Goal: Task Accomplishment & Management: Use online tool/utility

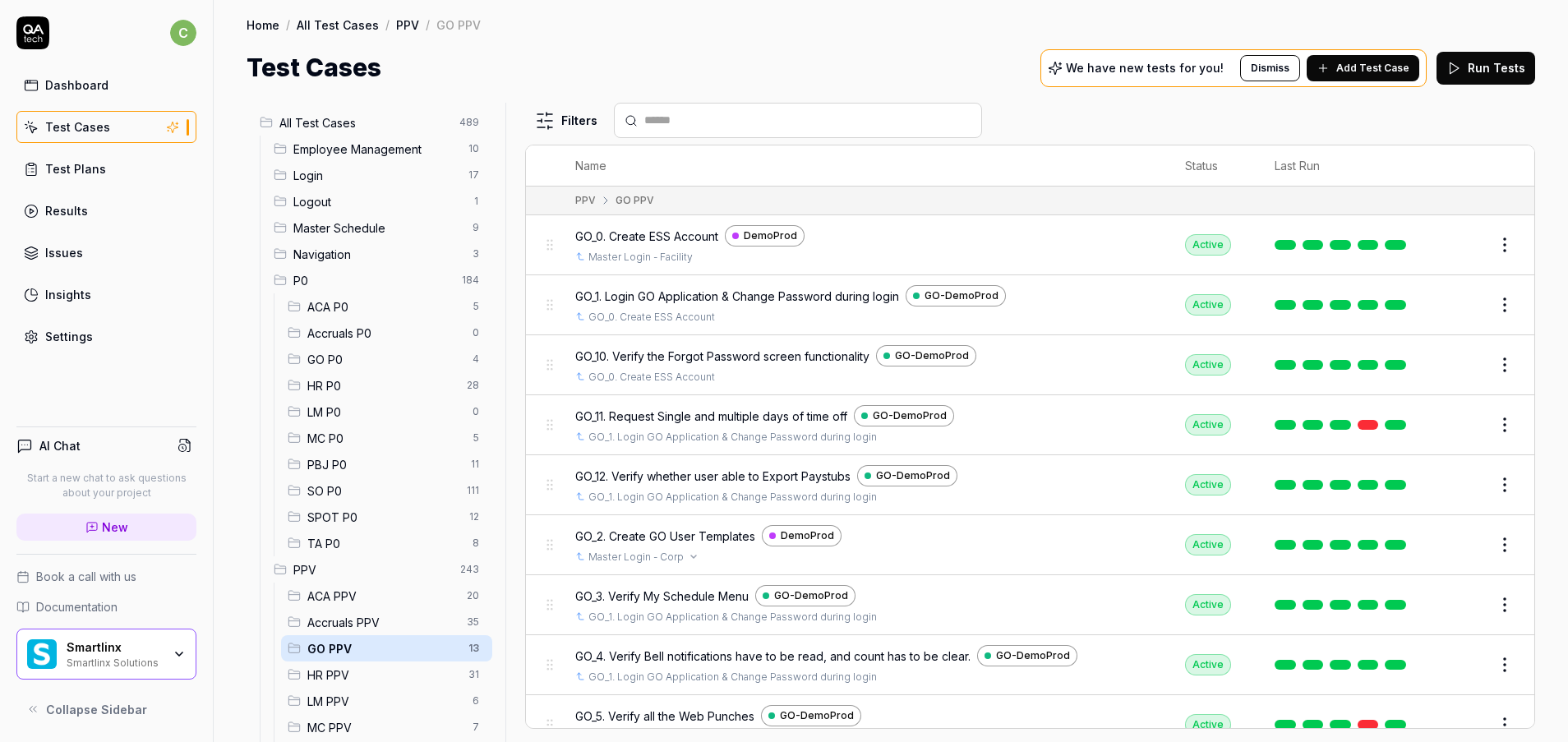
scroll to position [235, 0]
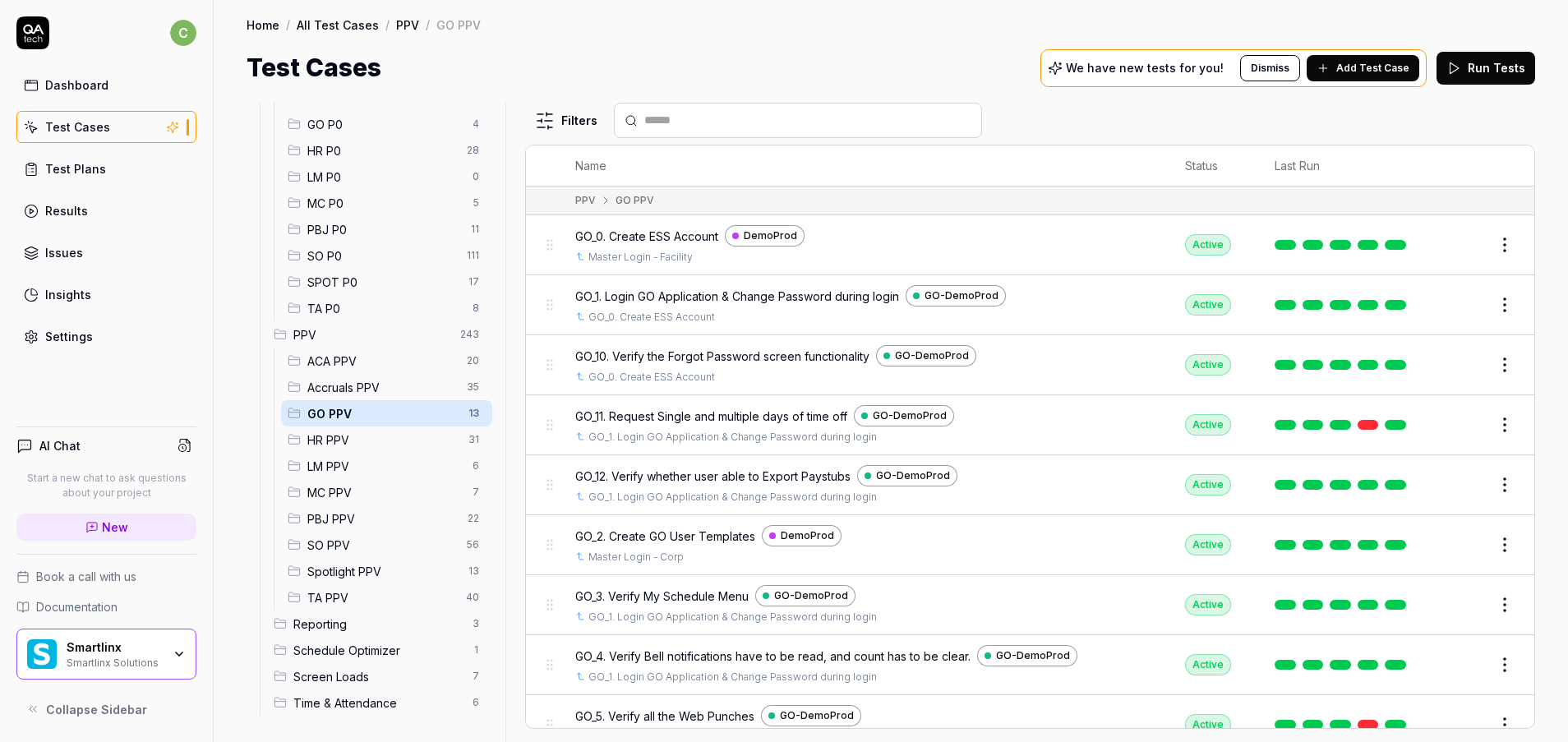
click at [1454, 430] on button "Edit" at bounding box center [1465, 424] width 39 height 26
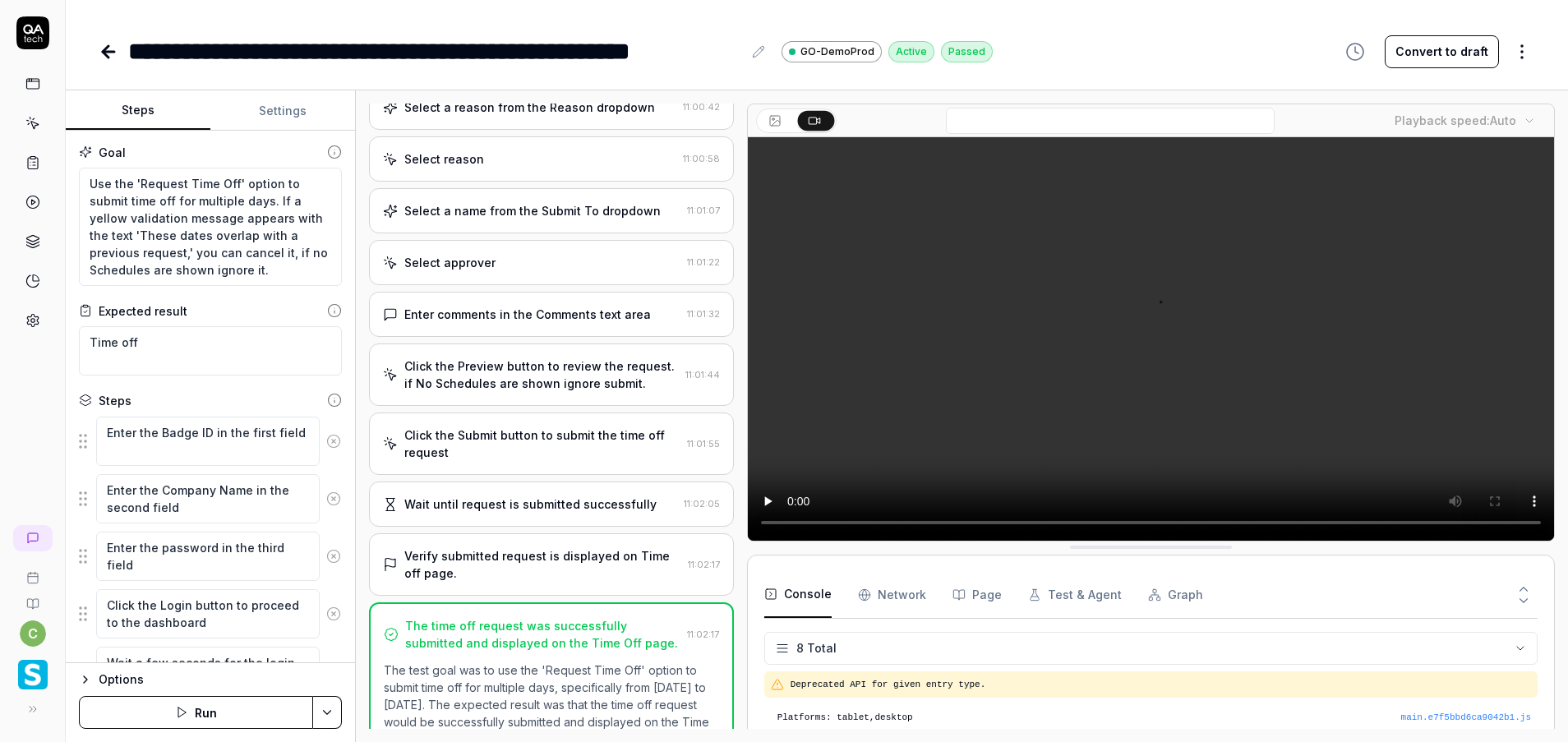
scroll to position [504, 0]
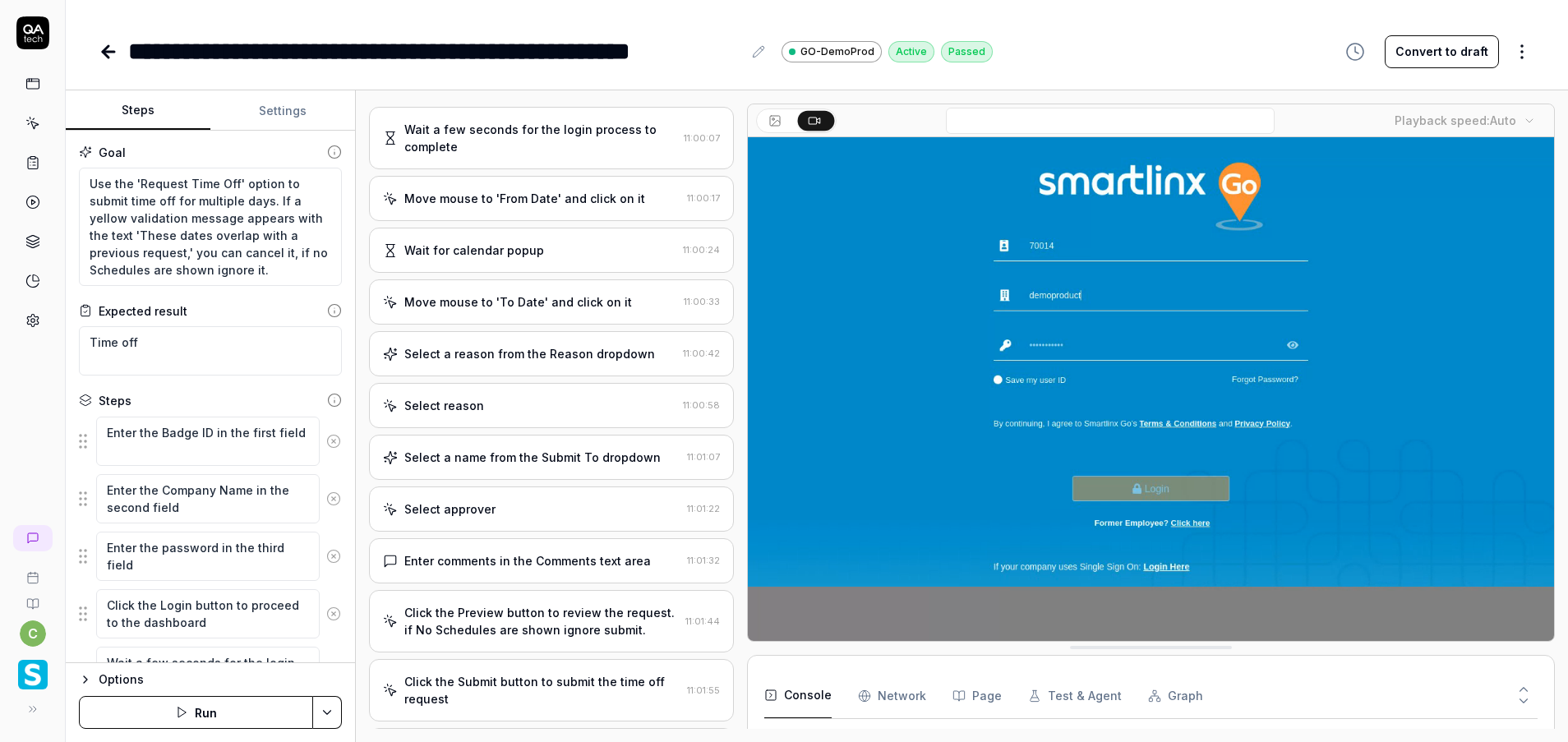
click at [546, 413] on div "Select reason" at bounding box center [530, 404] width 293 height 17
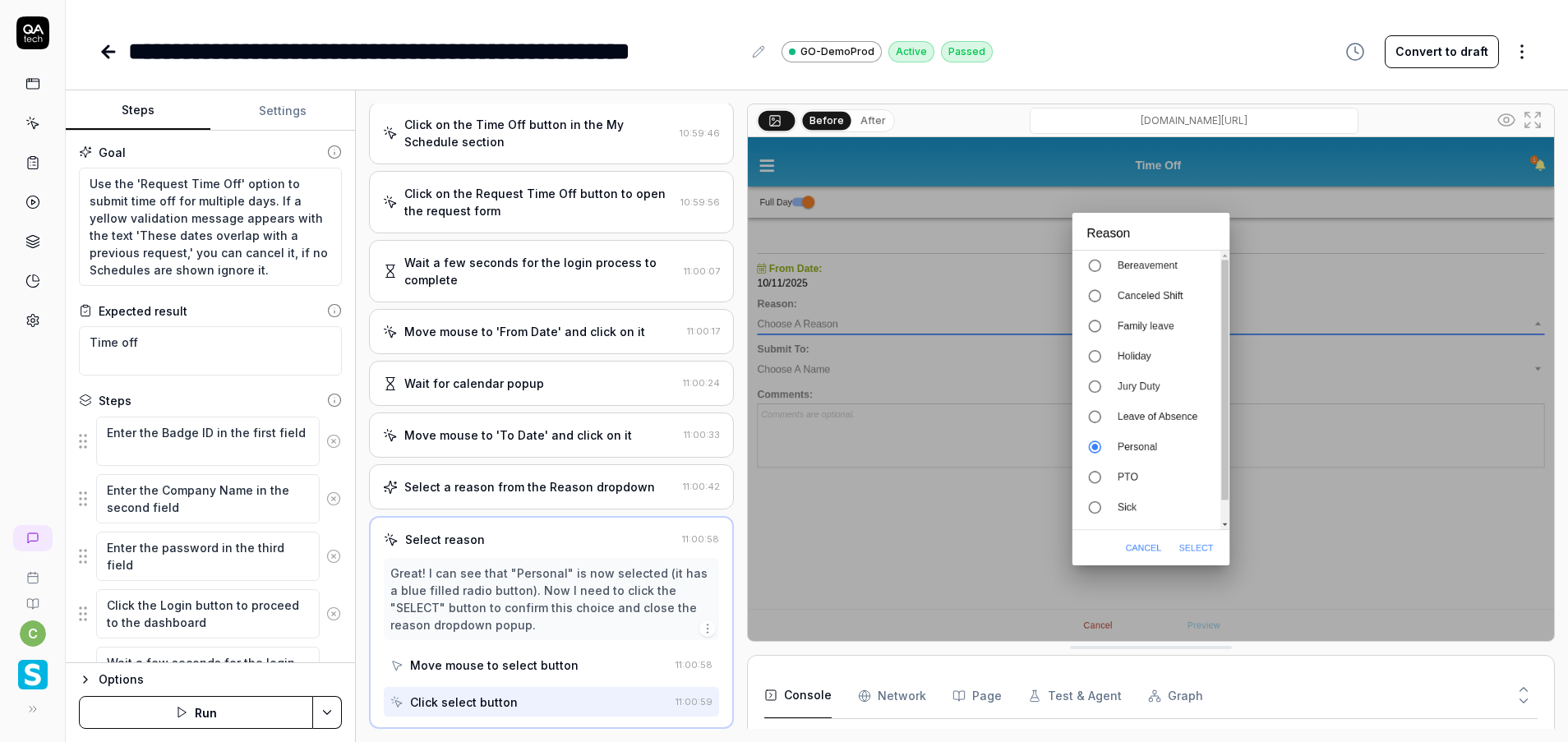
scroll to position [201, 0]
click at [560, 131] on div "Click on the Time Off button in the My Schedule section" at bounding box center [538, 133] width 269 height 35
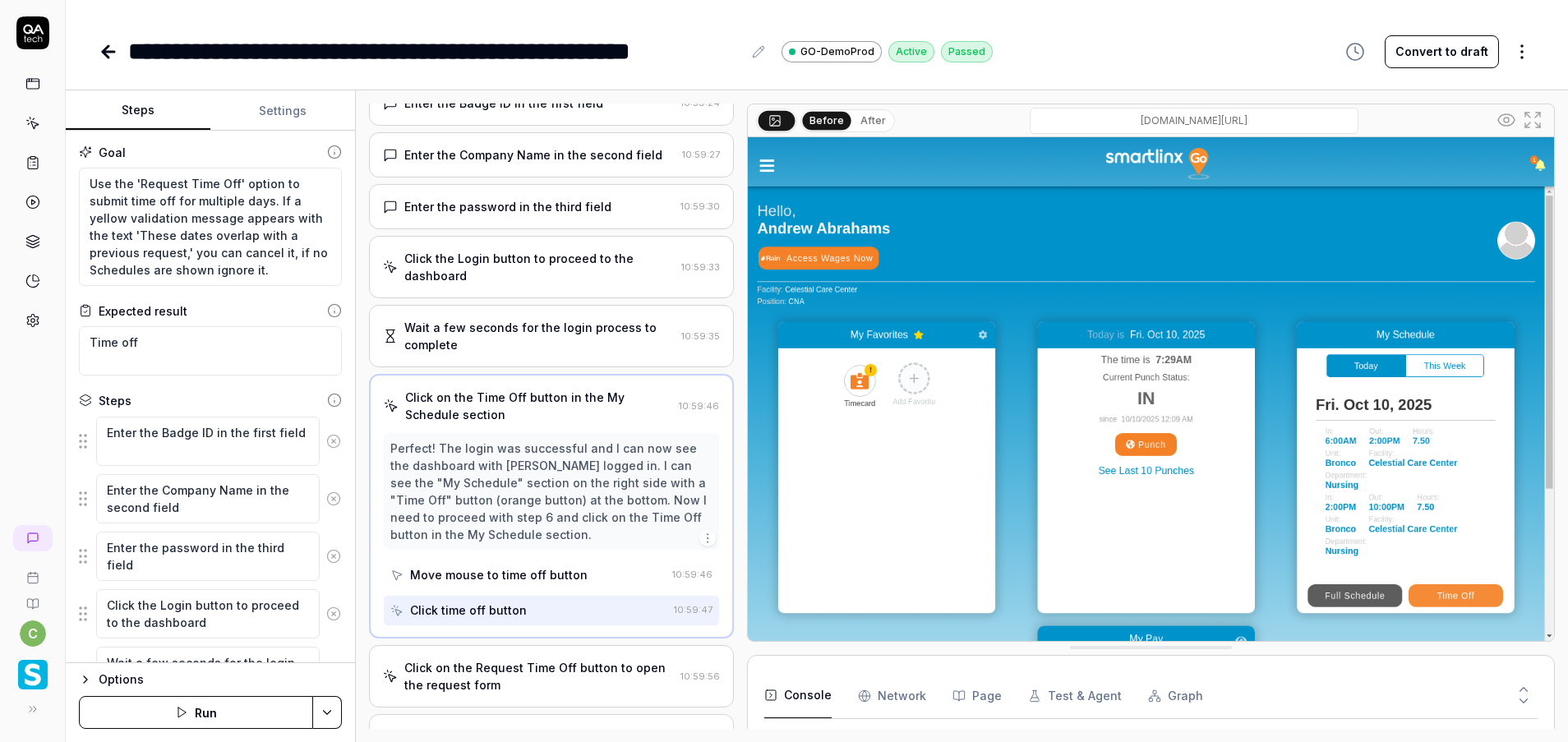
scroll to position [9, 0]
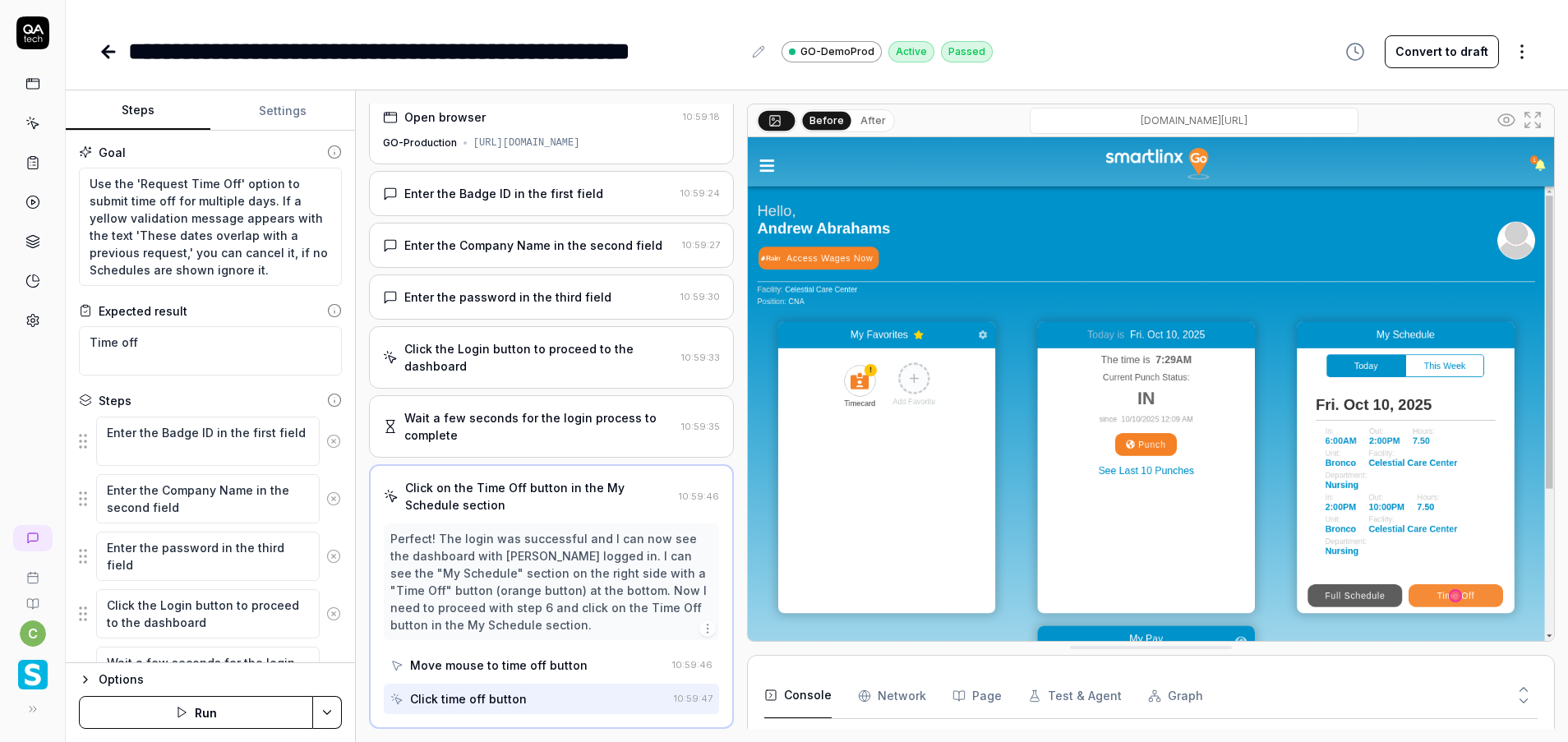
click at [494, 120] on div "Open browser" at bounding box center [530, 116] width 293 height 17
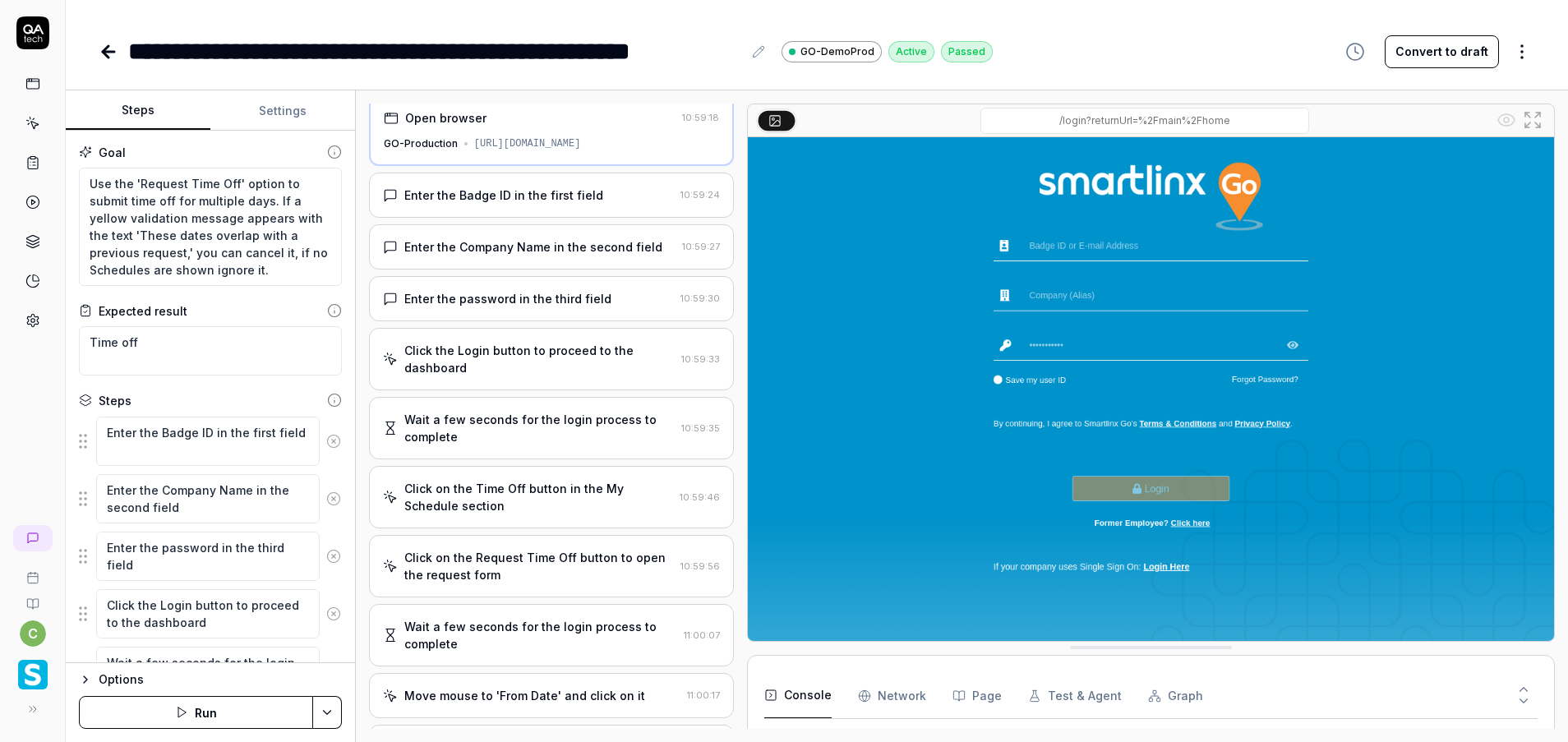
scroll to position [0, 0]
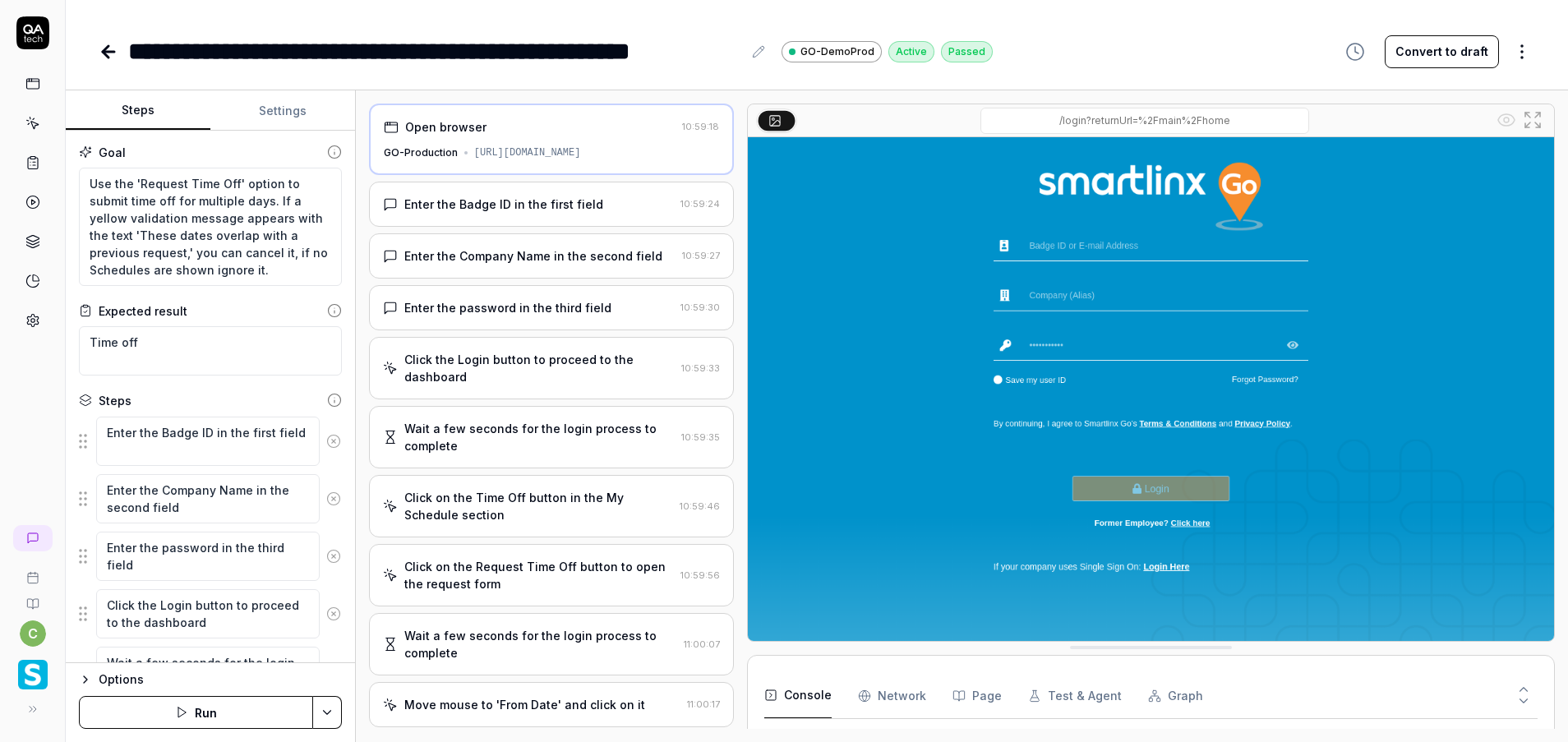
click at [531, 220] on div "Enter the Badge ID in the first field 10:59:24" at bounding box center [551, 204] width 365 height 46
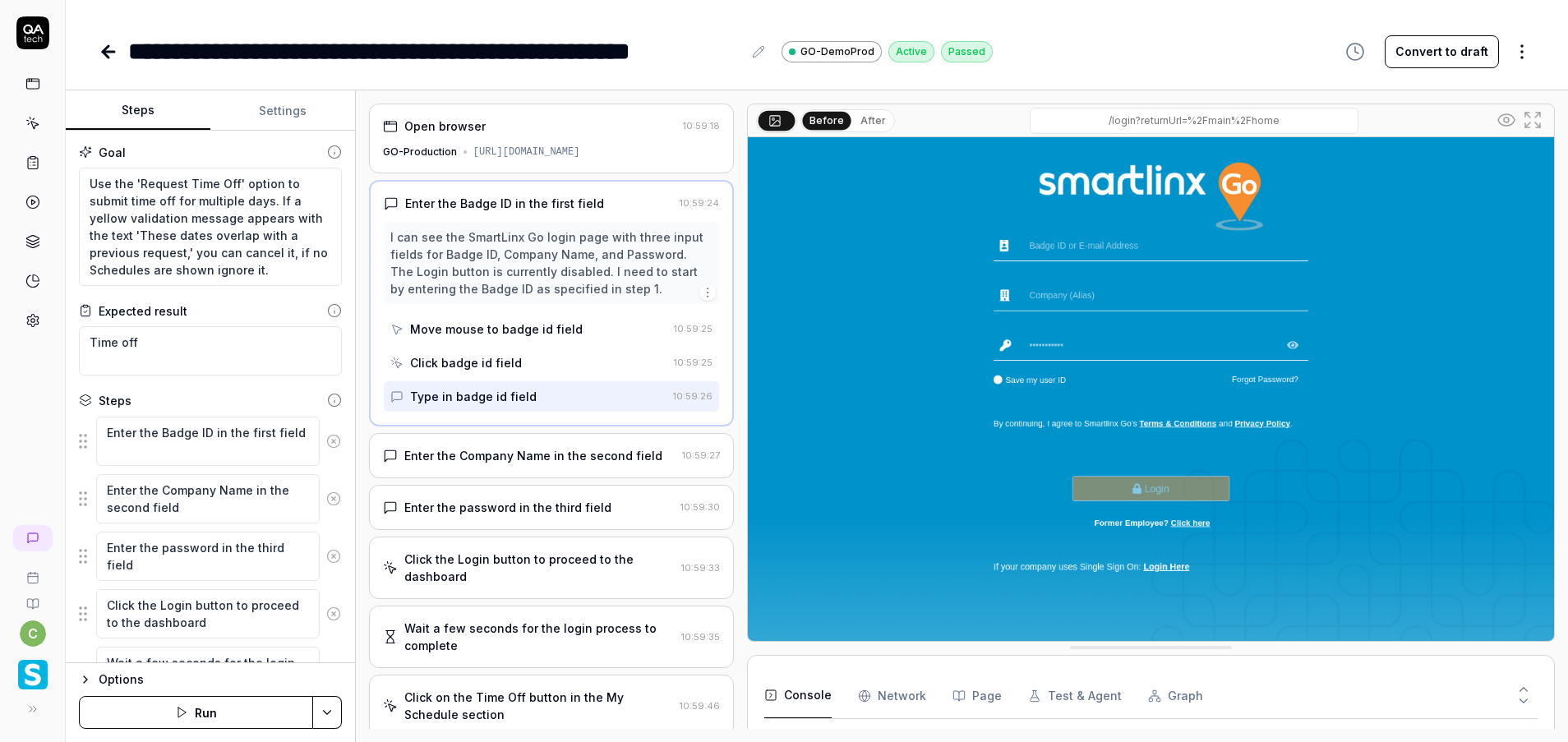
click at [574, 547] on div "Click the Login button to proceed to the dashboard 10:59:33" at bounding box center [551, 568] width 365 height 63
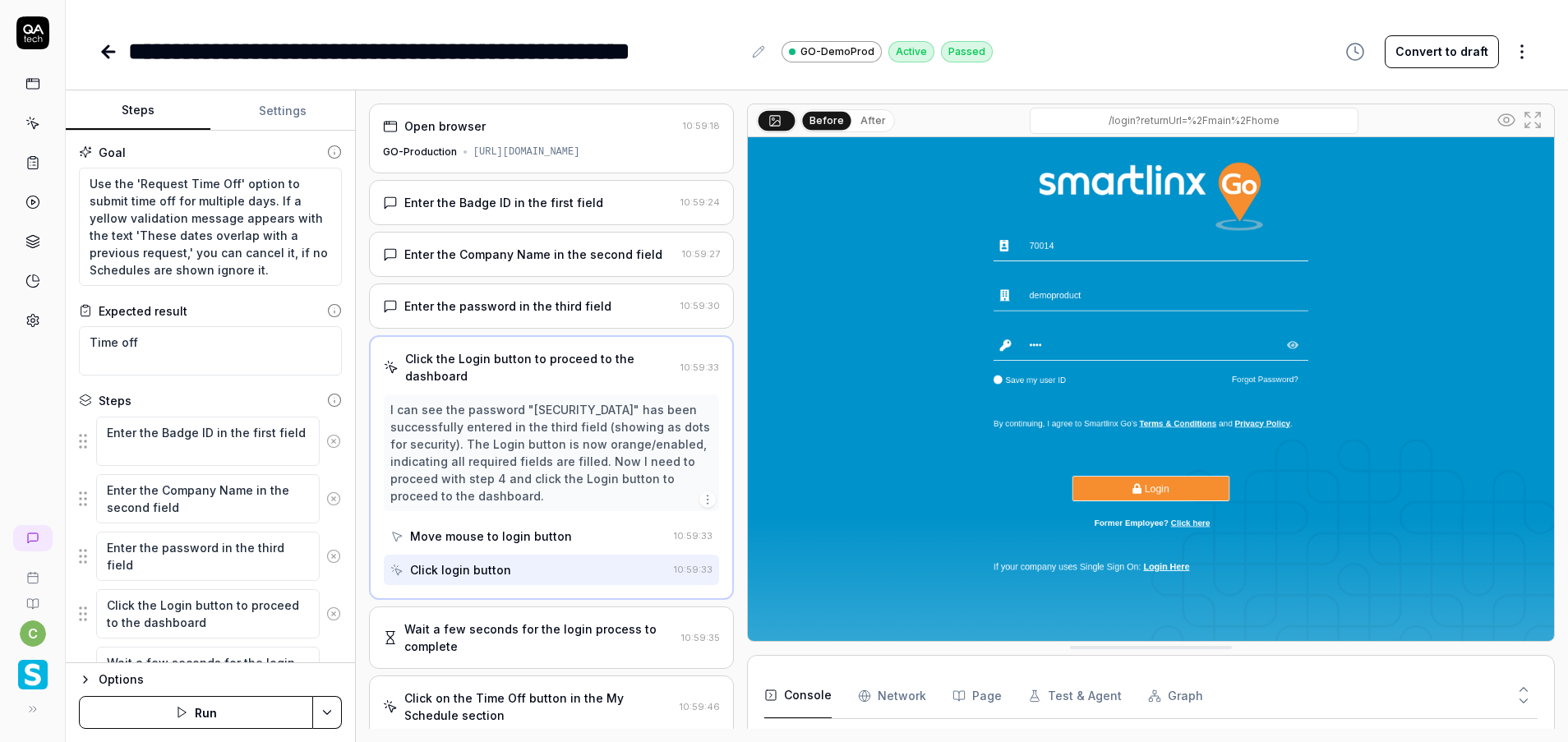
click at [555, 638] on div "Wait a few seconds for the login process to complete" at bounding box center [539, 638] width 271 height 35
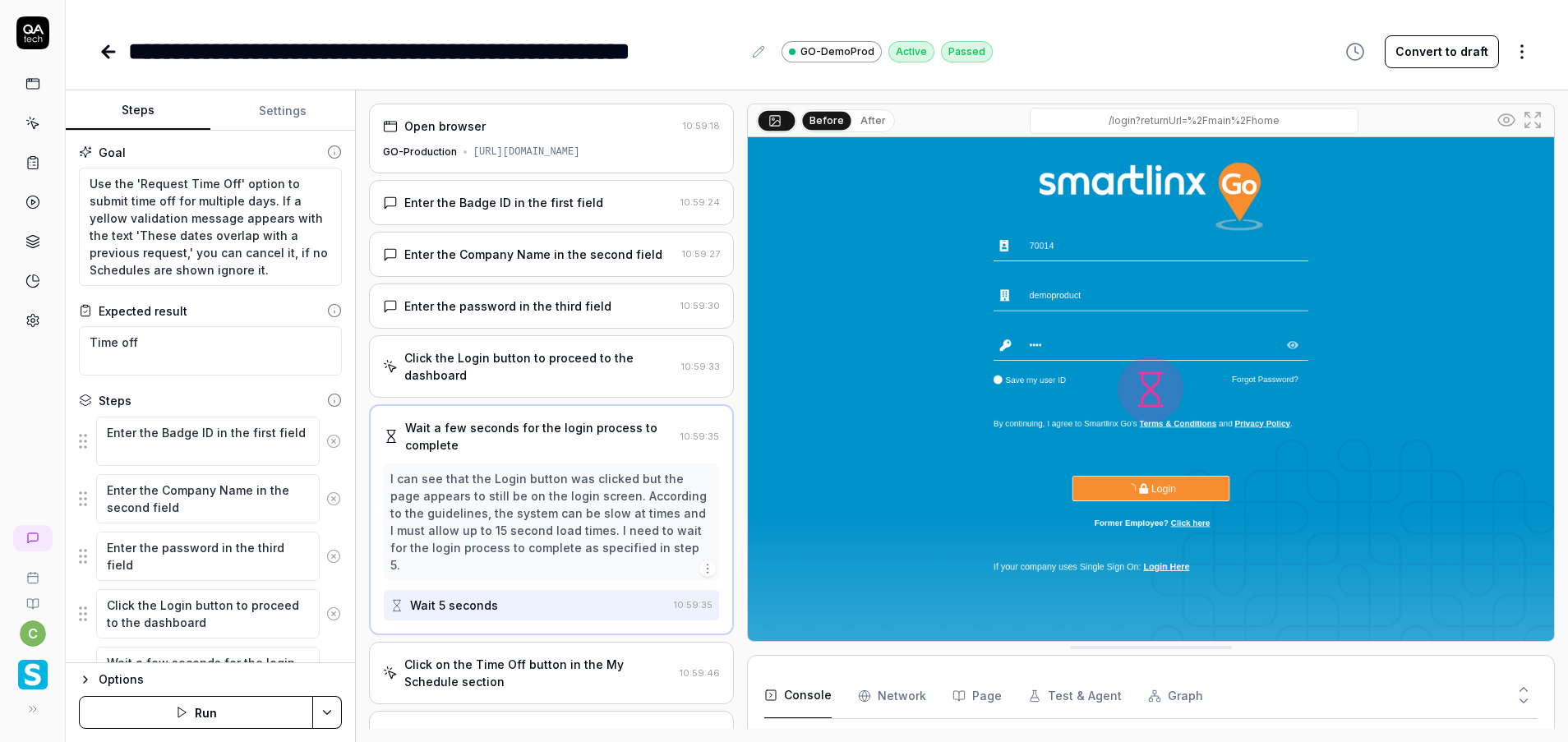
scroll to position [246, 0]
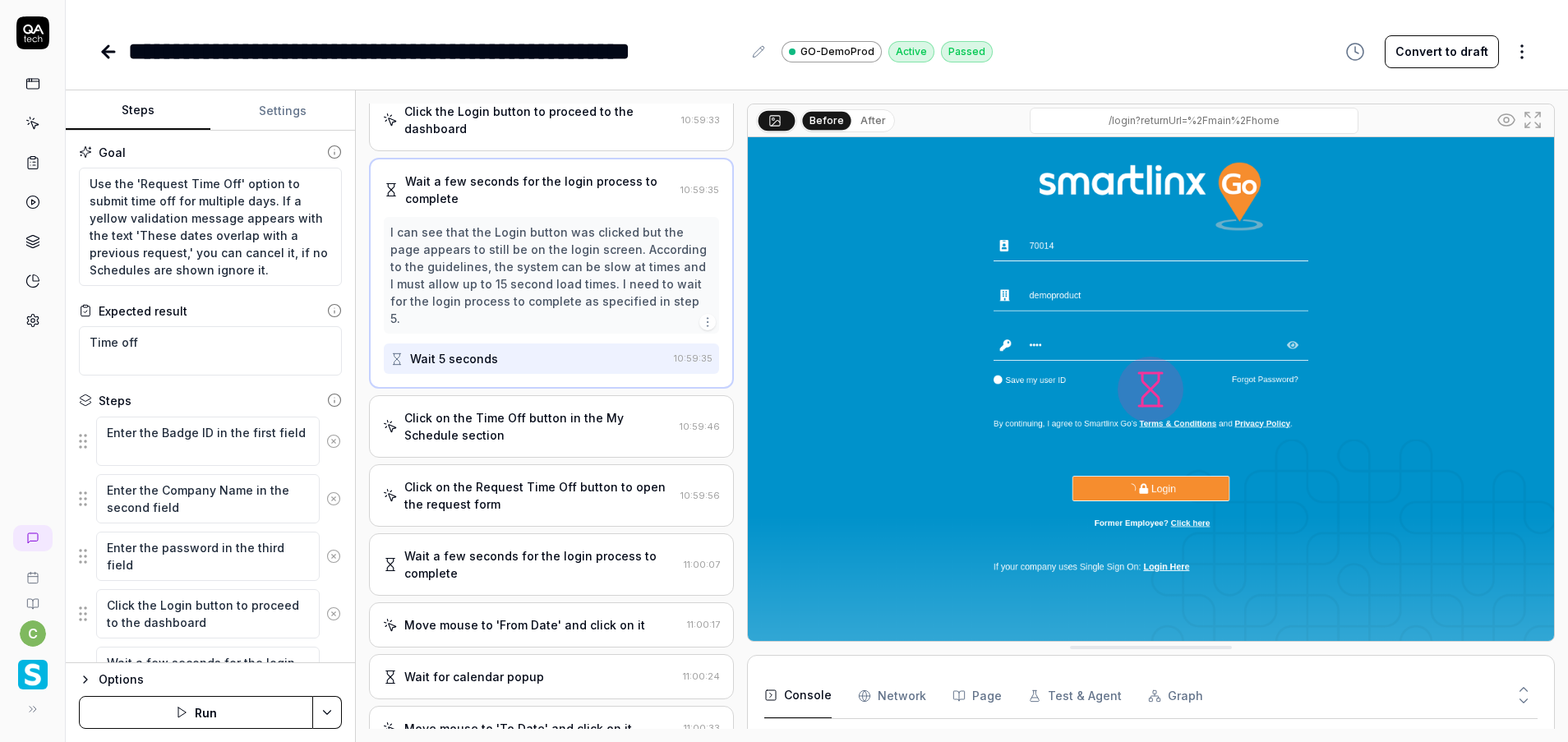
click at [570, 446] on div "Click on the Time Off button in the My Schedule section 10:59:46" at bounding box center [551, 427] width 365 height 63
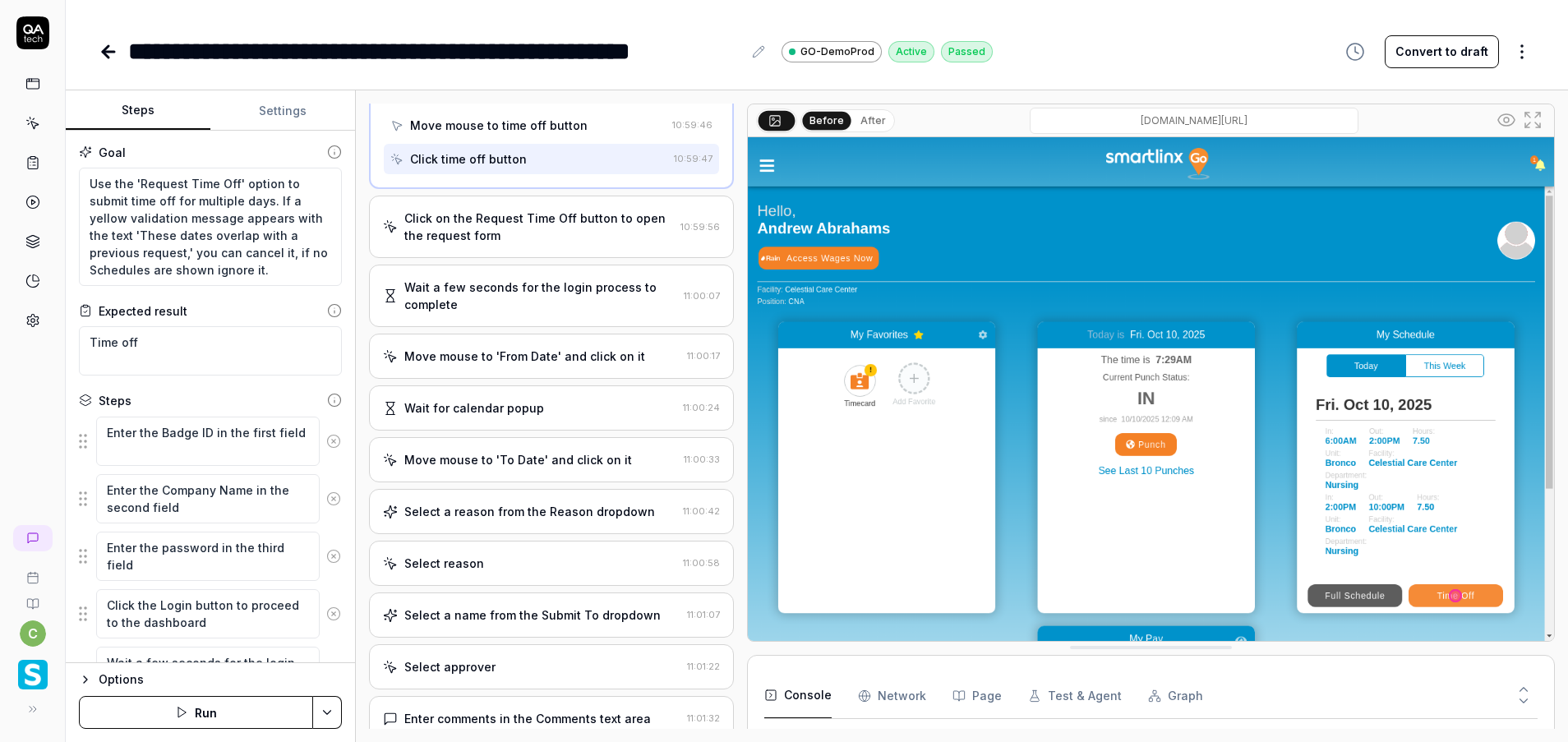
scroll to position [555, 0]
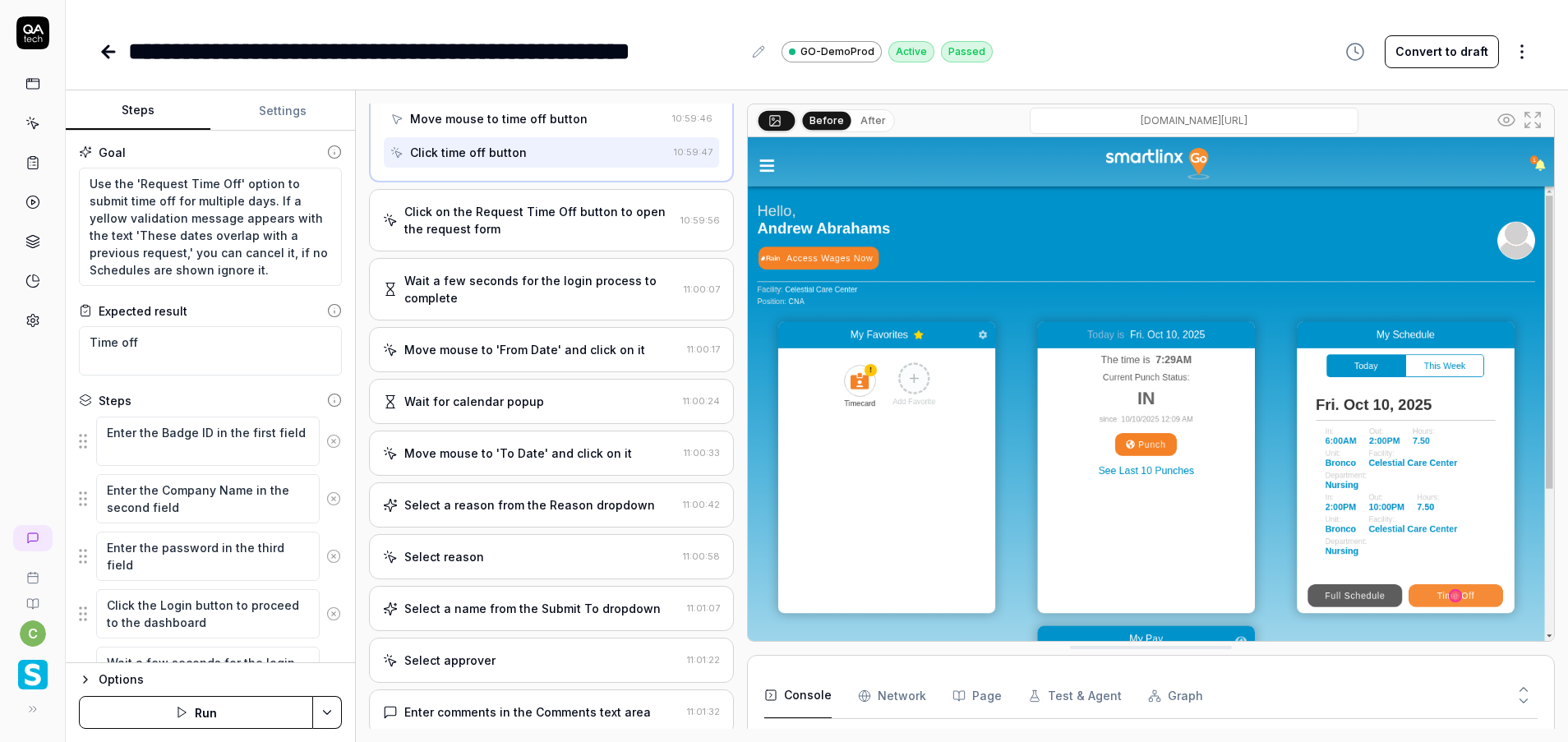
click at [42, 121] on link at bounding box center [32, 122] width 29 height 29
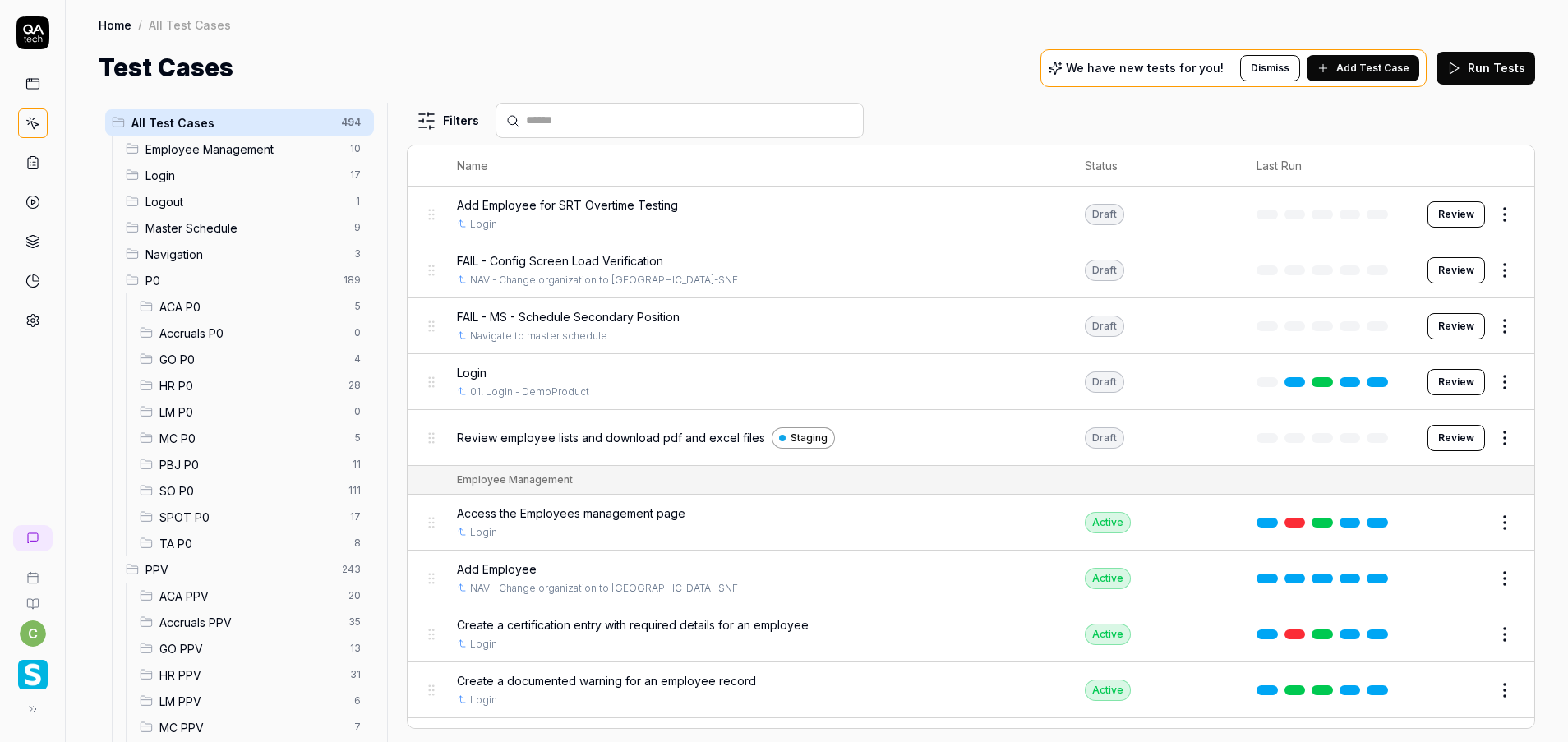
click at [36, 157] on rect at bounding box center [33, 158] width 5 height 3
click at [29, 124] on icon at bounding box center [33, 123] width 15 height 15
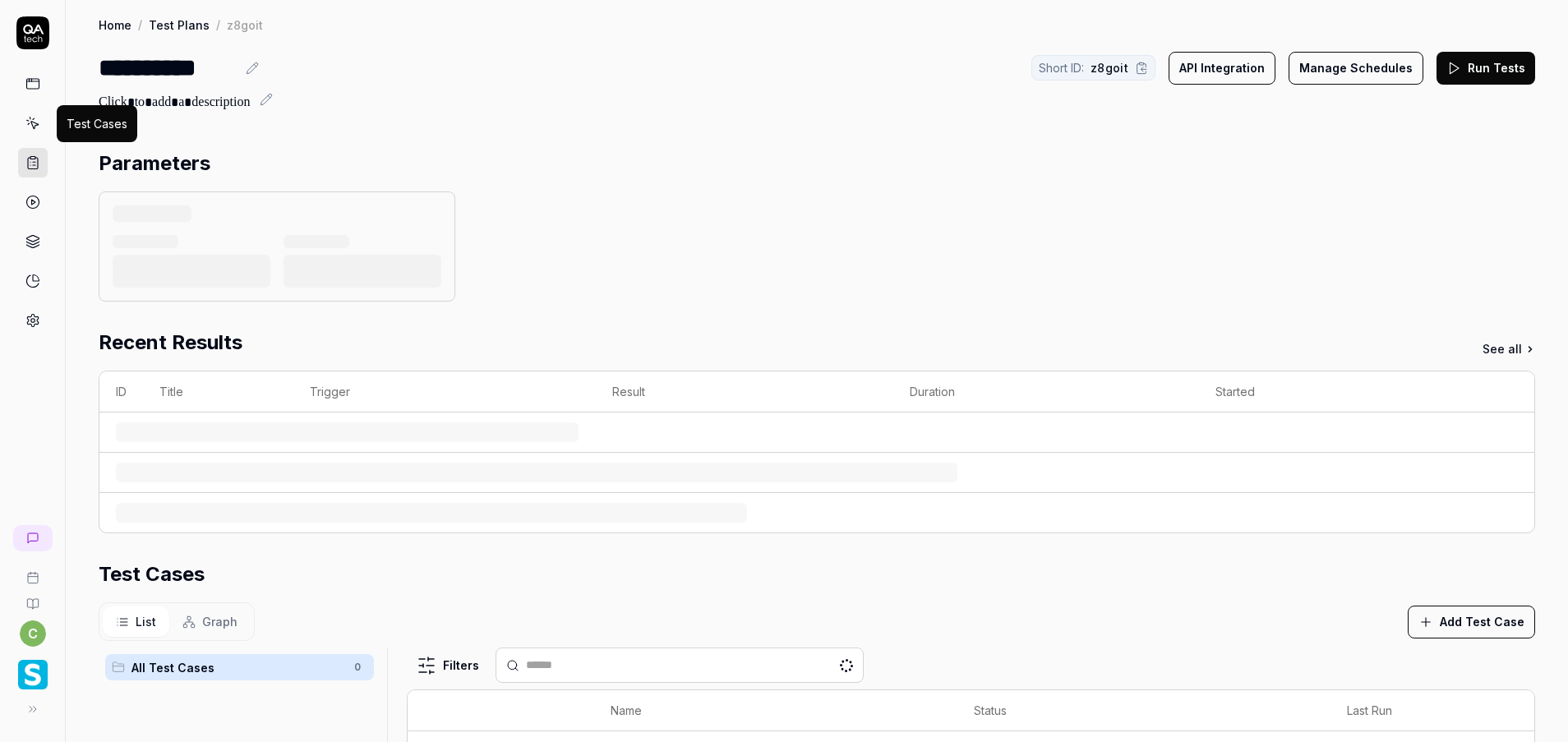
click at [29, 127] on icon at bounding box center [33, 123] width 15 height 15
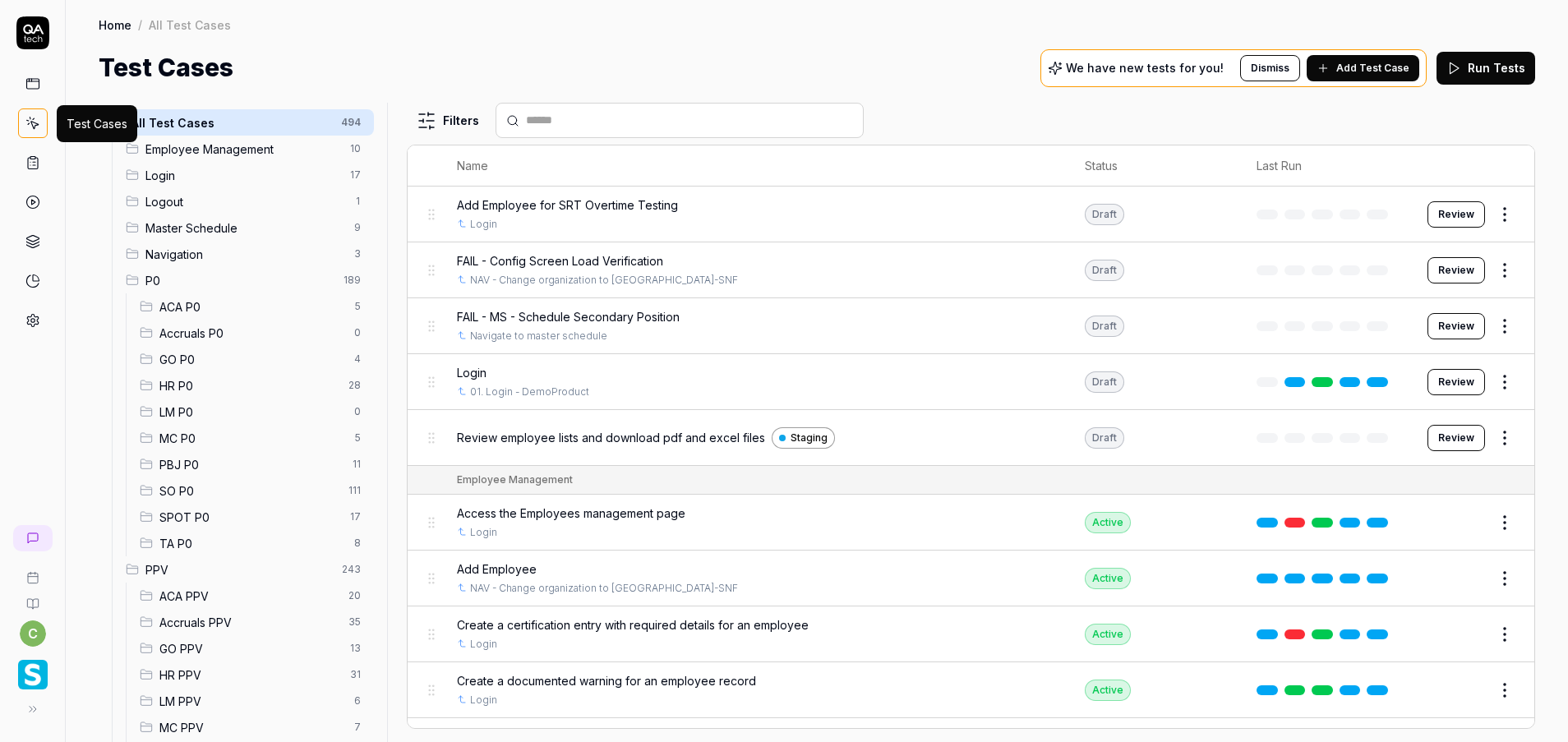
click at [203, 355] on span "GO P0" at bounding box center [252, 359] width 185 height 17
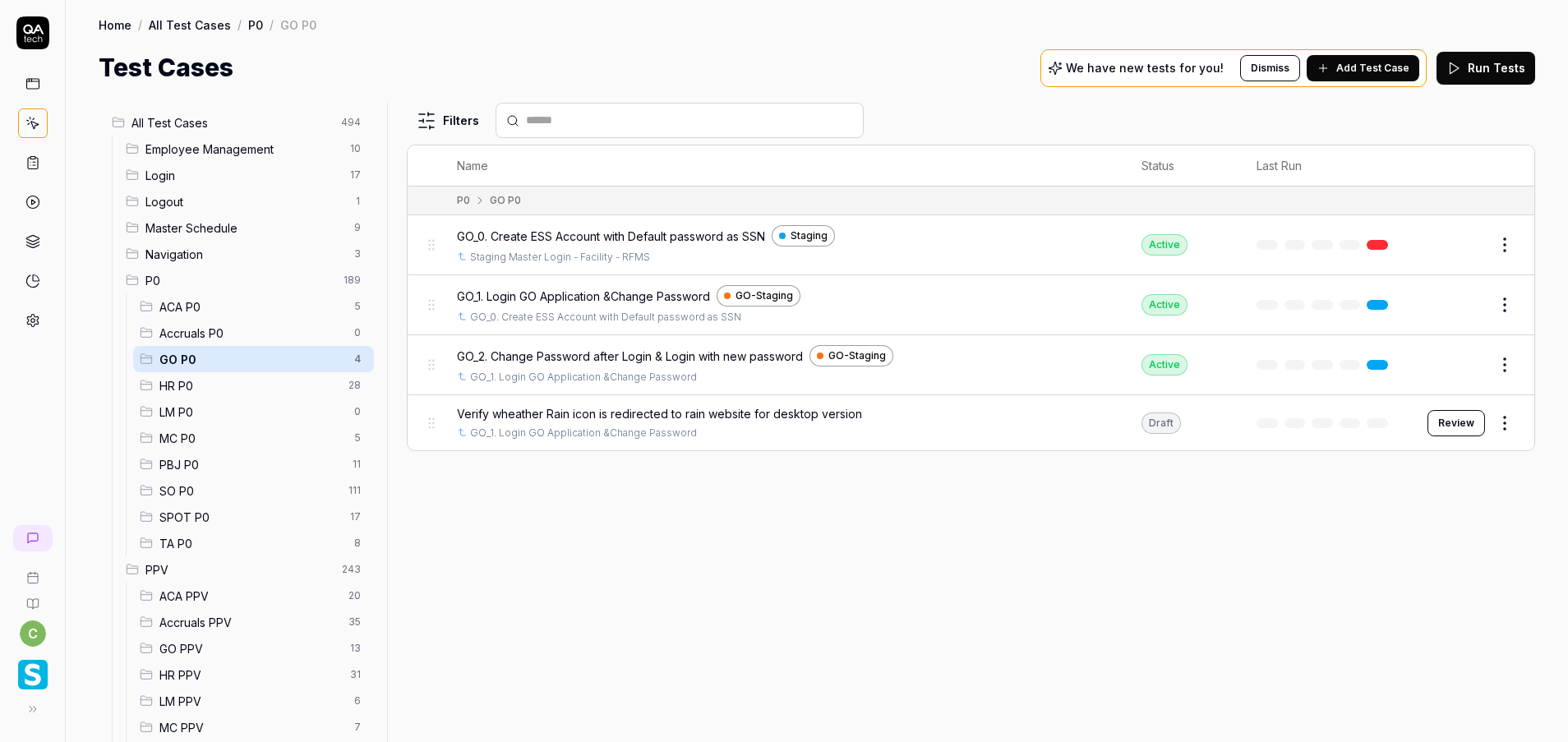
click at [198, 446] on span "MC P0" at bounding box center [252, 438] width 185 height 17
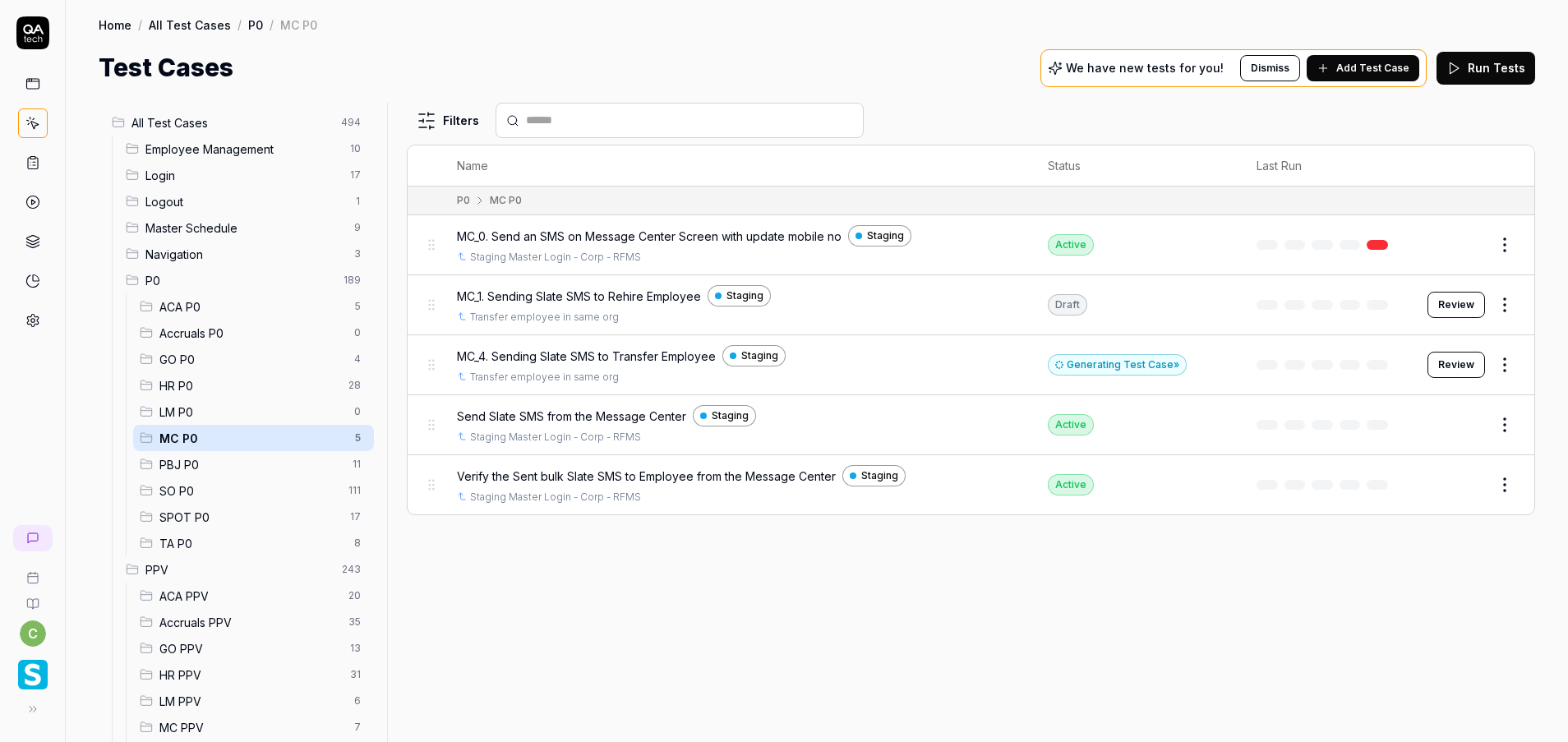
click at [1448, 367] on button "Review" at bounding box center [1455, 364] width 57 height 26
click at [1127, 363] on div "Generating Test Case »" at bounding box center [1117, 365] width 139 height 21
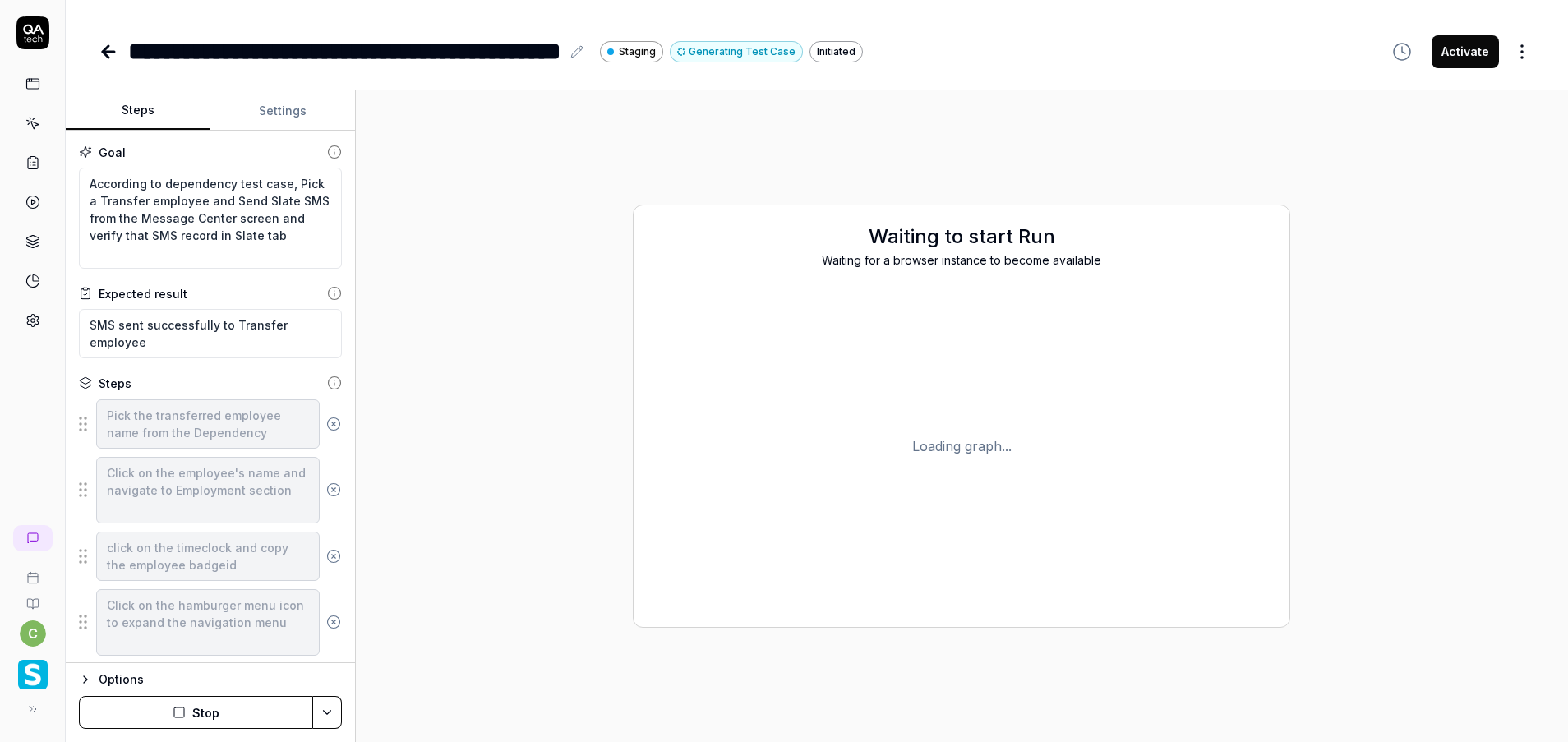
type textarea "*"
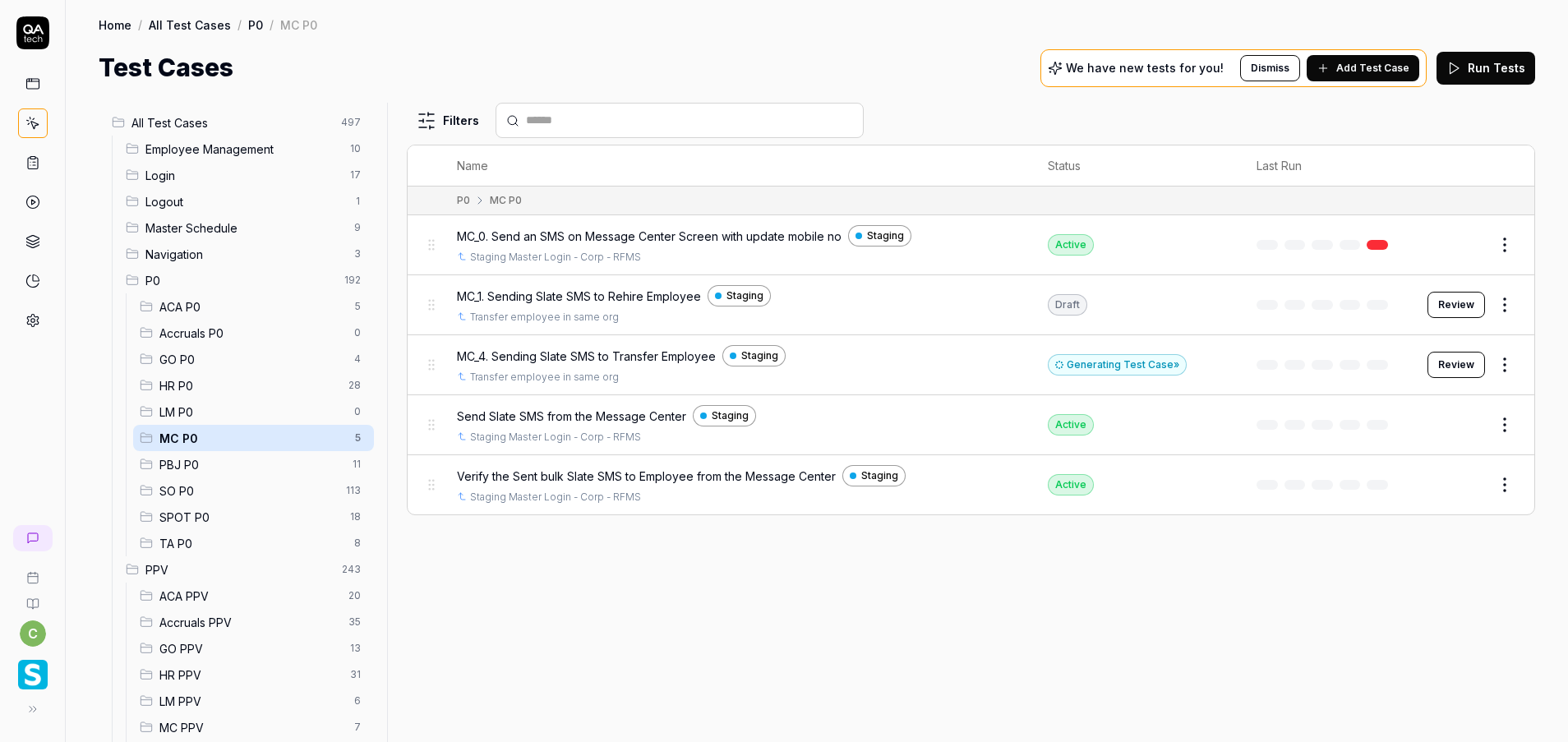
click at [1464, 372] on button "Review" at bounding box center [1455, 364] width 57 height 26
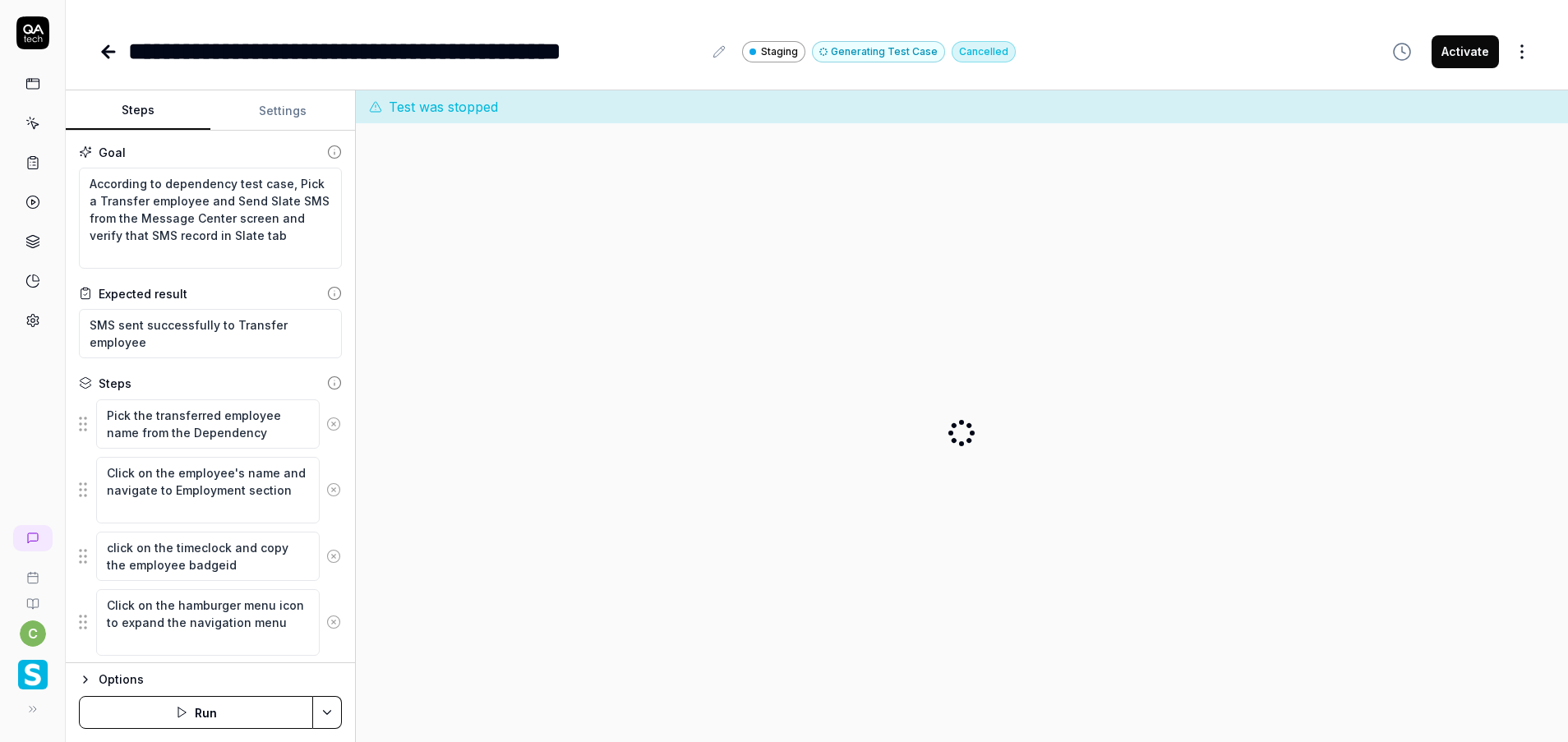
click at [107, 49] on icon at bounding box center [108, 52] width 20 height 20
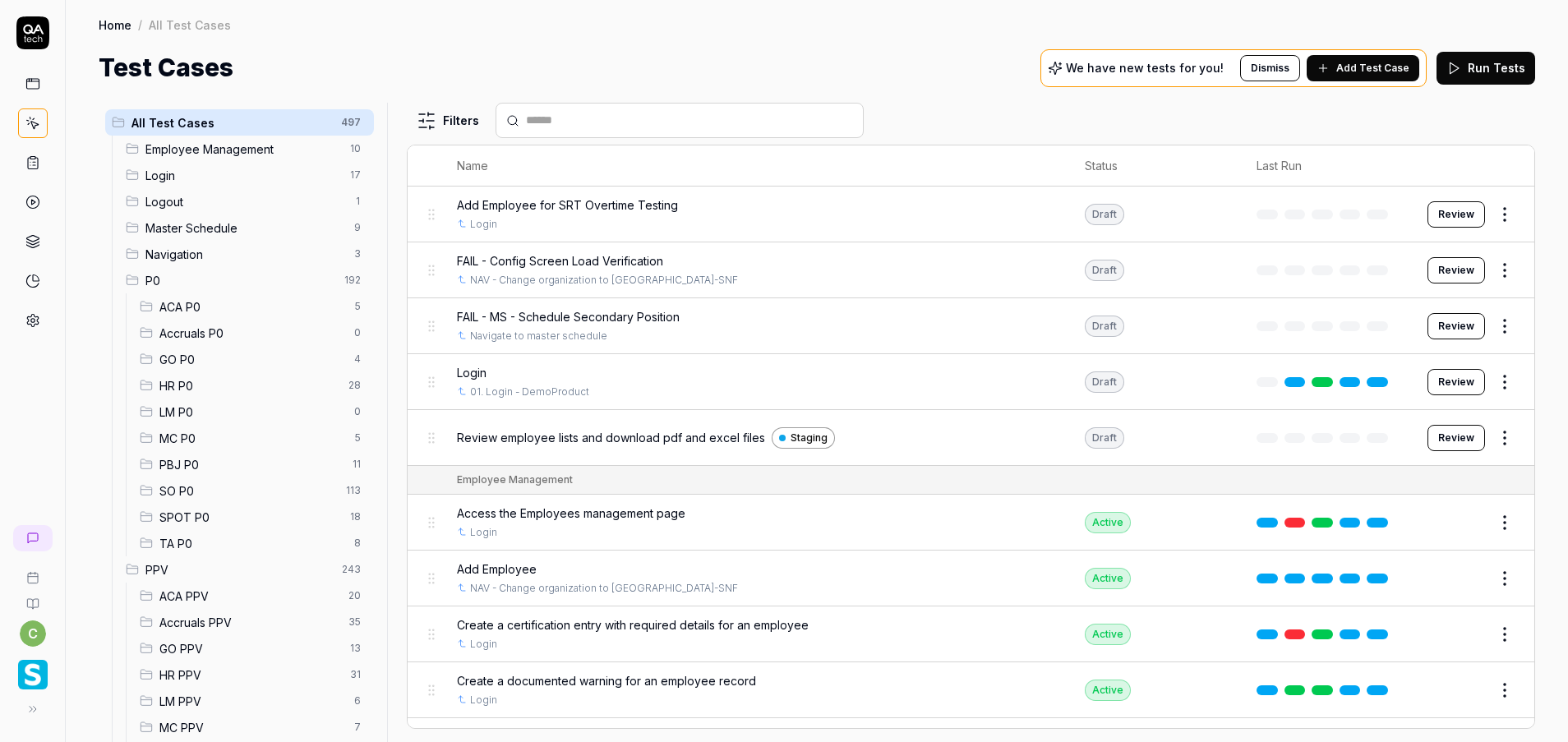
click at [209, 361] on span "GO P0" at bounding box center [252, 359] width 185 height 17
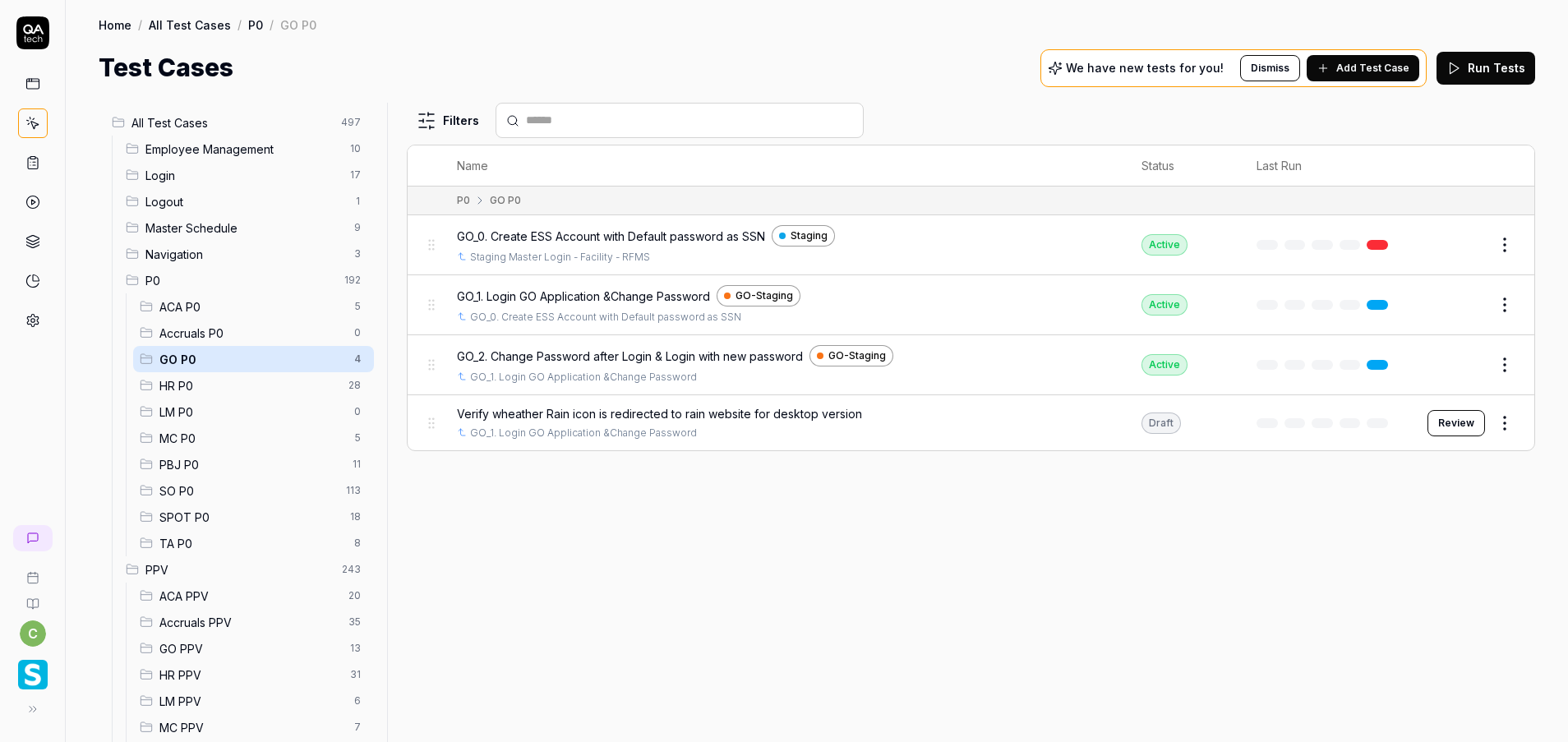
click at [231, 432] on span "MC P0" at bounding box center [252, 438] width 185 height 17
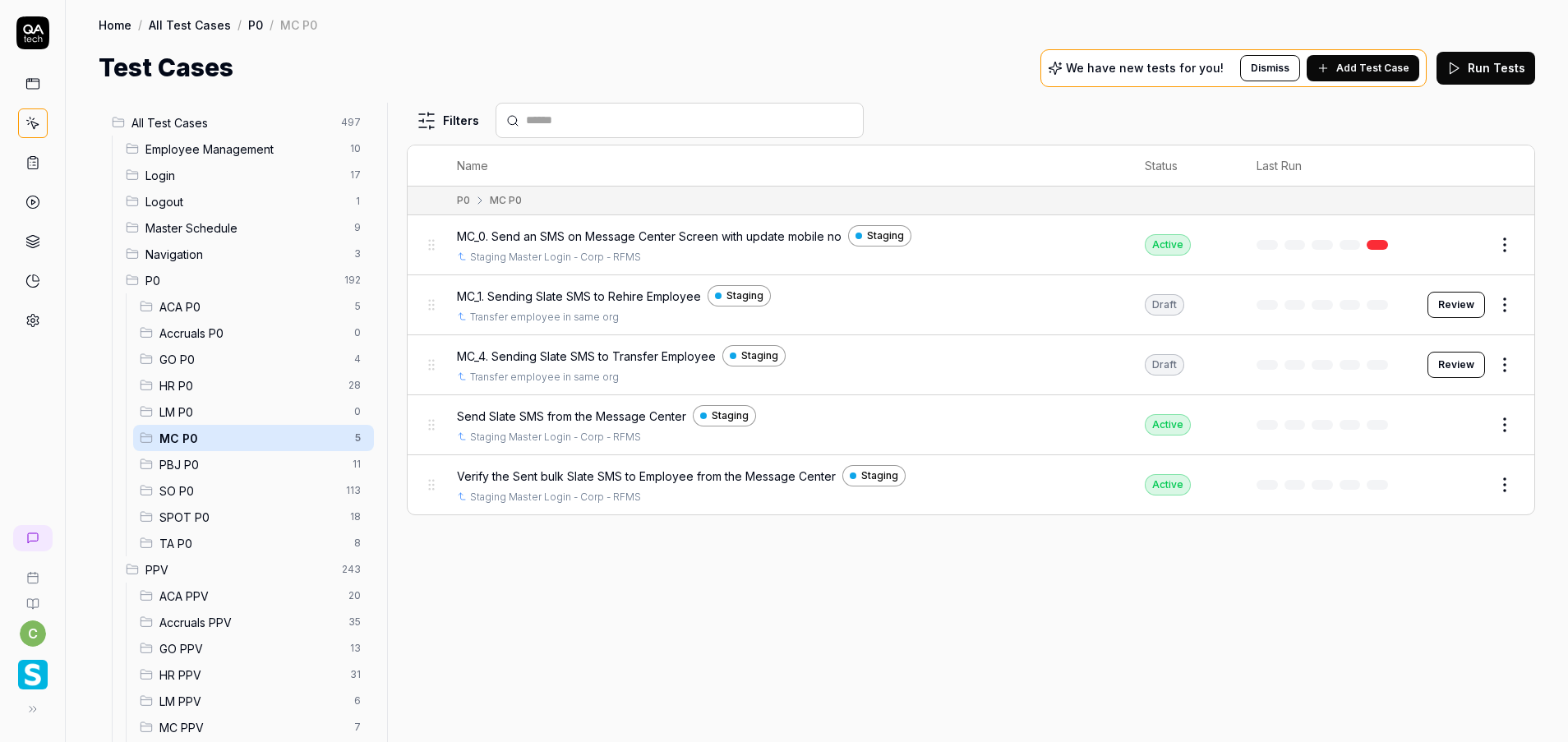
drag, startPoint x: 1455, startPoint y: 301, endPoint x: 1471, endPoint y: 345, distance: 46.8
click at [1455, 302] on button "Review" at bounding box center [1455, 304] width 57 height 26
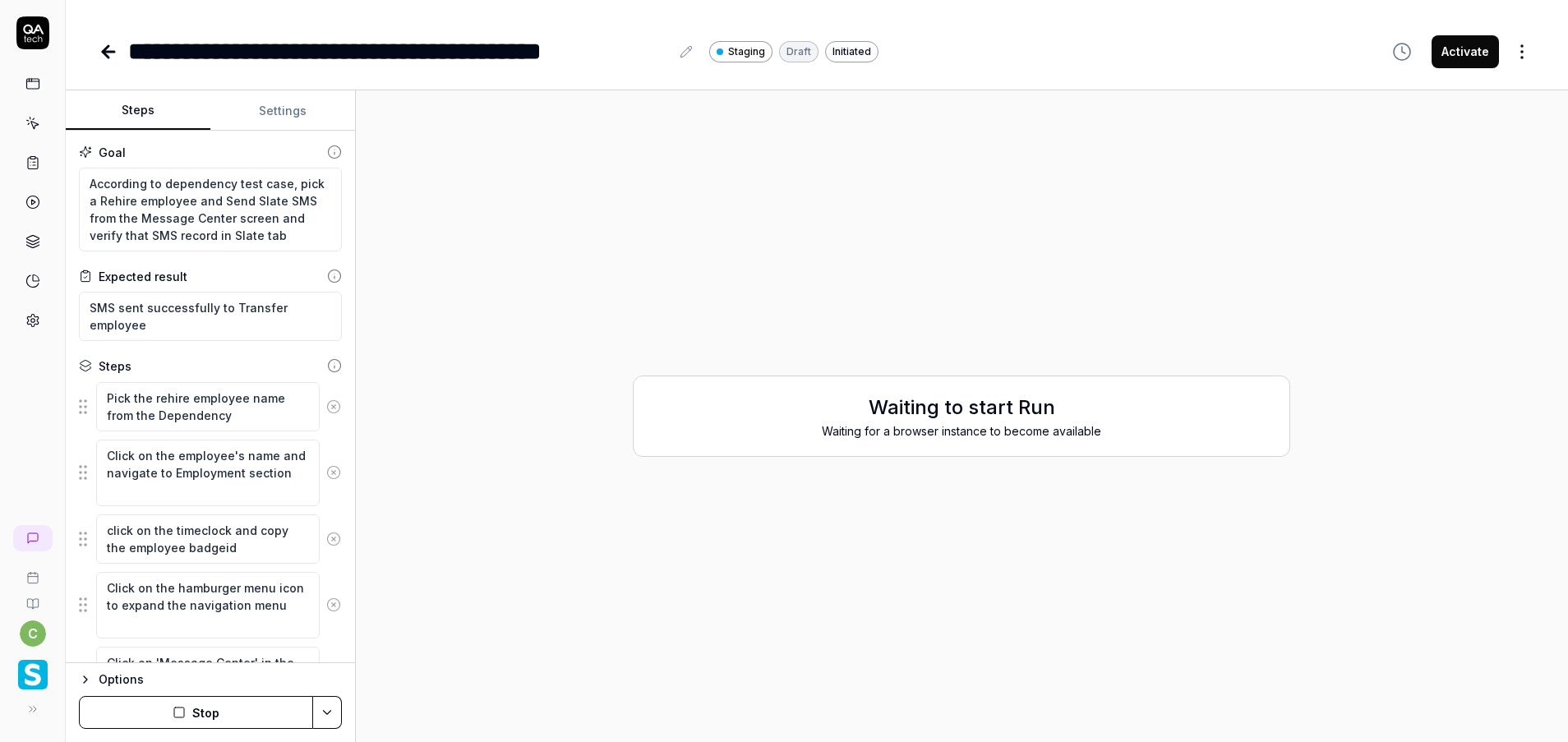
click at [283, 103] on button "Settings" at bounding box center [283, 111] width 145 height 39
type textarea "*"
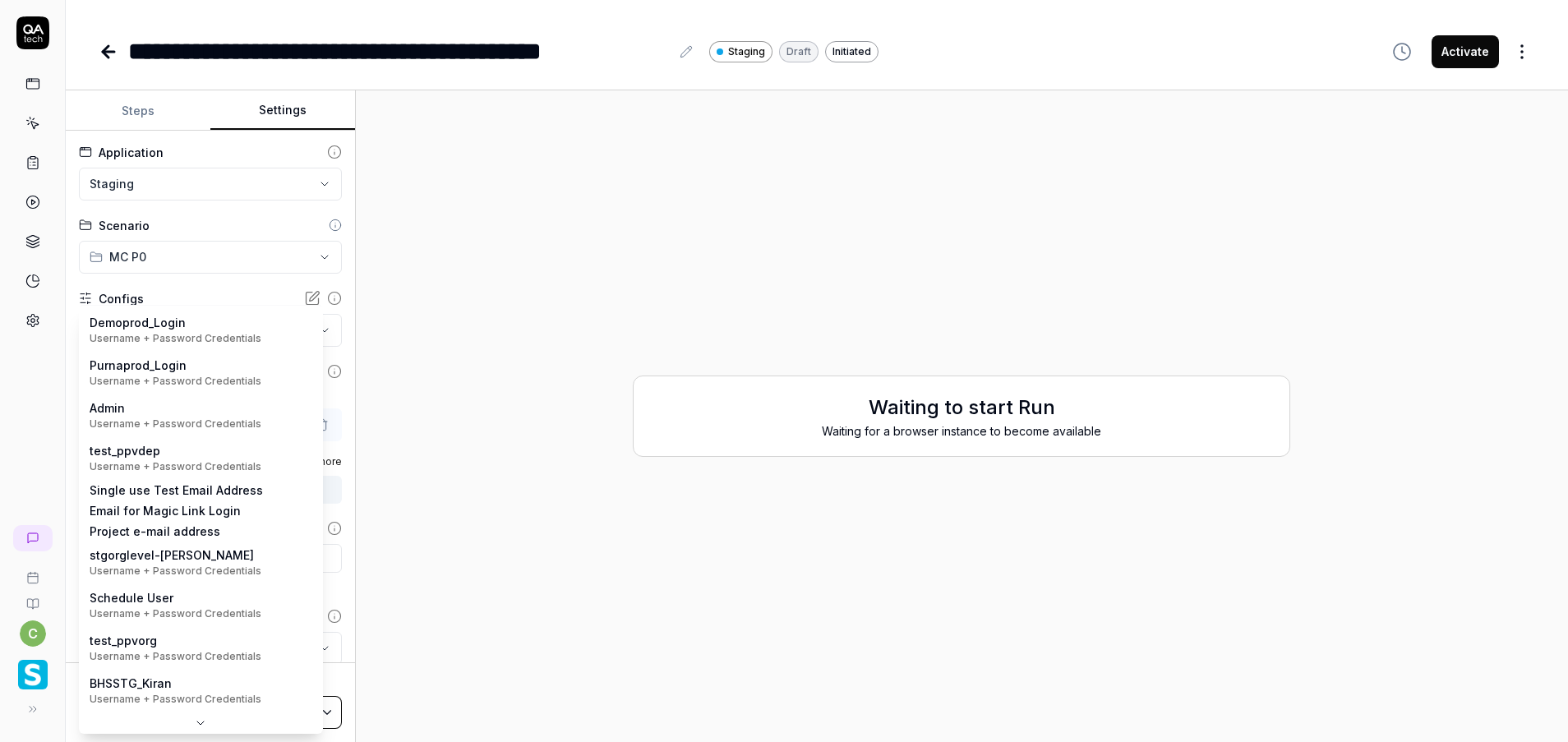
click at [208, 322] on body "**********" at bounding box center [784, 371] width 1568 height 742
click at [208, 285] on html "**********" at bounding box center [784, 371] width 1568 height 742
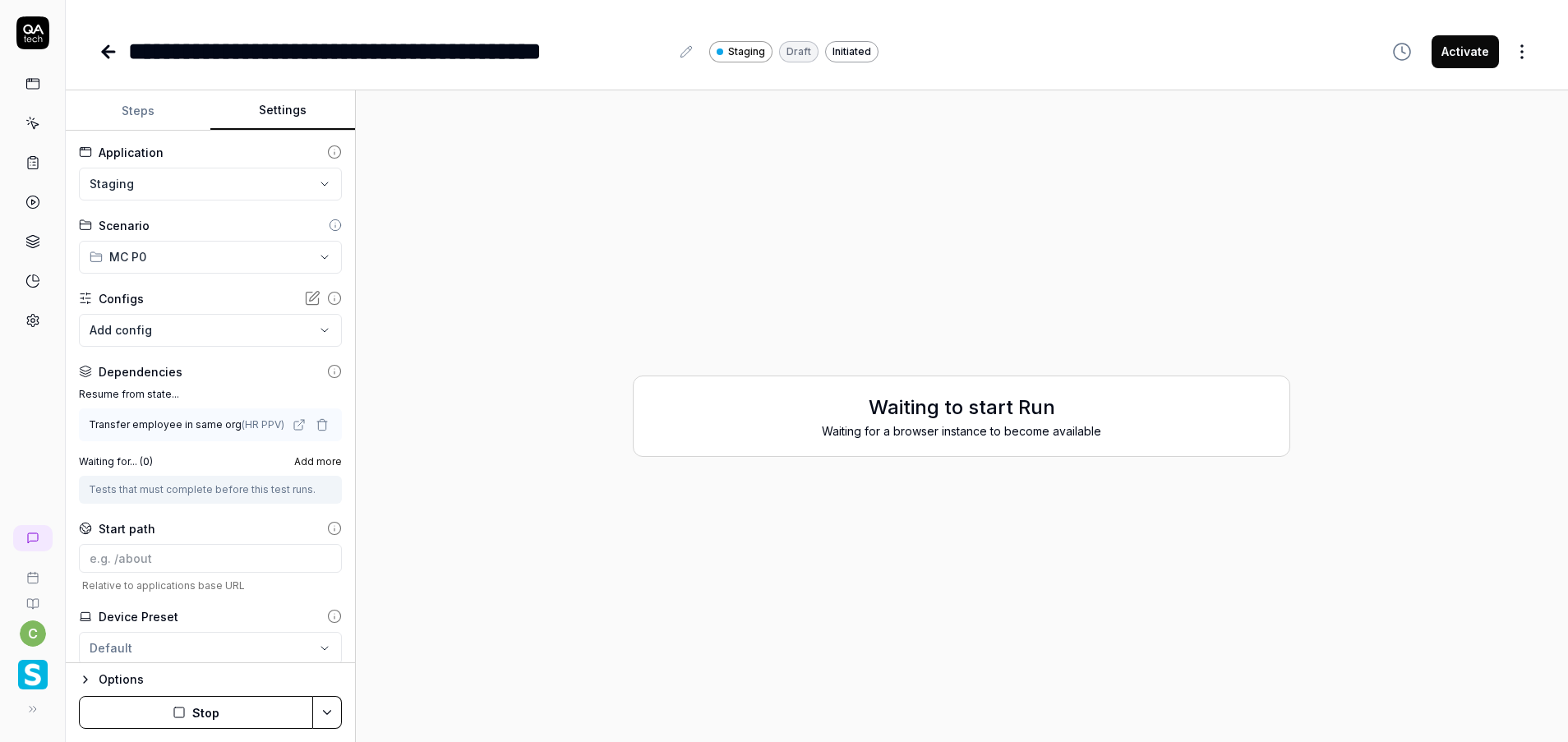
click at [234, 338] on body "**********" at bounding box center [784, 371] width 1568 height 742
click at [214, 282] on html "**********" at bounding box center [784, 371] width 1568 height 742
click at [250, 716] on button "Stop" at bounding box center [196, 712] width 234 height 33
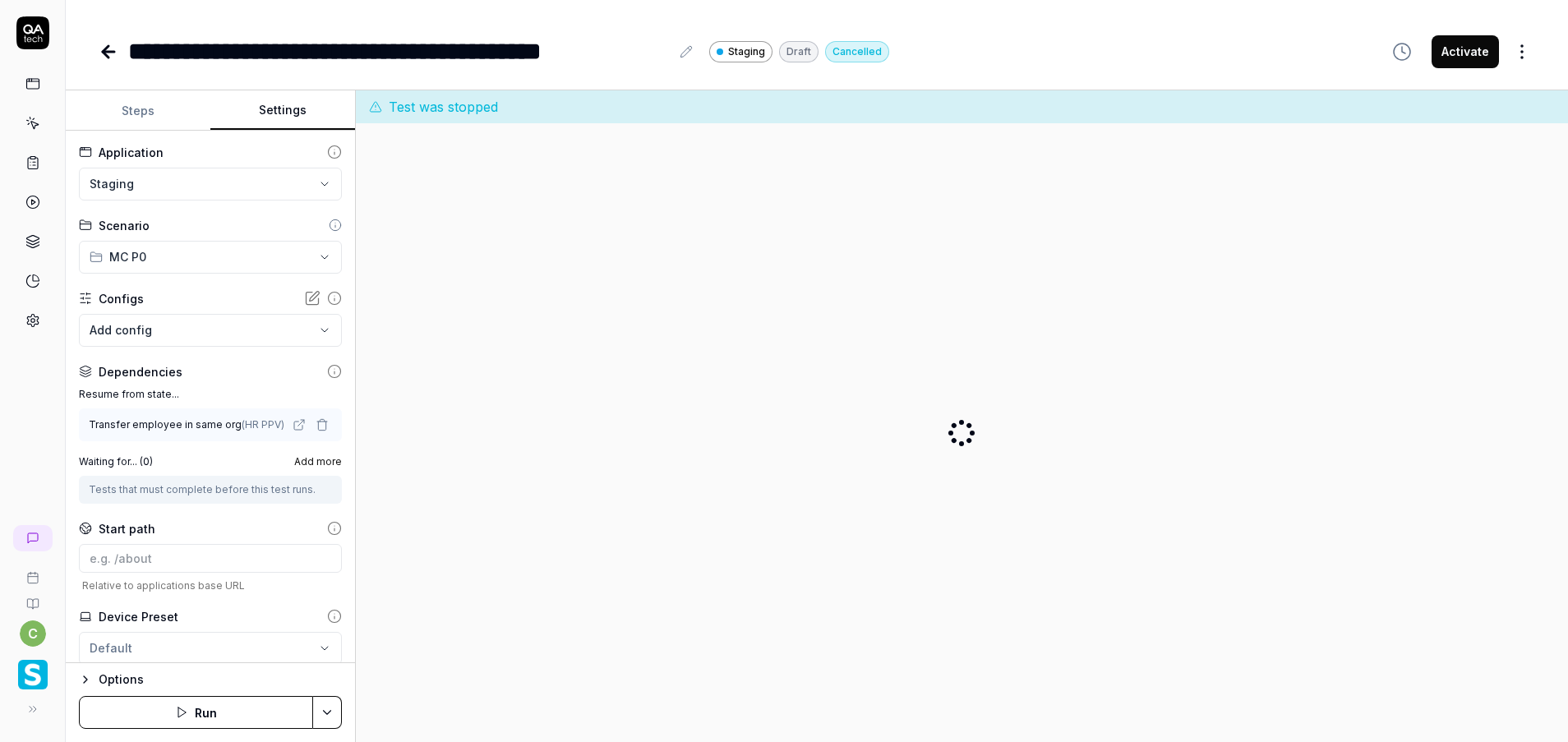
click at [329, 709] on html "**********" at bounding box center [784, 371] width 1568 height 742
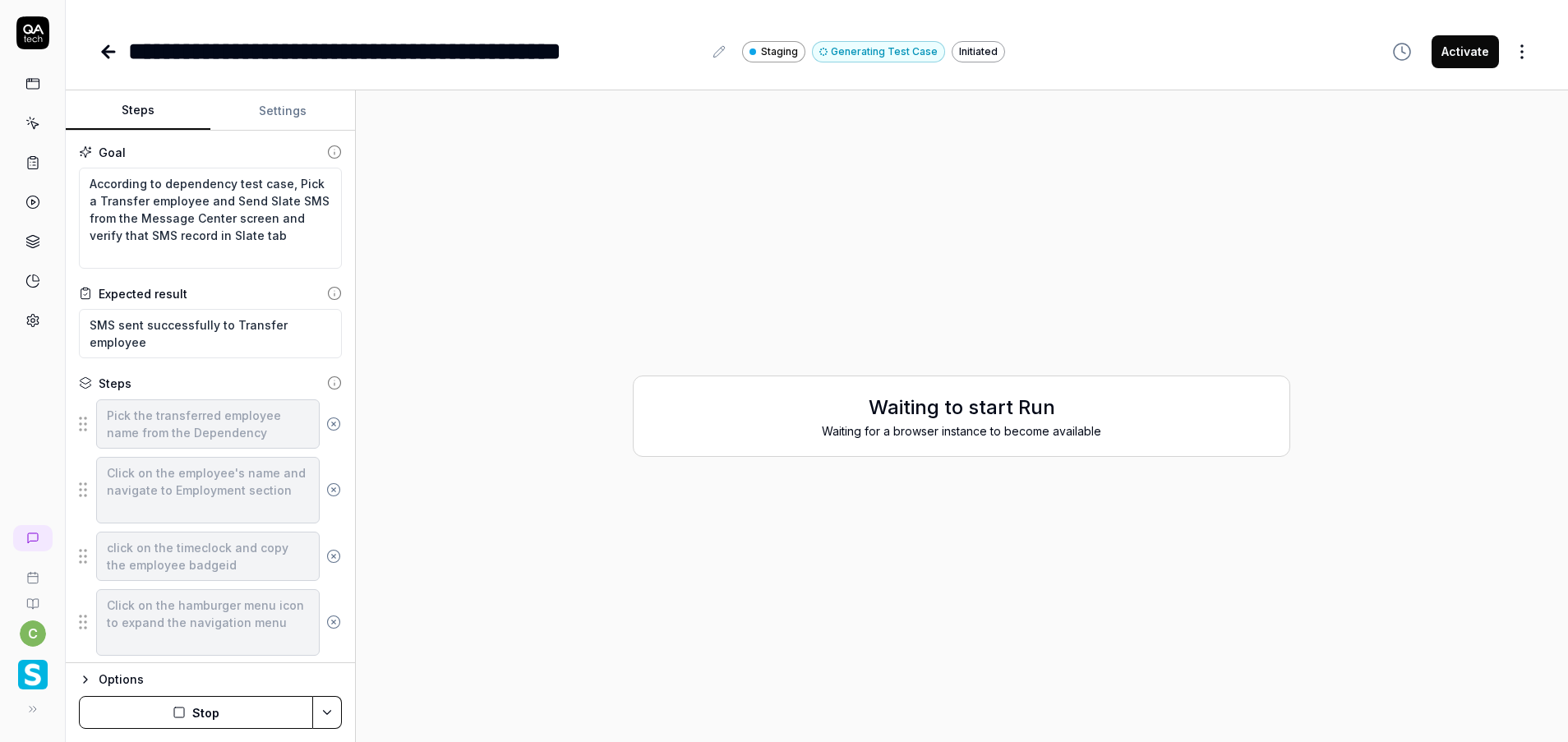
click at [256, 723] on button "Stop" at bounding box center [196, 712] width 234 height 33
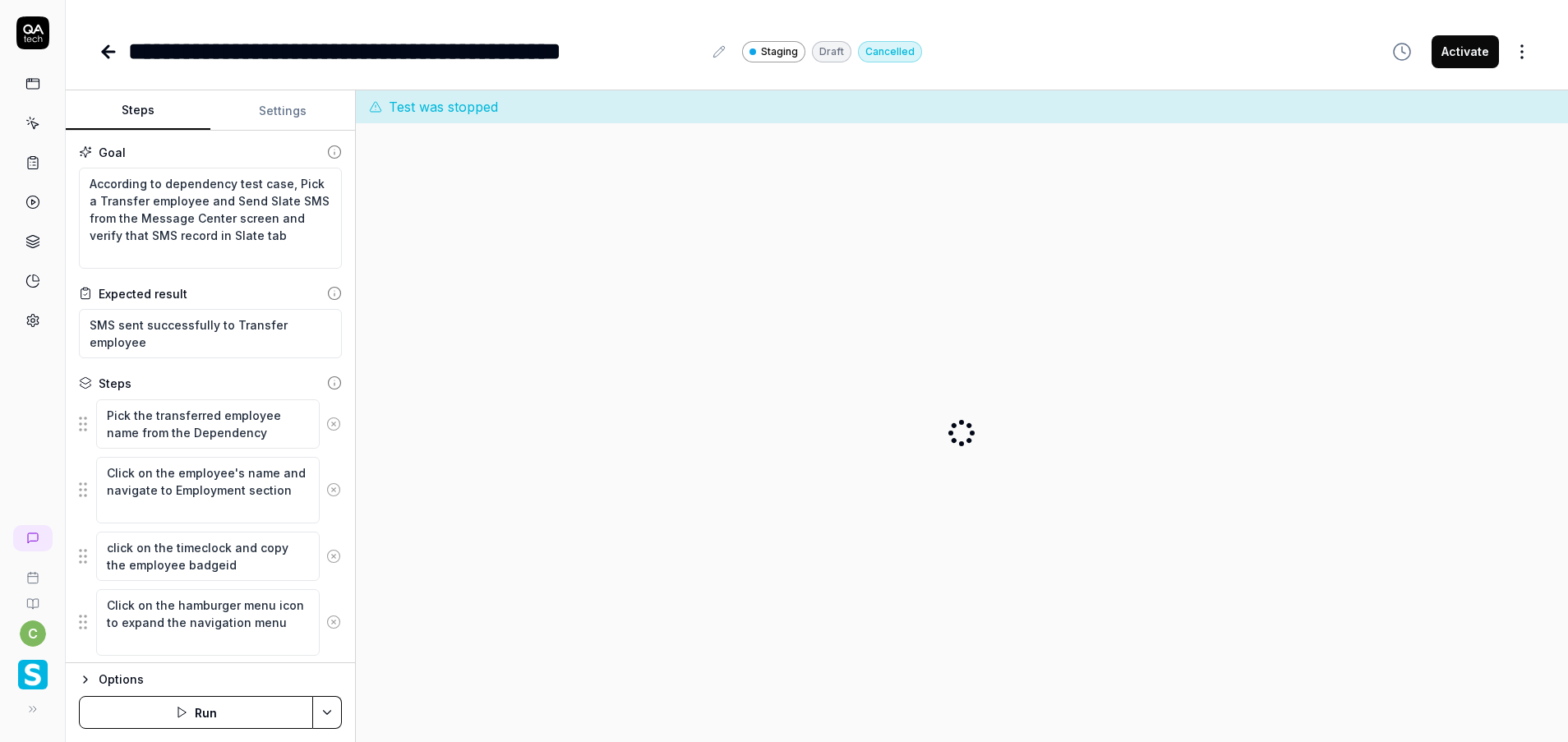
click at [290, 718] on button "Run" at bounding box center [196, 712] width 234 height 33
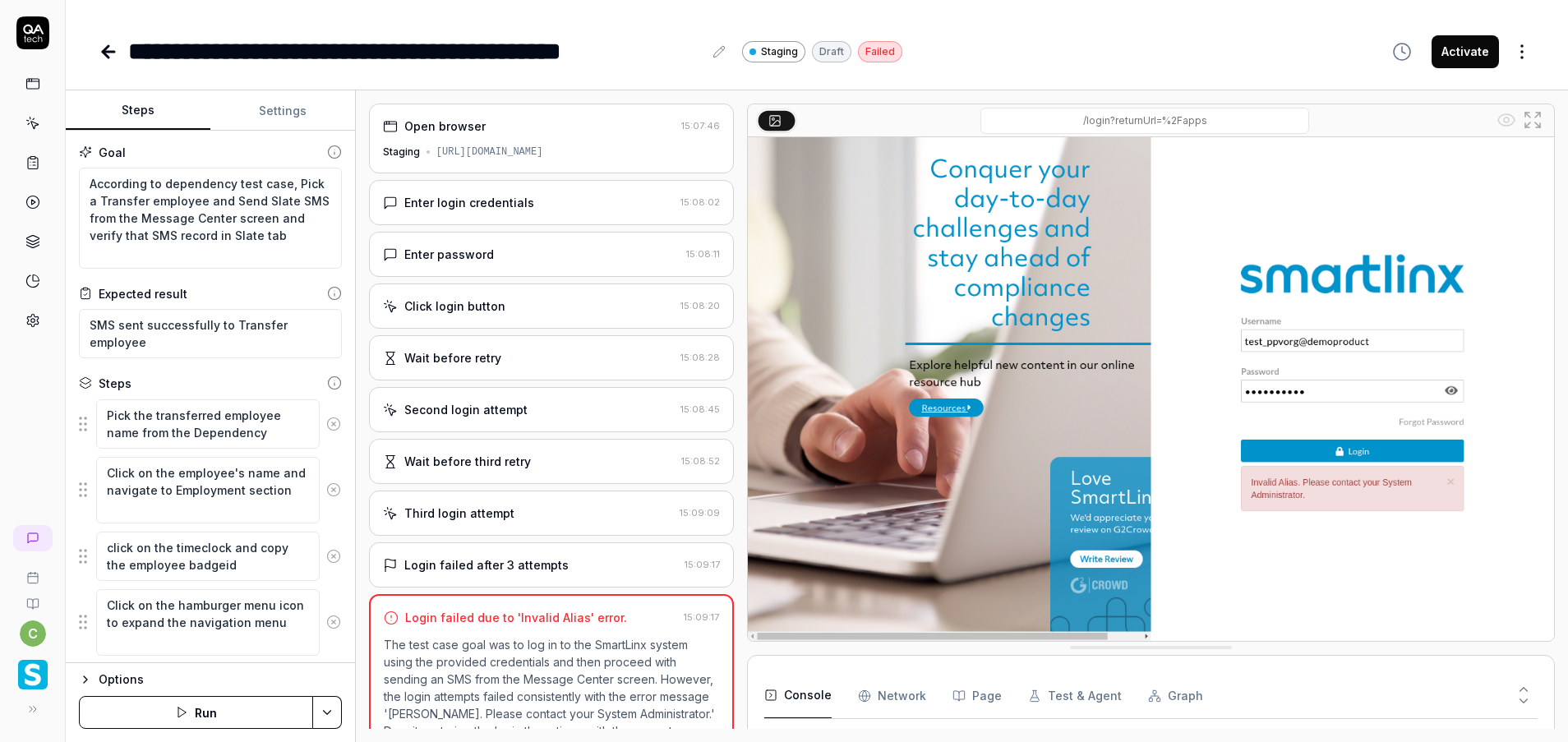
scroll to position [128, 0]
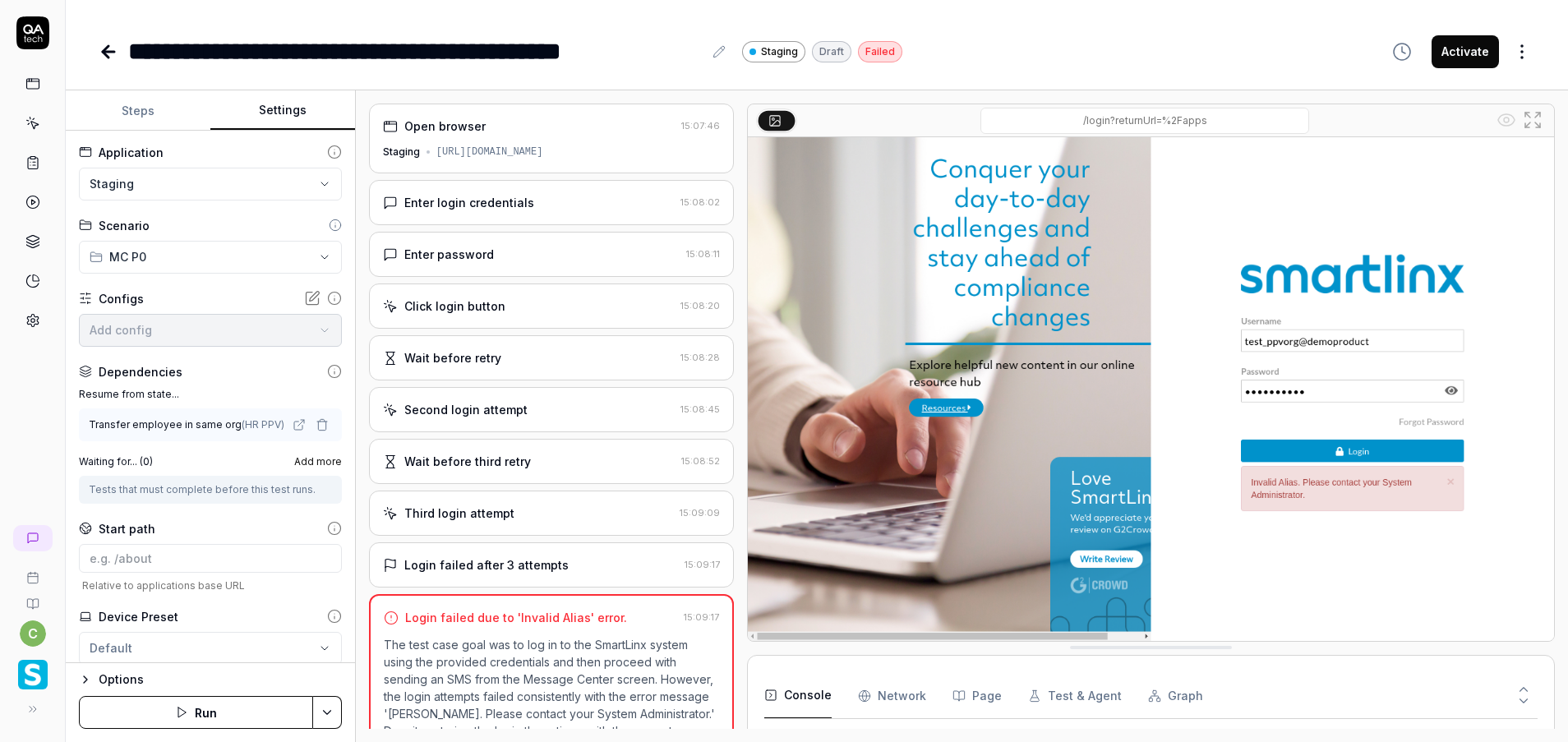
click at [283, 117] on button "Settings" at bounding box center [283, 111] width 145 height 39
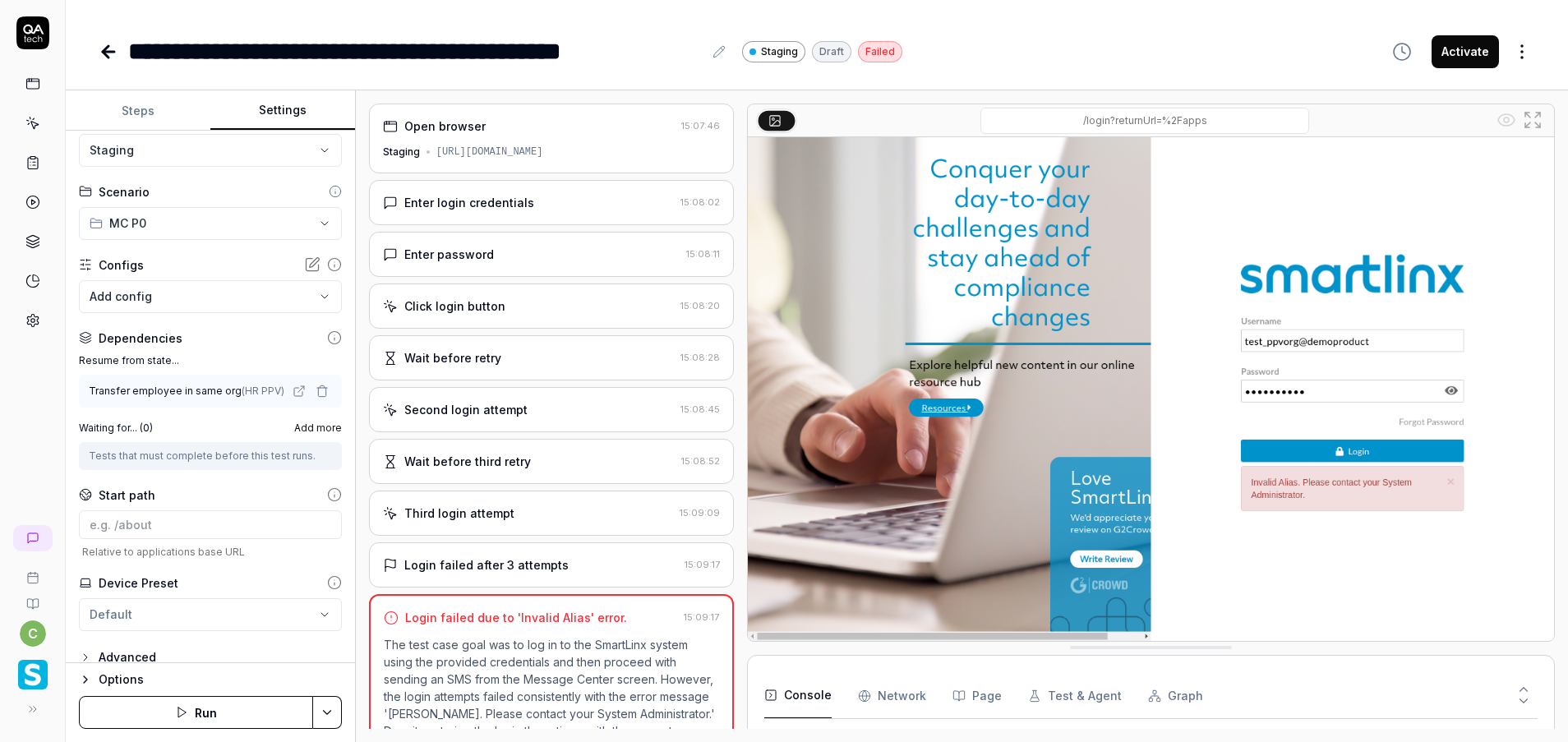
scroll to position [51, 0]
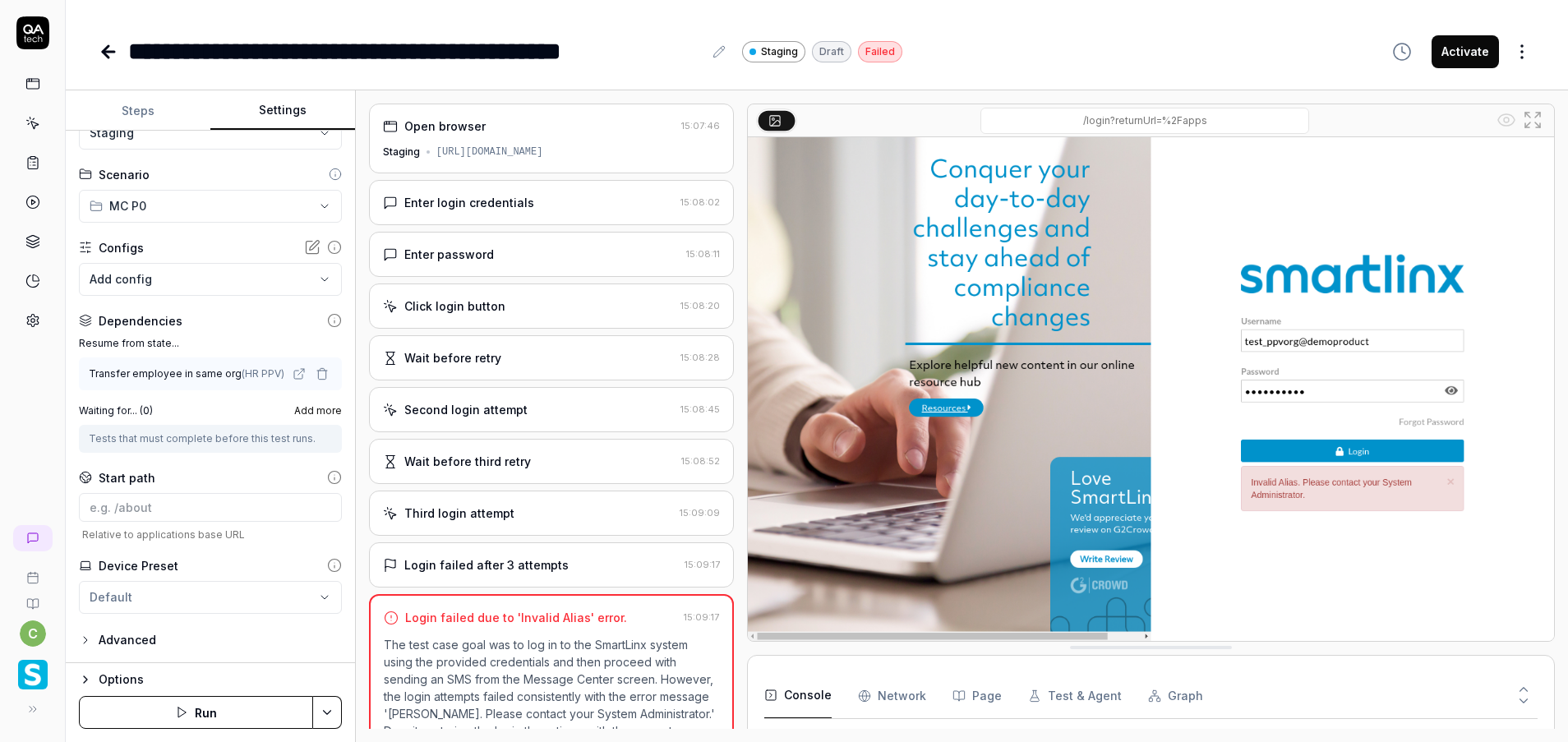
click at [82, 681] on icon "button" at bounding box center [85, 679] width 13 height 13
click at [221, 665] on button "Staging Default" at bounding box center [210, 666] width 263 height 33
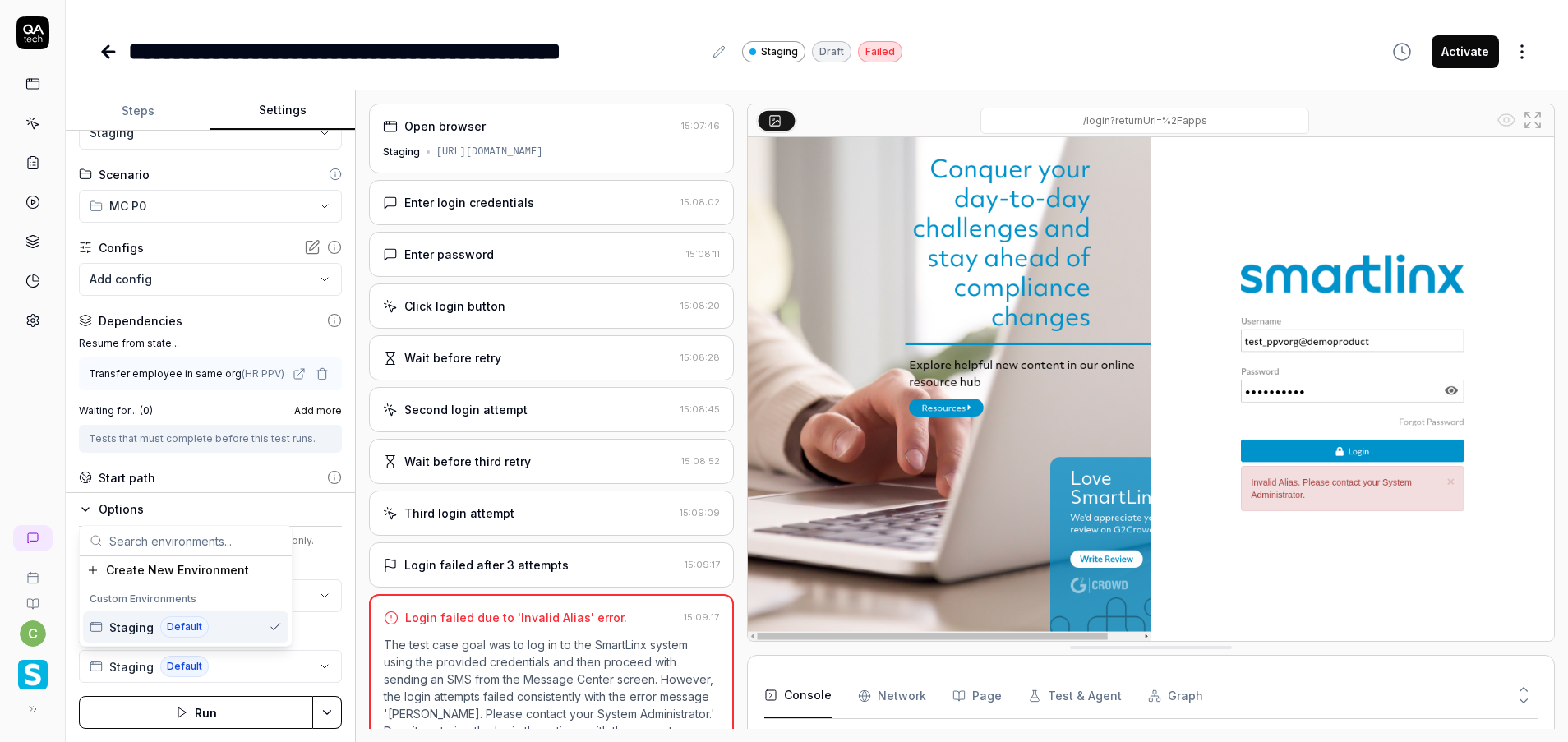
click at [202, 619] on span "Default" at bounding box center [184, 627] width 48 height 21
click at [326, 629] on div "Device Preset Default Environment Staging Default" at bounding box center [210, 621] width 263 height 121
click at [207, 590] on html "**********" at bounding box center [784, 371] width 1568 height 742
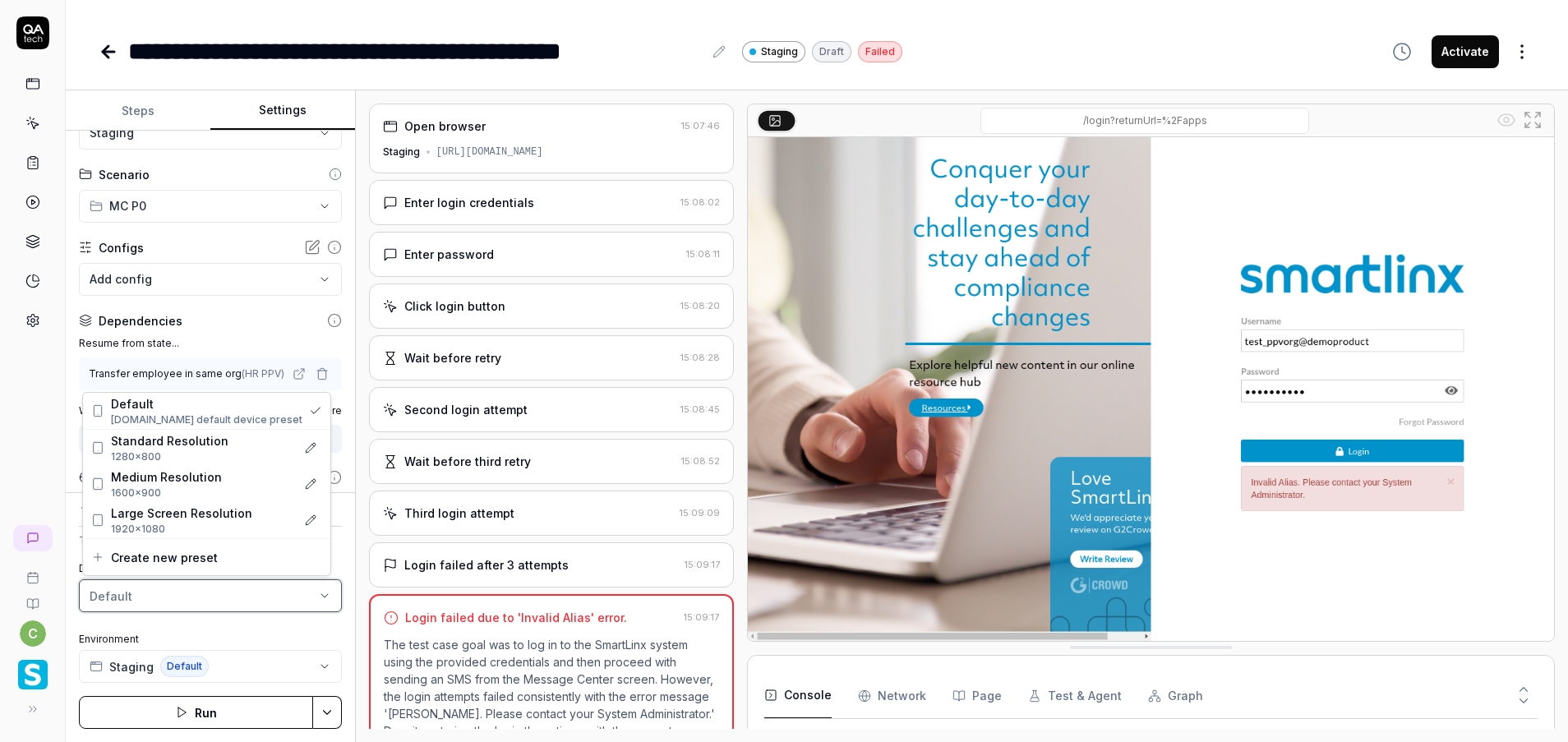
click at [208, 590] on html "**********" at bounding box center [784, 371] width 1568 height 742
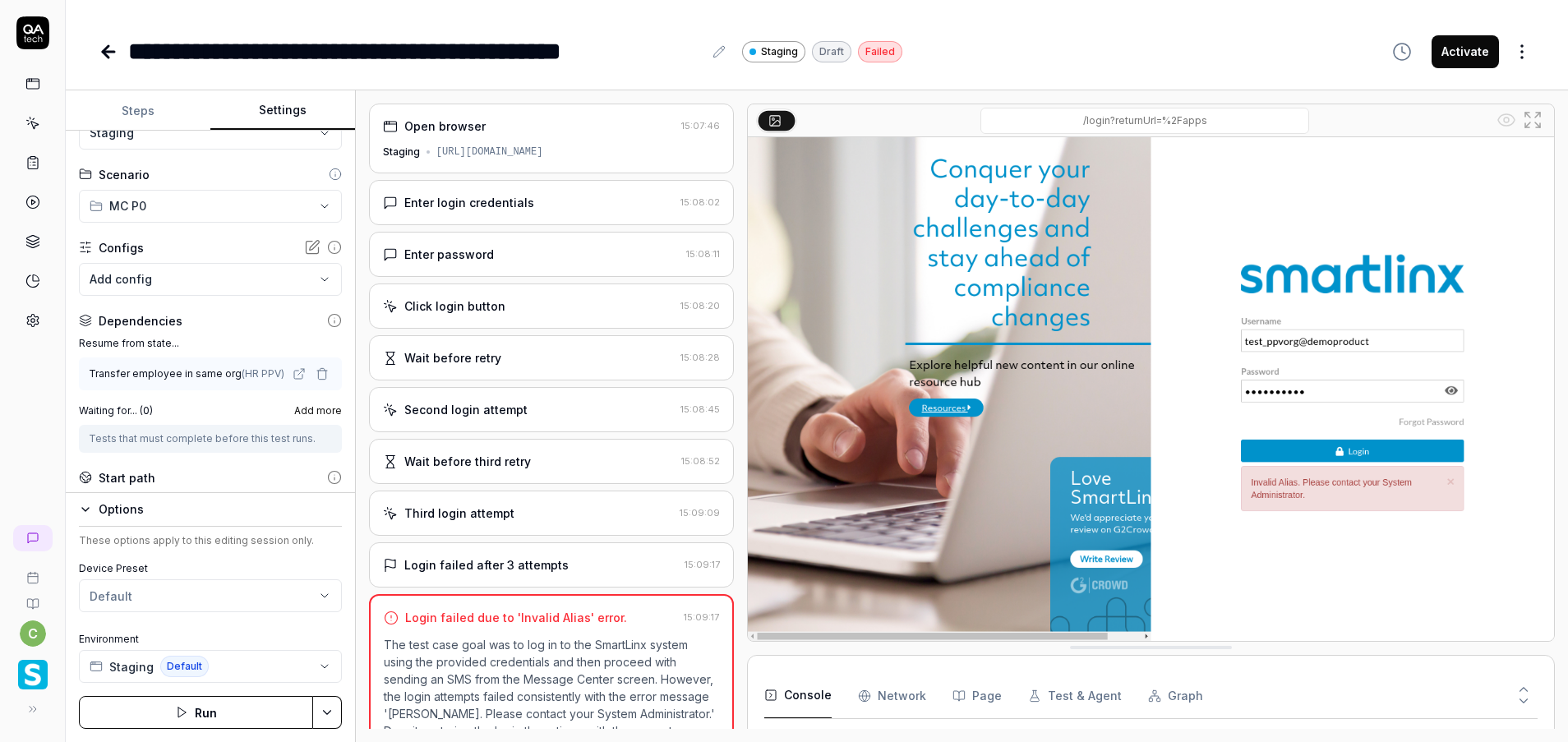
click at [193, 595] on html "**********" at bounding box center [784, 371] width 1568 height 742
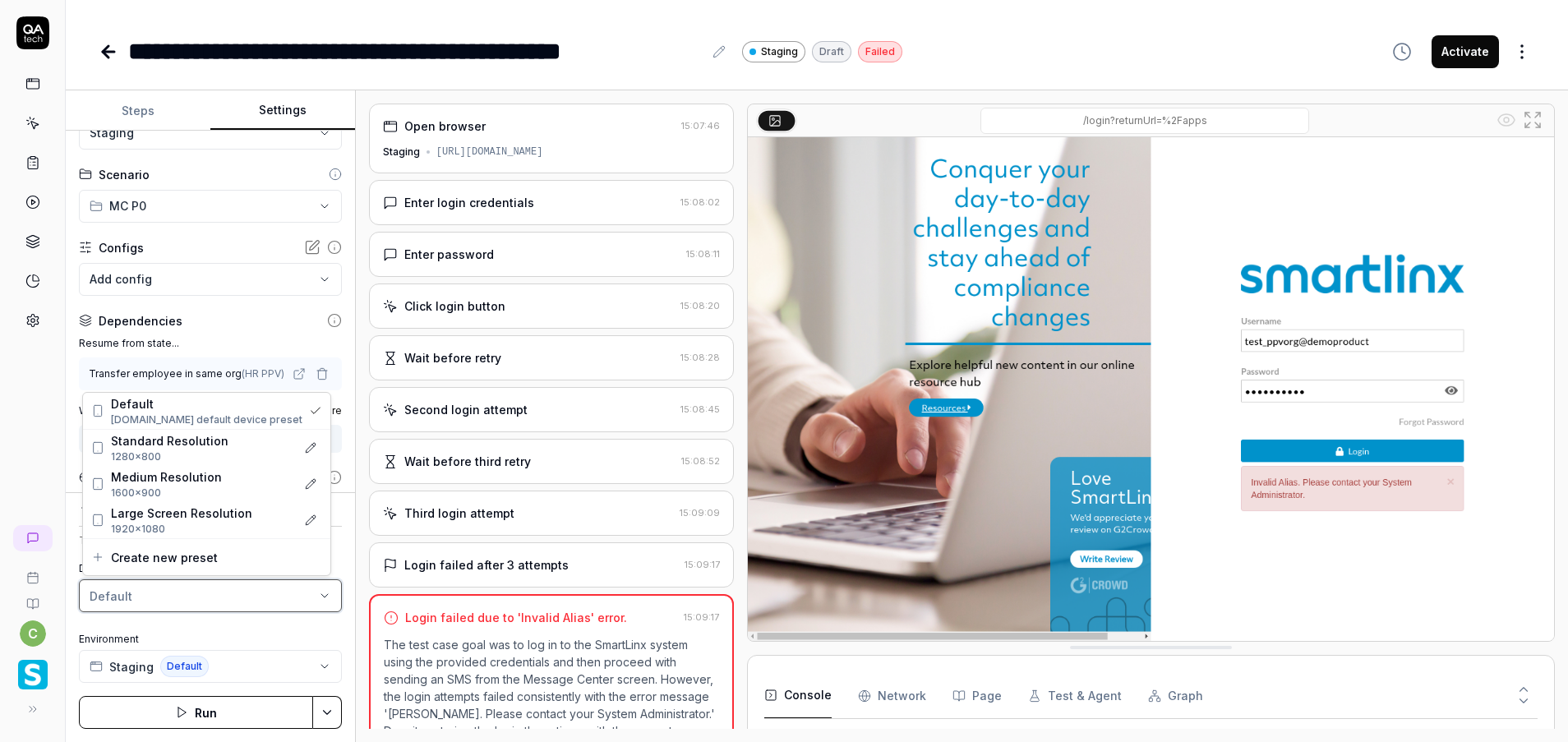
click at [262, 635] on html "**********" at bounding box center [784, 371] width 1568 height 742
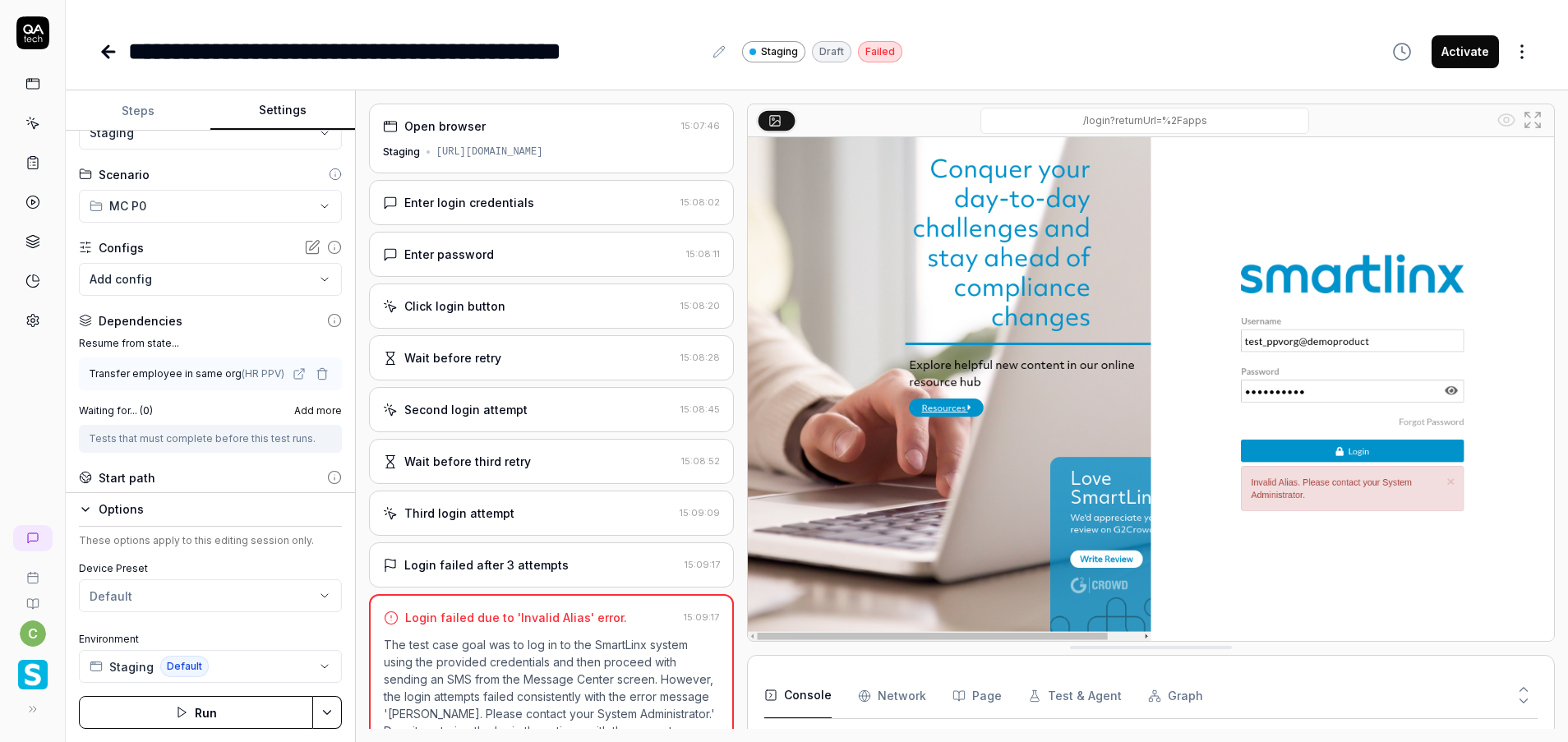
click at [88, 504] on icon "button" at bounding box center [85, 509] width 13 height 13
drag, startPoint x: 72, startPoint y: 650, endPoint x: 95, endPoint y: 643, distance: 24.0
click at [72, 650] on div "**********" at bounding box center [211, 396] width 289 height 532
click at [88, 641] on icon "button" at bounding box center [85, 639] width 13 height 13
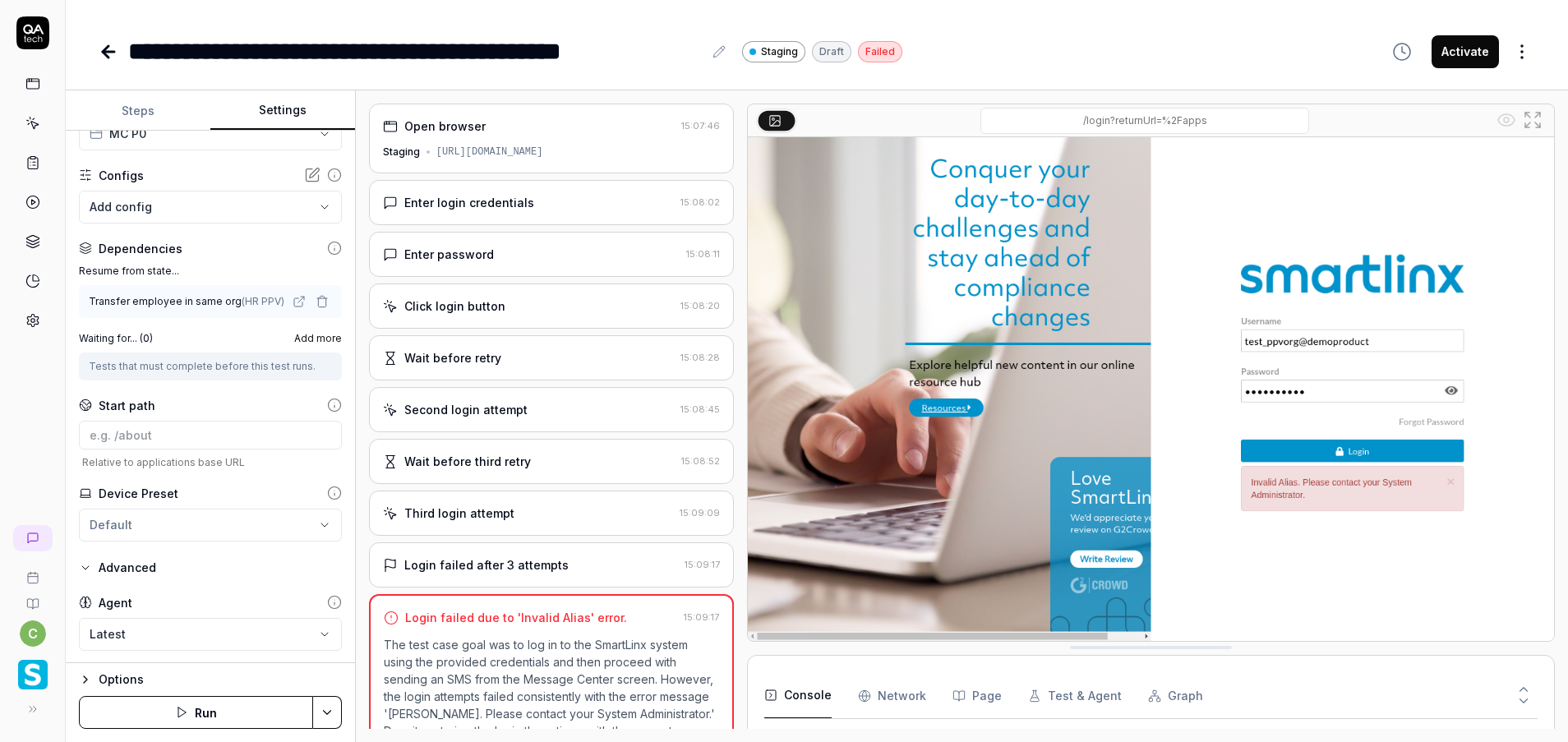
scroll to position [180, 0]
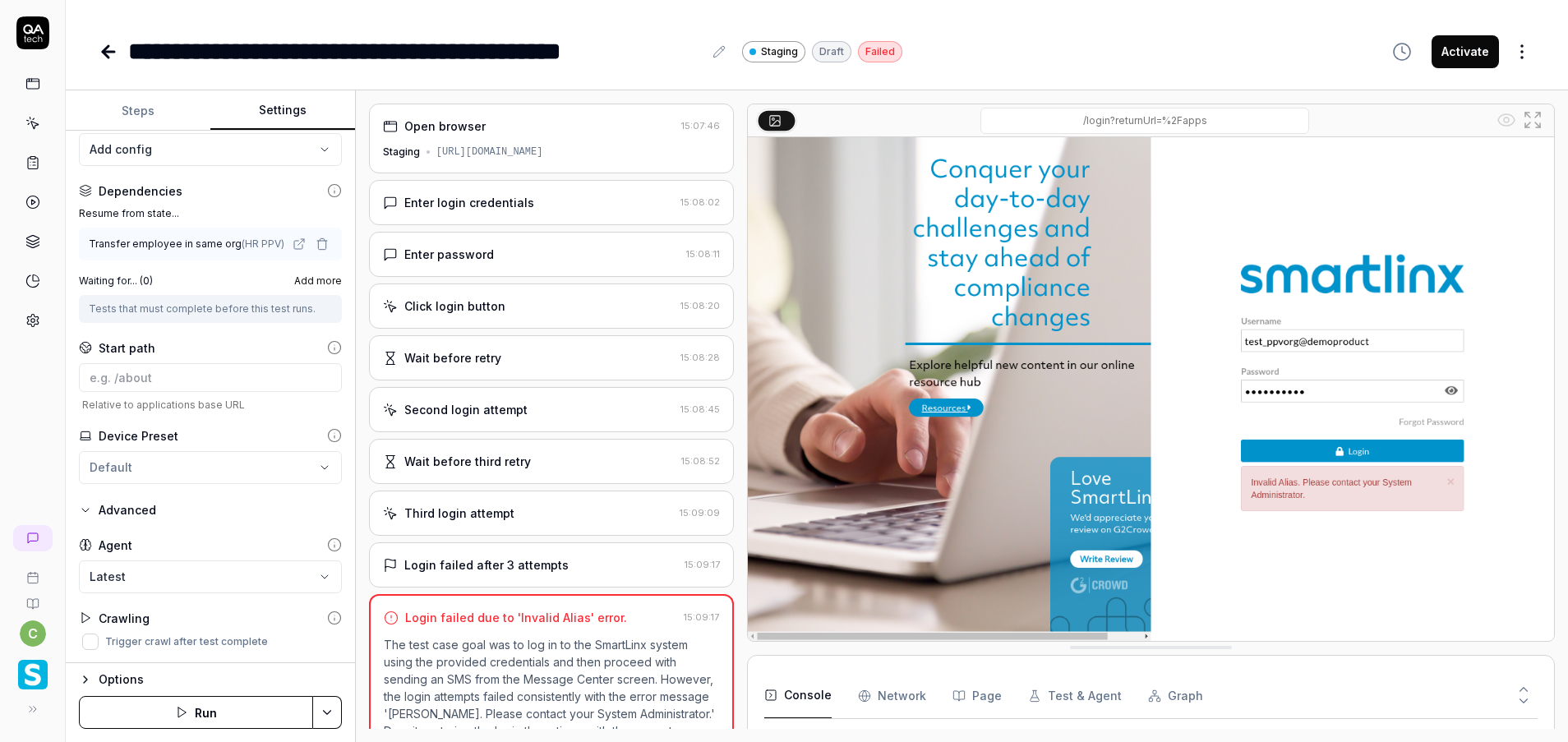
click at [93, 513] on button "Advanced" at bounding box center [117, 510] width 77 height 20
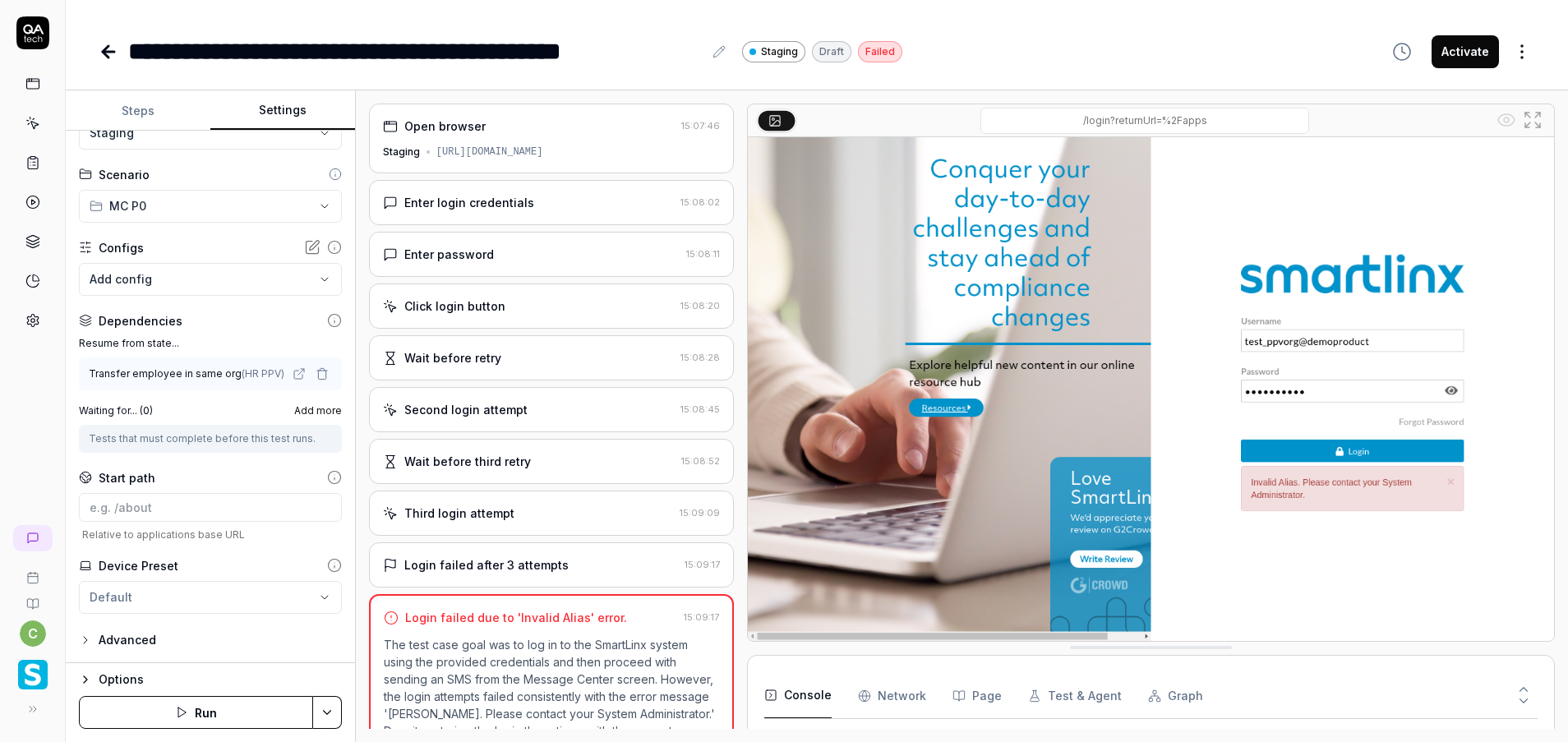
scroll to position [51, 0]
click at [275, 704] on button "Run" at bounding box center [196, 712] width 234 height 33
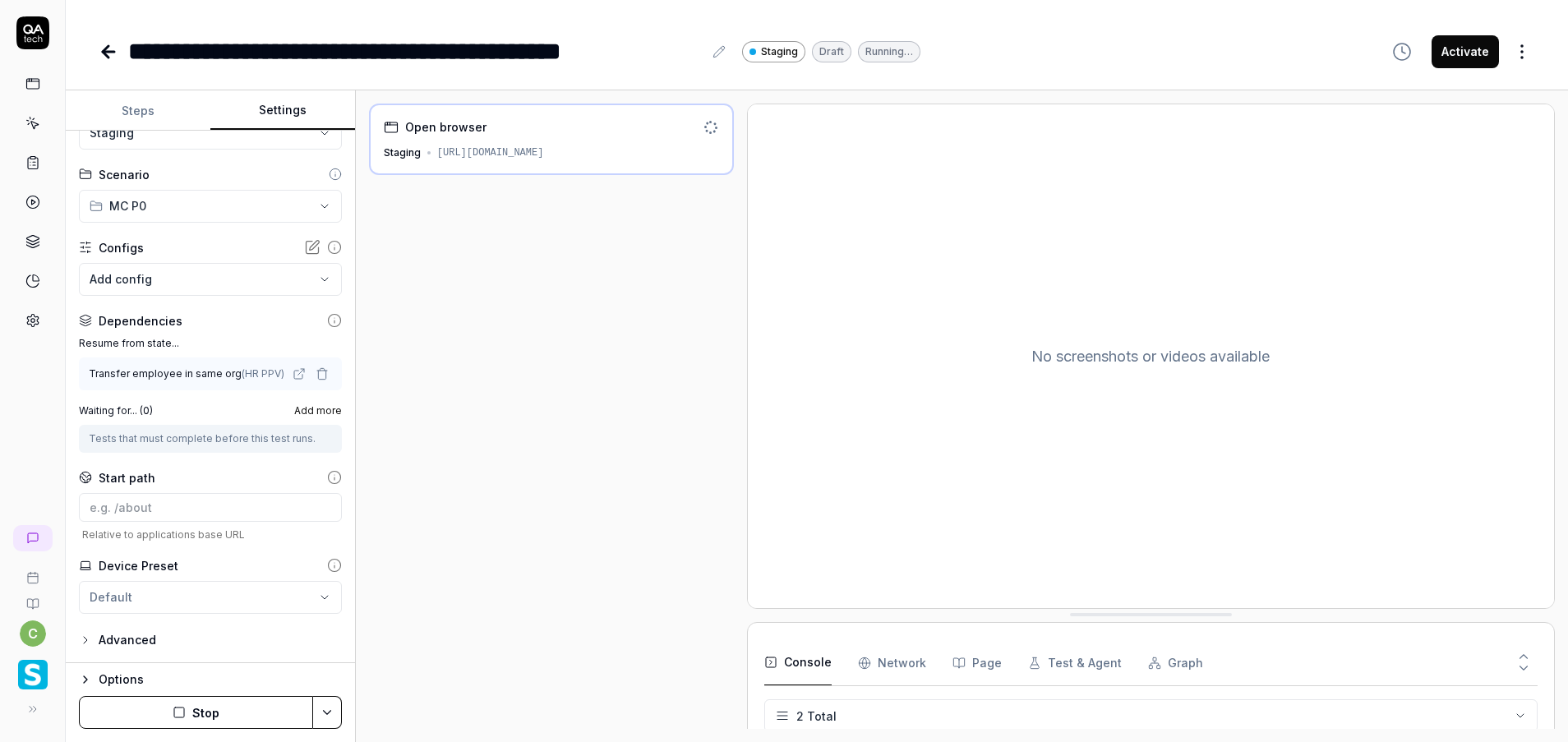
click at [134, 118] on button "Steps" at bounding box center [138, 111] width 145 height 39
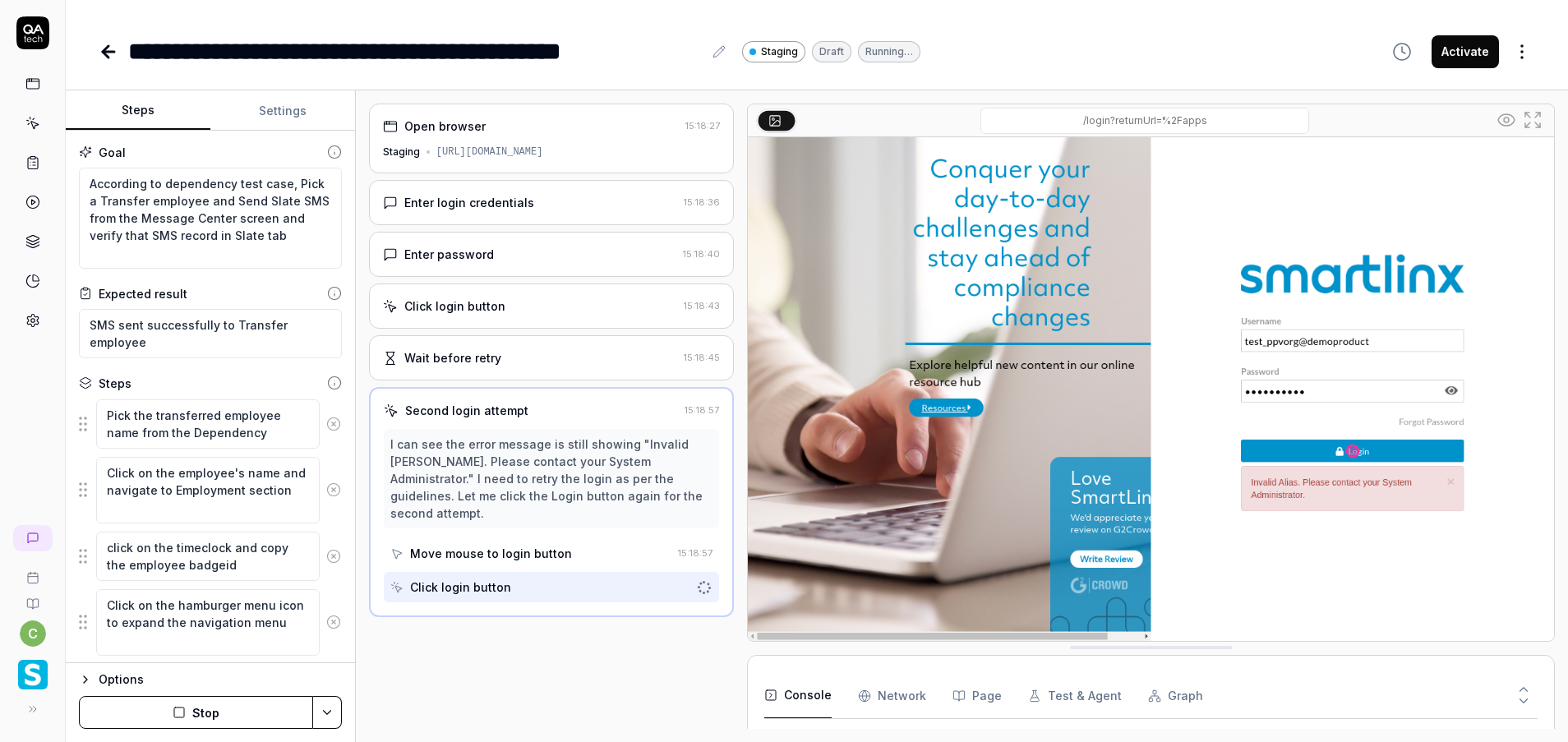
scroll to position [95, 0]
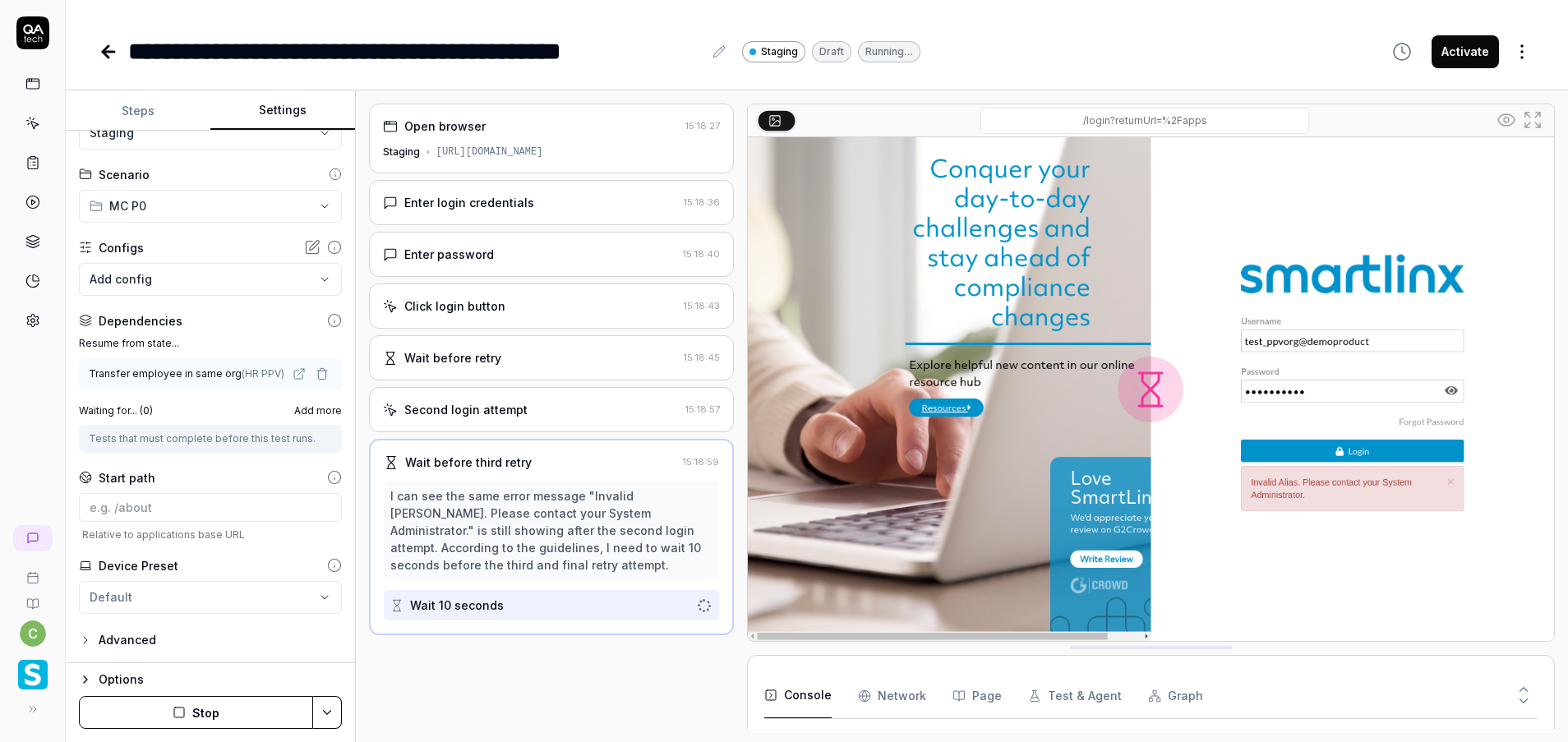
click at [269, 108] on button "Settings" at bounding box center [283, 111] width 145 height 39
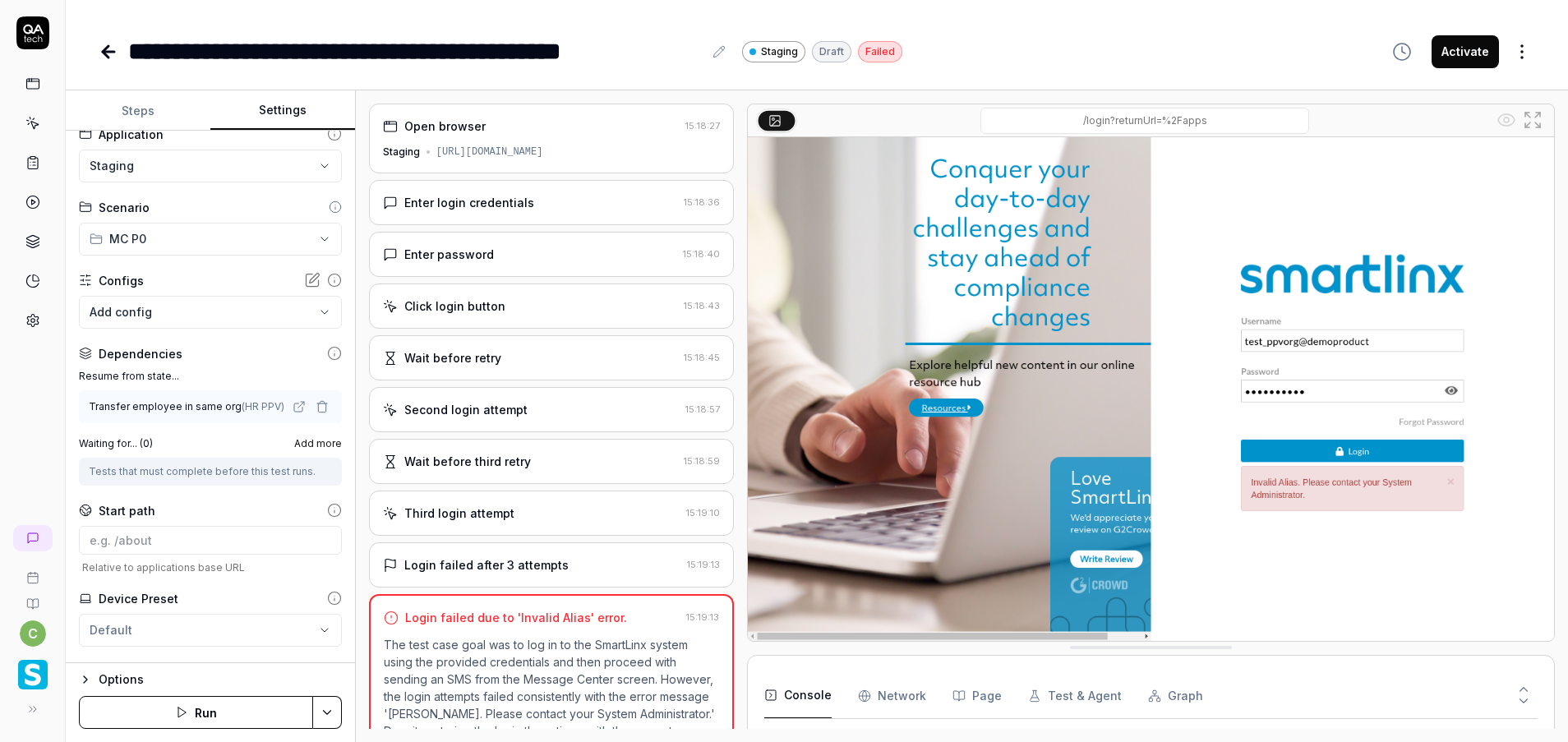
scroll to position [0, 0]
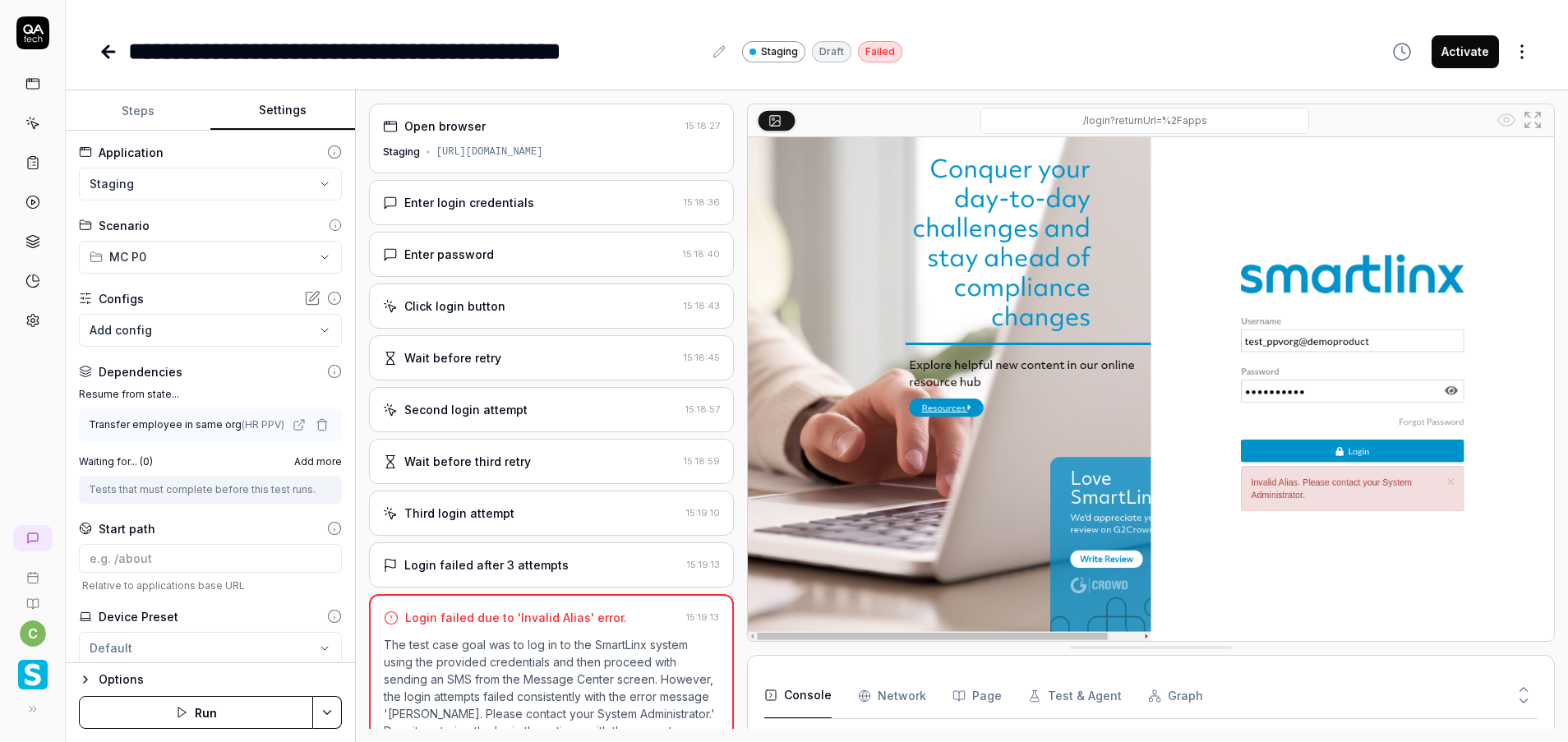
click at [208, 326] on body "**********" at bounding box center [784, 371] width 1568 height 742
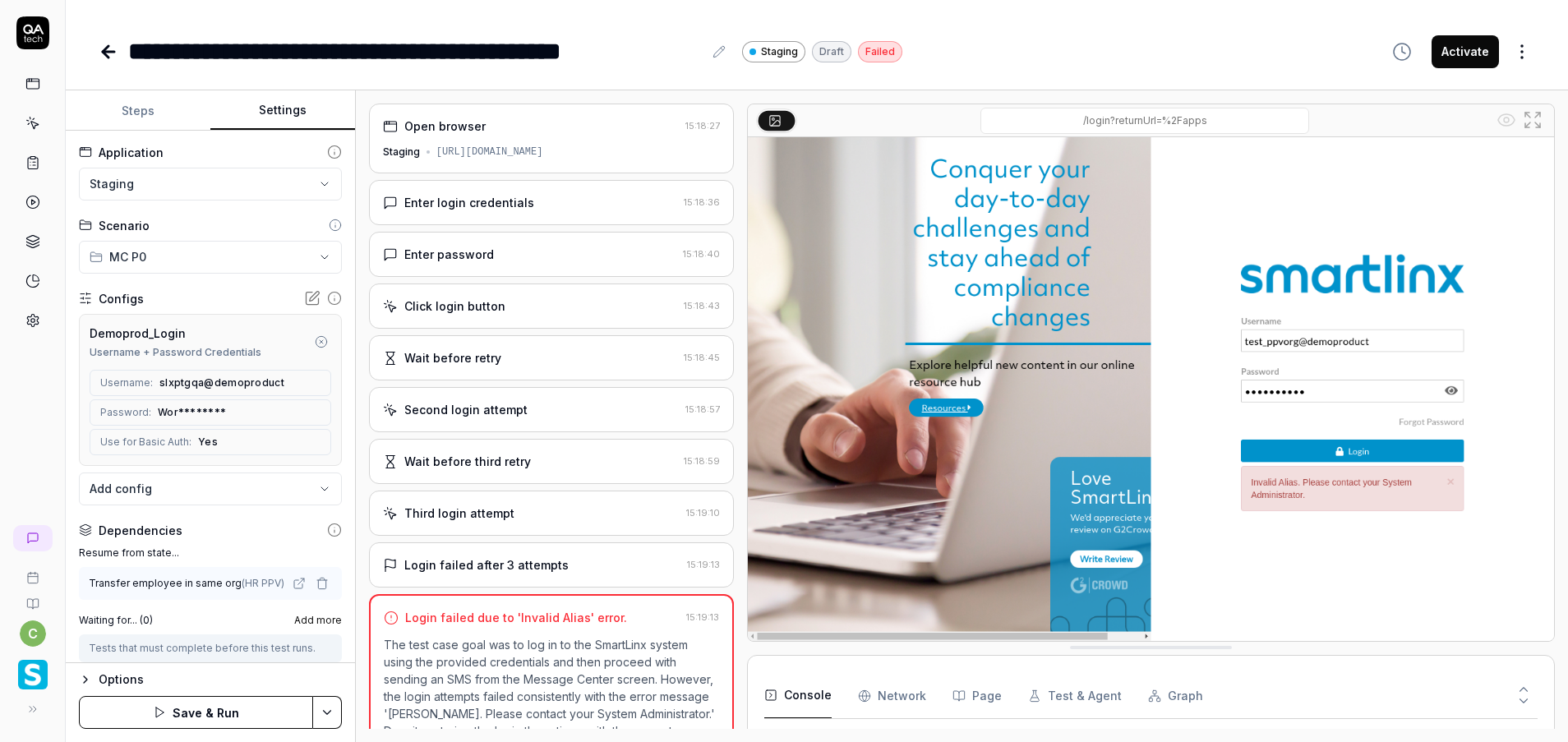
click at [180, 290] on div "Configs" at bounding box center [210, 298] width 263 height 17
drag, startPoint x: 312, startPoint y: 337, endPoint x: 303, endPoint y: 337, distance: 9.0
click at [312, 337] on button "button" at bounding box center [321, 342] width 20 height 20
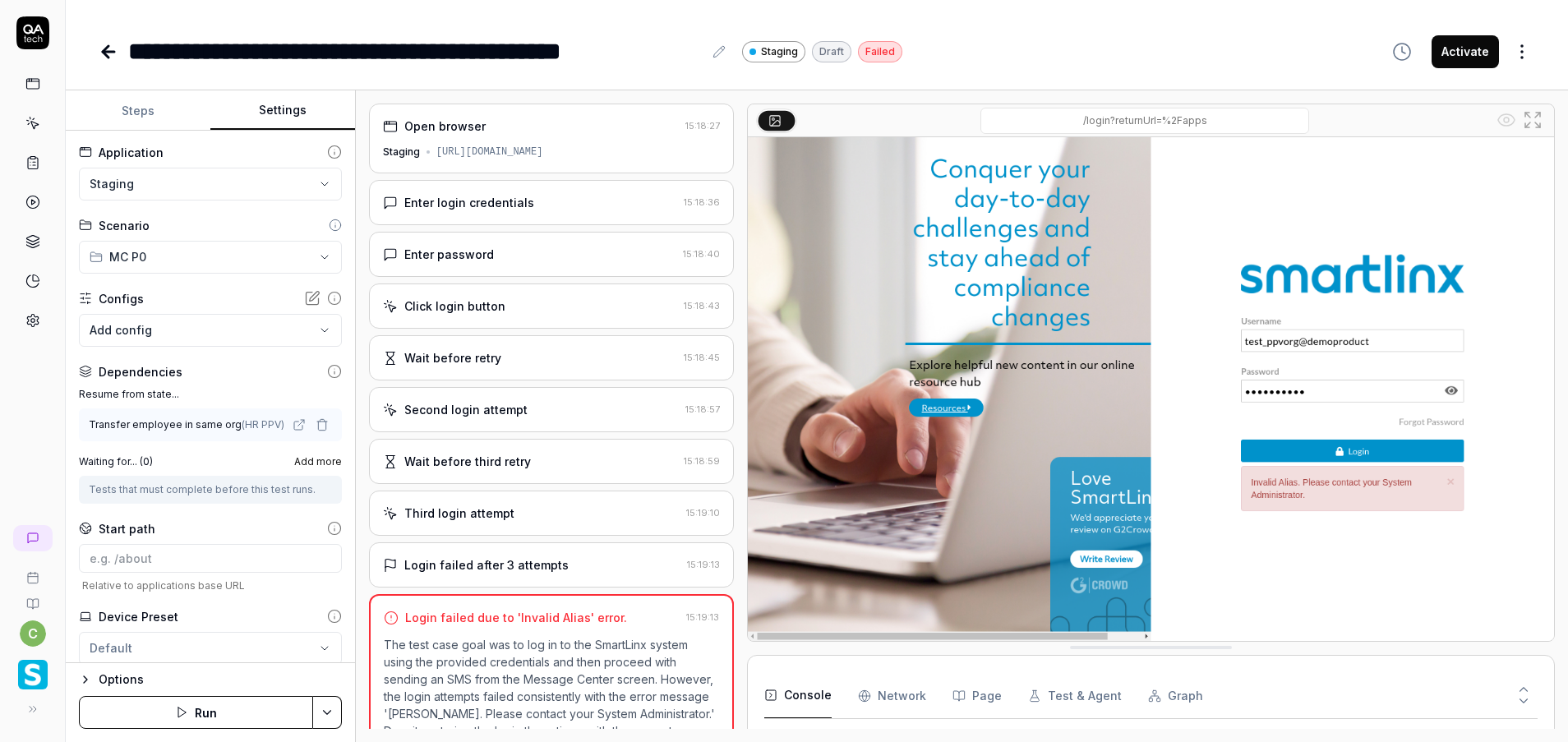
click at [329, 705] on html "**********" at bounding box center [784, 371] width 1568 height 742
click at [174, 712] on html "**********" at bounding box center [784, 371] width 1568 height 742
click at [335, 712] on html "**********" at bounding box center [784, 371] width 1568 height 742
click at [243, 714] on html "**********" at bounding box center [784, 371] width 1568 height 742
click at [244, 718] on button "Run" at bounding box center [196, 712] width 234 height 33
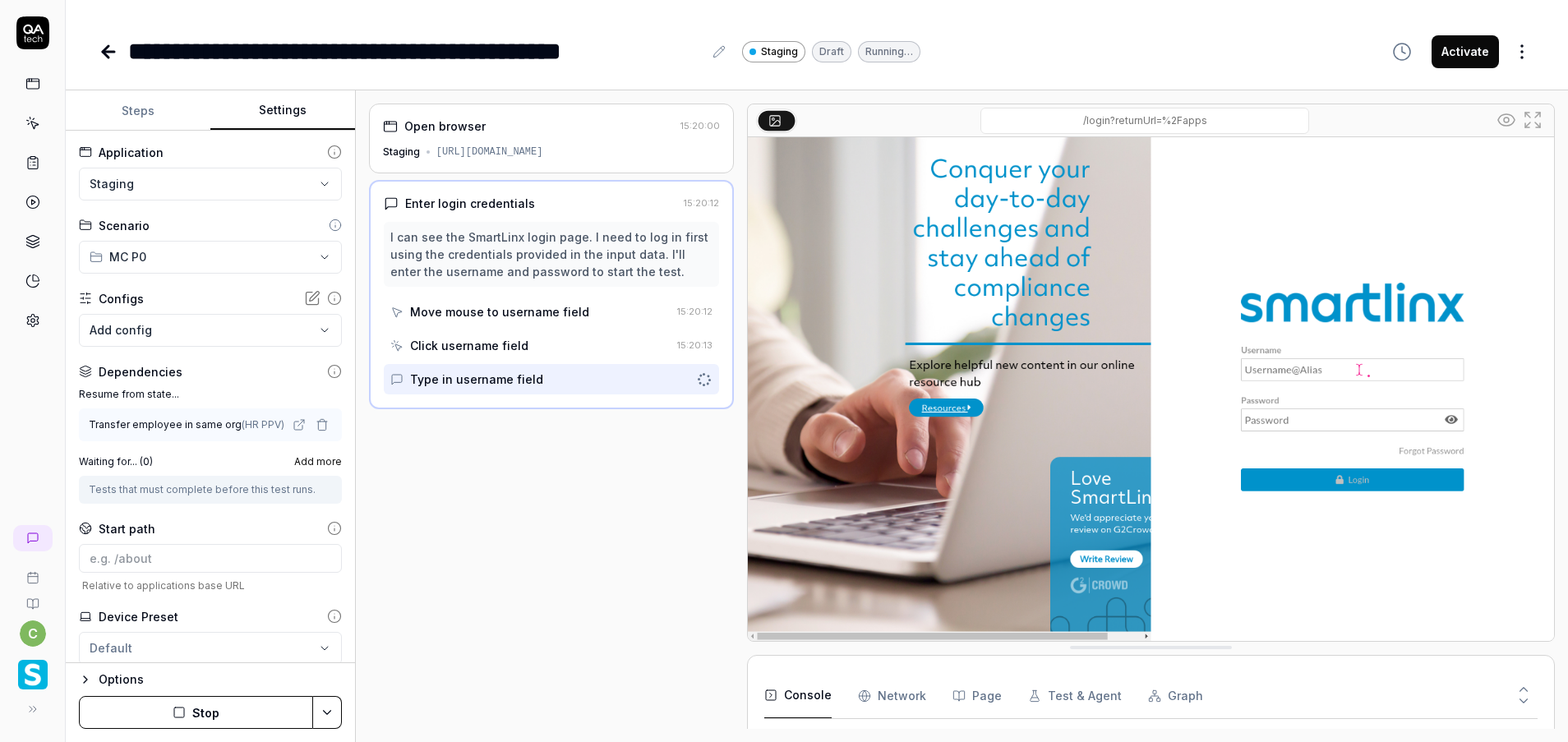
scroll to position [28, 0]
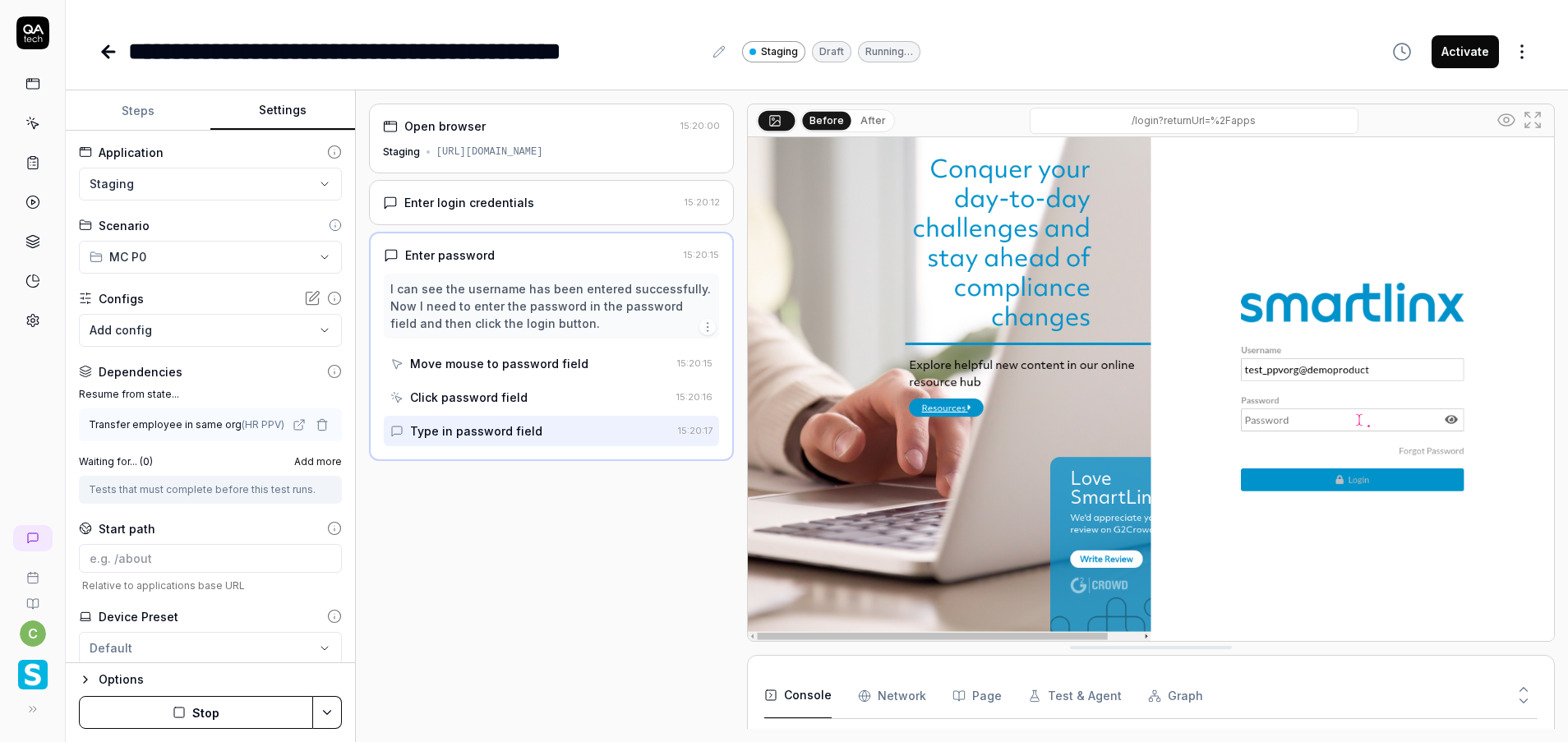
click at [228, 324] on body "**********" at bounding box center [784, 371] width 1568 height 742
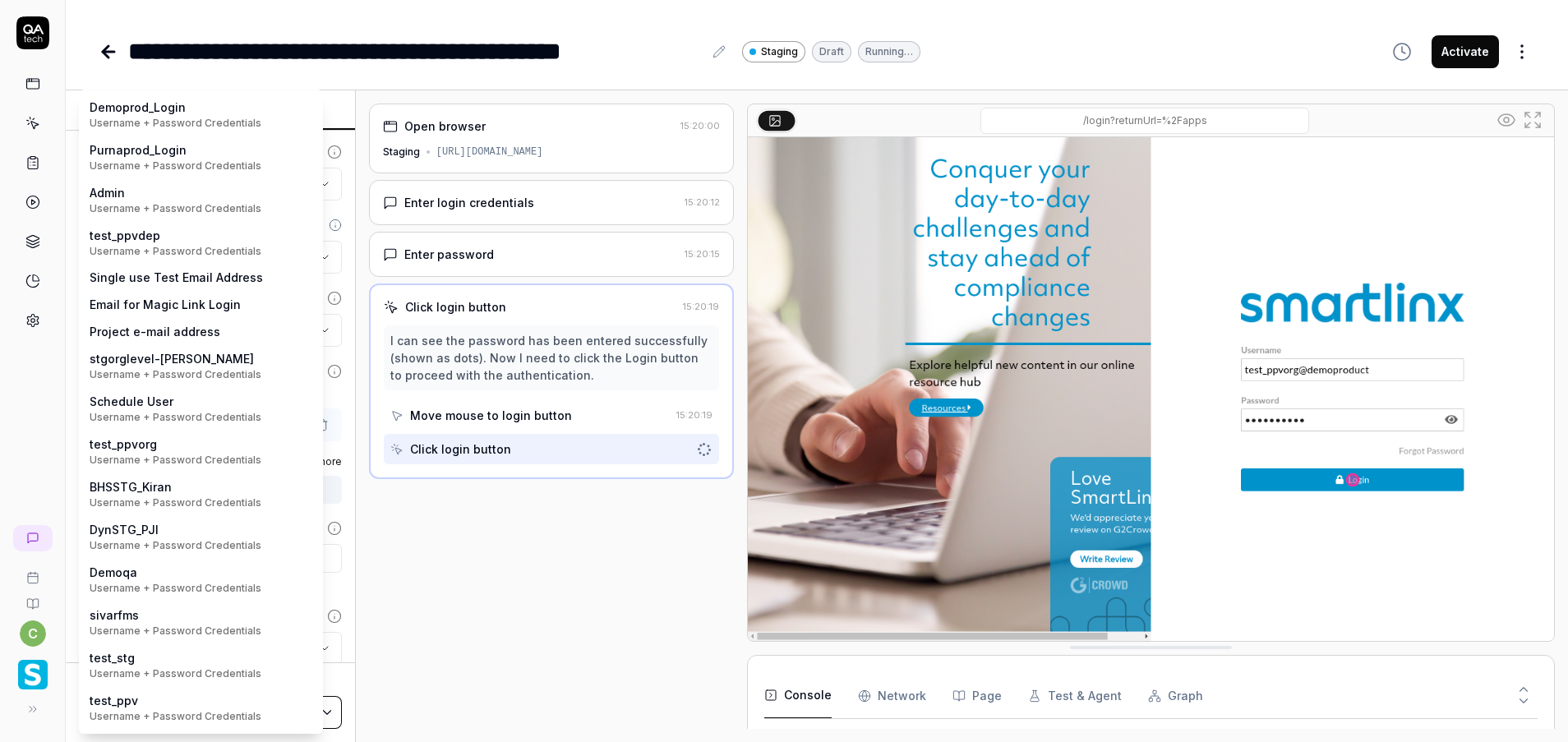
scroll to position [61, 0]
click at [483, 567] on html "**********" at bounding box center [784, 371] width 1568 height 742
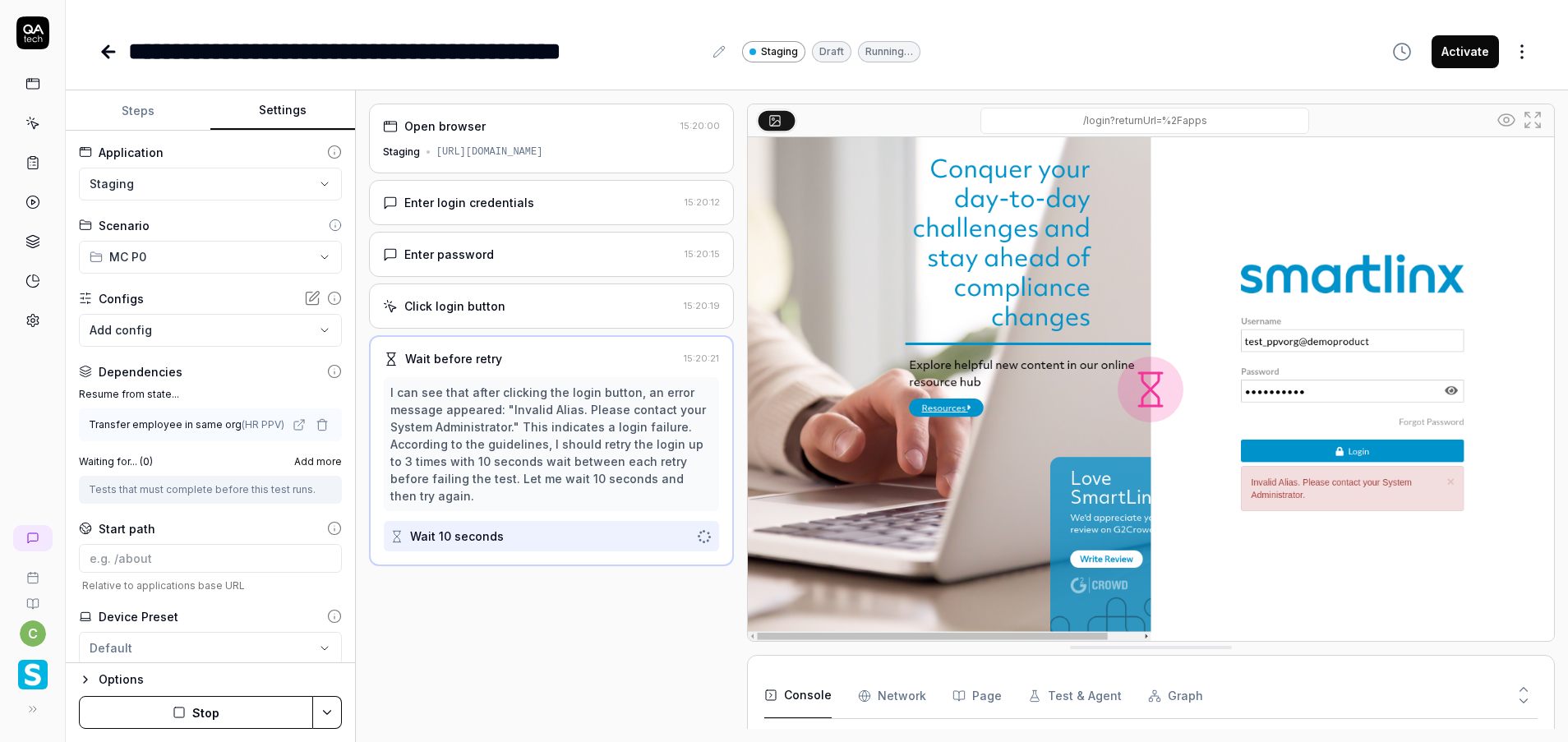
click at [214, 427] on div "Transfer employee in same org ( HR PPV )" at bounding box center [186, 424] width 196 height 15
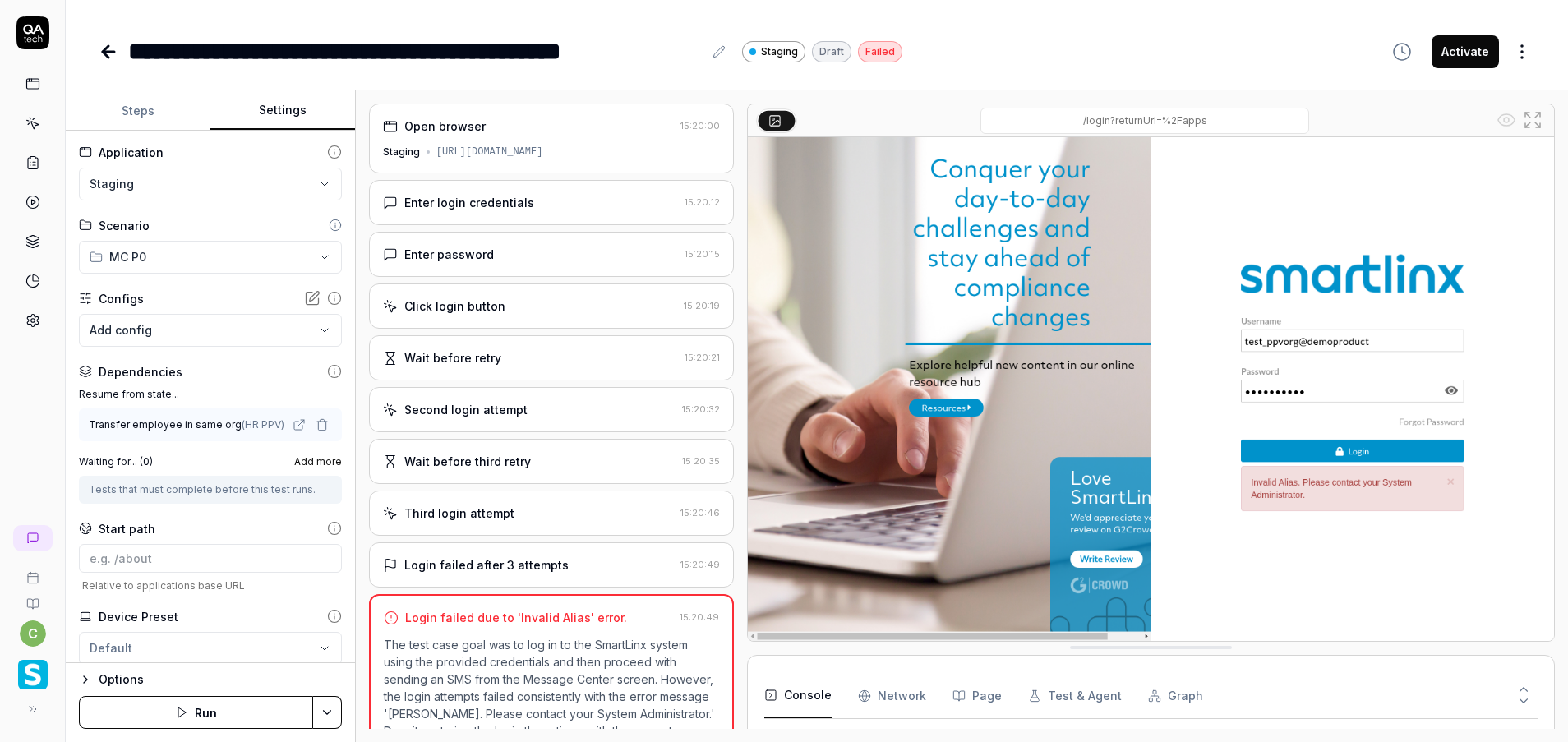
scroll to position [128, 0]
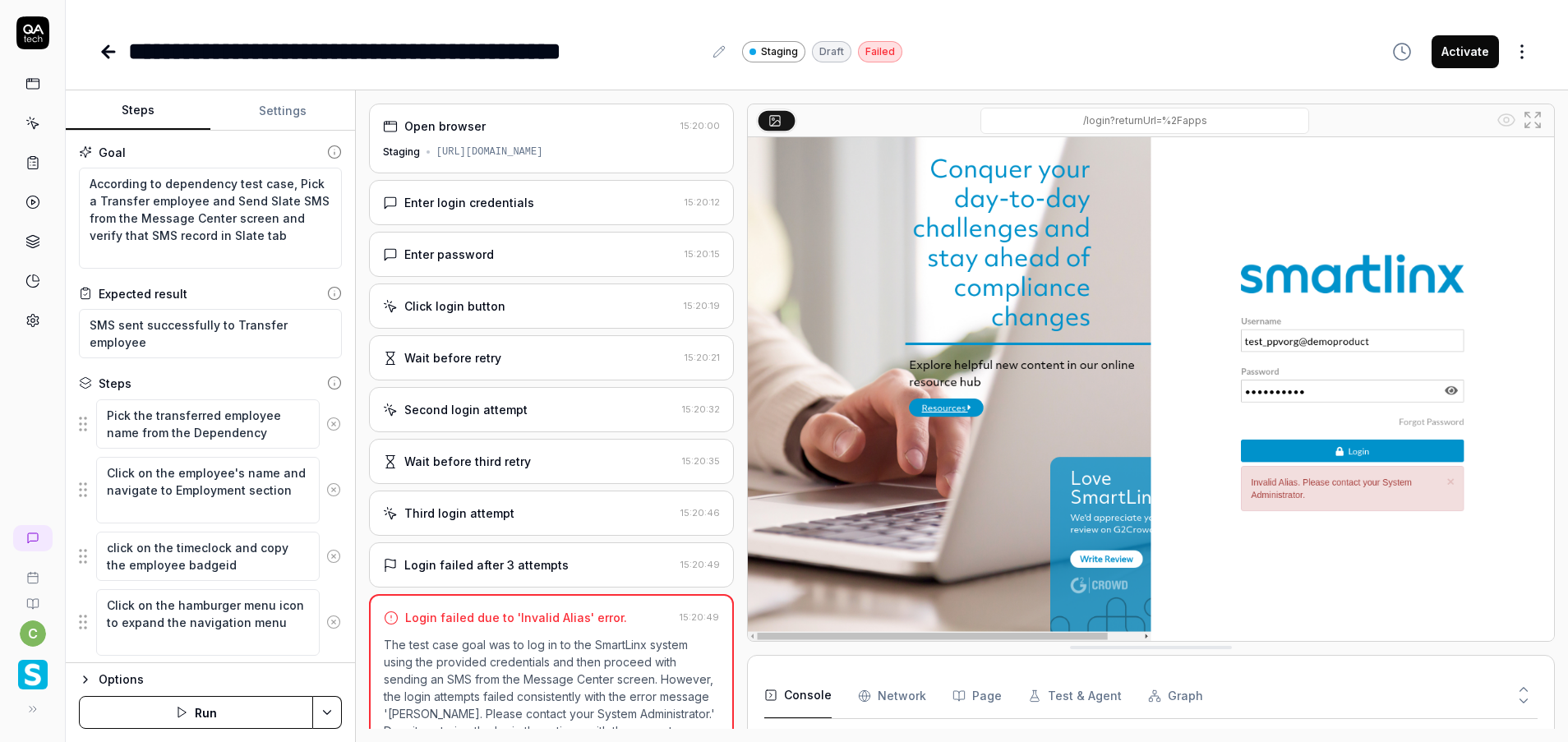
drag, startPoint x: 148, startPoint y: 108, endPoint x: 178, endPoint y: 86, distance: 37.2
click at [178, 86] on div "**********" at bounding box center [817, 371] width 1502 height 742
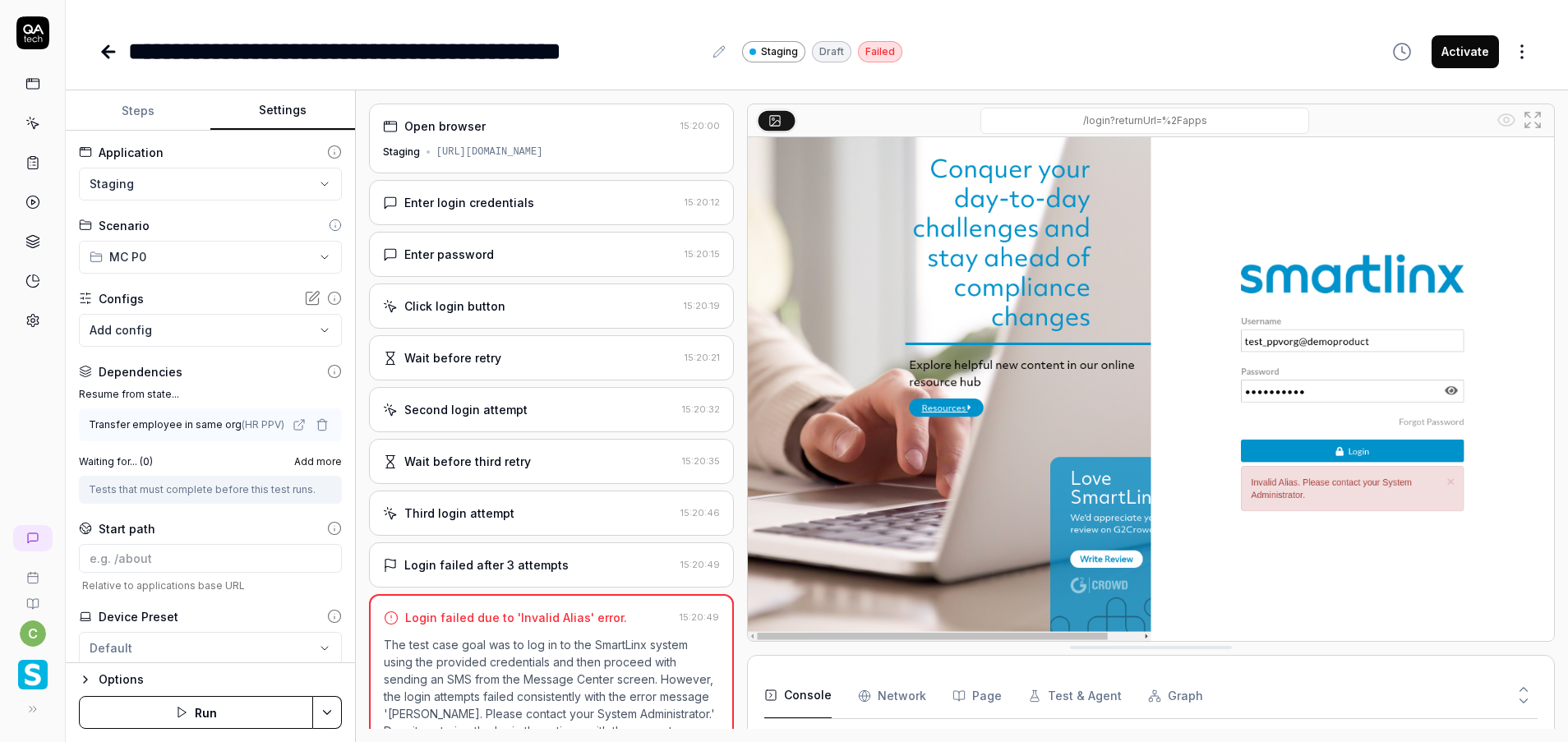
click at [267, 129] on button "Settings" at bounding box center [283, 111] width 145 height 39
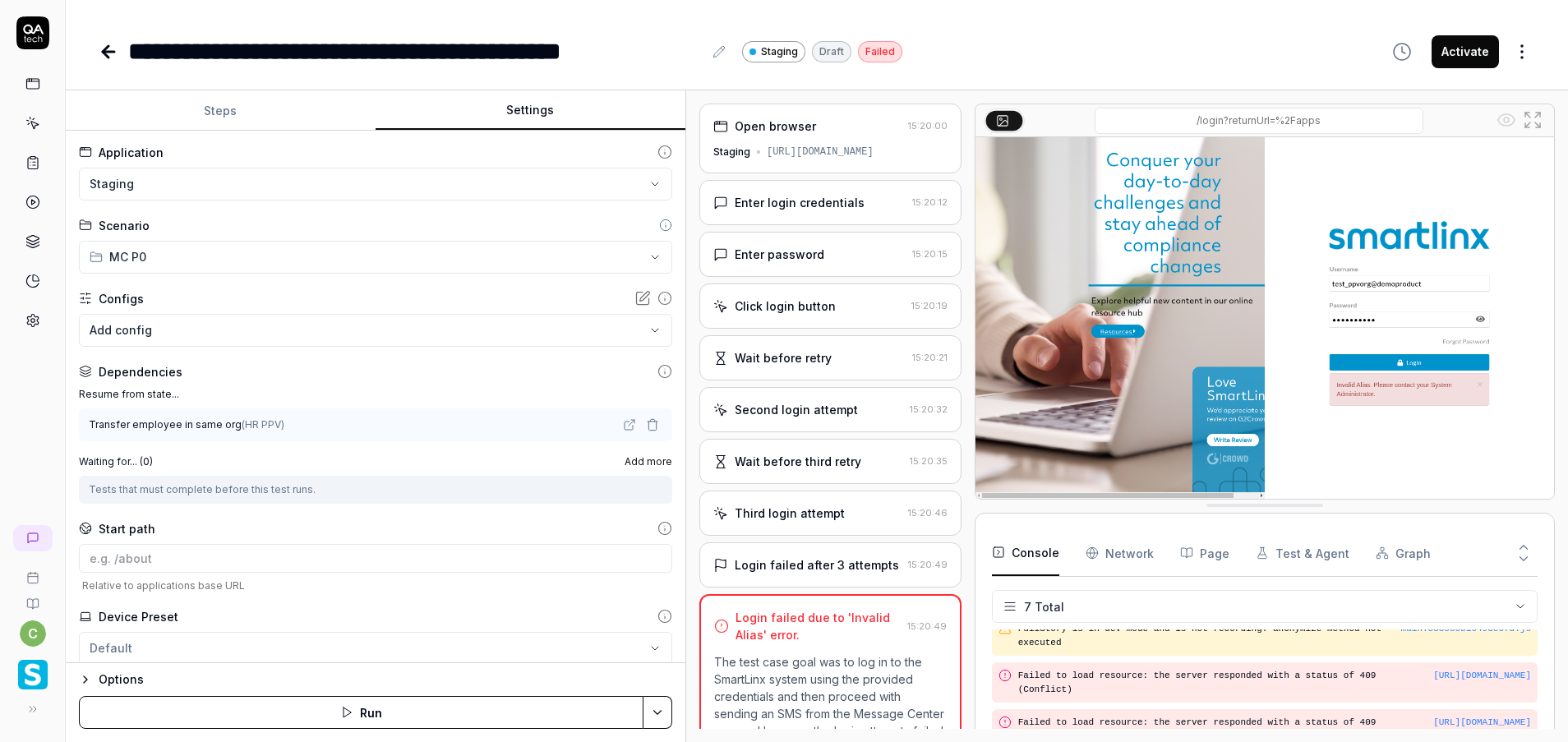
click at [688, 589] on div "**********" at bounding box center [817, 416] width 1502 height 652
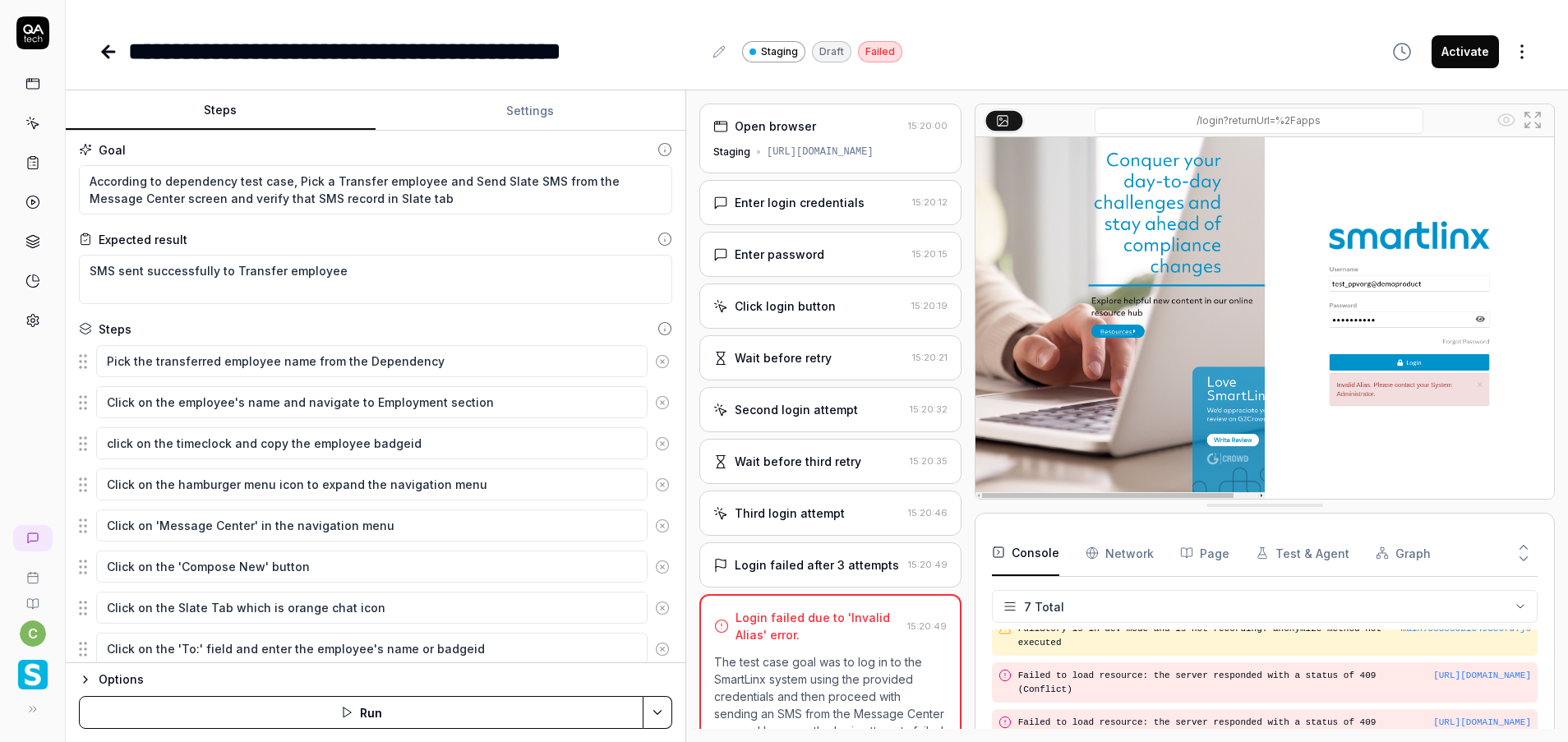
click at [232, 96] on button "Steps" at bounding box center [221, 111] width 310 height 39
click at [267, 380] on fieldset "Pick the transferred employee name from the Dependency Click on the employee's …" at bounding box center [375, 657] width 593 height 626
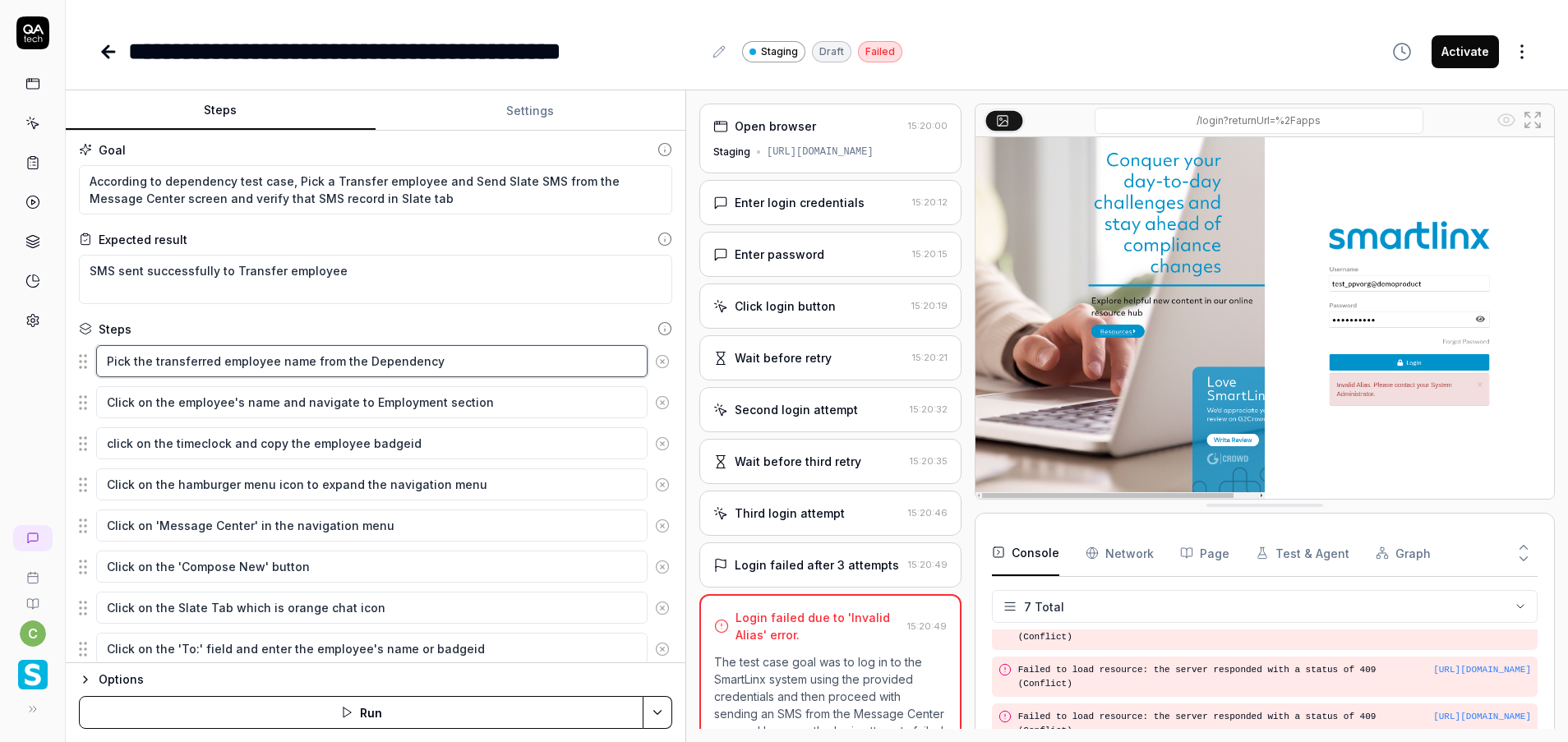
click at [278, 369] on textarea "Pick the transferred employee name from the Dependency" at bounding box center [371, 361] width 551 height 32
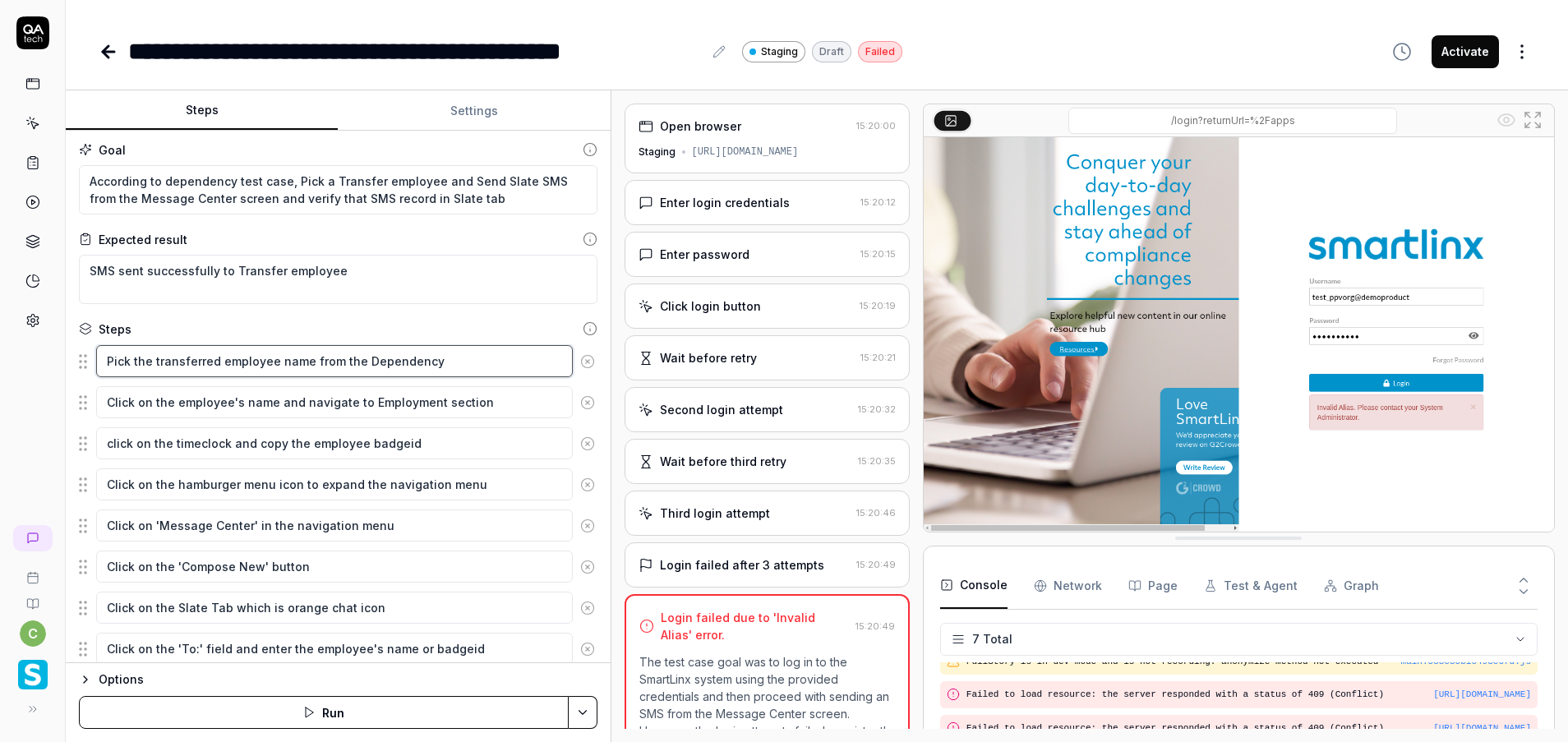
scroll to position [128, 0]
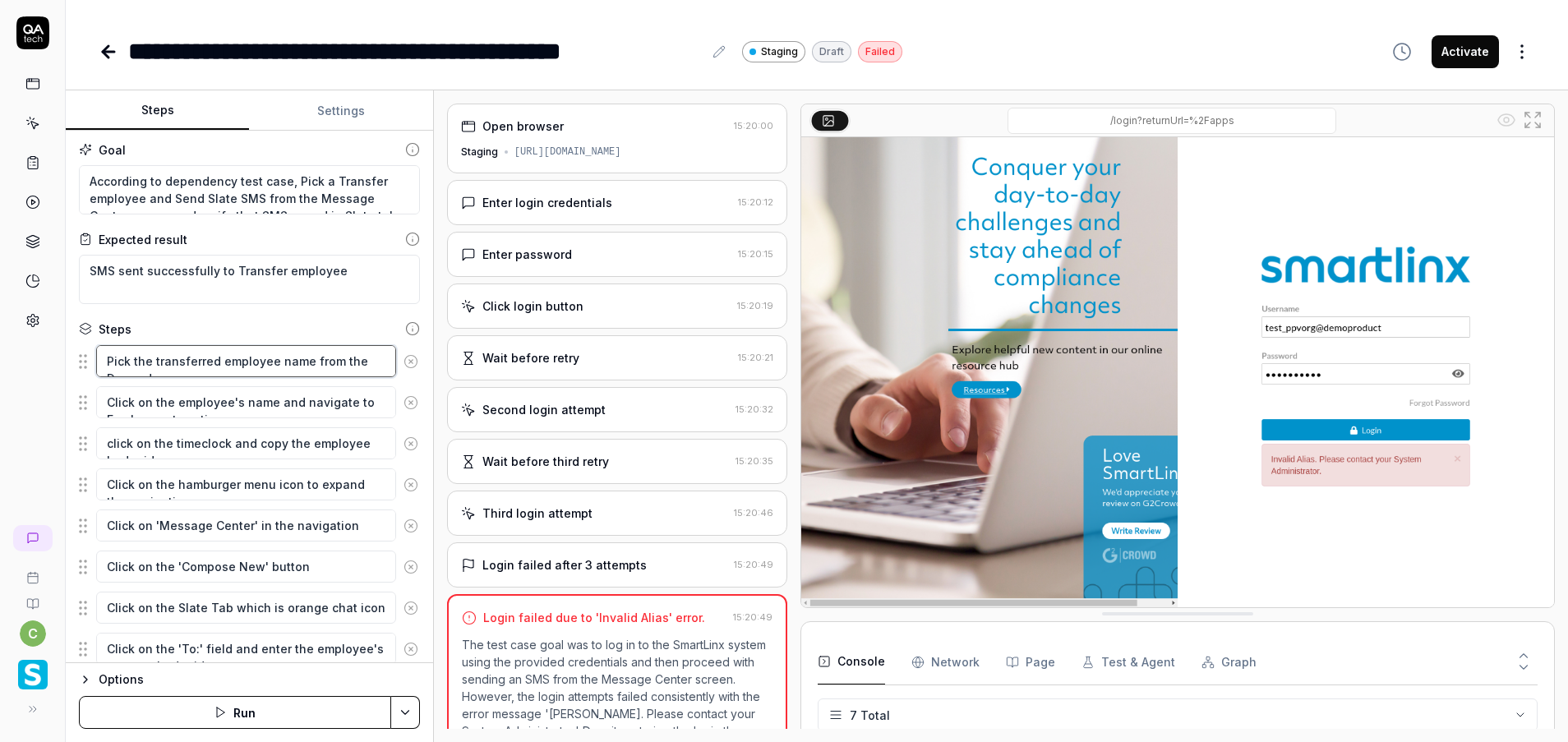
click at [430, 285] on div "Steps Settings Goal According to dependency test case, Pick a Transfer employee…" at bounding box center [817, 416] width 1502 height 652
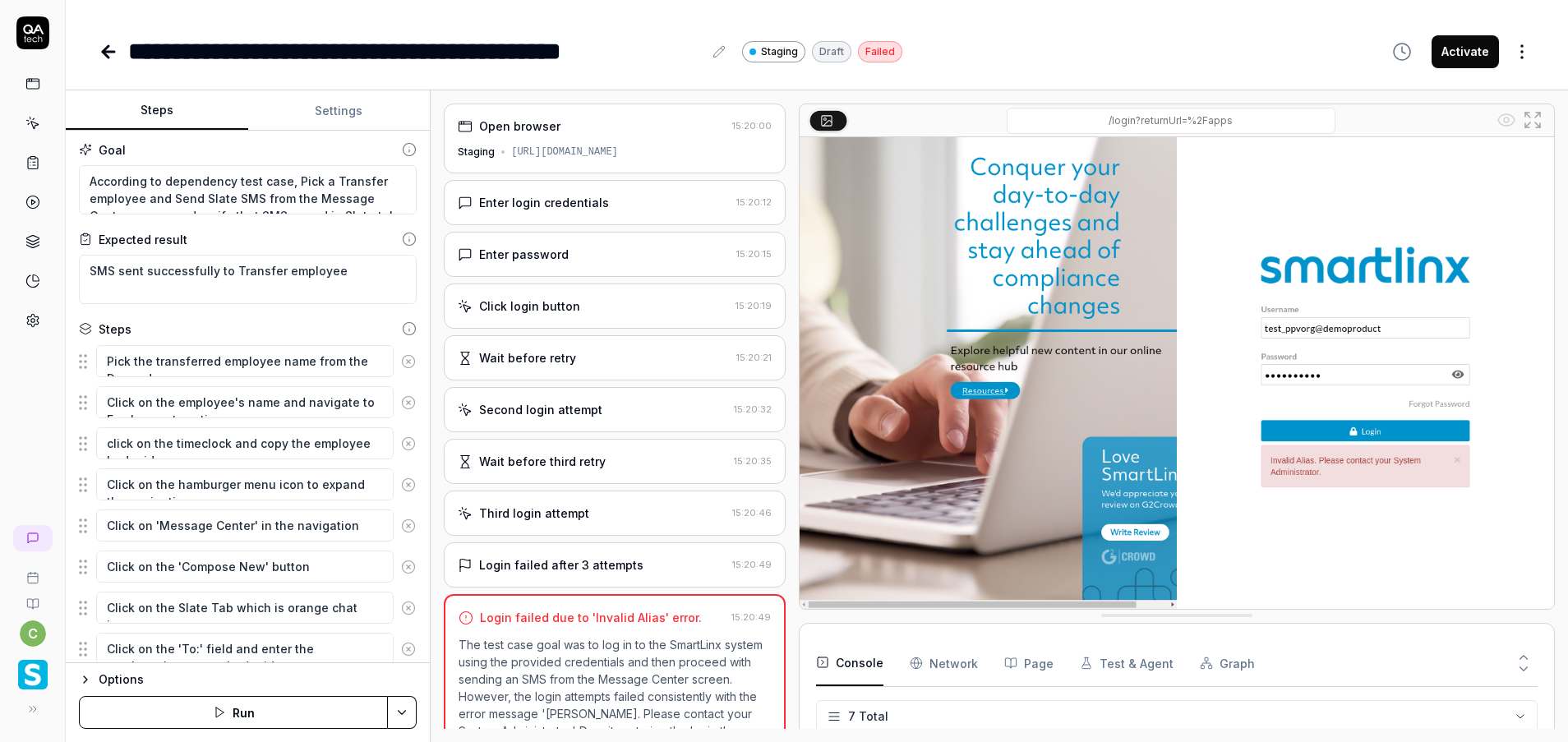
click at [1092, 36] on div "**********" at bounding box center [816, 51] width 1436 height 37
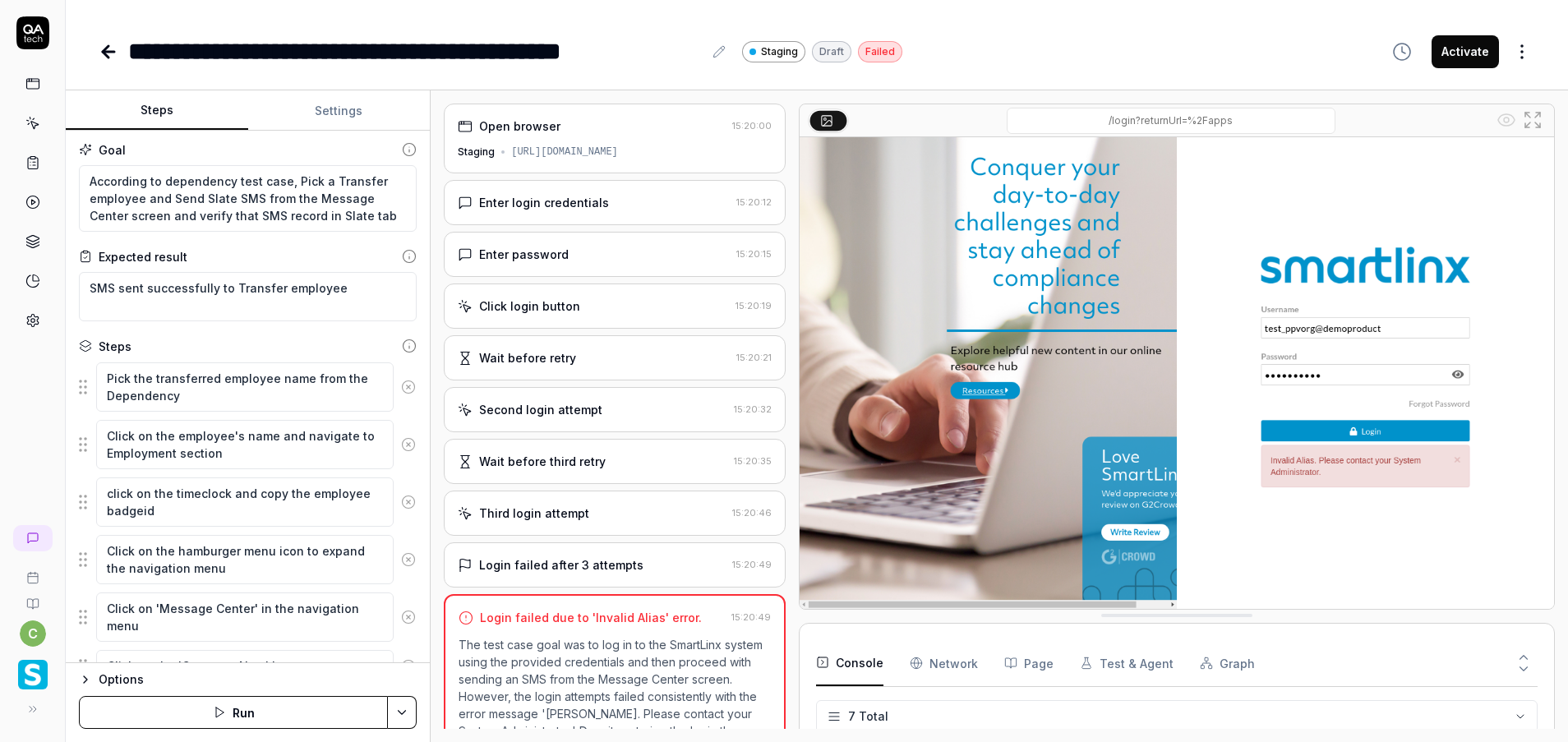
type textarea "*"
click at [238, 175] on textarea "According to dependency test case, Pick a Transfer employee and Send Slate SMS …" at bounding box center [247, 198] width 338 height 67
paste textarea "Login to application. Navigate to menu and click on employees and employee list…"
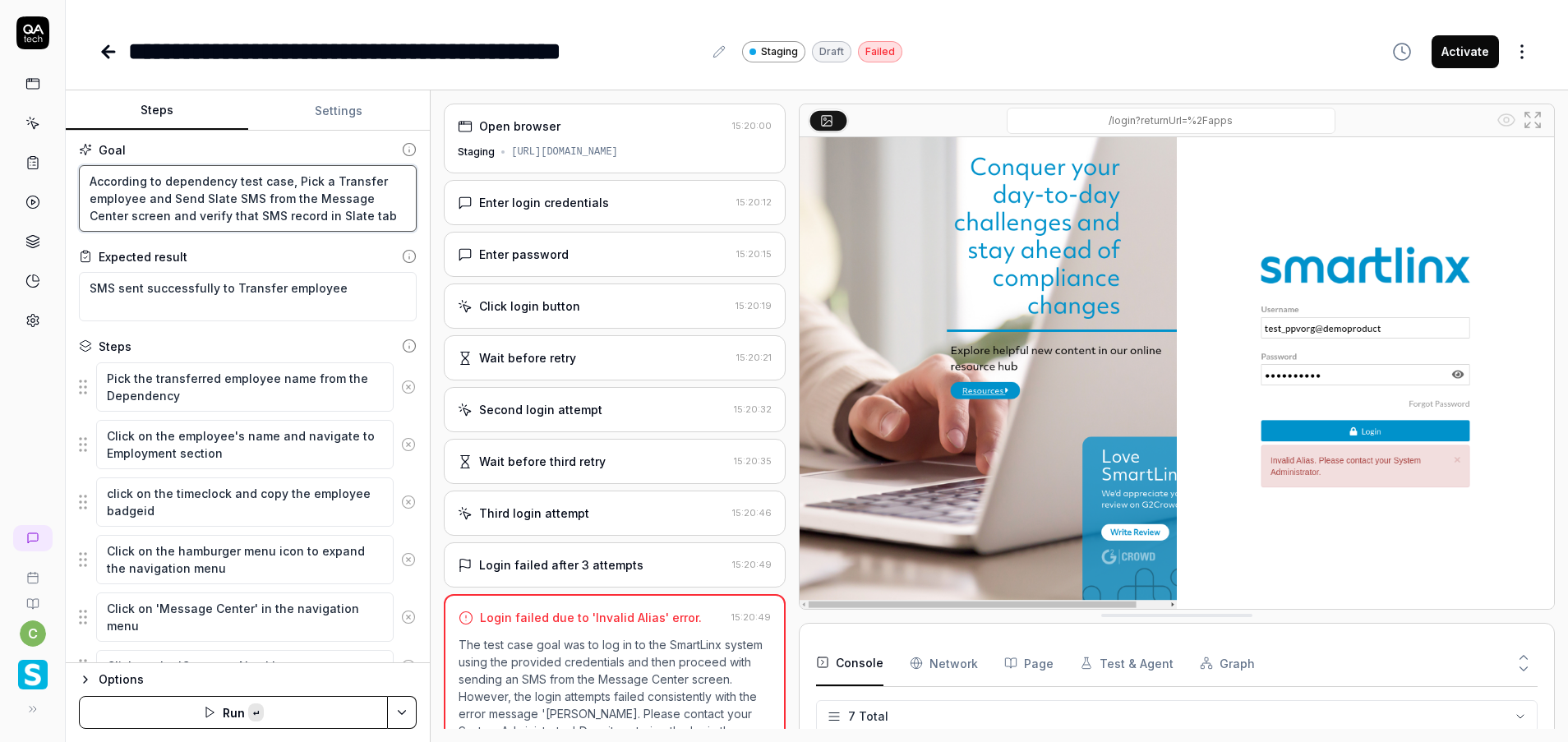
type textarea "Login to application. Navigate to menu and click on employees and employee list…"
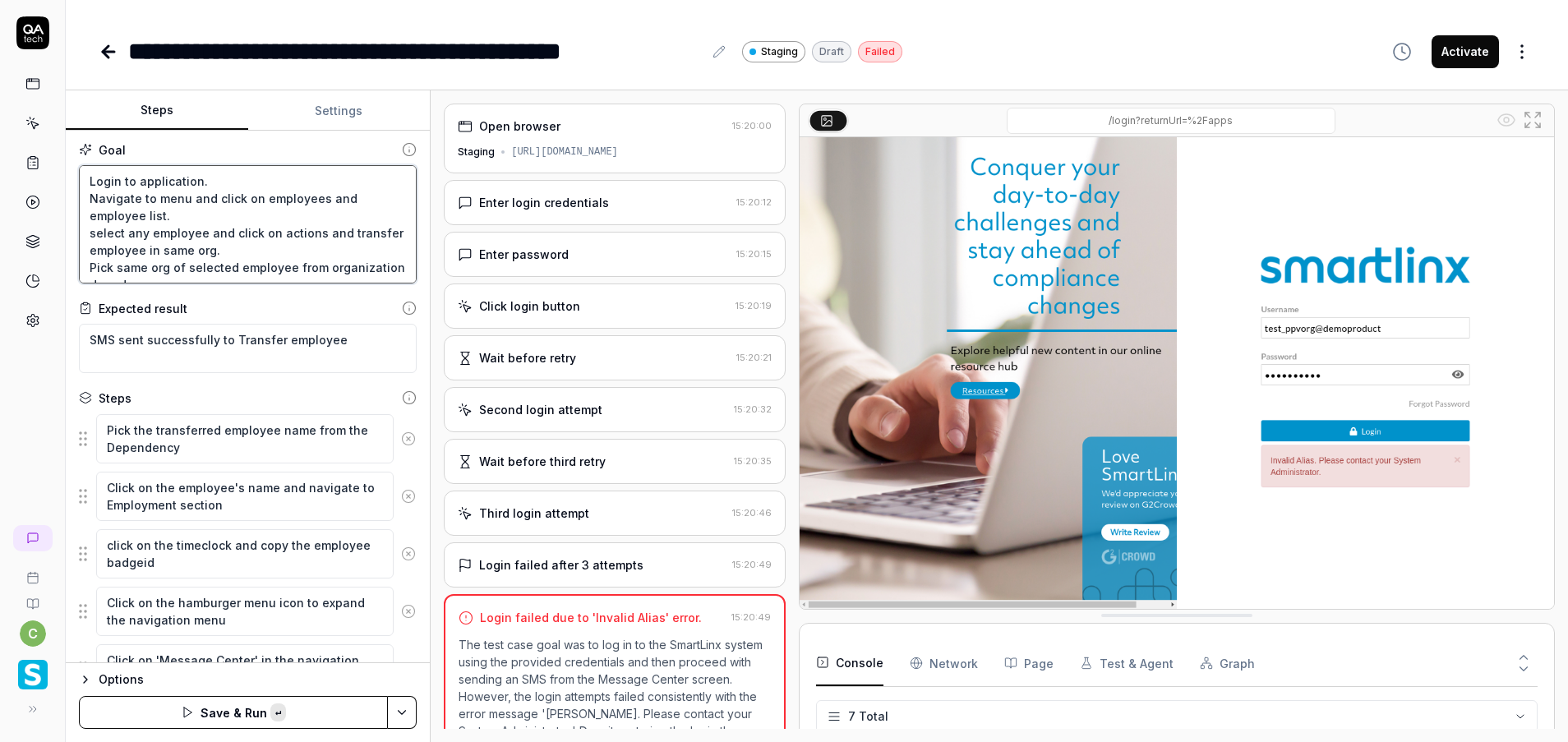
scroll to position [27, 0]
type textarea "*"
type textarea "Login to application. Navigate to menu and click on employees and employee list…"
type textarea "*"
type textarea "Login to application. Navigate to menu and click on employees and employee list…"
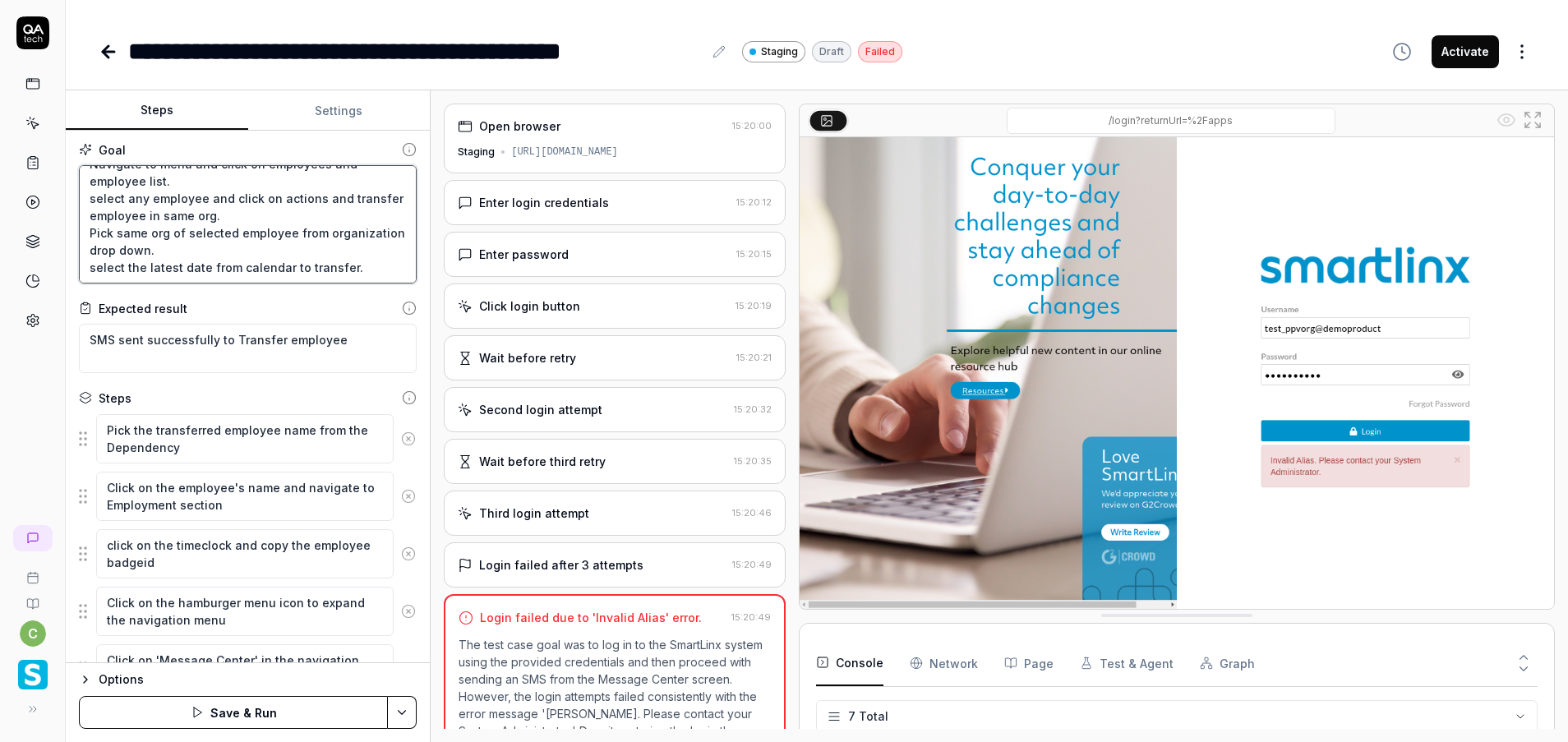
type textarea "*"
type textarea "Login to application. Navigate to menu and click on employees and employee list…"
type textarea "*"
type textarea "Login to application. Navigate to menu and click on employees and employee list…"
type textarea "*"
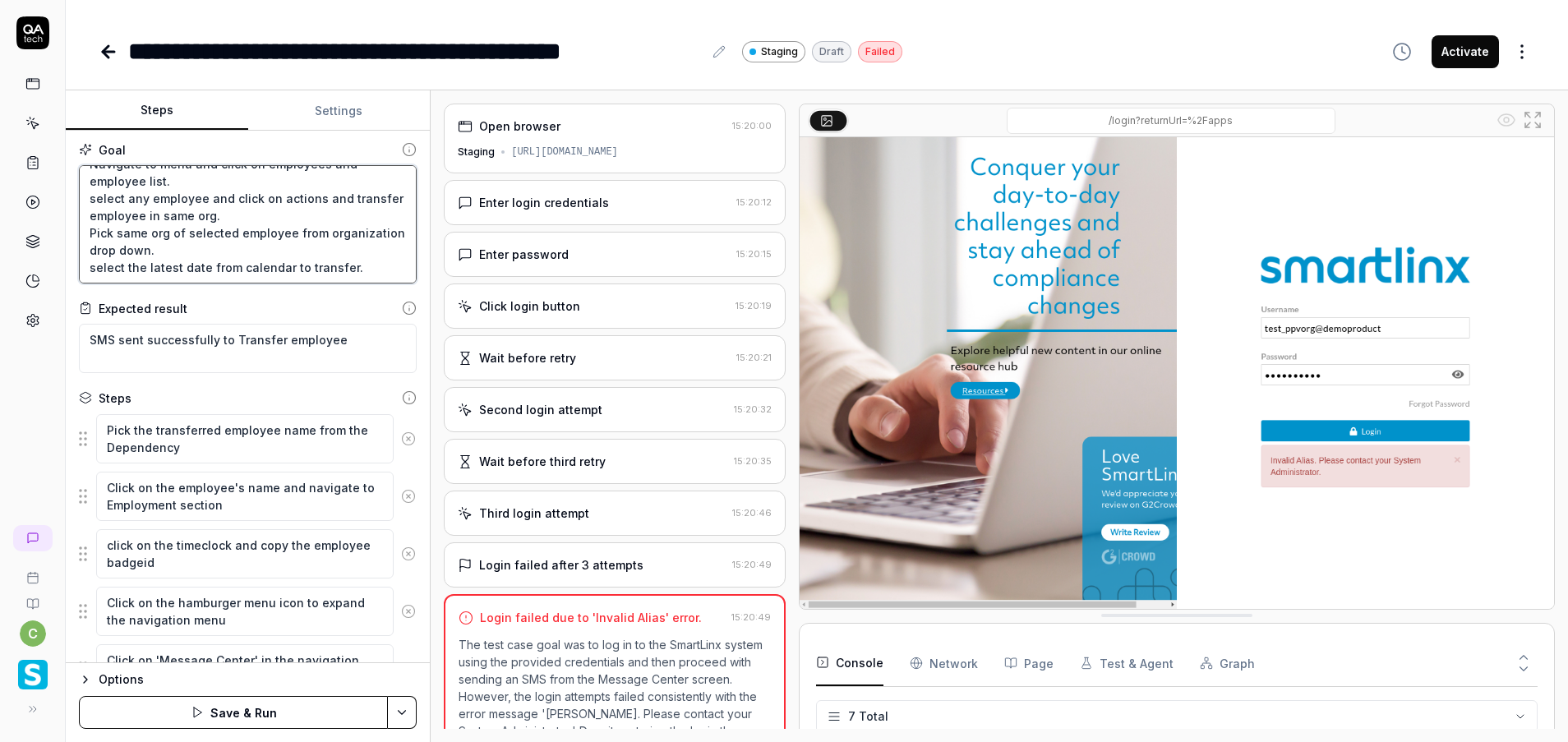
type textarea "Login to application. Navigate to menu and click on employees and employee list…"
type textarea "*"
type textarea "Login to application. Navigate to menu and click on employees and employee list…"
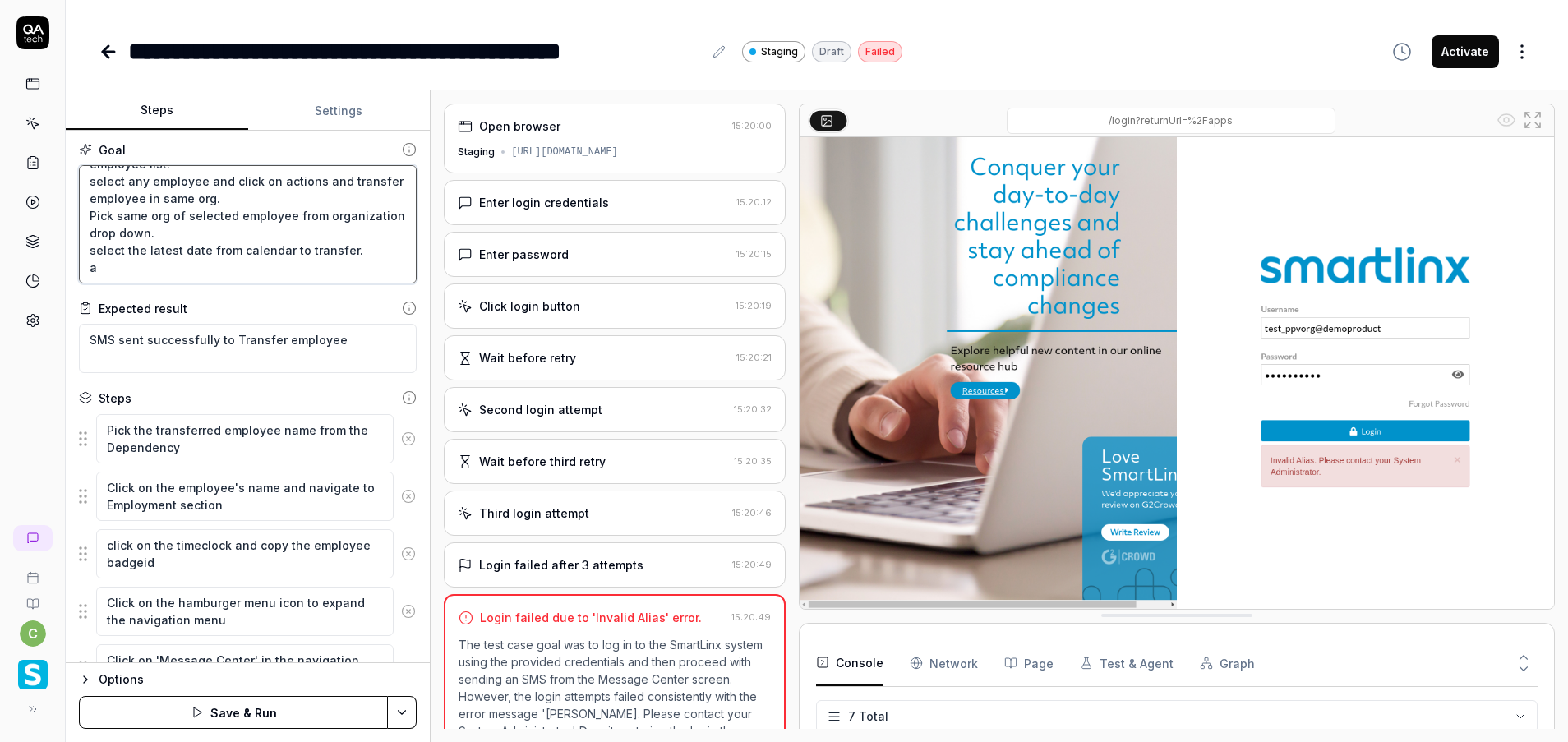
type textarea "*"
type textarea "Login to application. Navigate to menu and click on employees and employee list…"
type textarea "*"
type textarea "Login to application. Navigate to menu and click on employees and employee list…"
type textarea "*"
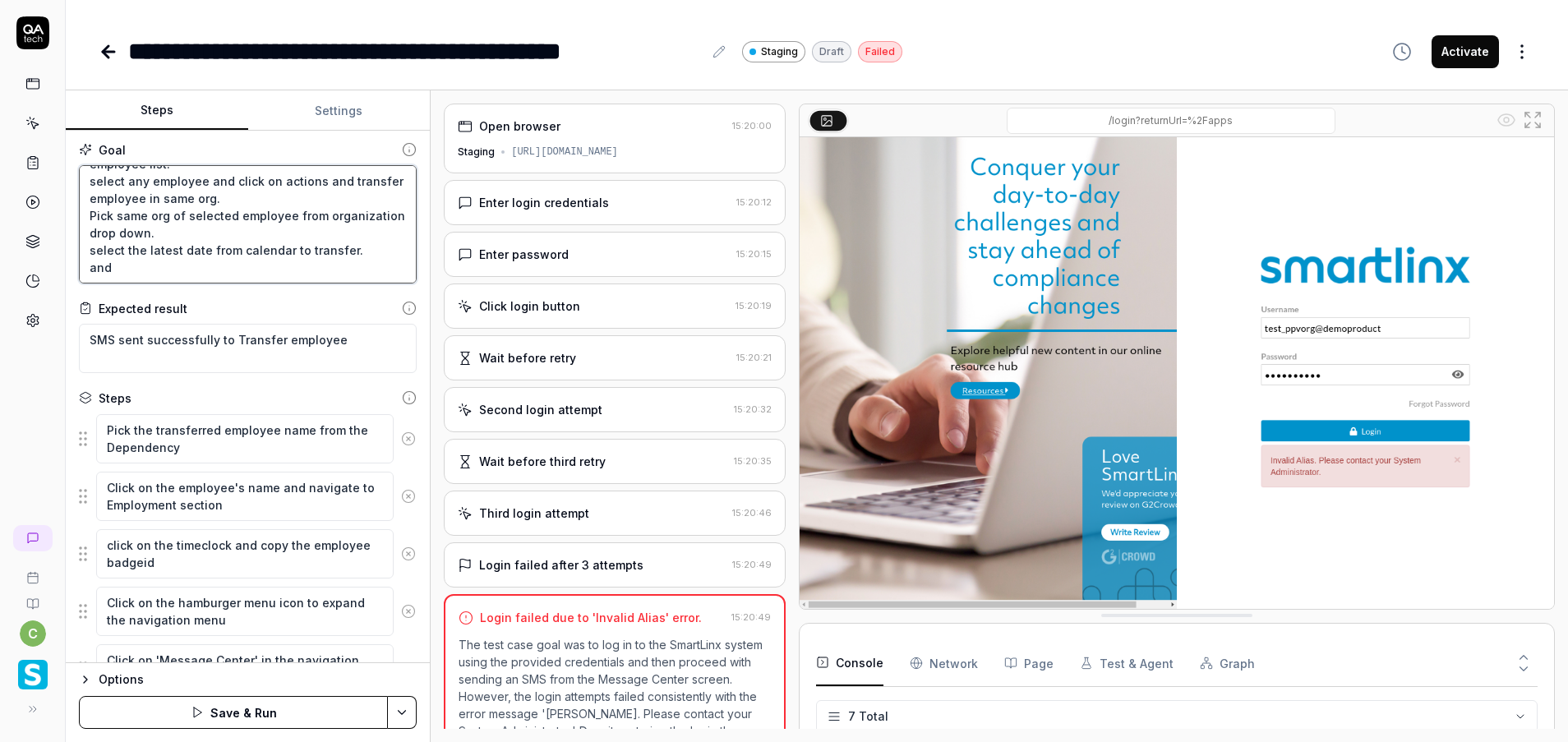
type textarea "Login to application. Navigate to menu and click on employees and employee list…"
type textarea "*"
type textarea "Login to application. Navigate to menu and click on employees and employee list…"
type textarea "*"
type textarea "Login to application. Navigate to menu and click on employees and employee list…"
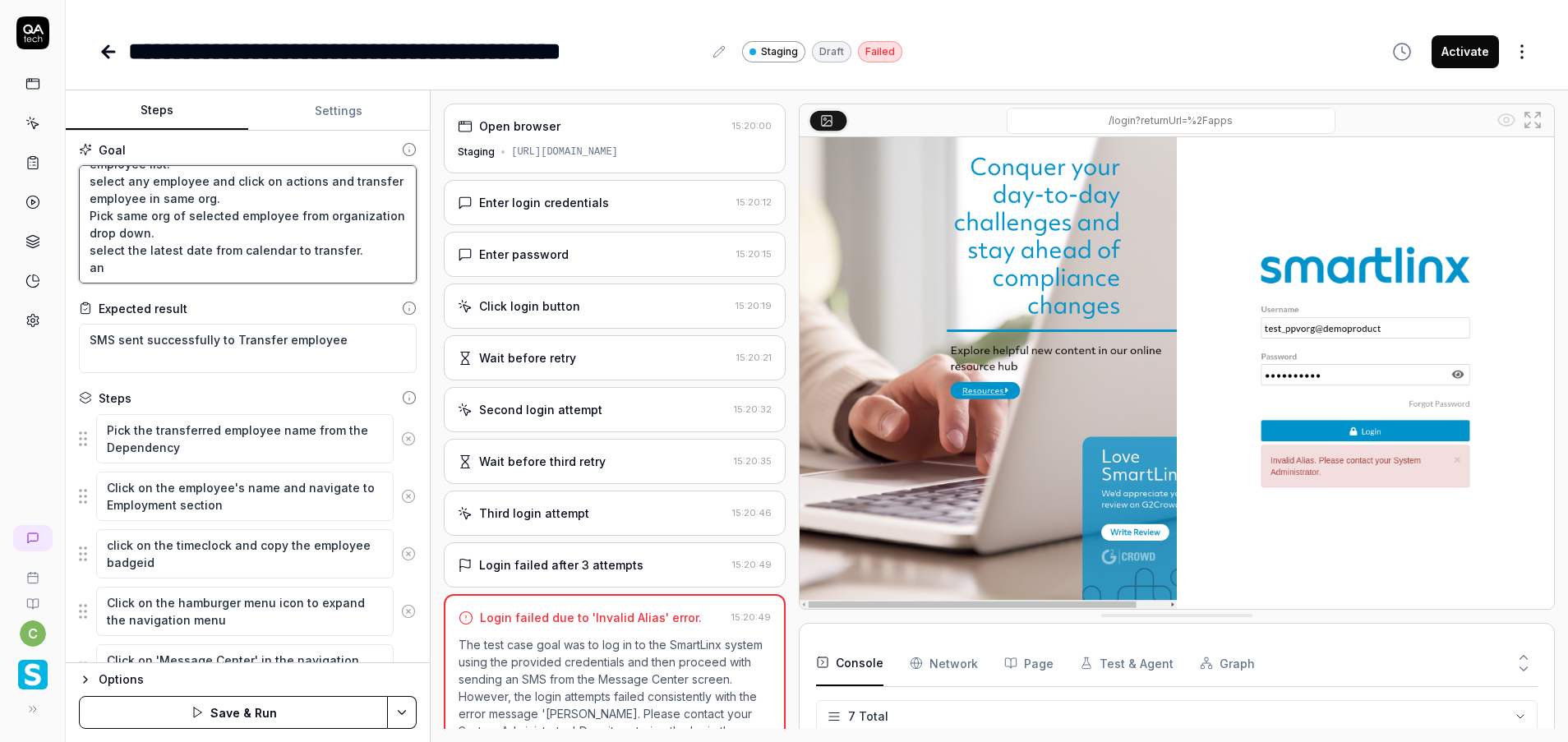
type textarea "*"
type textarea "Login to application. Navigate to menu and click on employees and employee list…"
type textarea "*"
type textarea "Login to application. Navigate to menu and click on employees and employee list…"
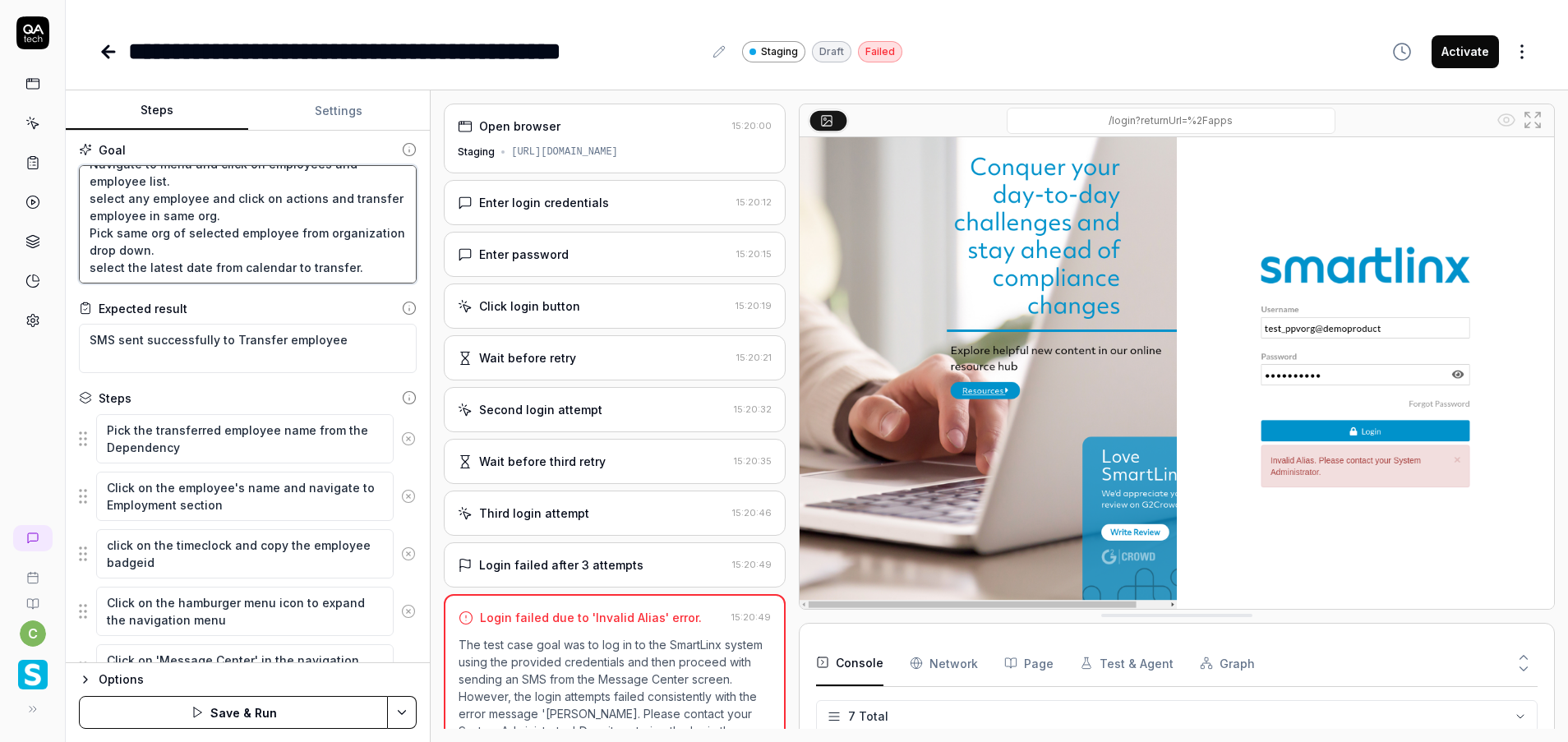
type textarea "*"
type textarea "Login to application. Navigate to menu and click on employees and employee list…"
type textarea "*"
type textarea "Login to application. Navigate to menu and click on employees and employee list…"
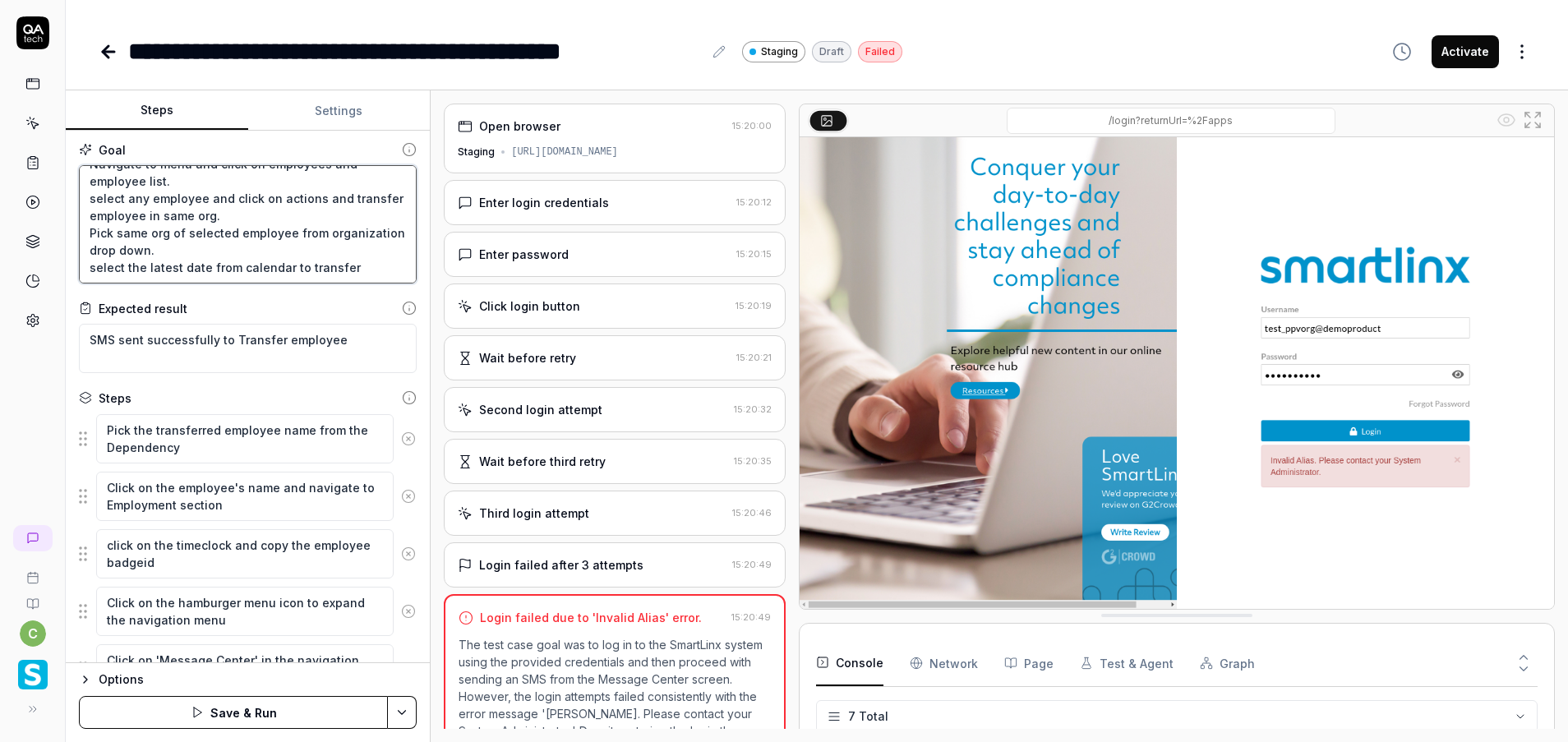
type textarea "*"
type textarea "Login to application. Navigate to menu and click on employees and employee list…"
type textarea "*"
type textarea "Login to application. Navigate to menu and click on employees and employee list…"
type textarea "*"
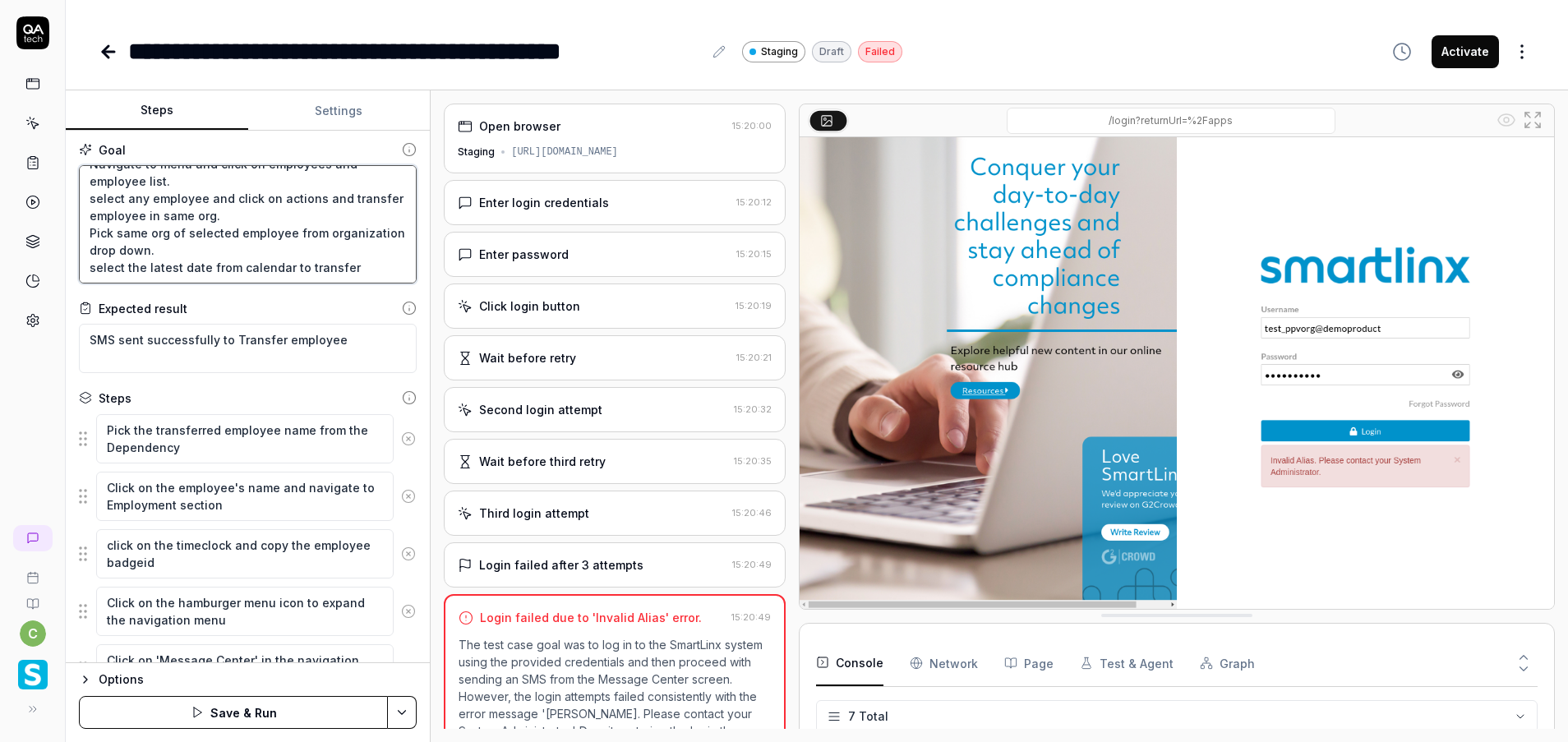
type textarea "Login to application. Navigate to menu and click on employees and employee list…"
type textarea "*"
type textarea "Login to application. Navigate to menu and click on employees and employee list…"
type textarea "*"
type textarea "Login to application. Navigate to menu and click on employees and employee list…"
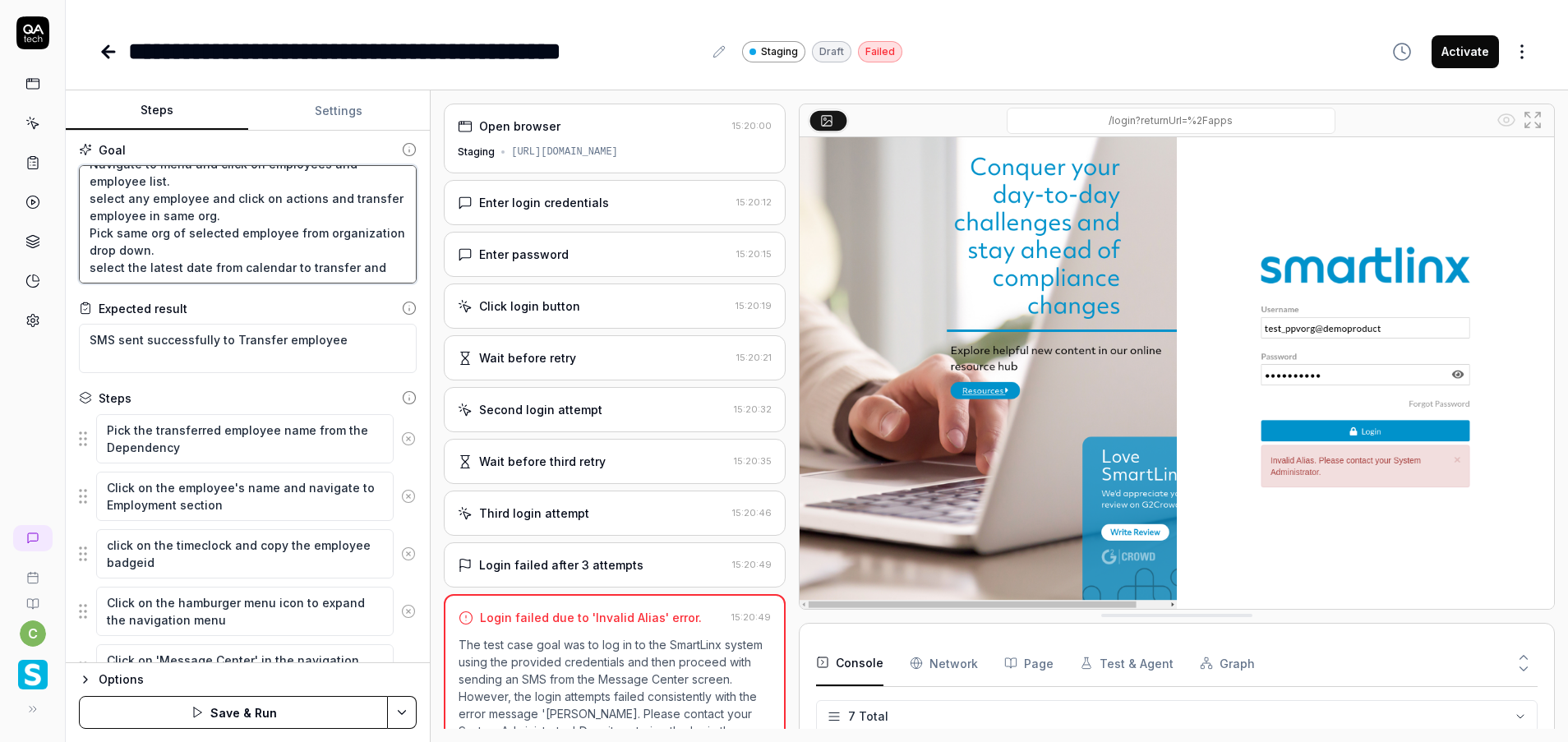
type textarea "*"
type textarea "Login to application. Navigate to menu and click on employees and employee list…"
type textarea "*"
type textarea "Login to application. Navigate to menu and click on employees and employee list…"
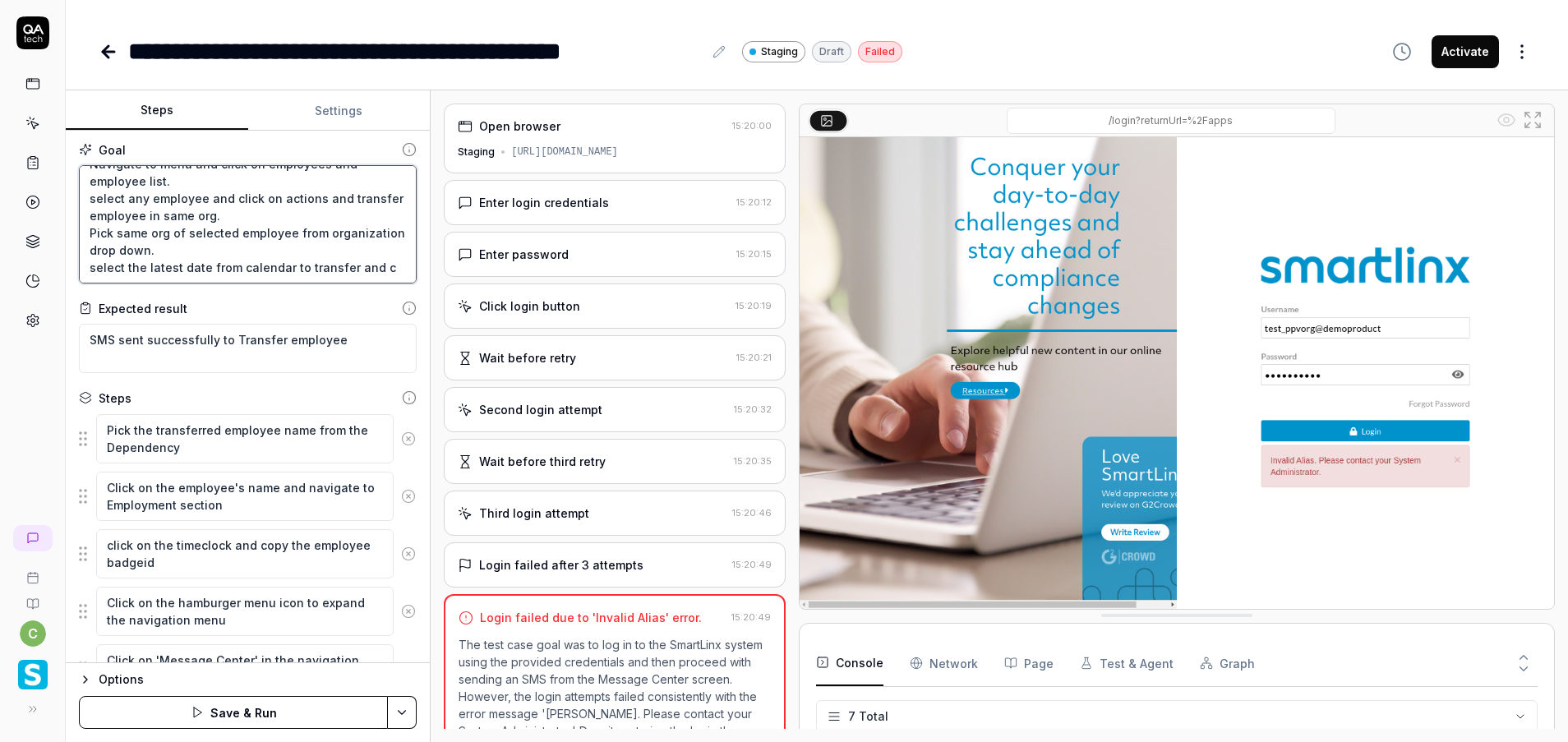
type textarea "*"
type textarea "Login to application. Navigate to menu and click on employees and employee list…"
type textarea "*"
type textarea "Login to application. Navigate to menu and click on employees and employee list…"
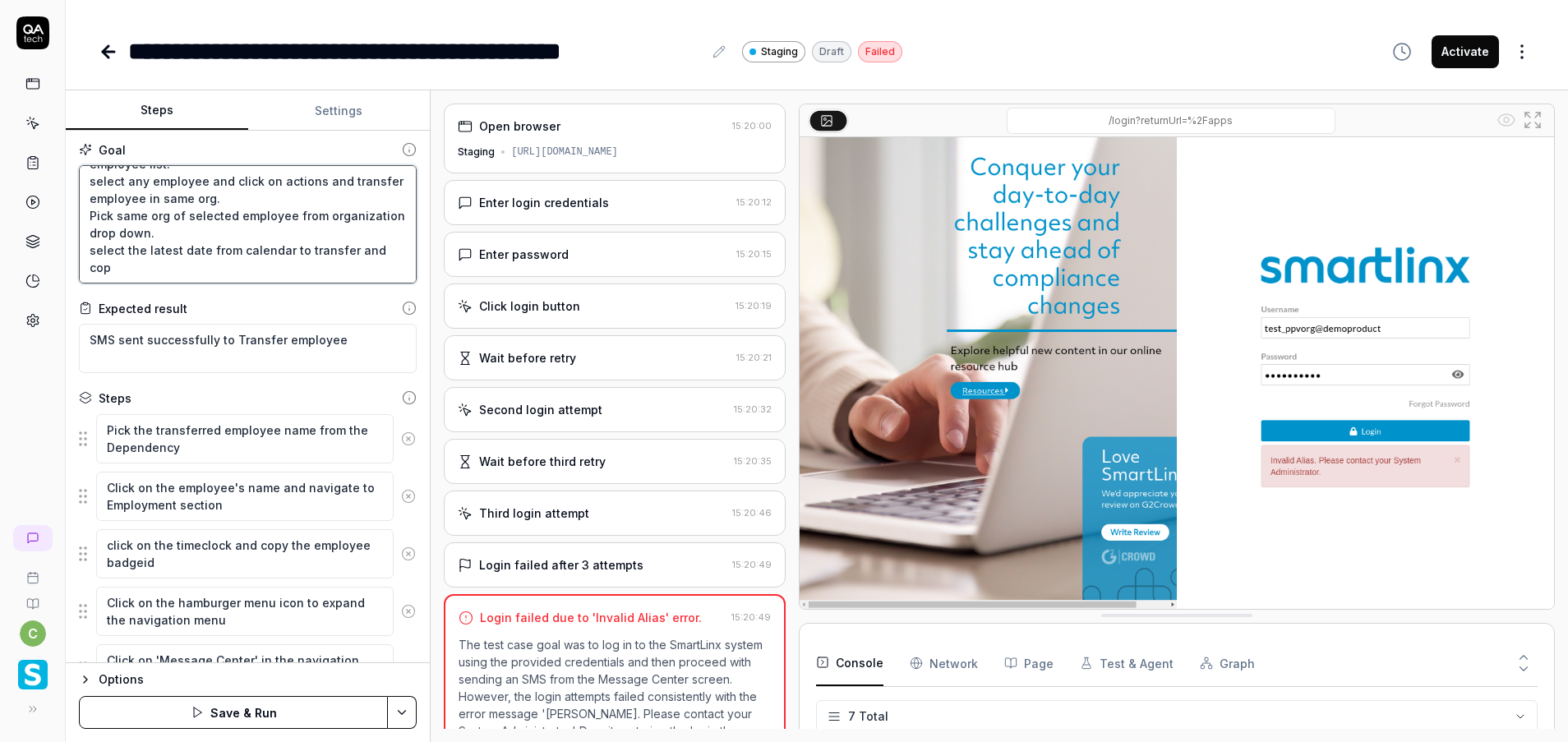
type textarea "*"
type textarea "Login to application. Navigate to menu and click on employees and employee list…"
type textarea "*"
type textarea "Login to application. Navigate to menu and click on employees and employee list…"
type textarea "*"
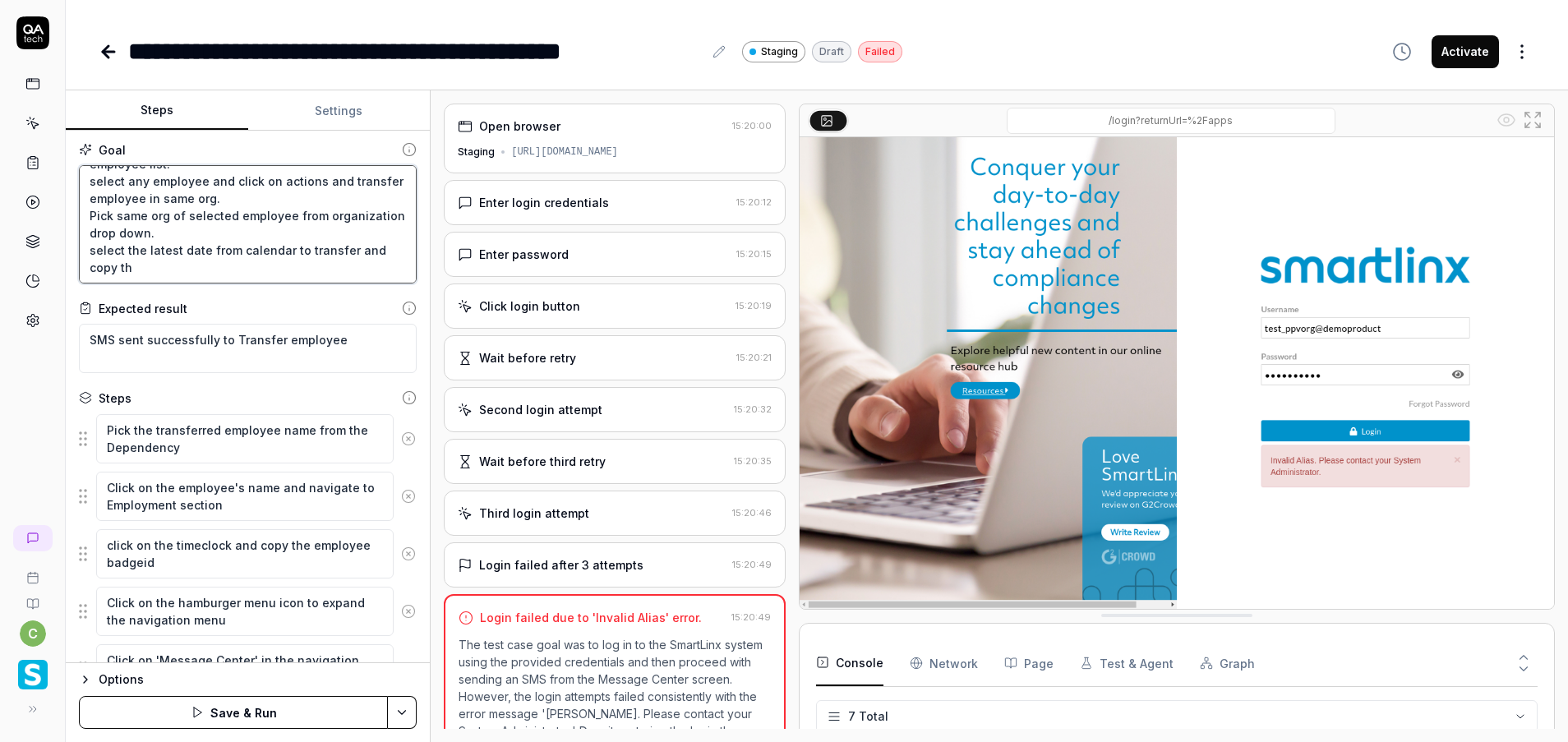
type textarea "Login to application. Navigate to menu and click on employees and employee list…"
type textarea "*"
type textarea "Login to application. Navigate to menu and click on employees and employee list…"
type textarea "*"
type textarea "Login to application. Navigate to menu and click on employees and employee list…"
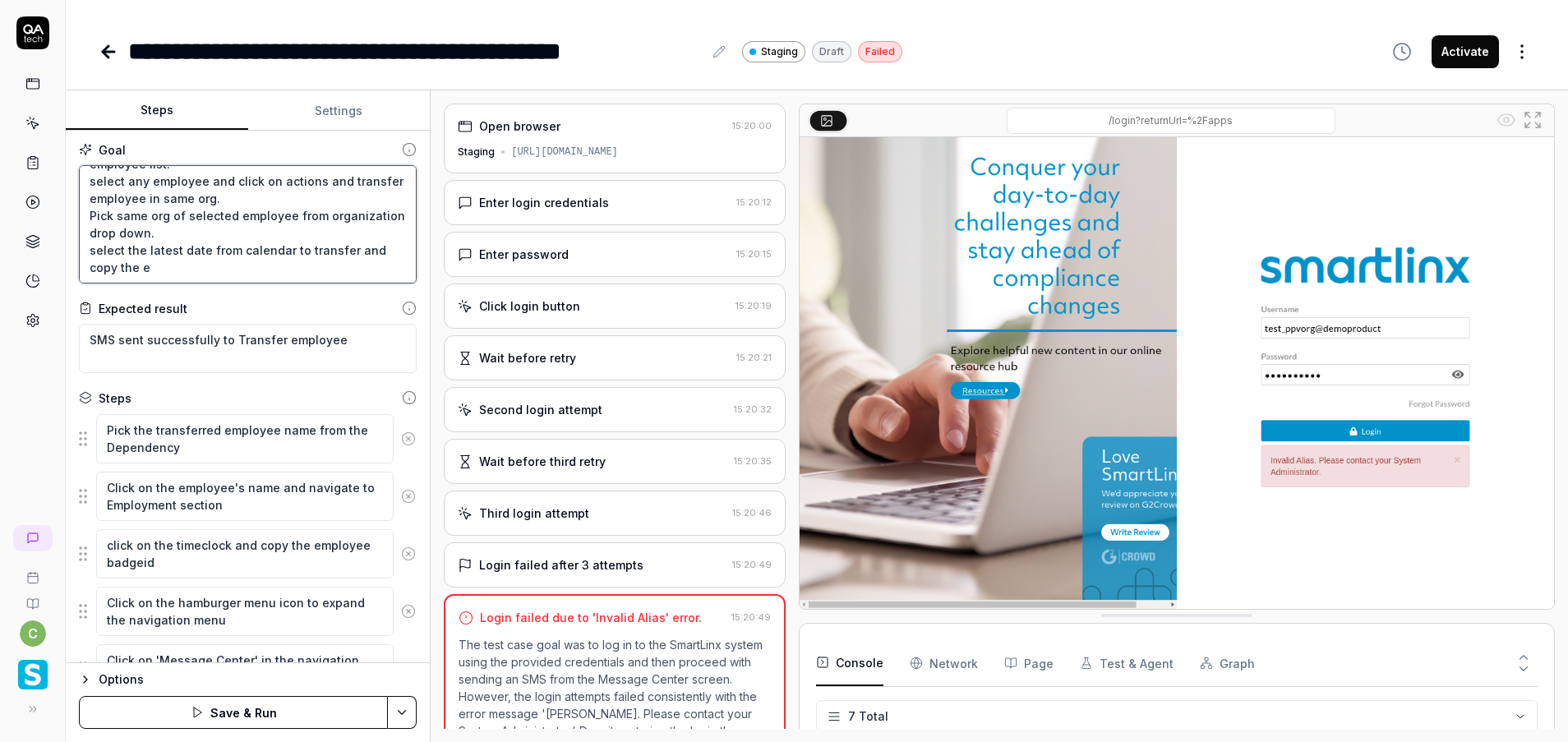
type textarea "*"
type textarea "Login to application. Navigate to menu and click on employees and employee list…"
type textarea "*"
type textarea "Login to application. Navigate to menu and click on employees and employee list…"
type textarea "*"
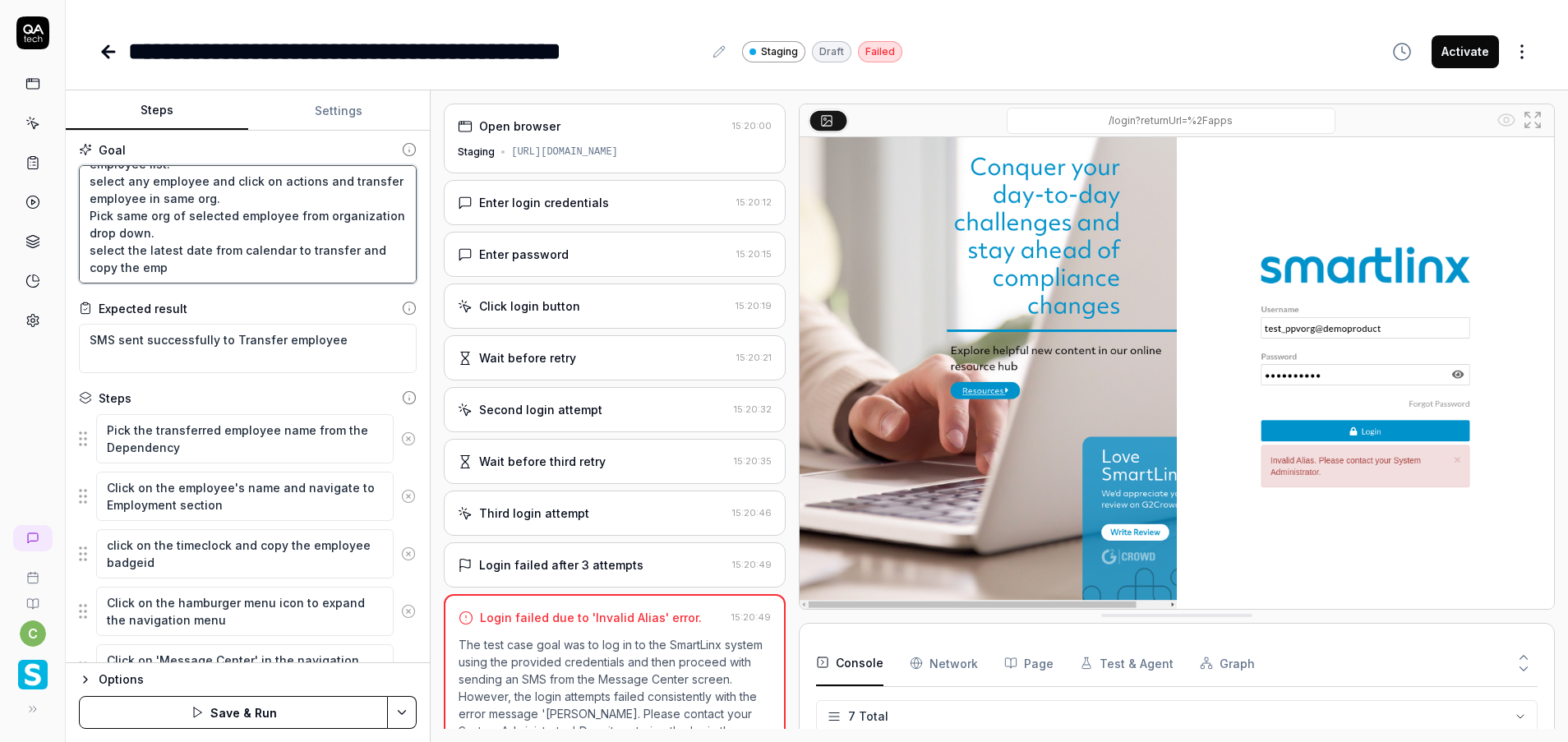
type textarea "Login to application. Navigate to menu and click on employees and employee list…"
type textarea "*"
type textarea "Login to application. Navigate to menu and click on employees and employee list…"
type textarea "*"
type textarea "Login to application. Navigate to menu and click on employees and employee list…"
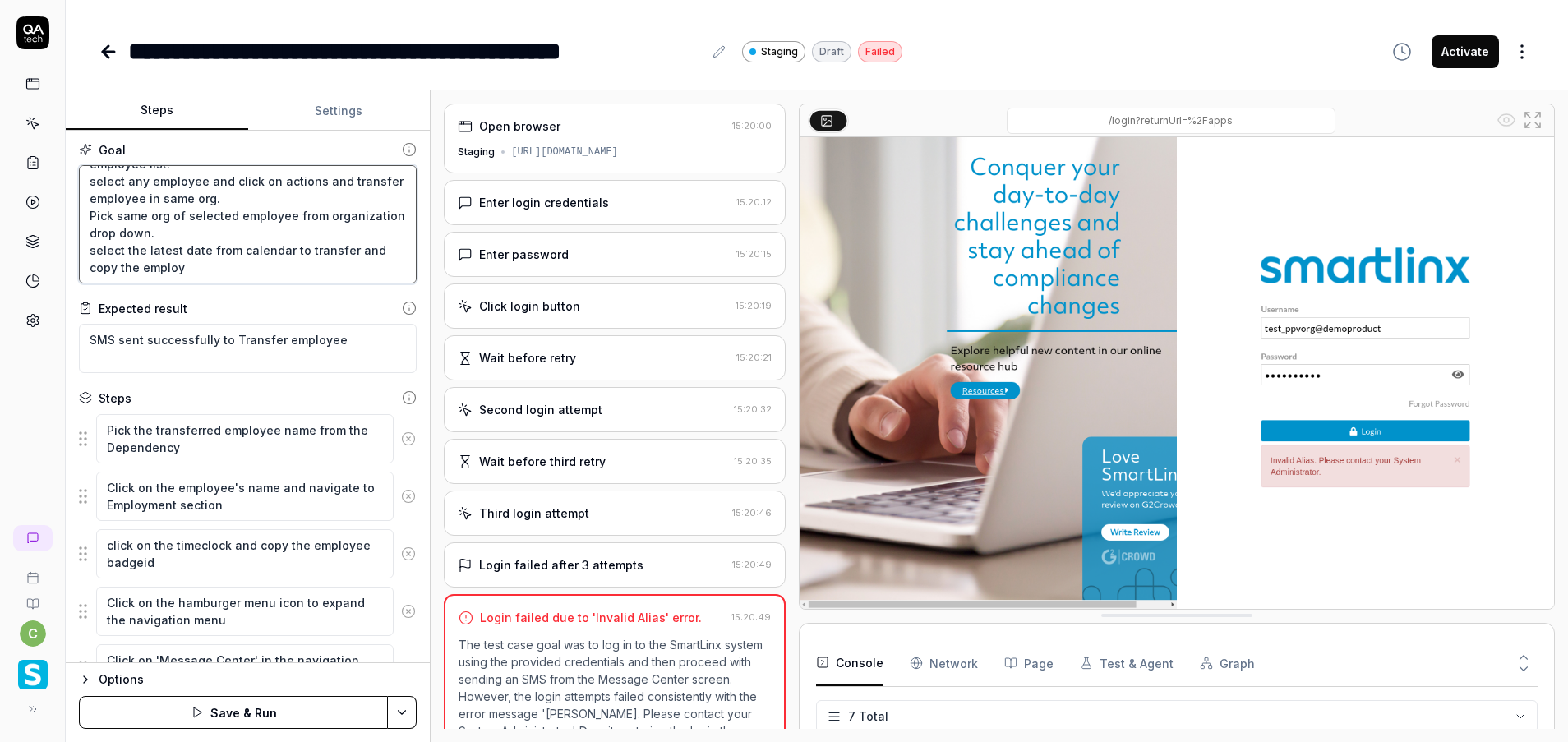
type textarea "*"
type textarea "Login to application. Navigate to menu and click on employees and employee list…"
type textarea "*"
type textarea "Login to application. Navigate to menu and click on employees and employee list…"
type textarea "*"
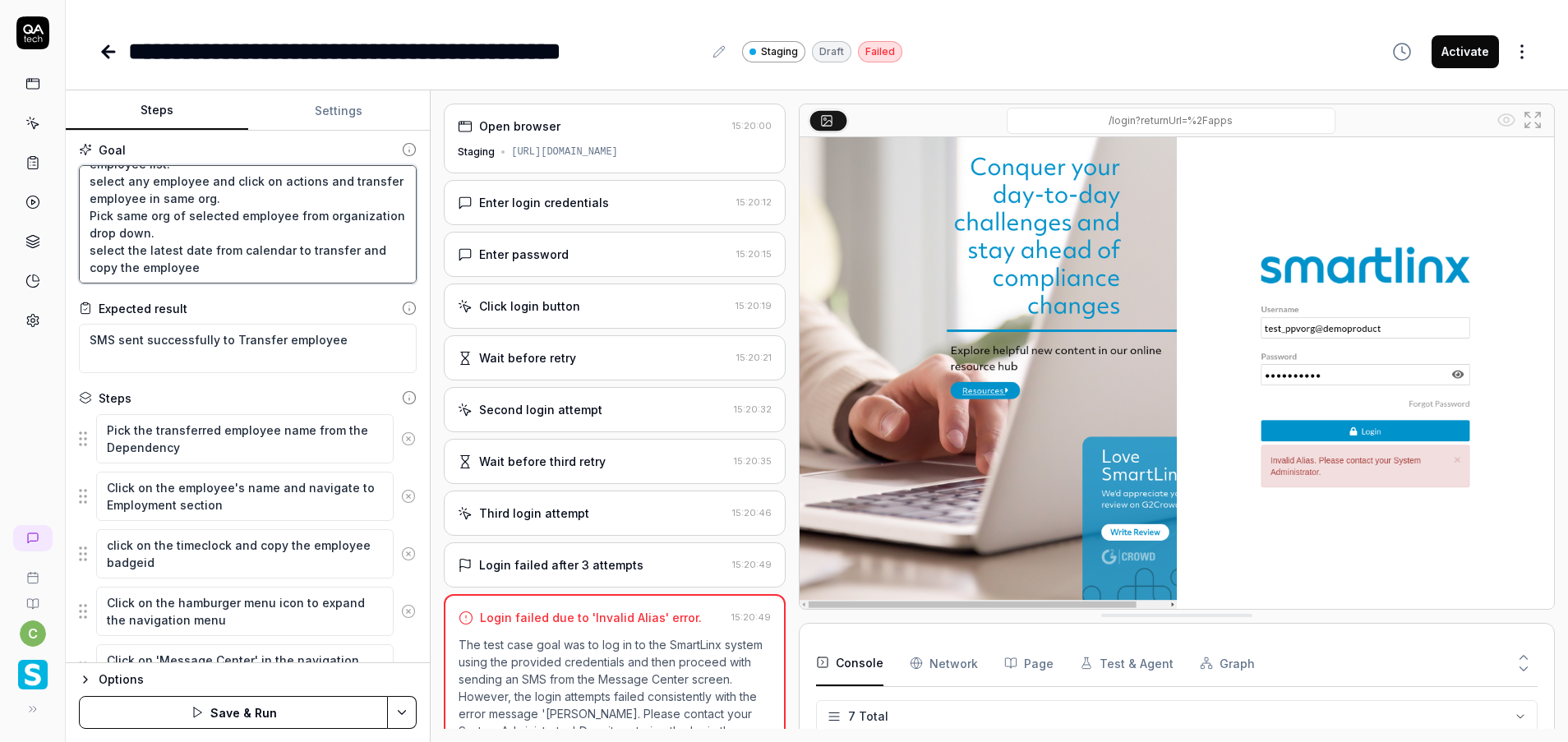
type textarea "Login to application. Navigate to menu and click on employees and employee list…"
type textarea "*"
type textarea "Login to application. Navigate to menu and click on employees and employee list…"
type textarea "*"
type textarea "Login to application. Navigate to menu and click on employees and employee list…"
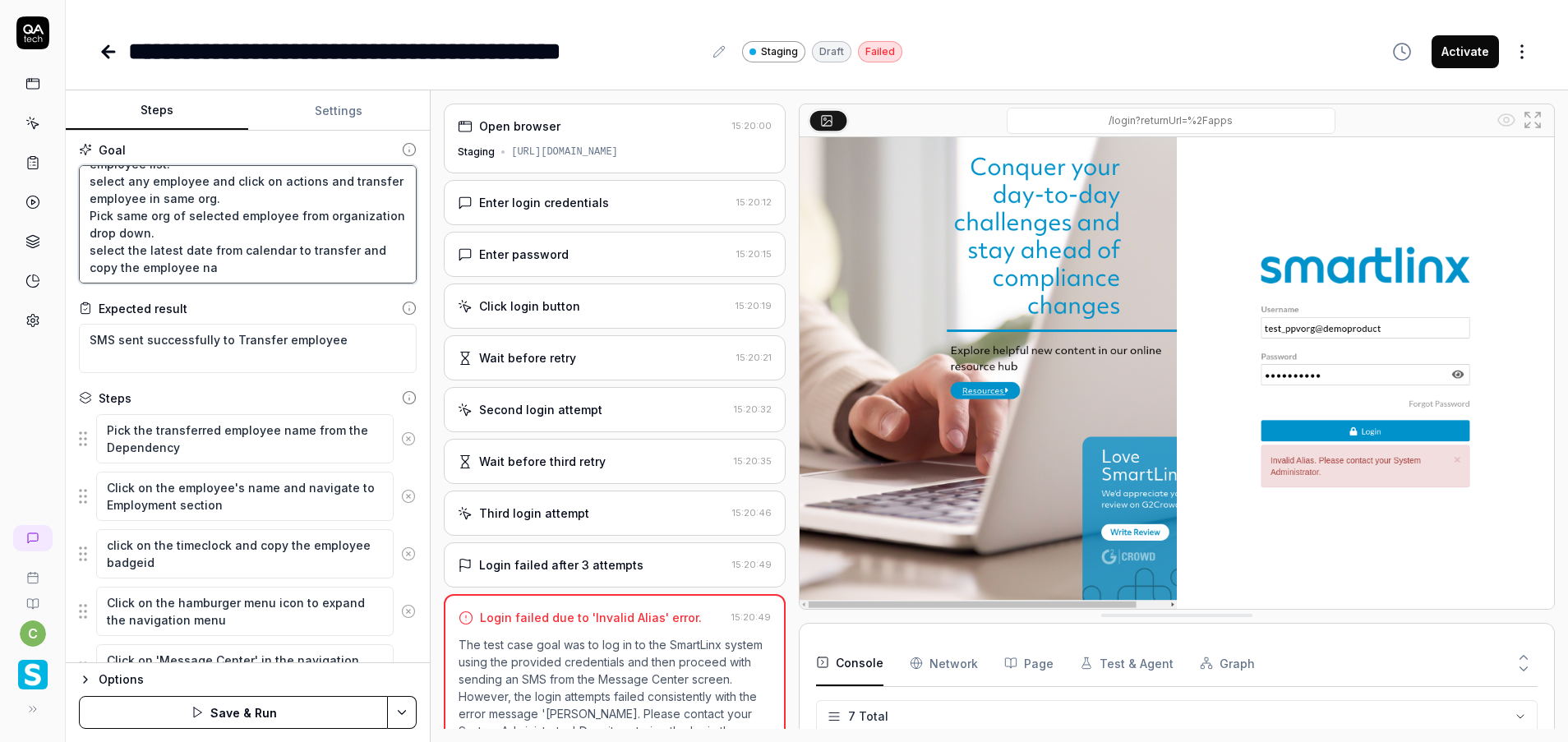
type textarea "*"
type textarea "Login to application. Navigate to menu and click on employees and employee list…"
type textarea "*"
type textarea "Login to application. Navigate to menu and click on employees and employee list…"
type textarea "*"
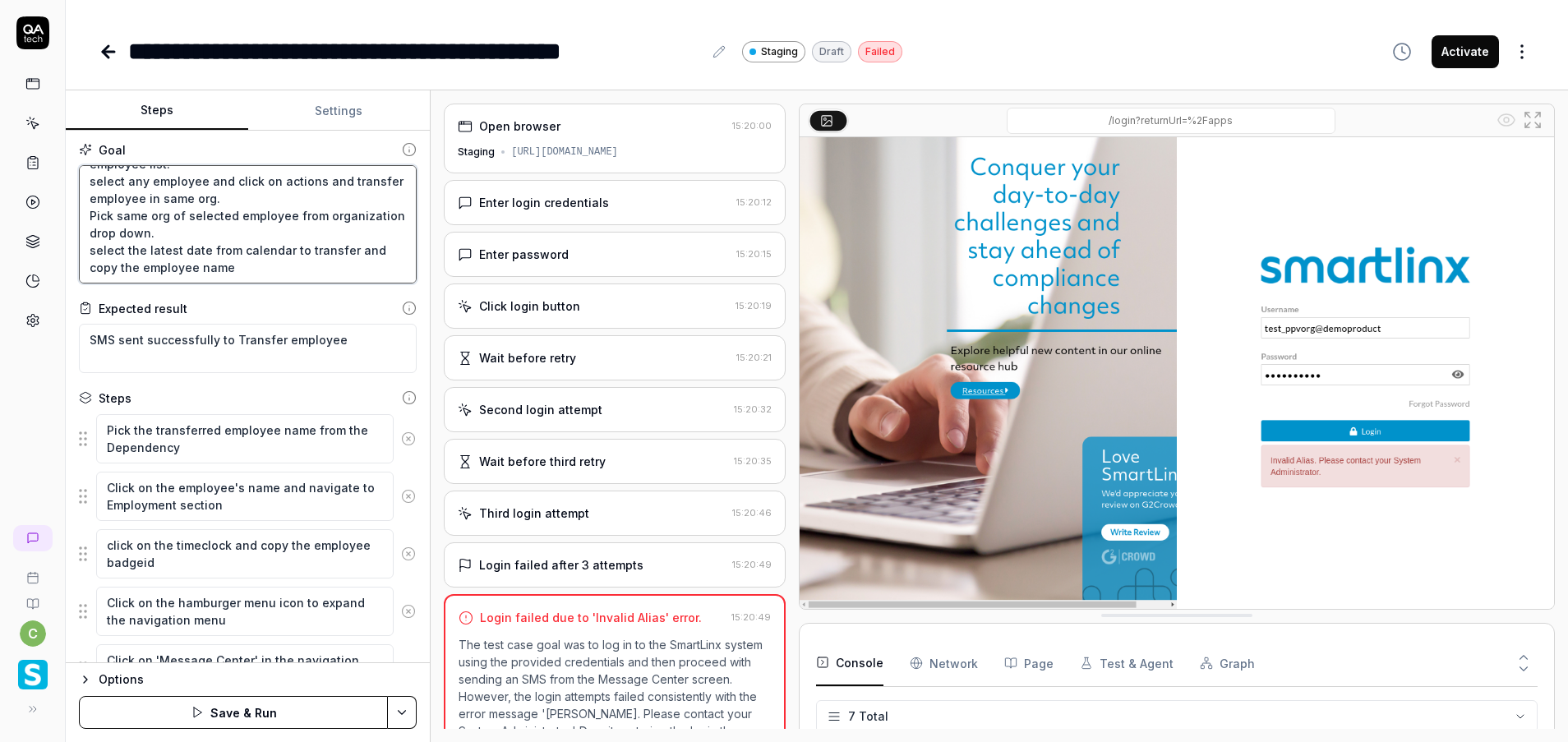
type textarea "Login to application. Navigate to menu and click on employees and employee list…"
type textarea "*"
type textarea "Login to application. Navigate to menu and click on employees and employee list…"
type textarea "*"
type textarea "Login to application. Navigate to menu and click on employees and employee list…"
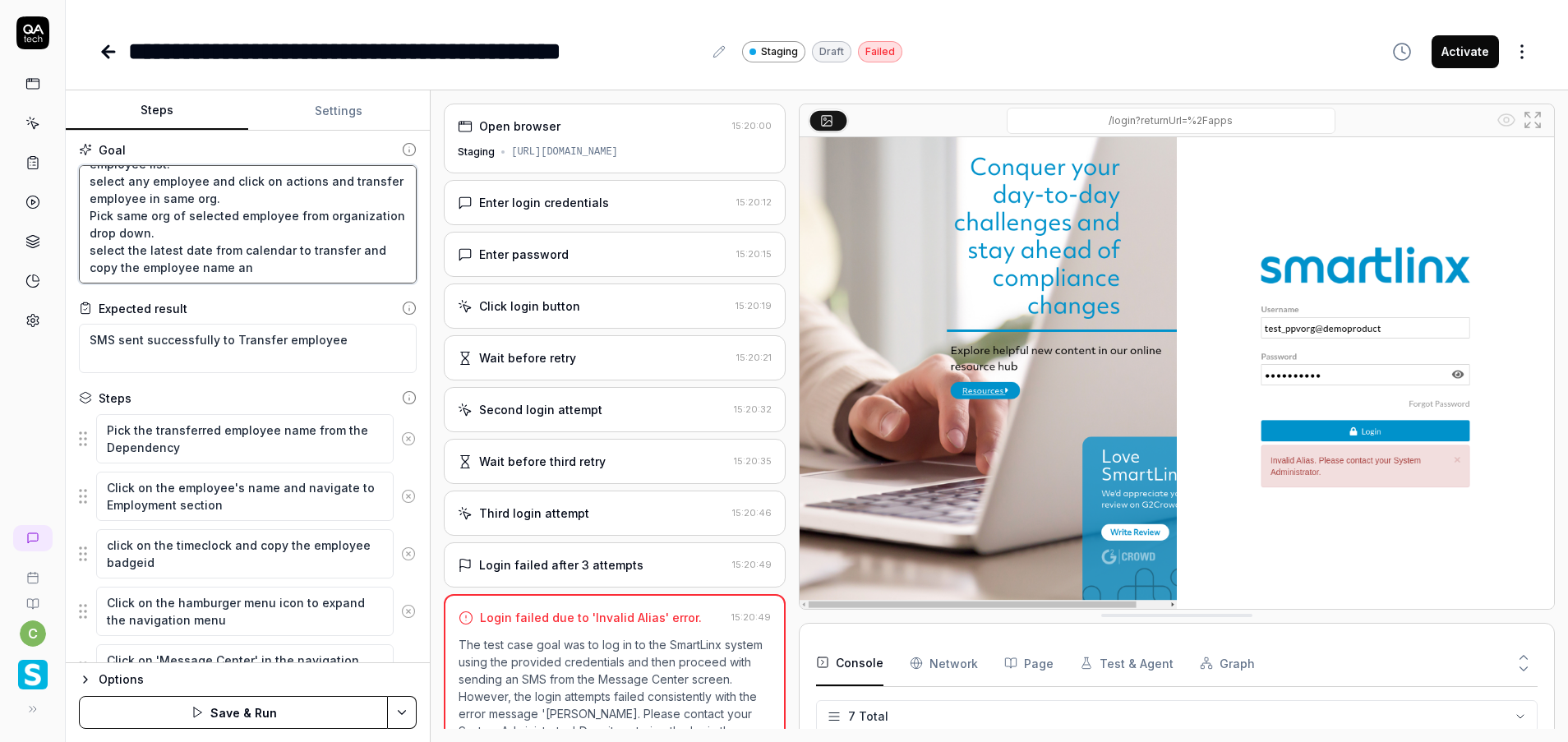
type textarea "*"
type textarea "Login to application. Navigate to menu and click on employees and employee list…"
type textarea "*"
type textarea "Login to application. Navigate to menu and click on employees and employee list…"
type textarea "*"
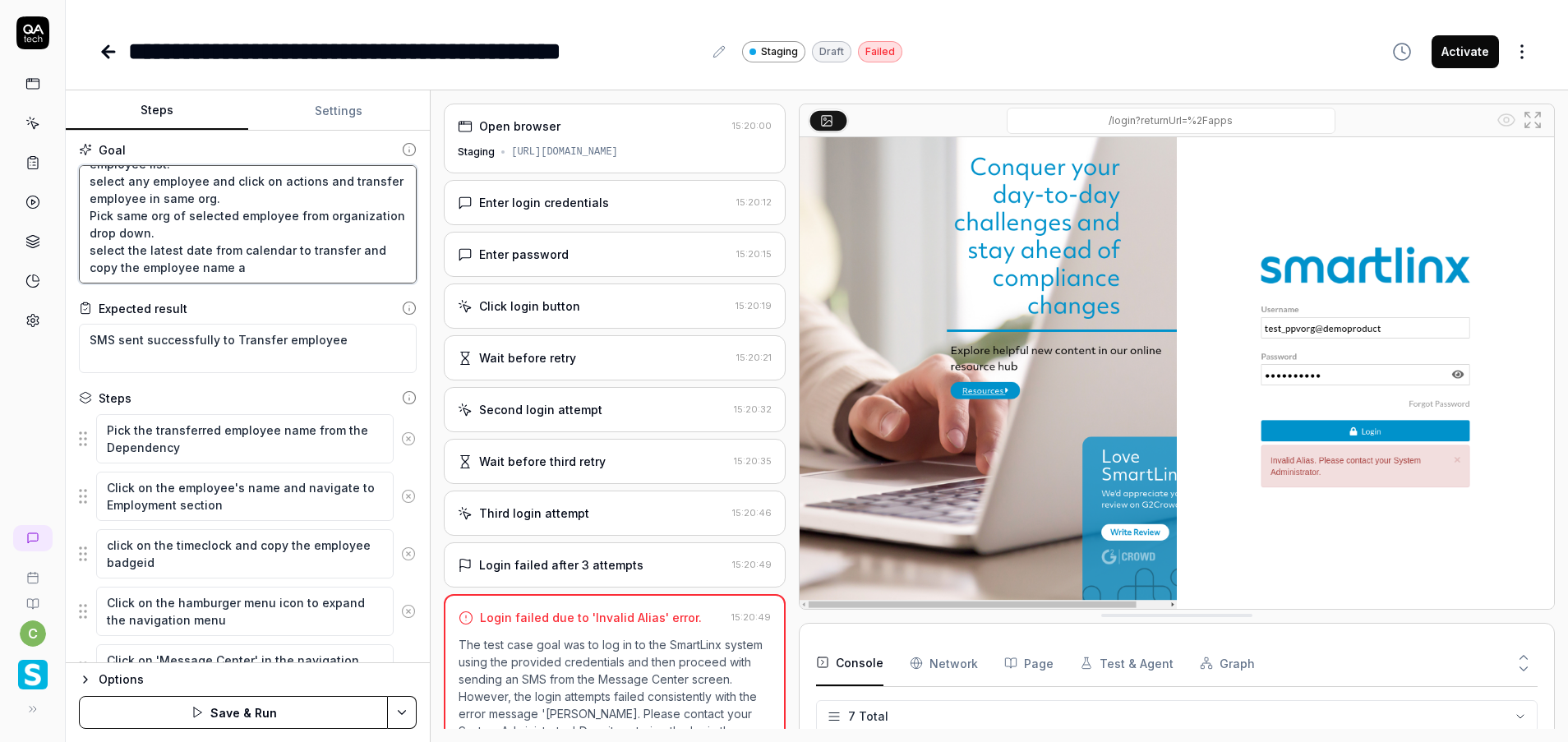
type textarea "Login to application. Navigate to menu and click on employees and employee list…"
type textarea "*"
type textarea "Login to application. Navigate to menu and click on employees and employee list…"
type textarea "*"
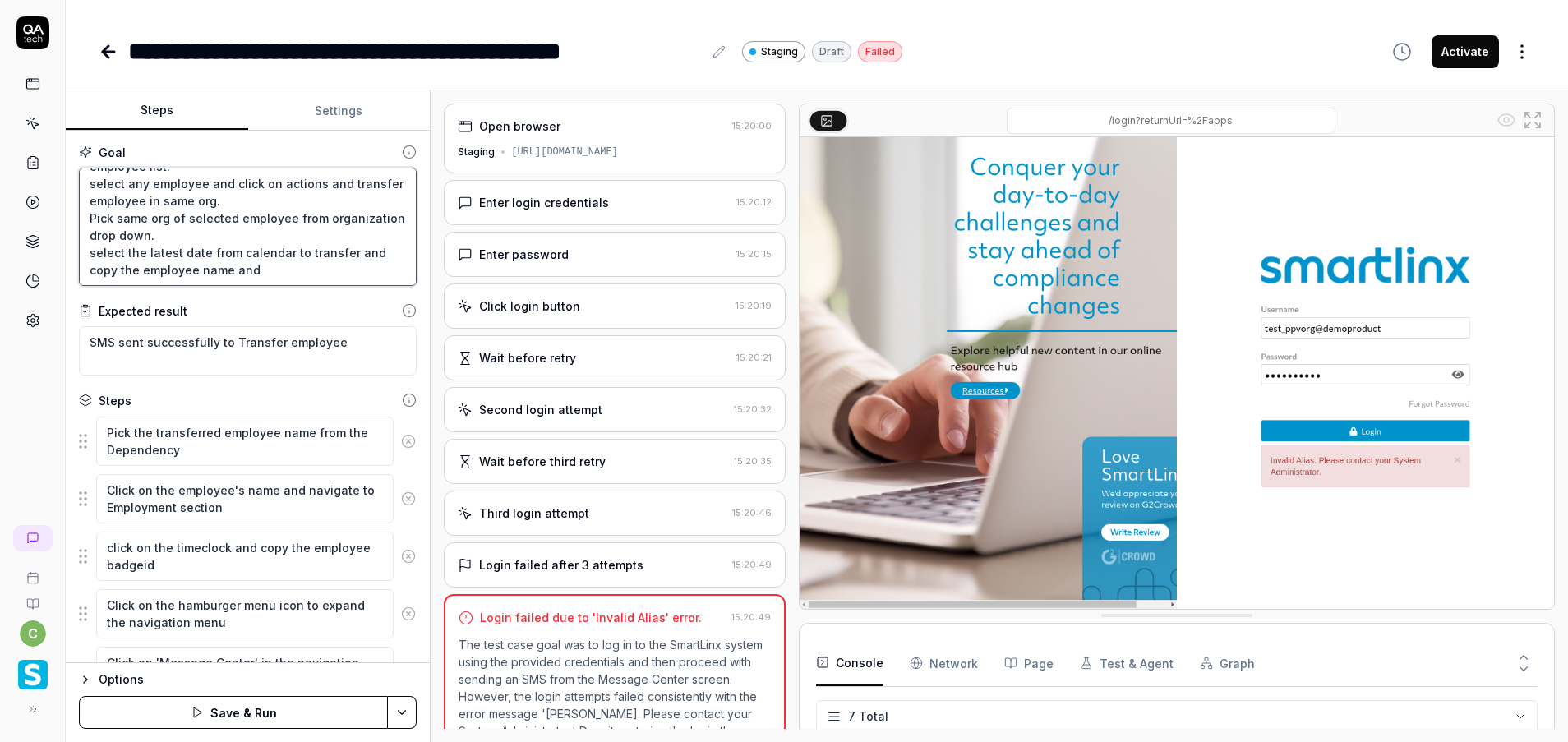
type textarea "Login to application. Navigate to menu and click on employees and employee list…"
type textarea "*"
type textarea "Login to application. Navigate to menu and click on employees and employee list…"
click at [280, 272] on textarea "Login to application. Navigate to menu and click on employees and employee list…" at bounding box center [247, 227] width 338 height 119
type textarea "*"
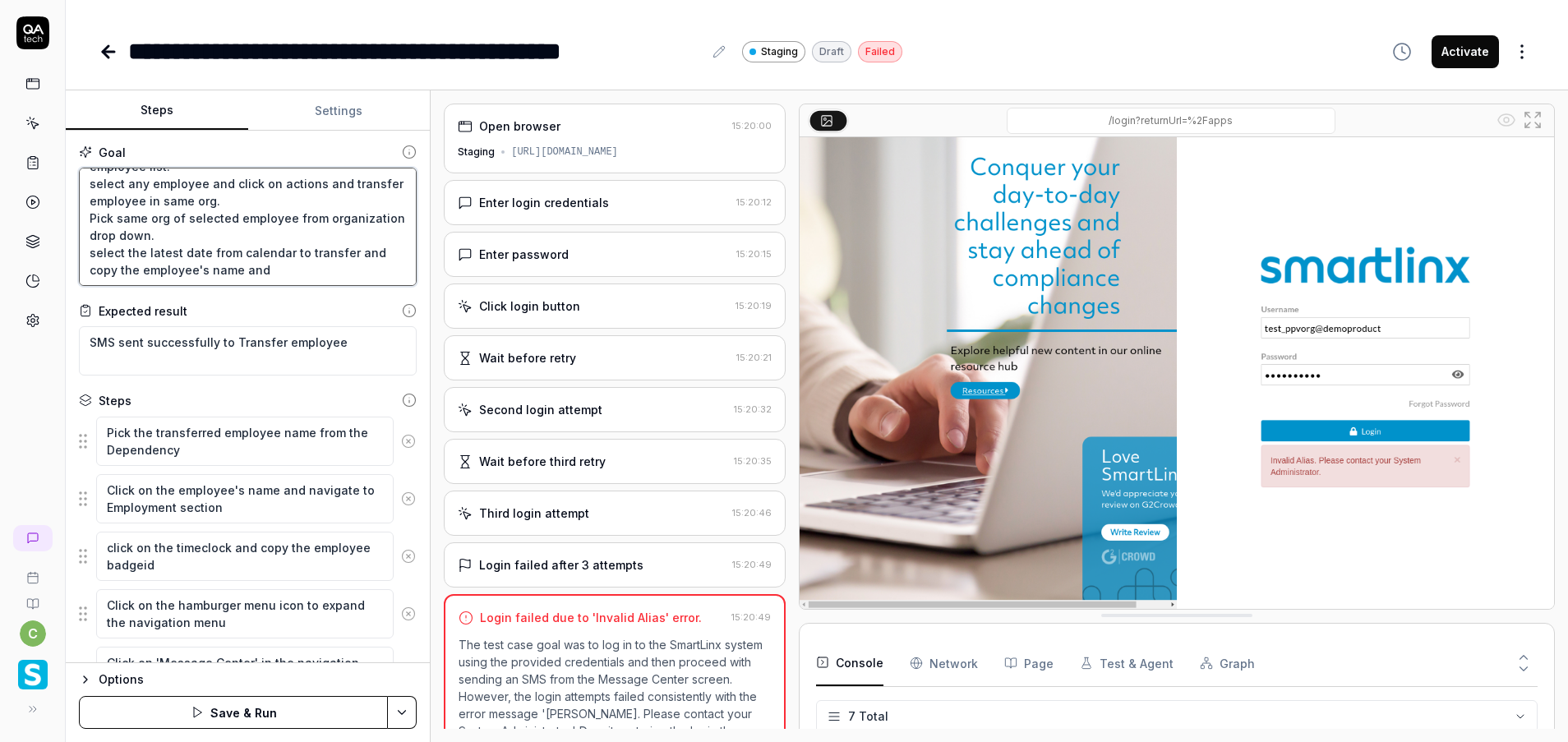
type textarea "Login to application. Navigate to menu and click on employees and employee list…"
type textarea "*"
type textarea "Login to application. Navigate to menu and click on employees and employee list…"
type textarea "*"
type textarea "Login to application. Navigate to menu and click on employees and employee list…"
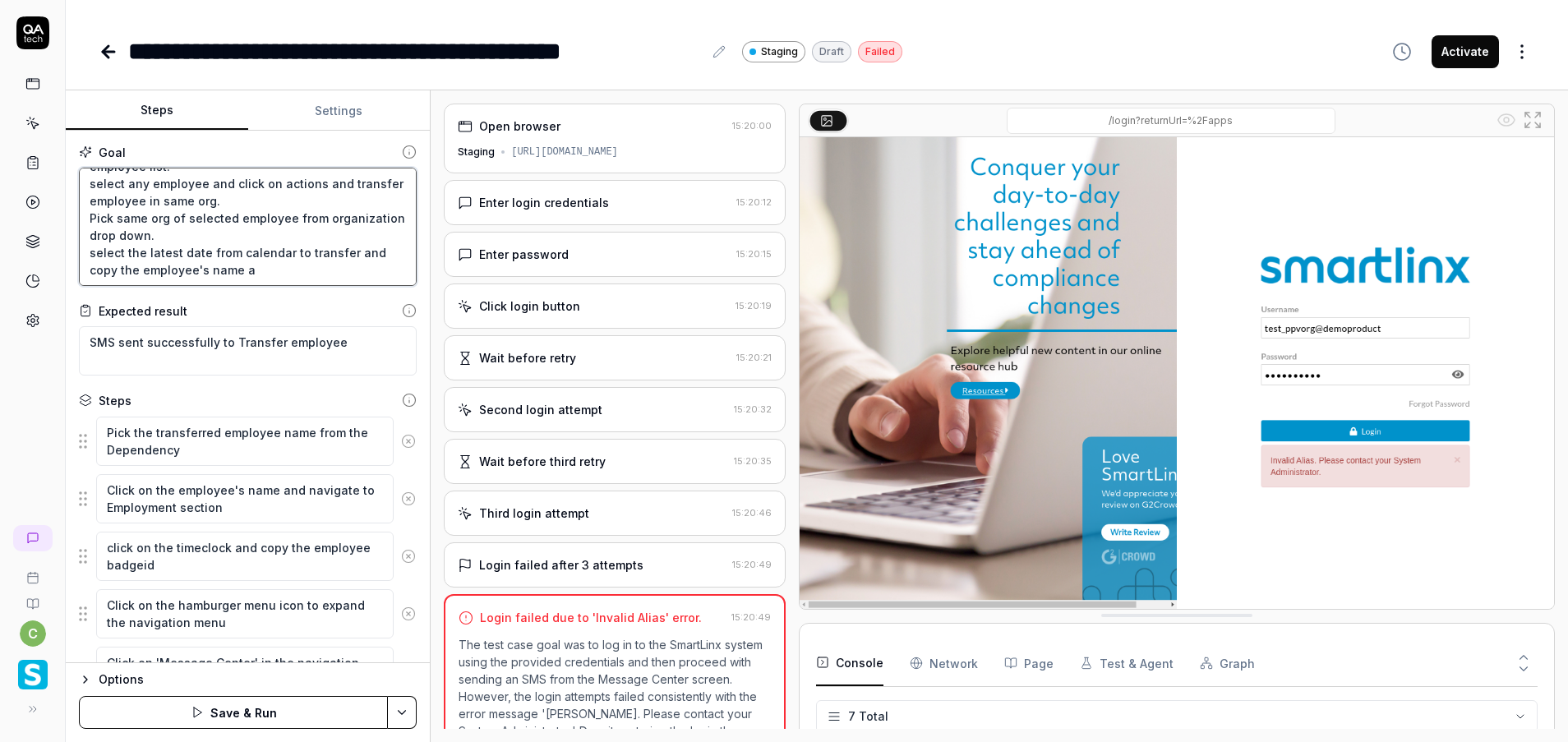
type textarea "*"
type textarea "Login to application. Navigate to menu and click on employees and employee list…"
type textarea "*"
type textarea "Login to application. Navigate to menu and click on employees and employee list…"
type textarea "*"
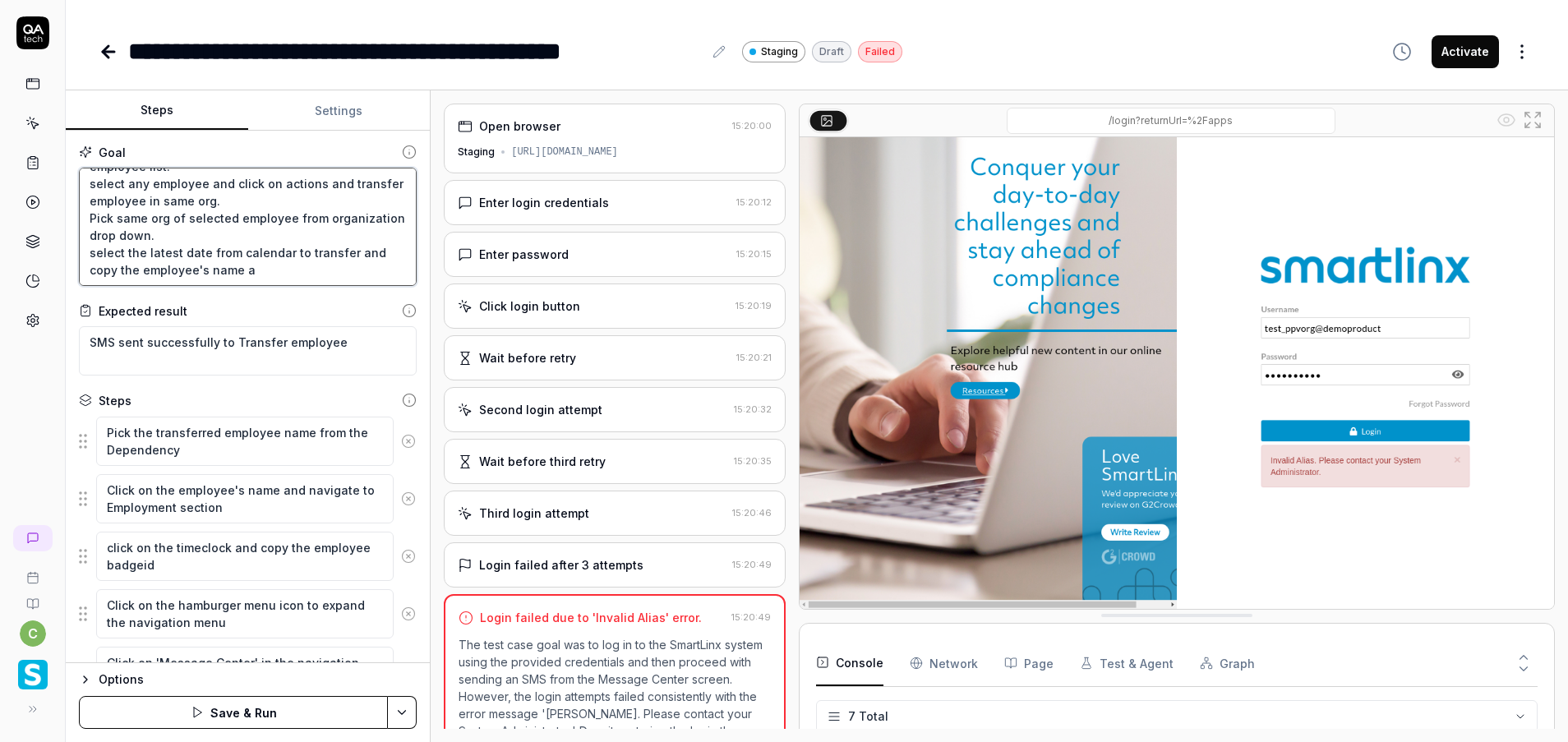
type textarea "Login to application. Navigate to menu and click on employees and employee list…"
type textarea "*"
type textarea "Login to application. Navigate to menu and click on employees and employee list…"
type textarea "*"
type textarea "Login to application. Navigate to menu and click on employees and employee list…"
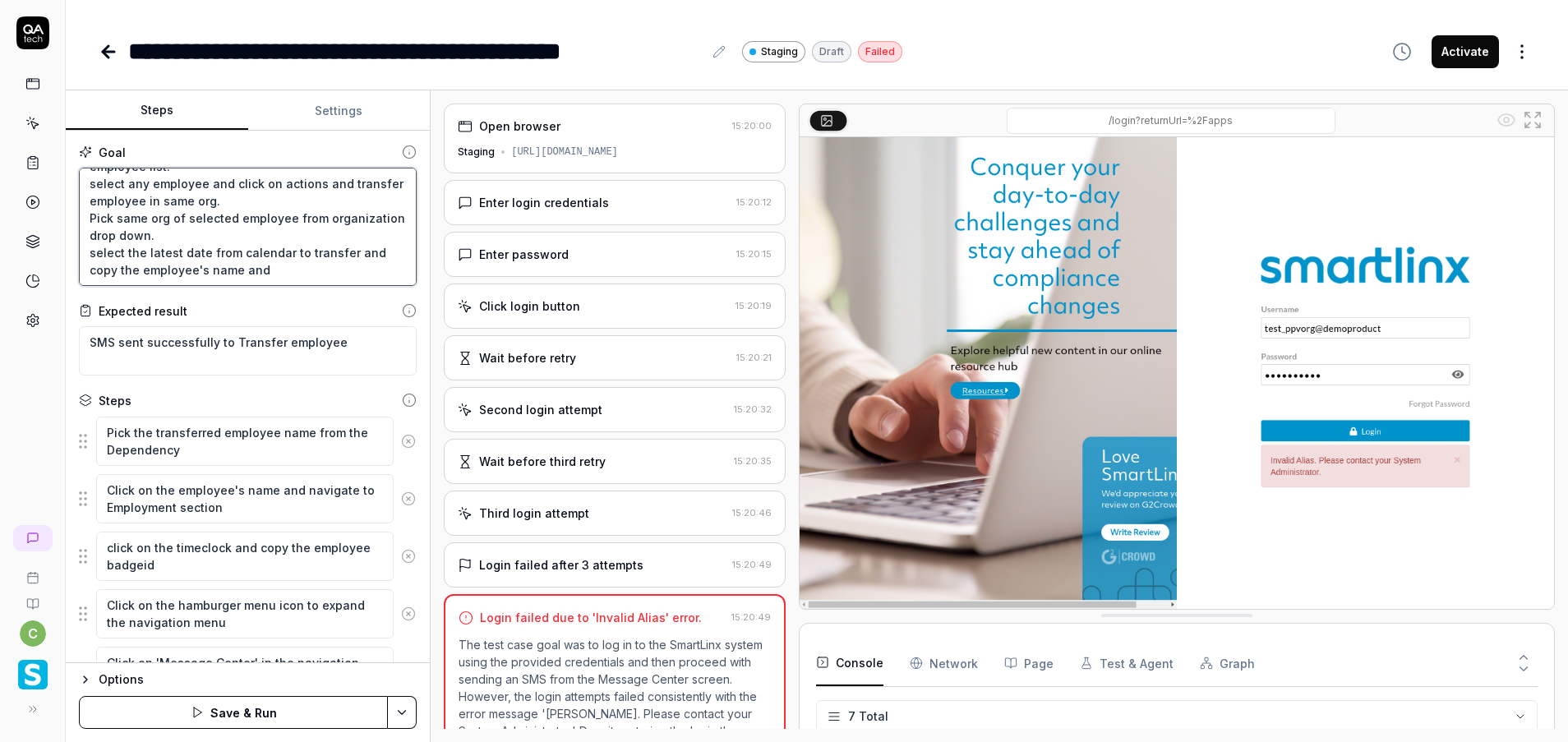
type textarea "*"
type textarea "Login to application. Navigate to menu and click on employees and employee list…"
type textarea "*"
type textarea "Login to application. Navigate to menu and click on employees and employee list…"
type textarea "*"
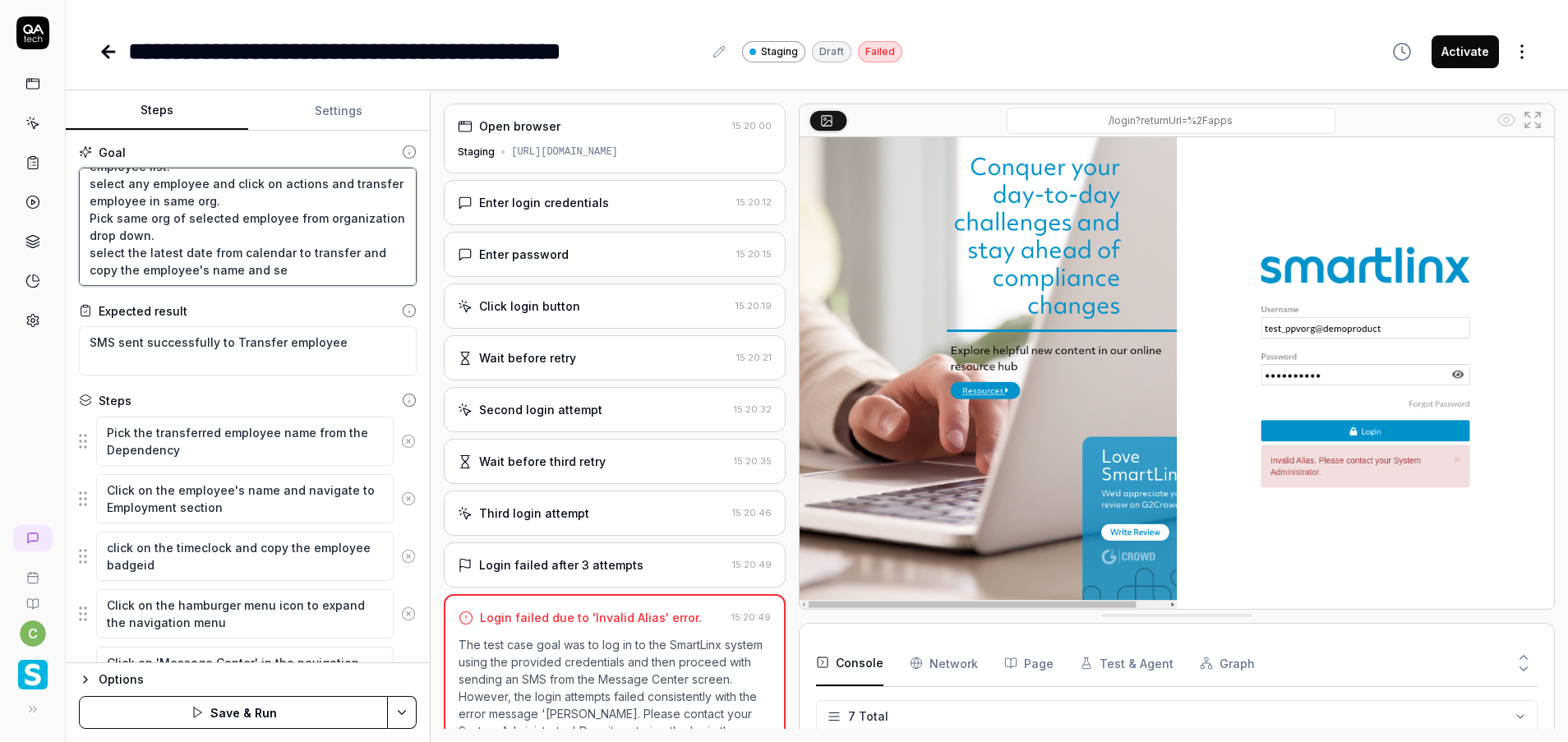
type textarea "Login to application. Navigate to menu and click on employees and employee list…"
type textarea "*"
type textarea "Login to application. Navigate to menu and click on employees and employee list…"
type textarea "*"
type textarea "Login to application. Navigate to menu and click on employees and employee list…"
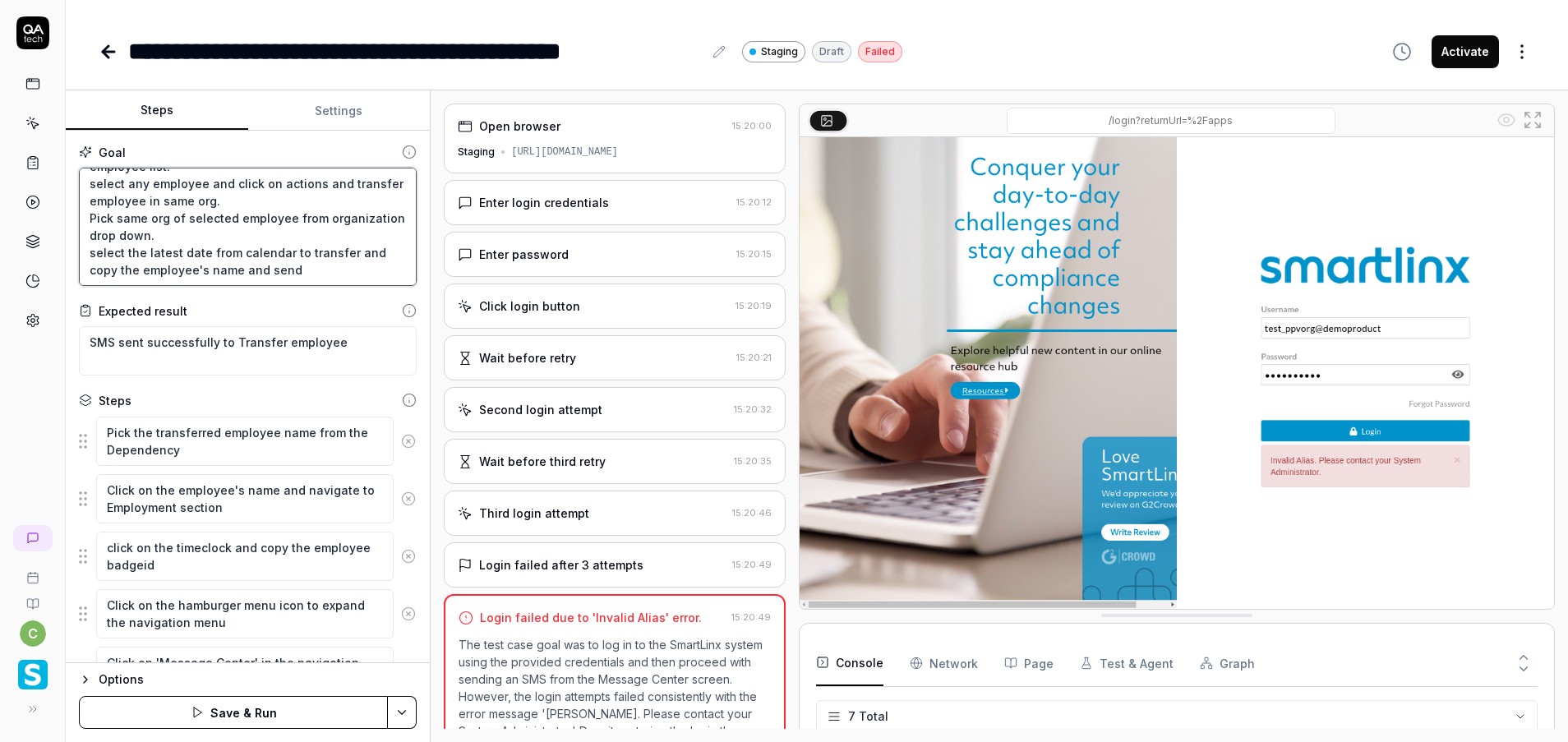
type textarea "*"
type textarea "Login to application. Navigate to menu and click on employees and employee list…"
type textarea "*"
type textarea "Login to application. Navigate to menu and click on employees and employee list…"
type textarea "*"
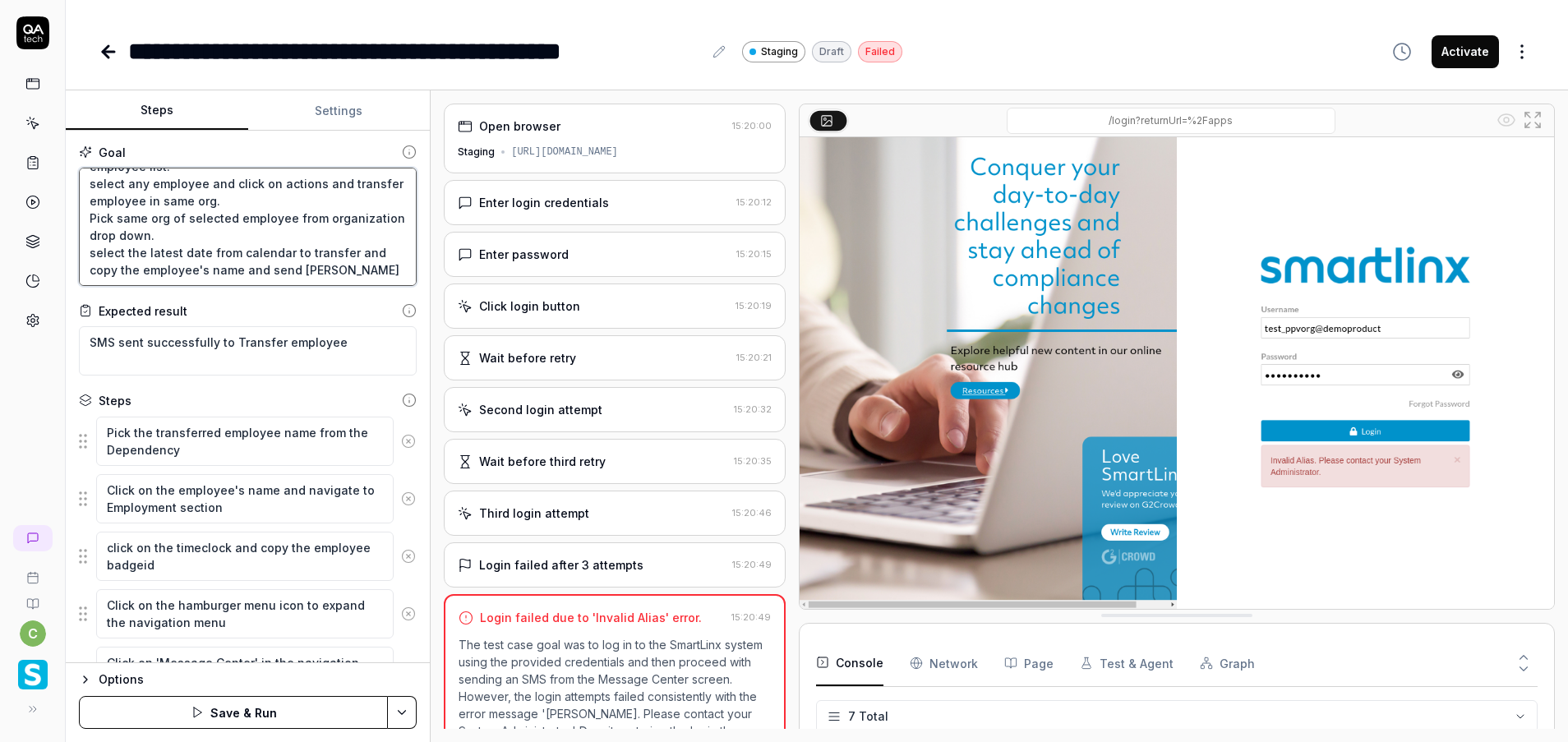
type textarea "Login to application. Navigate to menu and click on employees and employee list…"
type textarea "*"
type textarea "Login to application. Navigate to menu and click on employees and employee list…"
type textarea "*"
type textarea "Login to application. Navigate to menu and click on employees and employee list…"
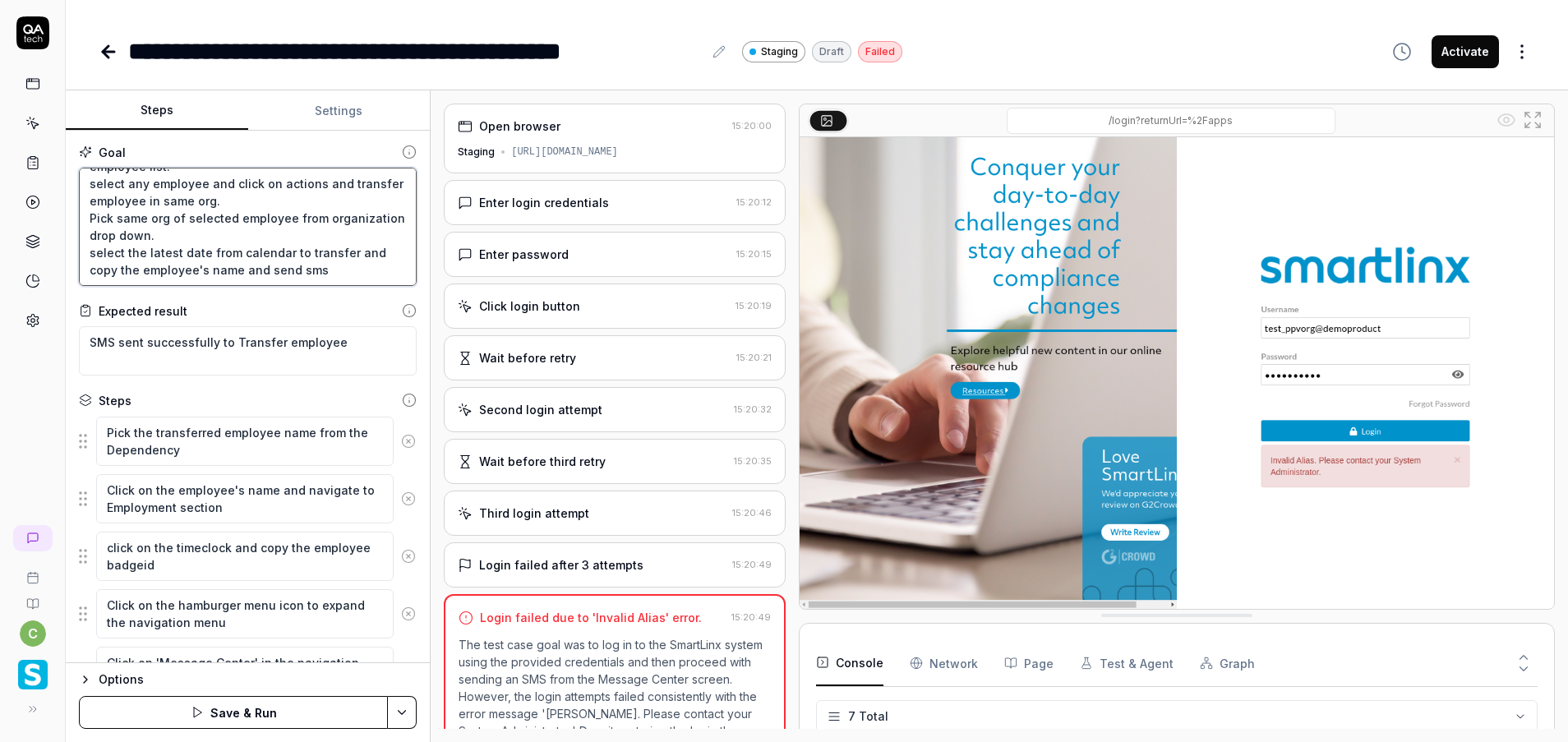
type textarea "*"
type textarea "Login to application. Navigate to menu and click on employees and employee list…"
type textarea "*"
type textarea "Login to application. Navigate to menu and click on employees and employee list…"
type textarea "*"
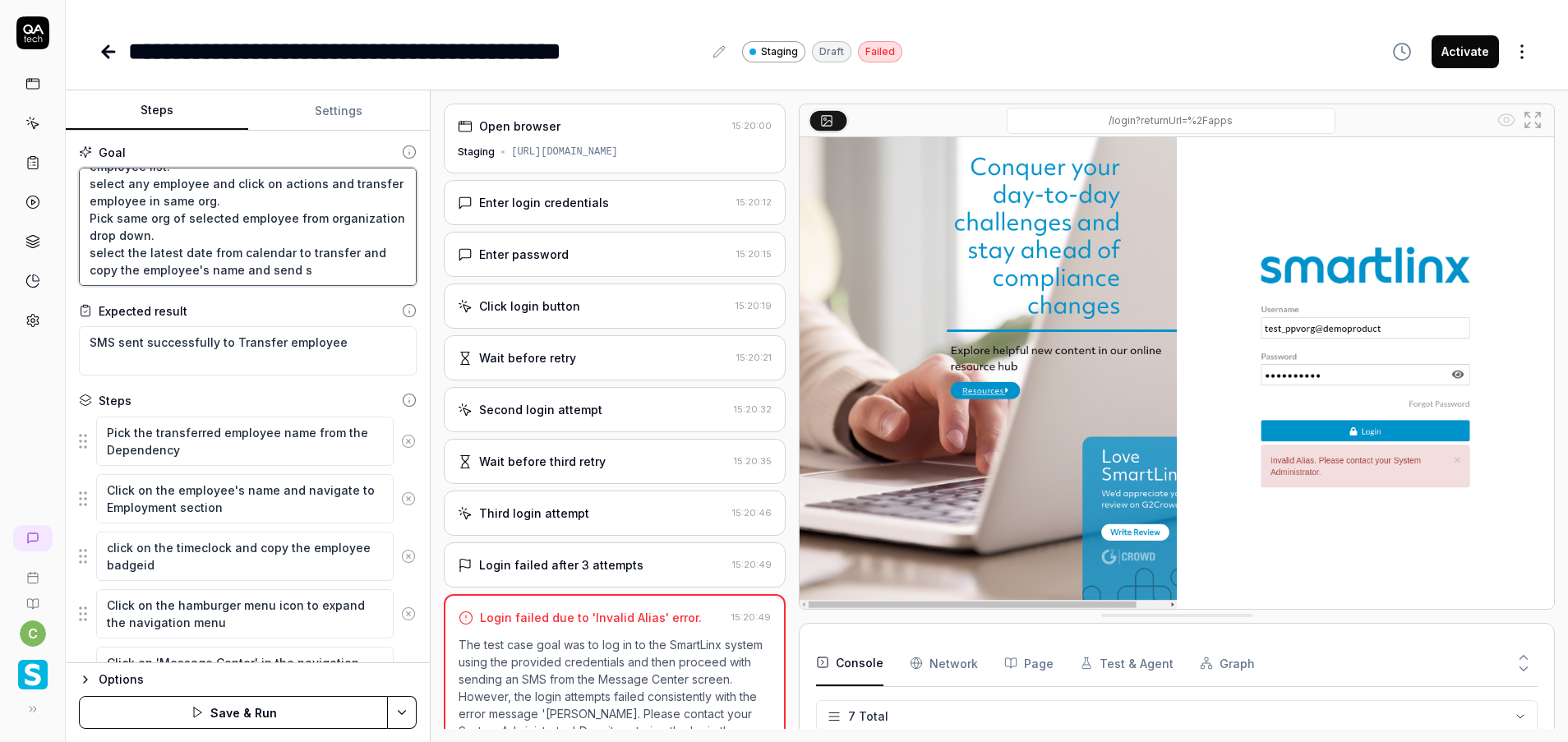
type textarea "Login to application. Navigate to menu and click on employees and employee list…"
type textarea "*"
type textarea "Login to application. Navigate to menu and click on employees and employee list…"
type textarea "*"
type textarea "Login to application. Navigate to menu and click on employees and employee list…"
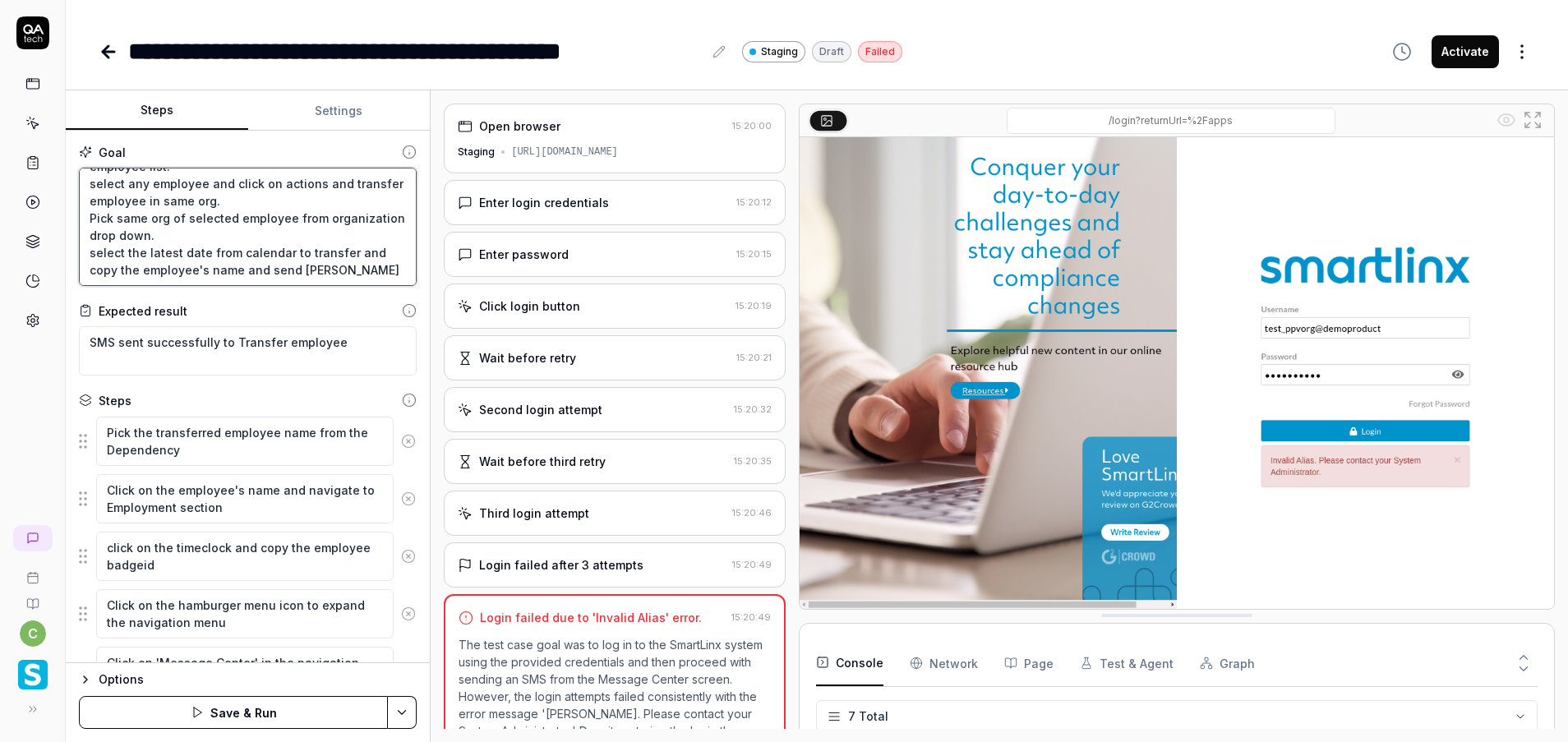
type textarea "*"
type textarea "Login to application. Navigate to menu and click on employees and employee list…"
type textarea "*"
type textarea "Login to application. Navigate to menu and click on employees and employee list…"
type textarea "*"
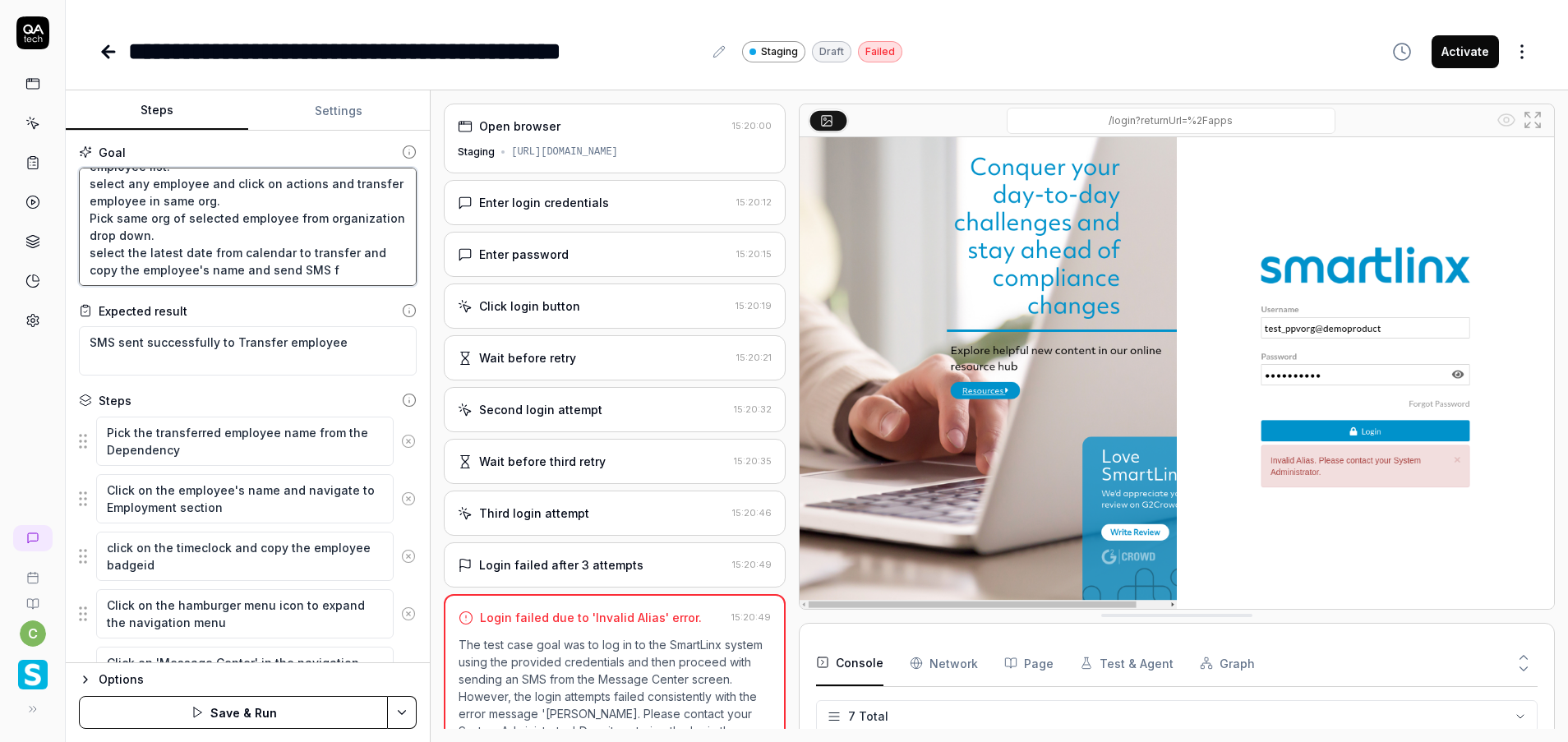
type textarea "Login to application. Navigate to menu and click on employees and employee list…"
type textarea "*"
type textarea "Login to application. Navigate to menu and click on employees and employee list…"
type textarea "*"
type textarea "Login to application. Navigate to menu and click on employees and employee list…"
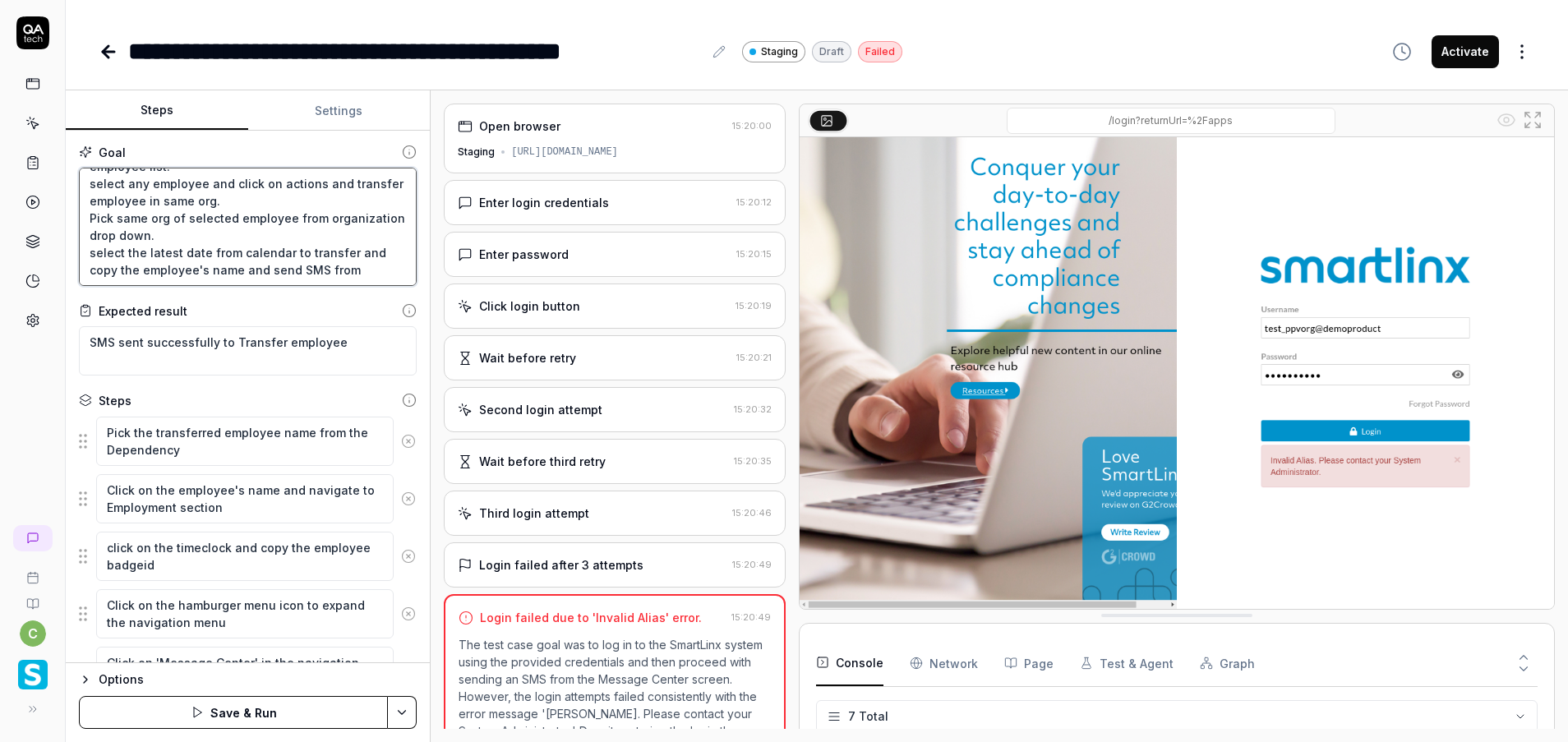
type textarea "*"
type textarea "Login to application. Navigate to menu and click on employees and employee list…"
type textarea "*"
type textarea "Login to application. Navigate to menu and click on employees and employee list…"
type textarea "*"
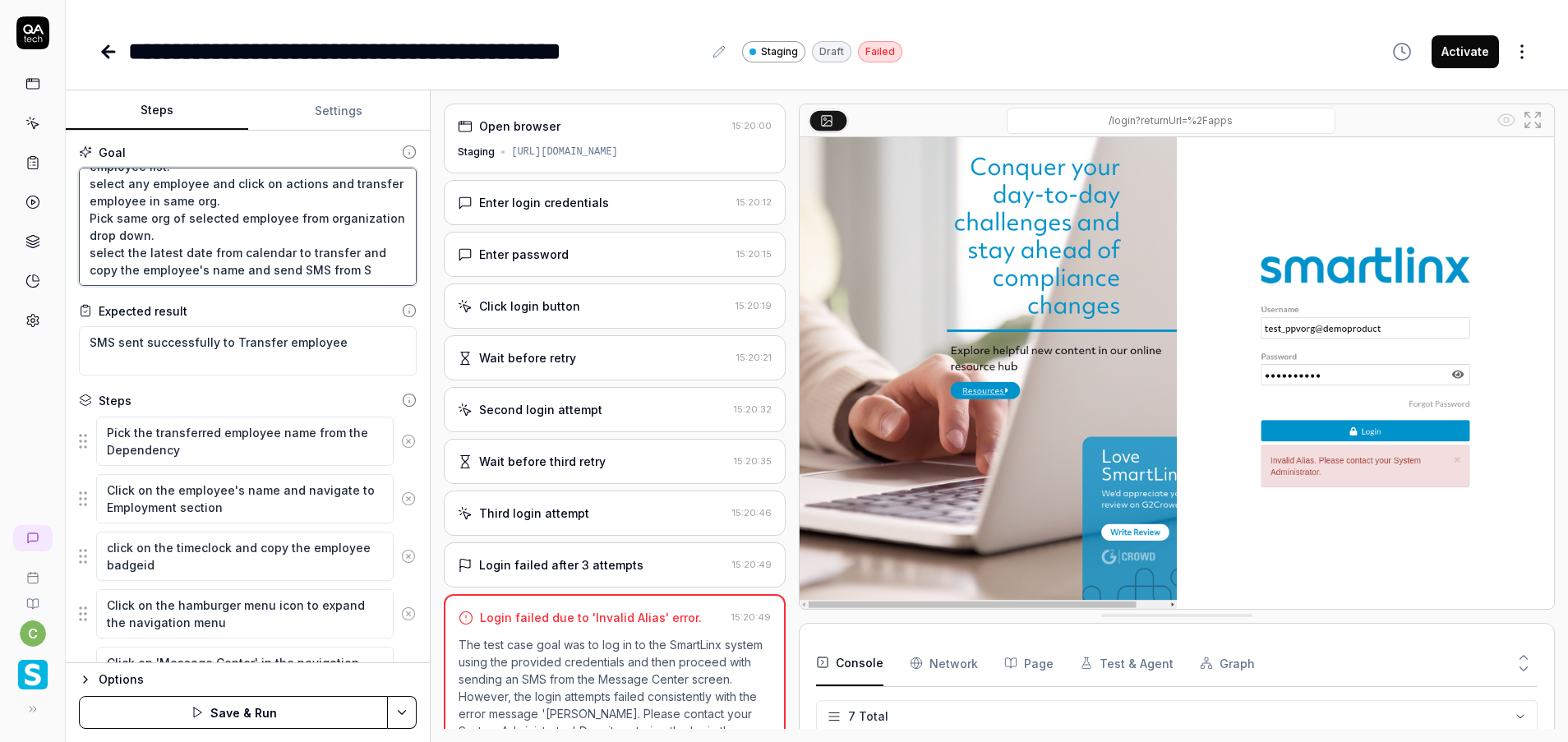
type textarea "Login to application. Navigate to menu and click on employees and employee list…"
type textarea "*"
type textarea "Login to application. Navigate to menu and click on employees and employee list…"
type textarea "*"
type textarea "Login to application. Navigate to menu and click on employees and employee list…"
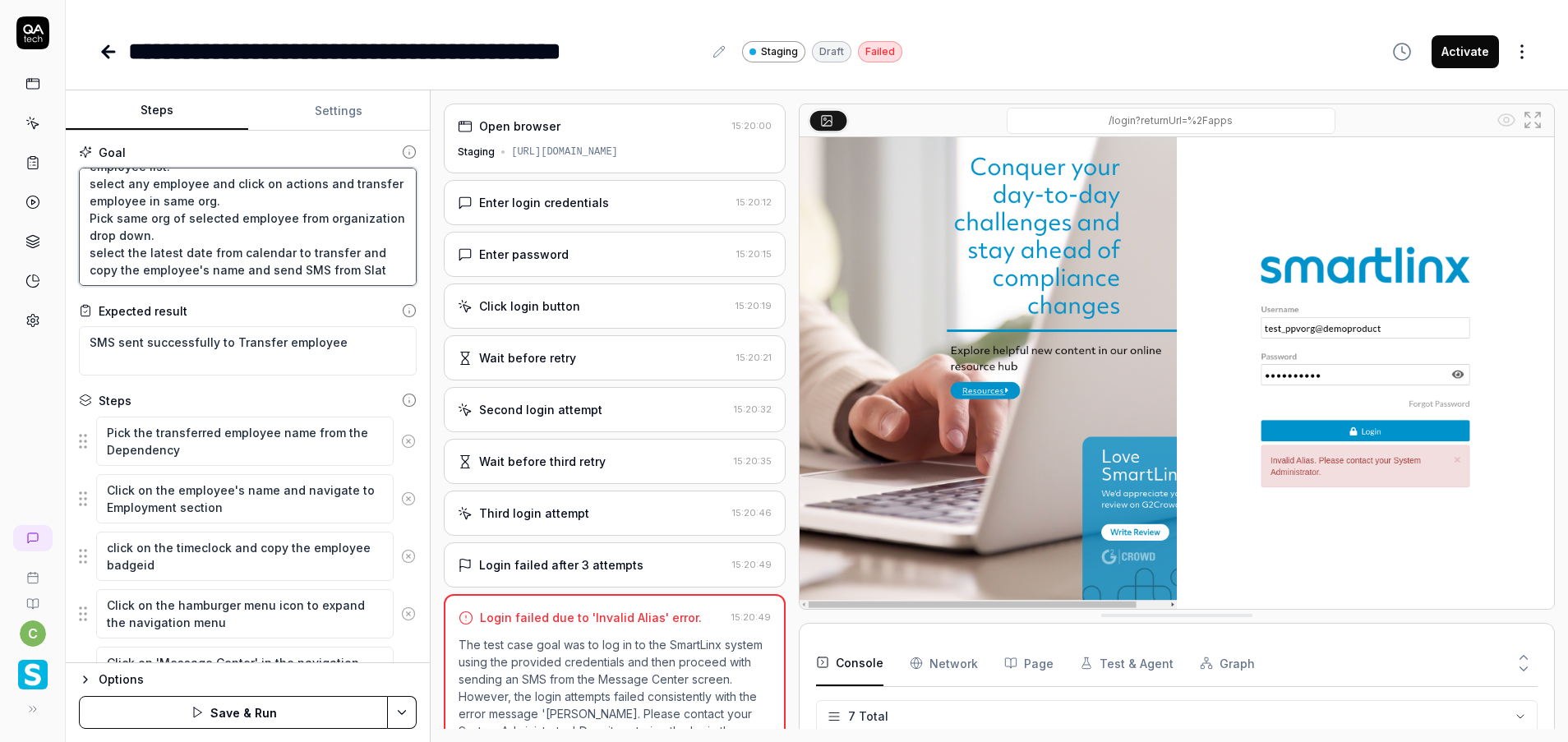
scroll to position [62, 0]
type textarea "*"
type textarea "Login to application. Navigate to menu and click on employees and employee list…"
type textarea "*"
type textarea "Login to application. Navigate to menu and click on employees and employee list…"
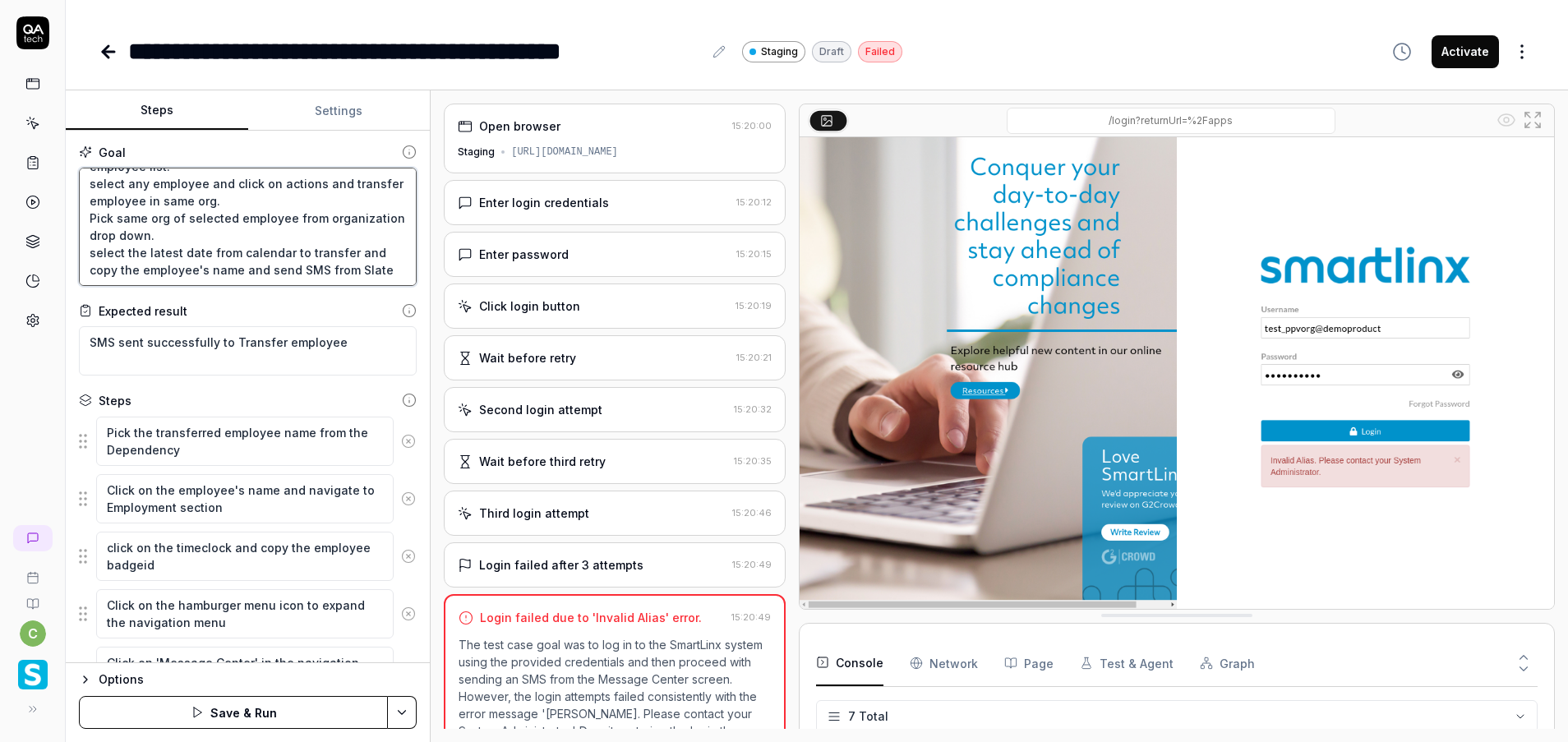
type textarea "*"
type textarea "Login to application. Navigate to menu and click on employees and employee list…"
type textarea "*"
type textarea "Login to application. Navigate to menu and click on employees and employee list…"
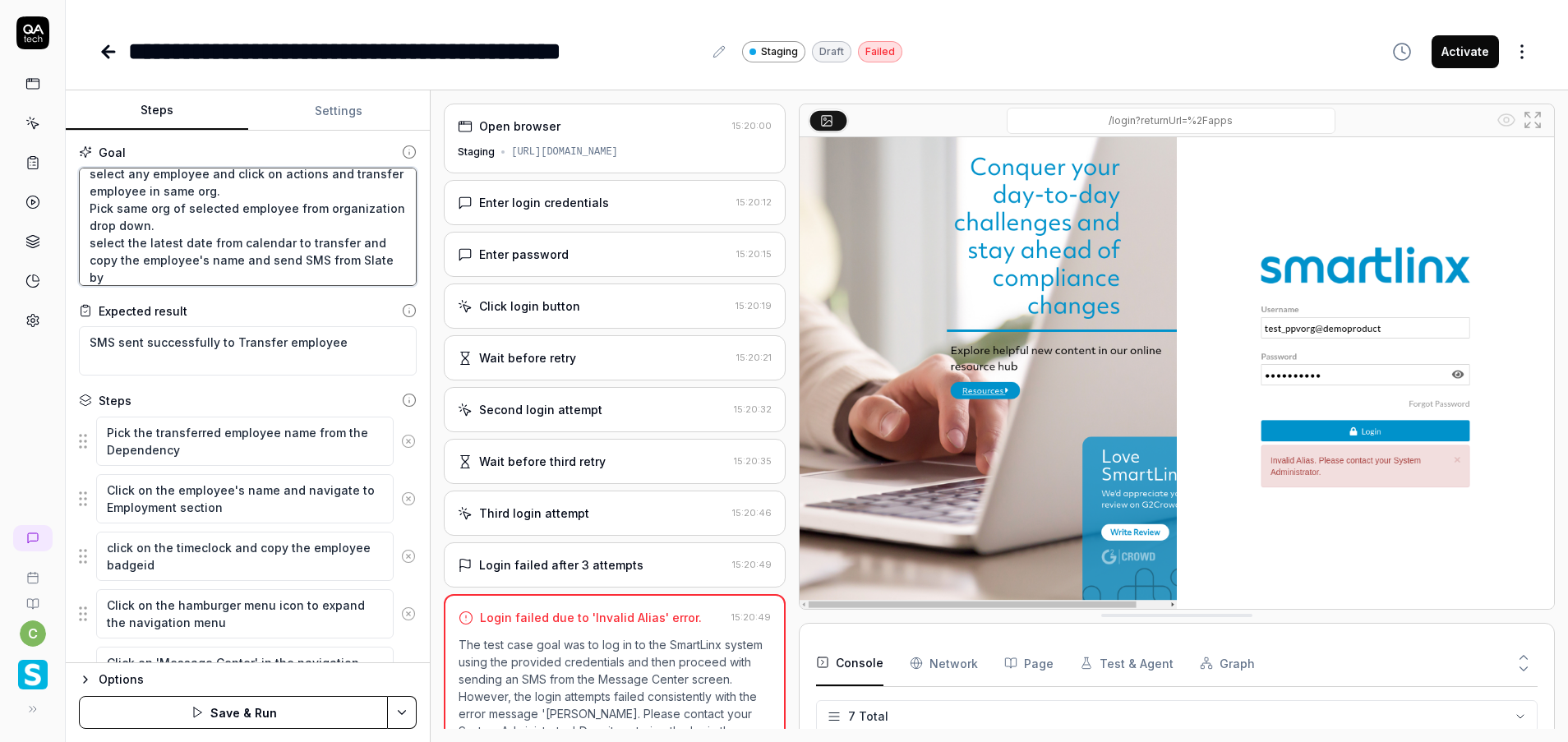
type textarea "*"
type textarea "Login to application. Navigate to menu and click on employees and employee list…"
type textarea "*"
type textarea "Login to application. Navigate to menu and click on employees and employee list…"
type textarea "*"
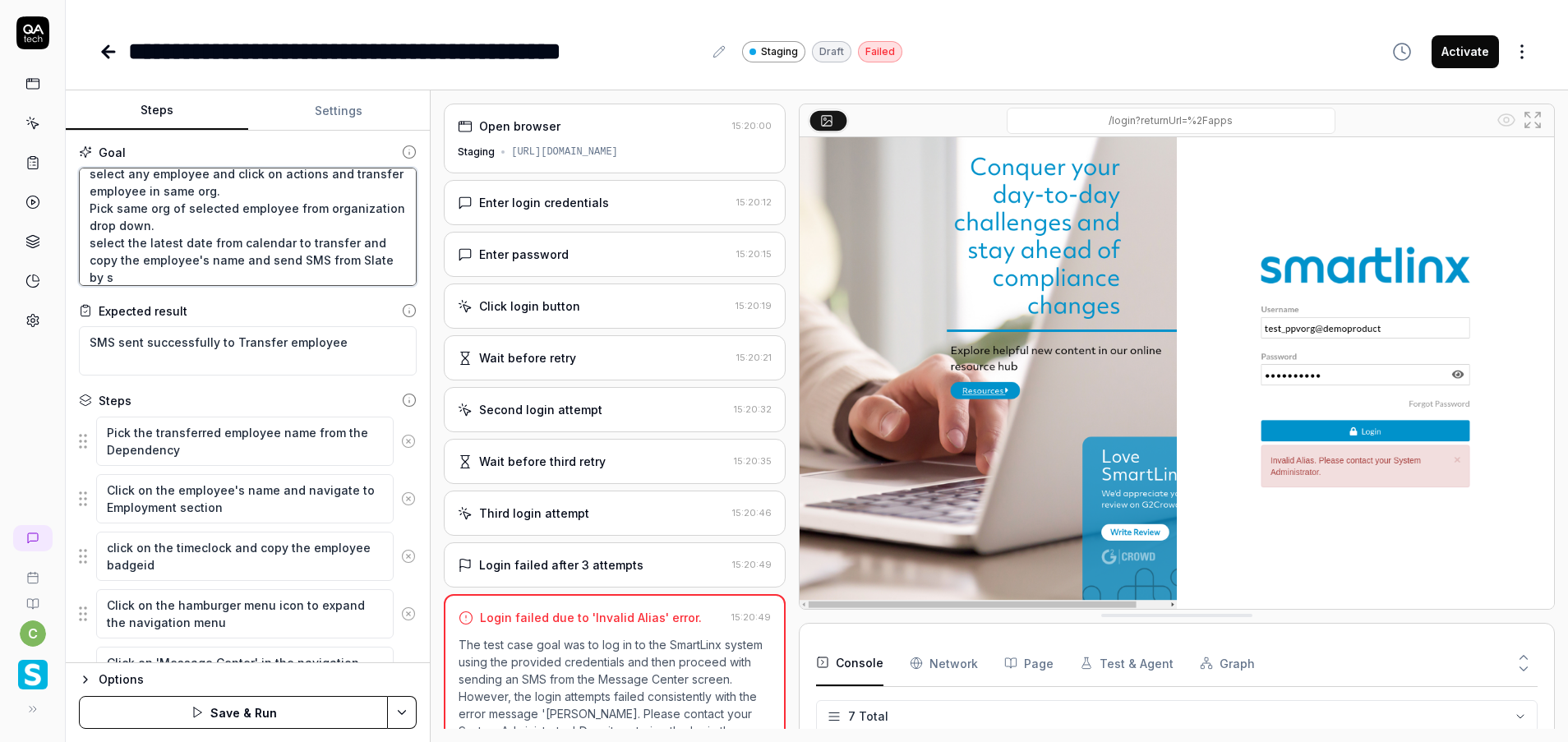
type textarea "Login to application. Navigate to menu and click on employees and employee list…"
type textarea "*"
type textarea "Login to application. Navigate to menu and click on employees and employee list…"
type textarea "*"
type textarea "Login to application. Navigate to menu and click on employees and employee list…"
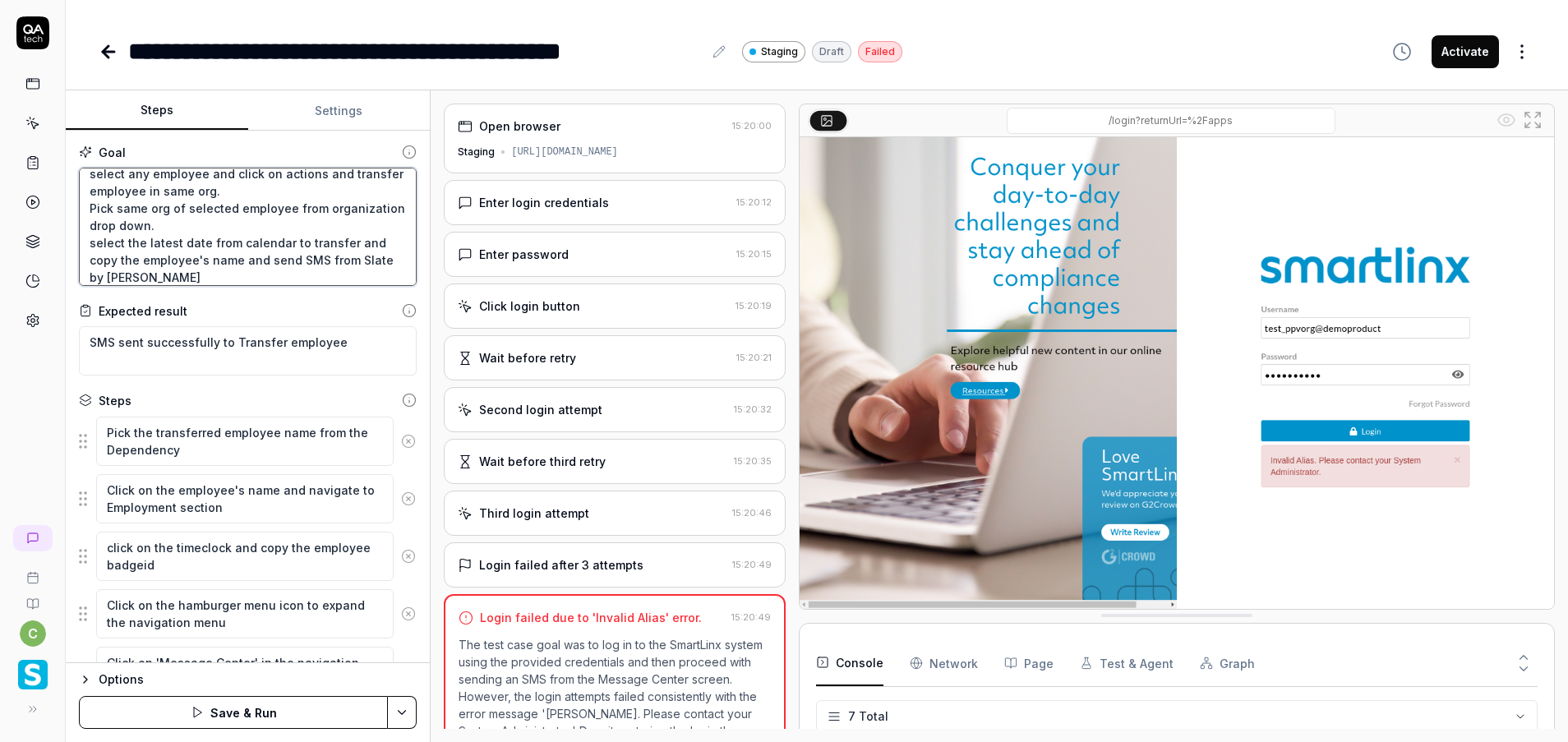
type textarea "*"
type textarea "Login to application. Navigate to menu and click on employees and employee list…"
type textarea "*"
type textarea "Login to application. Navigate to menu and click on employees and employee list…"
type textarea "*"
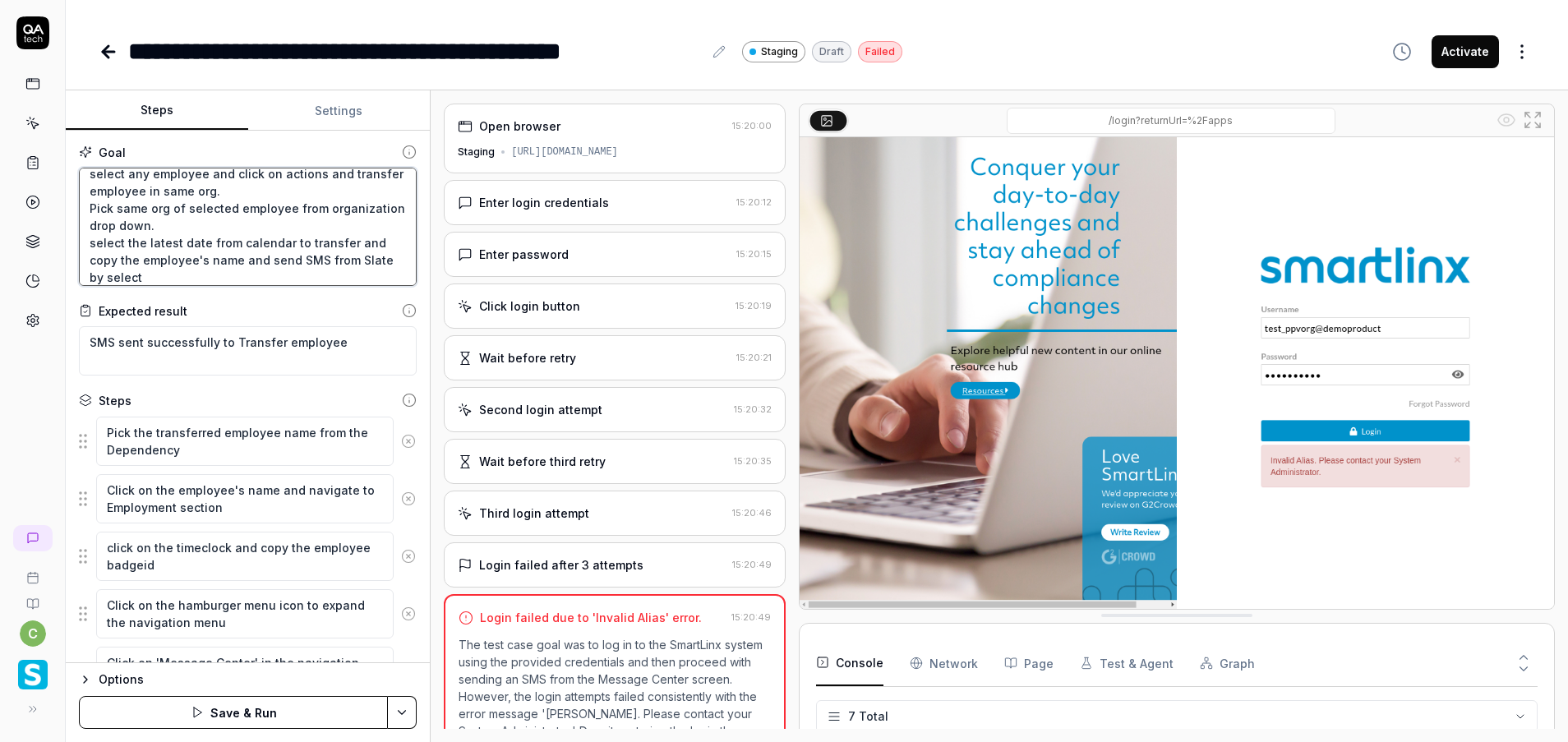
type textarea "Login to application. Navigate to menu and click on employees and employee list…"
type textarea "*"
type textarea "Login to application. Navigate to menu and click on employees and employee list…"
type textarea "*"
type textarea "Login to application. Navigate to menu and click on employees and employee list…"
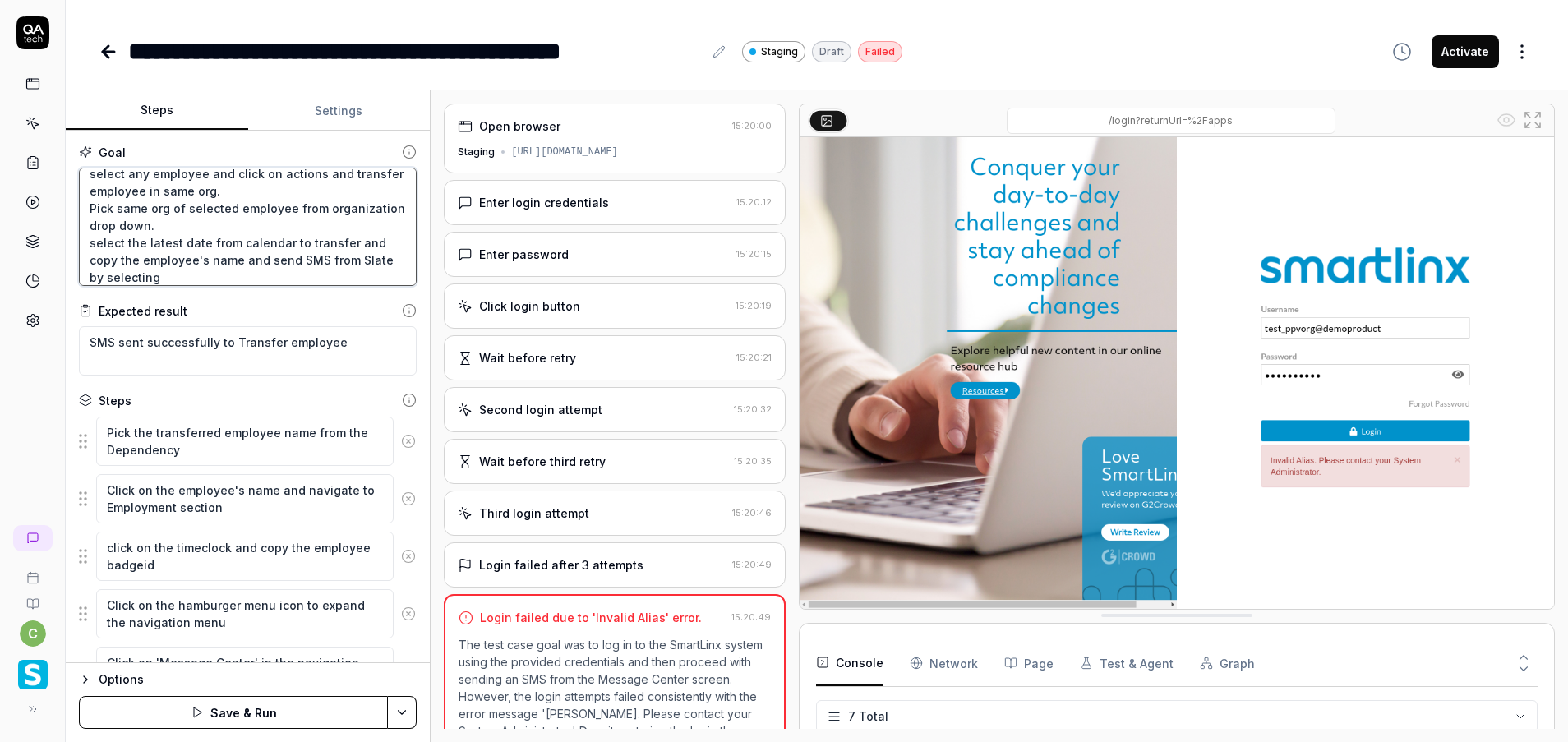
type textarea "*"
type textarea "Login to application. Navigate to menu and click on employees and employee list…"
type textarea "*"
type textarea "Login to application. Navigate to menu and click on employees and employee list…"
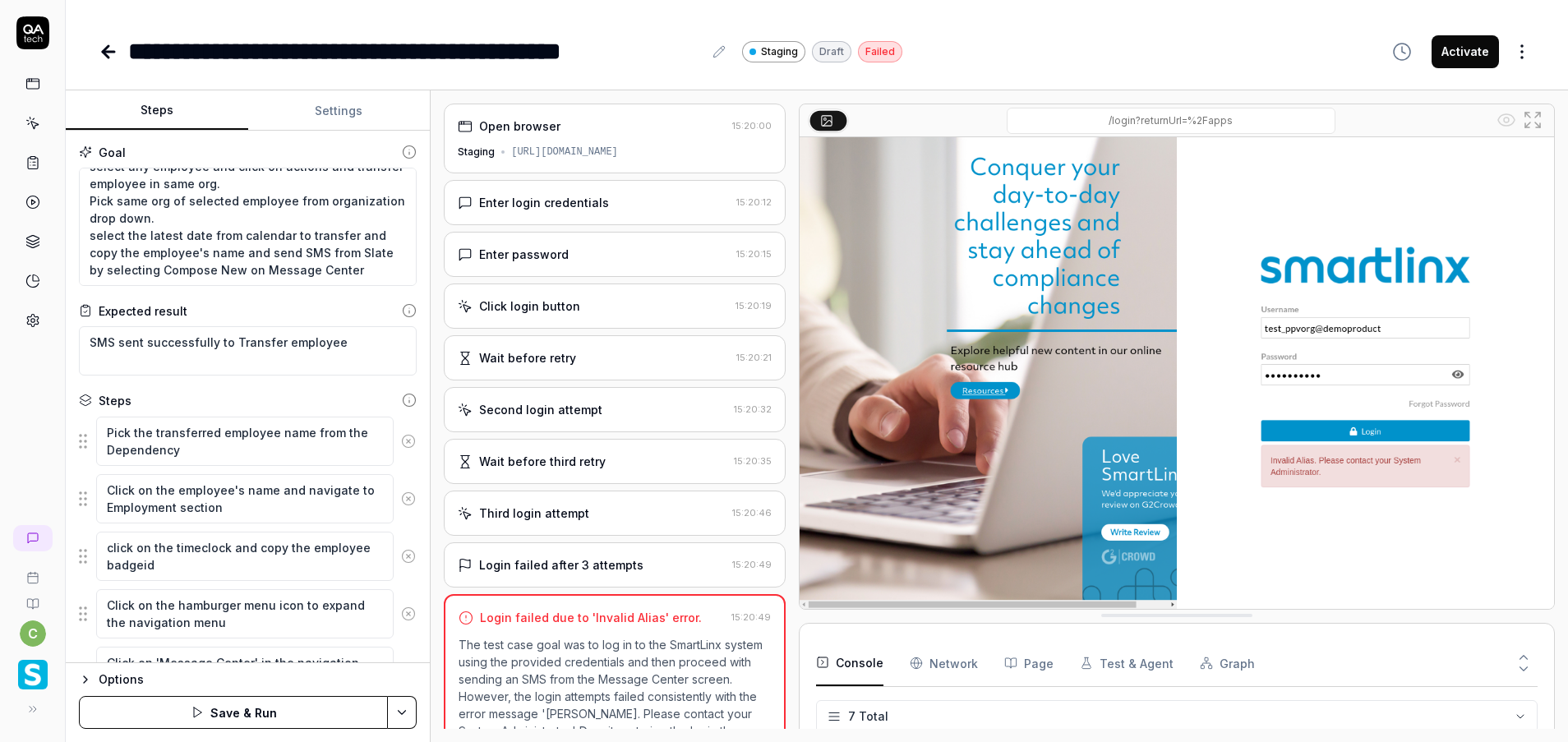
click at [405, 718] on html "**********" at bounding box center [784, 371] width 1568 height 742
click at [293, 592] on div "Save" at bounding box center [320, 598] width 210 height 36
click at [347, 114] on button "Settings" at bounding box center [339, 111] width 182 height 39
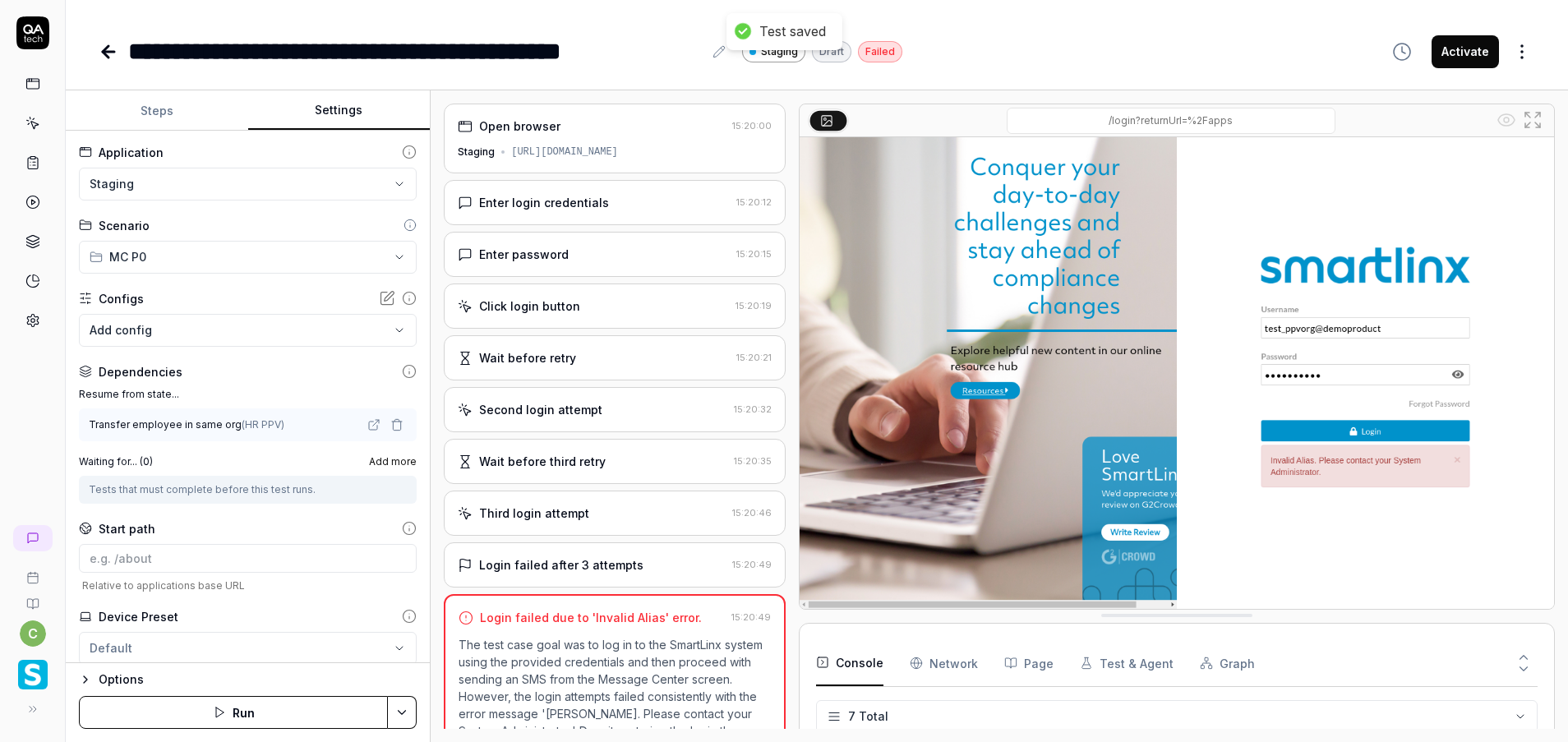
click at [390, 424] on icon "button" at bounding box center [396, 424] width 13 height 13
click at [263, 423] on div "No test case" at bounding box center [239, 424] width 300 height 17
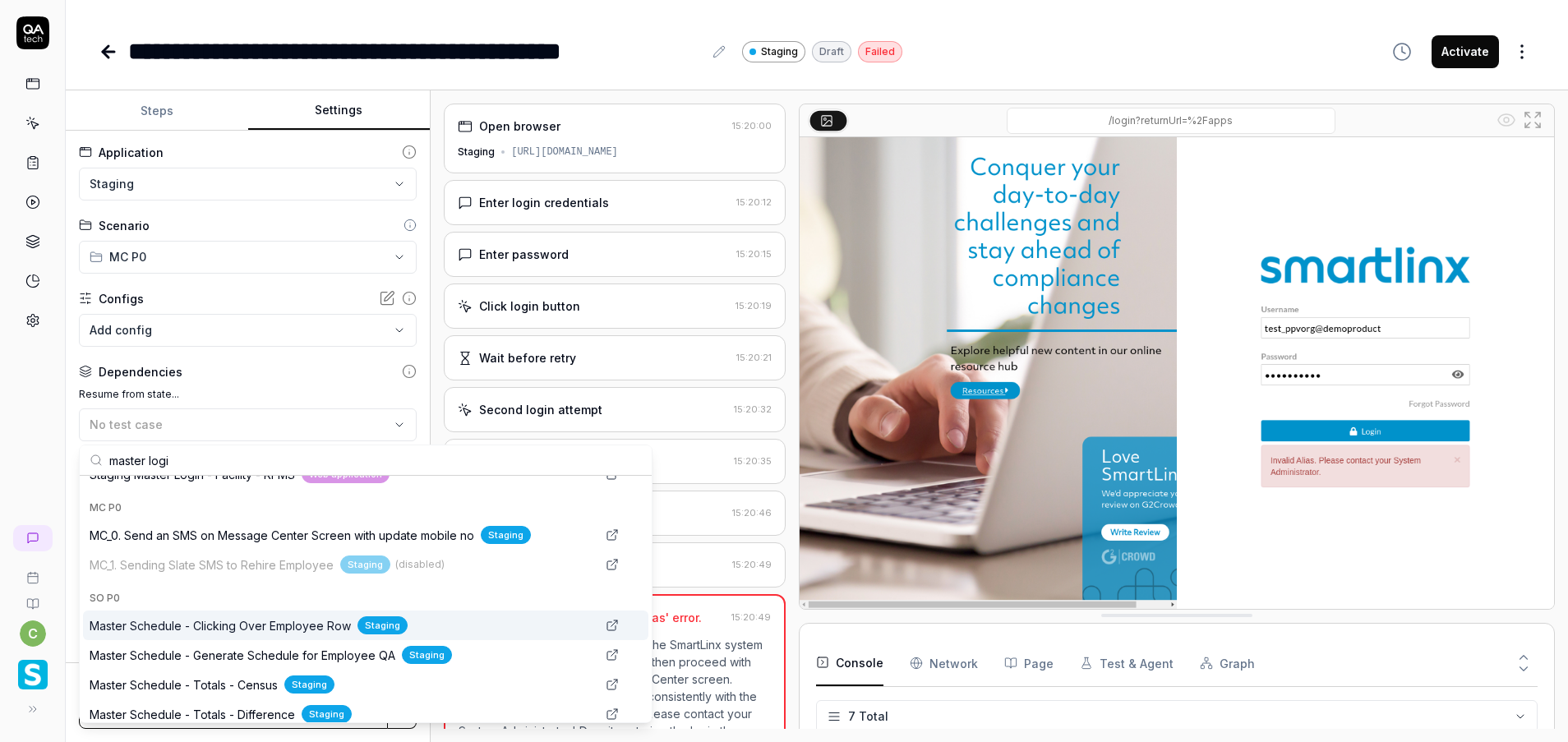
scroll to position [246, 0]
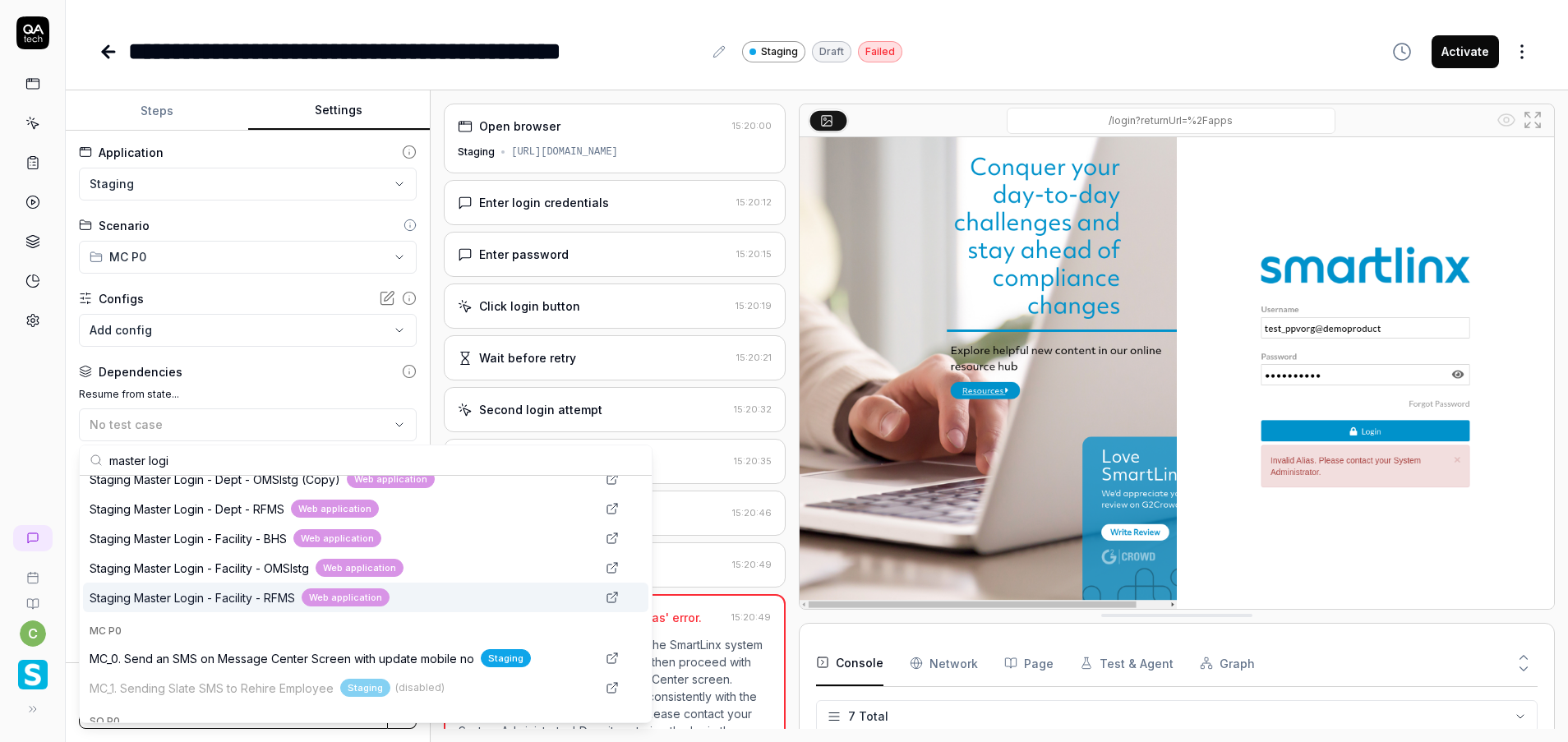
click at [242, 602] on span "Staging Master Login - Facility - RFMS" at bounding box center [192, 597] width 205 height 17
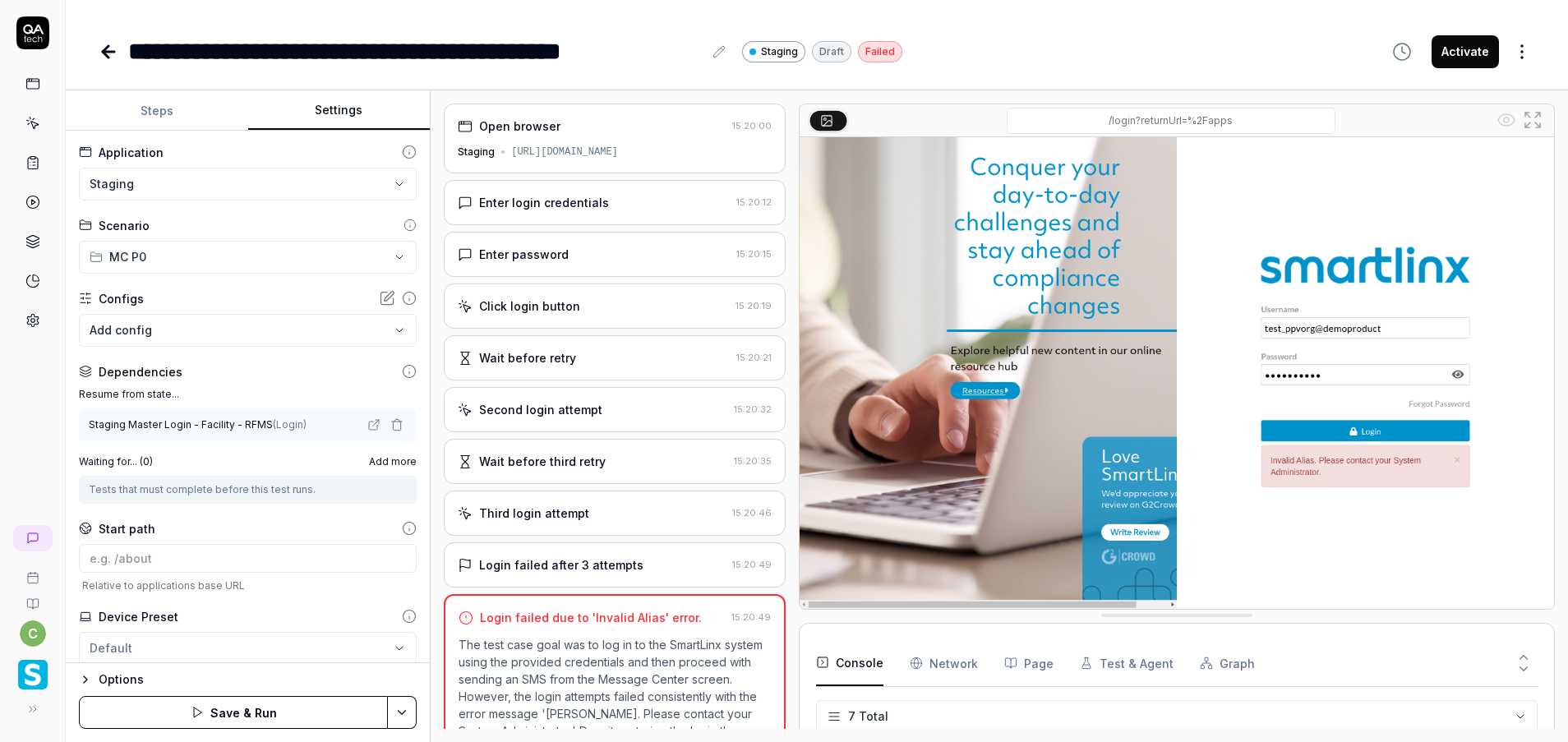
click at [397, 712] on html "**********" at bounding box center [784, 371] width 1568 height 742
click at [283, 599] on div "Save" at bounding box center [320, 598] width 210 height 36
click at [329, 720] on button "Run" at bounding box center [233, 712] width 309 height 33
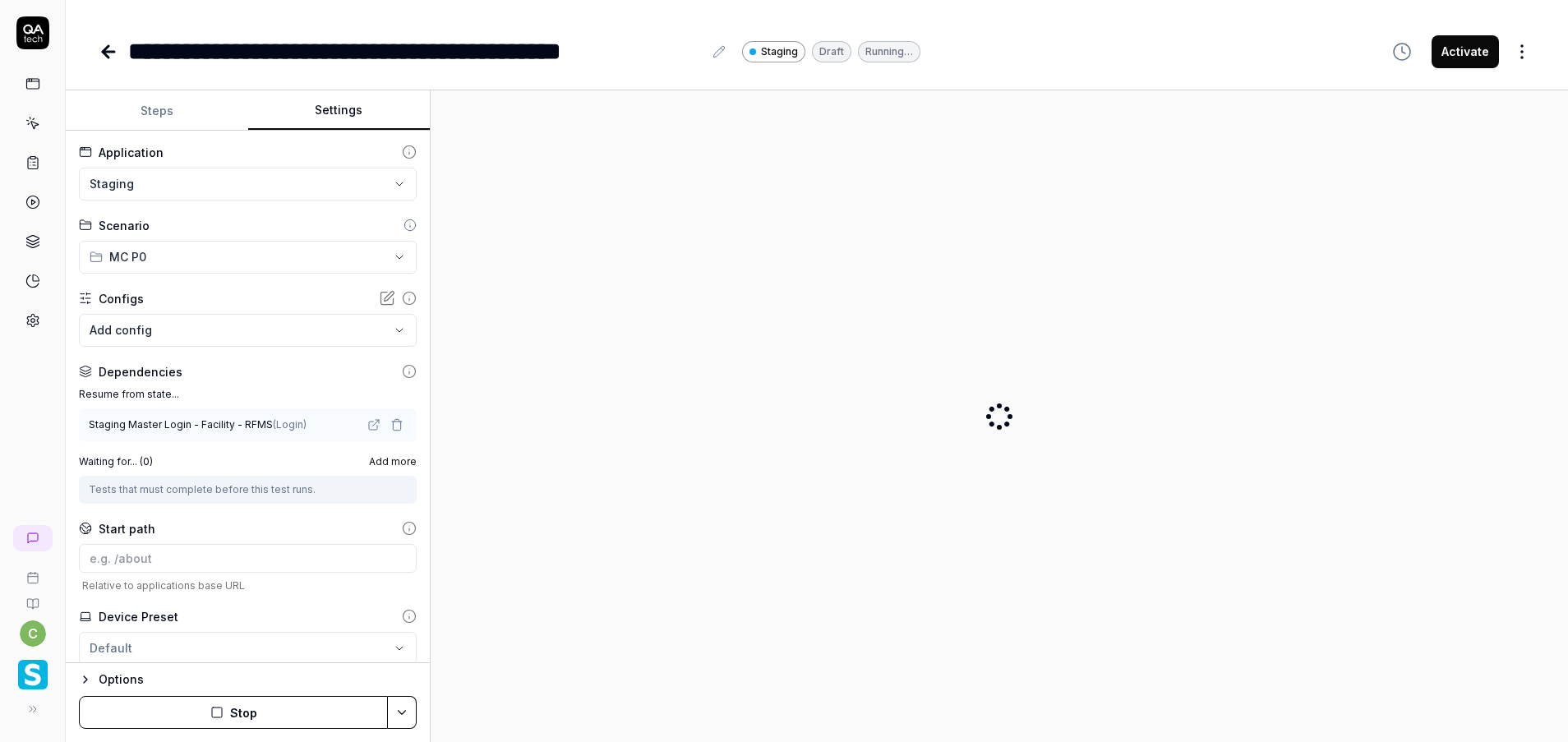
click at [168, 118] on button "Steps" at bounding box center [157, 111] width 182 height 39
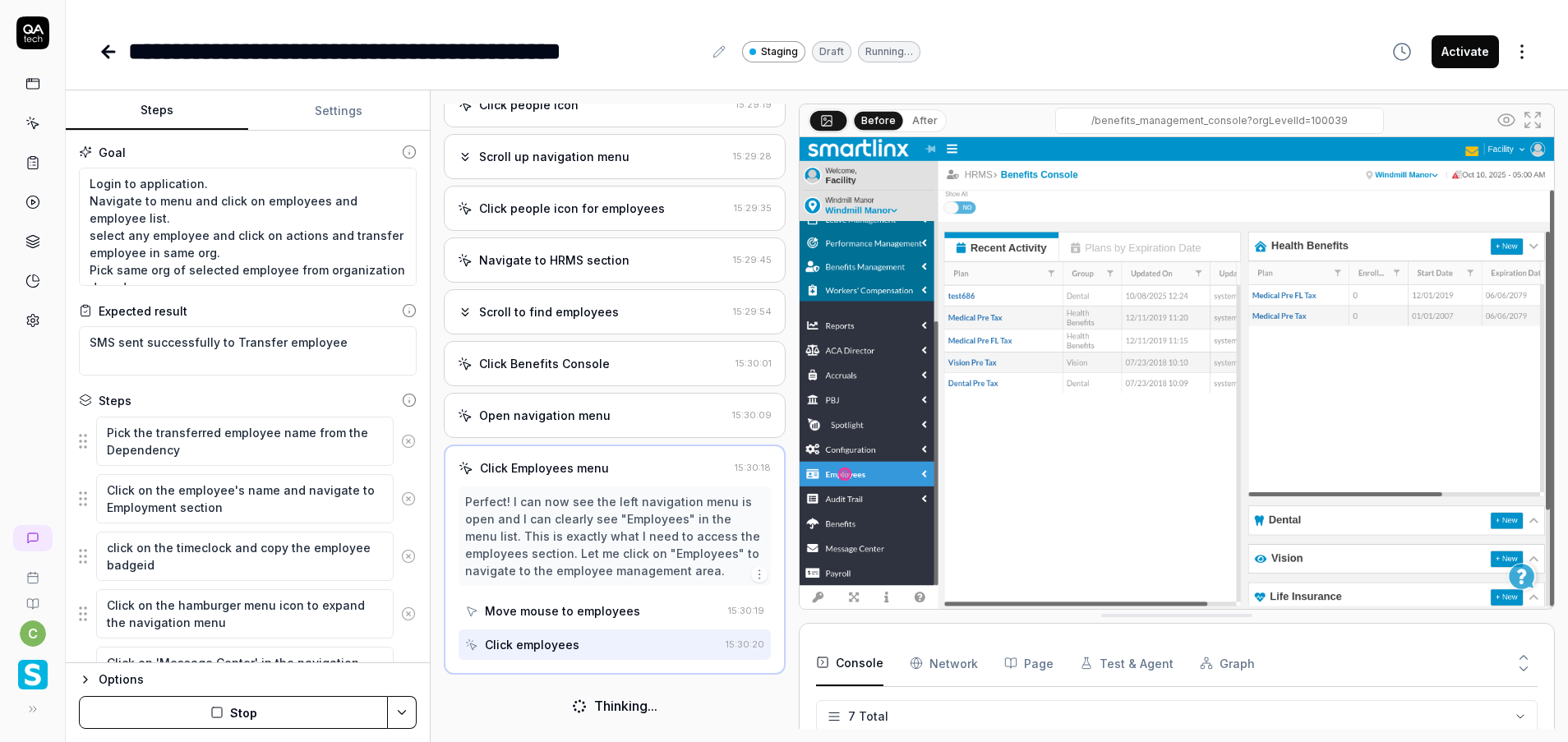
scroll to position [1028, 0]
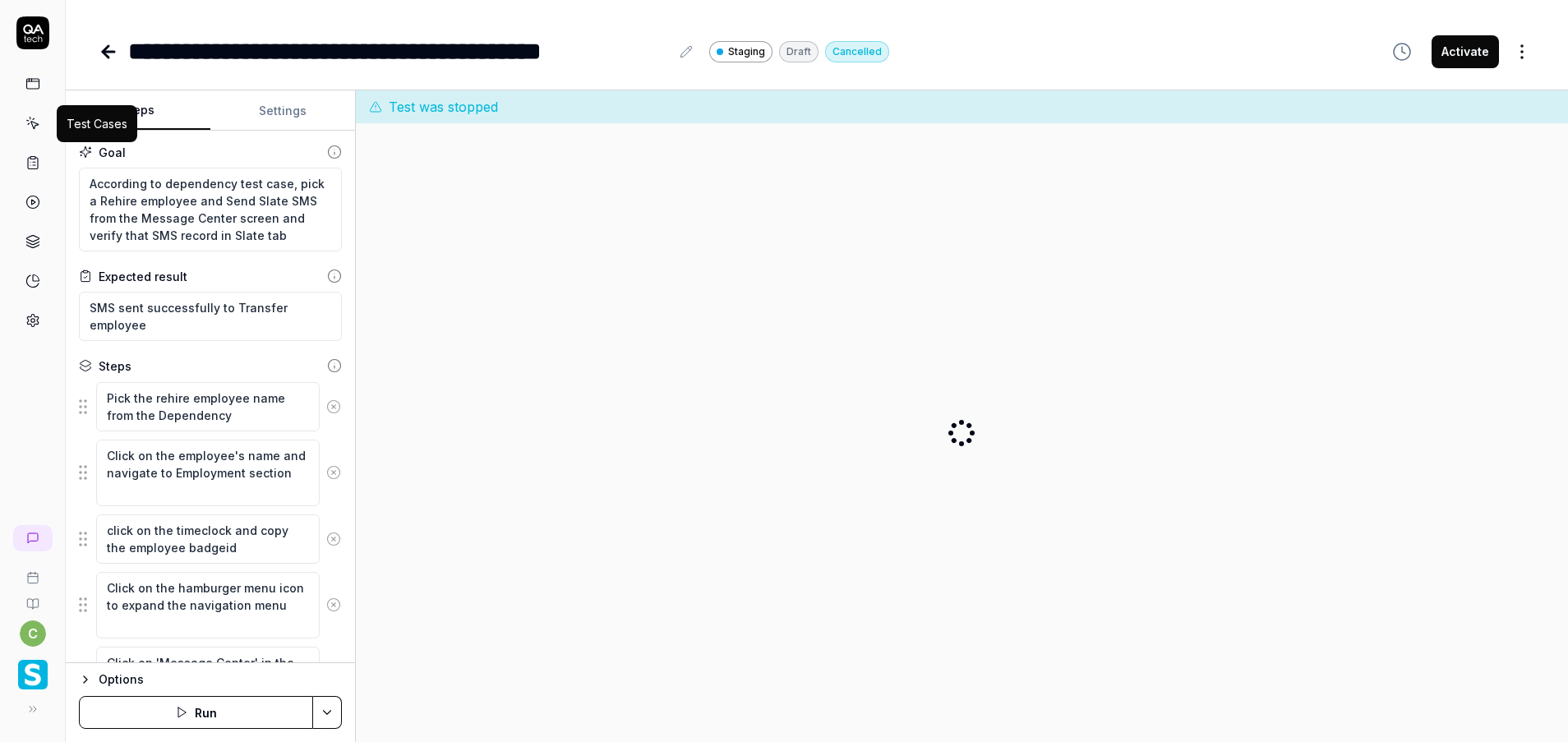
click at [30, 123] on icon at bounding box center [33, 123] width 15 height 15
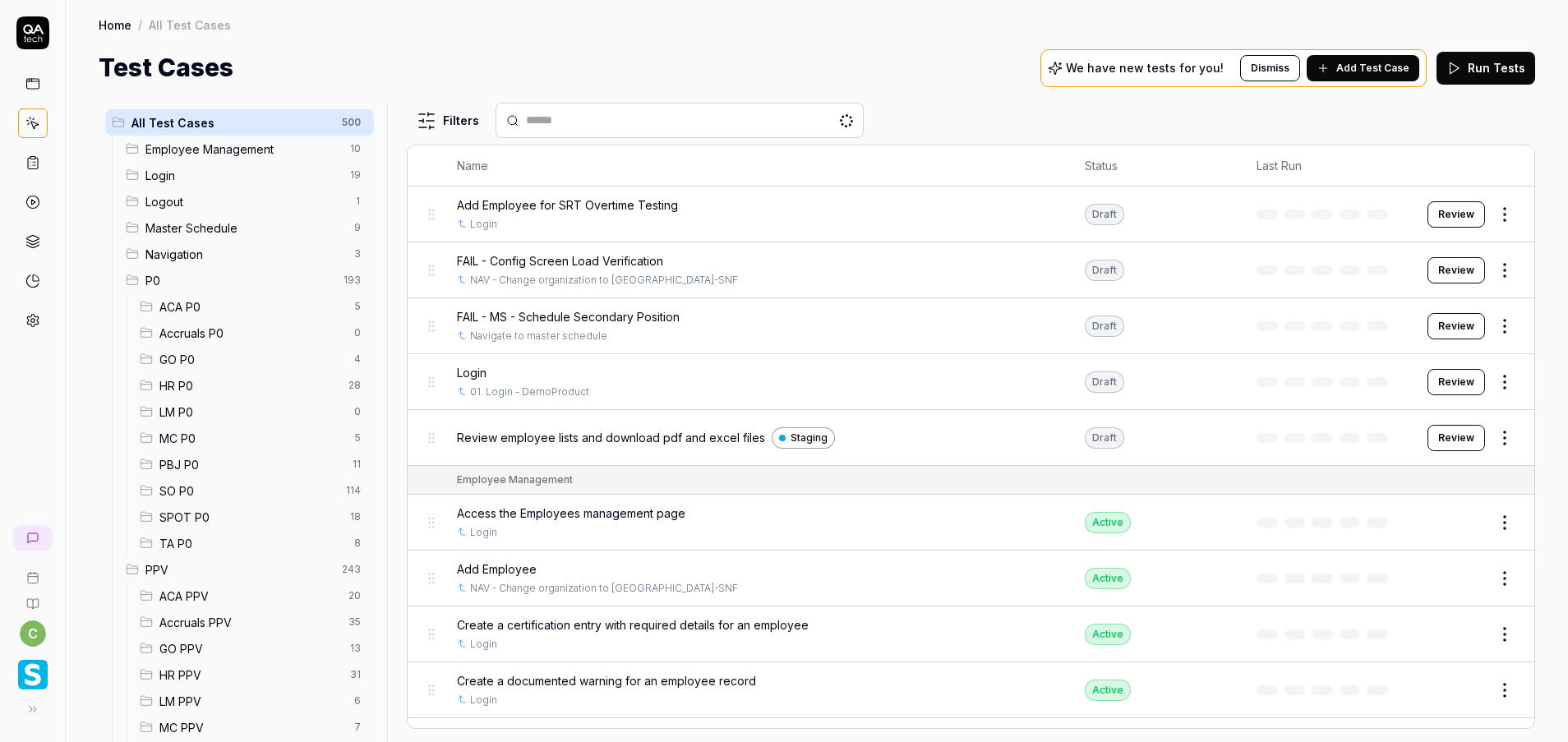
click at [214, 388] on span "HR P0" at bounding box center [249, 385] width 179 height 17
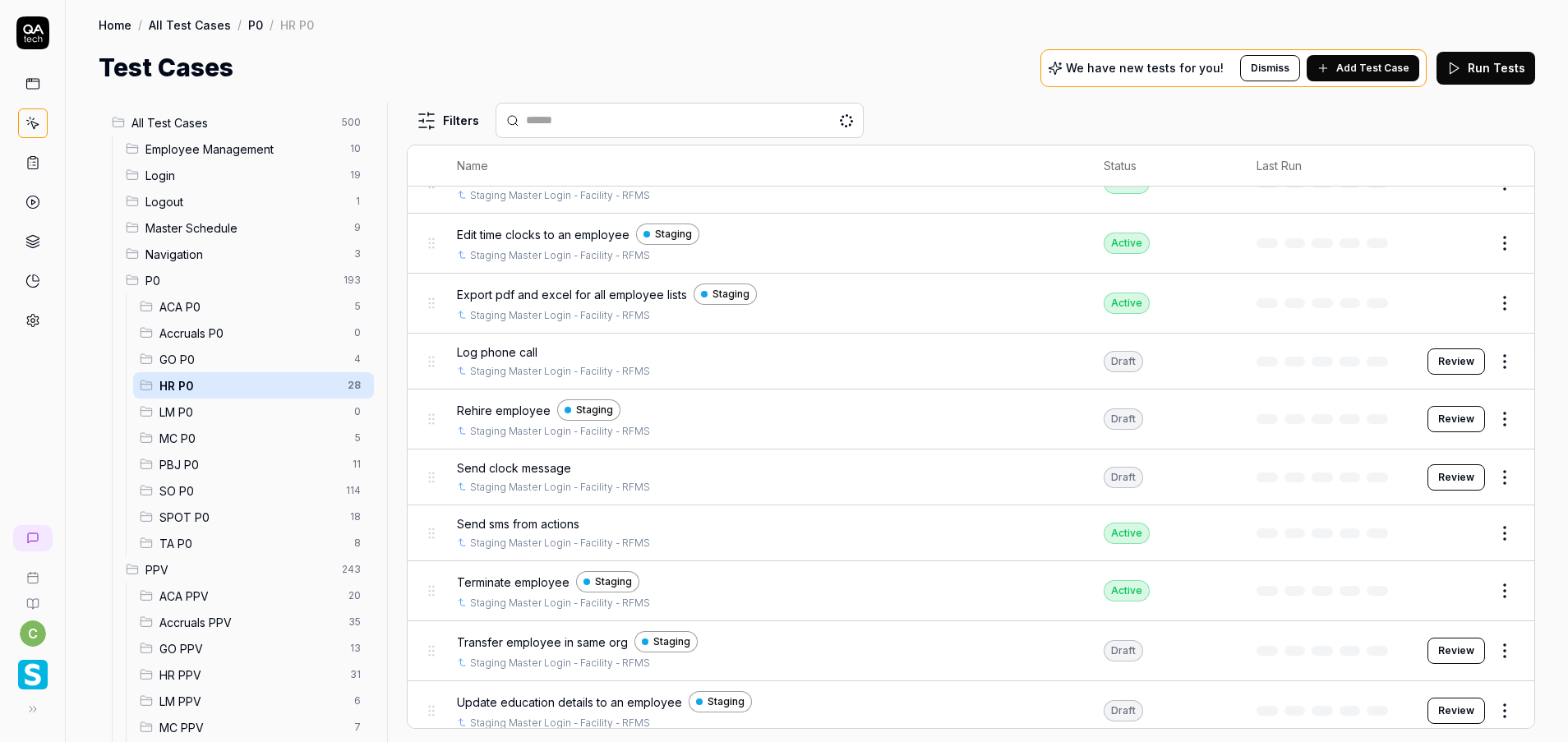
scroll to position [1109, 0]
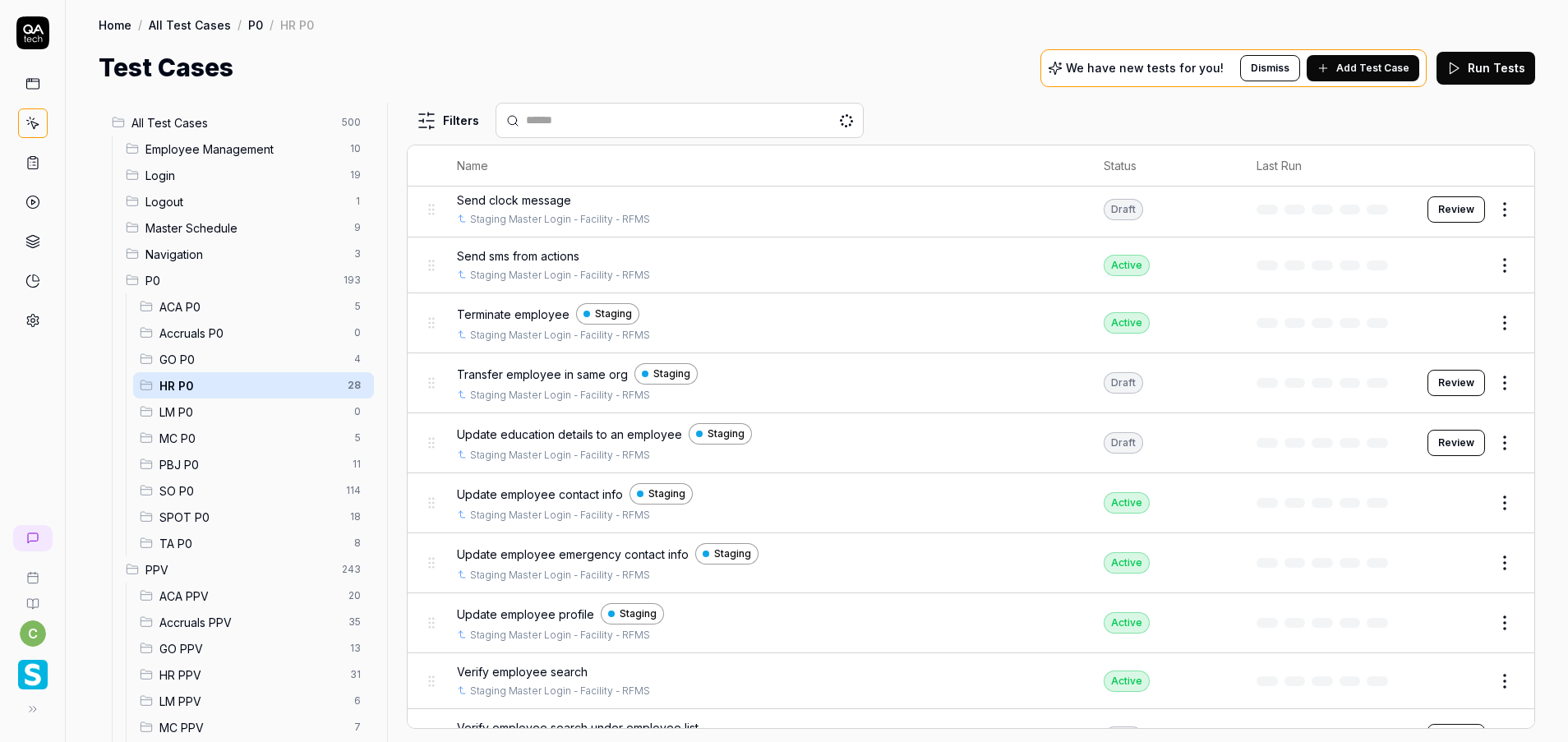
click at [1427, 386] on button "Review" at bounding box center [1455, 382] width 57 height 26
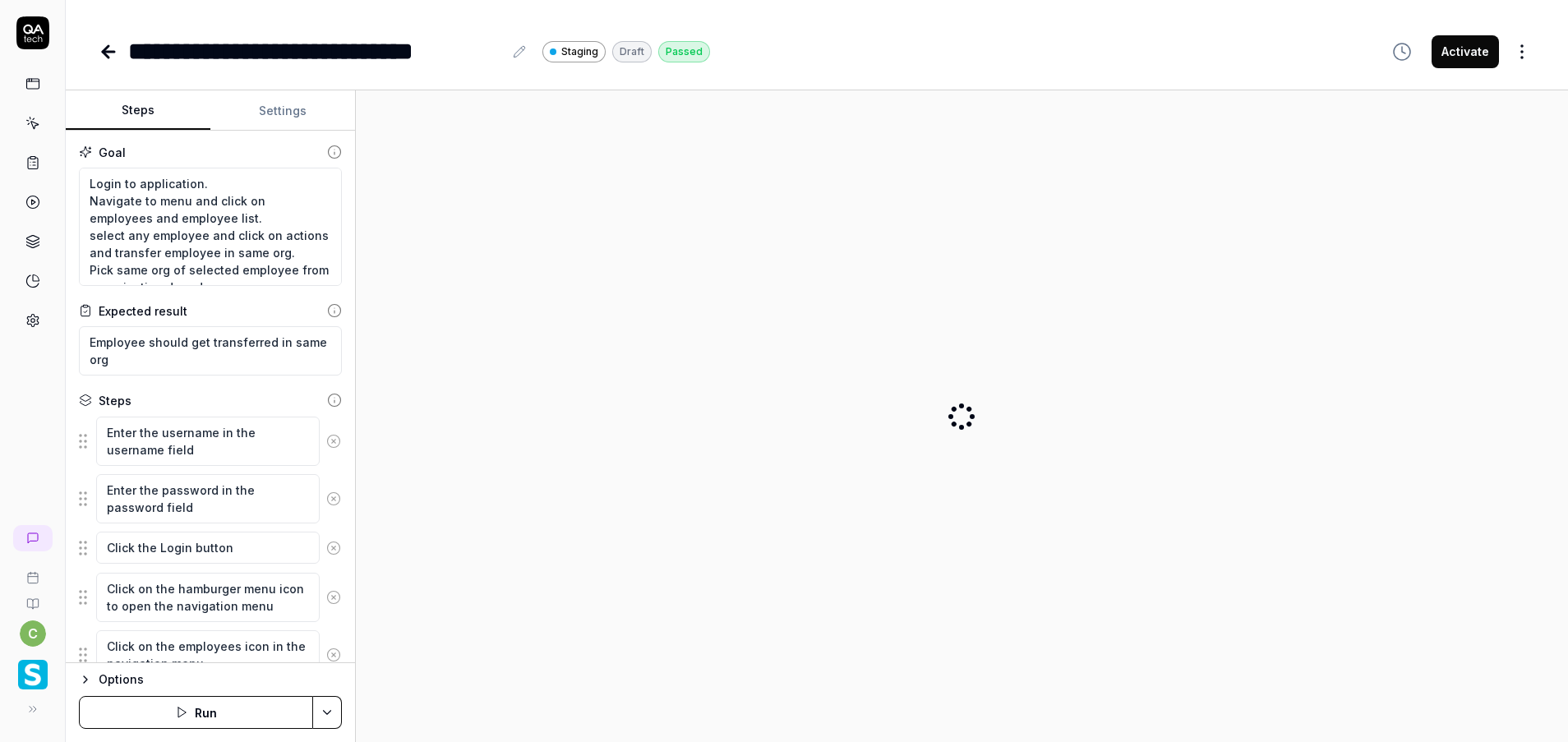
drag, startPoint x: 298, startPoint y: 115, endPoint x: 307, endPoint y: 121, distance: 10.8
click at [297, 116] on button "Settings" at bounding box center [283, 111] width 145 height 39
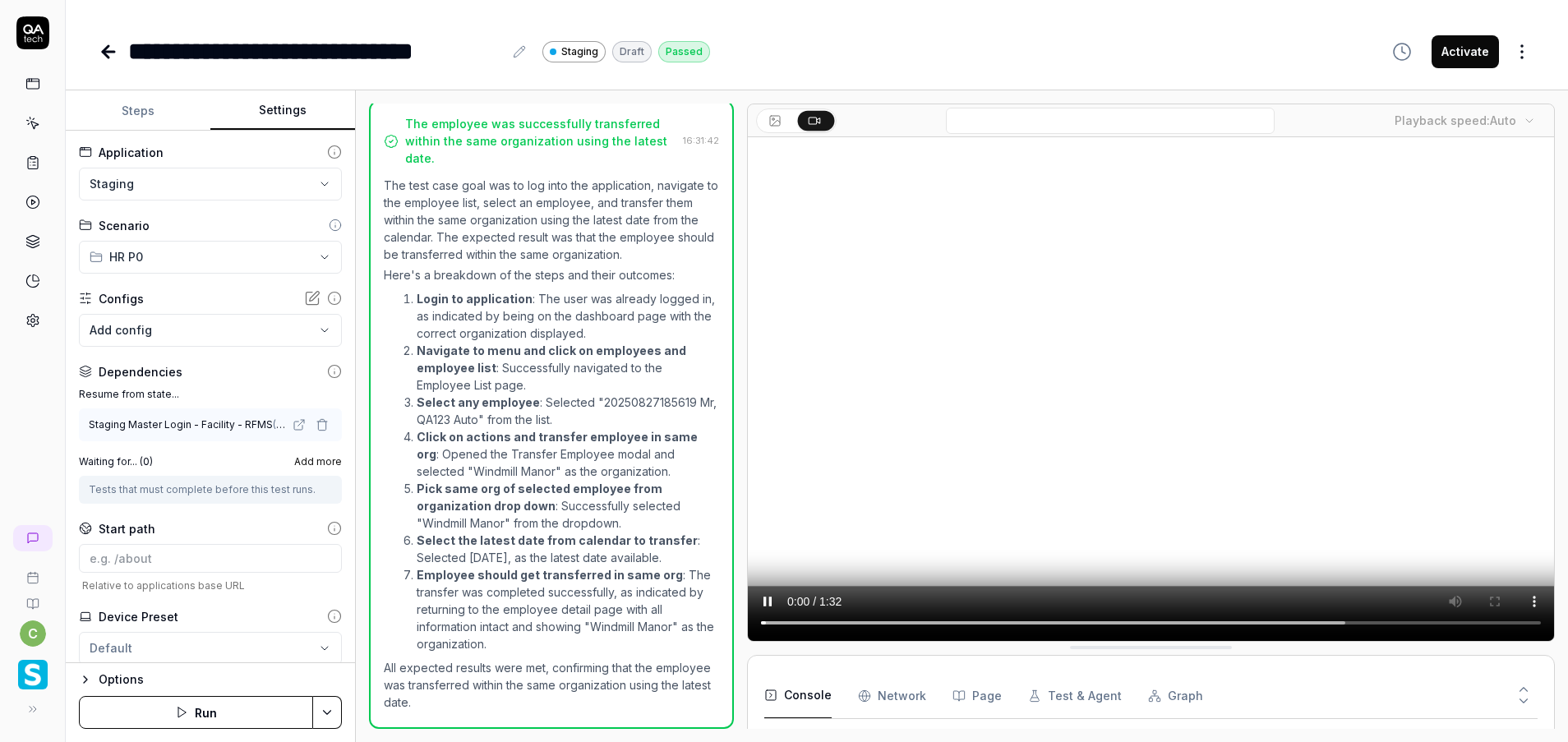
scroll to position [1598, 0]
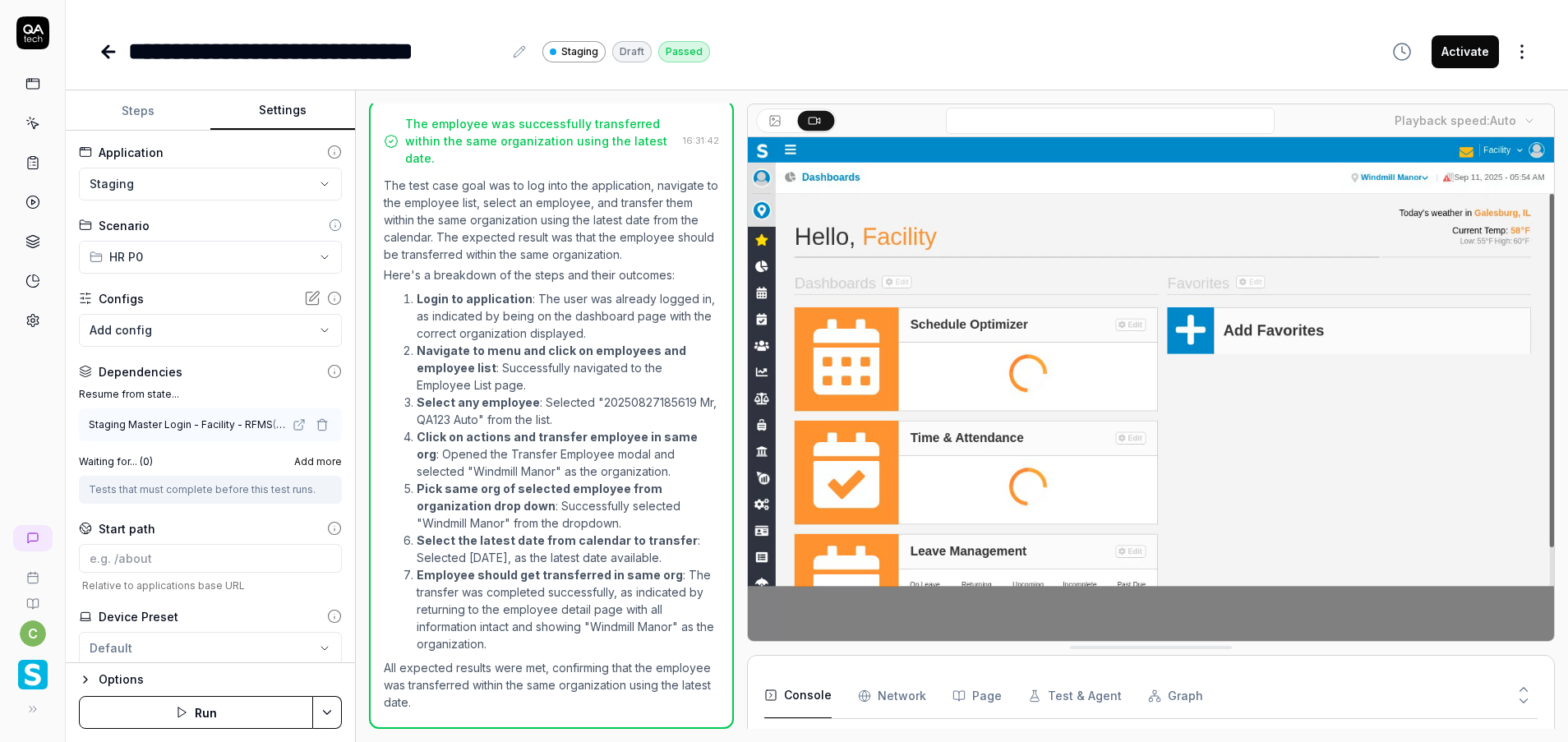
scroll to position [439, 0]
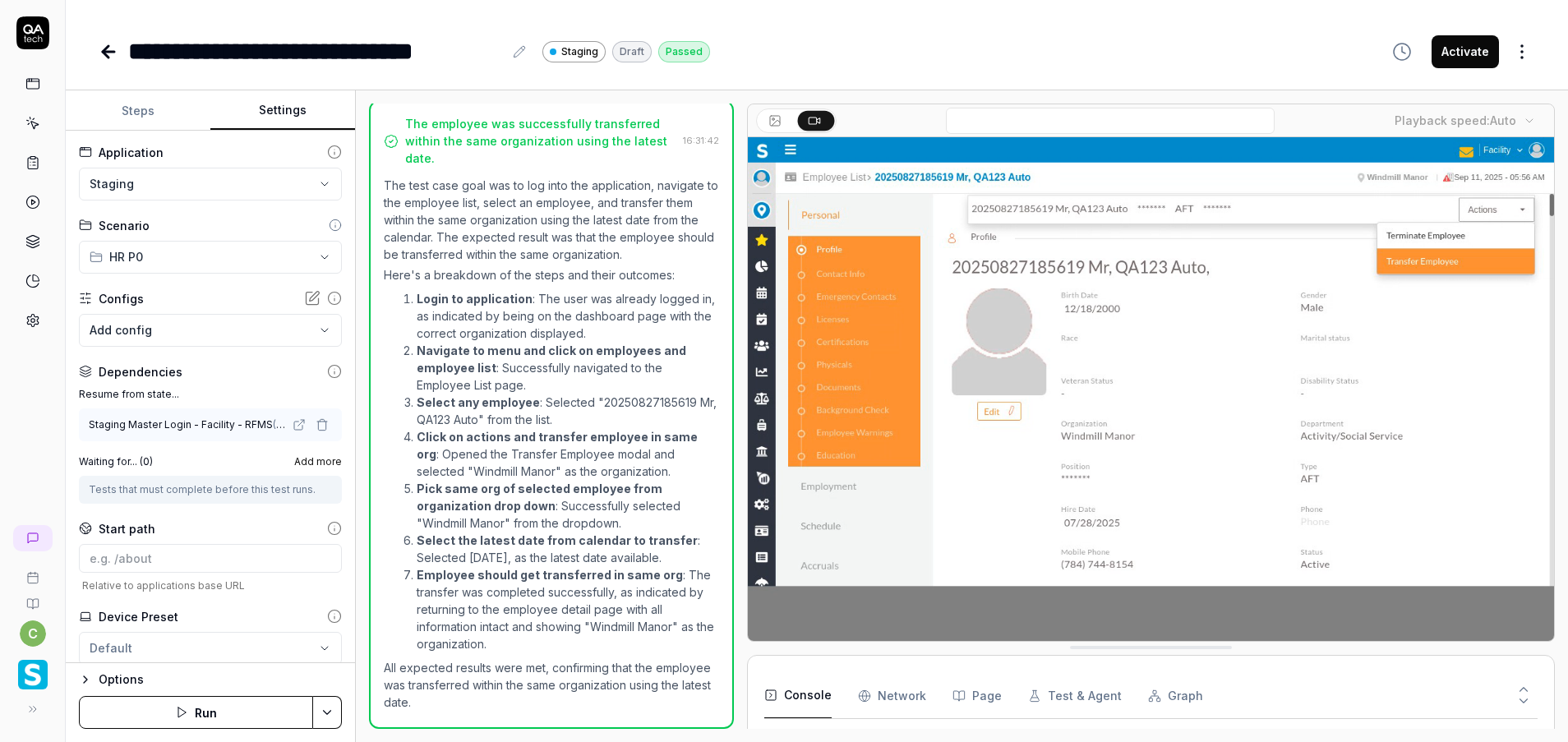
click at [250, 704] on button "Run" at bounding box center [196, 712] width 234 height 33
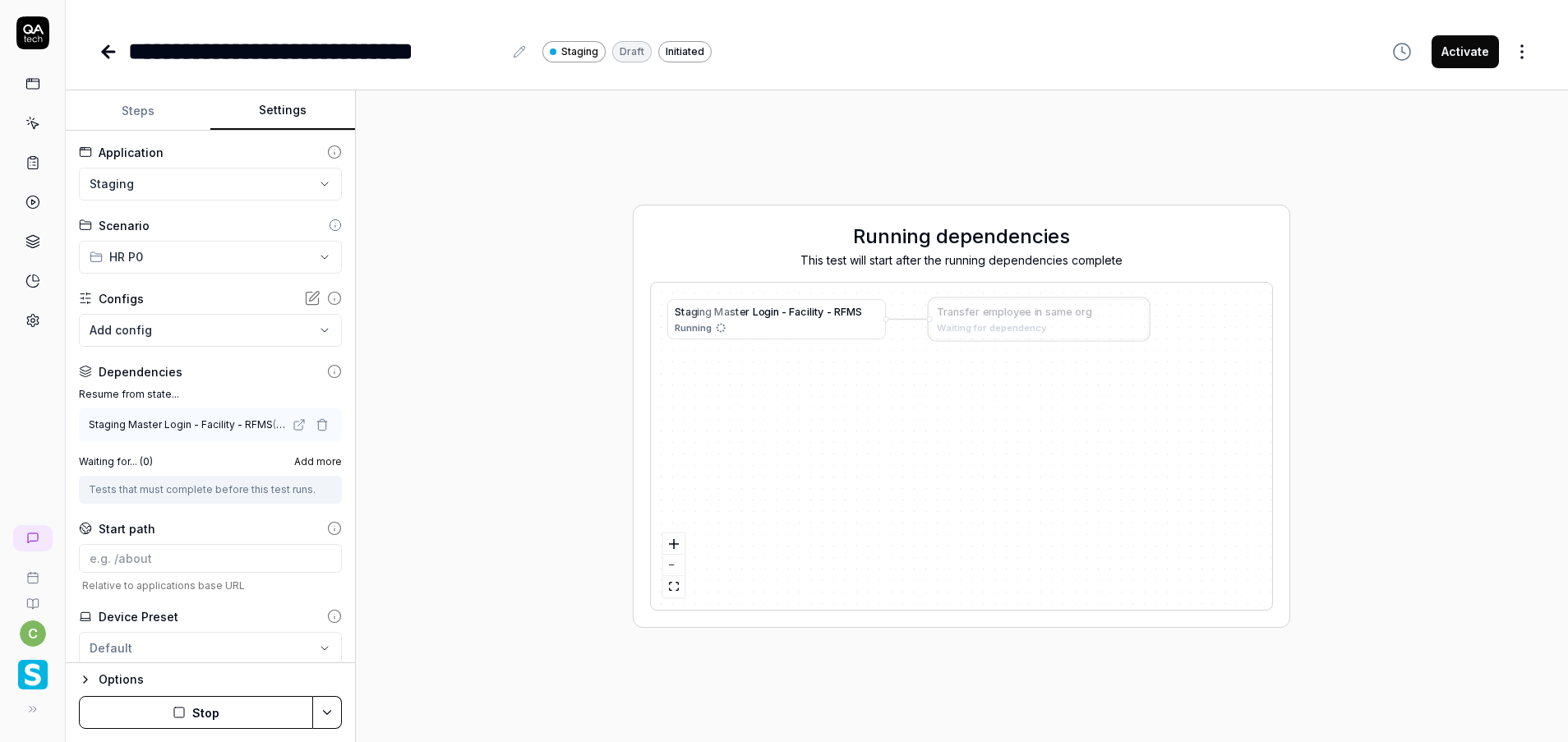
click at [764, 311] on div "S t a g i n g M a s t e r L o g i n - F a c i l i t y - R F M S" at bounding box center [768, 311] width 188 height 15
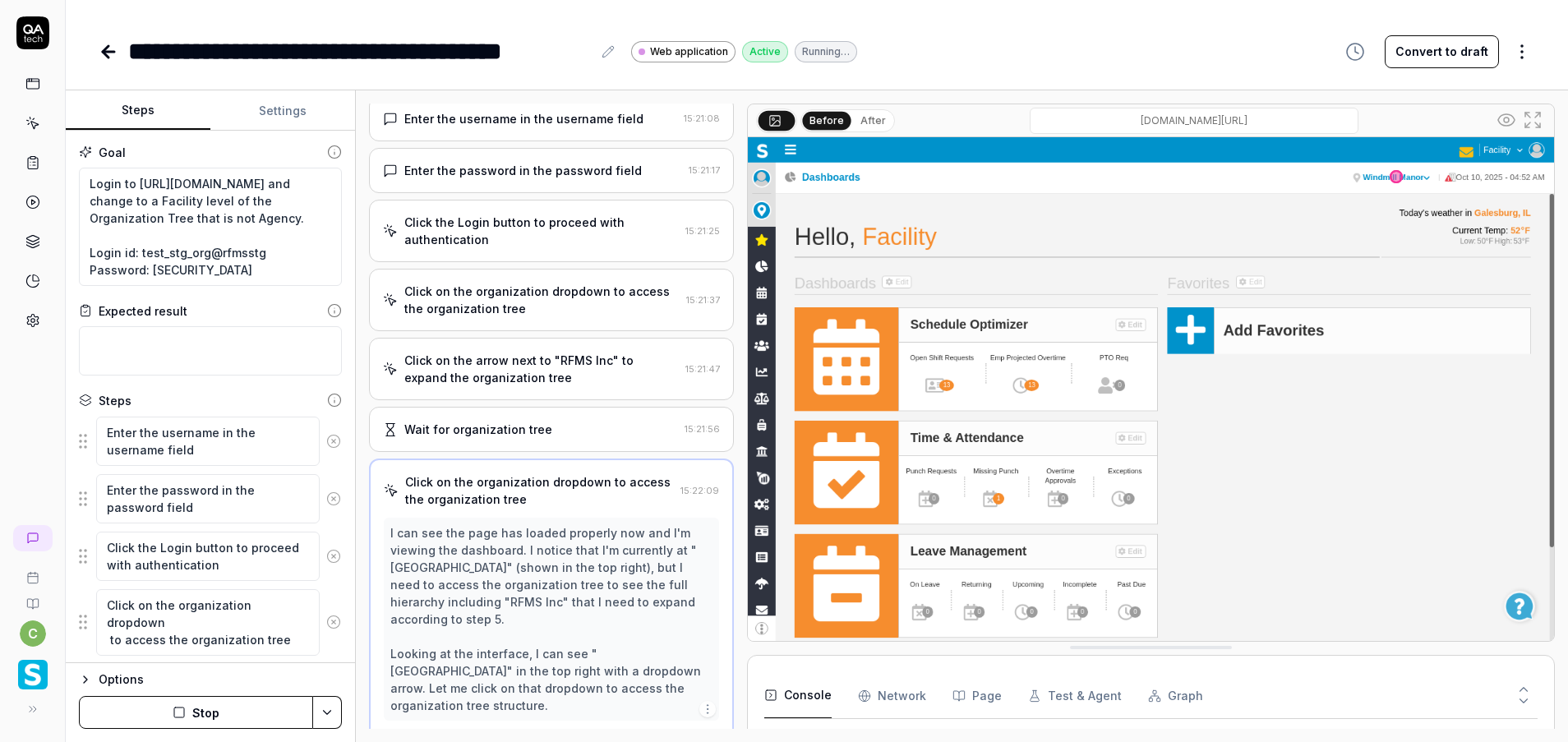
scroll to position [217, 0]
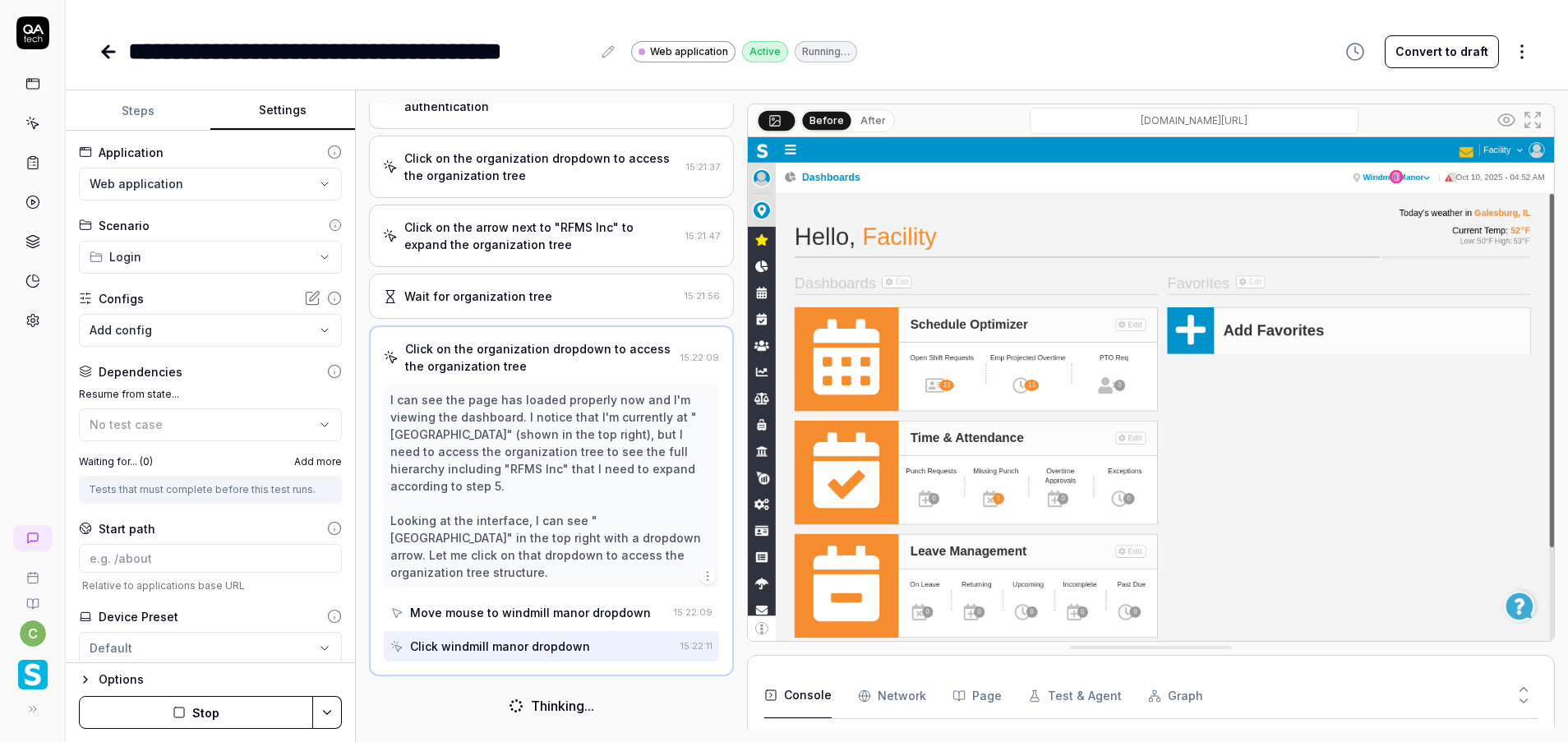
click at [279, 109] on button "Settings" at bounding box center [283, 111] width 145 height 39
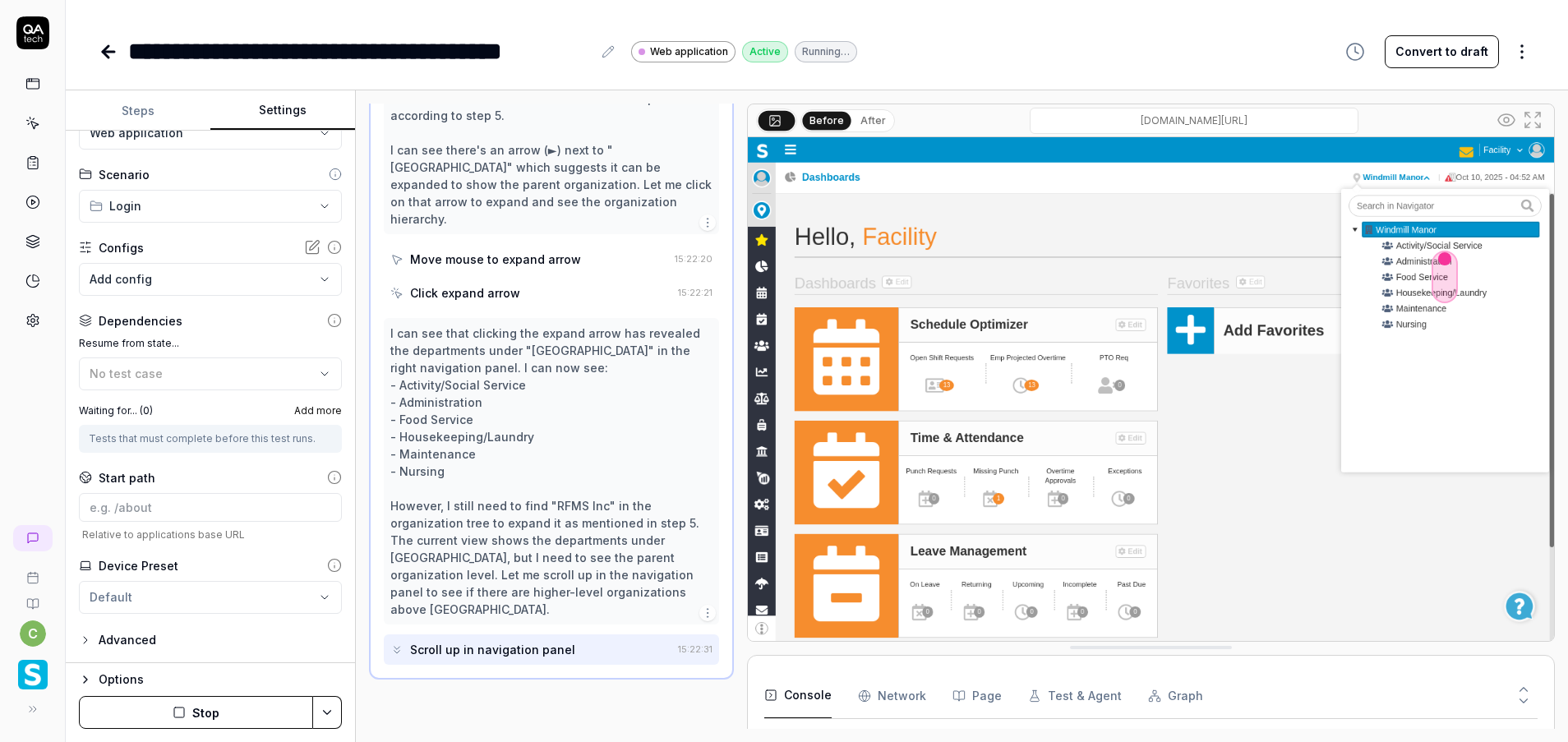
scroll to position [660, 0]
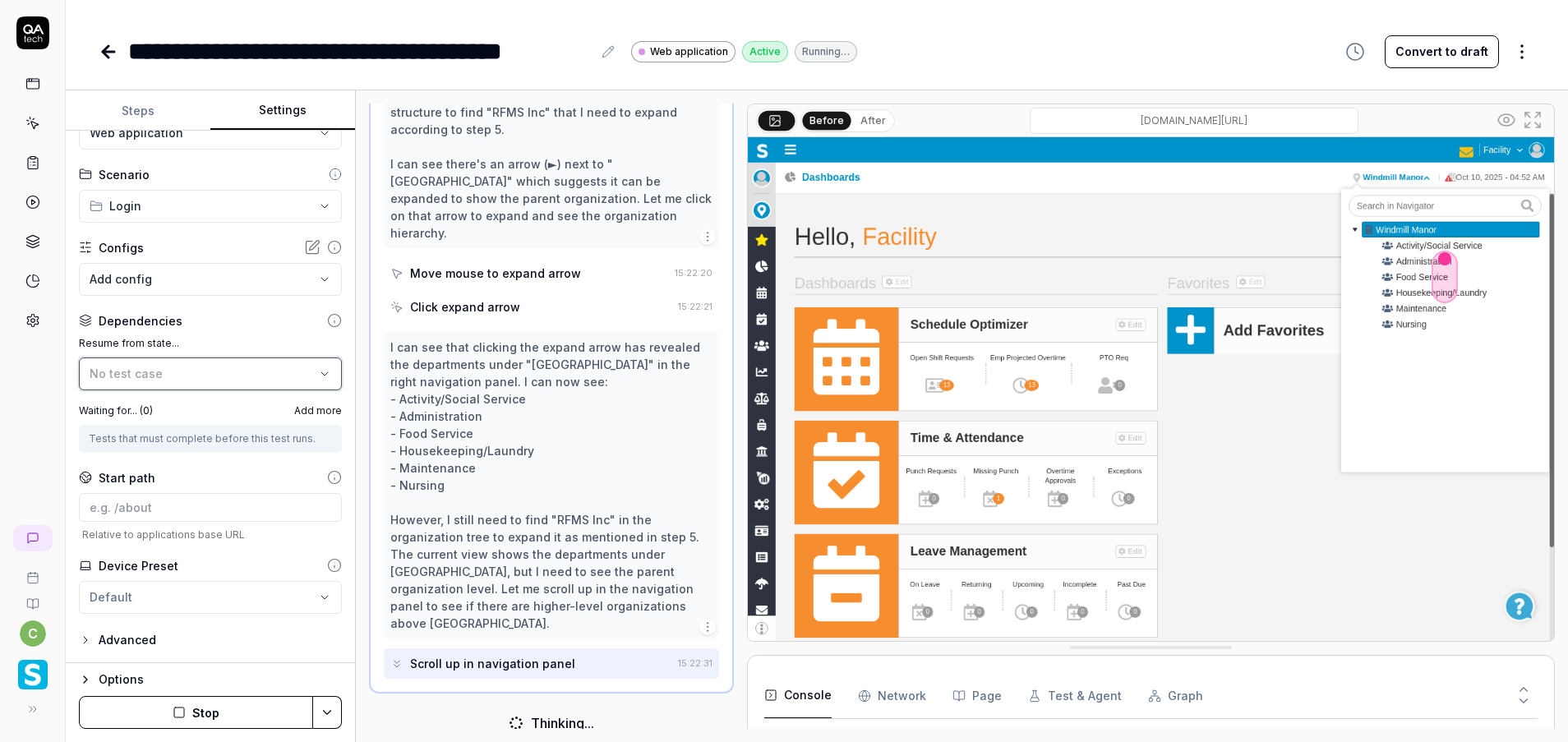
click at [203, 373] on div "No test case" at bounding box center [202, 373] width 225 height 17
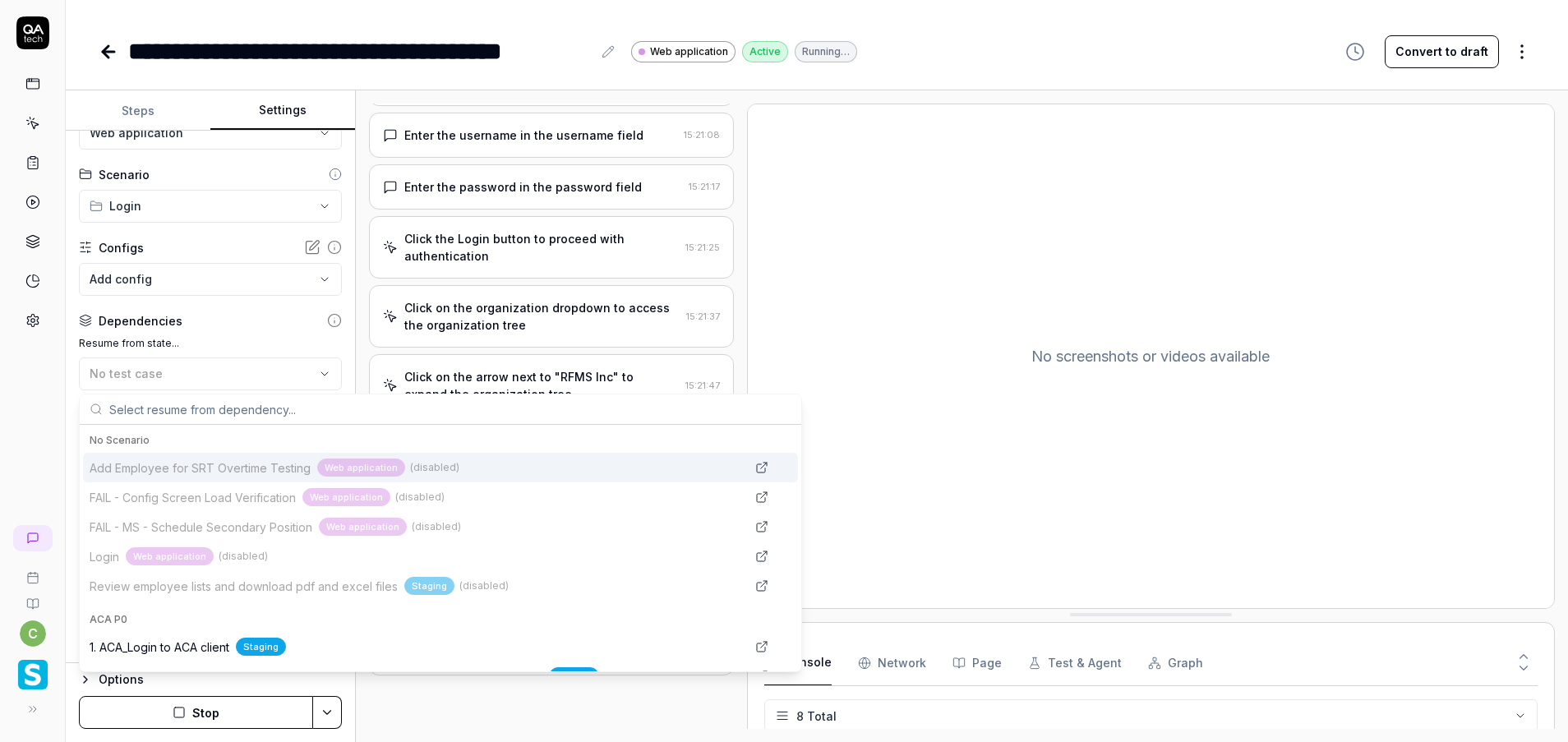
scroll to position [67, 0]
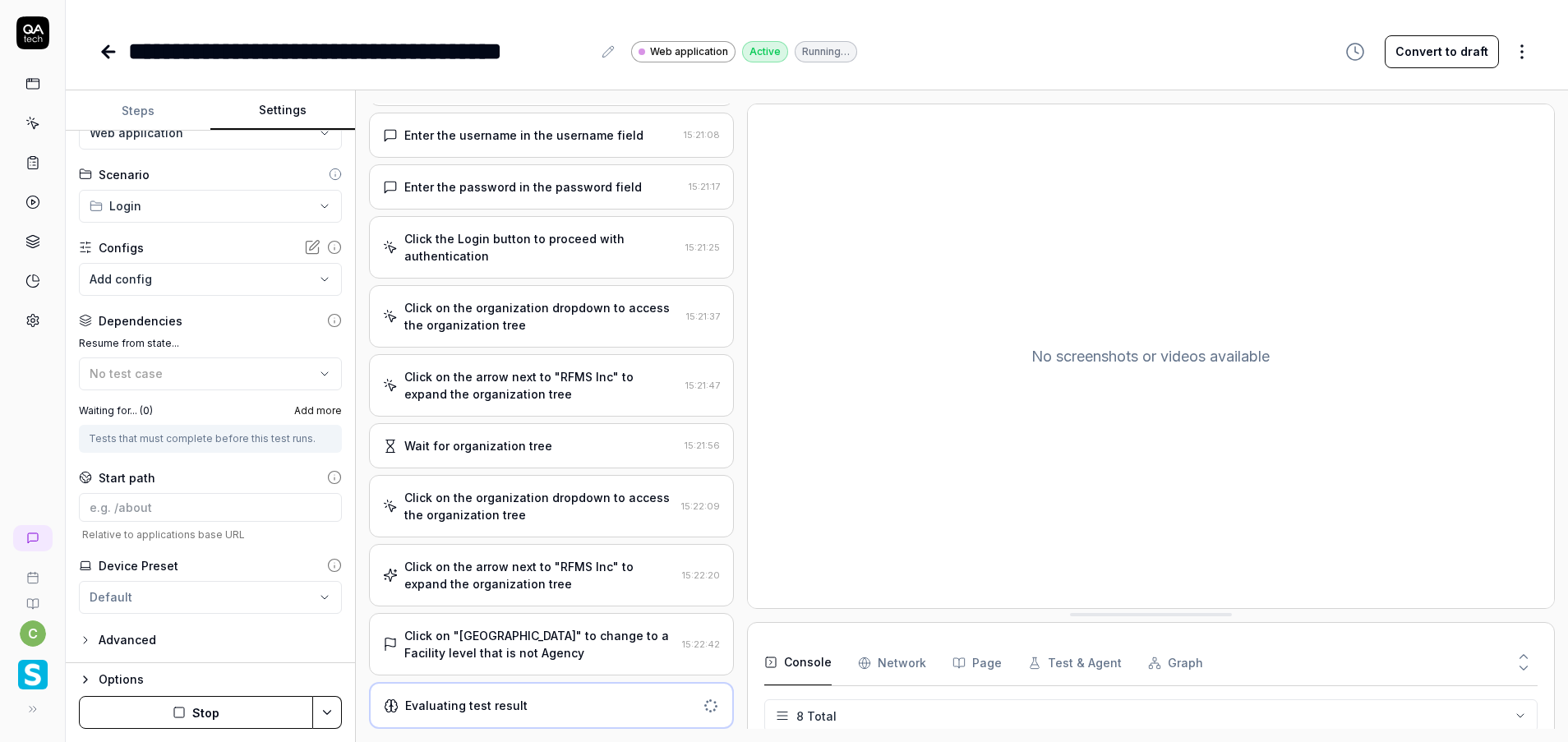
click at [920, 59] on div "**********" at bounding box center [816, 51] width 1436 height 37
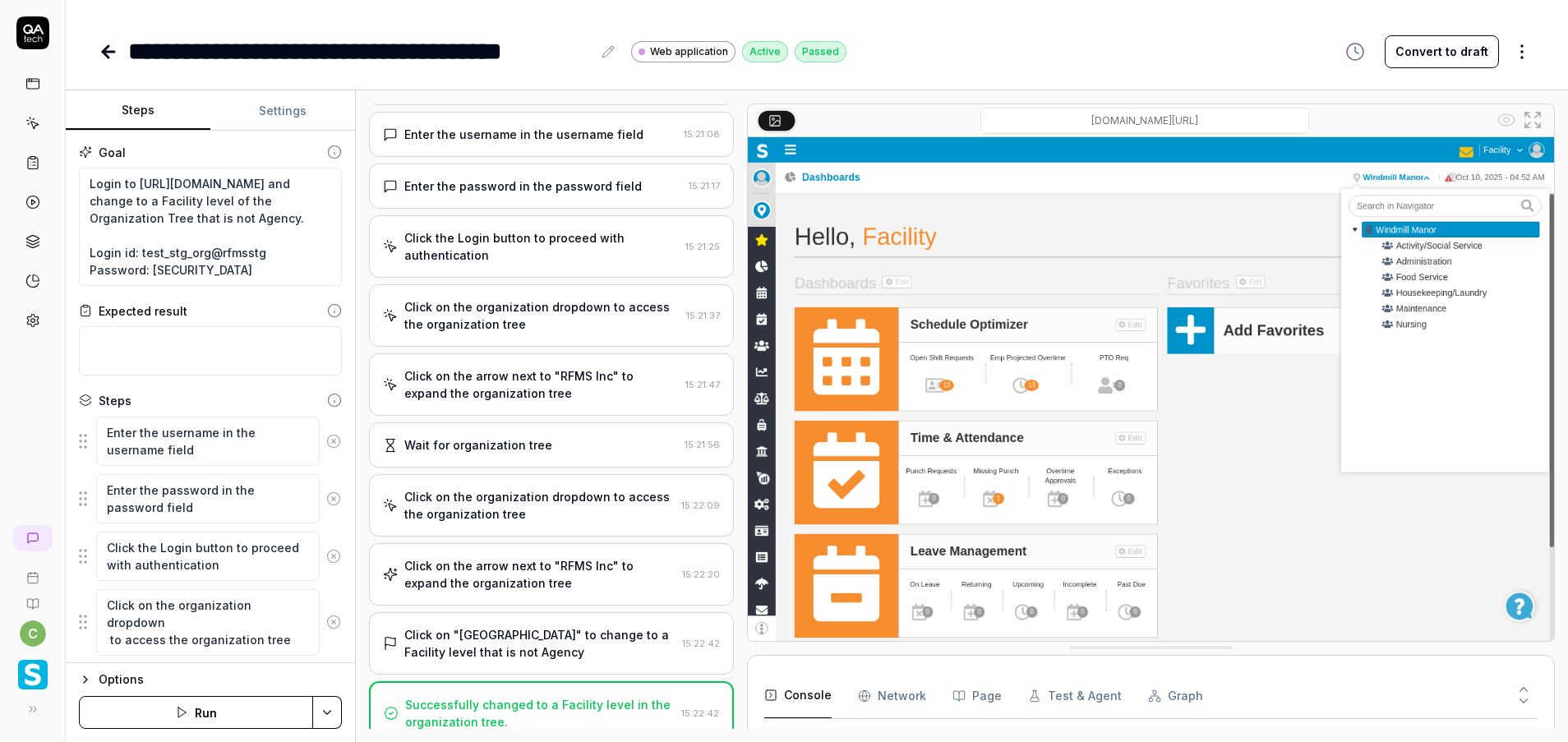
click at [160, 104] on button "Steps" at bounding box center [138, 111] width 145 height 39
click at [107, 67] on link at bounding box center [110, 52] width 23 height 33
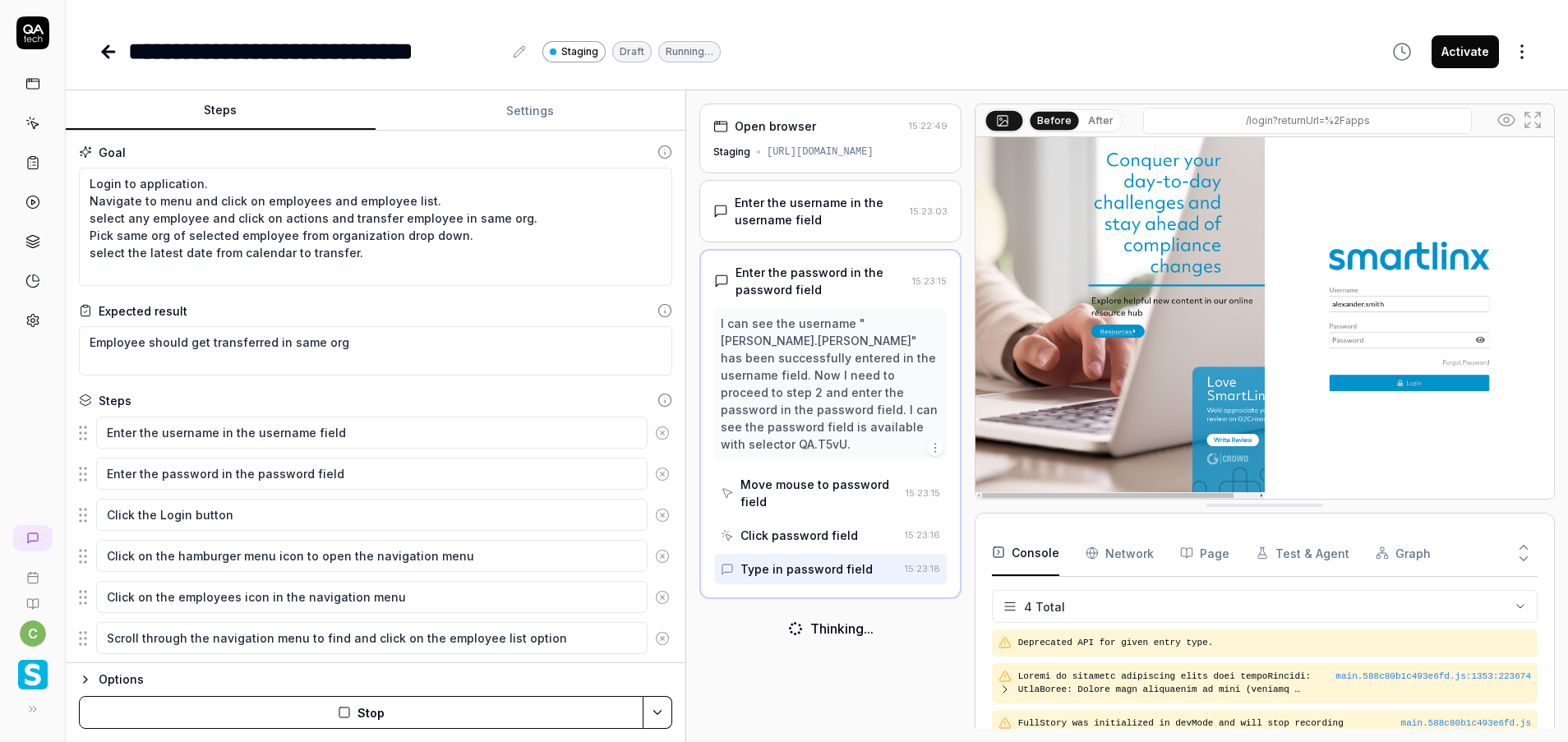
scroll to position [41, 0]
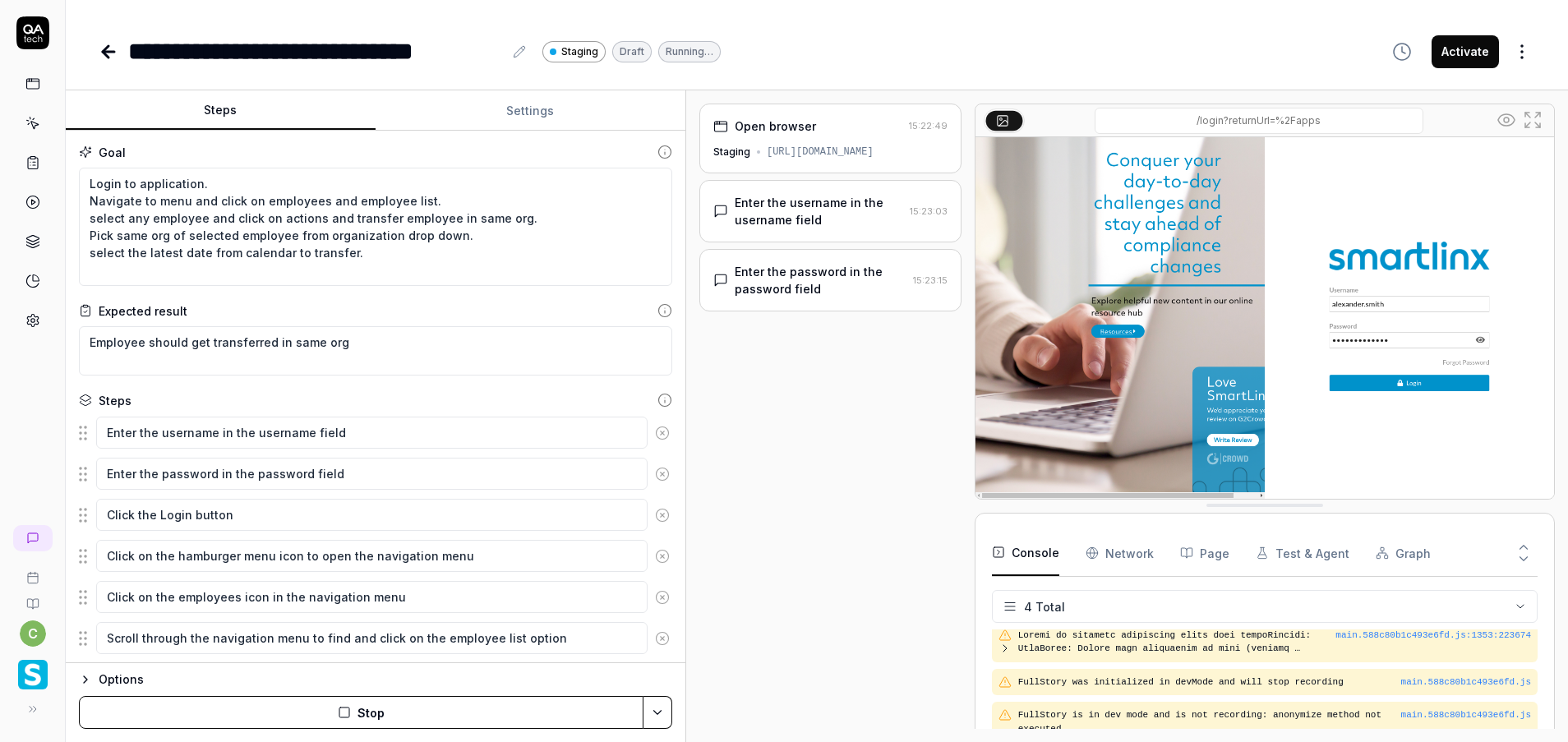
click at [486, 115] on button "Settings" at bounding box center [530, 111] width 310 height 39
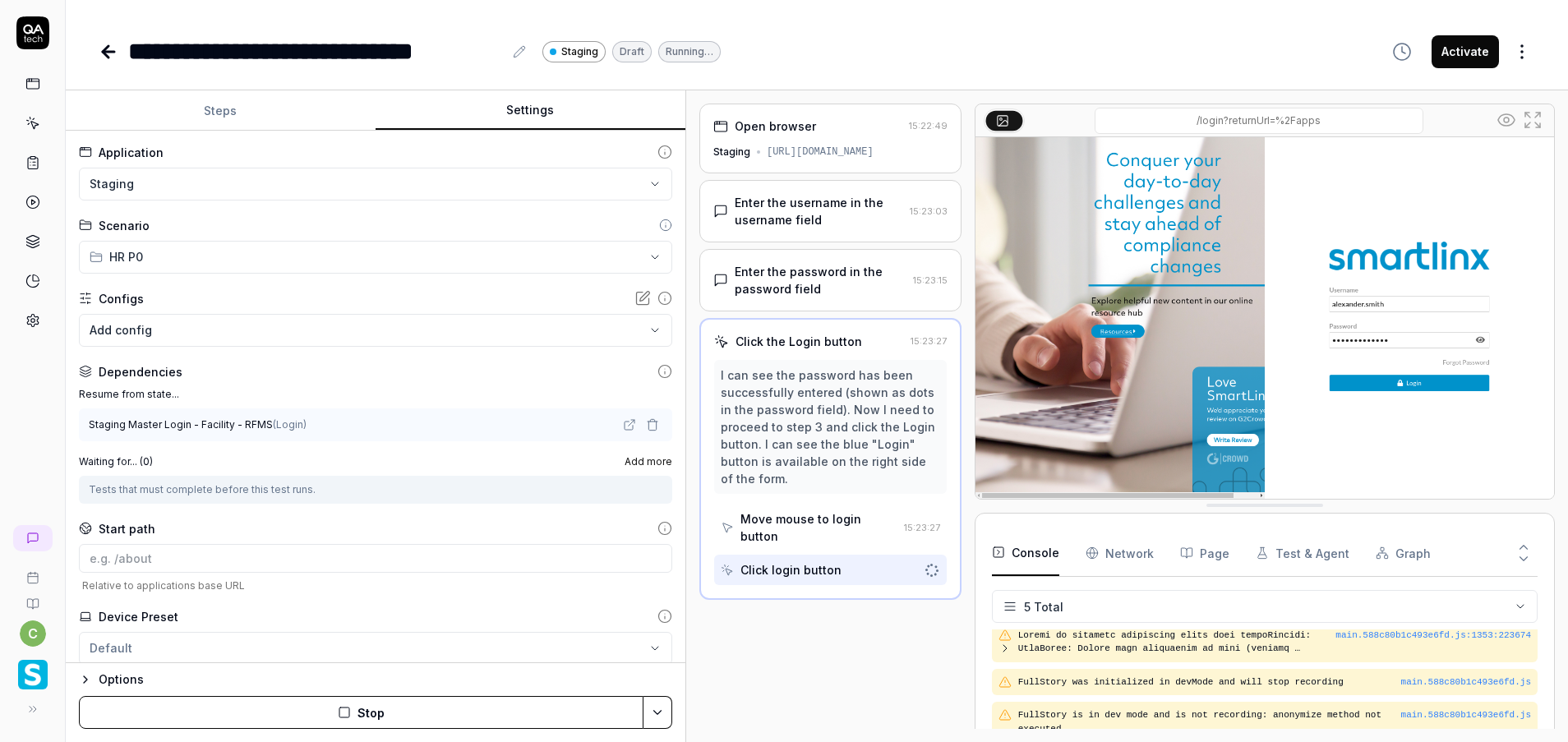
scroll to position [51, 0]
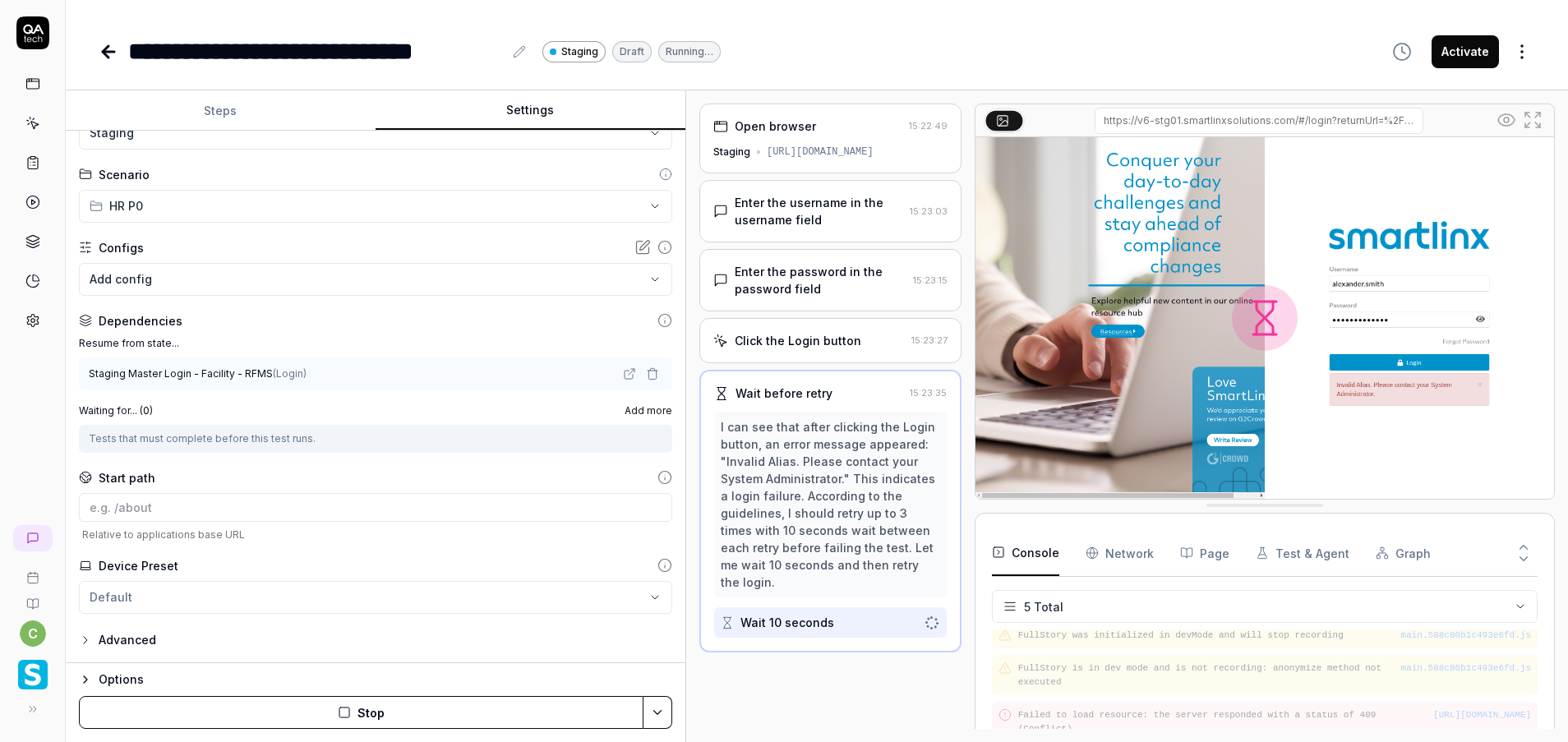
click at [1269, 121] on input "/login?returnUrl=%2Fapps" at bounding box center [1259, 121] width 329 height 26
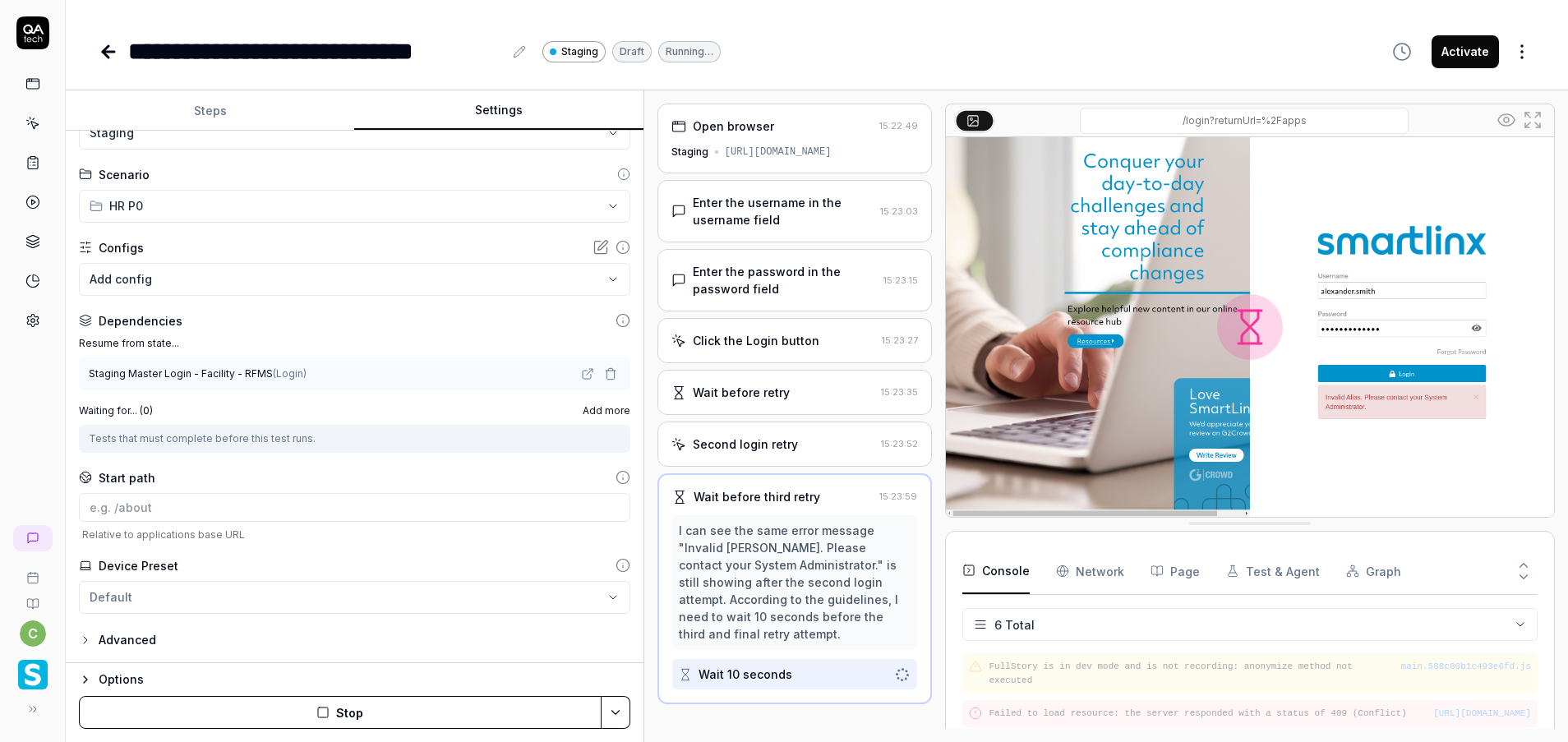
scroll to position [95, 0]
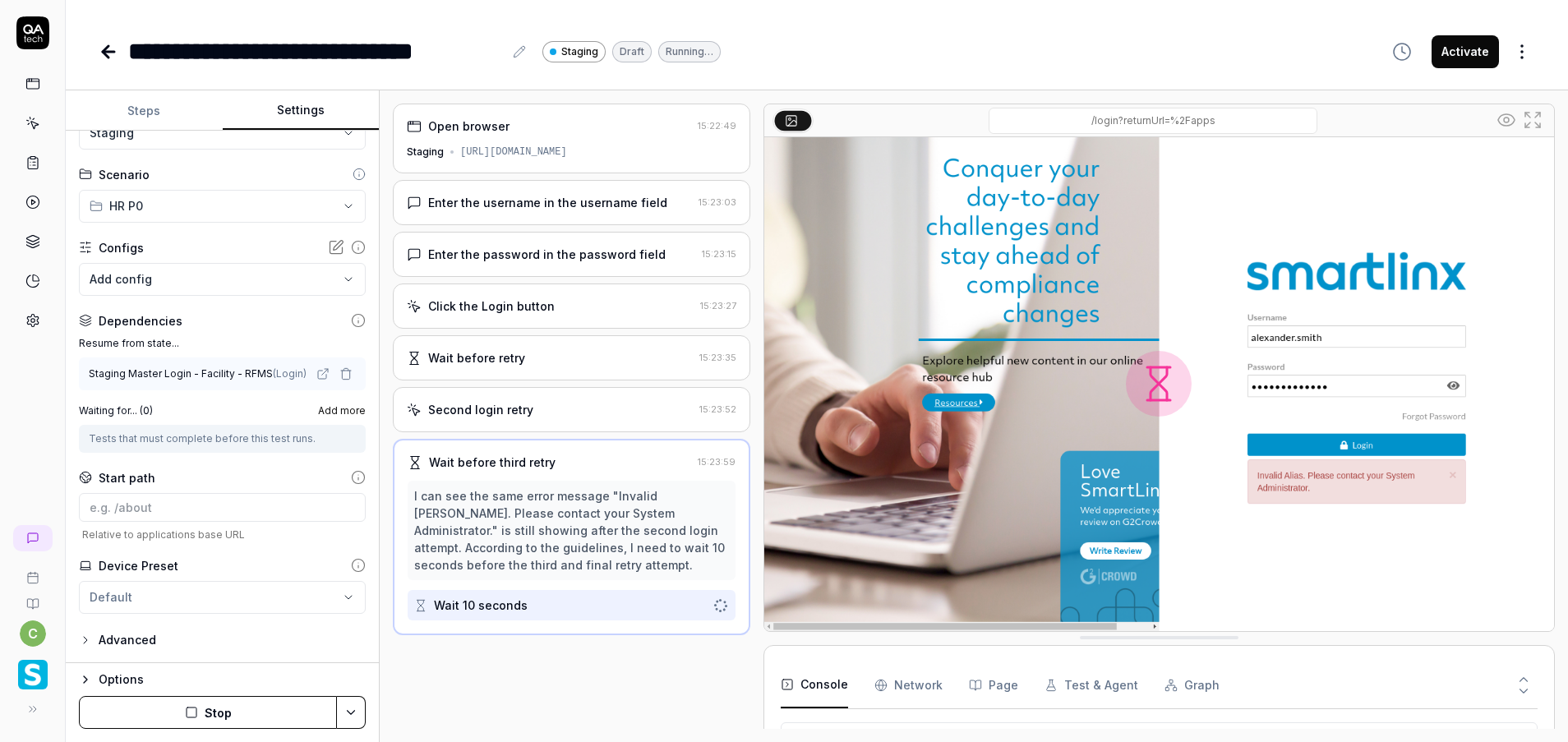
click at [380, 210] on div "**********" at bounding box center [817, 416] width 1502 height 652
click at [172, 108] on button "Steps" at bounding box center [145, 111] width 157 height 39
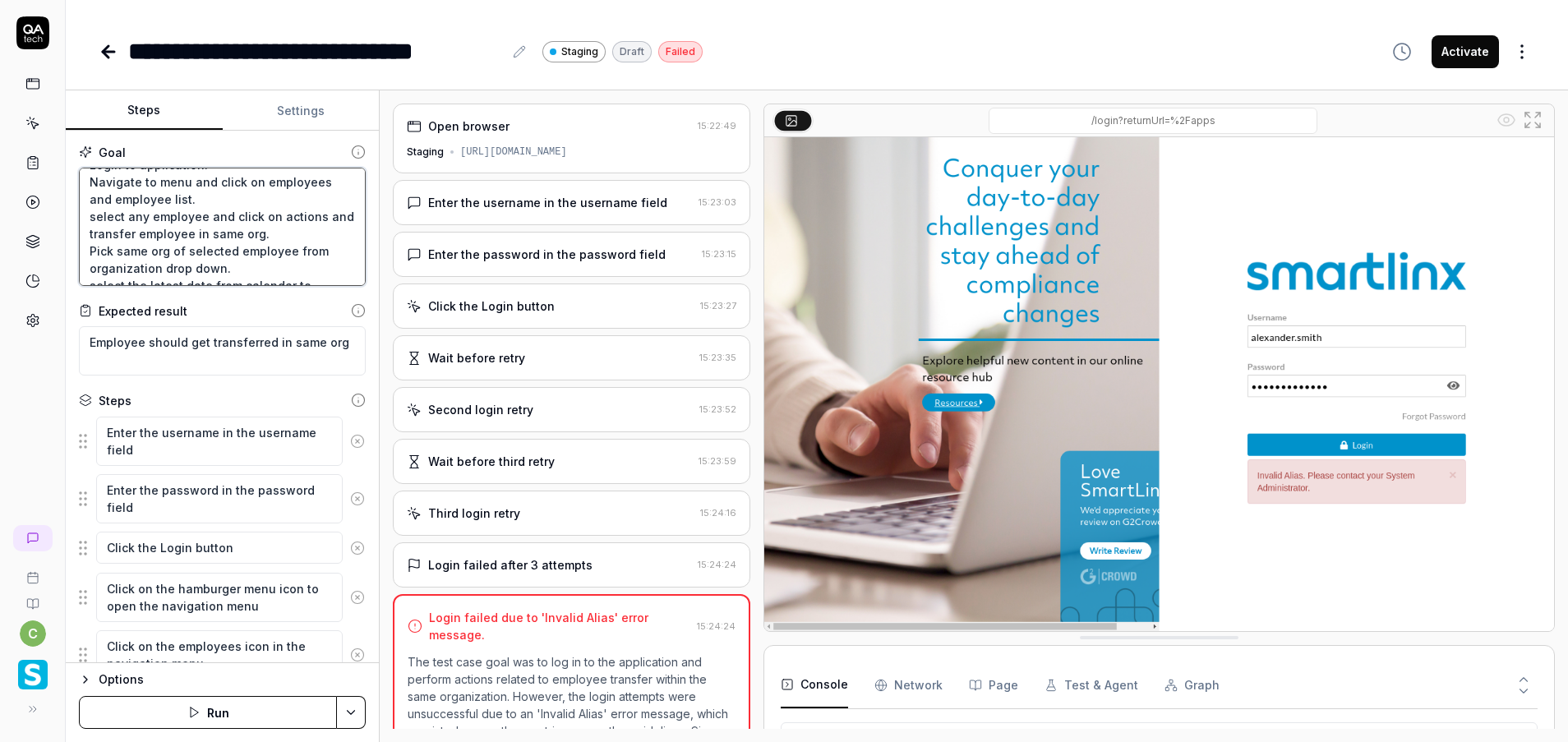
scroll to position [0, 0]
drag, startPoint x: 163, startPoint y: 259, endPoint x: 93, endPoint y: 171, distance: 112.4
click at [70, 156] on div "Goal Login to application. Navigate to menu and click on employees and employee…" at bounding box center [222, 396] width 313 height 532
type textarea "*"
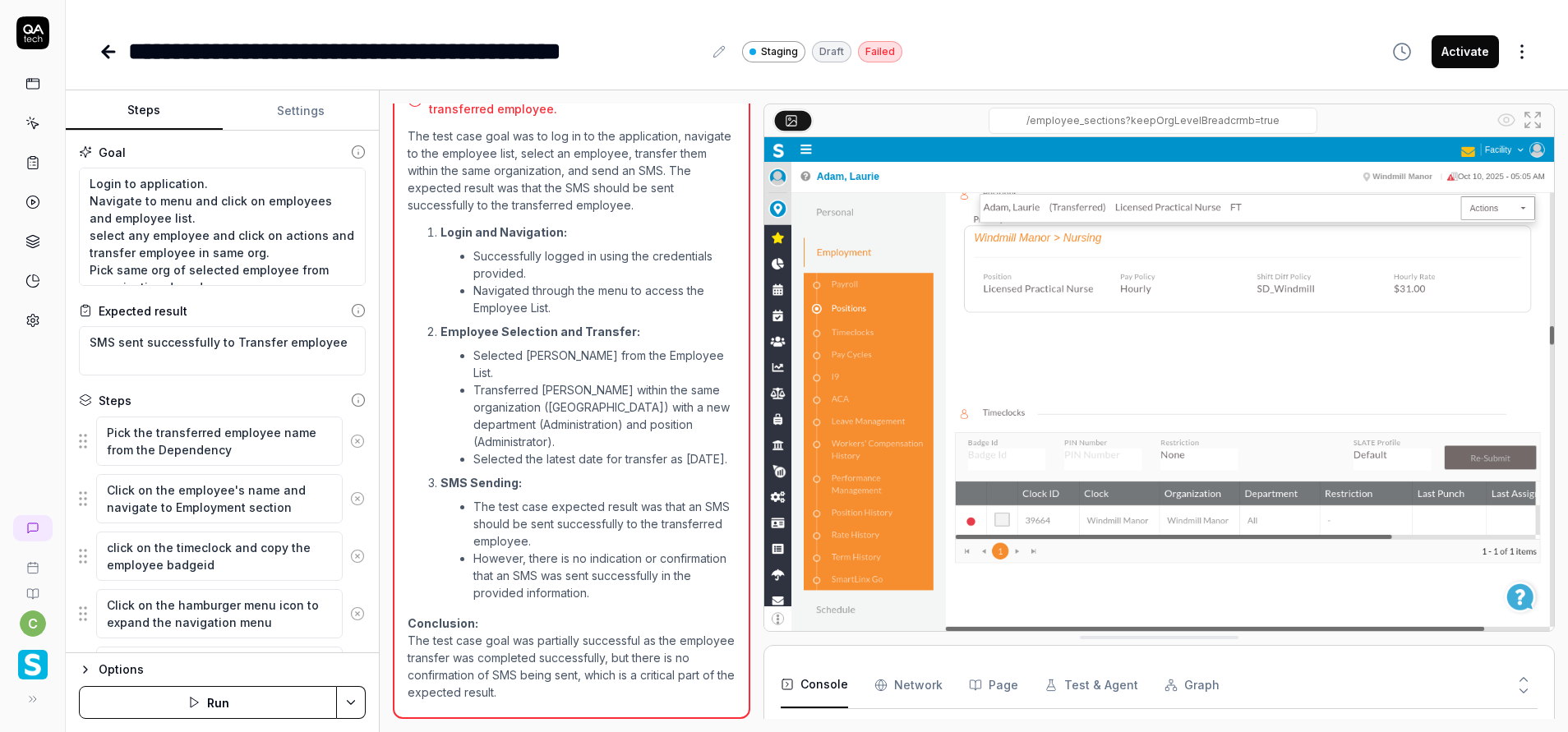
scroll to position [734, 0]
type textarea "*"
click at [35, 130] on link at bounding box center [32, 122] width 29 height 29
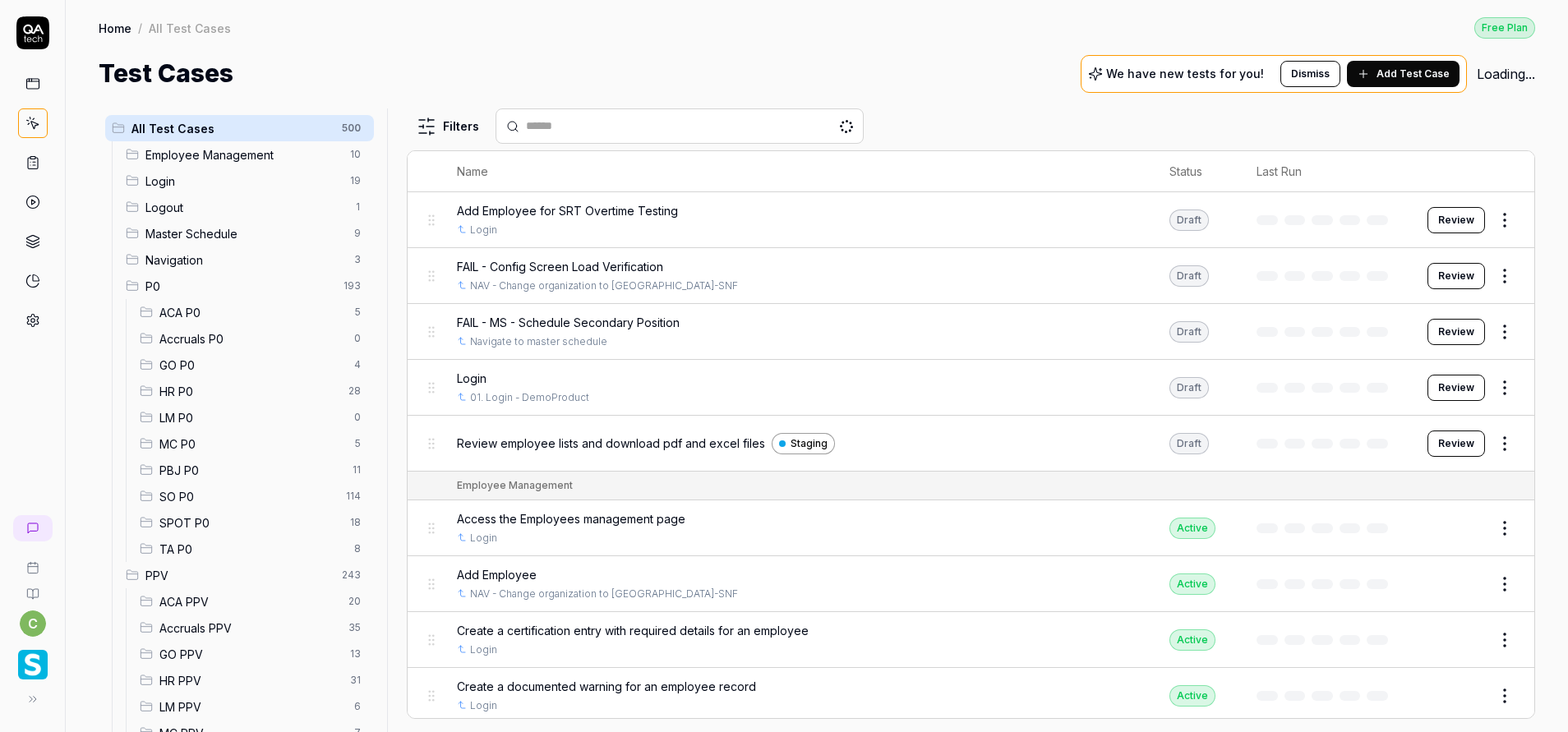
click at [221, 369] on div "GO P0 4" at bounding box center [254, 364] width 241 height 26
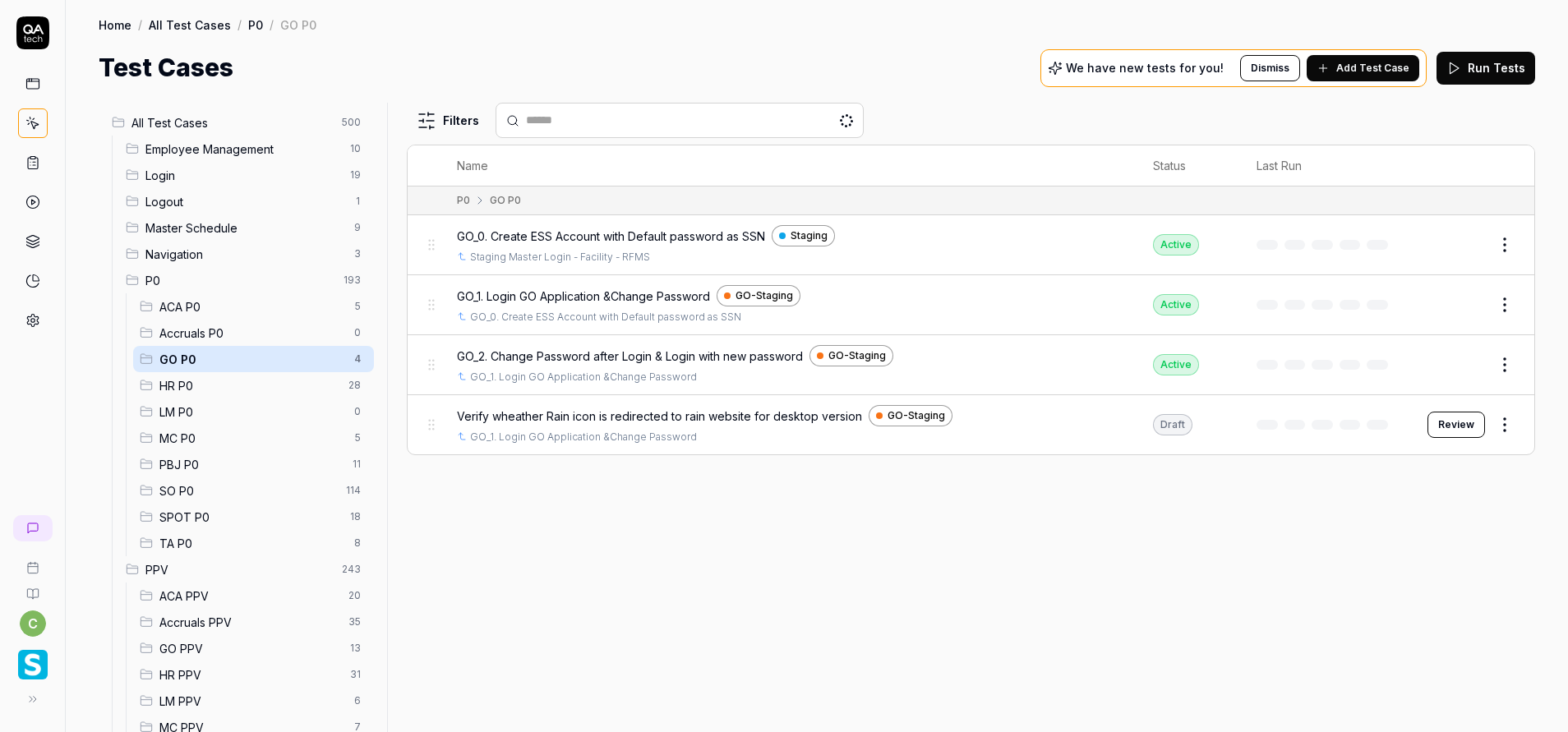
click at [1347, 57] on button "Add Test Case" at bounding box center [1363, 68] width 113 height 26
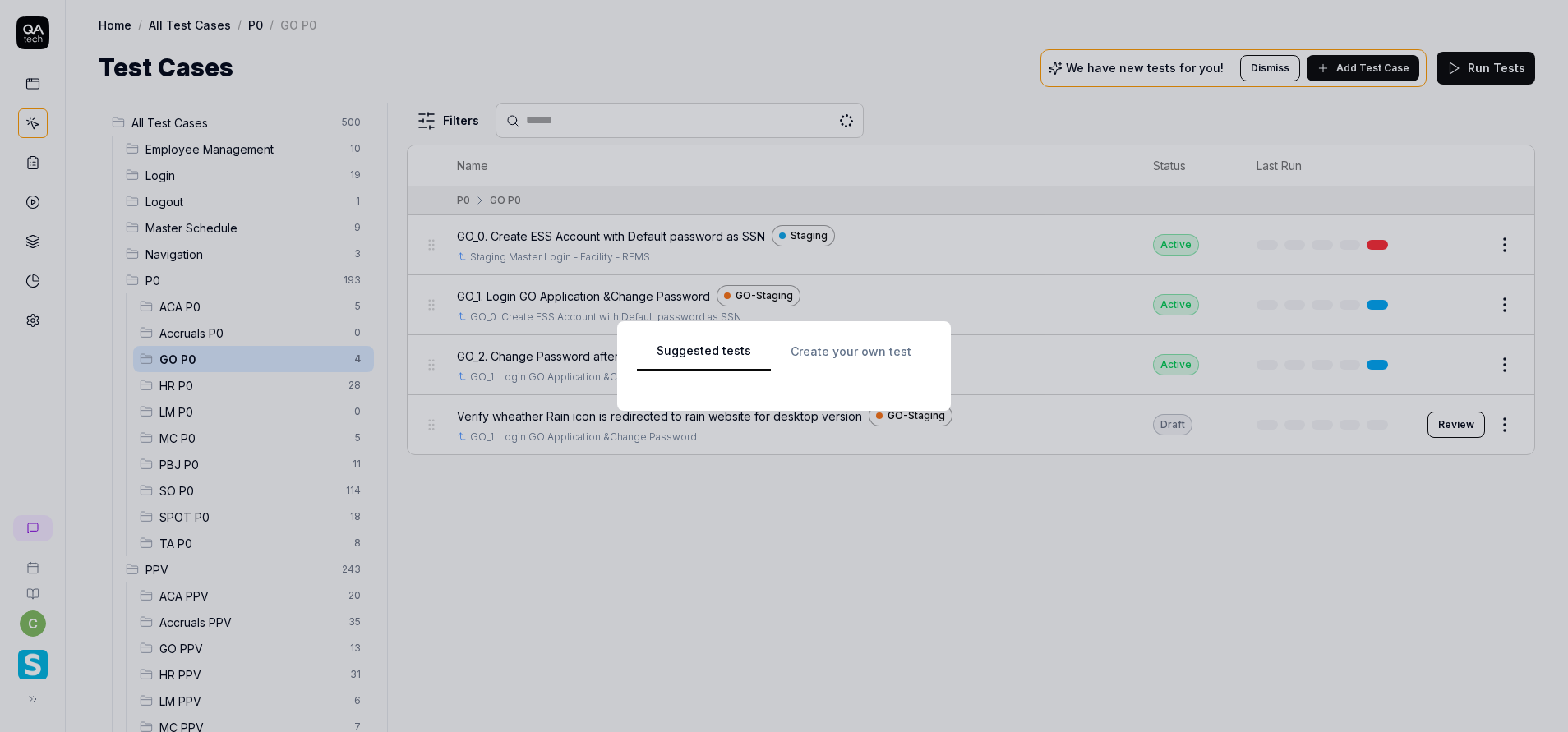
click at [827, 346] on div "Suggested tests Create your own test" at bounding box center [783, 366] width 294 height 50
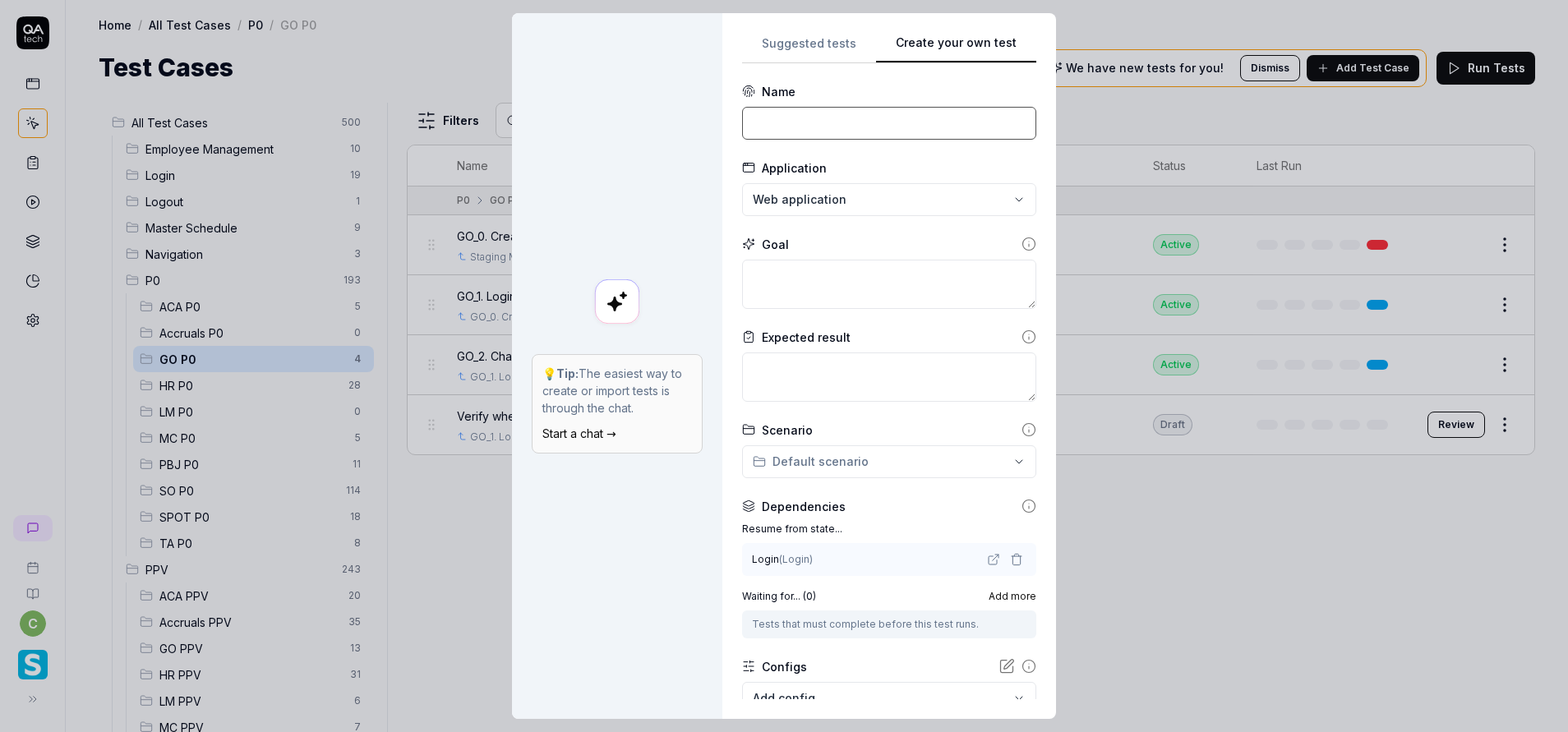
click at [847, 120] on input at bounding box center [888, 123] width 294 height 33
paste input "GO - USER can view Accrual Balance from the menu"
type input "GO - USER can view Accrual Balance from the menu"
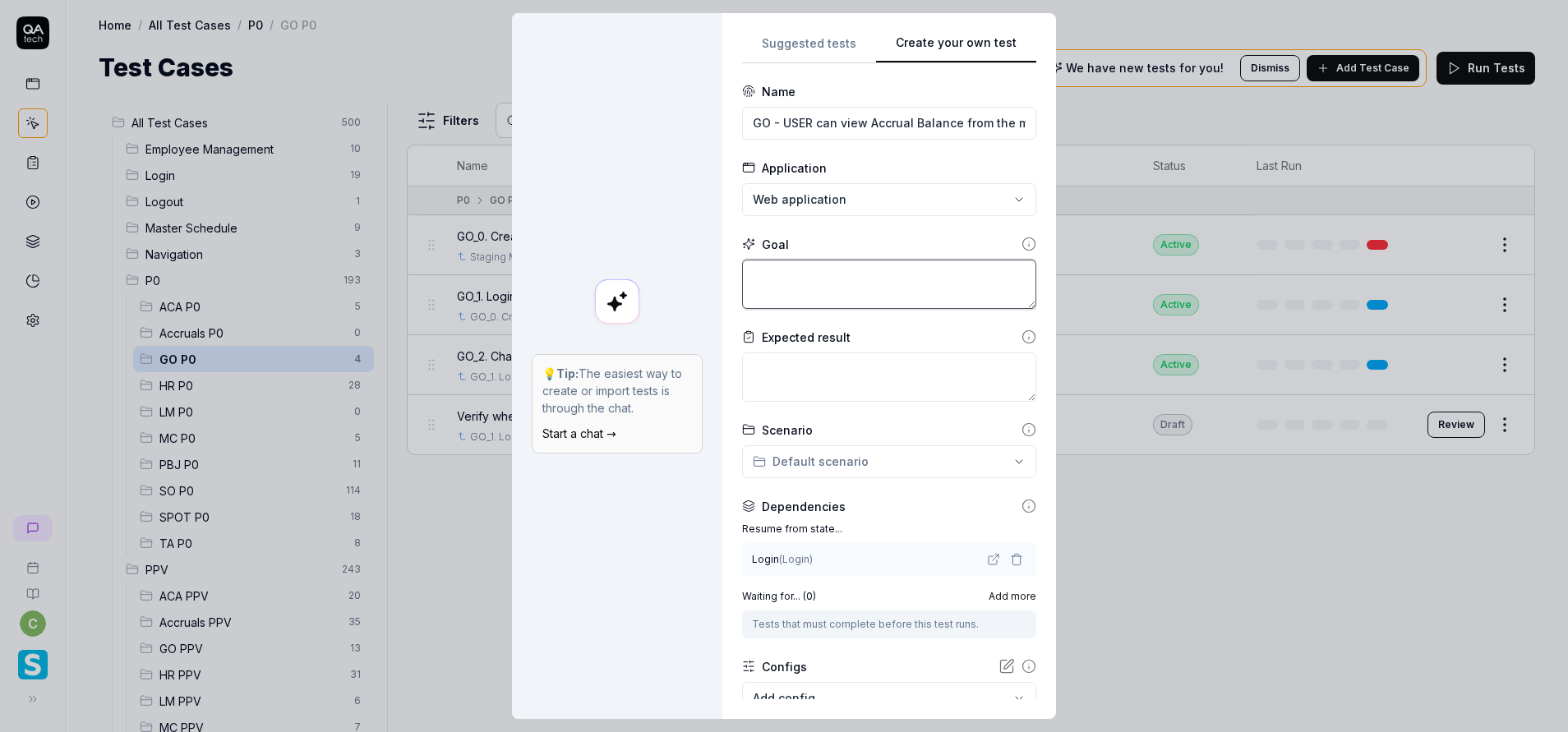
click at [802, 273] on textarea at bounding box center [888, 284] width 294 height 49
paste textarea "GO - USER can view Accrual Balance from the menu"
type textarea "*"
type textarea "GO - USER can view Accrual Balance from the menu"
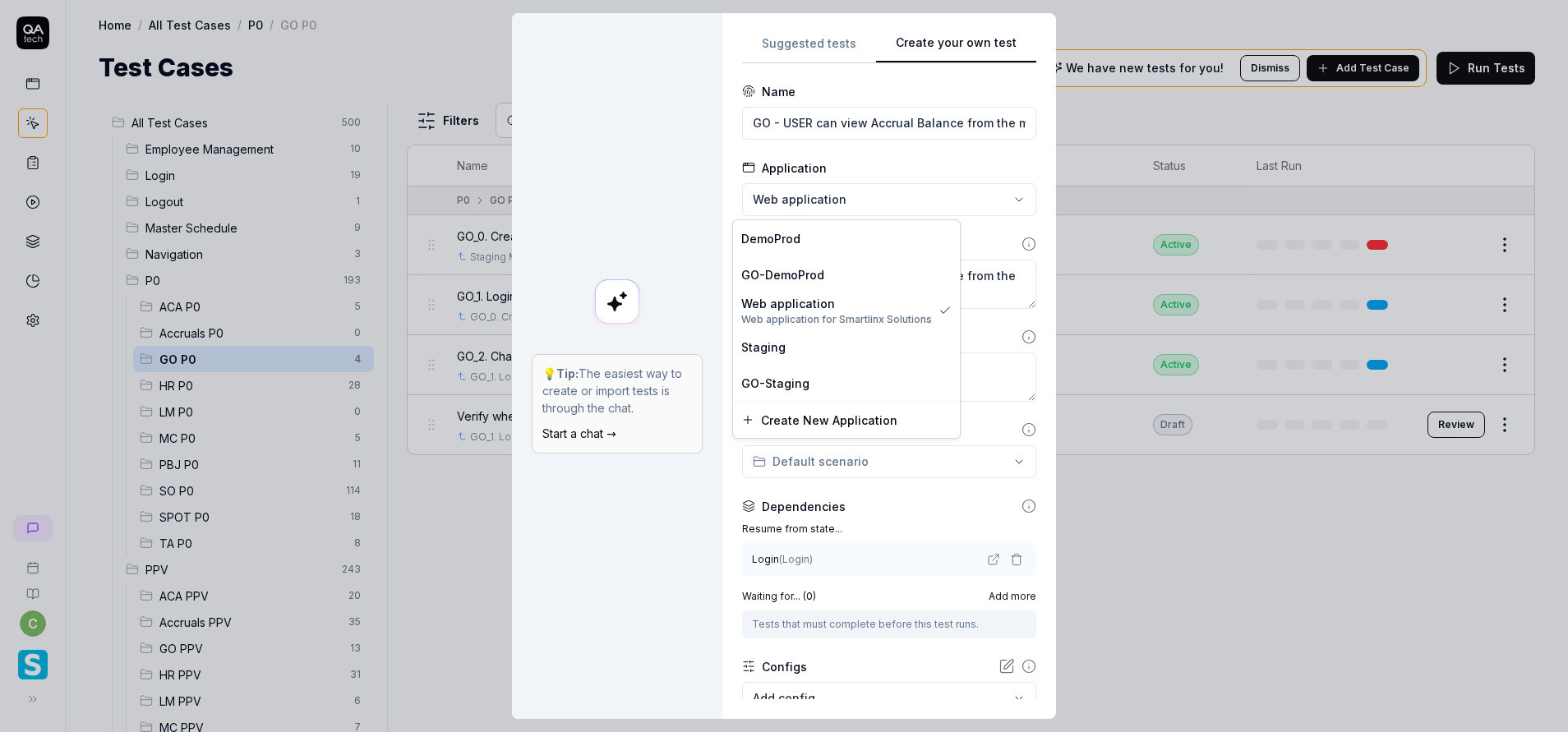
click at [869, 200] on div "**********" at bounding box center [784, 366] width 1568 height 732
click at [802, 379] on span "GO-Staging" at bounding box center [775, 383] width 68 height 17
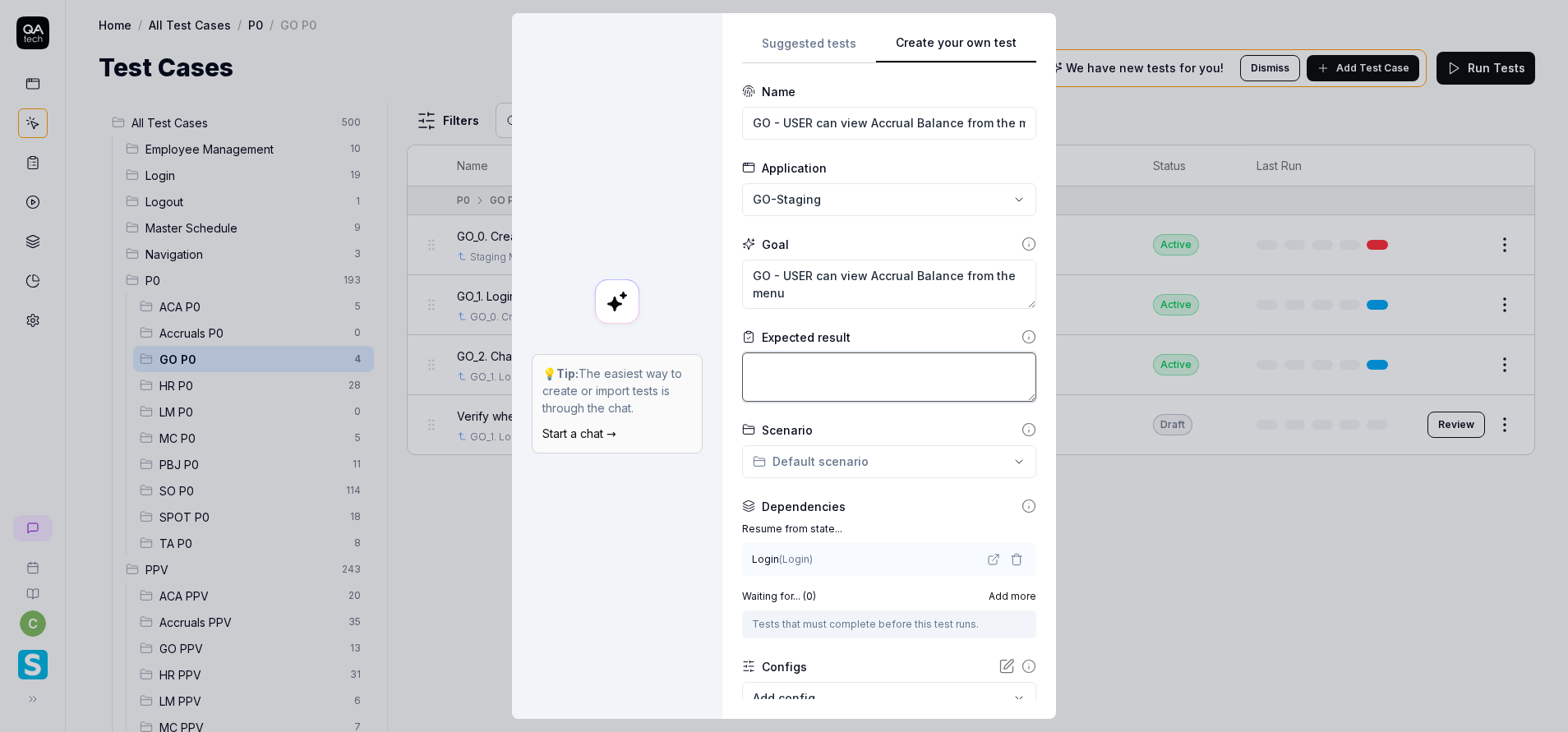
click at [819, 376] on textarea at bounding box center [888, 377] width 294 height 49
type textarea "*"
type textarea "A"
type textarea "*"
type textarea "Ab"
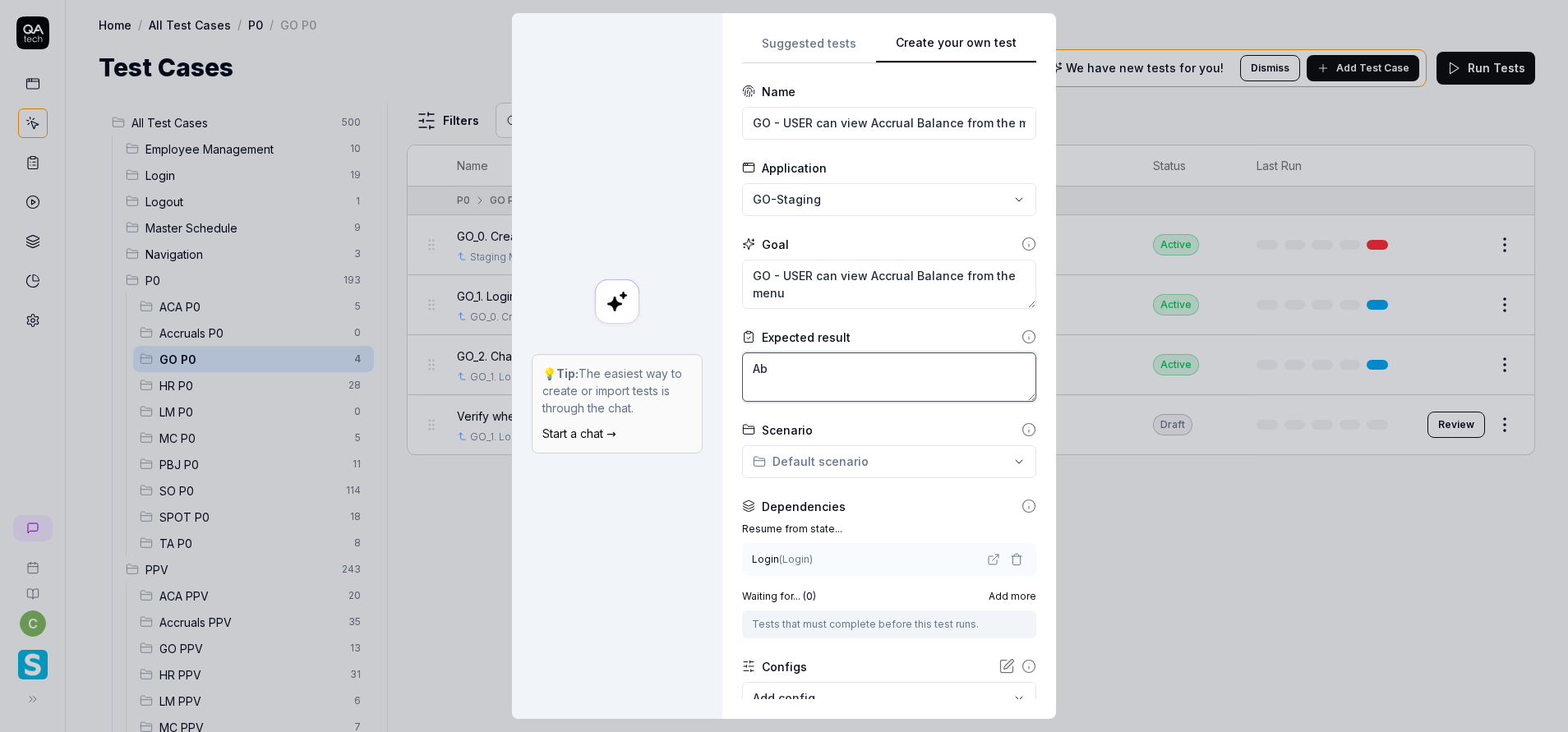
type textarea "*"
type textarea "Abl"
type textarea "*"
type textarea "Able"
type textarea "*"
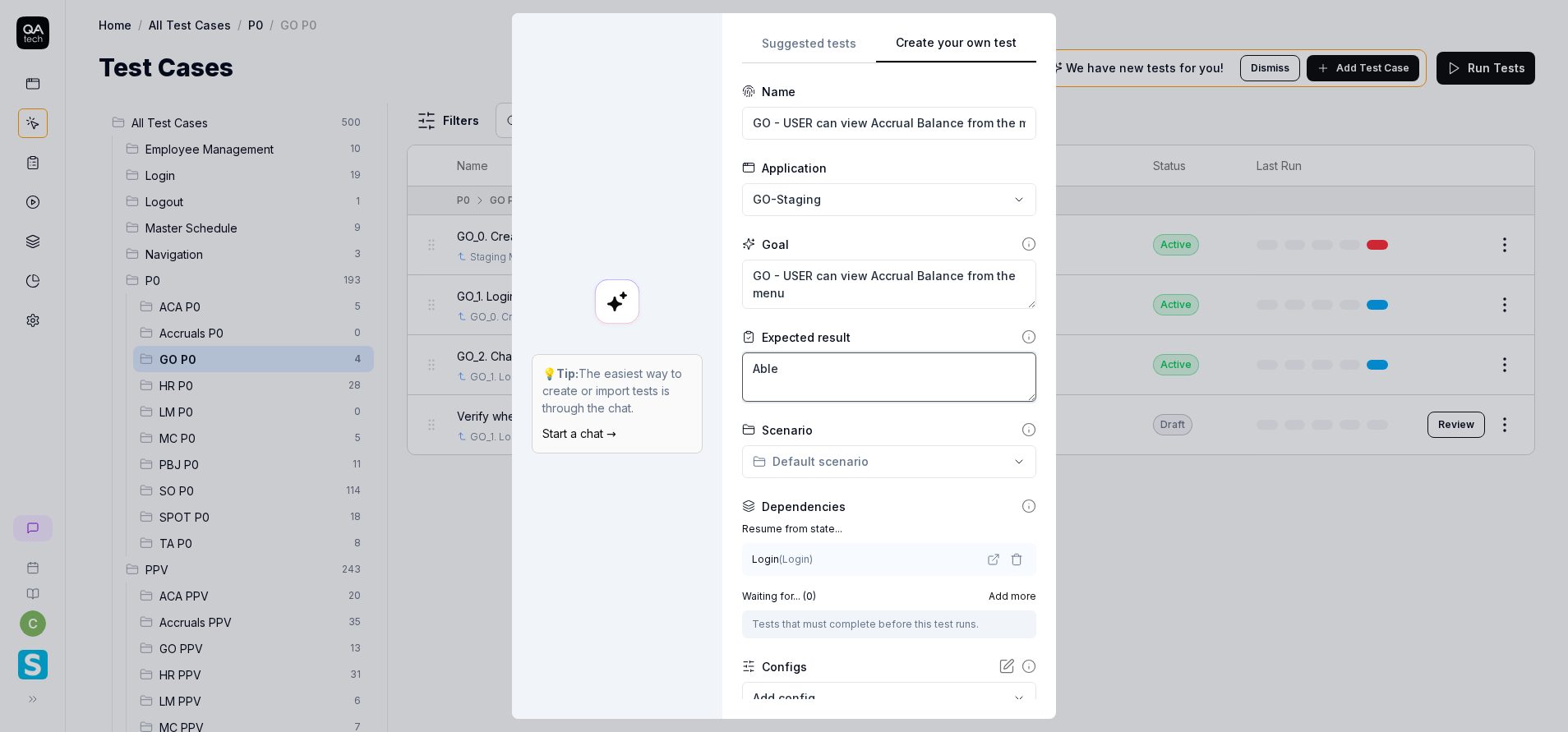
type textarea "Able"
type textarea "*"
type textarea "Able o"
type textarea "*"
type textarea "Able o"
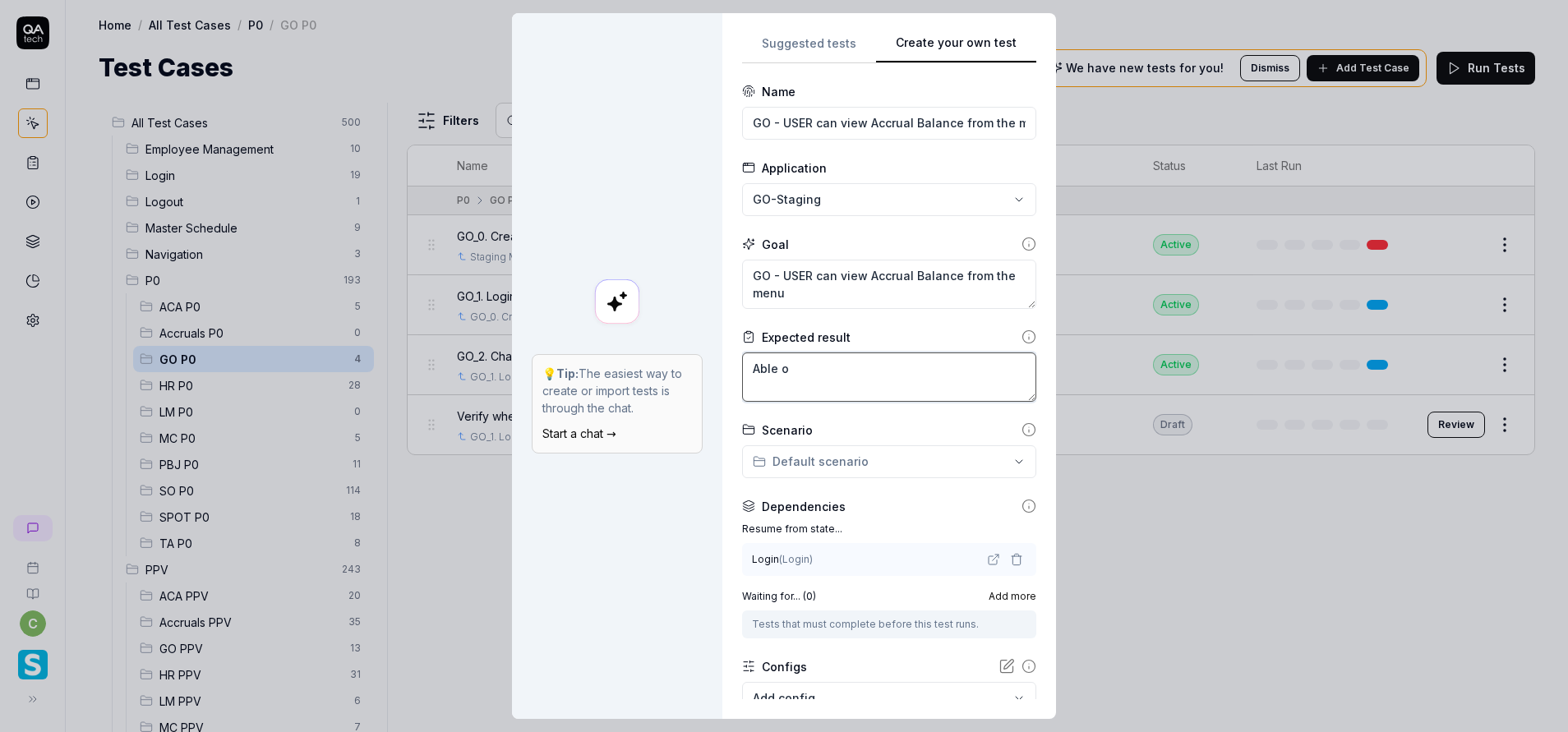
type textarea "*"
type textarea "Able o"
type textarea "*"
type textarea "Able"
type textarea "*"
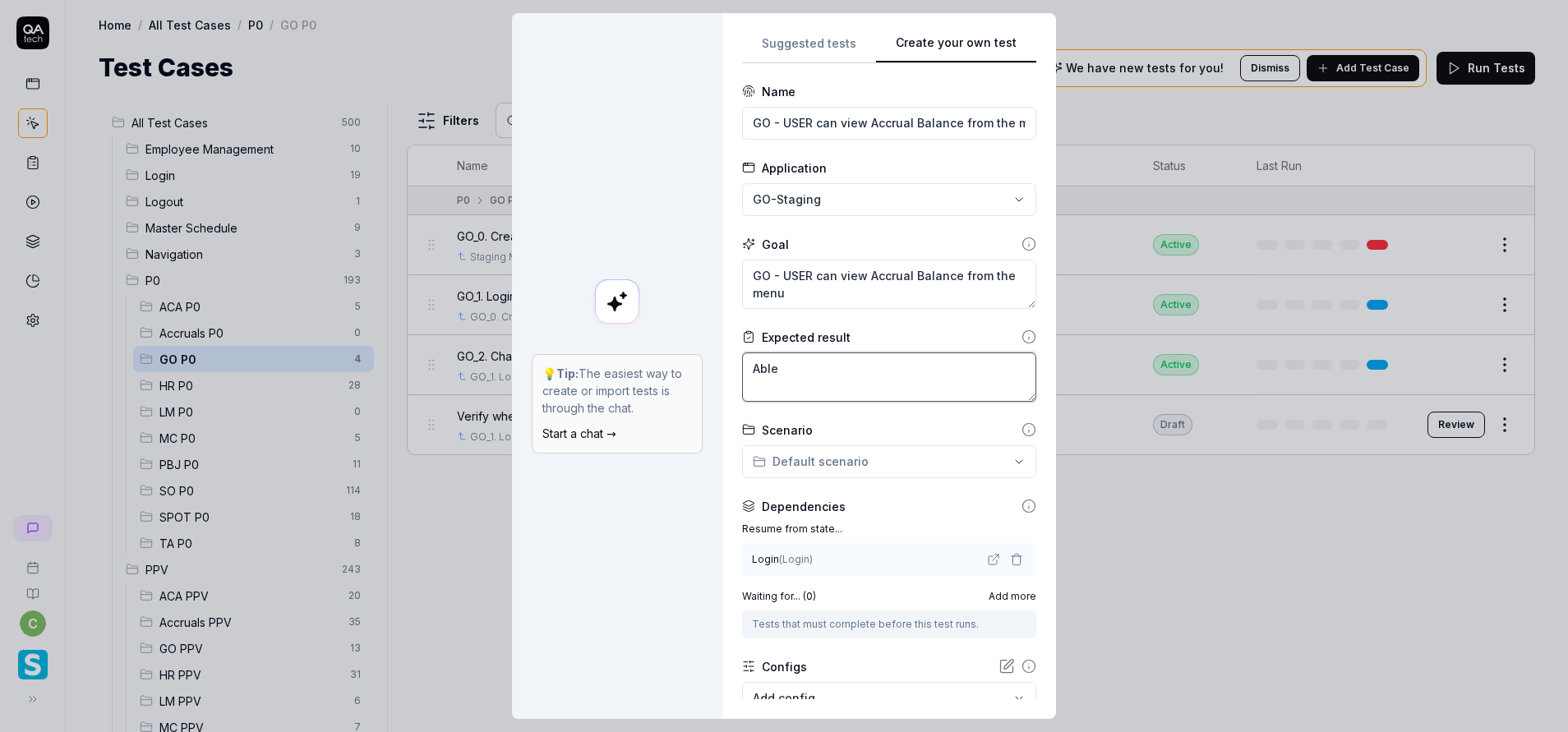
type textarea "Able"
type textarea "*"
type textarea "Able"
type textarea "*"
type textarea "Able t"
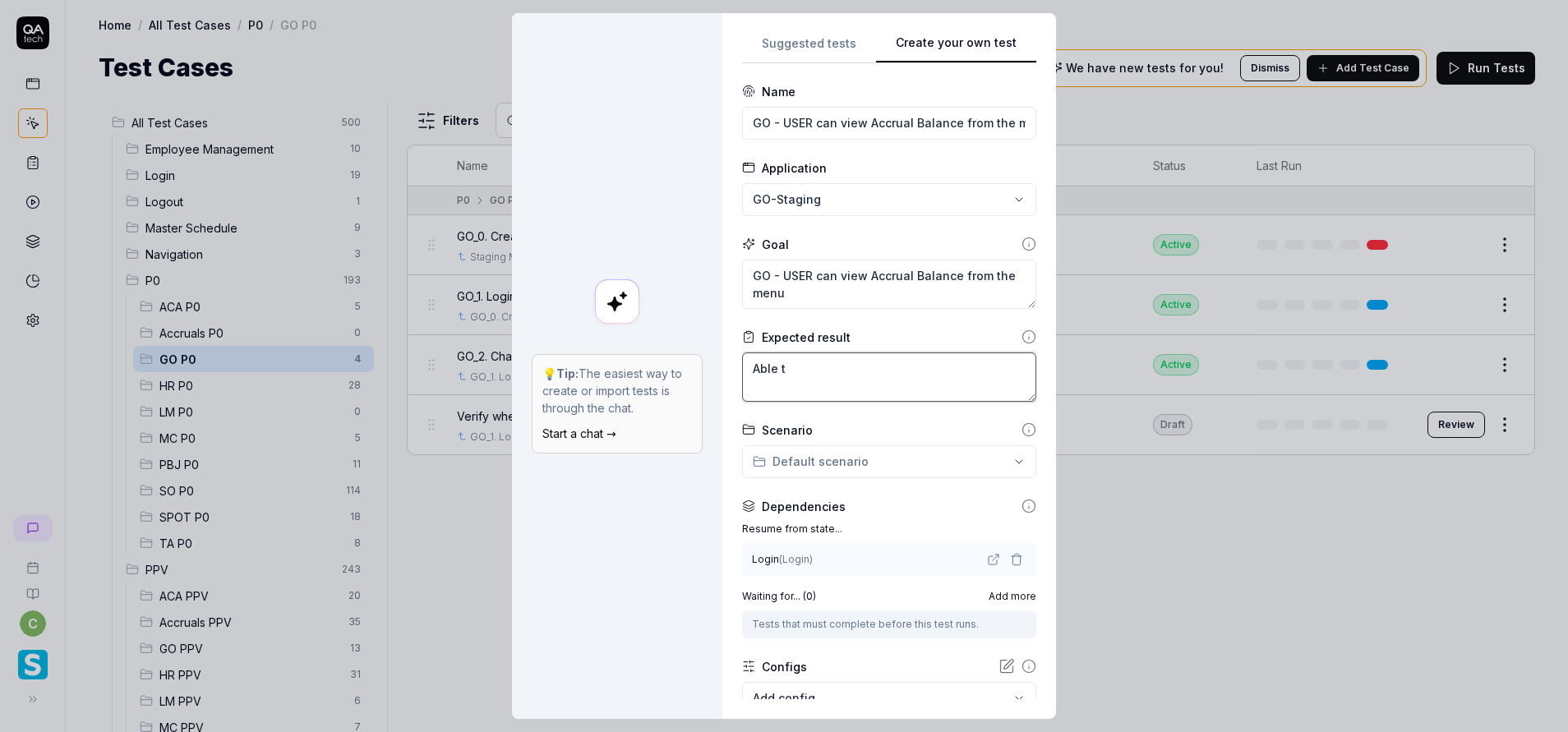
type textarea "*"
type textarea "Able to"
type textarea "*"
type textarea "Able to"
type textarea "*"
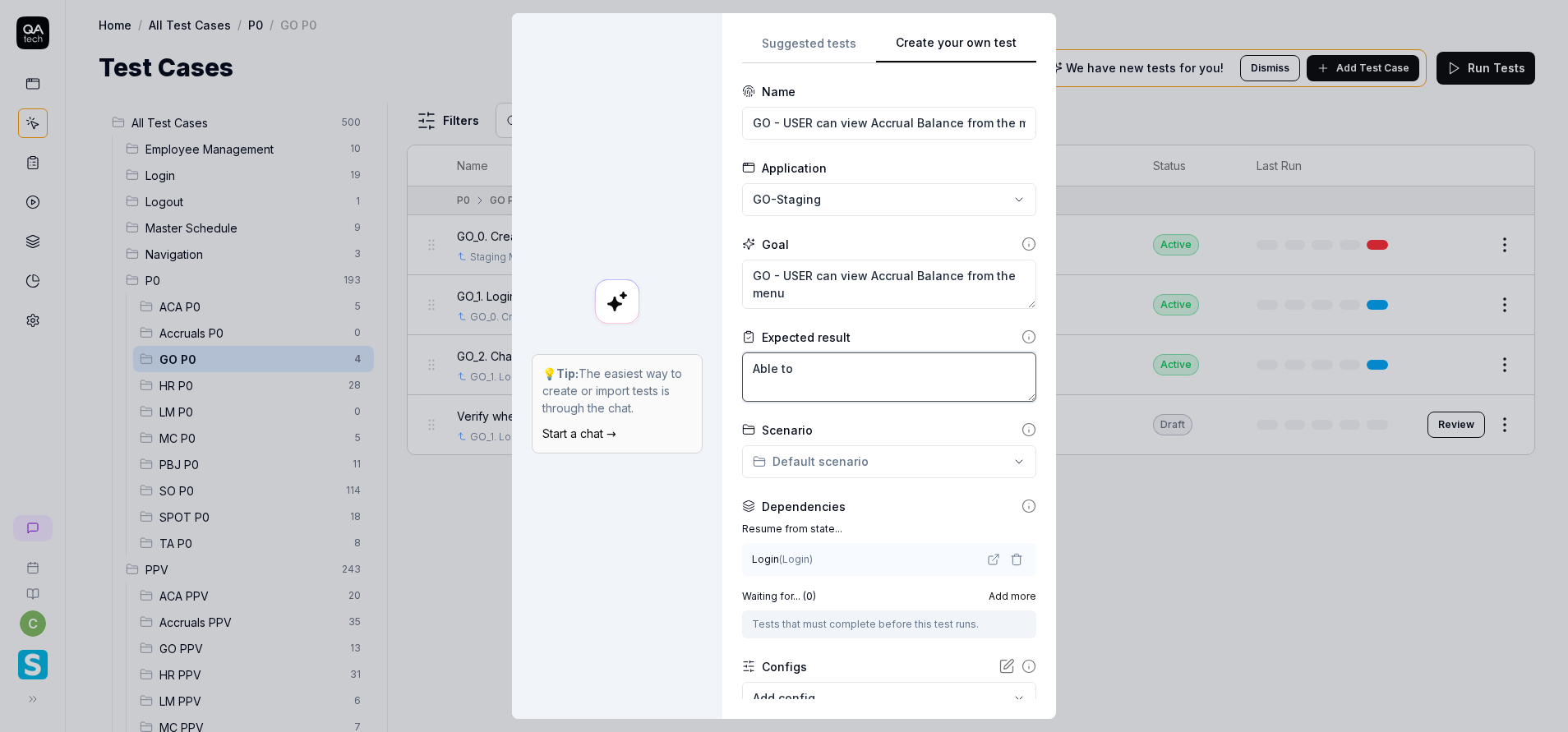
type textarea "Able to s"
type textarea "*"
type textarea "Able to se"
type textarea "*"
type textarea "Able to see"
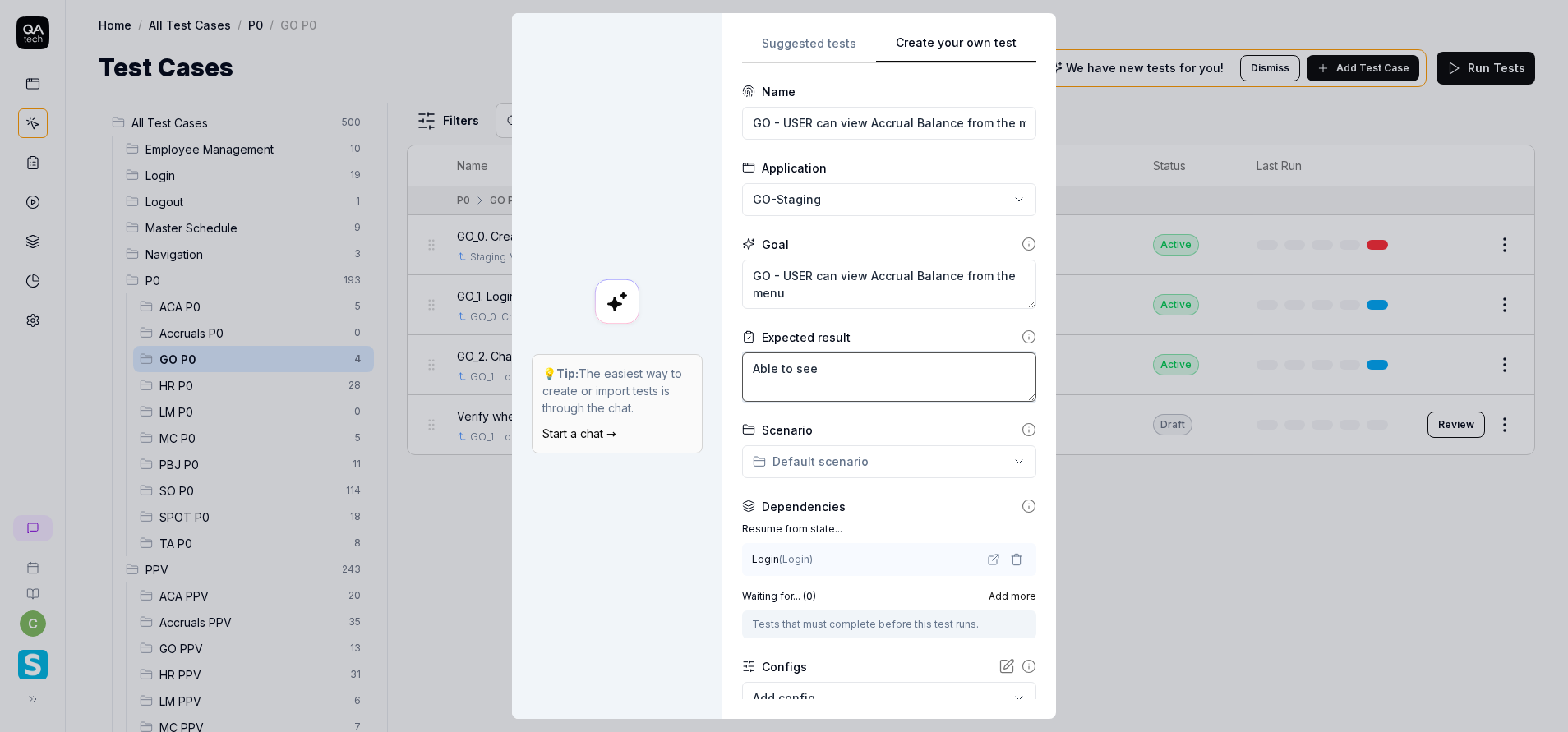
type textarea "*"
type textarea "Able to see"
type textarea "*"
type textarea "Able to see t"
type textarea "*"
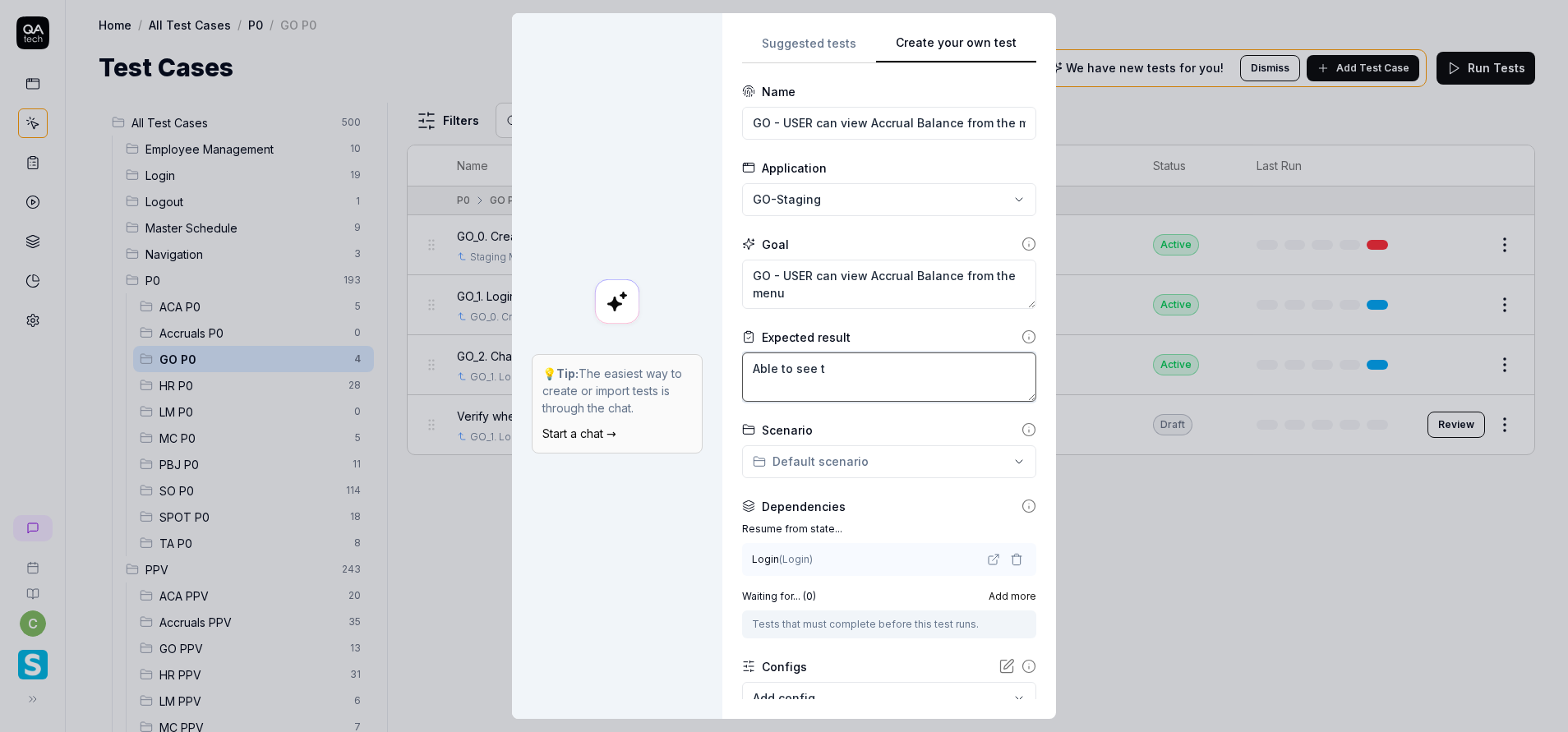
type textarea "Able to see th"
type textarea "*"
type textarea "Able to see the"
type textarea "*"
type textarea "Able to see the"
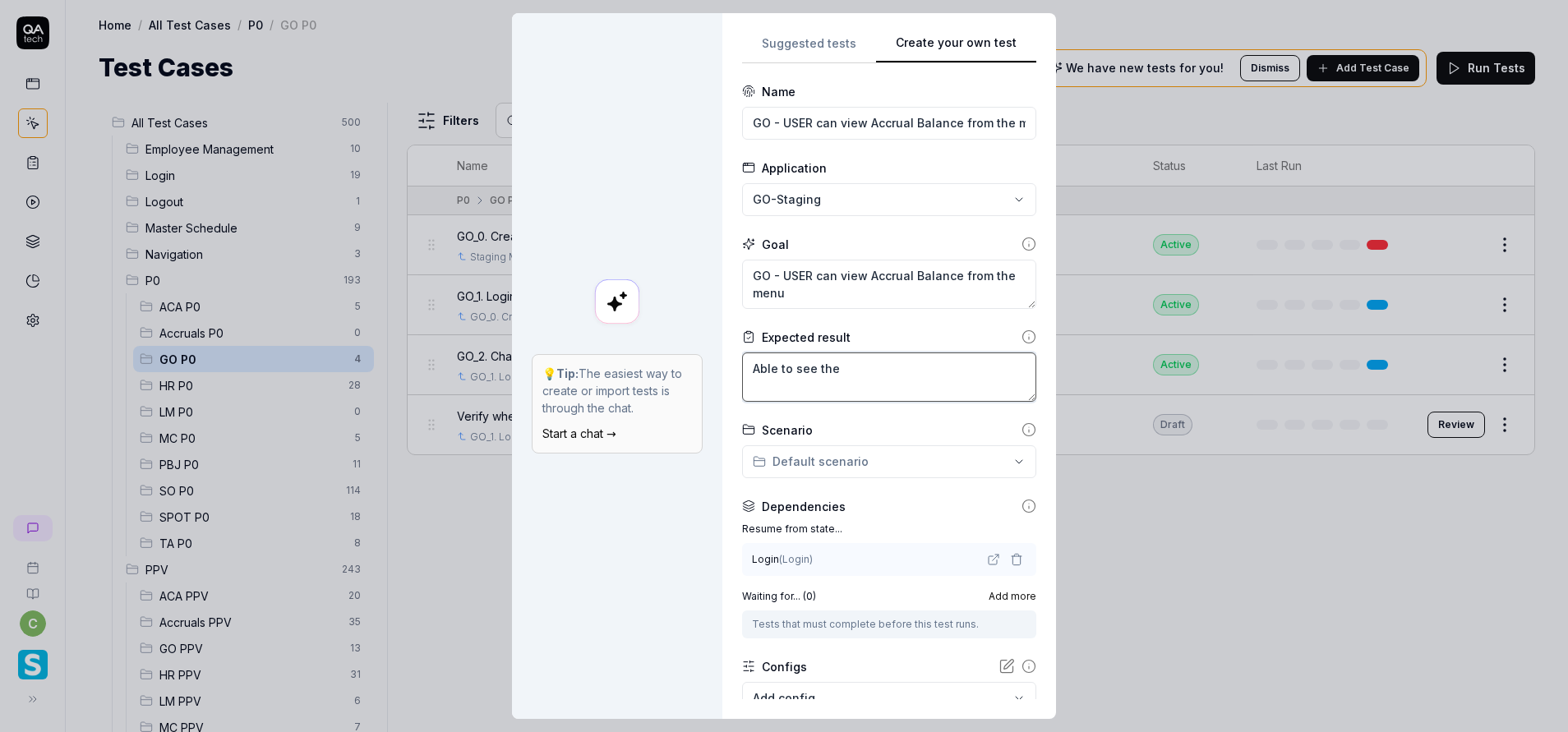
type textarea "*"
type textarea "Able to see the a"
type textarea "*"
type textarea "Able to see the ac"
type textarea "*"
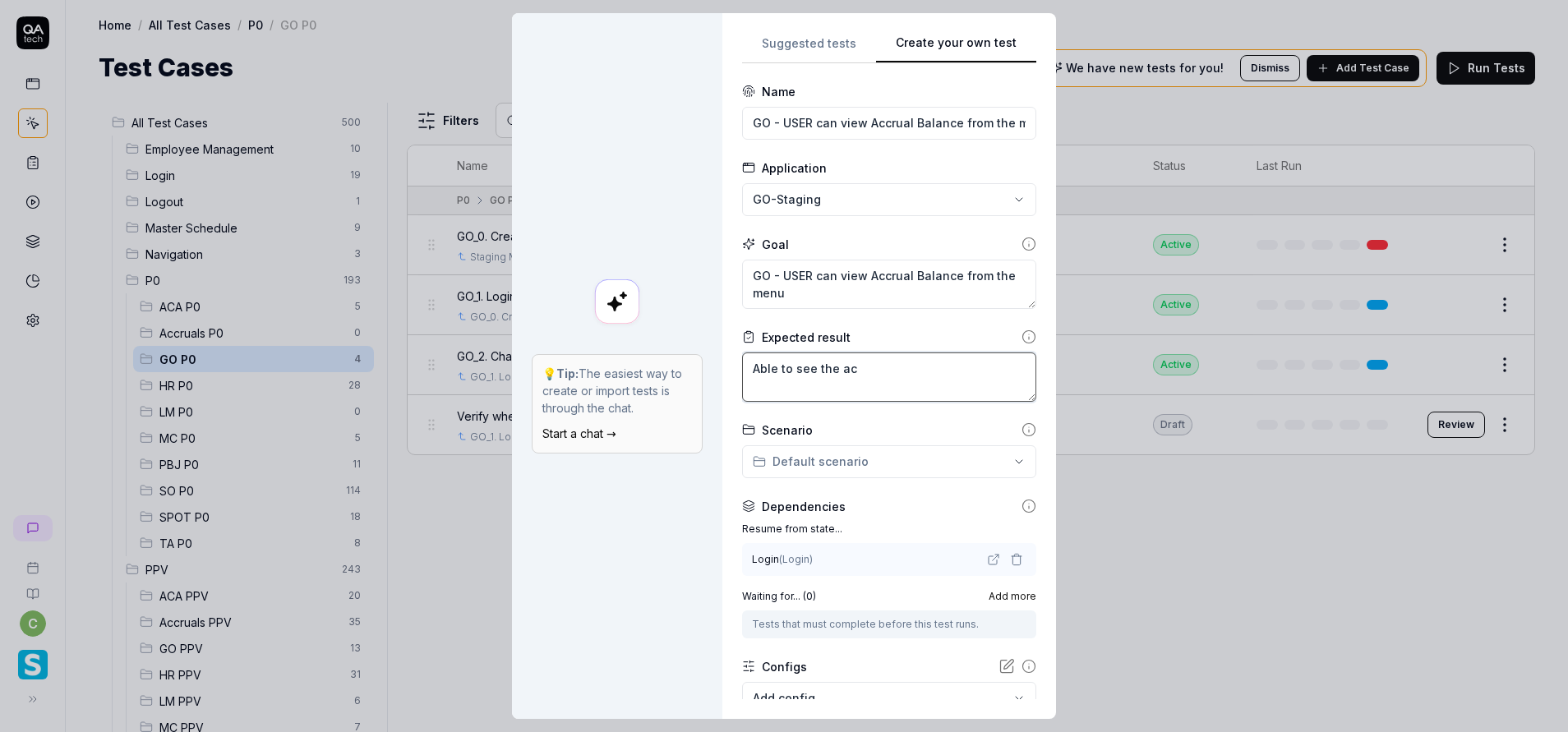
type textarea "Able to see the acc"
type textarea "*"
type textarea "Able to see the accr"
type textarea "*"
type textarea "Able to see the accro"
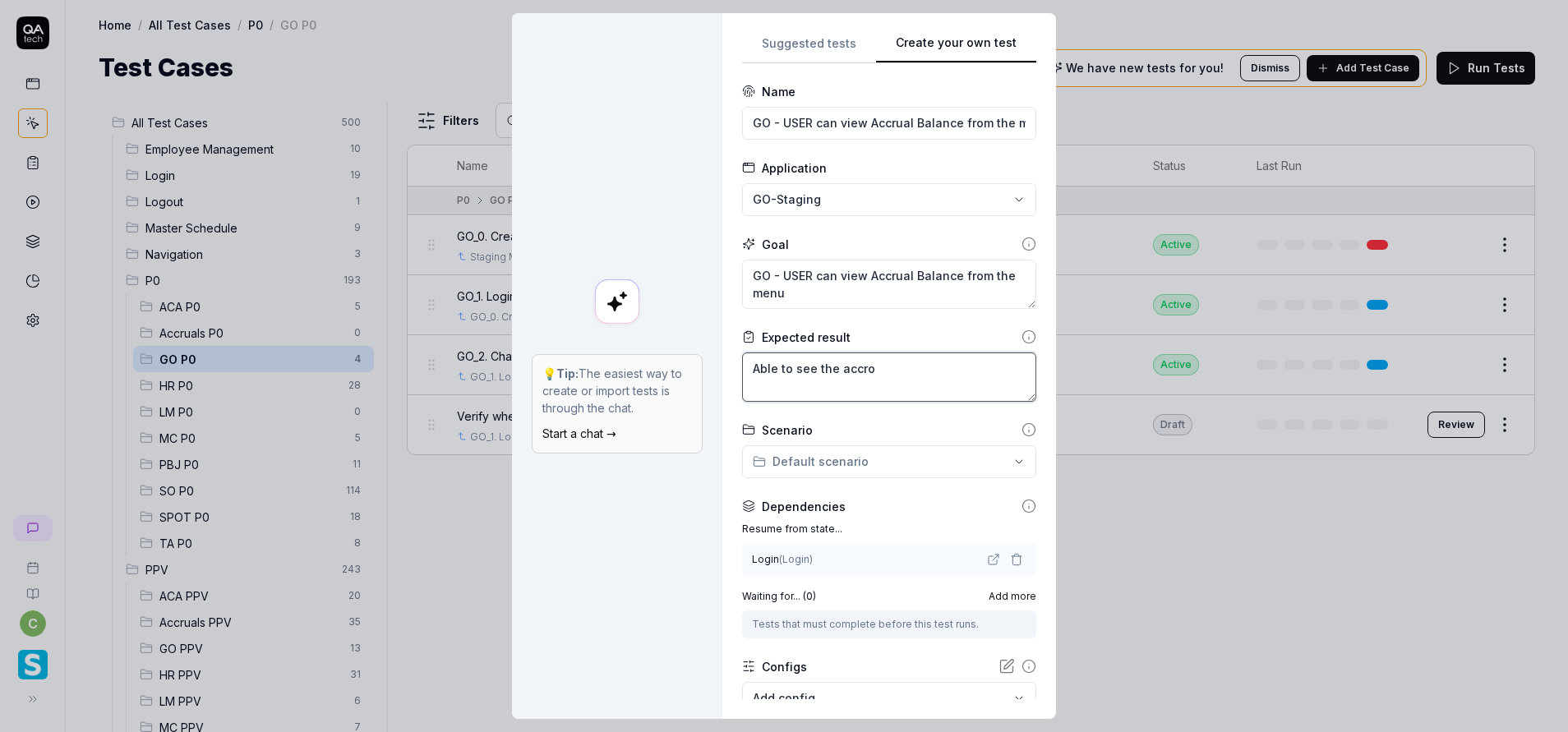
type textarea "*"
type textarea "Able to see the accr"
type textarea "*"
type textarea "Able to see the acc"
type textarea "*"
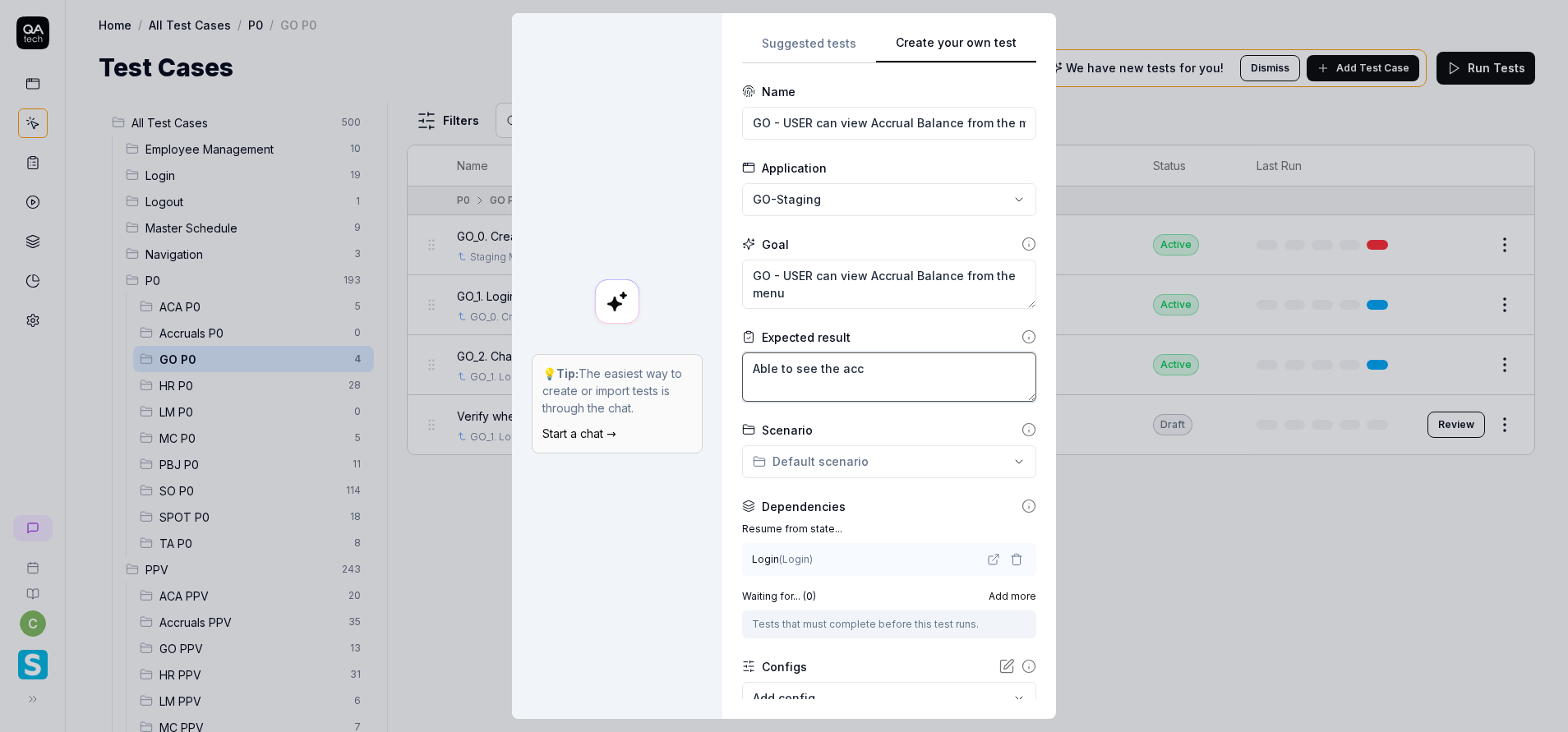
type textarea "Able to see the ac"
type textarea "*"
type textarea "Able to see the a"
type textarea "*"
type textarea "Able to see the"
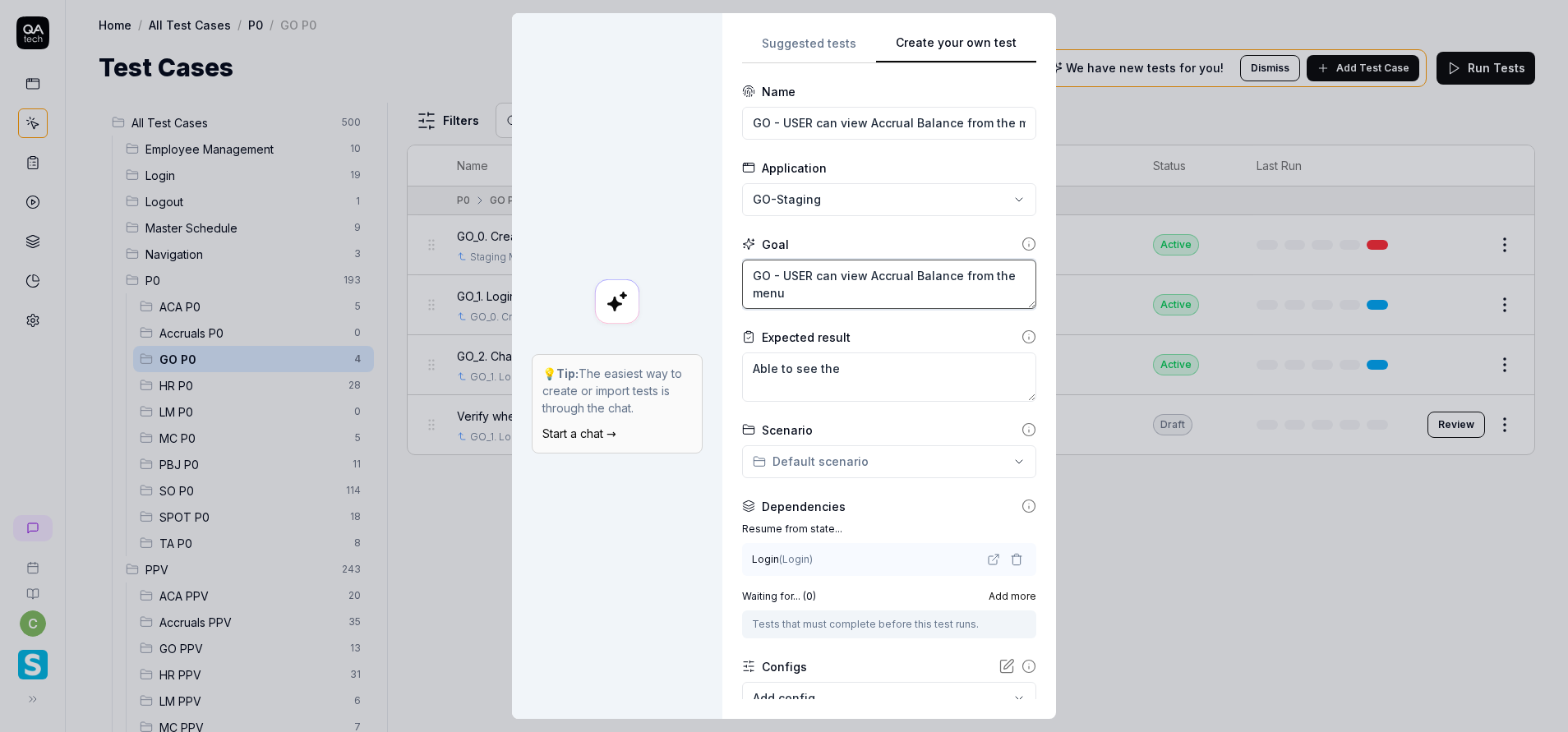
drag, startPoint x: 856, startPoint y: 274, endPoint x: 941, endPoint y: 274, distance: 85.0
click at [941, 274] on textarea "GO - USER can view Accrual Balance from the menu" at bounding box center [888, 284] width 294 height 49
click at [868, 371] on textarea "Able to see the" at bounding box center [888, 377] width 294 height 49
paste textarea "Accrual Balance"
type textarea "*"
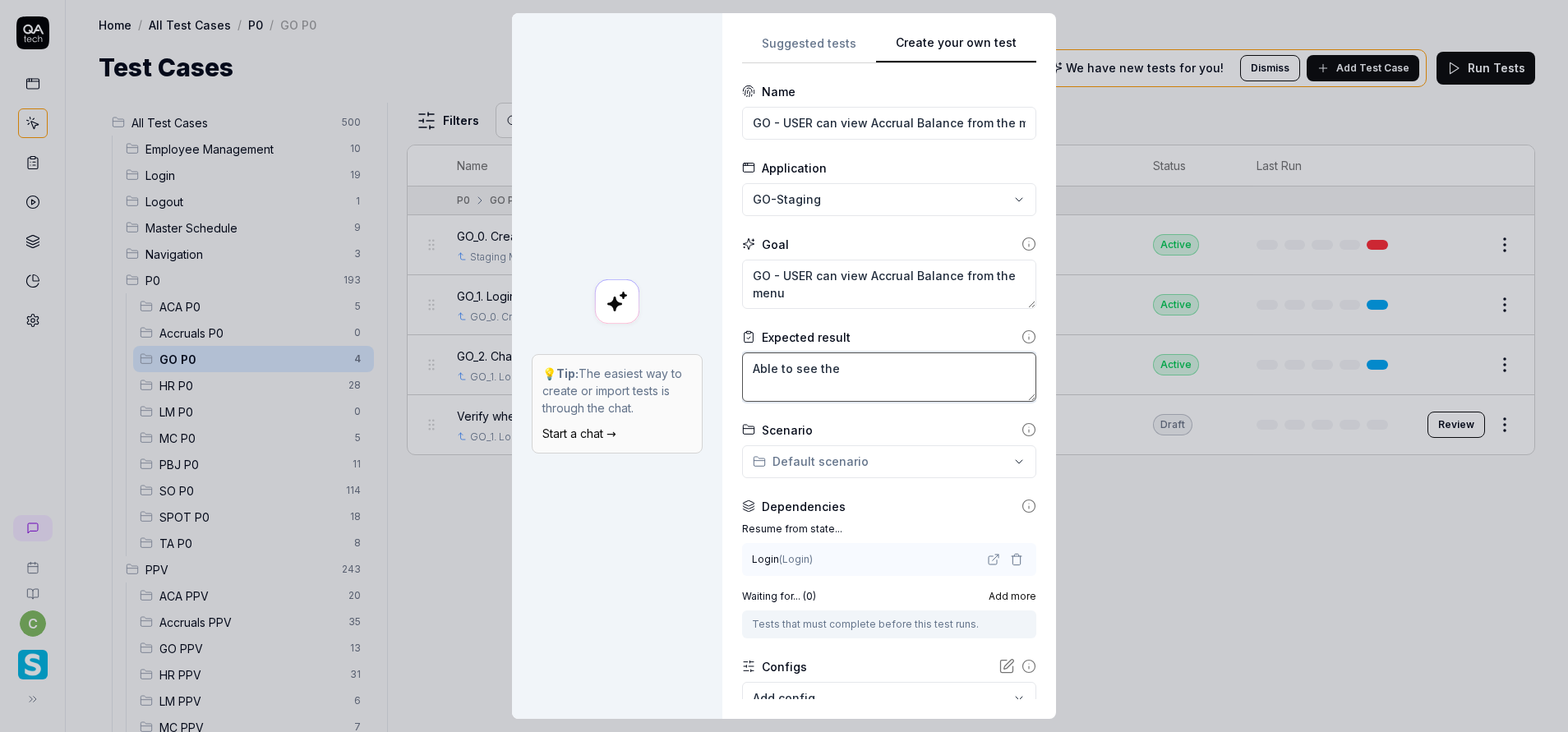
type textarea "Able to see the Accrual Balance"
drag, startPoint x: 822, startPoint y: 364, endPoint x: 716, endPoint y: 362, distance: 106.0
click at [722, 362] on div "**********" at bounding box center [889, 366] width 334 height 705
type textarea "*"
type textarea "S Accrual Balance"
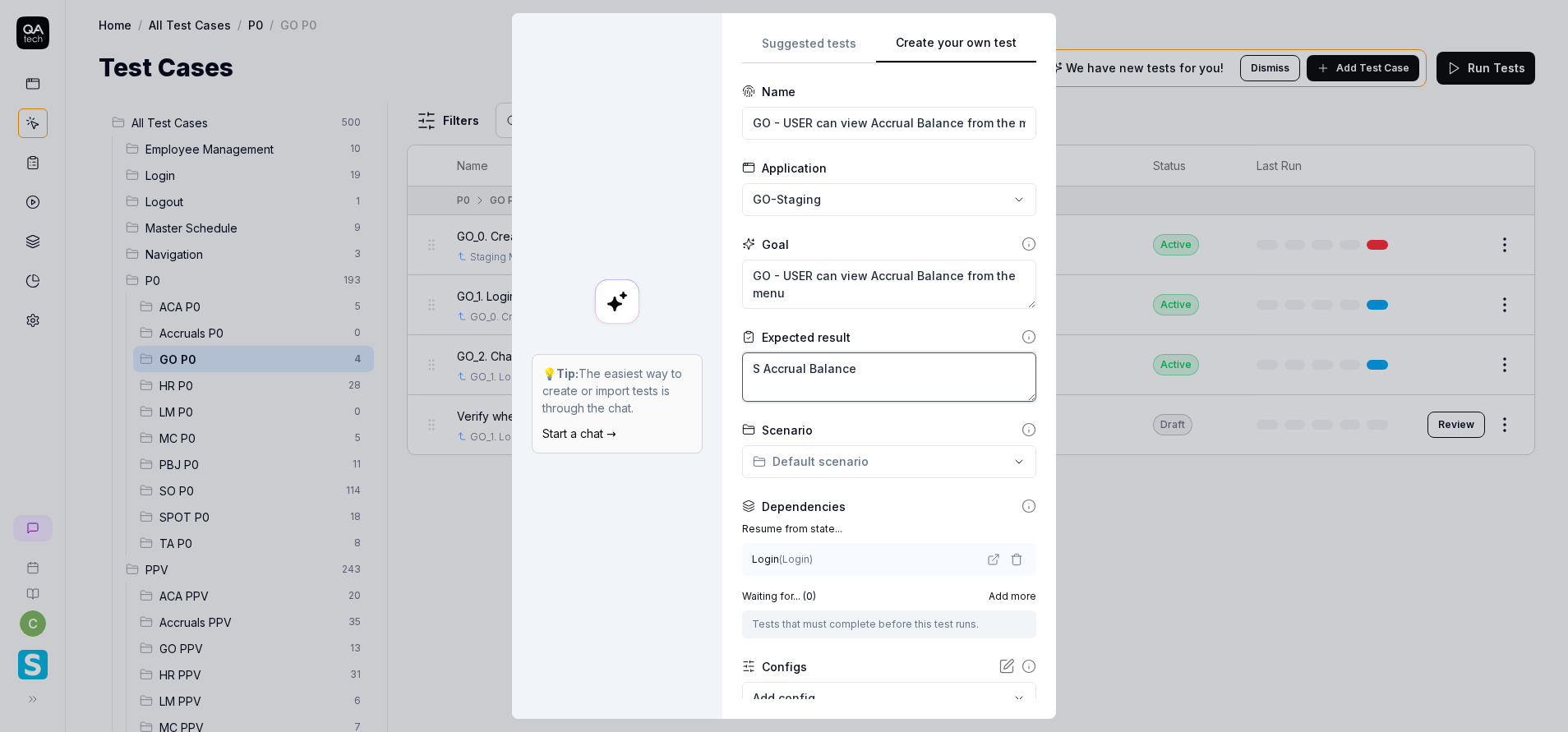
type textarea "*"
type textarea "Su Accrual Balance"
type textarea "*"
type textarea "Suc Accrual Balance"
type textarea "*"
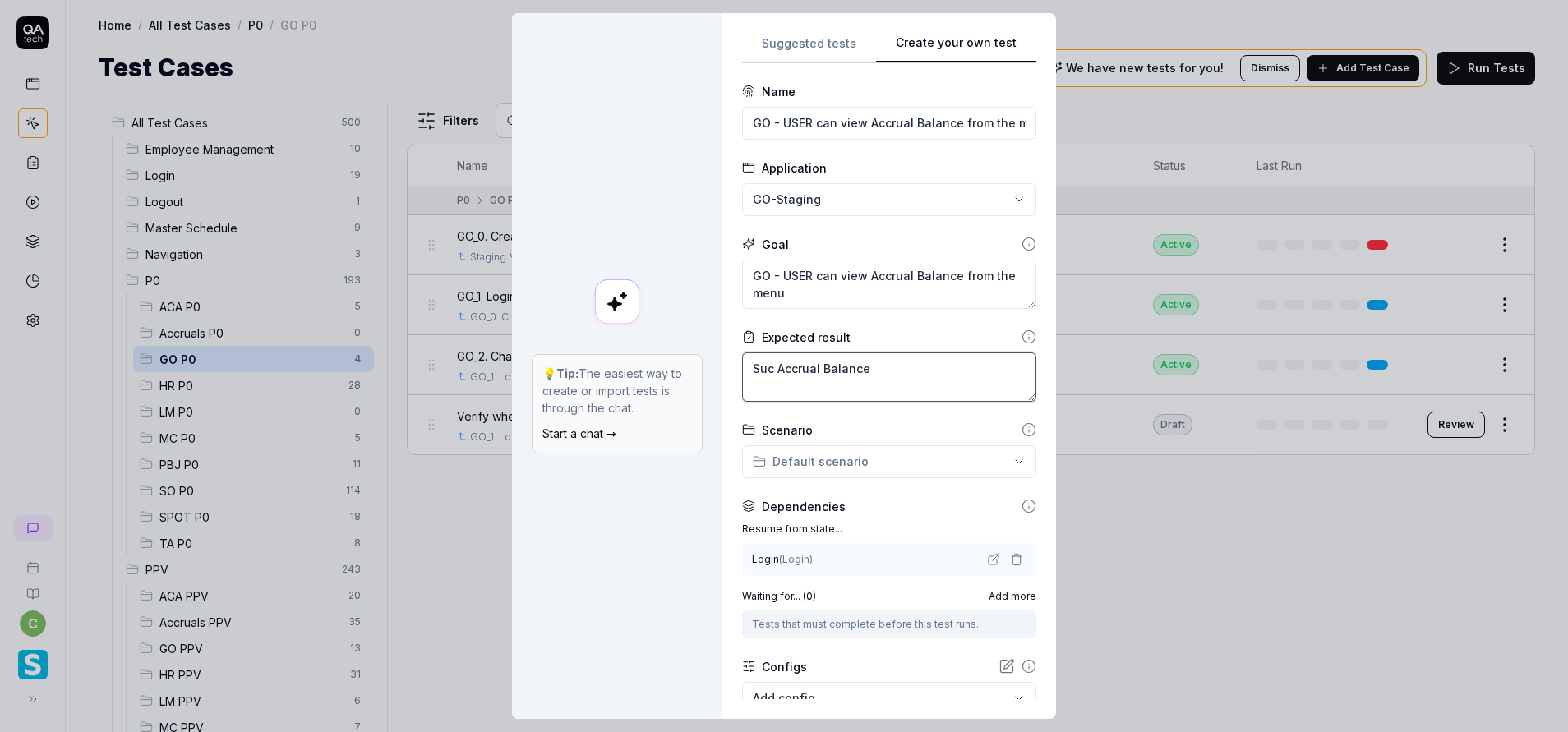
type textarea "Succ Accrual Balance"
type textarea "*"
type textarea "Succe Accrual Balance"
type textarea "*"
type textarea "Succes Accrual Balance"
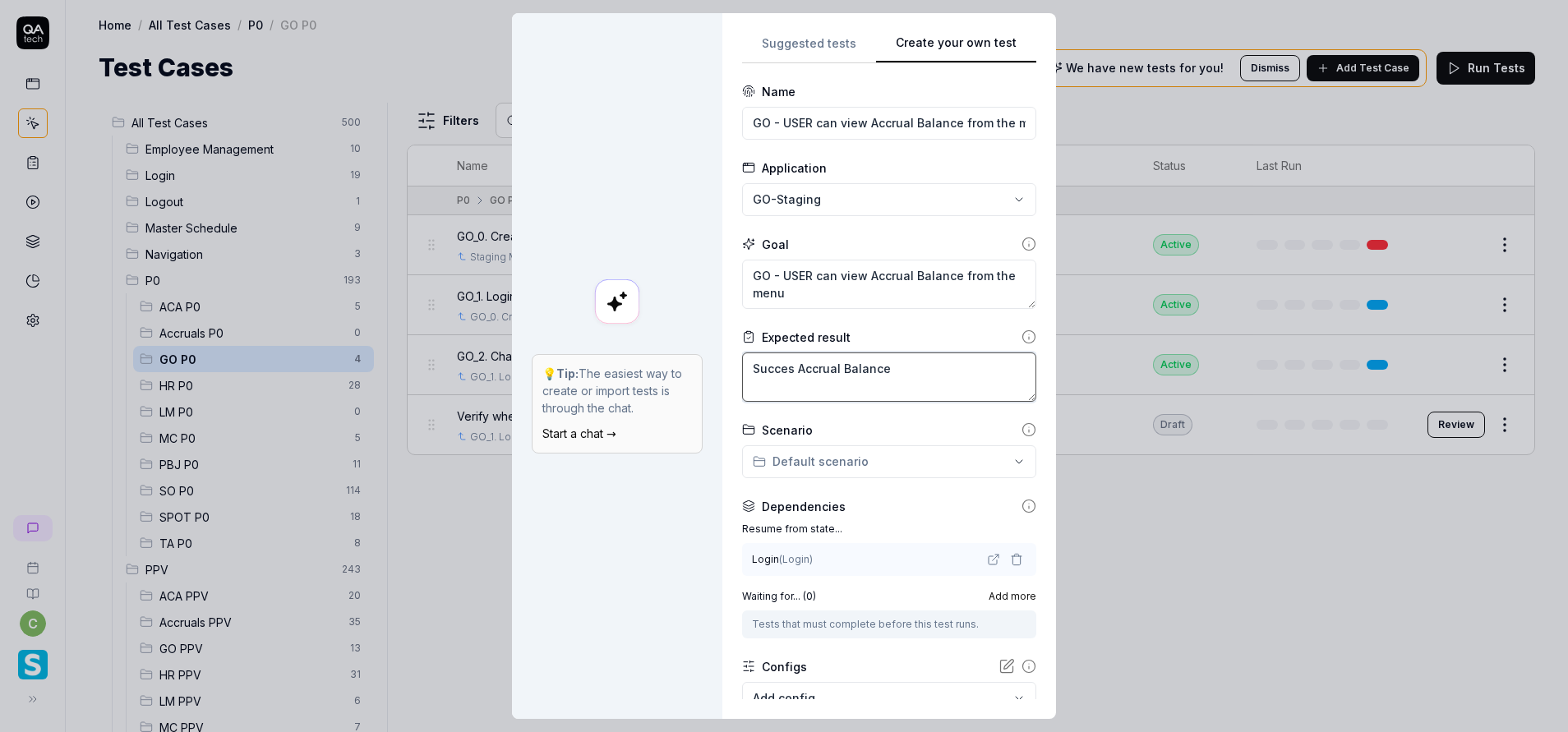
type textarea "*"
type textarea "Success Accrual Balance"
type textarea "*"
type textarea "Successf Accrual Balance"
type textarea "*"
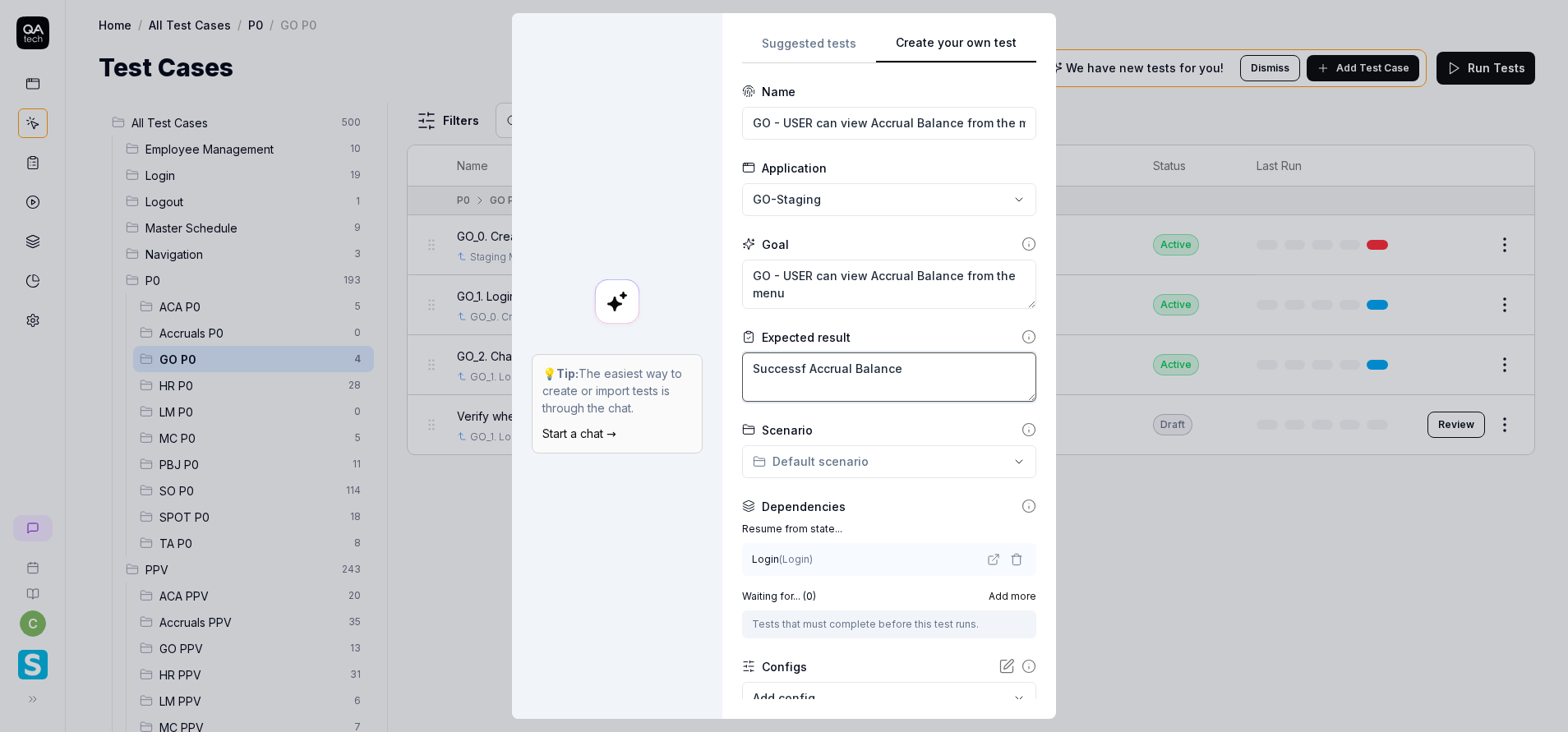
type textarea "Successfu Accrual Balance"
type textarea "*"
type textarea "Successful Accrual Balance"
type textarea "*"
type textarea "Successfull Accrual Balance"
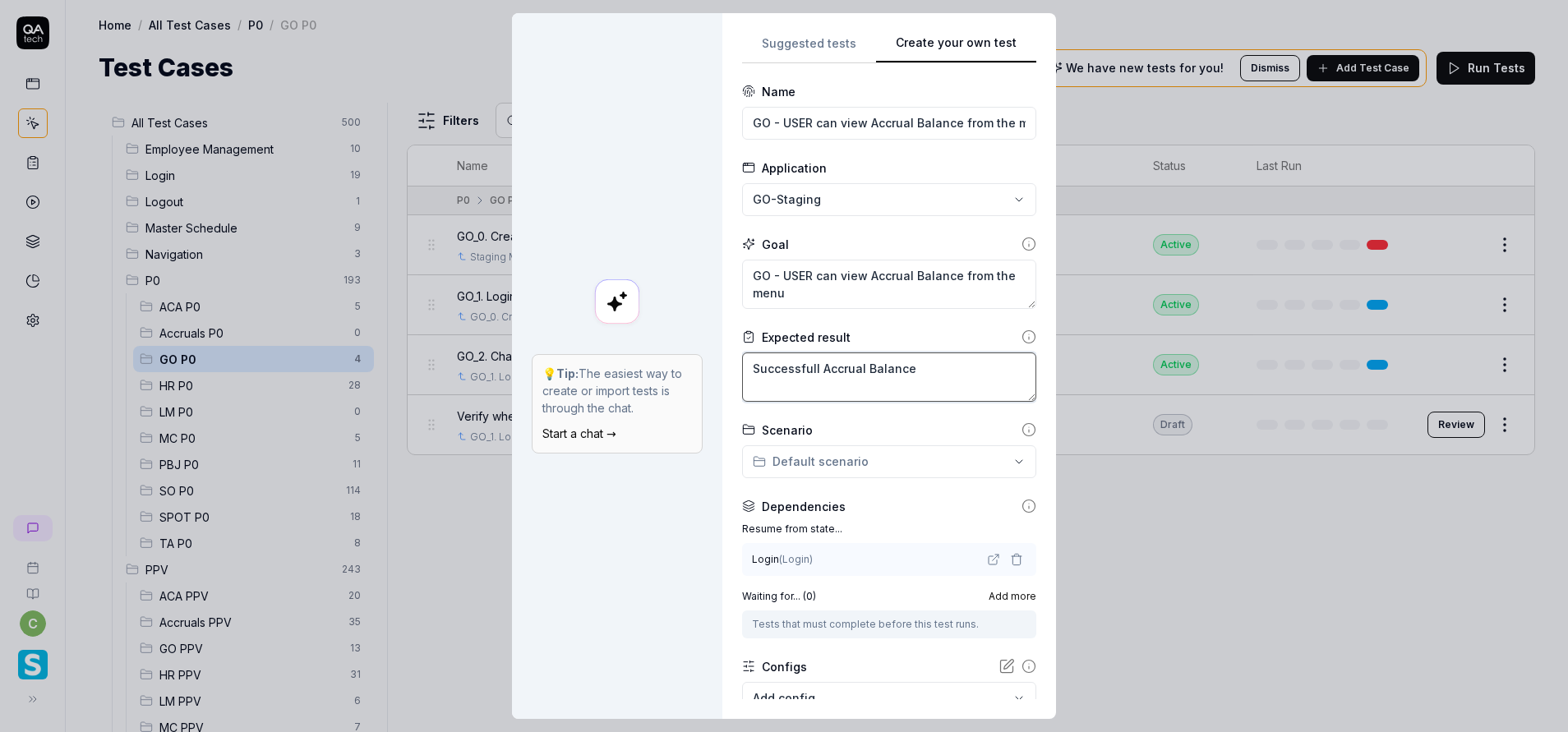
type textarea "*"
type textarea "Successfully Accrual Balance"
type textarea "*"
type textarea "Successfully Accrual Balance"
type textarea "*"
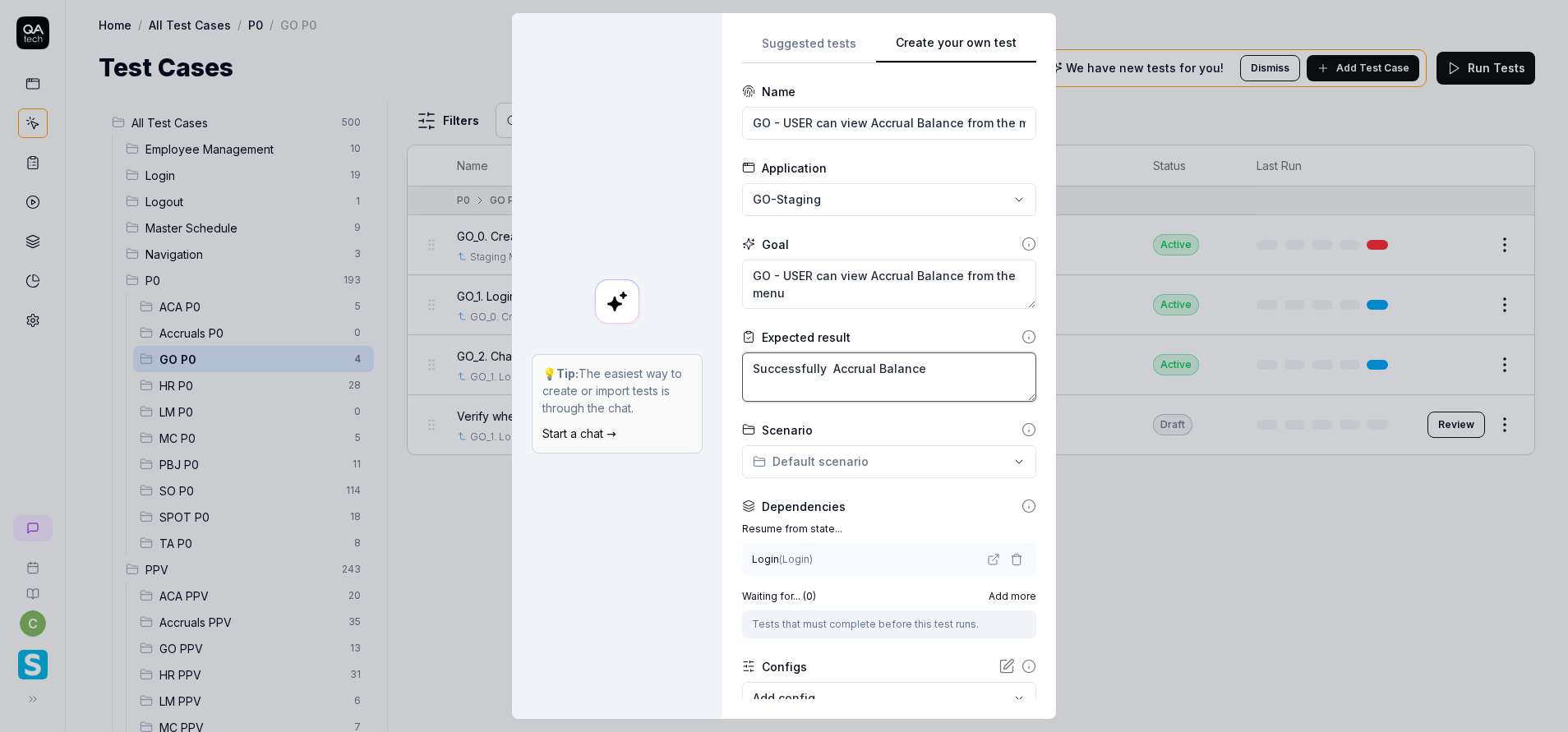
type textarea "Accrual Balance"
type textarea "*"
type textarea "A Accrual Balance"
type textarea "*"
type textarea "An Accrual Balance"
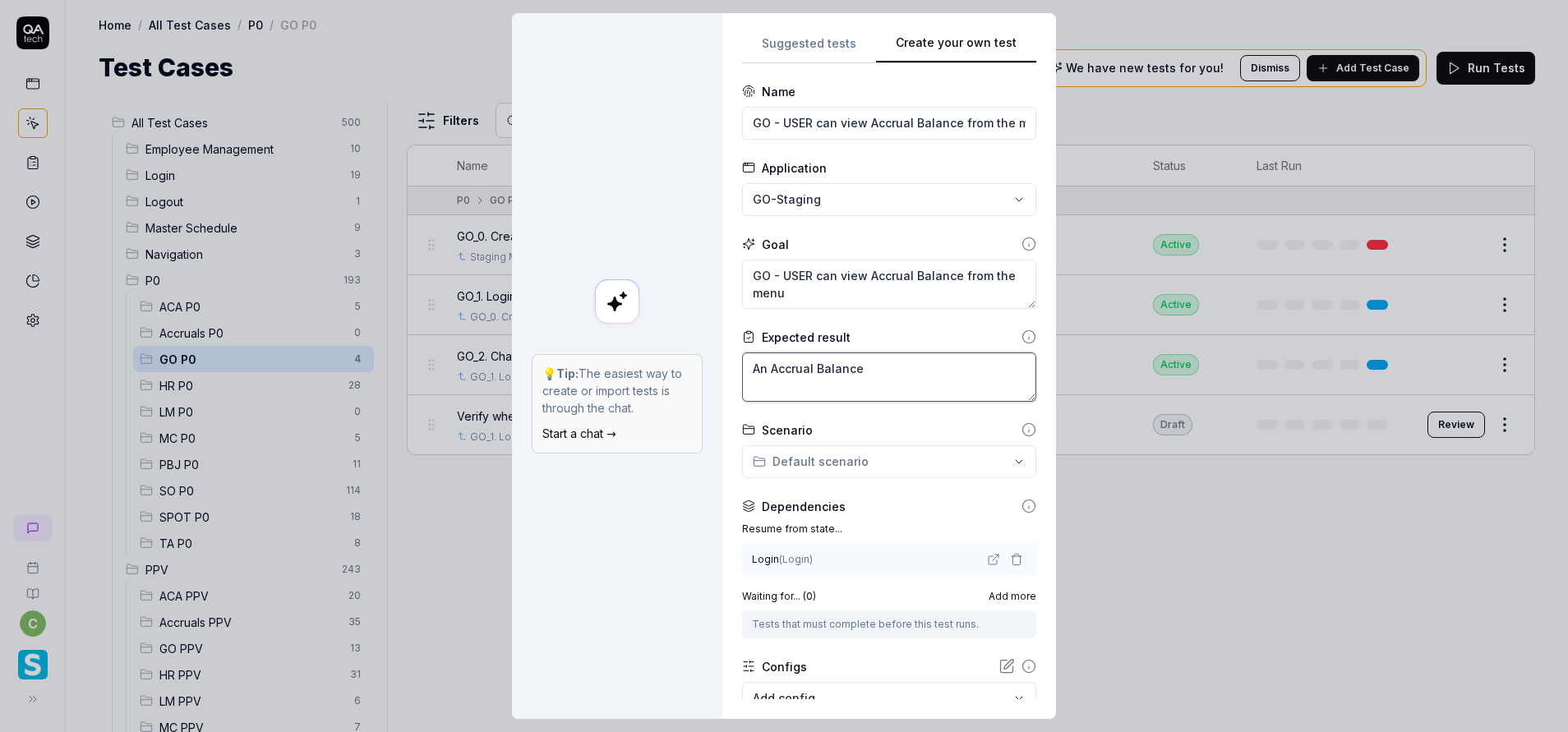
type textarea "*"
type textarea "Anl Accrual Balance"
type textarea "*"
type textarea "Anle Accrual Balance"
type textarea "*"
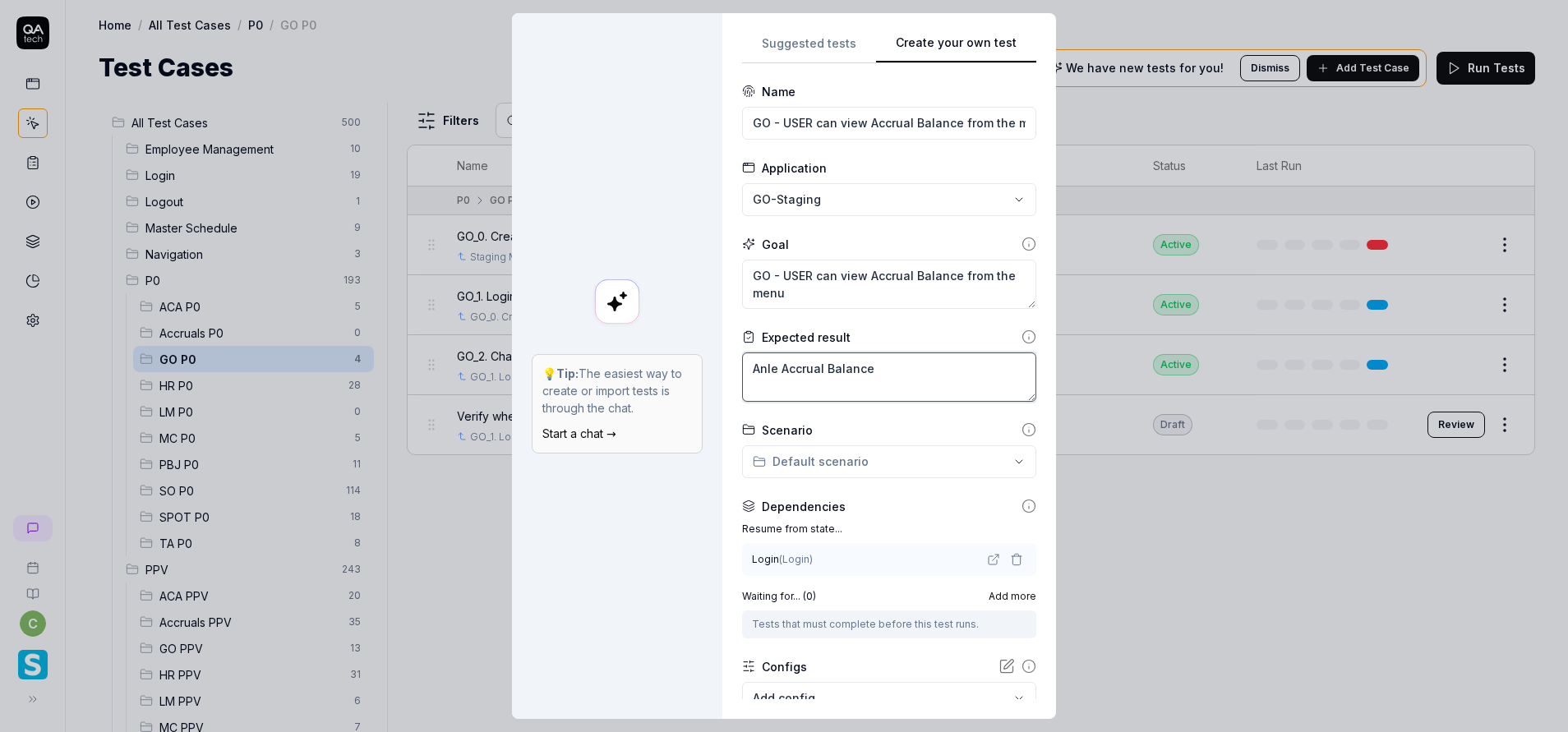
type textarea "Anle Accrual Balance"
type textarea "*"
type textarea "Anle Accrual Balance"
type textarea "*"
type textarea "Anl Accrual Balance"
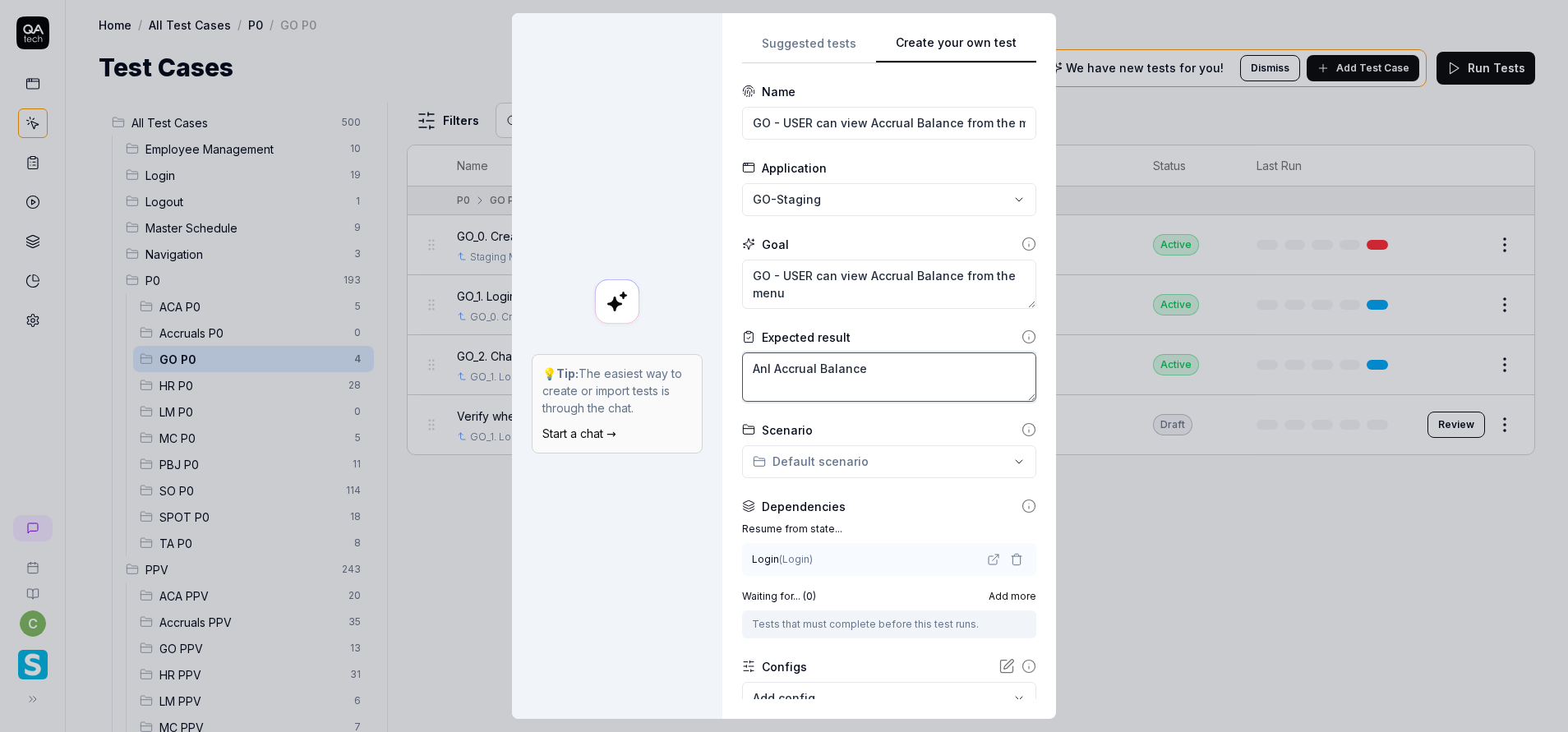
type textarea "*"
type textarea "An Accrual Balance"
type textarea "*"
type textarea "A Accrual Balance"
type textarea "*"
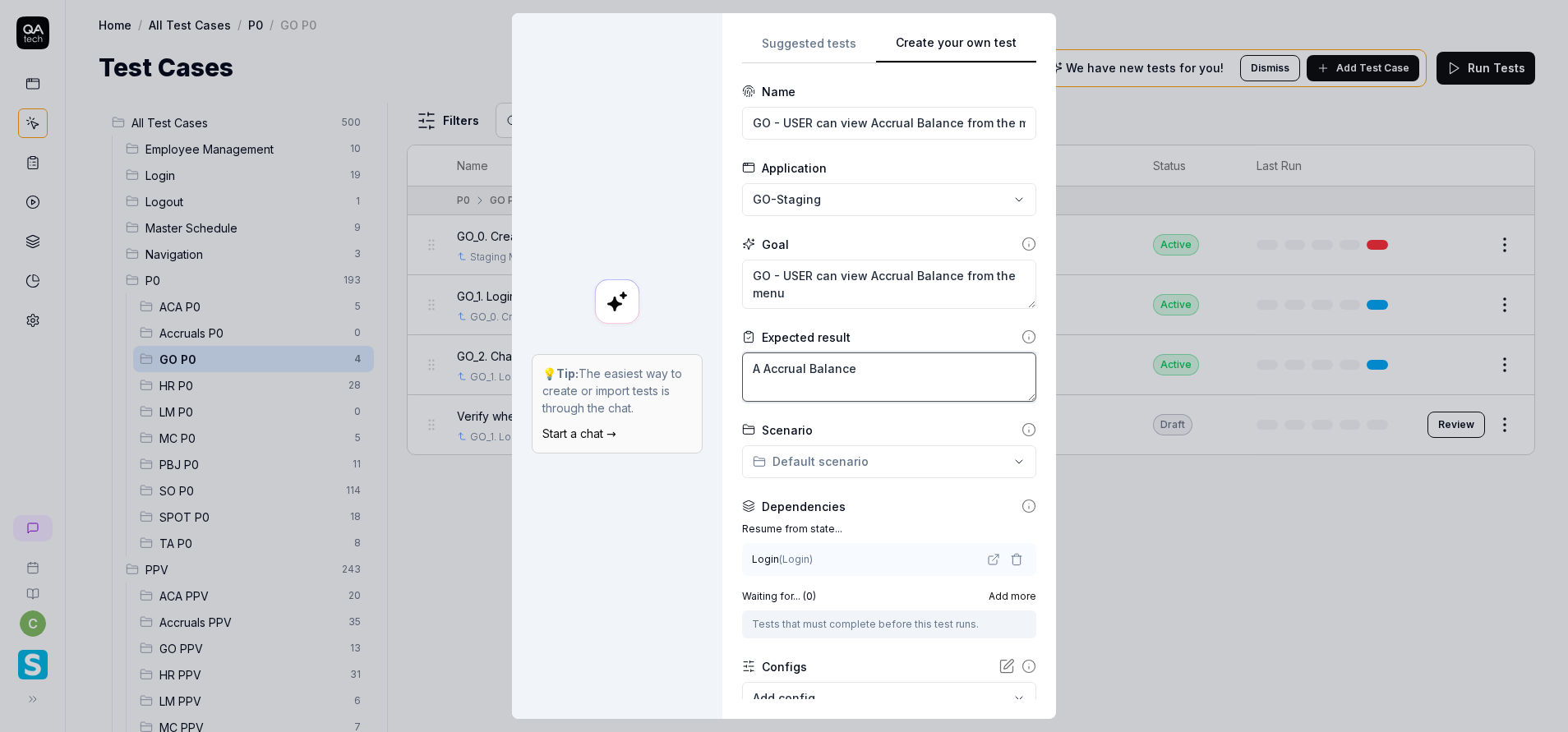
type textarea "Ab Accrual Balance"
type textarea "*"
type textarea "Abl Accrual Balance"
type textarea "*"
type textarea "Able Accrual Balance"
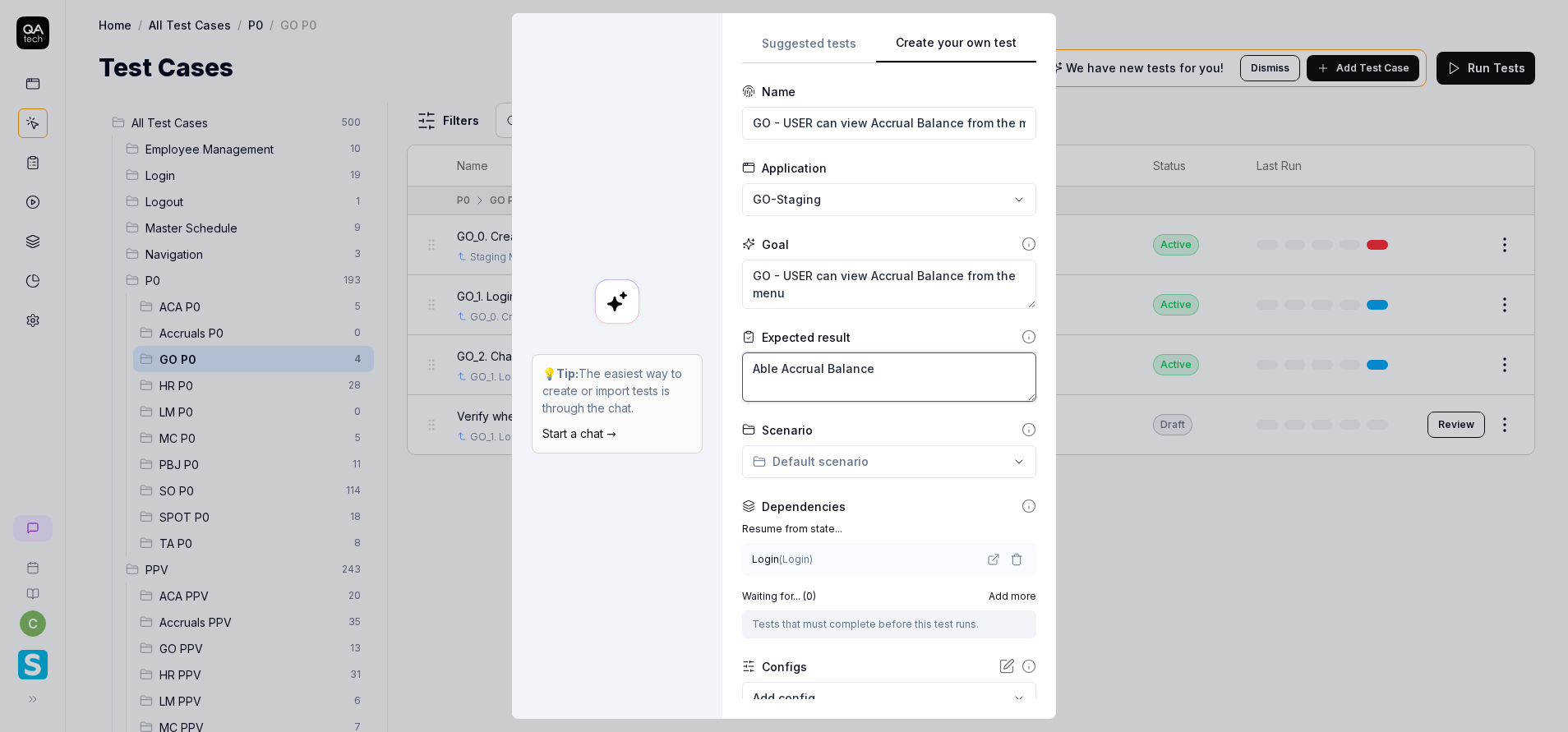
type textarea "*"
type textarea "Able Accrual Balance"
type textarea "*"
type textarea "Able to Accrual Balance"
type textarea "*"
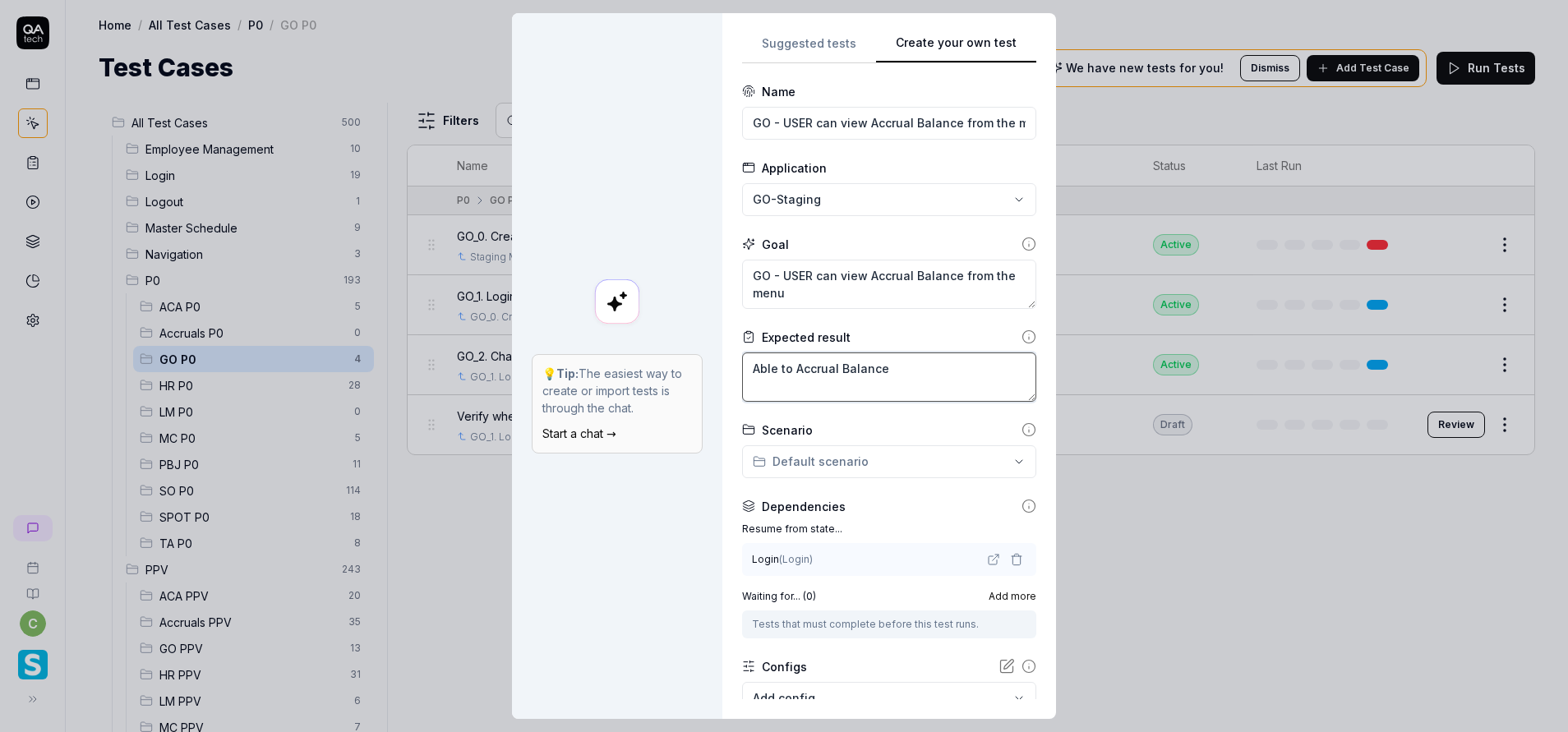
type textarea "Able toi Accrual Balance"
type textarea "*"
type textarea "Able toi Accrual Balance"
type textarea "*"
type textarea "Able toi Accrual Balance"
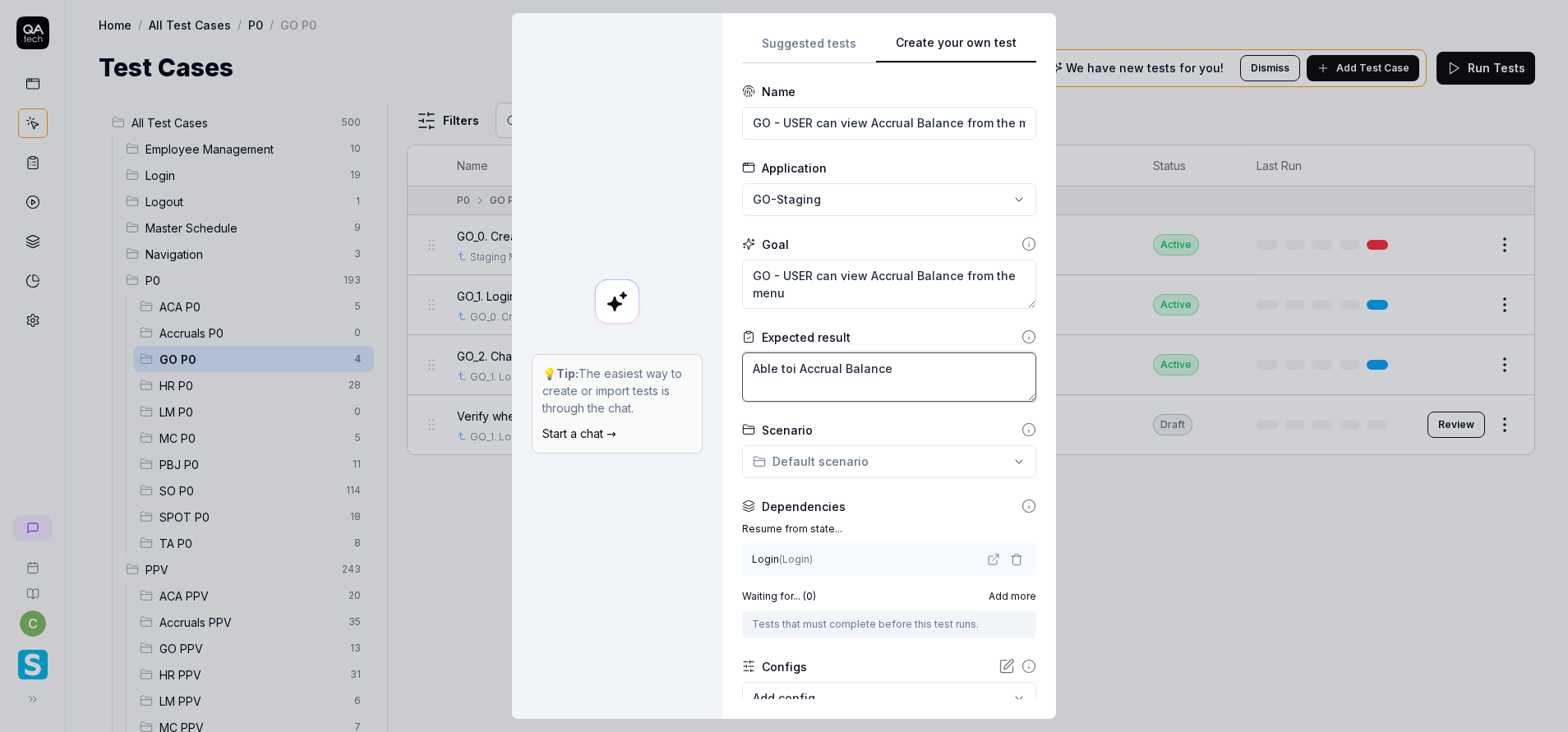
type textarea "*"
type textarea "Able to Accrual Balance"
type textarea "*"
type textarea "Able to Accrual Balance"
type textarea "*"
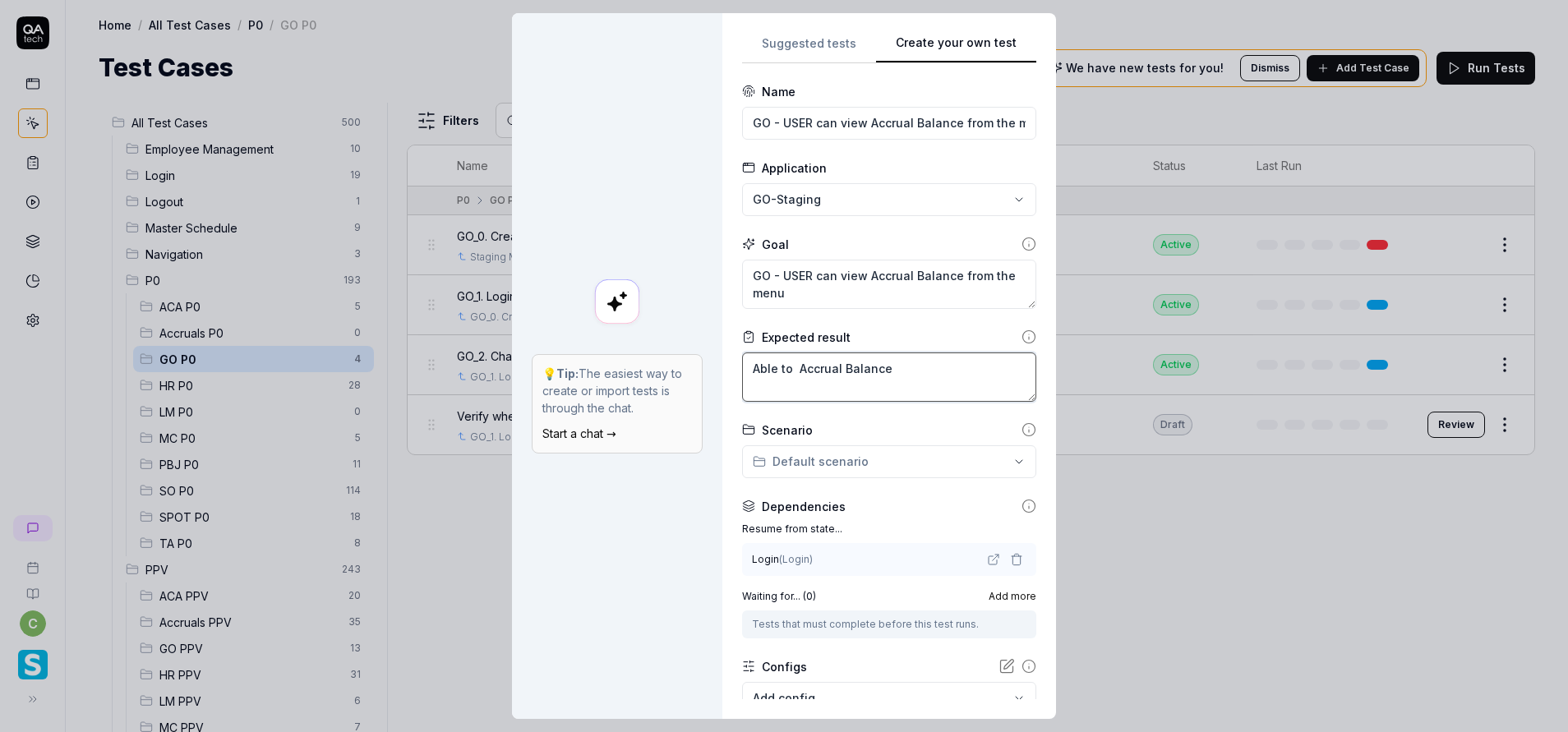
type textarea "Able to s Accrual Balance"
type textarea "*"
type textarea "Able to se Accrual Balance"
type textarea "*"
type textarea "Able to see Accrual Balance"
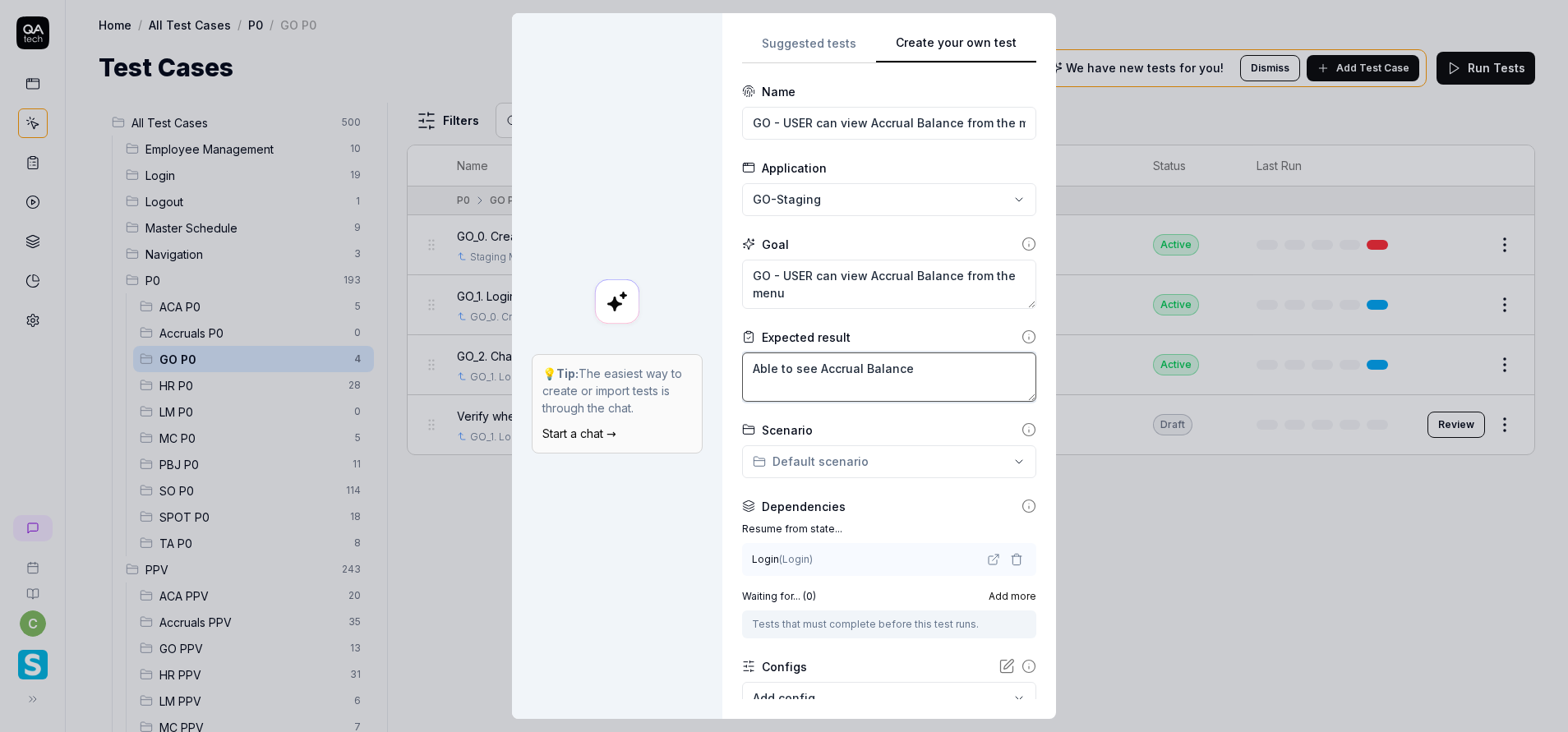
type textarea "*"
type textarea "Able to see Accrual Balance"
type textarea "*"
type textarea "Able to see t Accrual Balance"
type textarea "*"
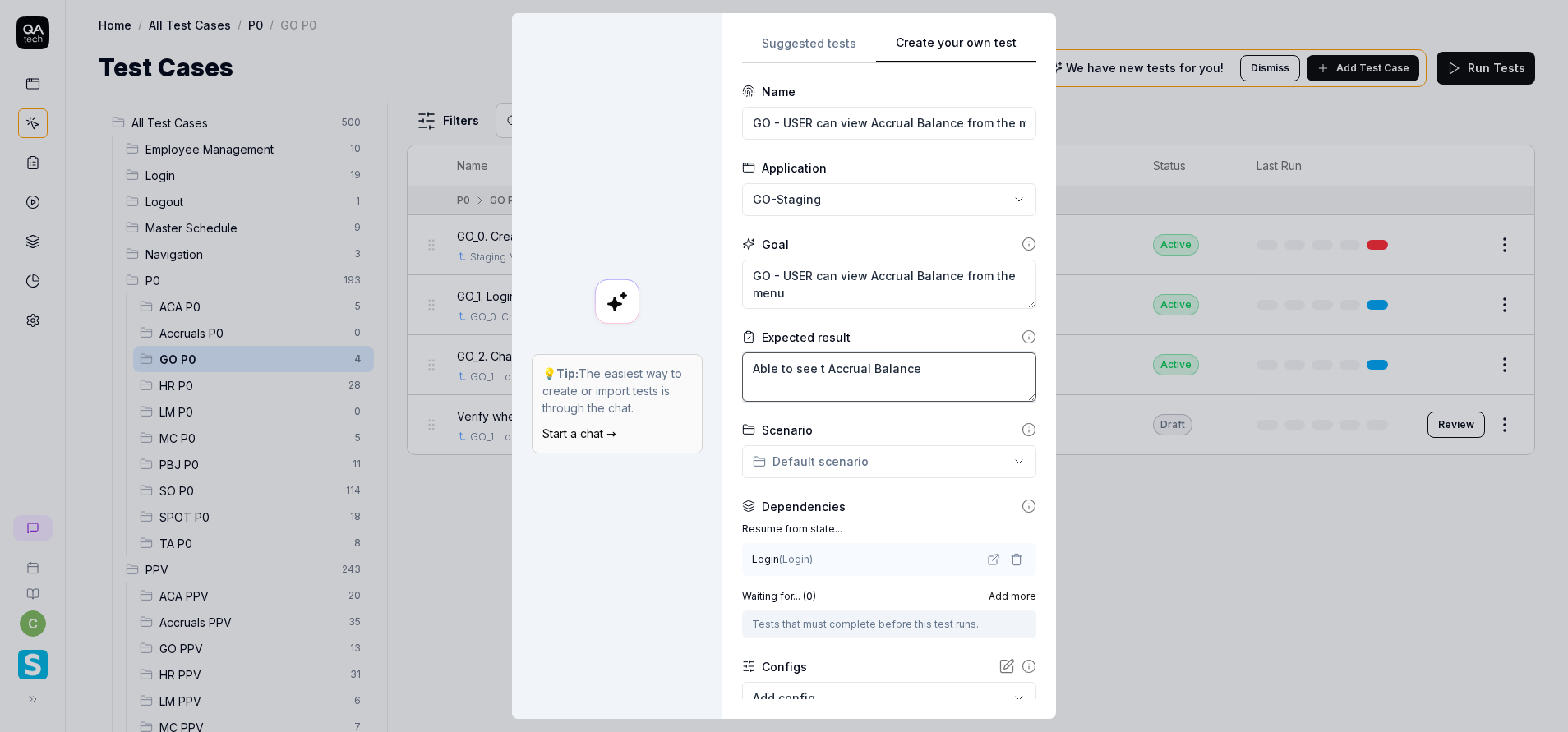
type textarea "Able to see th Accrual Balance"
type textarea "*"
type textarea "Able to see the Accrual Balance"
type textarea "*"
type textarea "Able to see the Accrual Balance"
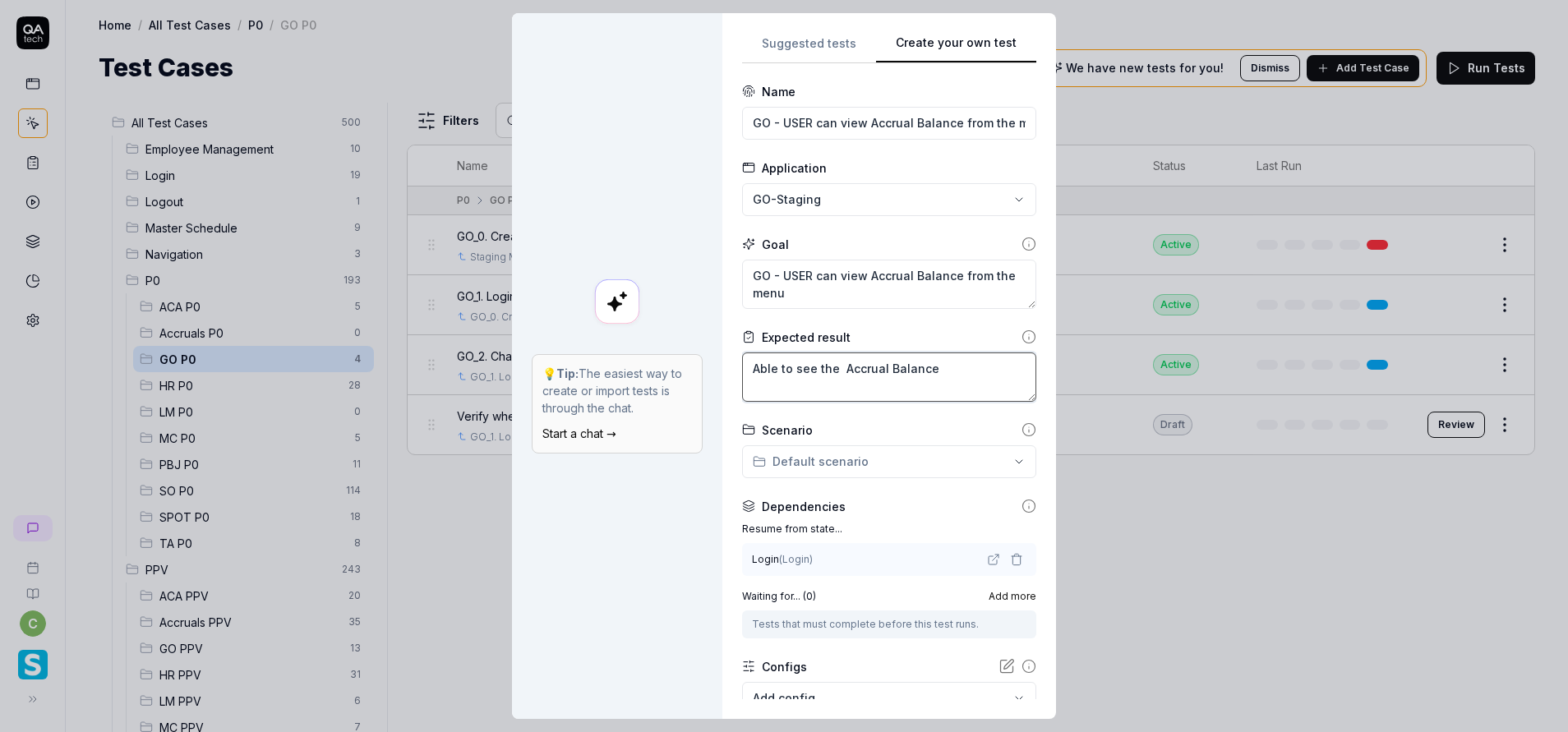
type textarea "*"
type textarea "Able to see the Accrual Balance"
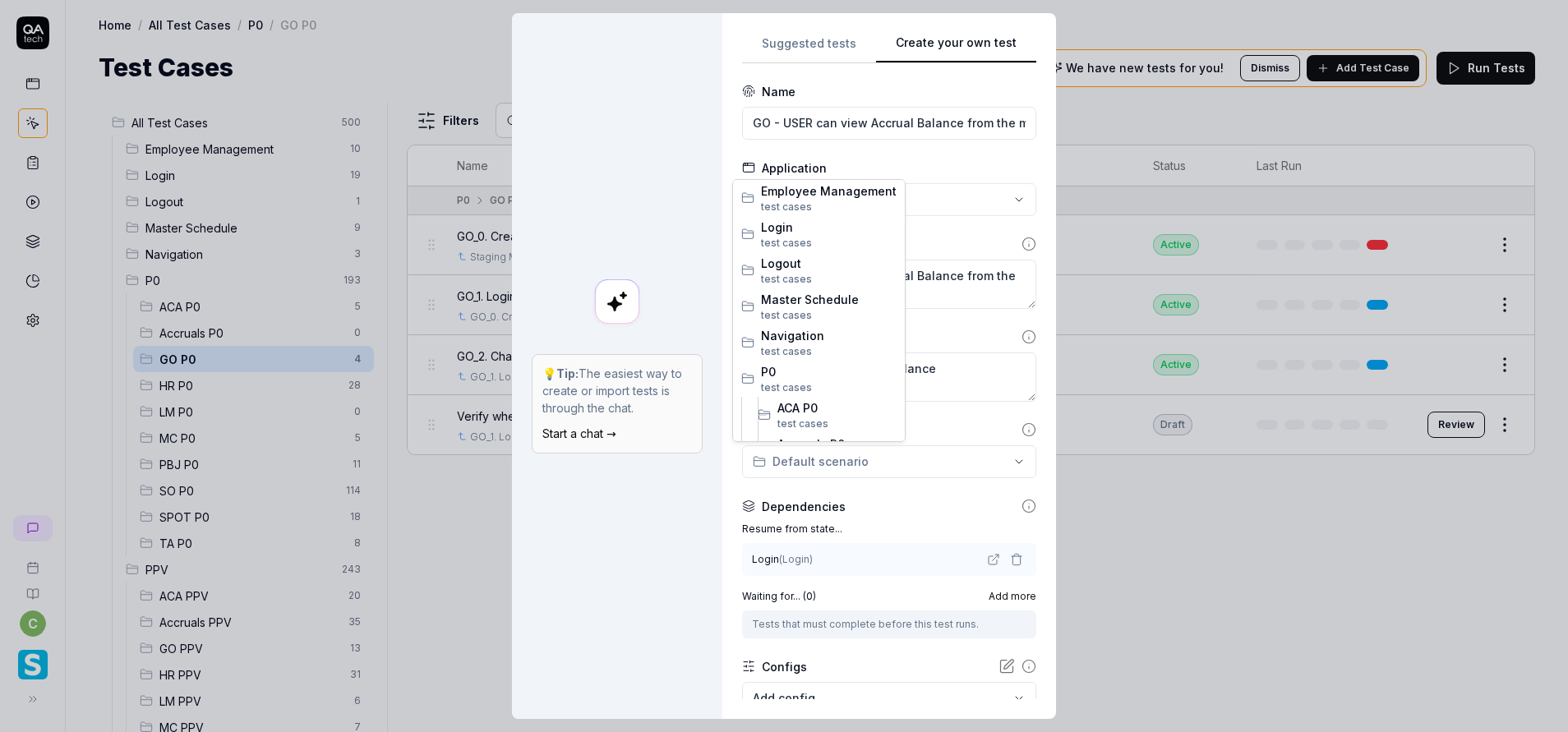
click at [855, 449] on div "**********" at bounding box center [784, 366] width 1568 height 732
click at [825, 355] on span "GO P0" at bounding box center [836, 357] width 119 height 17
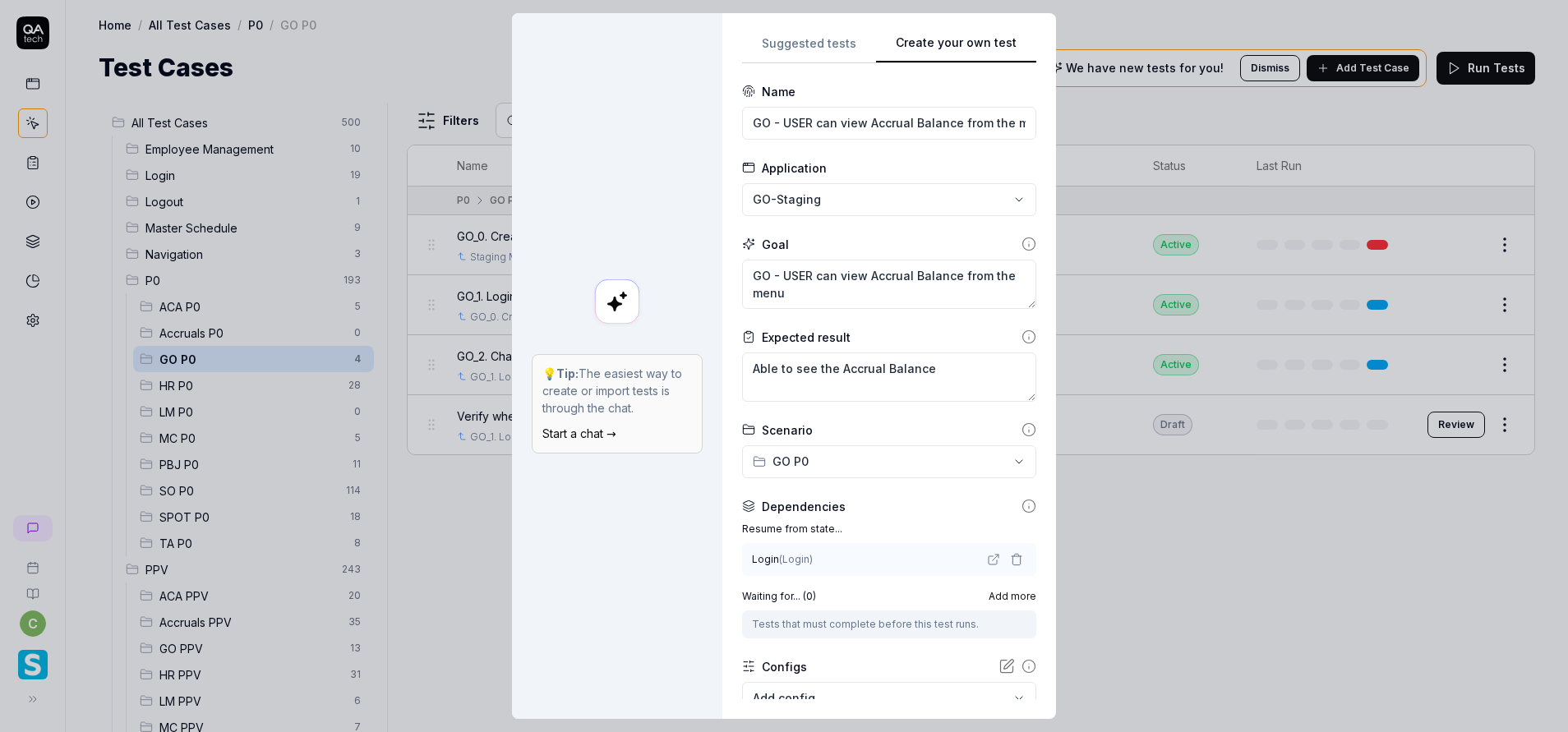
click at [848, 563] on div "Login ( Login )" at bounding box center [867, 559] width 231 height 15
click at [1010, 558] on icon "button" at bounding box center [1016, 559] width 13 height 13
click at [829, 556] on div "No test case" at bounding box center [880, 558] width 256 height 17
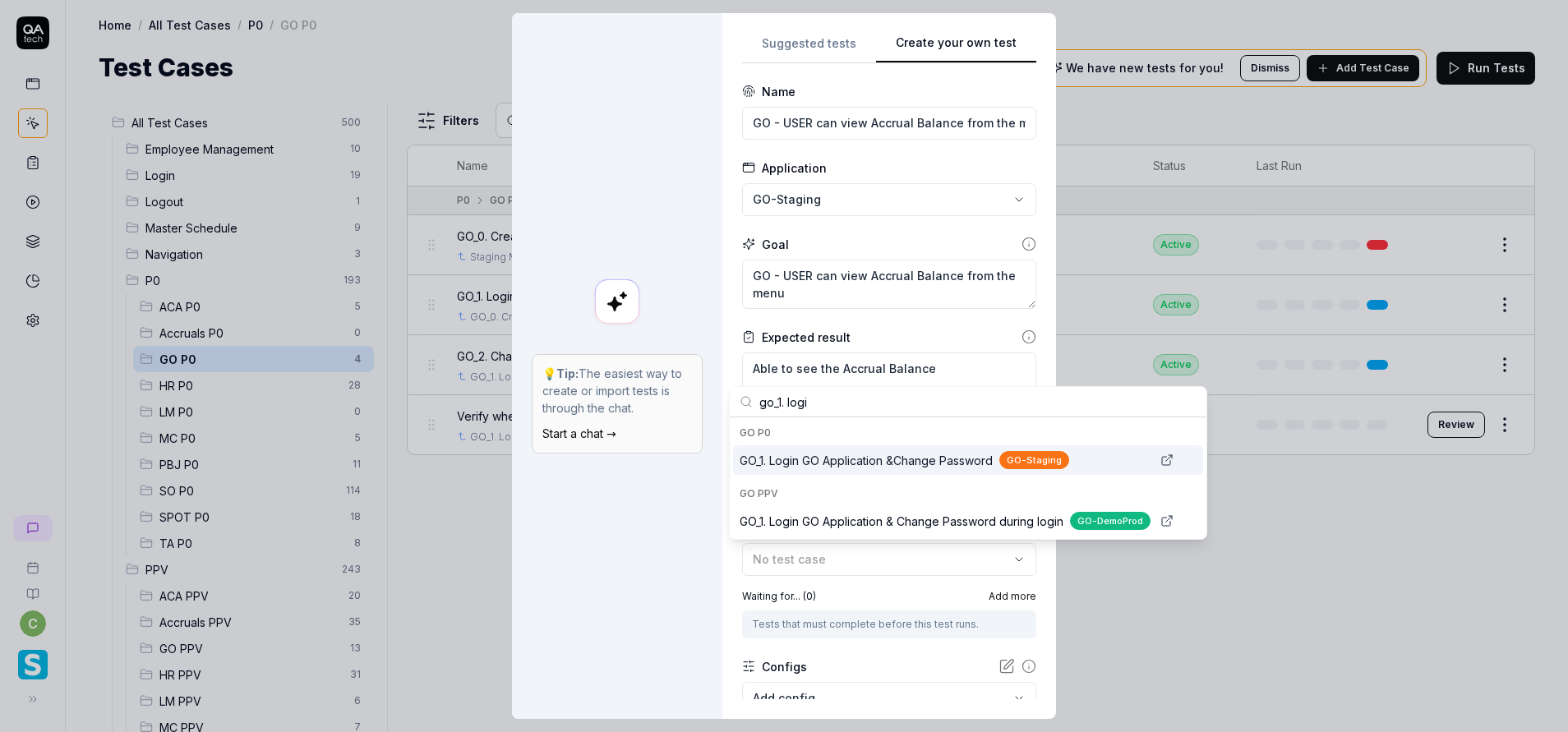
type input "go_1. logi"
click at [955, 455] on span "GO_1. Login GO Application &Change Password" at bounding box center [865, 460] width 253 height 17
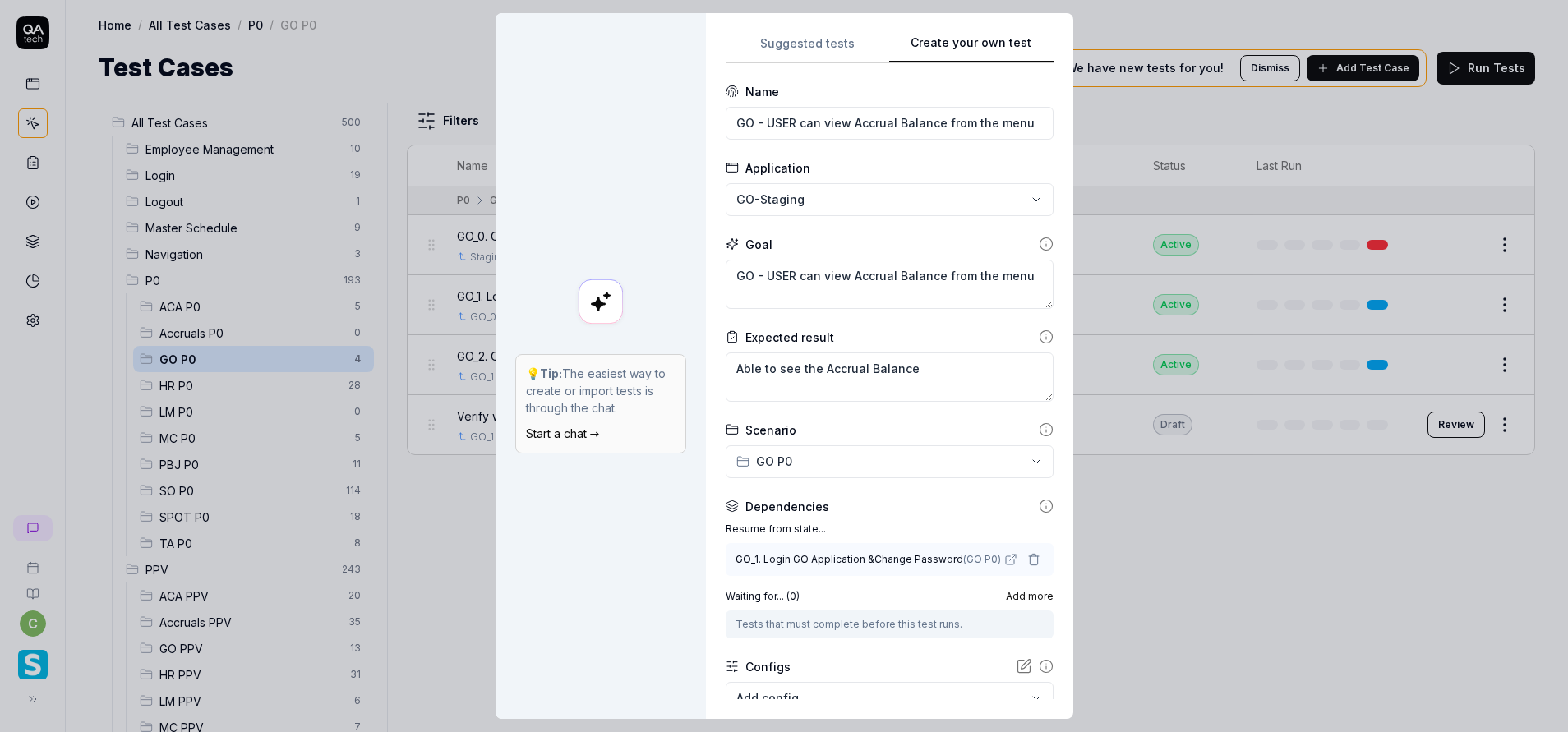
scroll to position [108, 0]
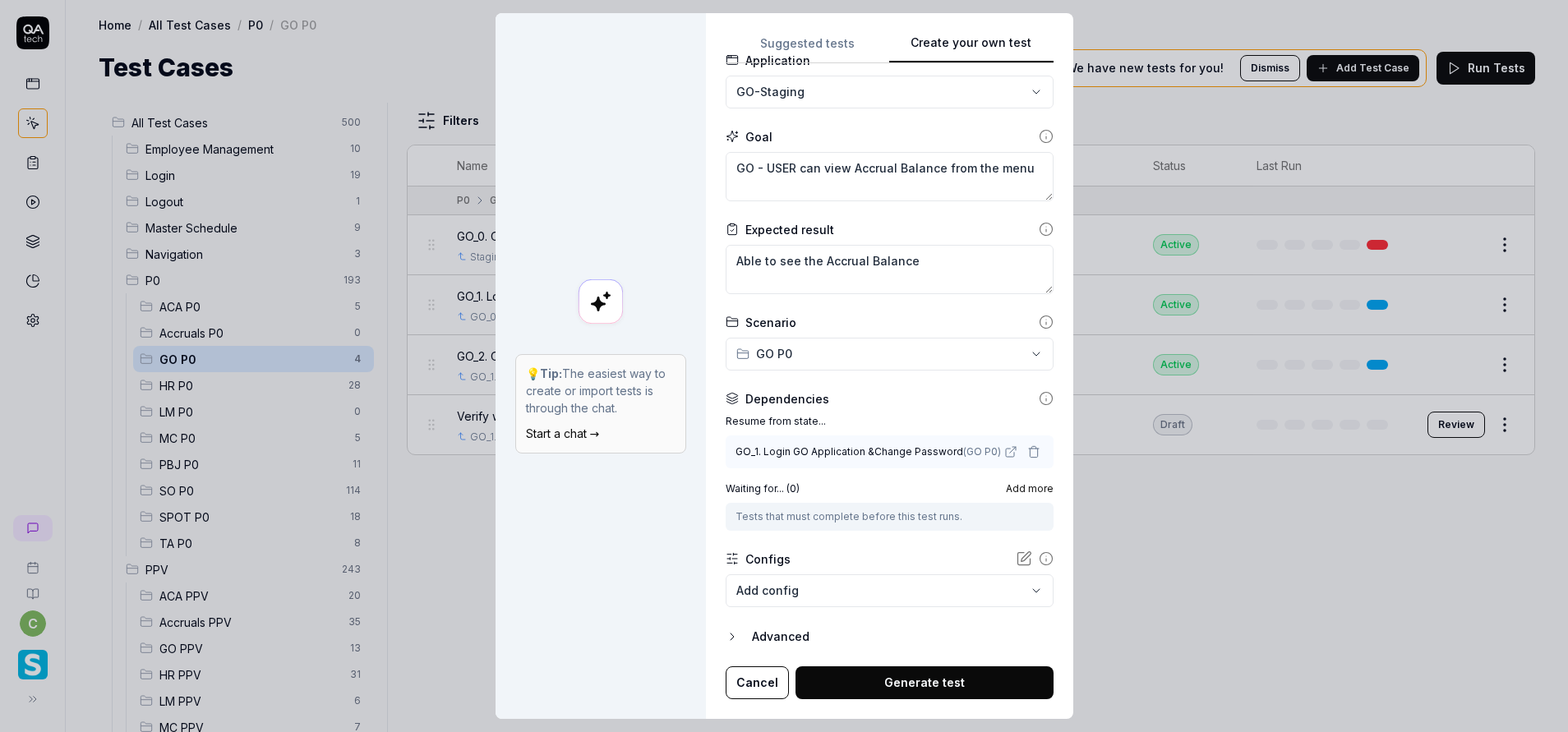
click at [907, 695] on button "Generate test" at bounding box center [924, 682] width 258 height 33
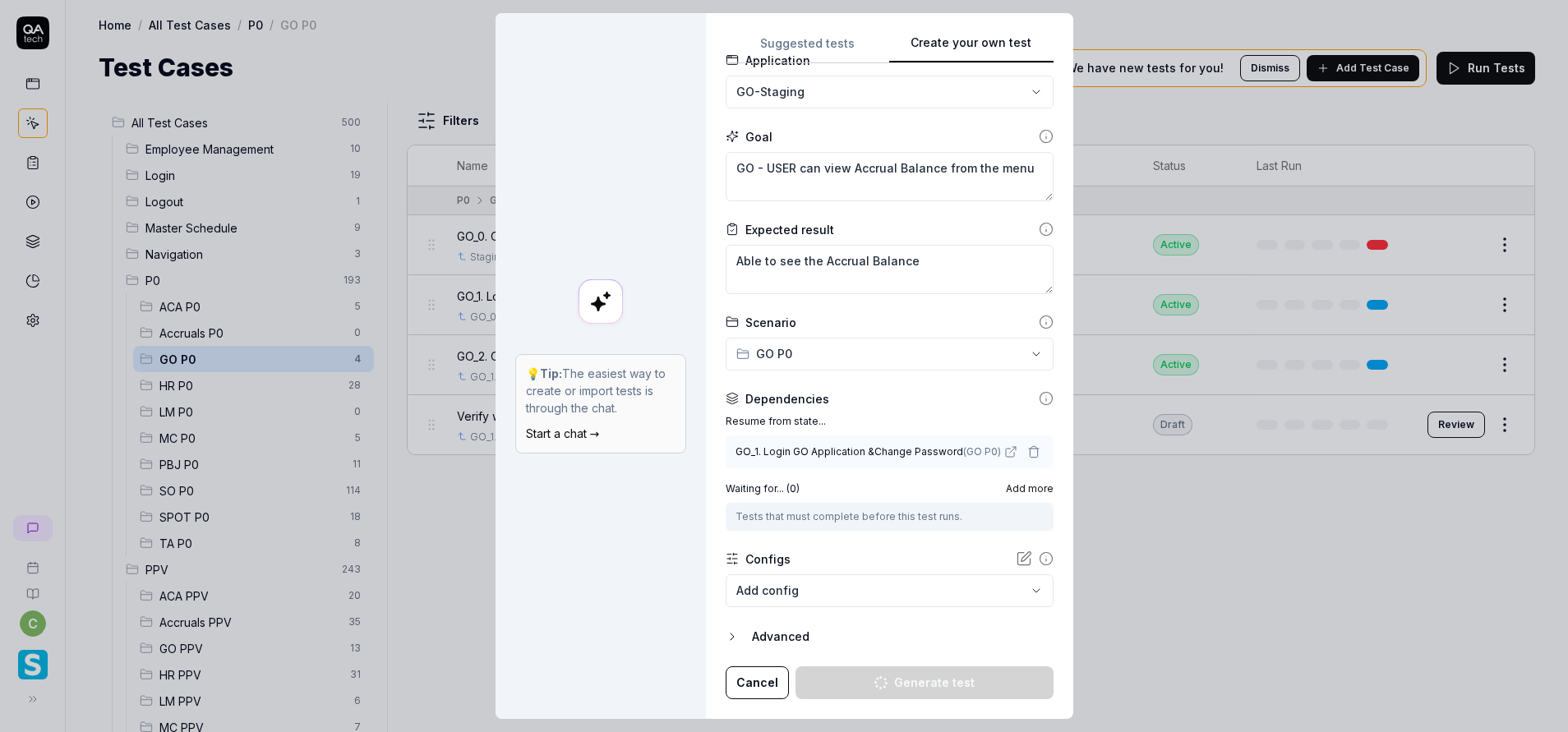
type textarea "*"
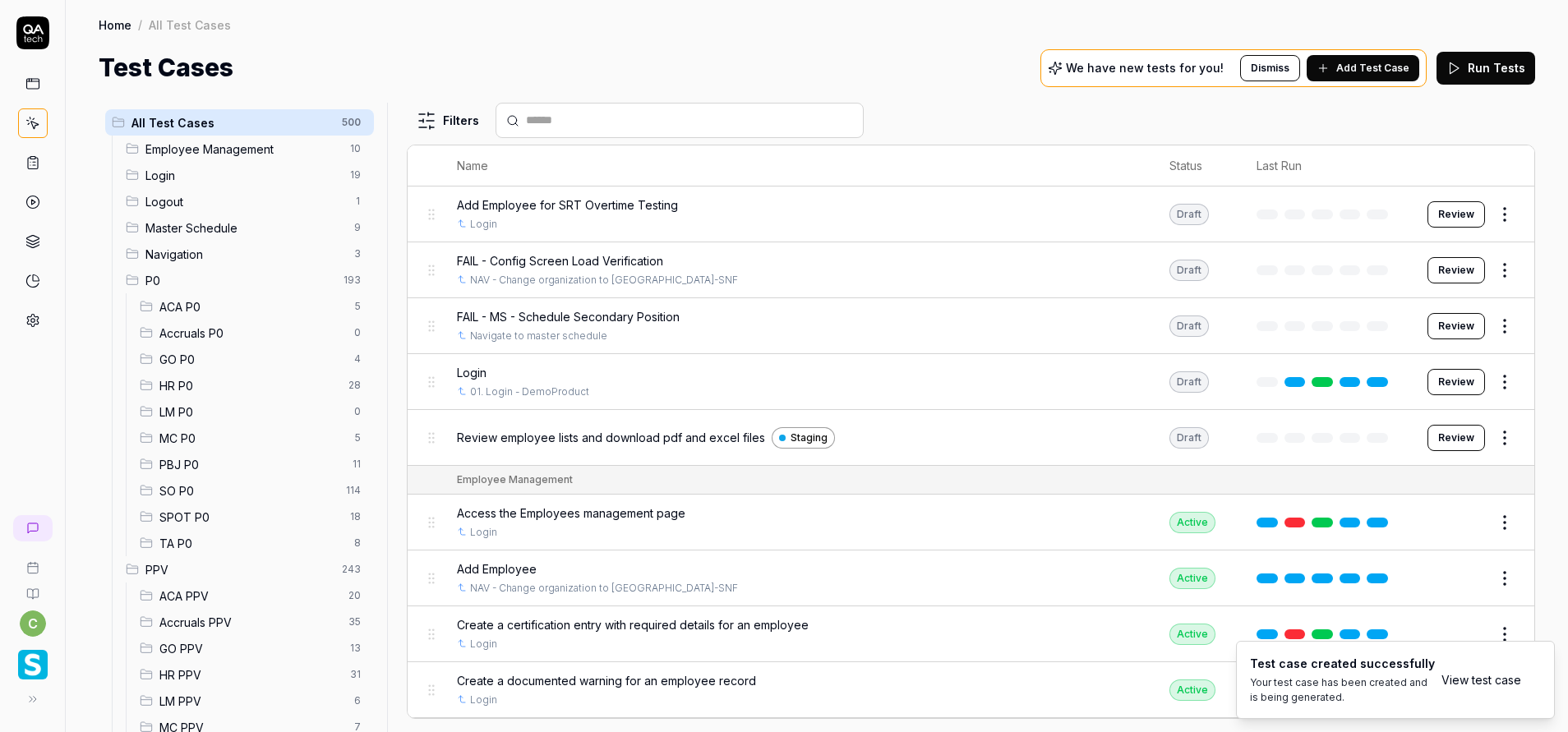
click at [1364, 73] on span "Add Test Case" at bounding box center [1372, 68] width 73 height 15
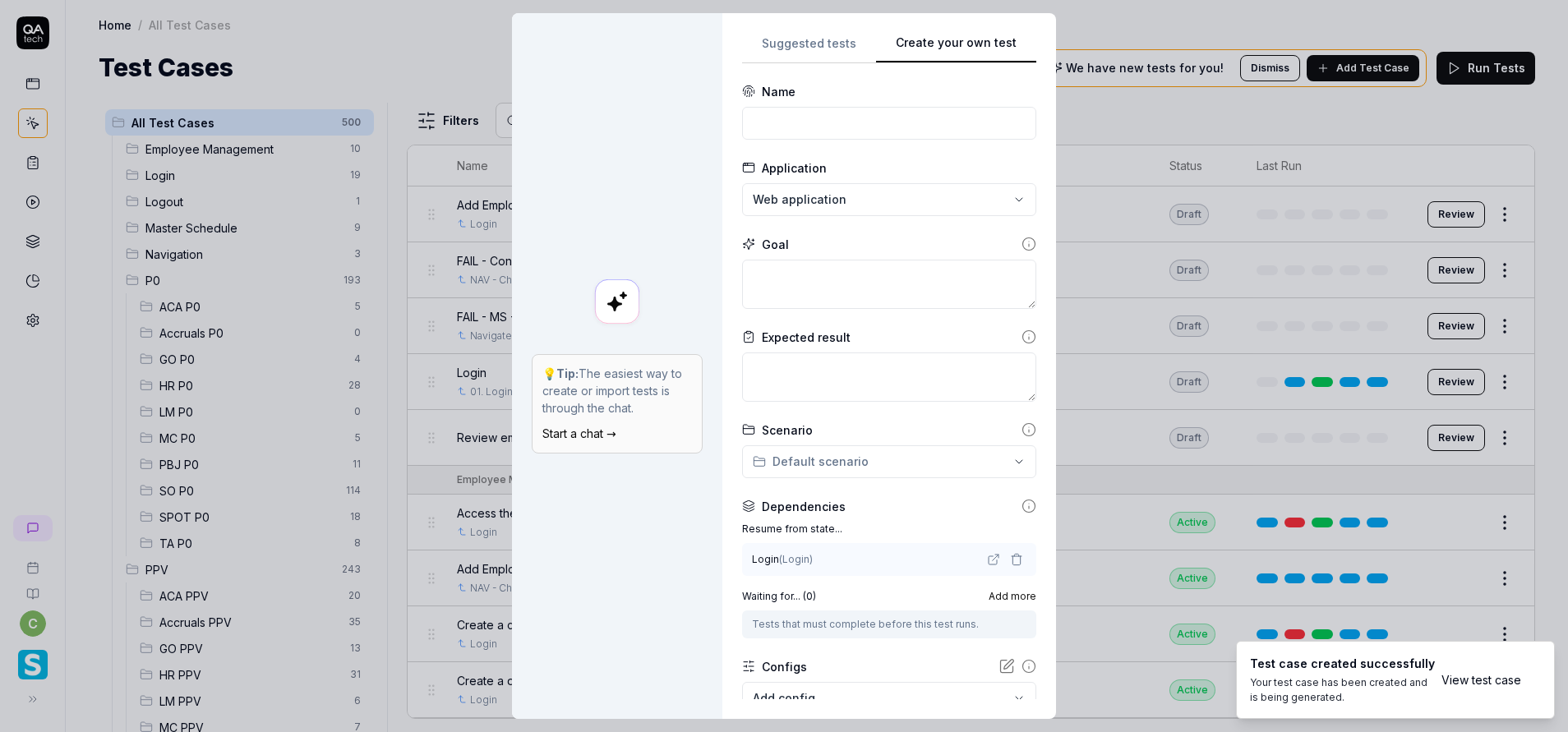
drag, startPoint x: 781, startPoint y: 100, endPoint x: 797, endPoint y: 121, distance: 26.4
click at [784, 121] on div "Name" at bounding box center [888, 111] width 294 height 56
click at [784, 121] on input at bounding box center [888, 123] width 294 height 33
paste input "Go Dept Schedule - Verify that Dept Schedule will available for the one week"
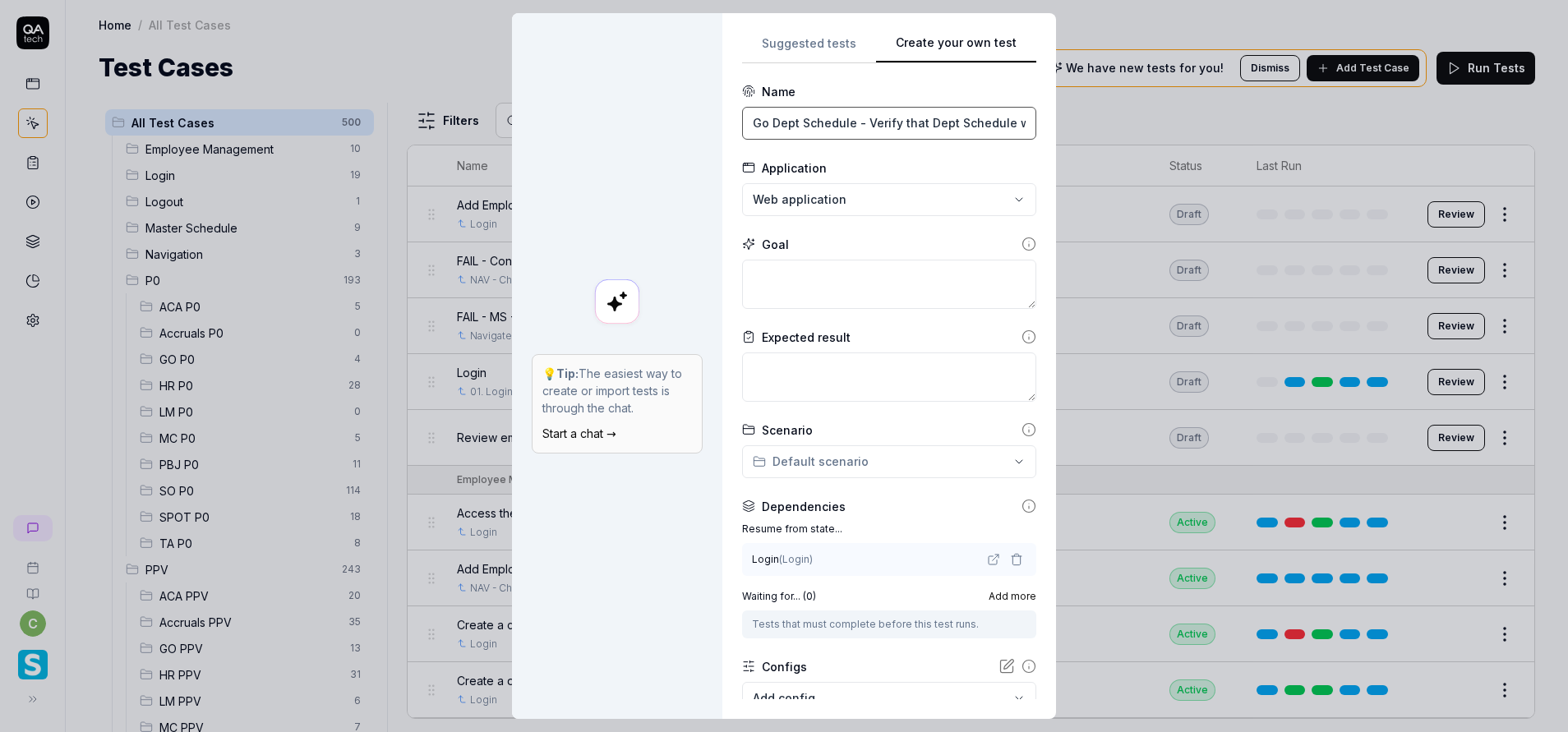
click at [823, 127] on input "Go Dept Schedule - Verify that Dept Schedule will available for the one week" at bounding box center [888, 123] width 294 height 33
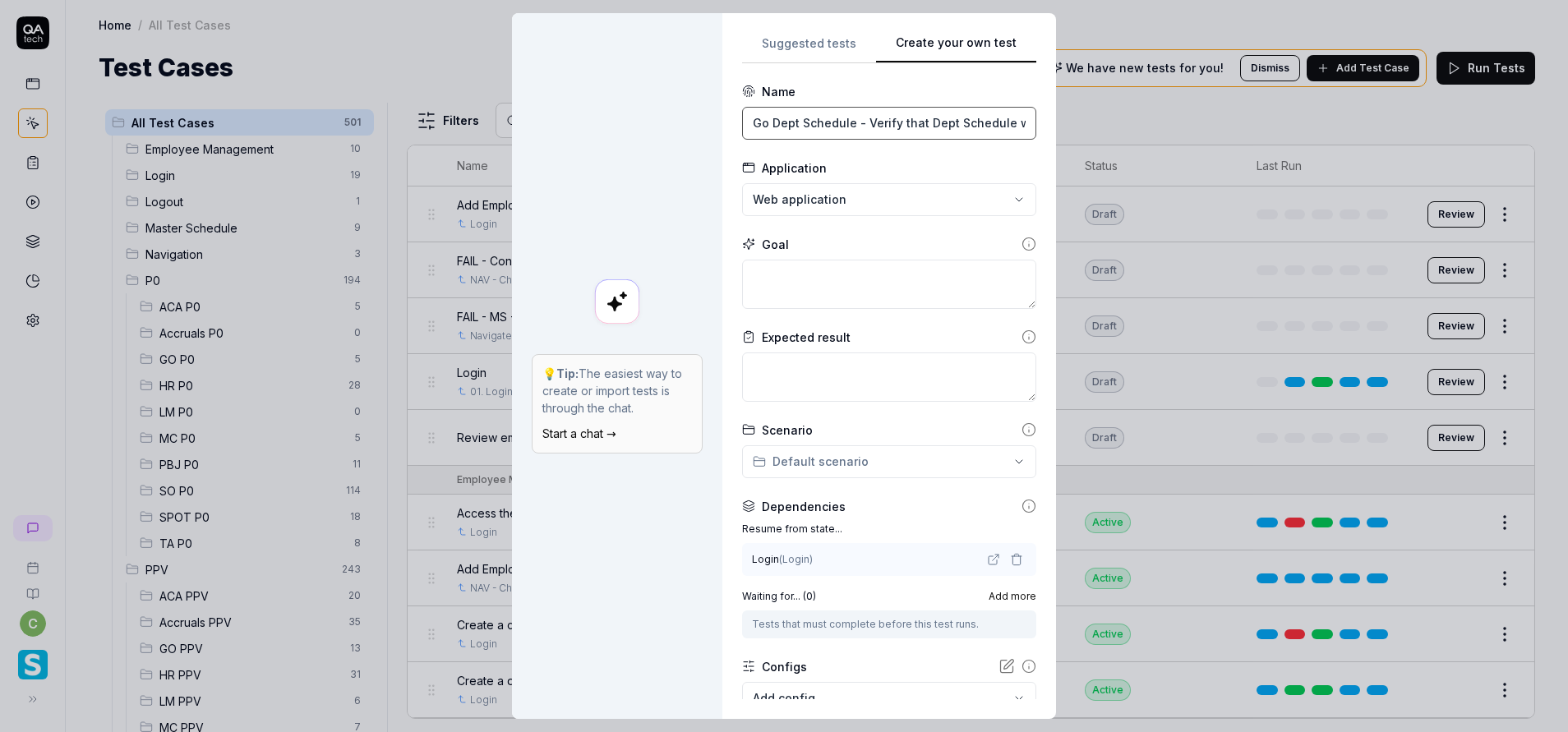
type input "Go Dept Schedule - Verify that Dept Schedule will available for the one week"
drag, startPoint x: 770, startPoint y: 311, endPoint x: 810, endPoint y: 289, distance: 45.7
click at [810, 289] on form "**********" at bounding box center [888, 445] width 294 height 724
click at [810, 289] on textarea at bounding box center [888, 284] width 294 height 49
paste textarea "Go Dept Schedule - Verify that Dept Schedule will available for the one week"
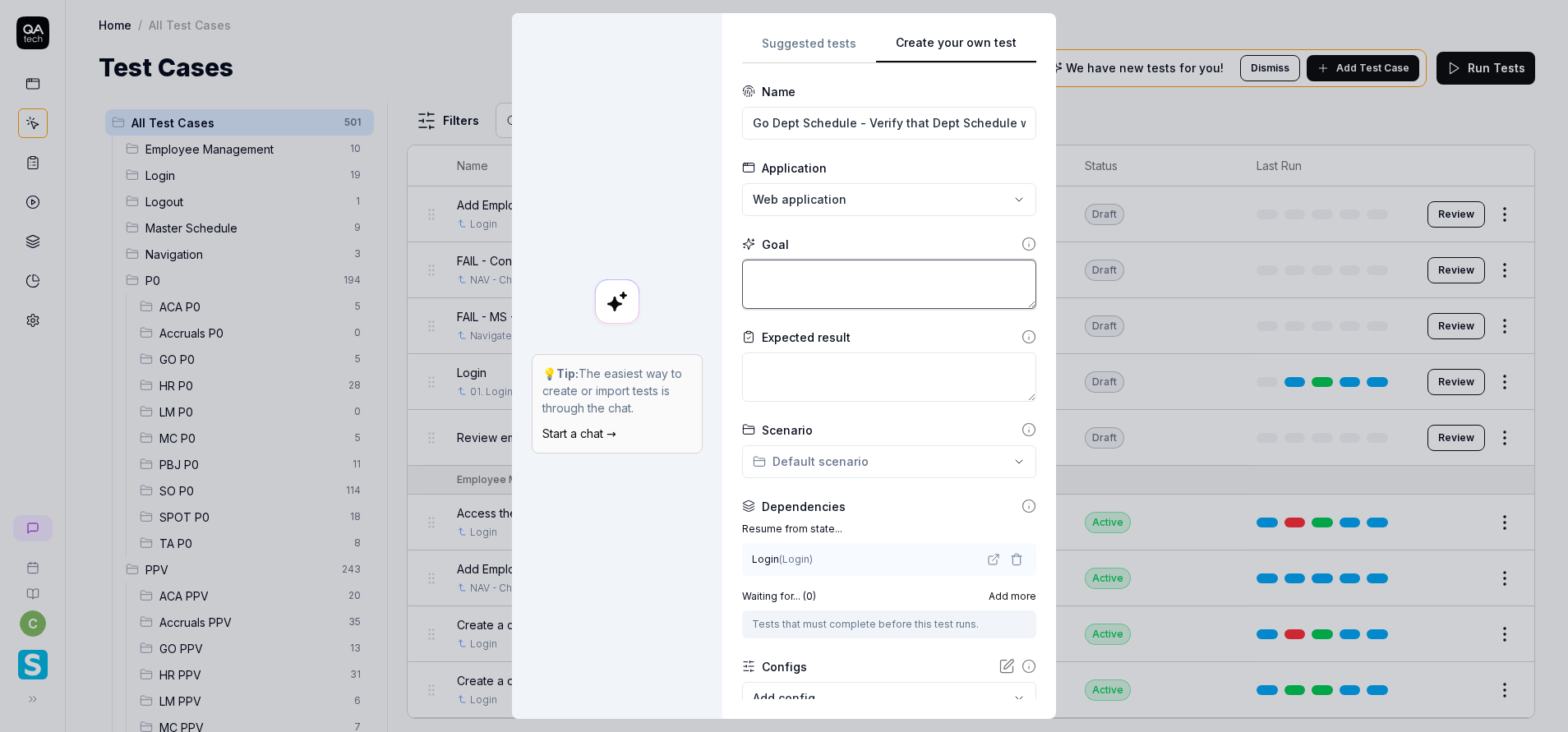
type textarea "Go Dept Schedule - Verify that Dept Schedule will available for the one week"
type textarea "*"
type textarea "Go Dept Schedule - Verify that Dept Schedule will available for the one week"
click at [806, 365] on textarea at bounding box center [888, 377] width 294 height 49
type textarea "*"
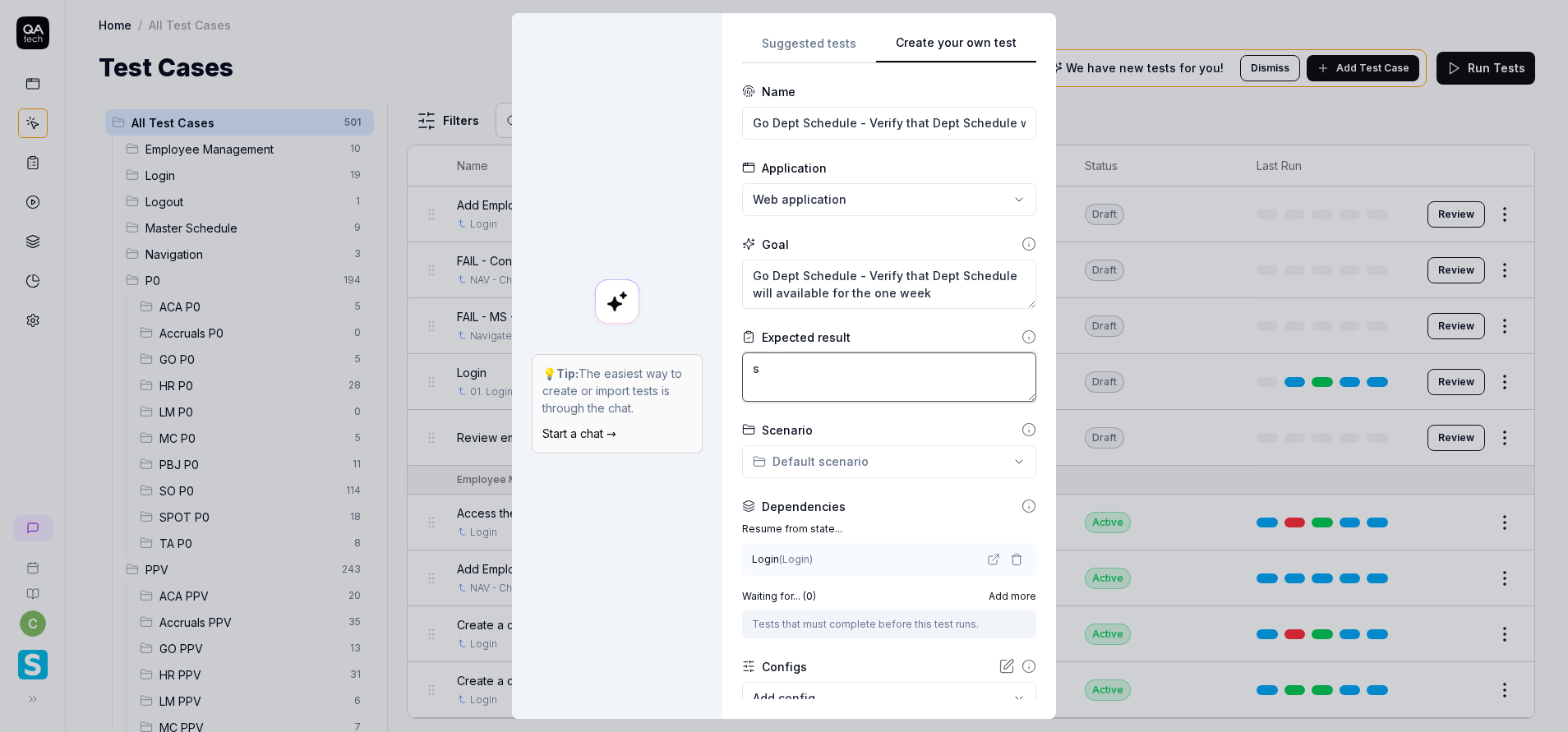
type textarea "su"
type textarea "*"
type textarea "s"
type textarea "*"
type textarea "S"
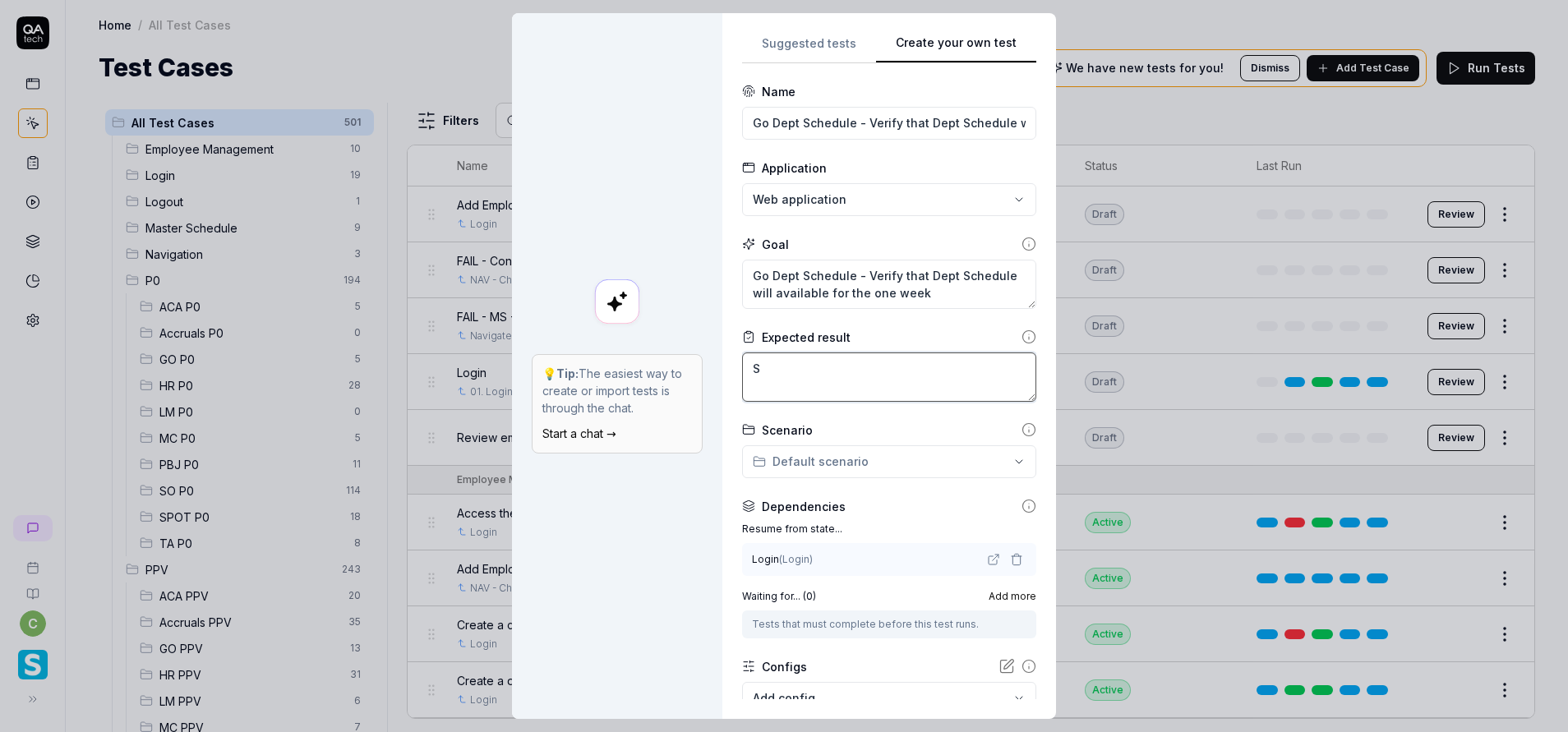
type textarea "*"
type textarea "Su"
type textarea "*"
type textarea "Suc"
type textarea "*"
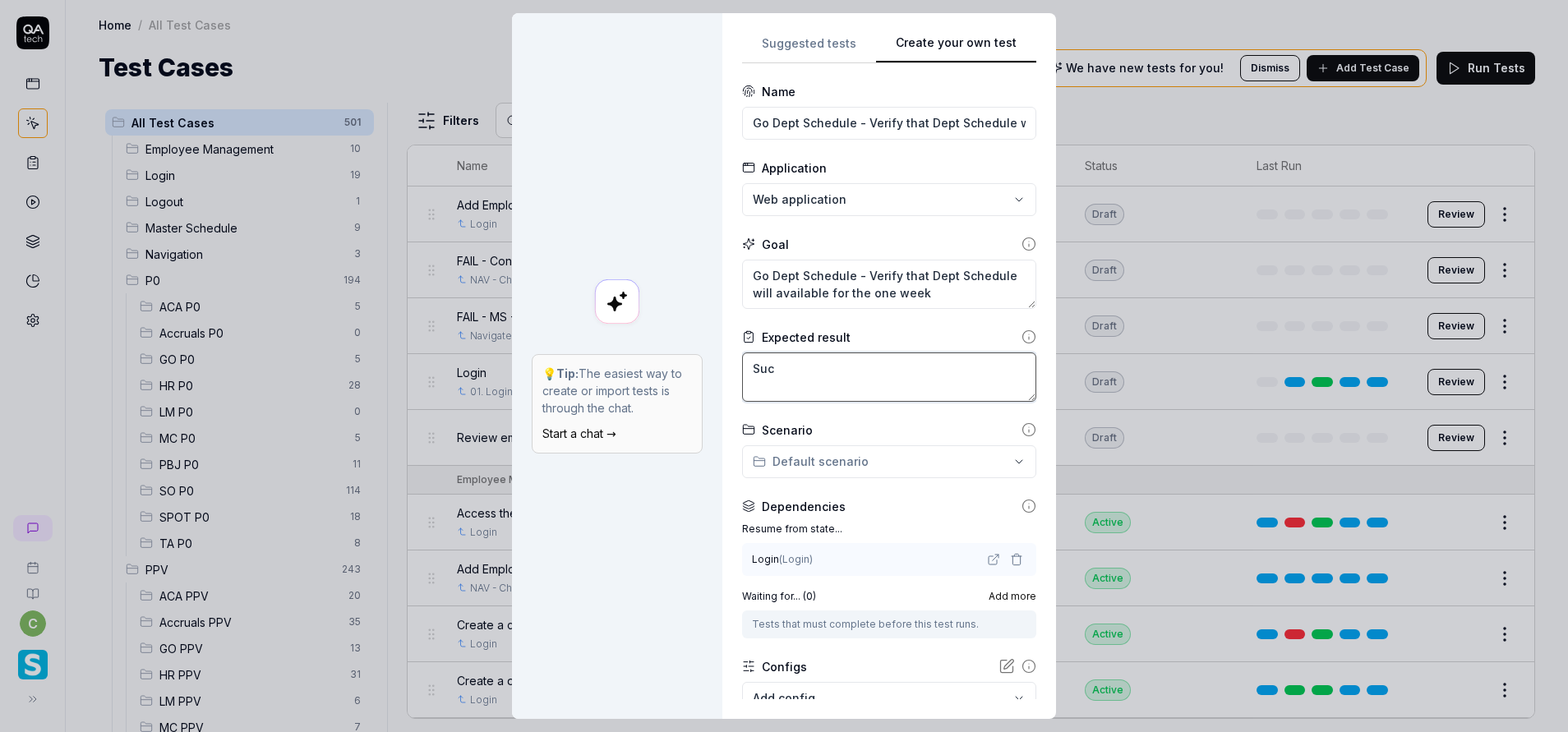
type textarea "Succ"
type textarea "*"
type textarea "Succe"
type textarea "*"
type textarea "Succes"
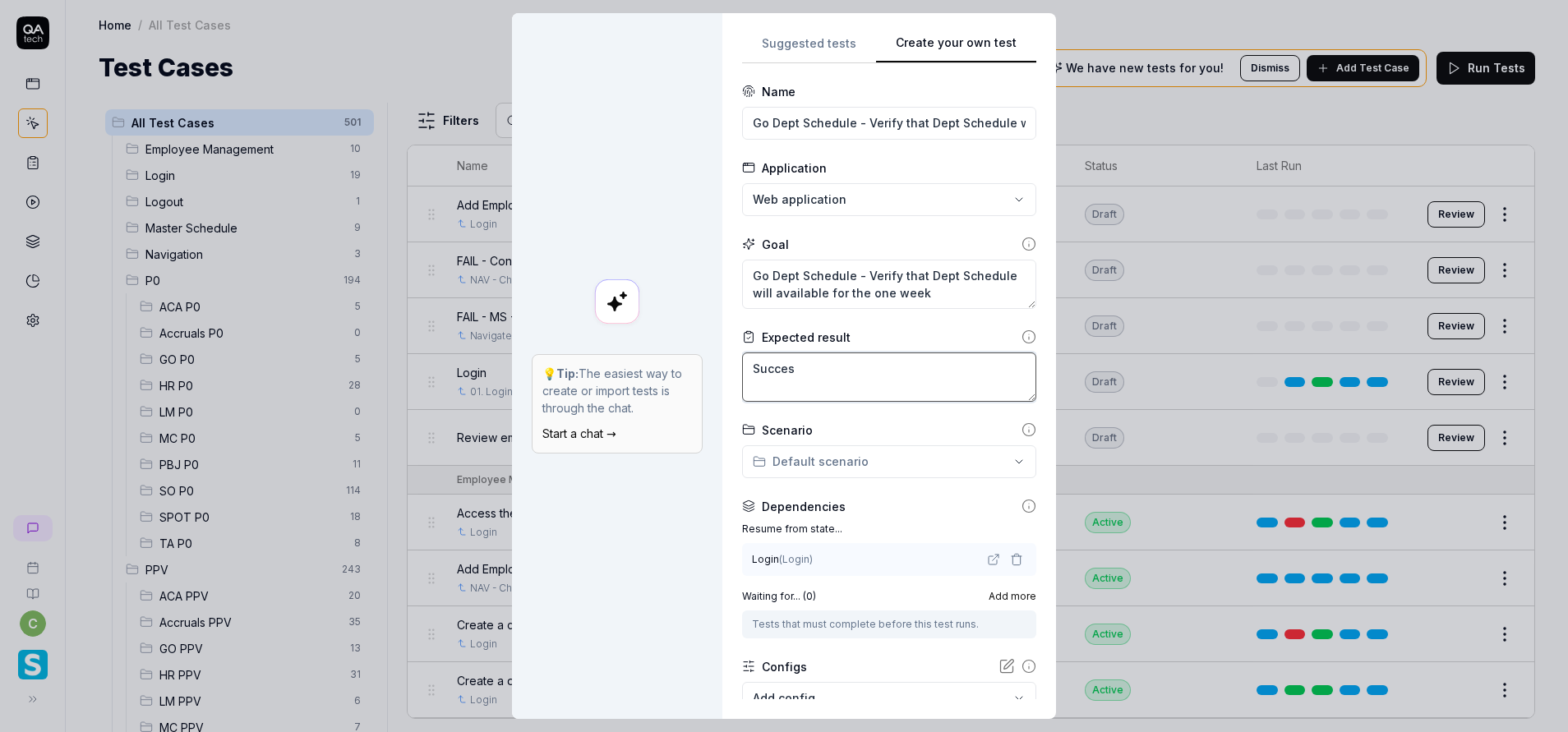
type textarea "*"
type textarea "Success"
type textarea "*"
type textarea "Successf"
type textarea "*"
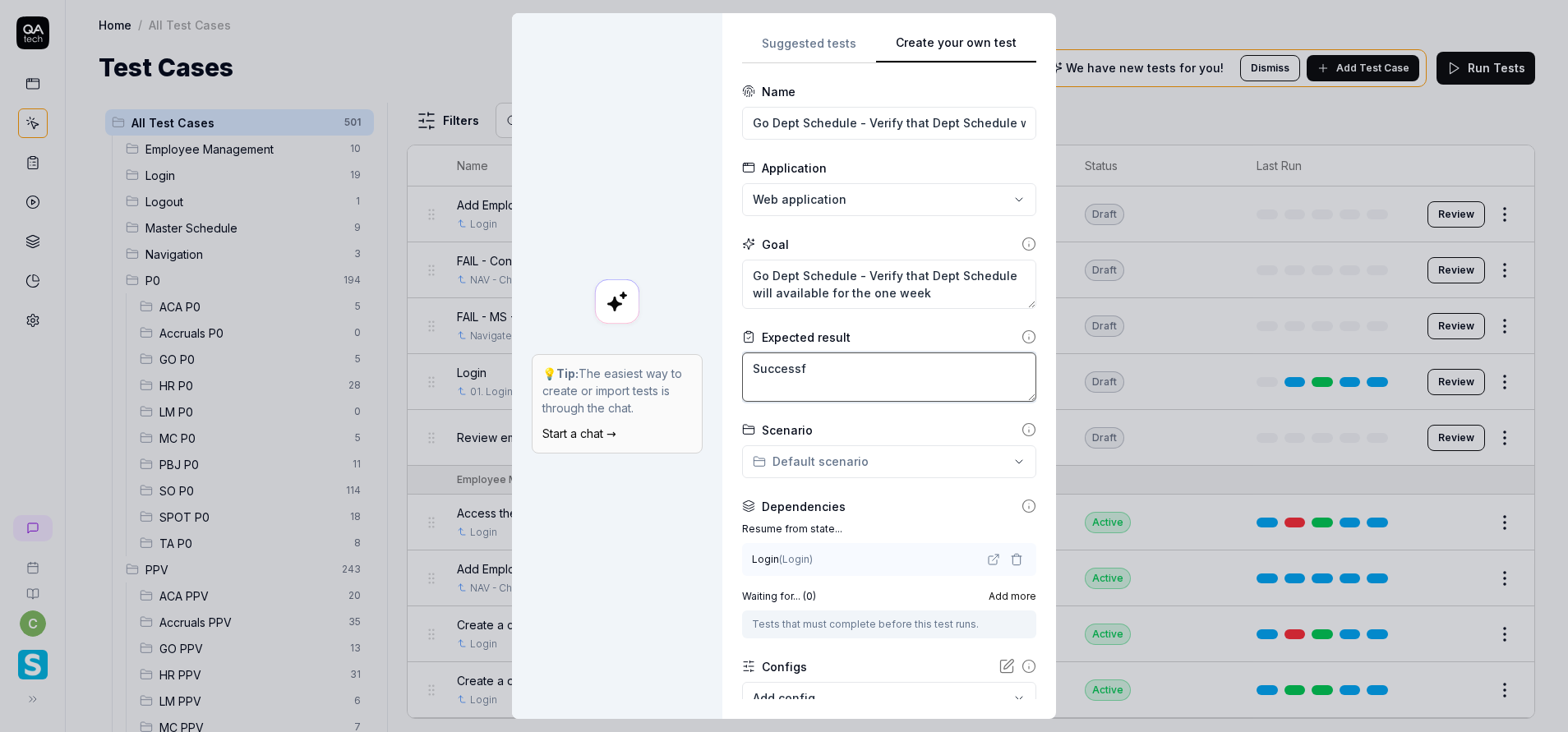
type textarea "Successfu"
type textarea "*"
type textarea "Successful"
type textarea "*"
type textarea "Successfully"
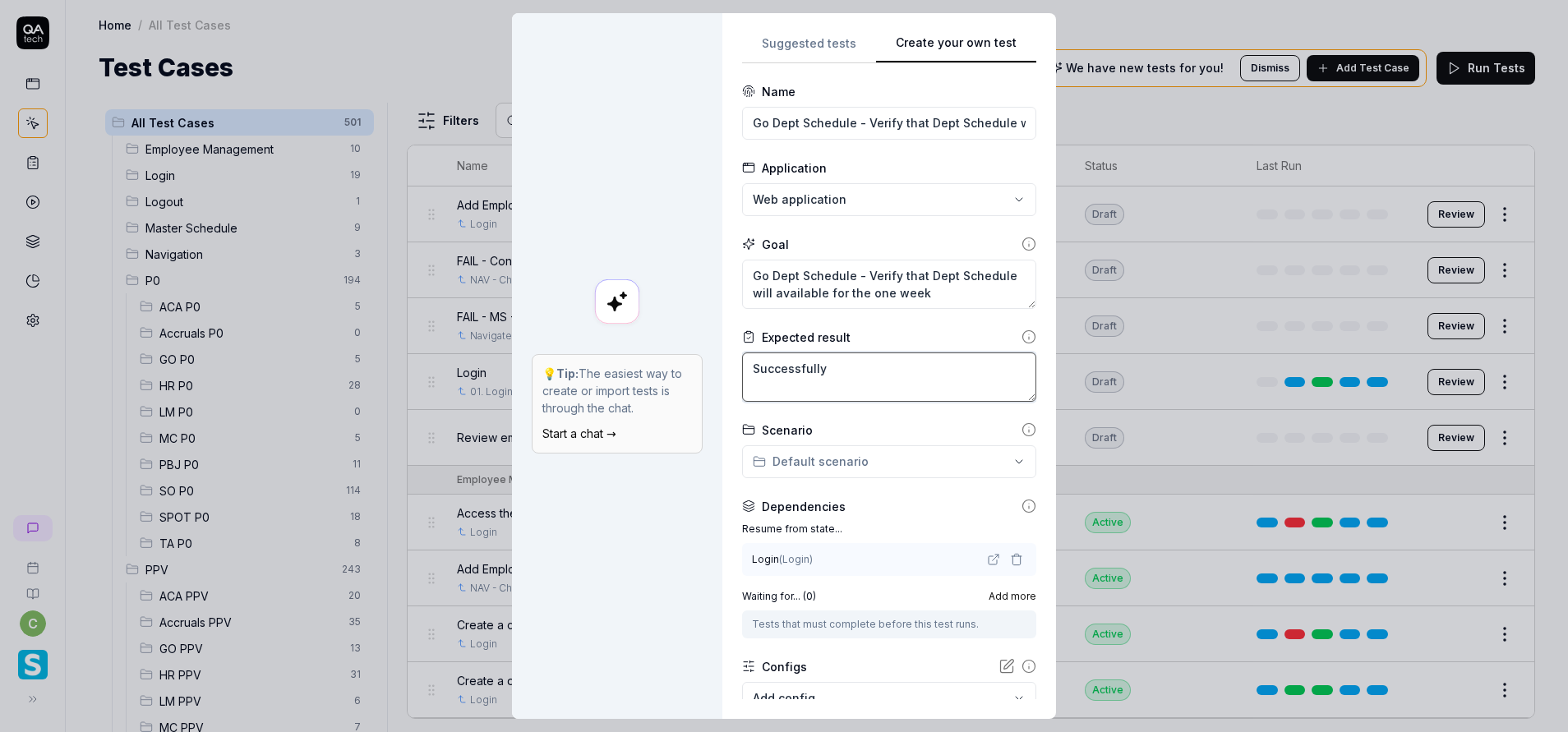
type textarea "*"
type textarea "Successfully n"
type textarea "*"
type textarea "Successfully na"
type textarea "*"
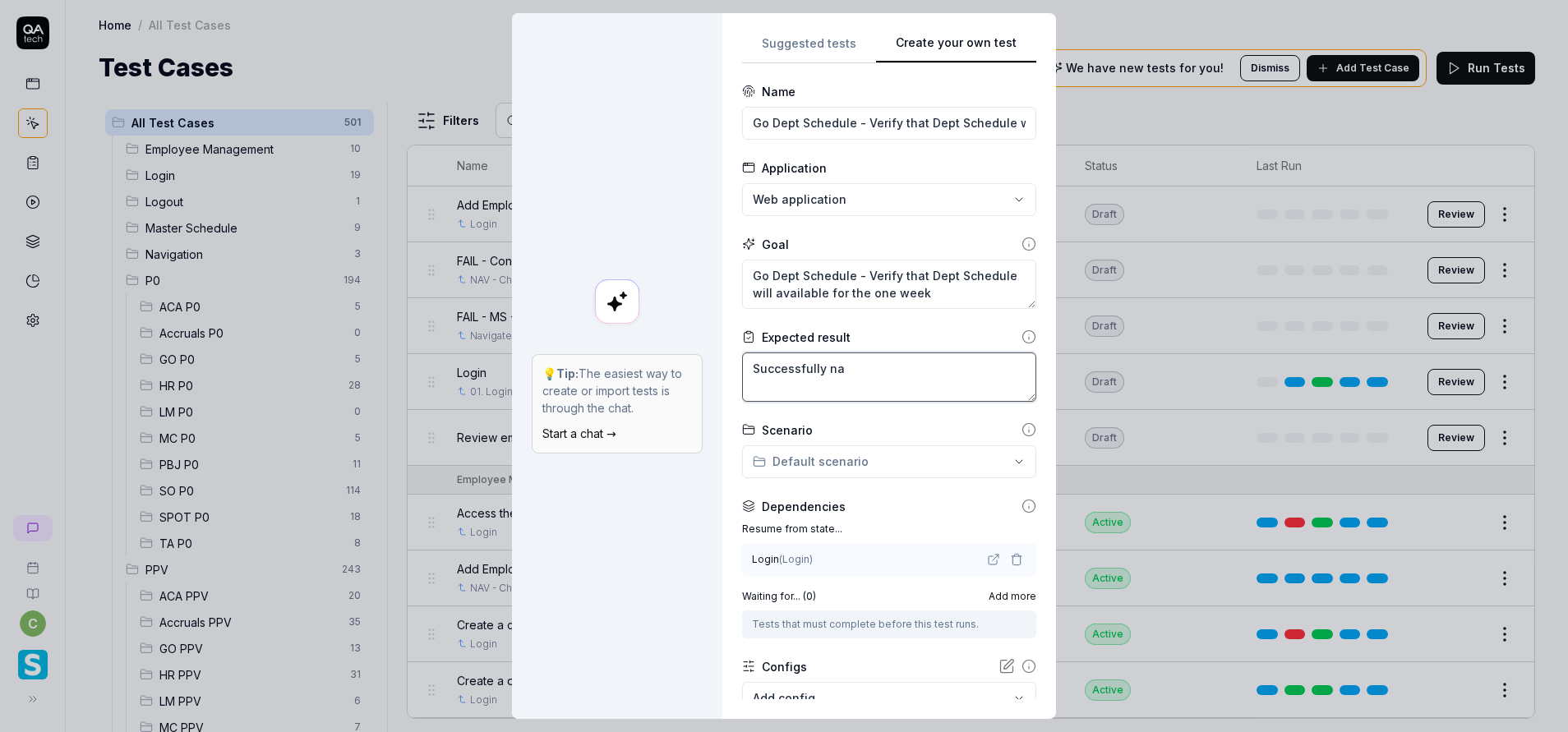
type textarea "Successfully nav"
type textarea "*"
type textarea "Successfully navi"
type textarea "*"
type textarea "Successfully nav"
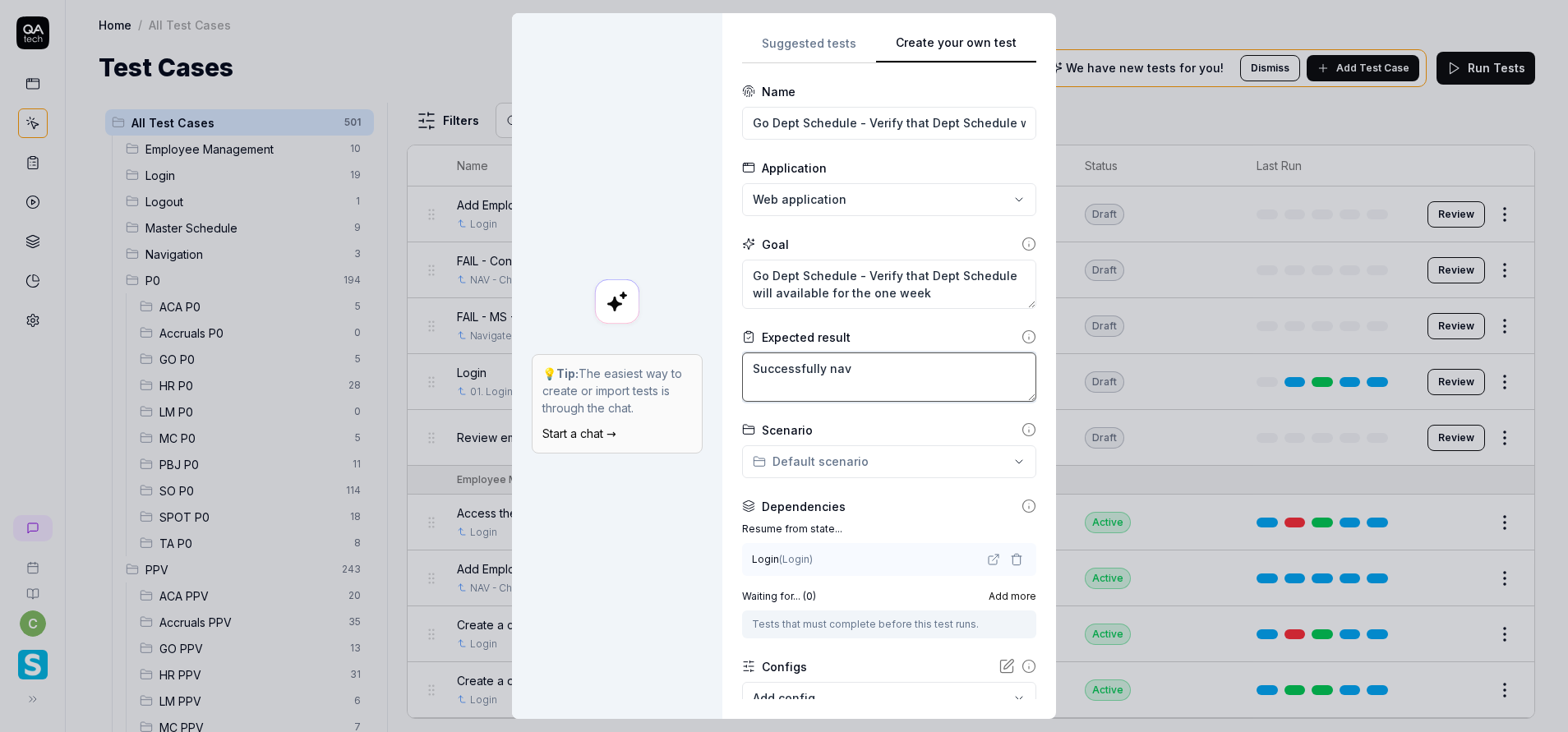
type textarea "*"
type textarea "Successfully na"
click at [884, 384] on textarea "Successfully Navigate to Department Schedules" at bounding box center [888, 377] width 294 height 49
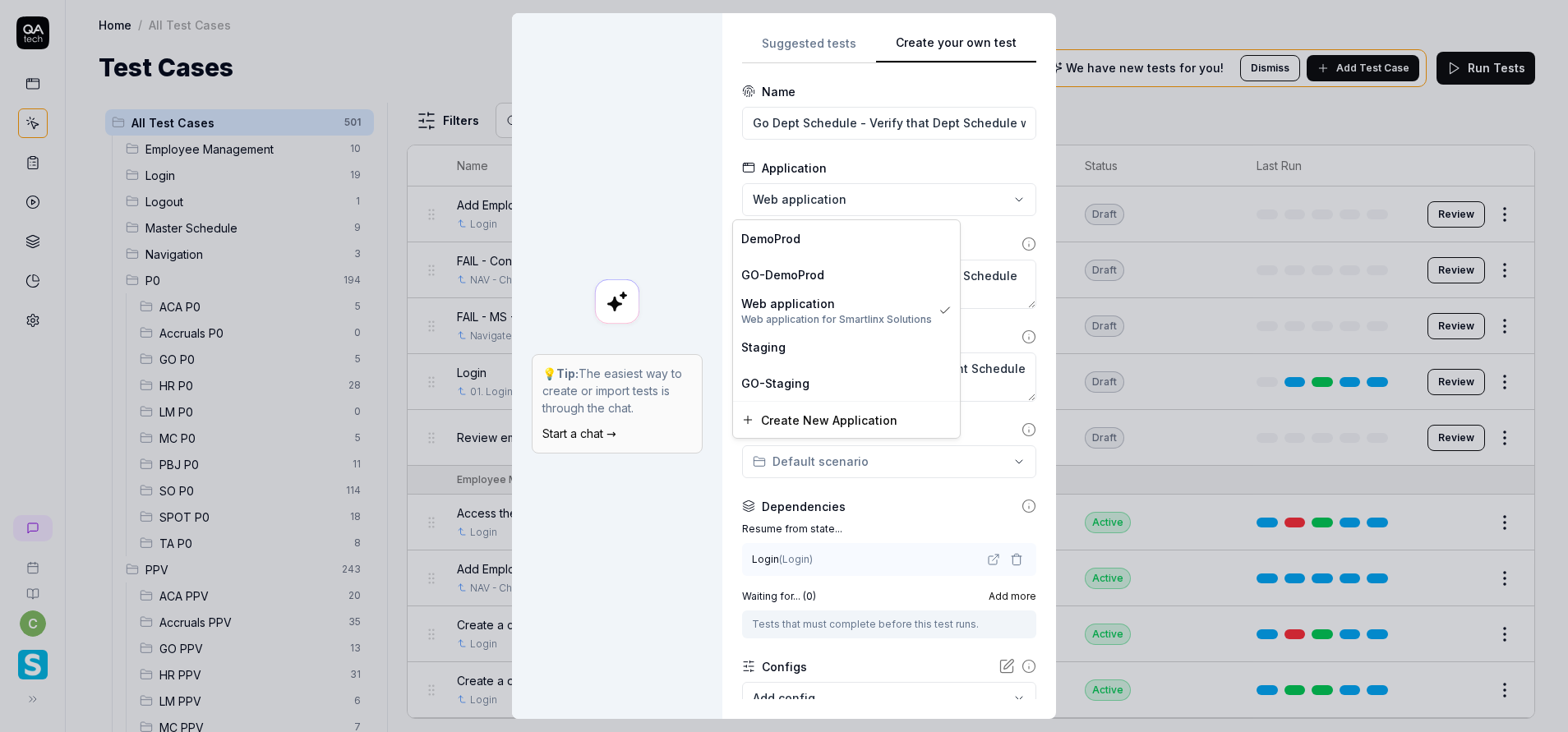
click at [875, 201] on div "**********" at bounding box center [784, 366] width 1568 height 732
click at [798, 383] on span "GO-Staging" at bounding box center [775, 383] width 68 height 17
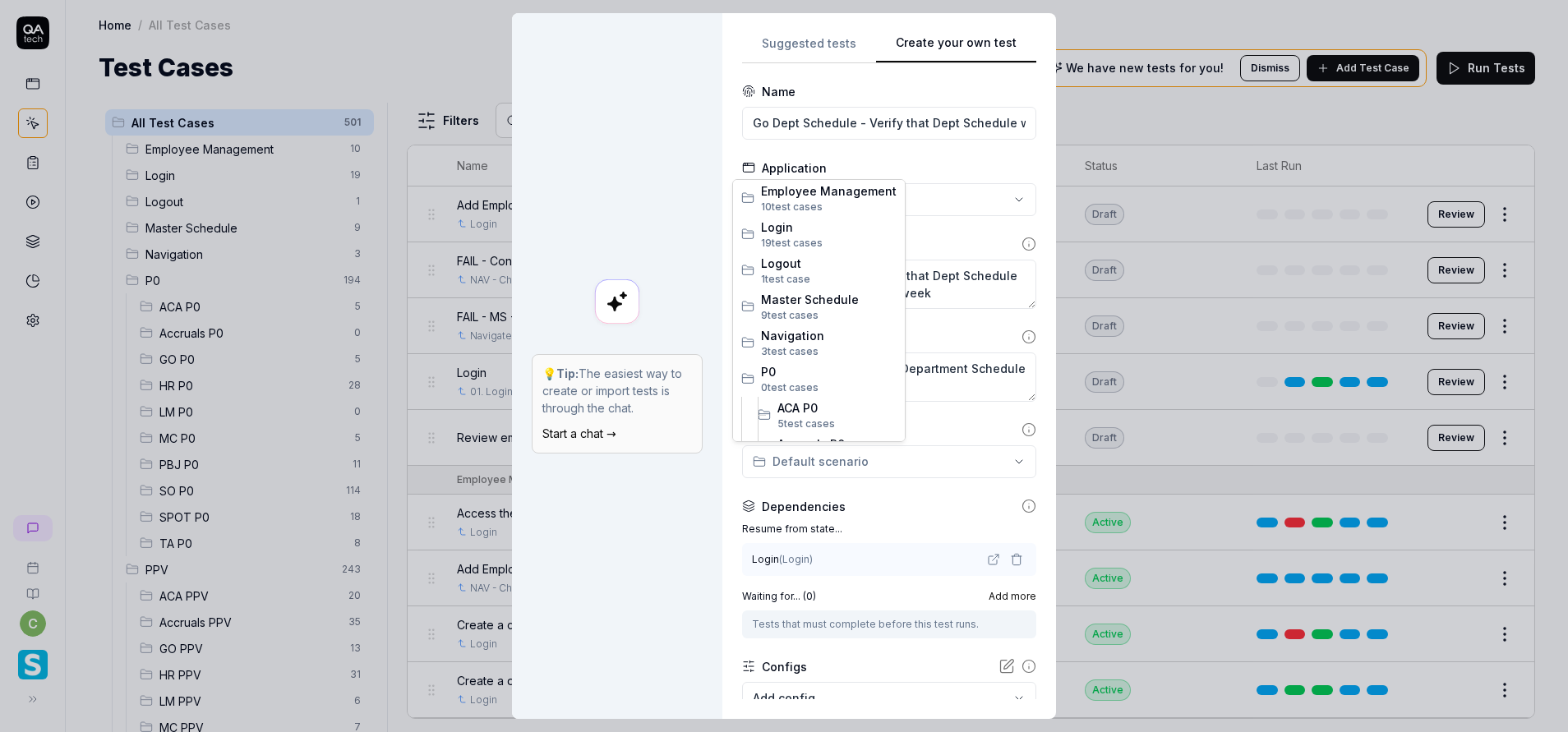
click at [838, 462] on div "**********" at bounding box center [784, 366] width 1568 height 732
click at [812, 239] on span "5 test case" at bounding box center [803, 243] width 52 height 12
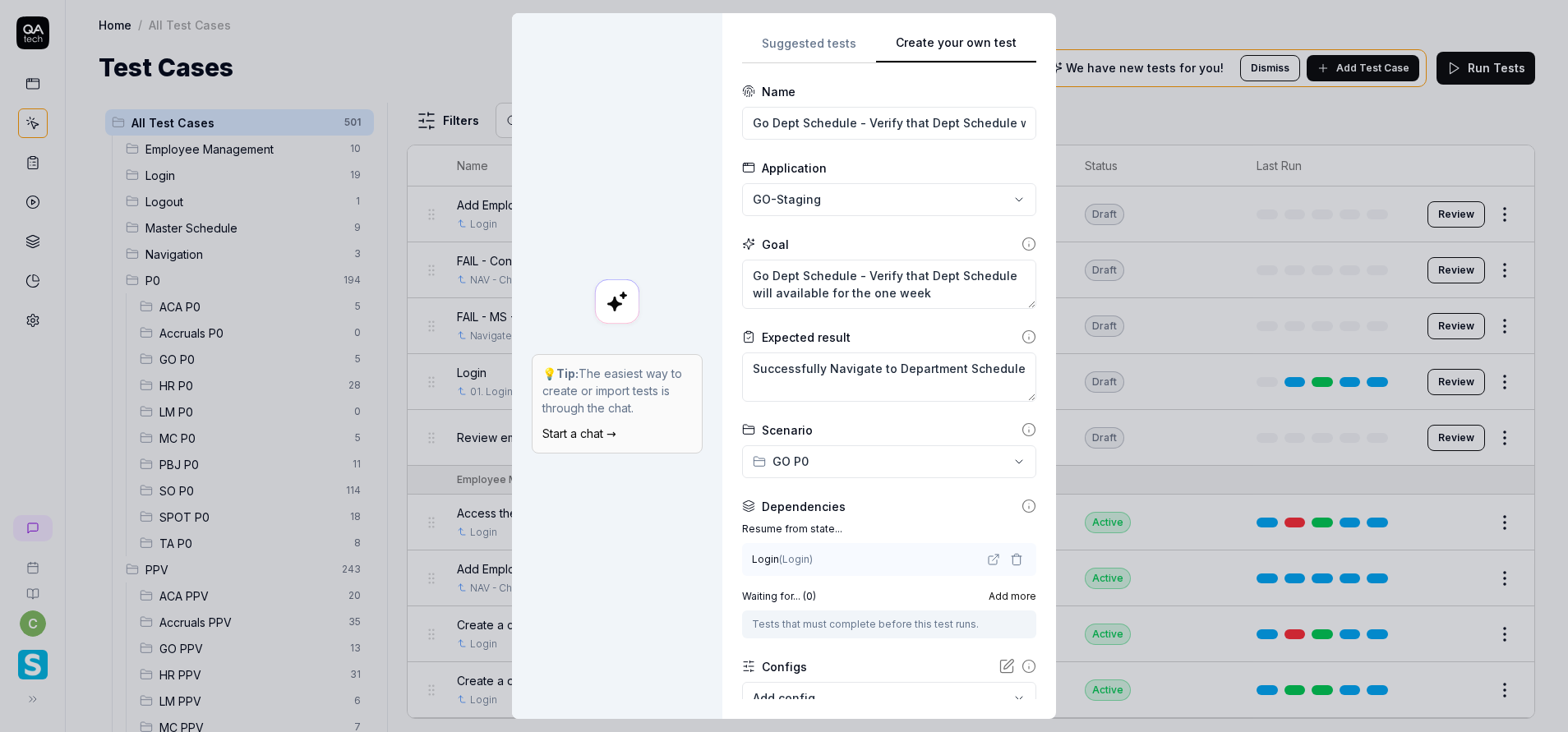
click at [1010, 561] on icon "button" at bounding box center [1016, 559] width 13 height 13
click at [864, 550] on div "No test case" at bounding box center [880, 558] width 256 height 17
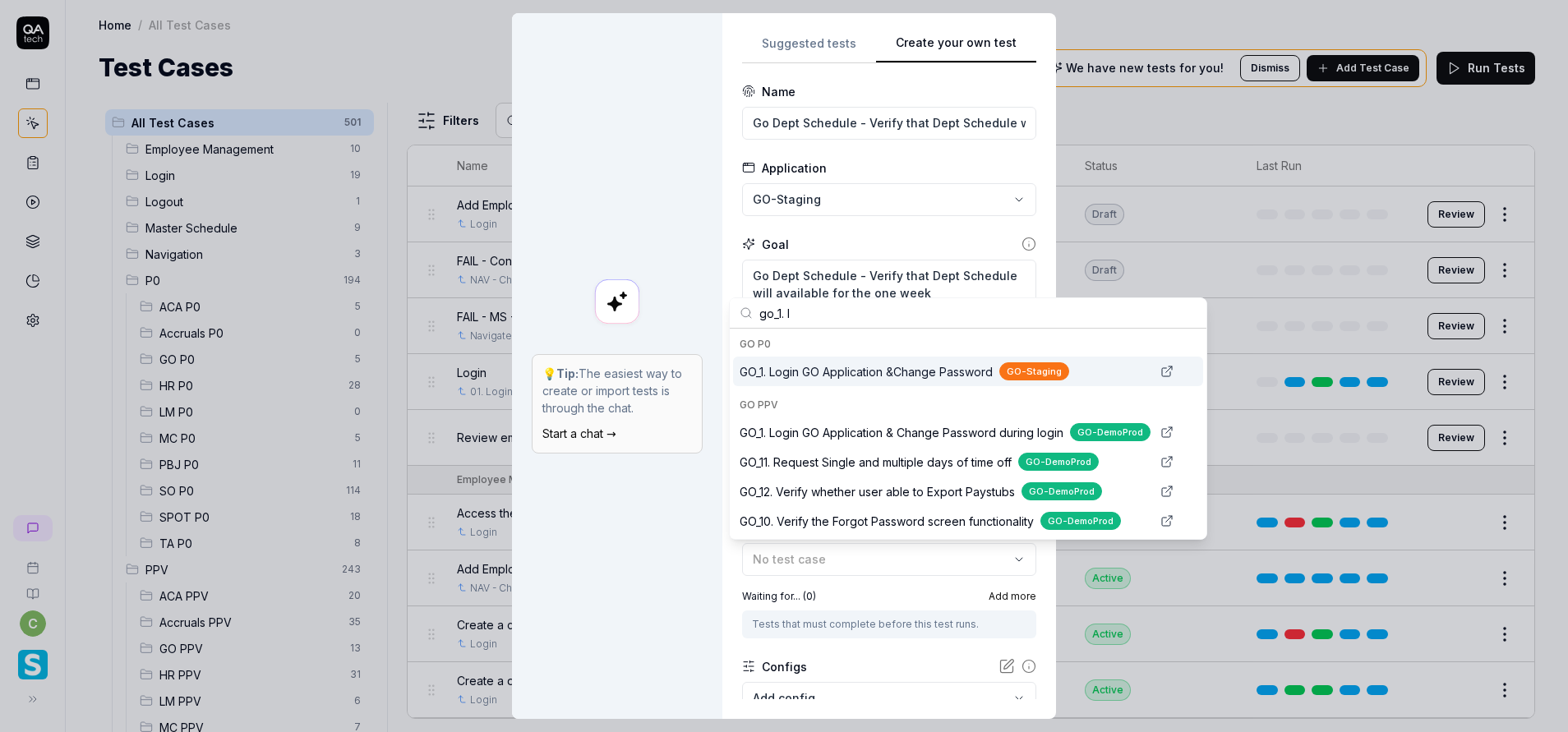
click at [880, 378] on span "GO_1. Login GO Application &Change Password" at bounding box center [865, 371] width 253 height 17
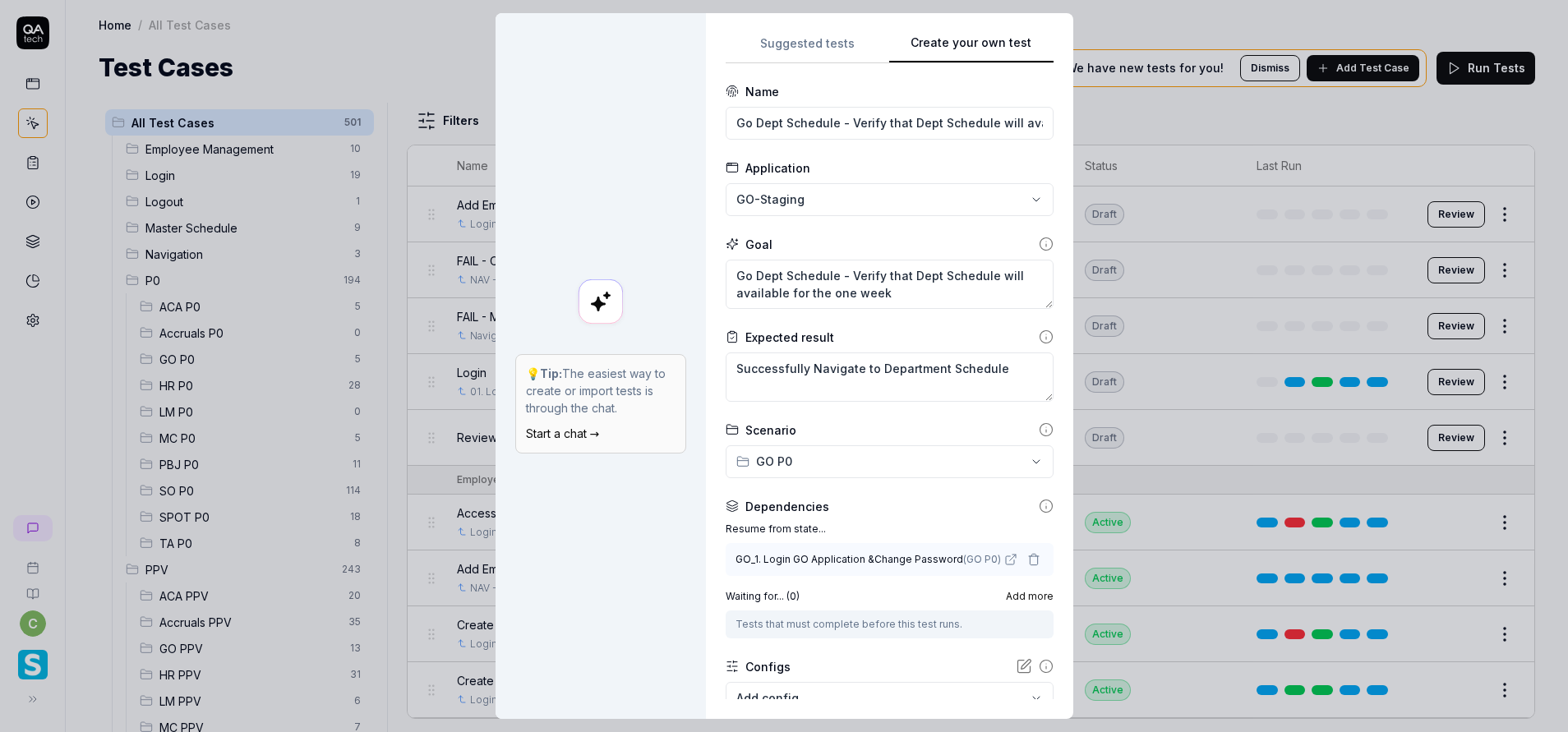
scroll to position [108, 0]
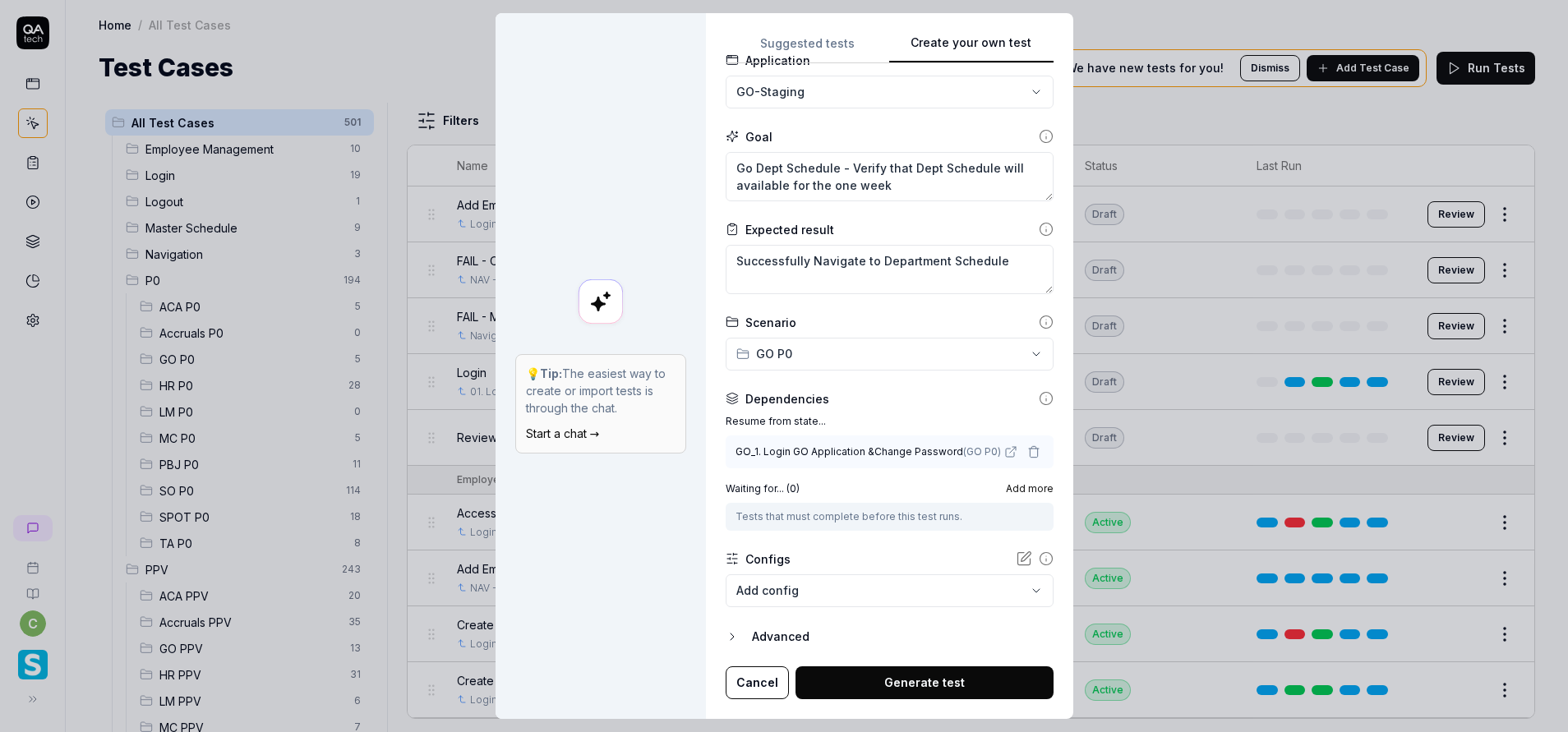
click at [933, 669] on button "Generate test" at bounding box center [924, 682] width 258 height 33
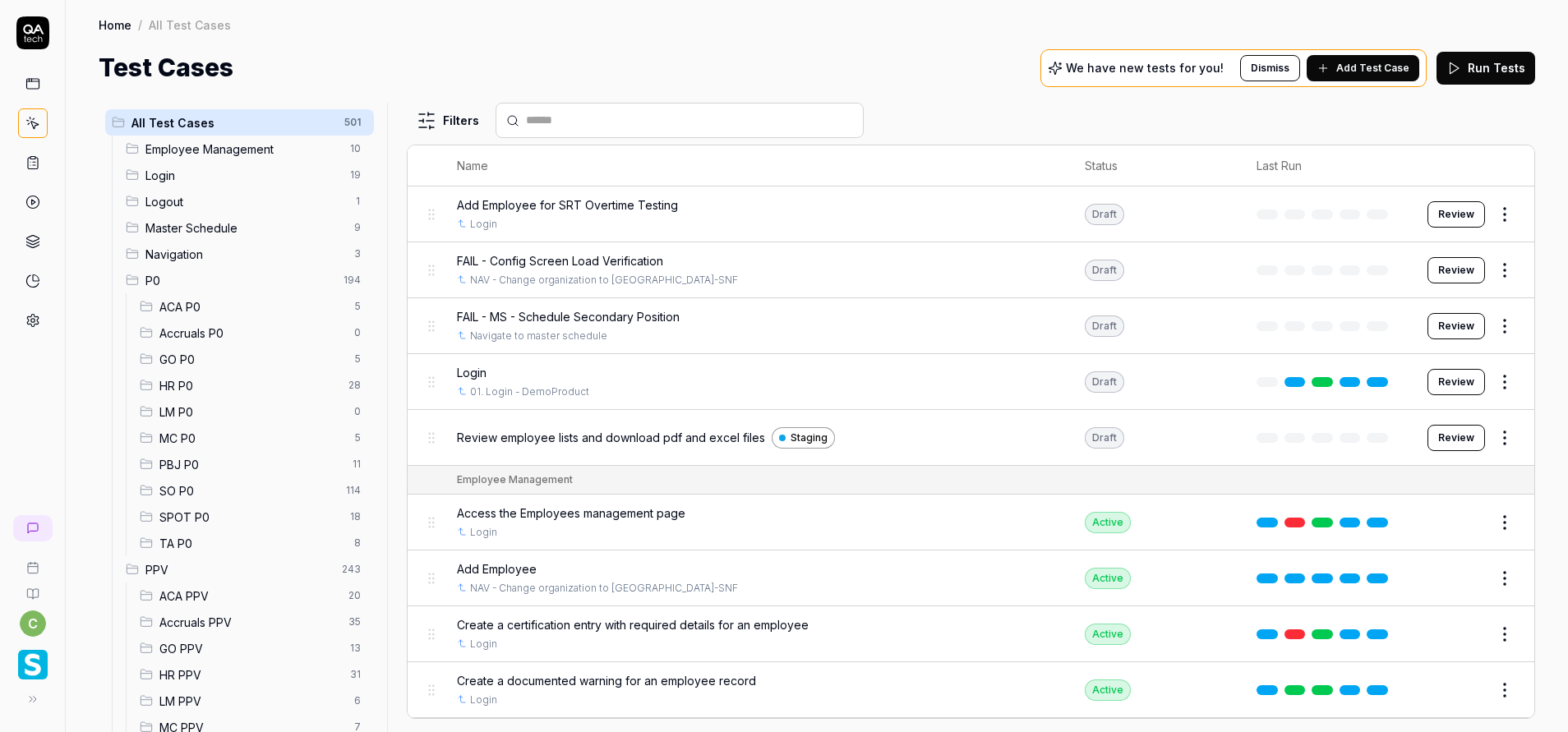
click at [1379, 72] on span "Add Test Case" at bounding box center [1372, 68] width 73 height 15
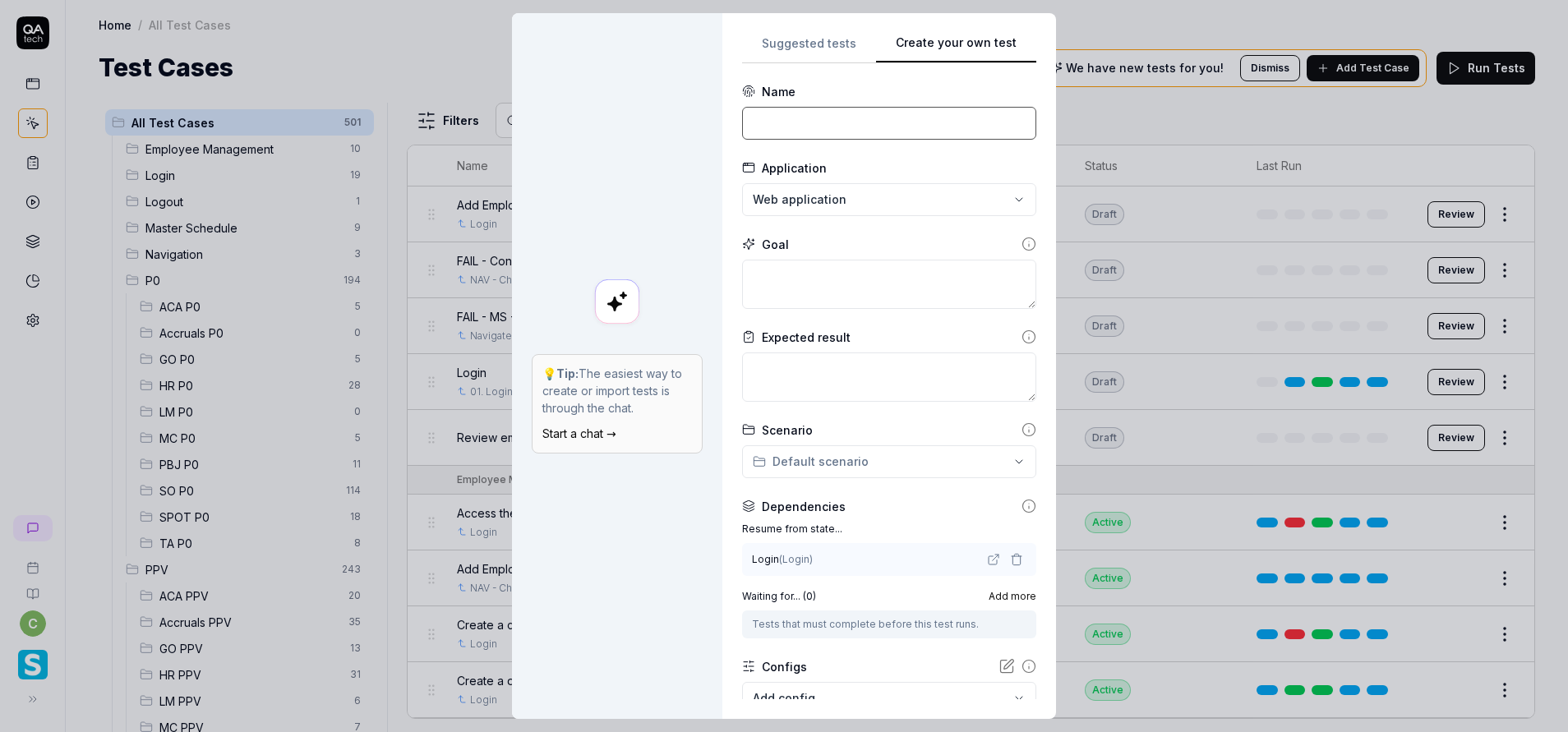
click at [839, 129] on input at bounding box center [888, 123] width 294 height 33
paste input "GO shift swap modal - Verify Shift swap functionality"
click at [830, 126] on input "GO shift swap modal - Verify Shift swap functionality" at bounding box center [888, 123] width 294 height 33
click at [797, 274] on textarea at bounding box center [888, 284] width 294 height 49
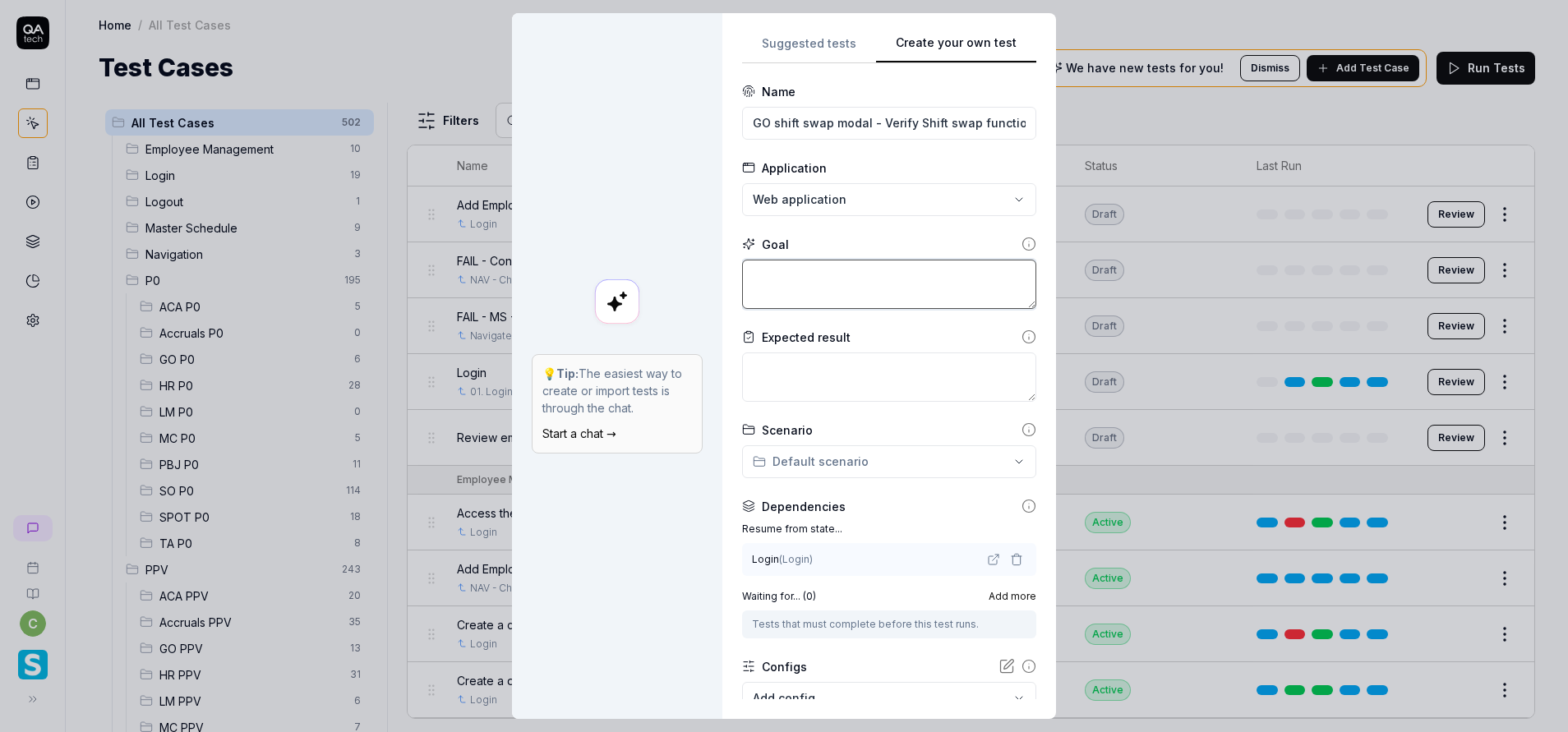
paste textarea "GO shift swap modal - Verify Shift swap functionality"
click at [798, 380] on textarea at bounding box center [888, 377] width 294 height 49
paste textarea "GO shift swap modal - Verify Shift swap functionality"
click at [821, 467] on div "**********" at bounding box center [784, 366] width 1568 height 732
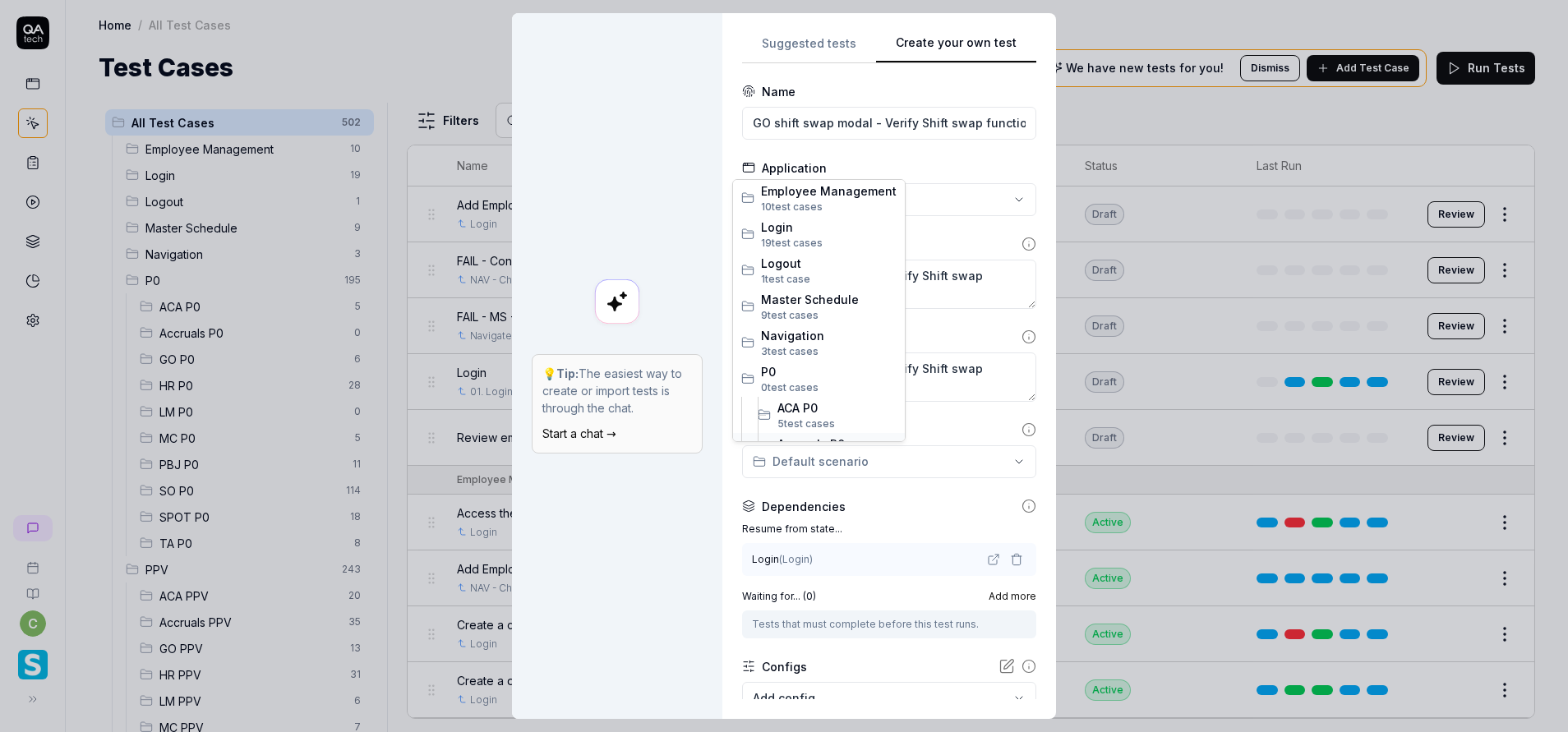
scroll to position [154, 0]
click at [836, 329] on span "GO P0" at bounding box center [836, 326] width 119 height 17
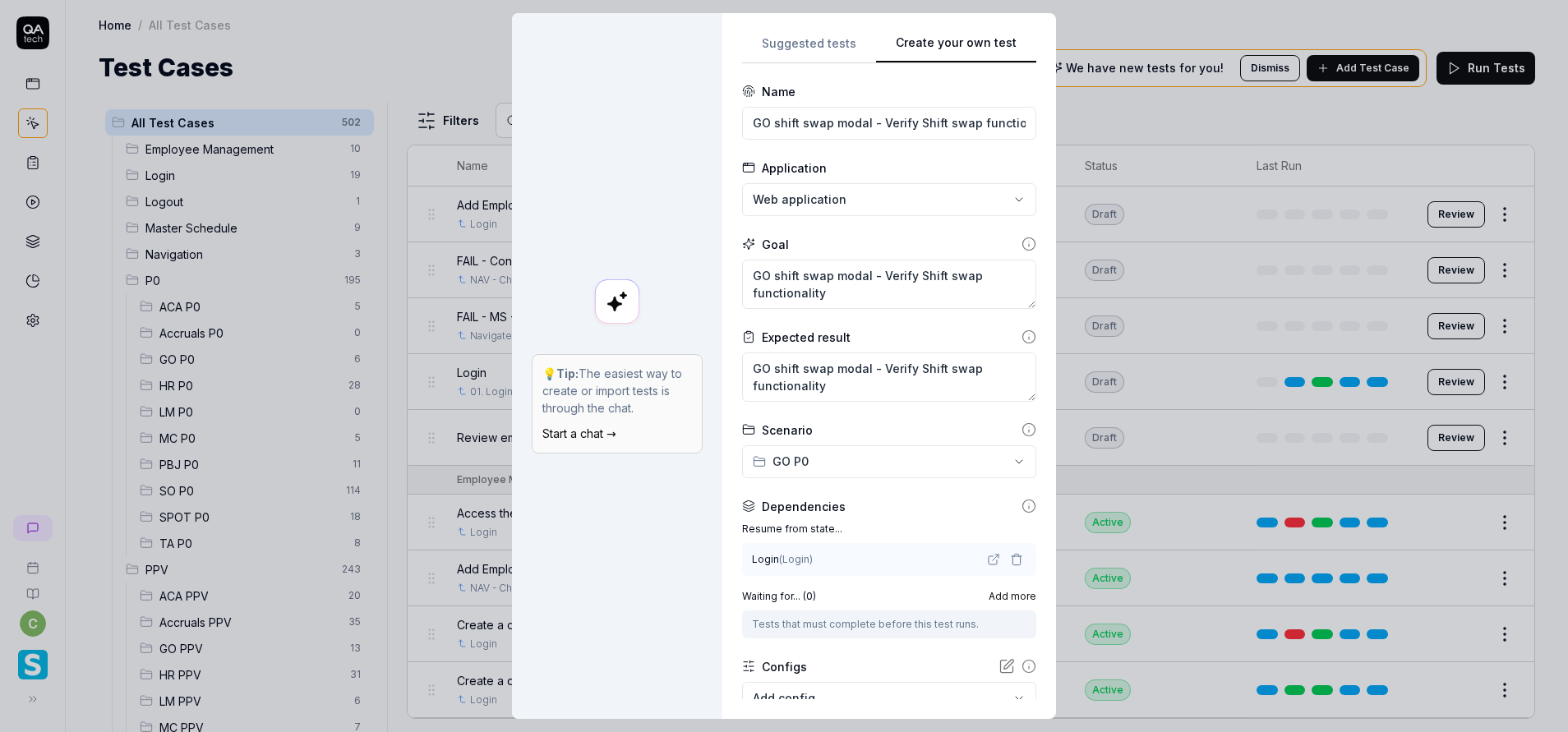
click at [1013, 558] on icon "button" at bounding box center [1016, 561] width 7 height 9
click at [838, 562] on div "No test case" at bounding box center [880, 558] width 256 height 17
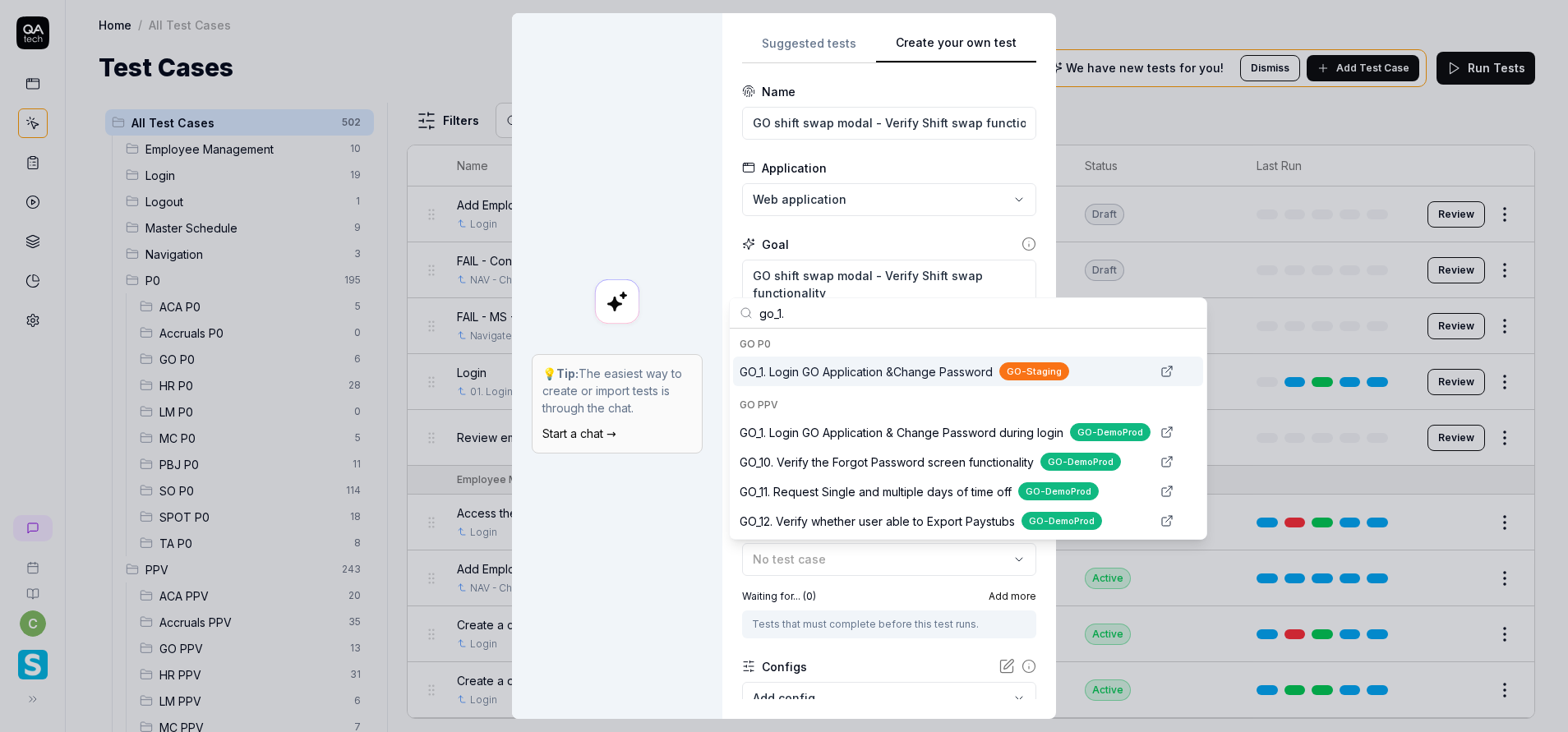
click at [845, 370] on span "GO_1. Login GO Application &Change Password" at bounding box center [865, 371] width 253 height 17
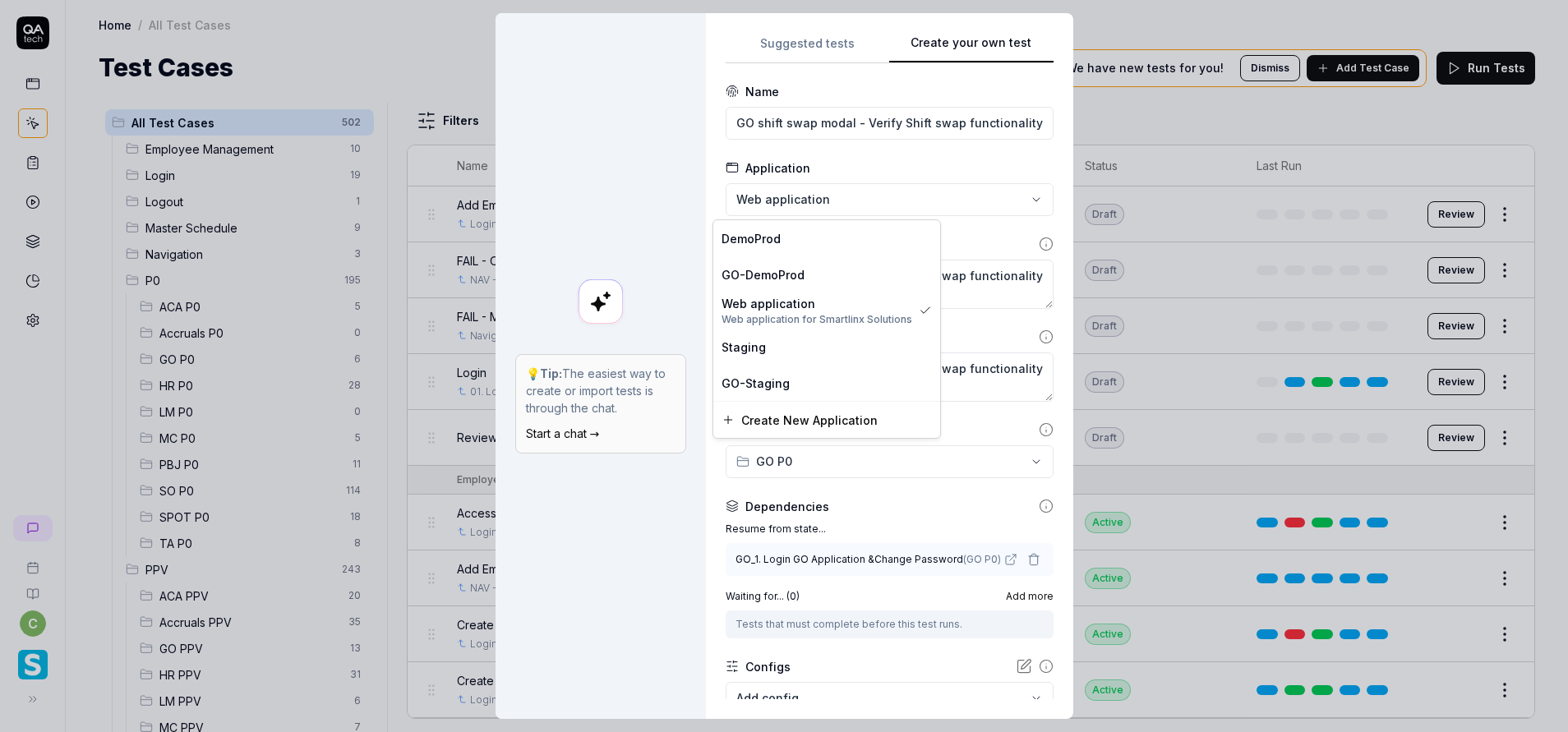
click at [861, 211] on div "**********" at bounding box center [784, 366] width 1568 height 732
click at [808, 381] on div "GO-Staging" at bounding box center [827, 383] width 211 height 17
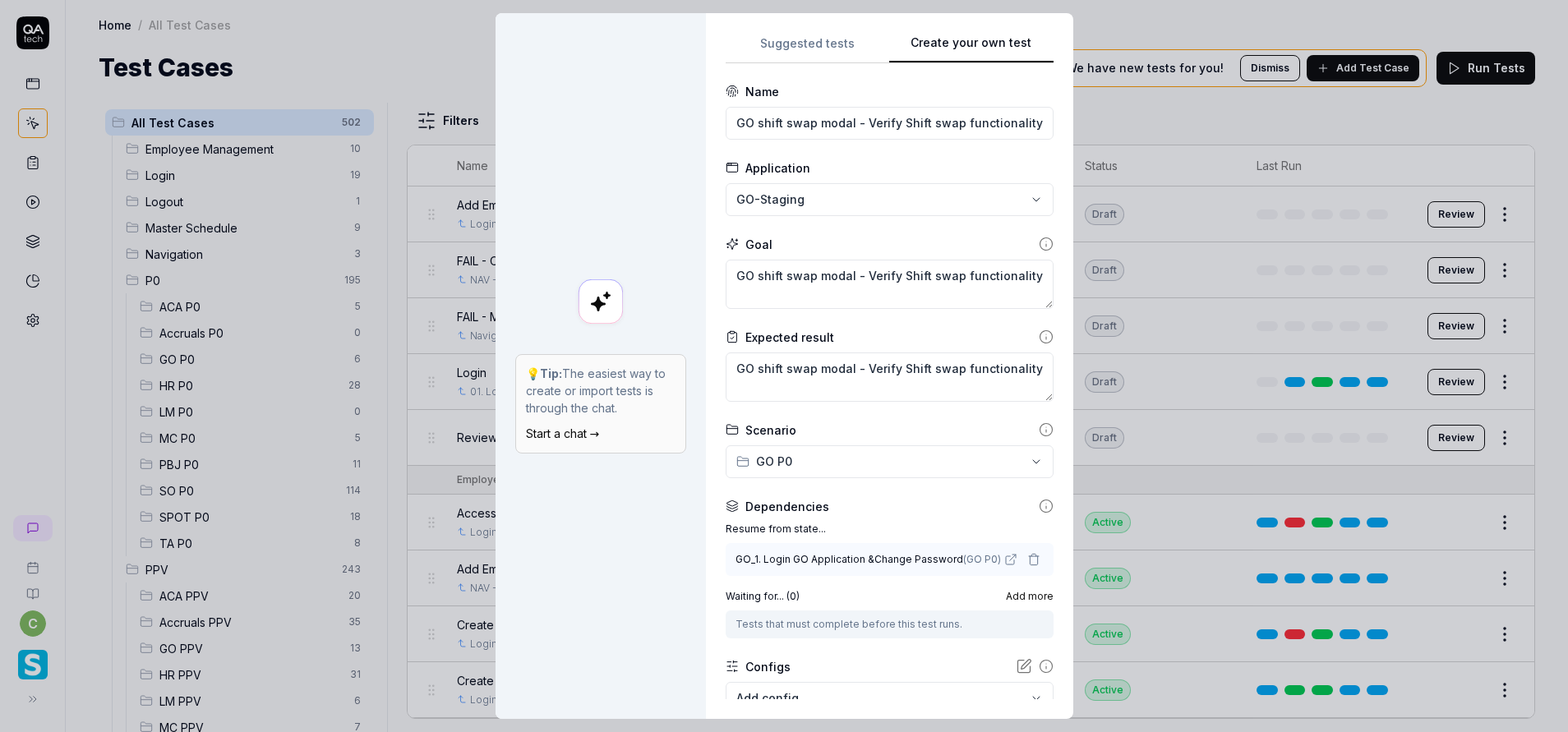
scroll to position [108, 0]
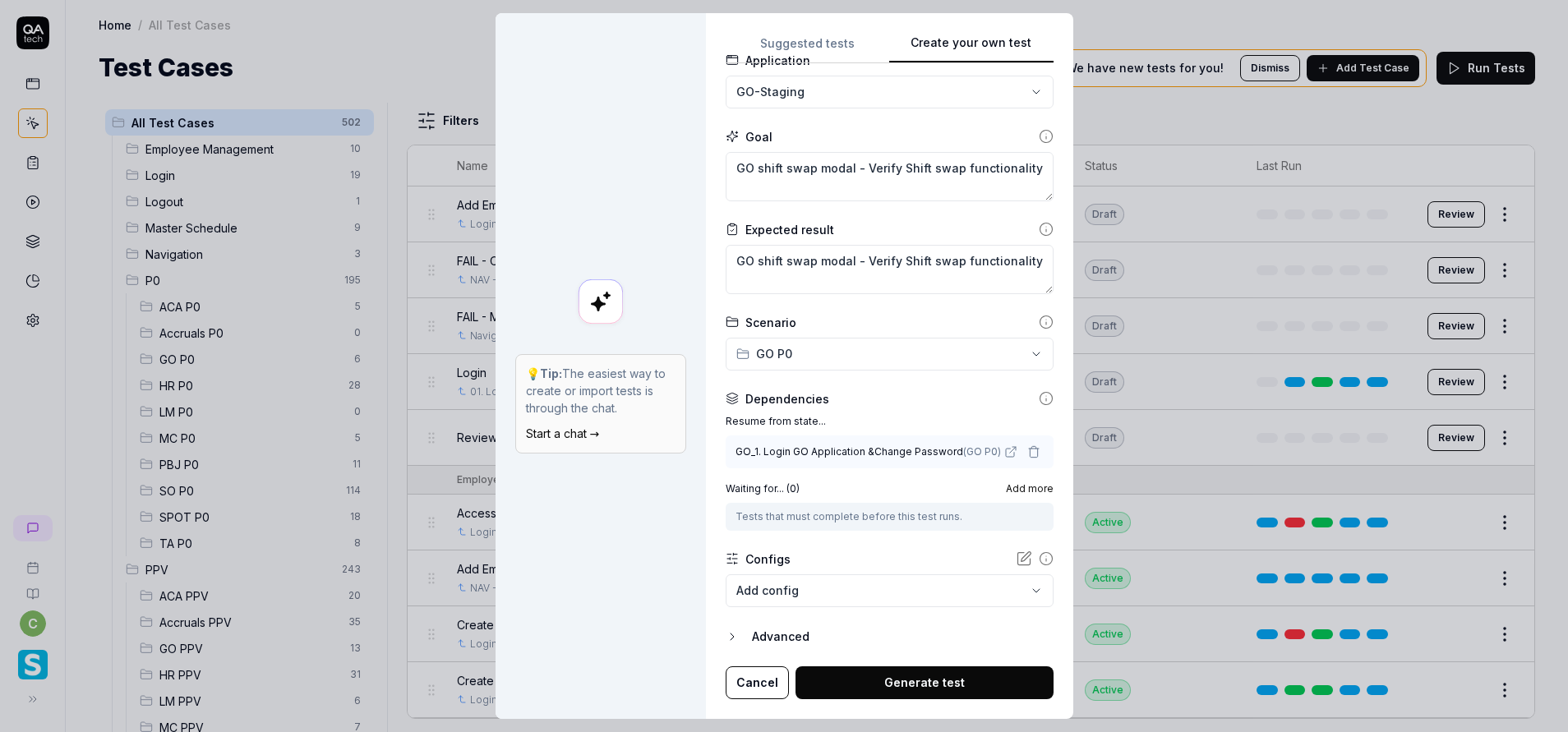
click at [930, 686] on button "Generate test" at bounding box center [924, 682] width 258 height 33
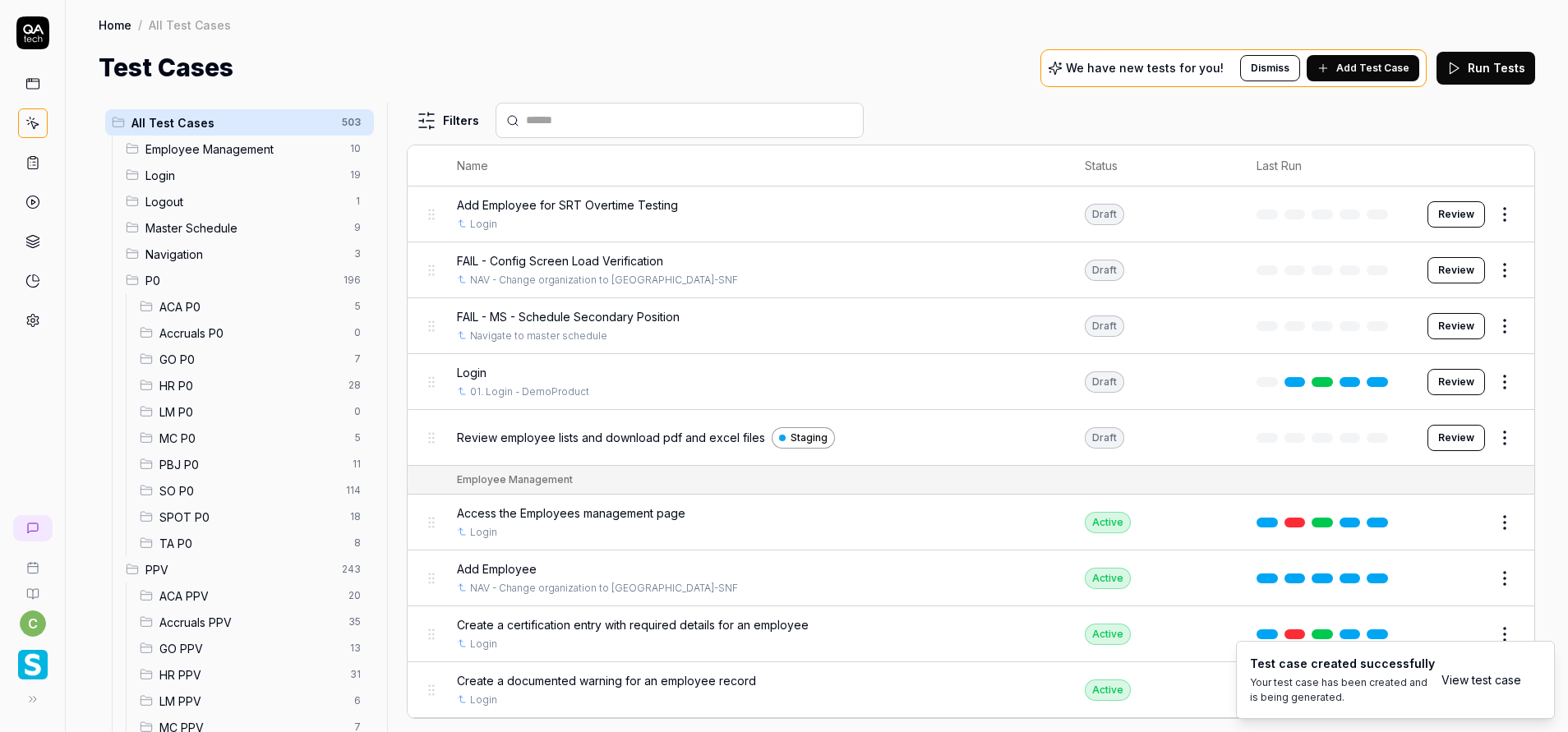
click at [195, 355] on span "GO P0" at bounding box center [252, 359] width 185 height 17
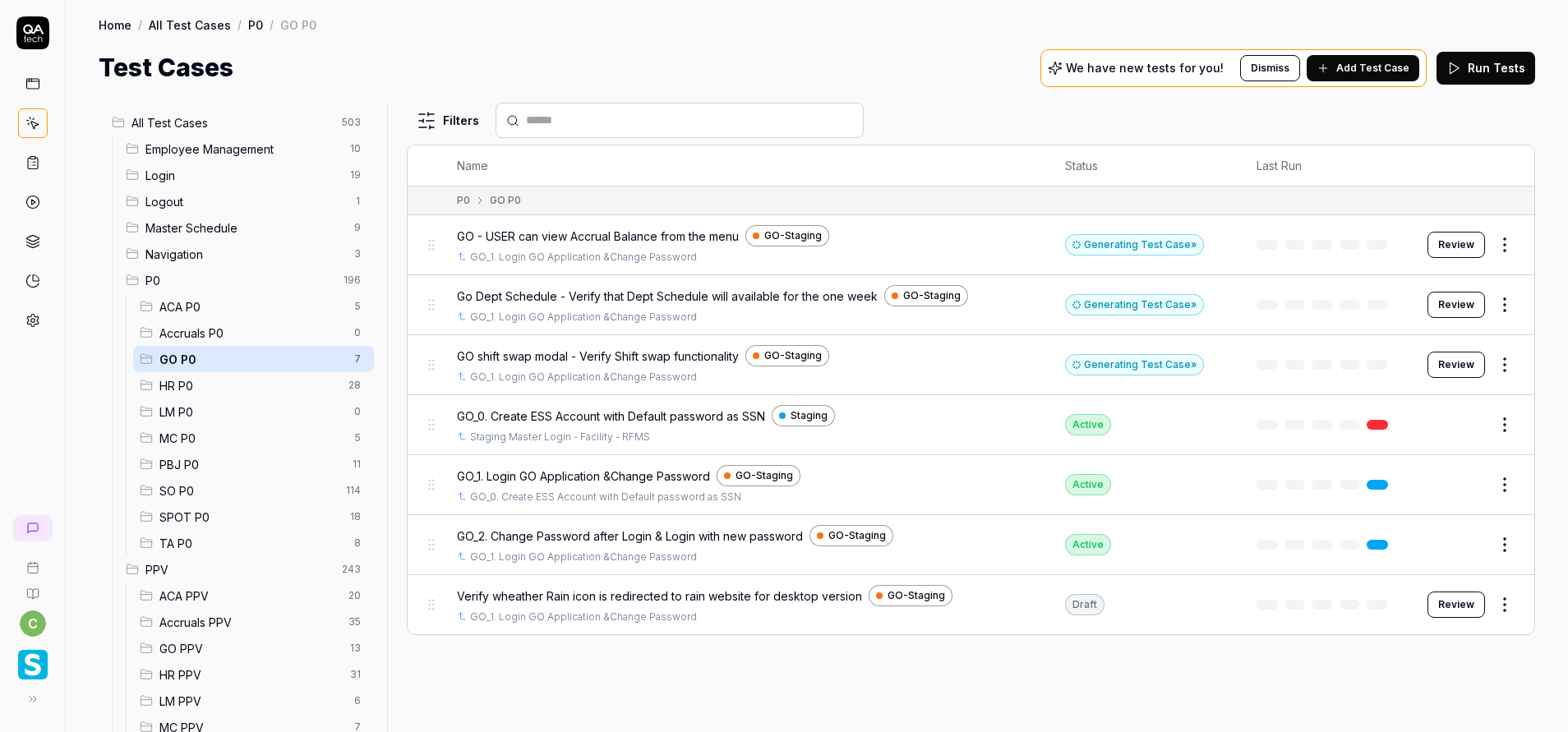
click at [1455, 311] on button "Review" at bounding box center [1455, 304] width 57 height 26
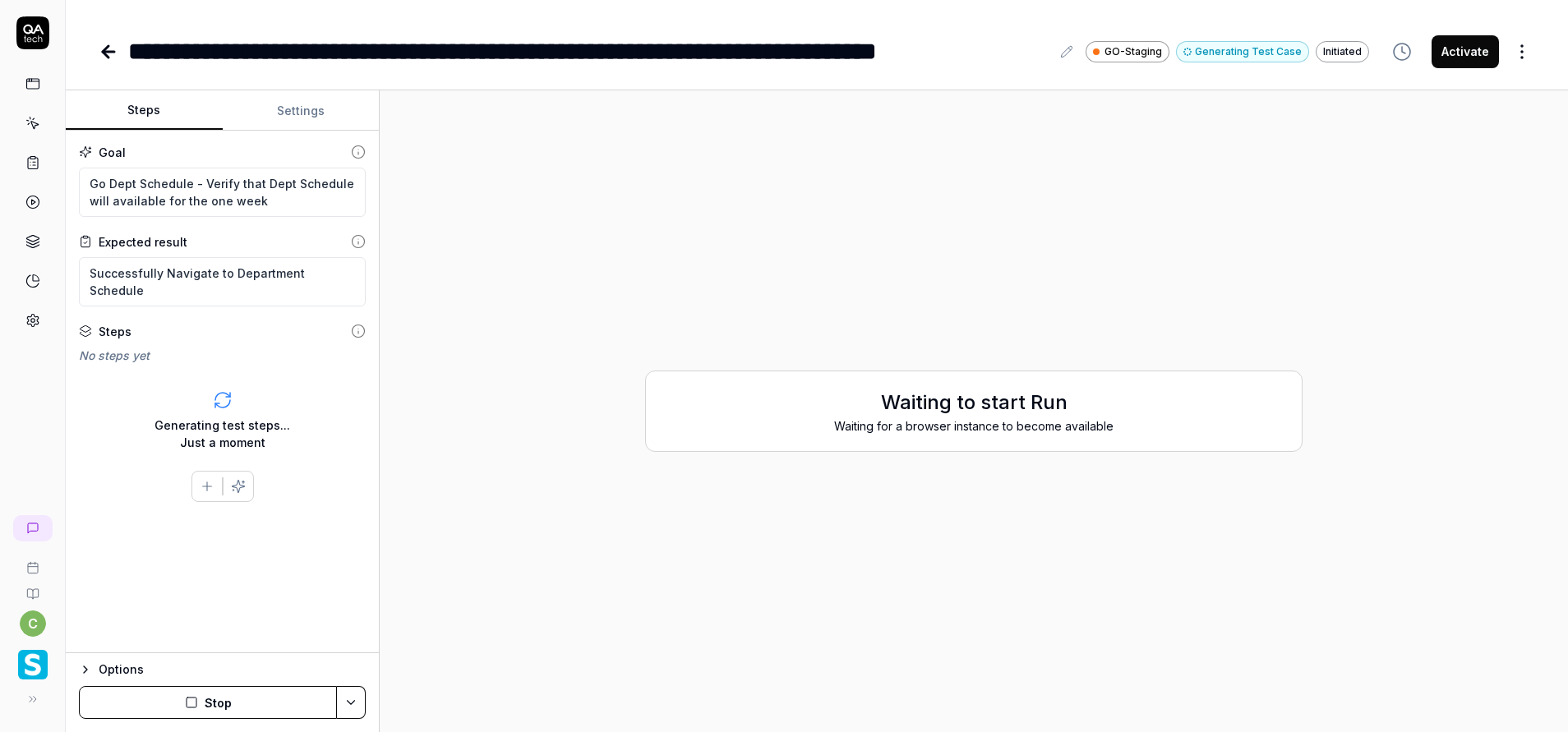
click at [242, 695] on button "Stop" at bounding box center [207, 702] width 258 height 33
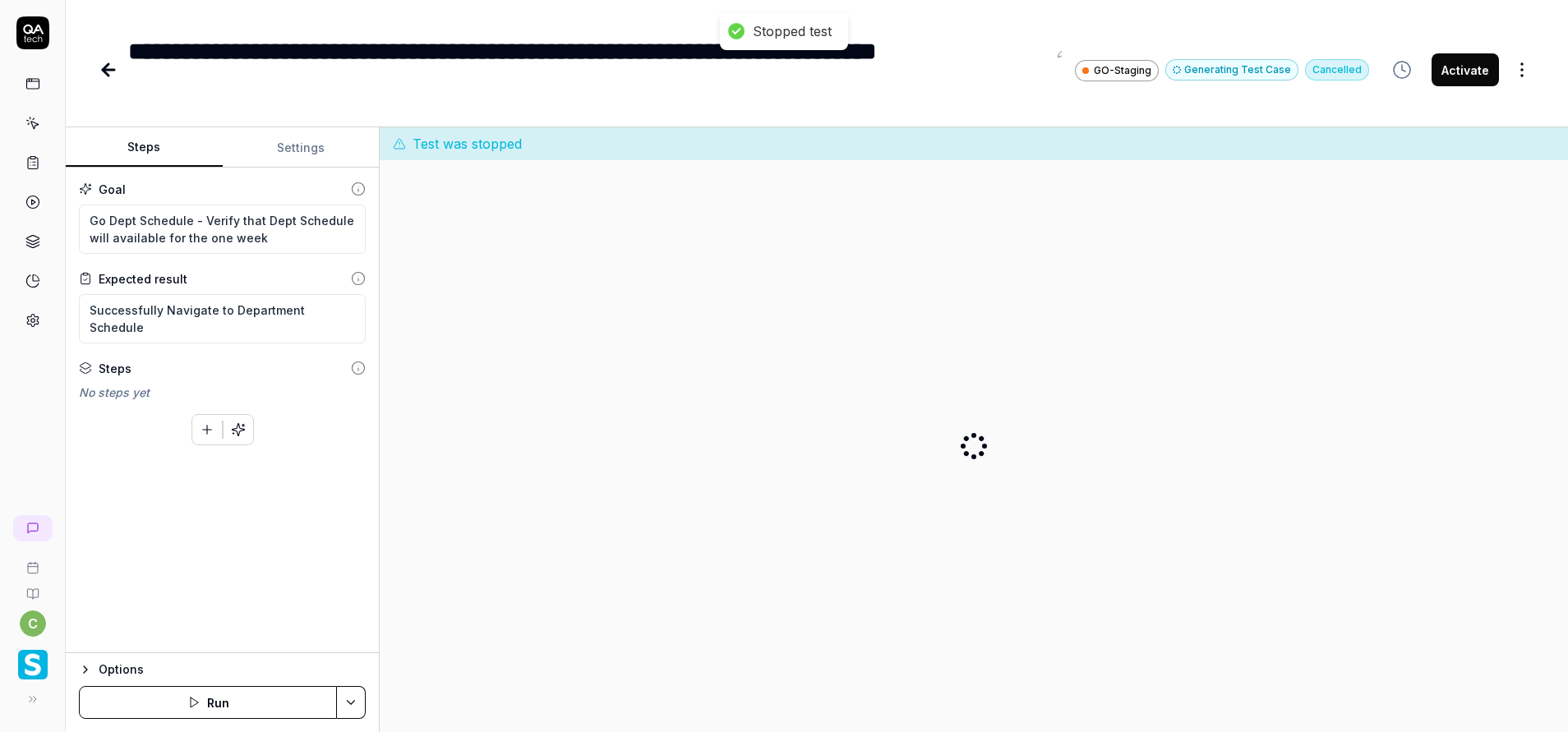
click at [107, 70] on icon at bounding box center [108, 70] width 12 height 0
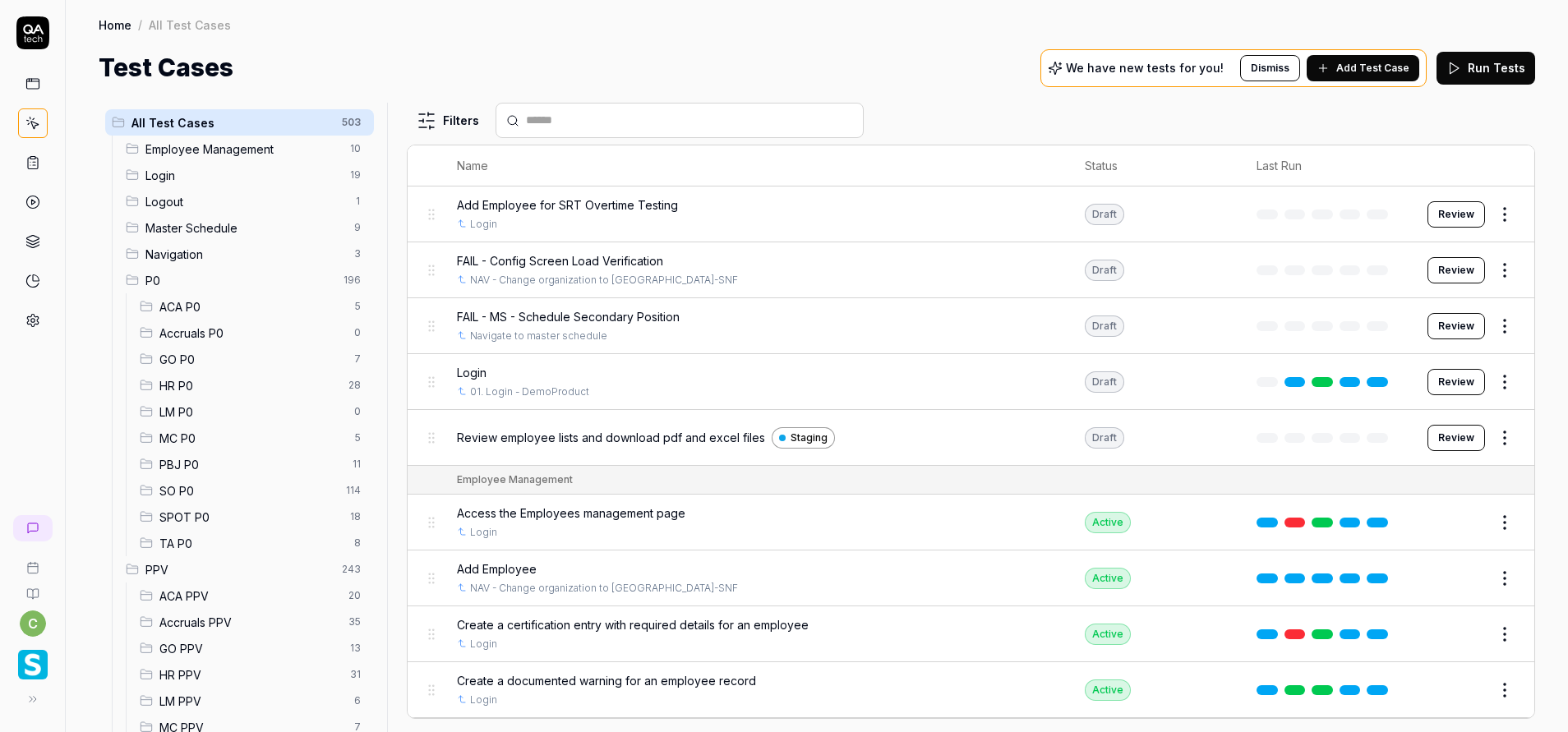
click at [187, 368] on div "GO P0 7" at bounding box center [254, 358] width 241 height 26
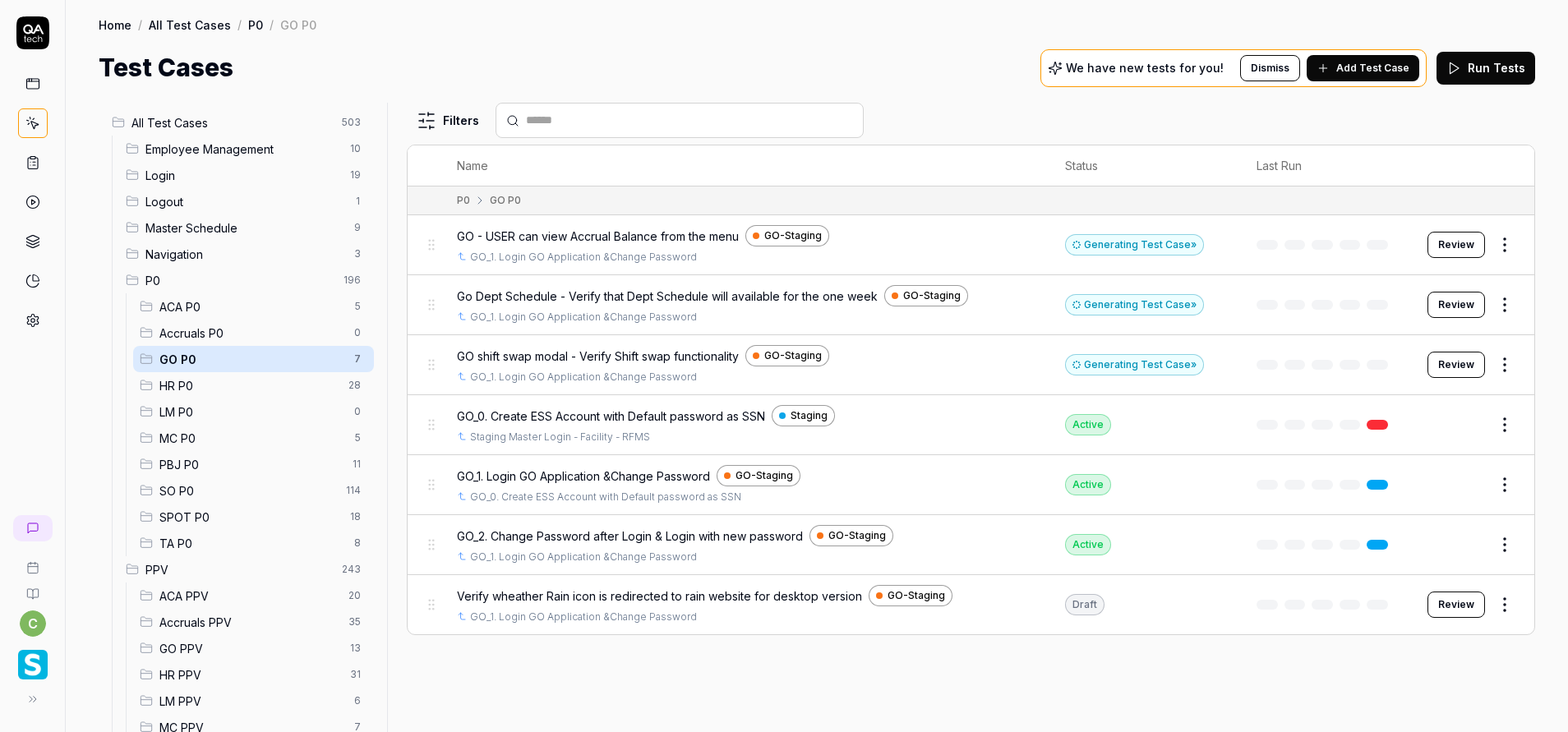
click at [1451, 355] on button "Review" at bounding box center [1455, 364] width 57 height 26
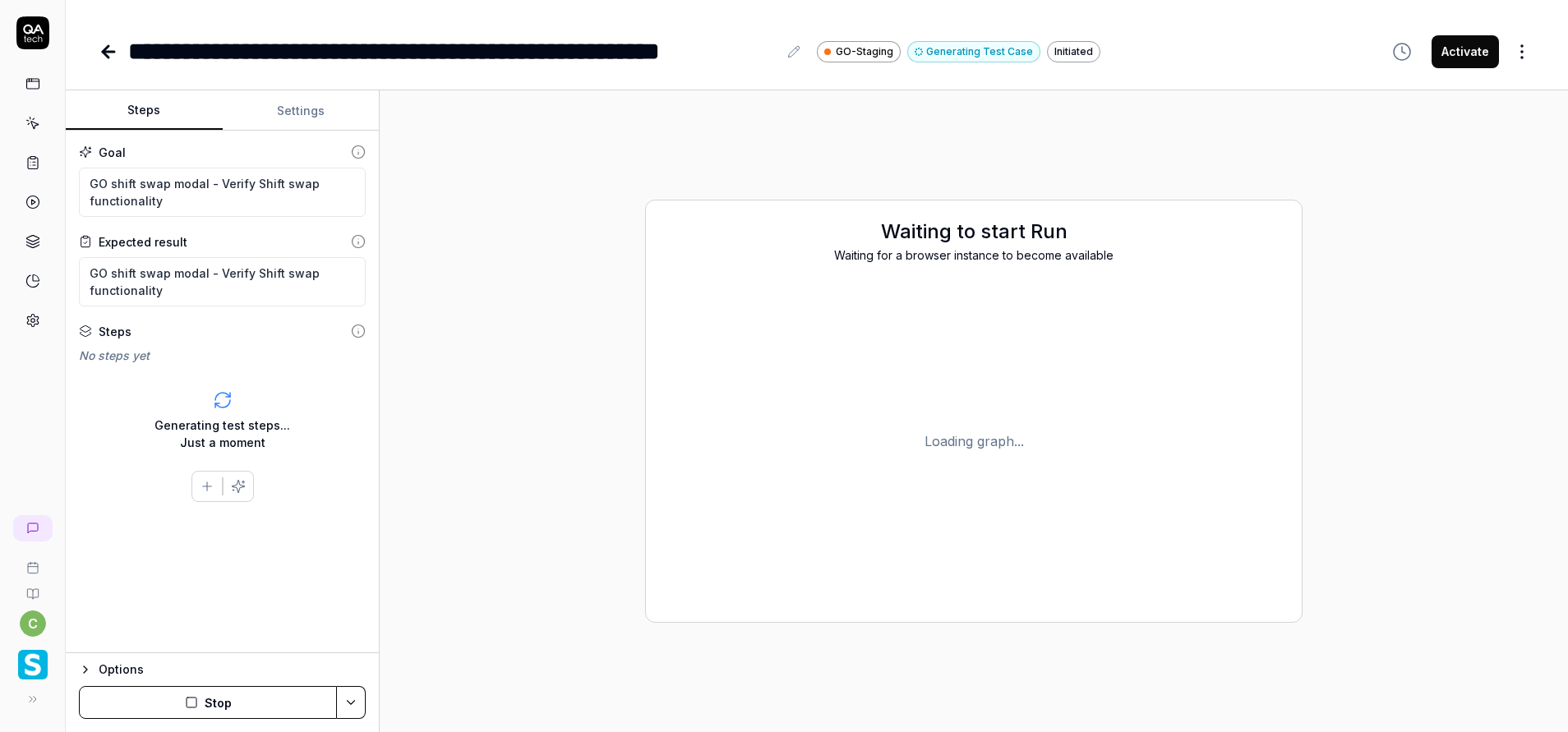
click at [217, 687] on button "Stop" at bounding box center [207, 702] width 258 height 33
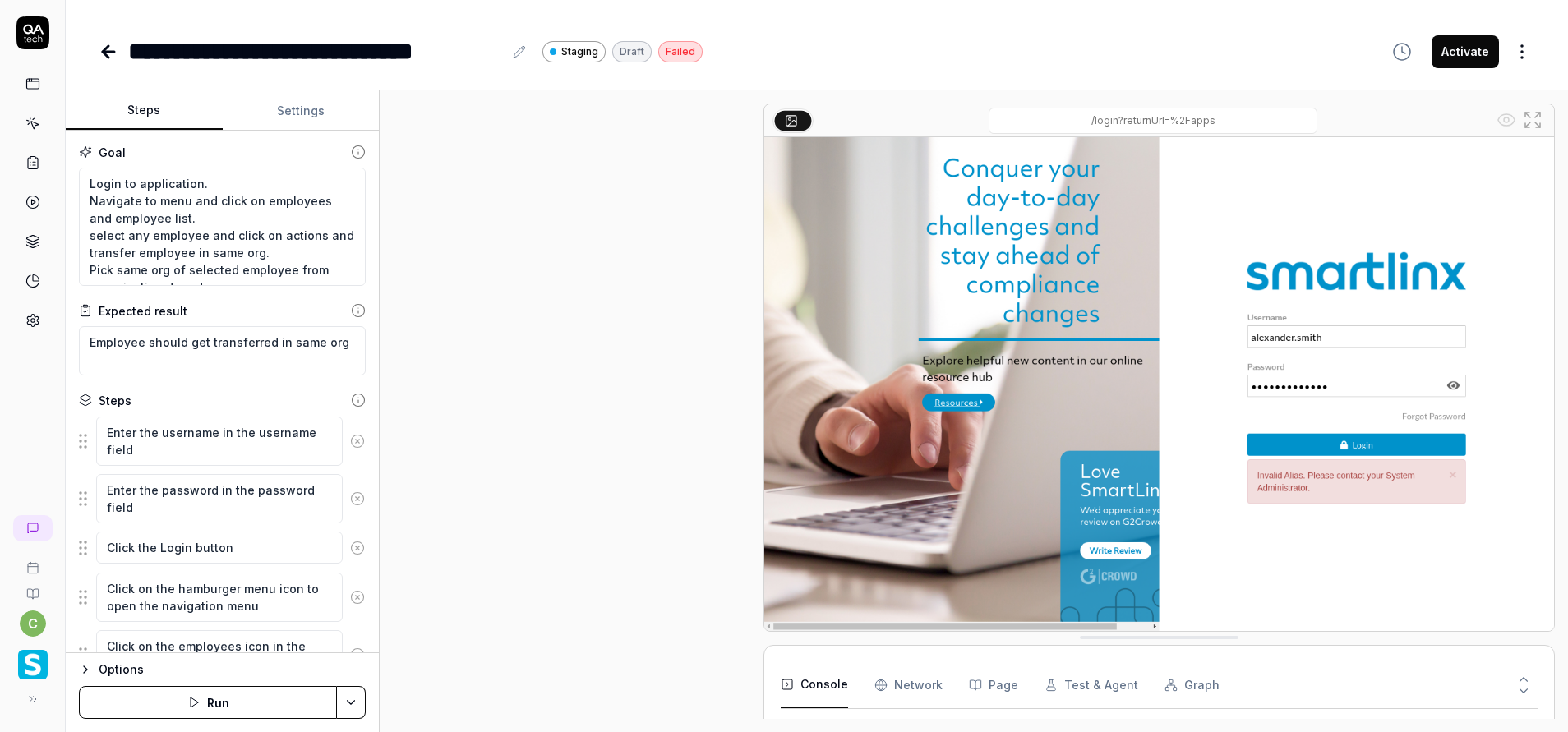
scroll to position [142, 0]
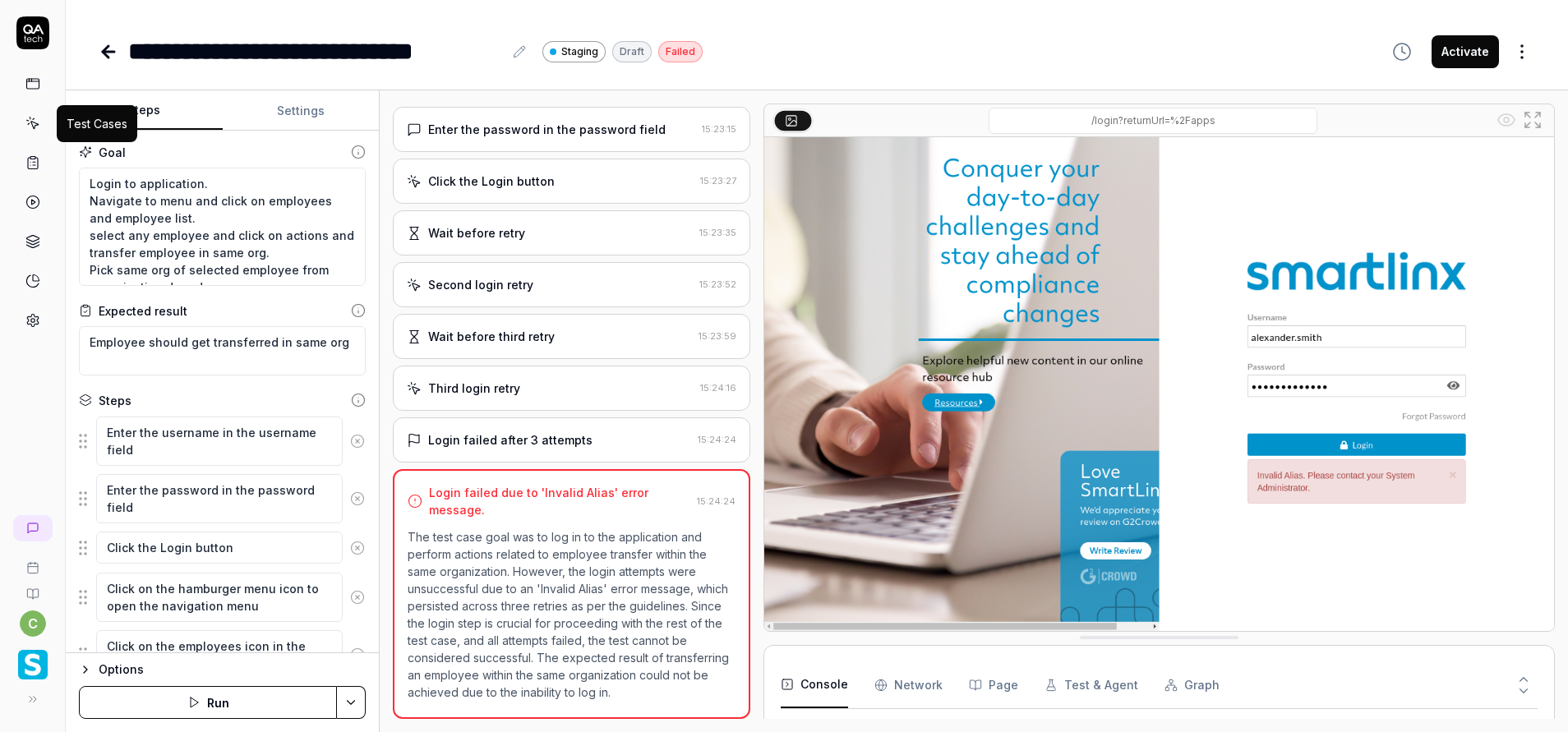
drag, startPoint x: 30, startPoint y: 125, endPoint x: 22, endPoint y: 132, distance: 10.6
click at [26, 125] on icon at bounding box center [33, 123] width 15 height 15
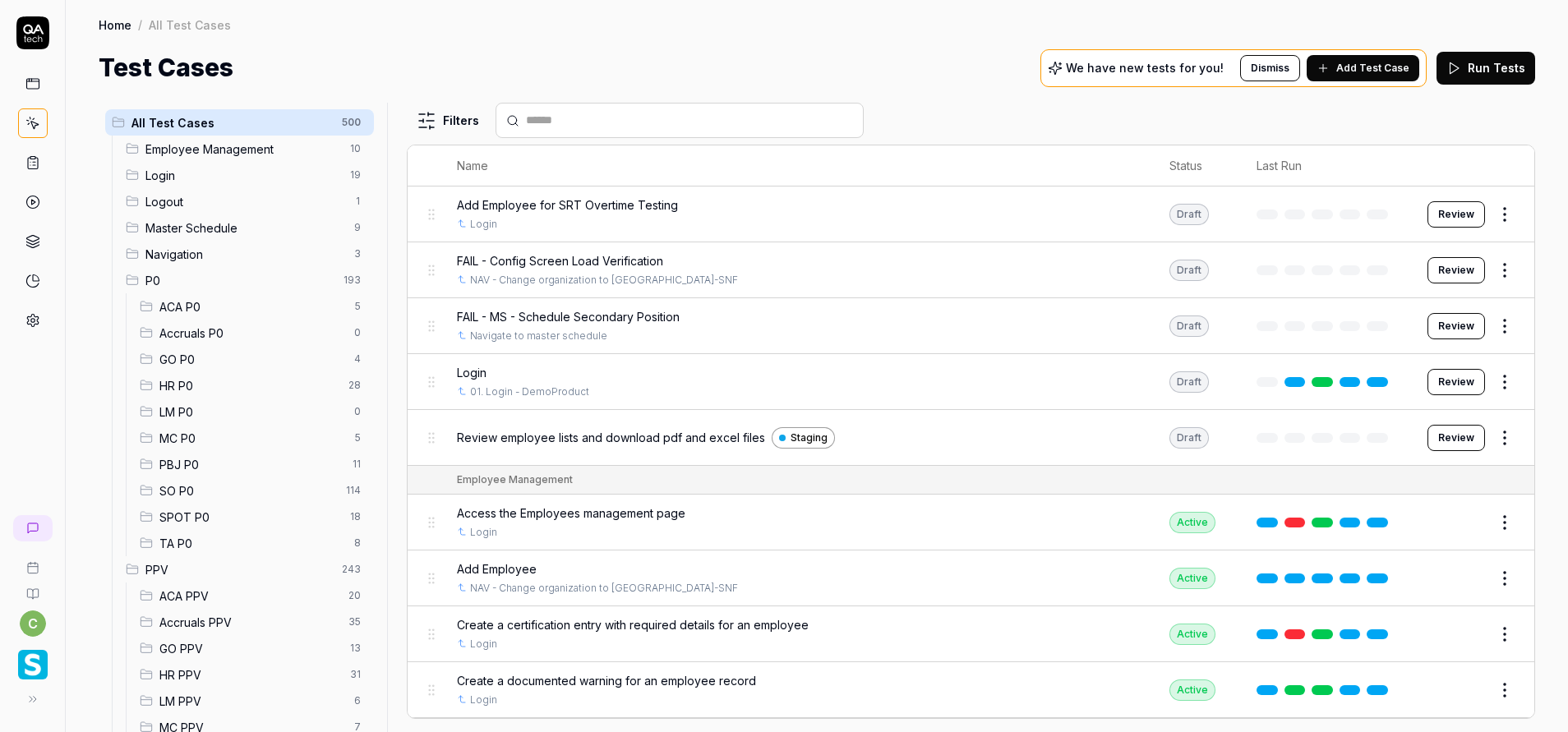
click at [212, 358] on span "GO P0" at bounding box center [252, 359] width 185 height 17
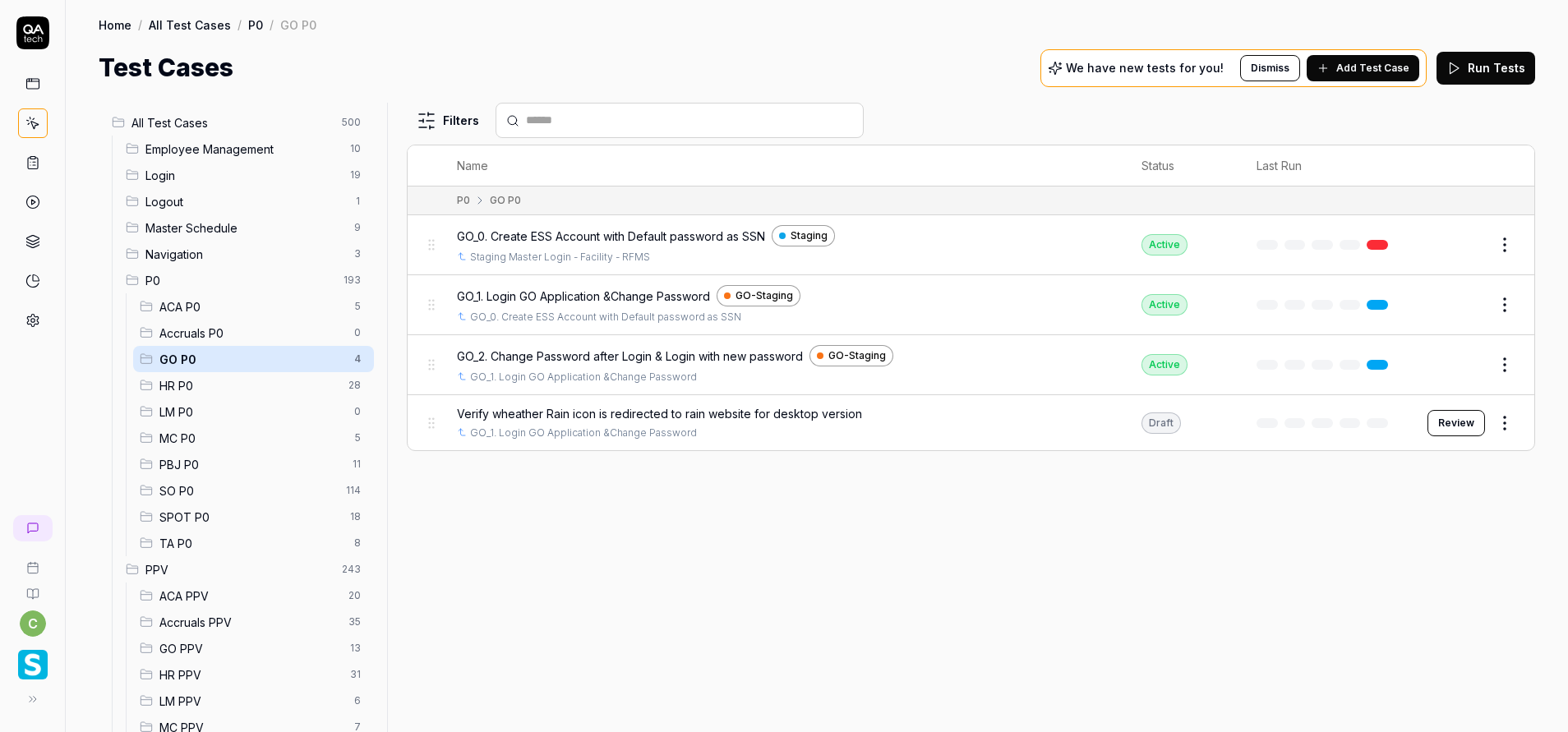
click at [1461, 422] on button "Review" at bounding box center [1455, 422] width 57 height 26
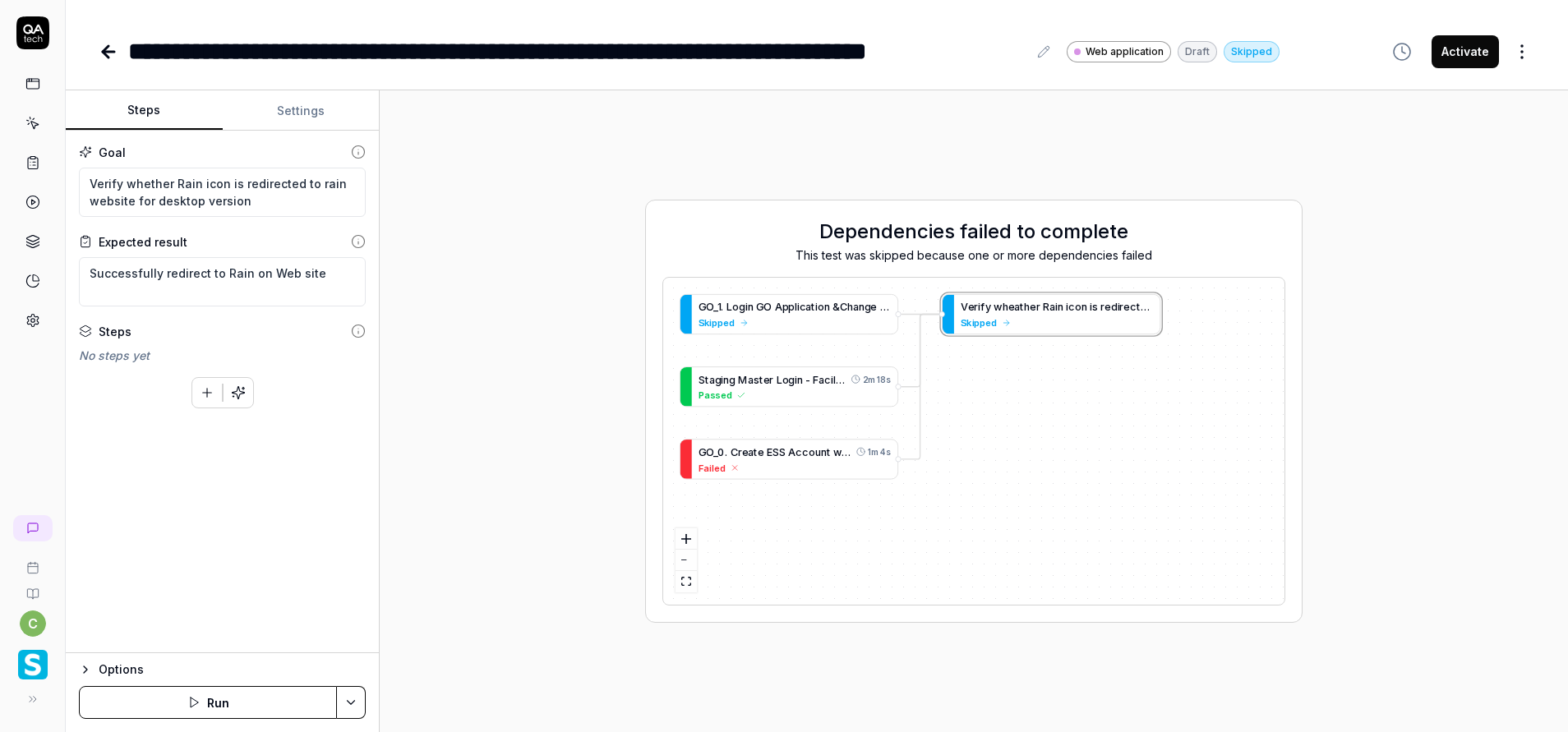
click at [304, 699] on button "Run" at bounding box center [207, 702] width 258 height 33
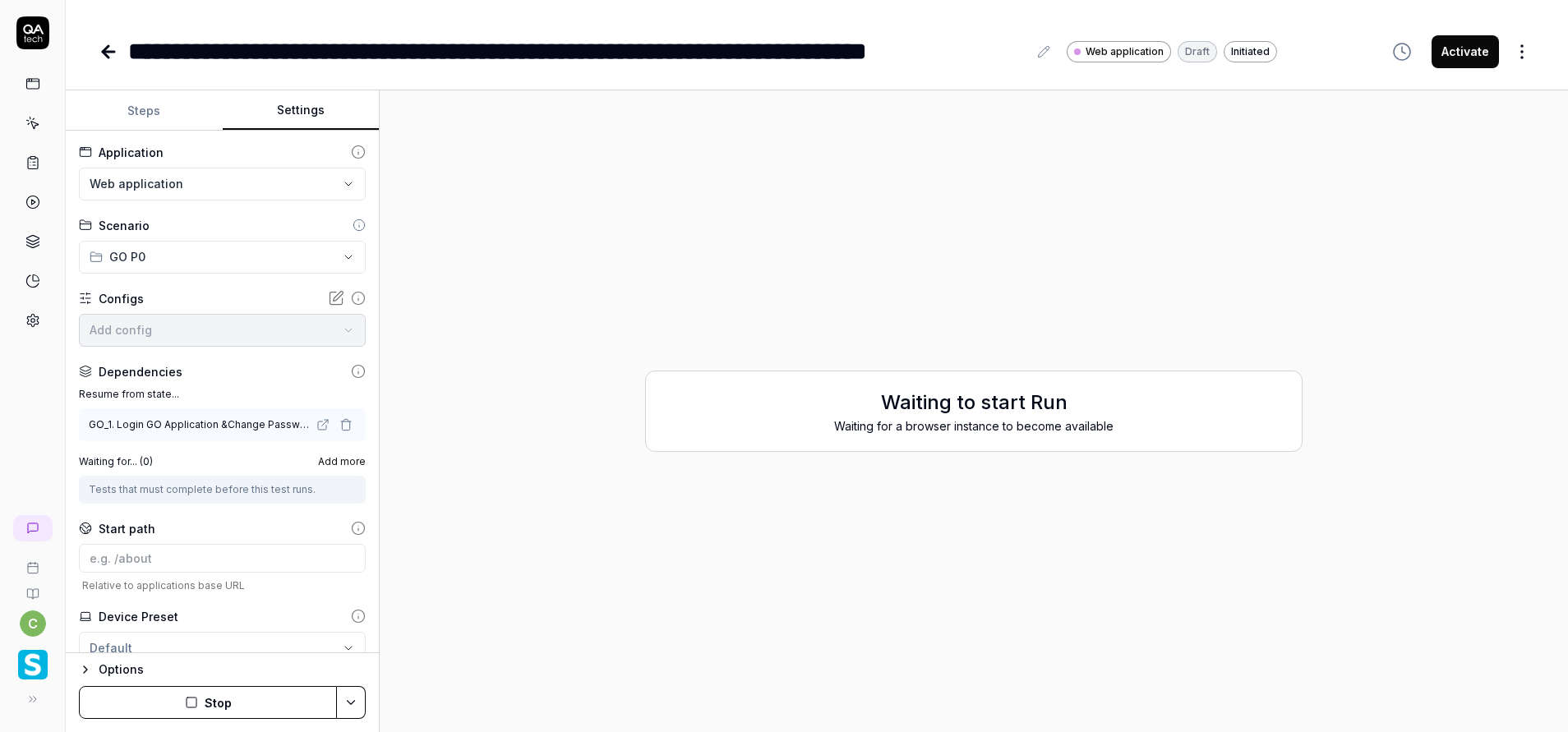
click at [324, 102] on button "Settings" at bounding box center [301, 111] width 157 height 39
click at [256, 194] on html "**********" at bounding box center [784, 366] width 1568 height 732
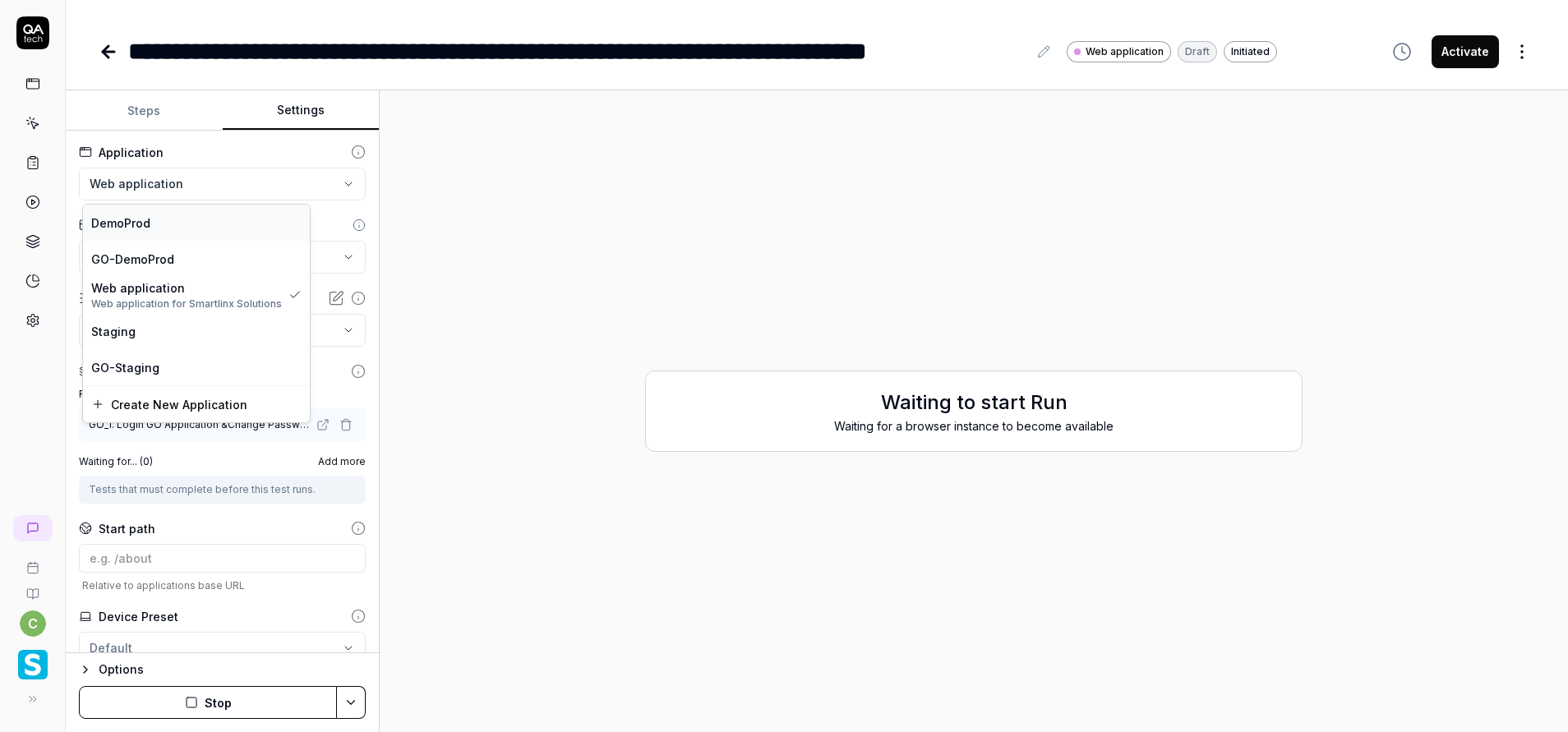
click at [288, 237] on div "DemoProd" at bounding box center [196, 222] width 227 height 36
click at [427, 67] on div "**********" at bounding box center [578, 51] width 899 height 37
click at [217, 180] on html "**********" at bounding box center [784, 366] width 1568 height 732
click at [206, 337] on div "Staging" at bounding box center [187, 331] width 207 height 36
click at [221, 195] on html "**********" at bounding box center [784, 366] width 1568 height 732
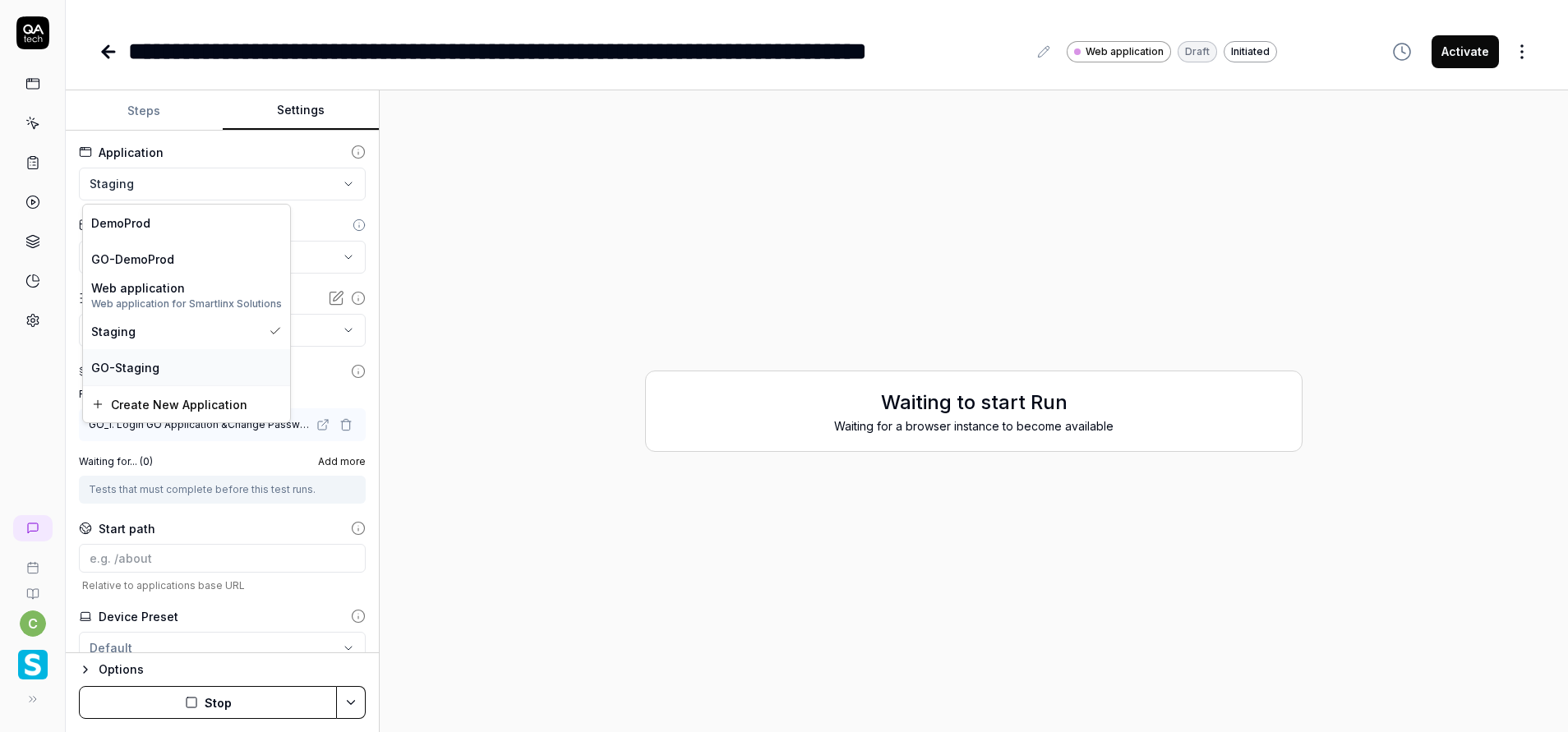
click at [124, 363] on span "GO-Staging" at bounding box center [125, 367] width 68 height 17
click at [306, 691] on button "Stop" at bounding box center [207, 702] width 258 height 33
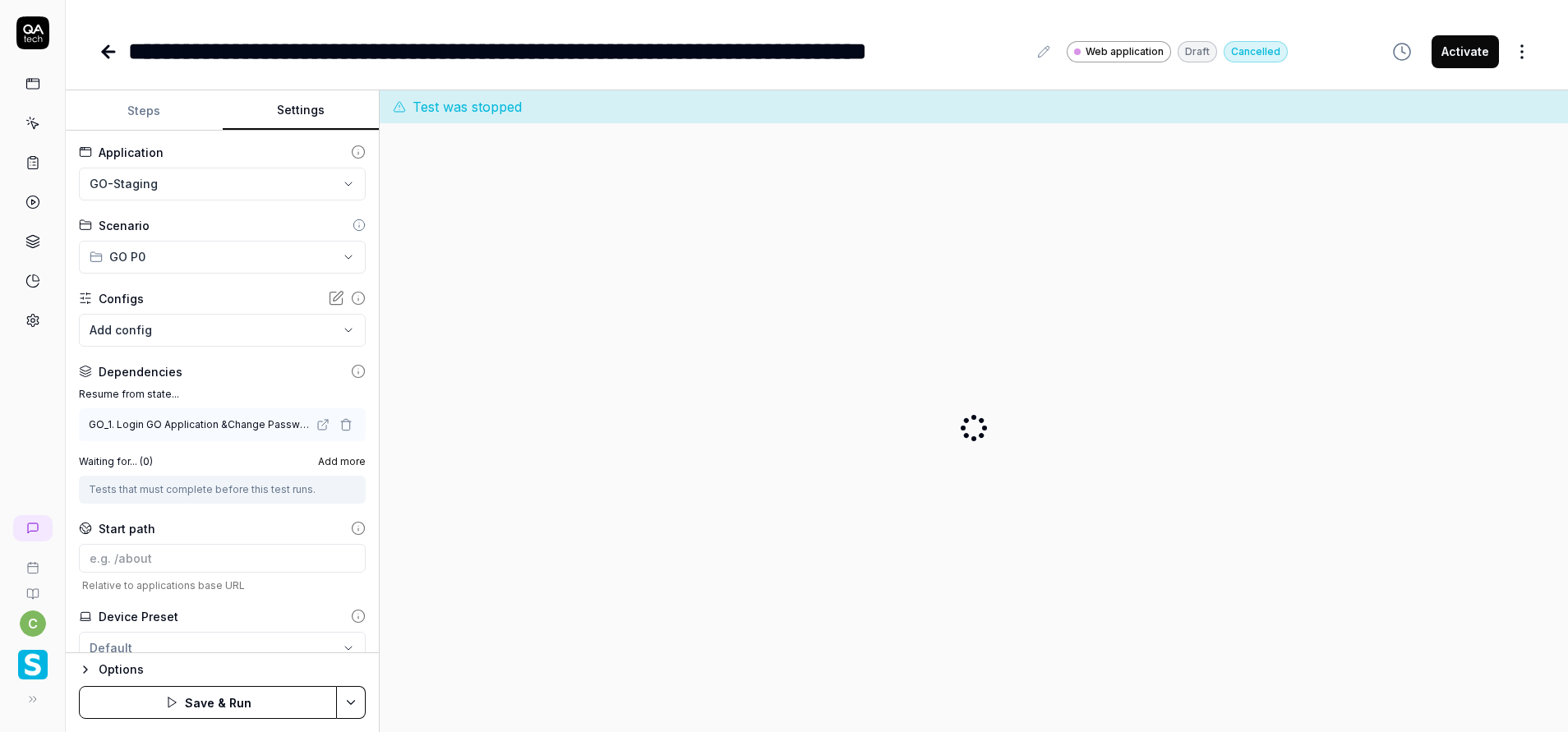
click at [310, 708] on button "Save & Run" at bounding box center [207, 702] width 258 height 33
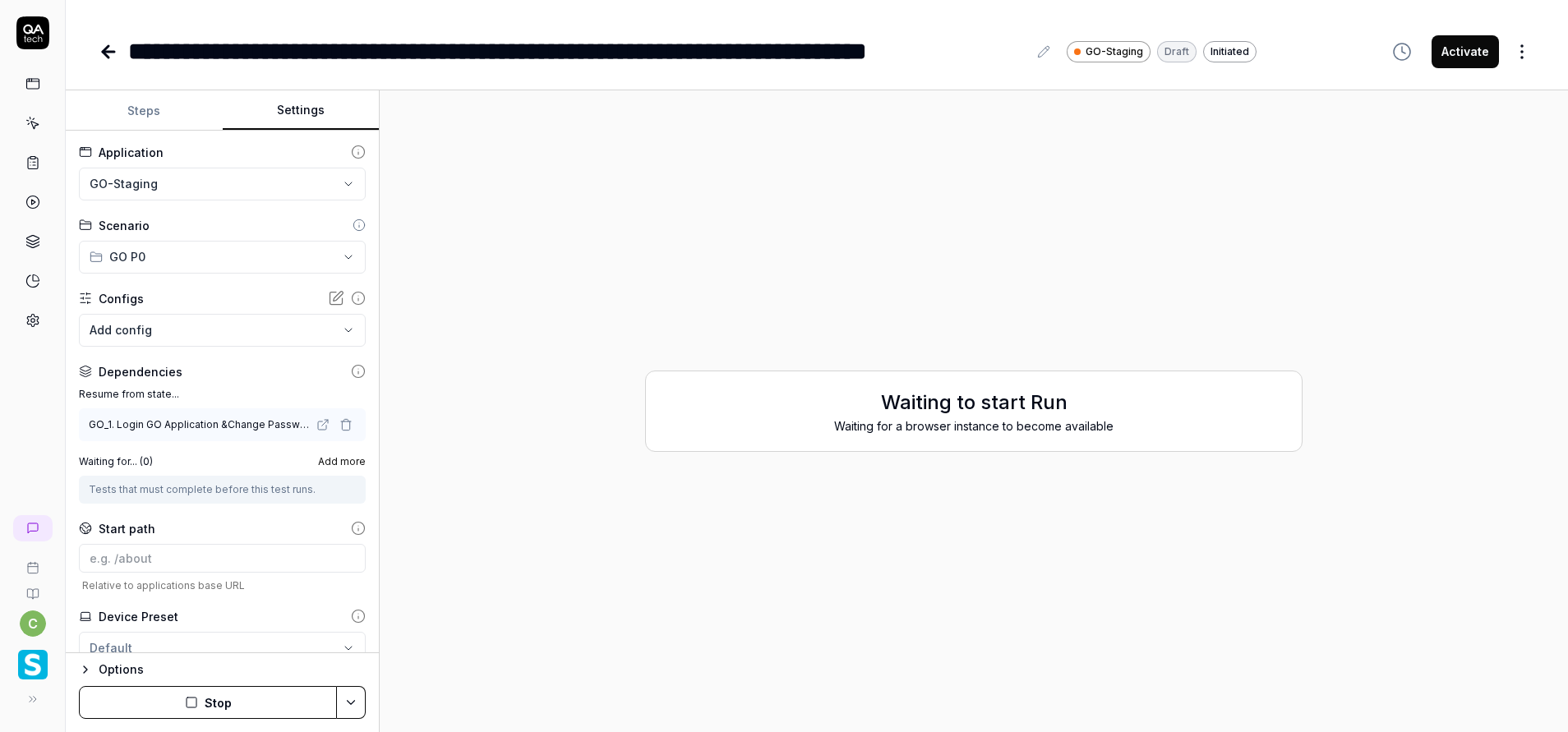
click at [181, 695] on button "Stop" at bounding box center [207, 702] width 258 height 33
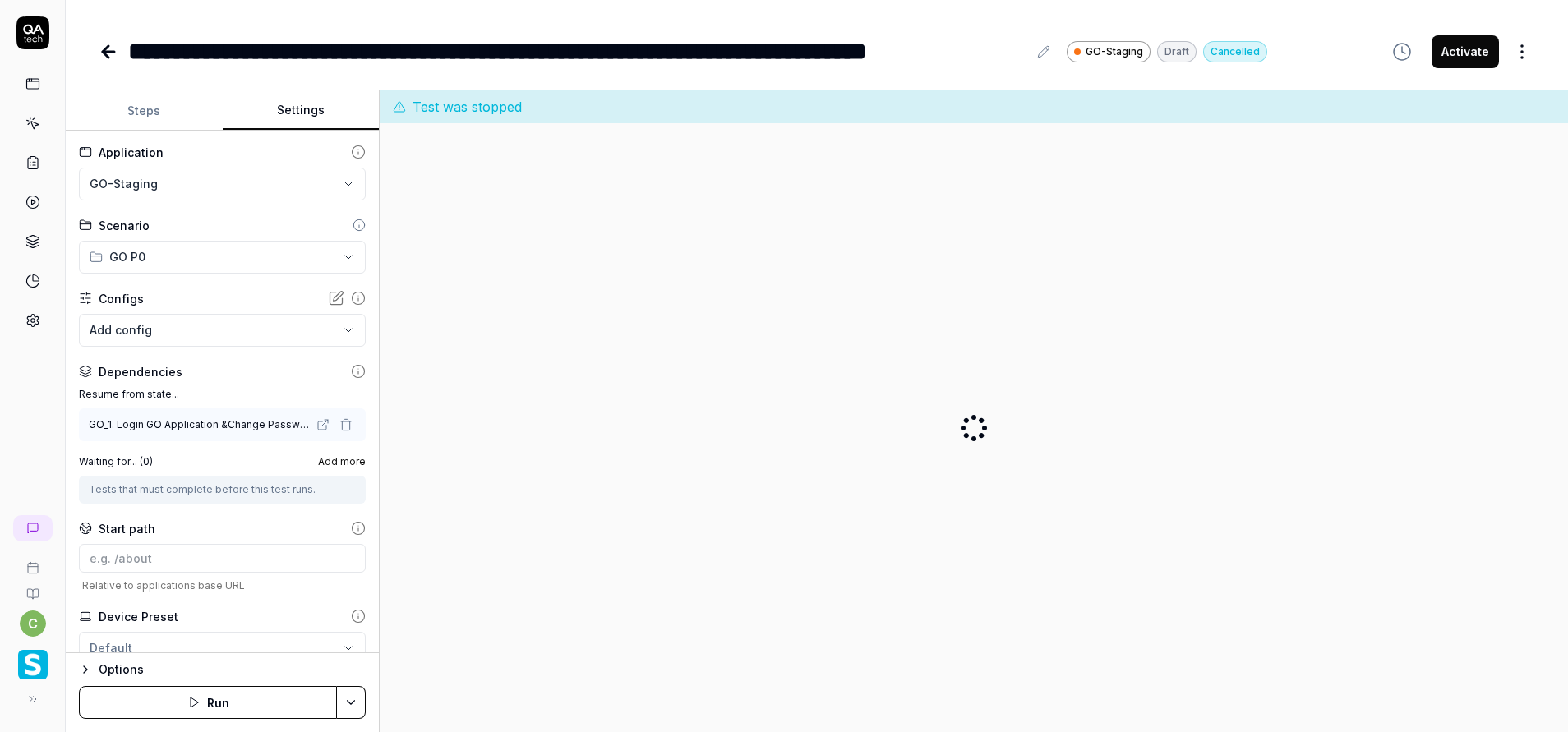
click at [221, 715] on button "Run" at bounding box center [207, 702] width 258 height 33
click at [88, 666] on icon "button" at bounding box center [85, 670] width 13 height 13
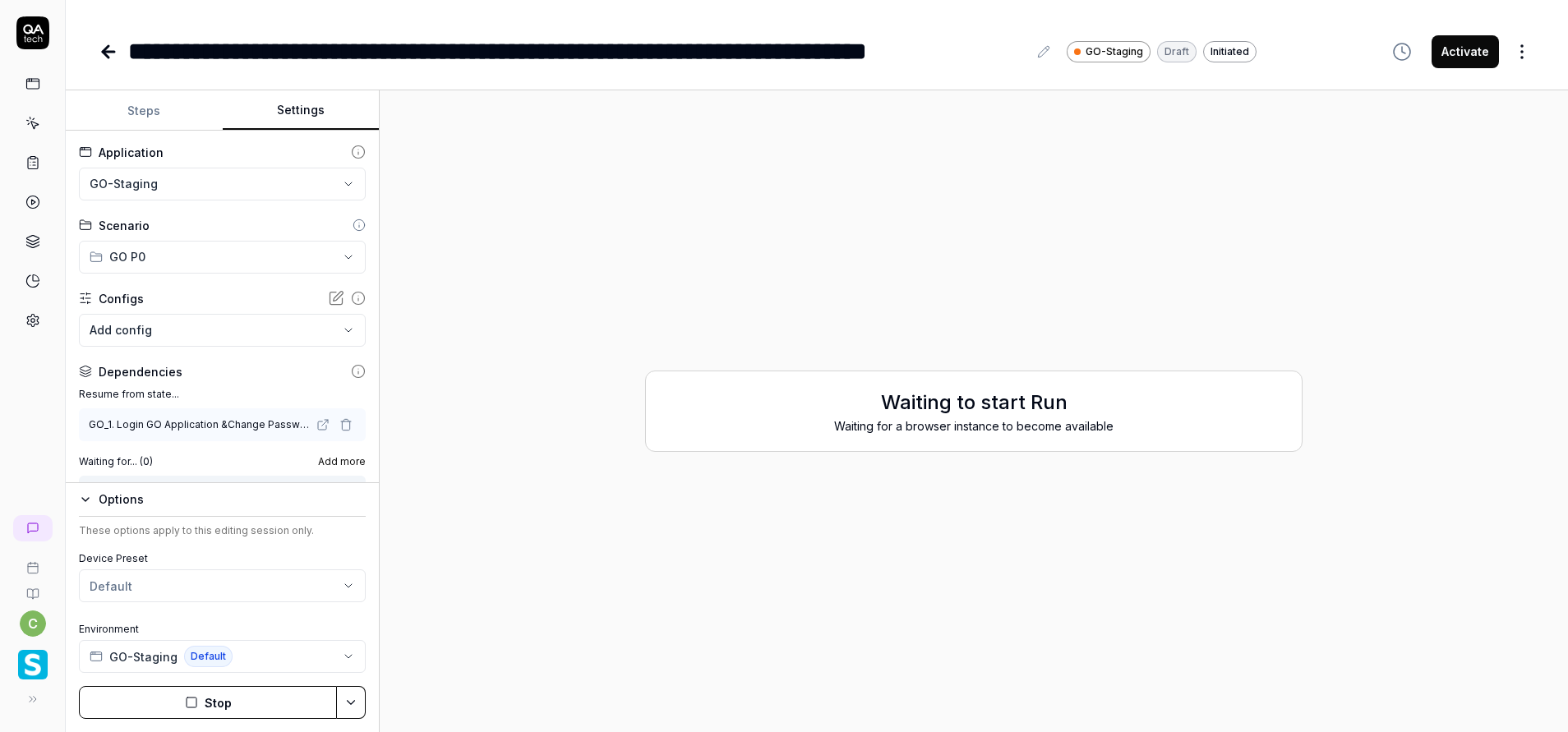
click at [30, 129] on icon at bounding box center [33, 123] width 15 height 15
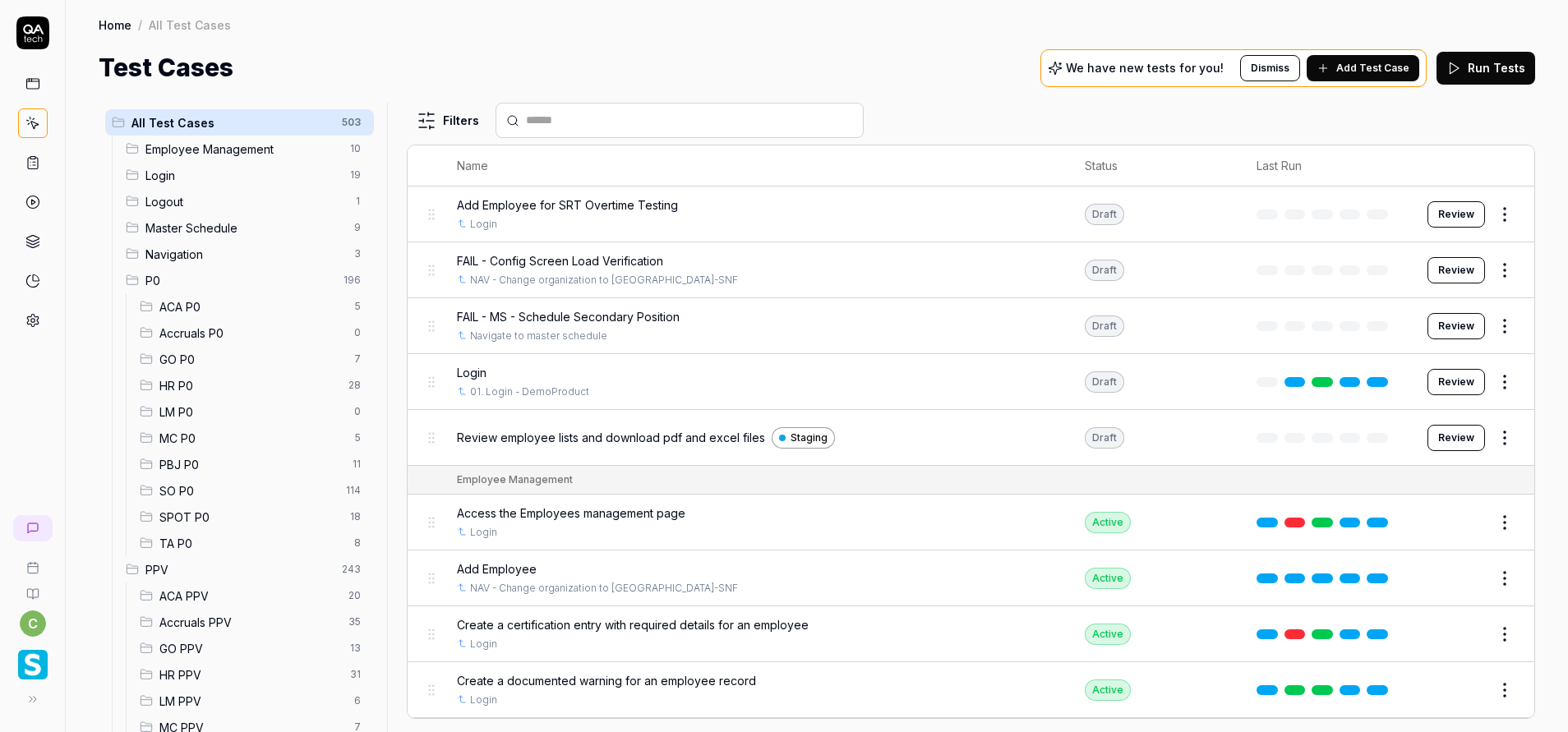
click at [171, 355] on span "GO P0" at bounding box center [252, 359] width 185 height 17
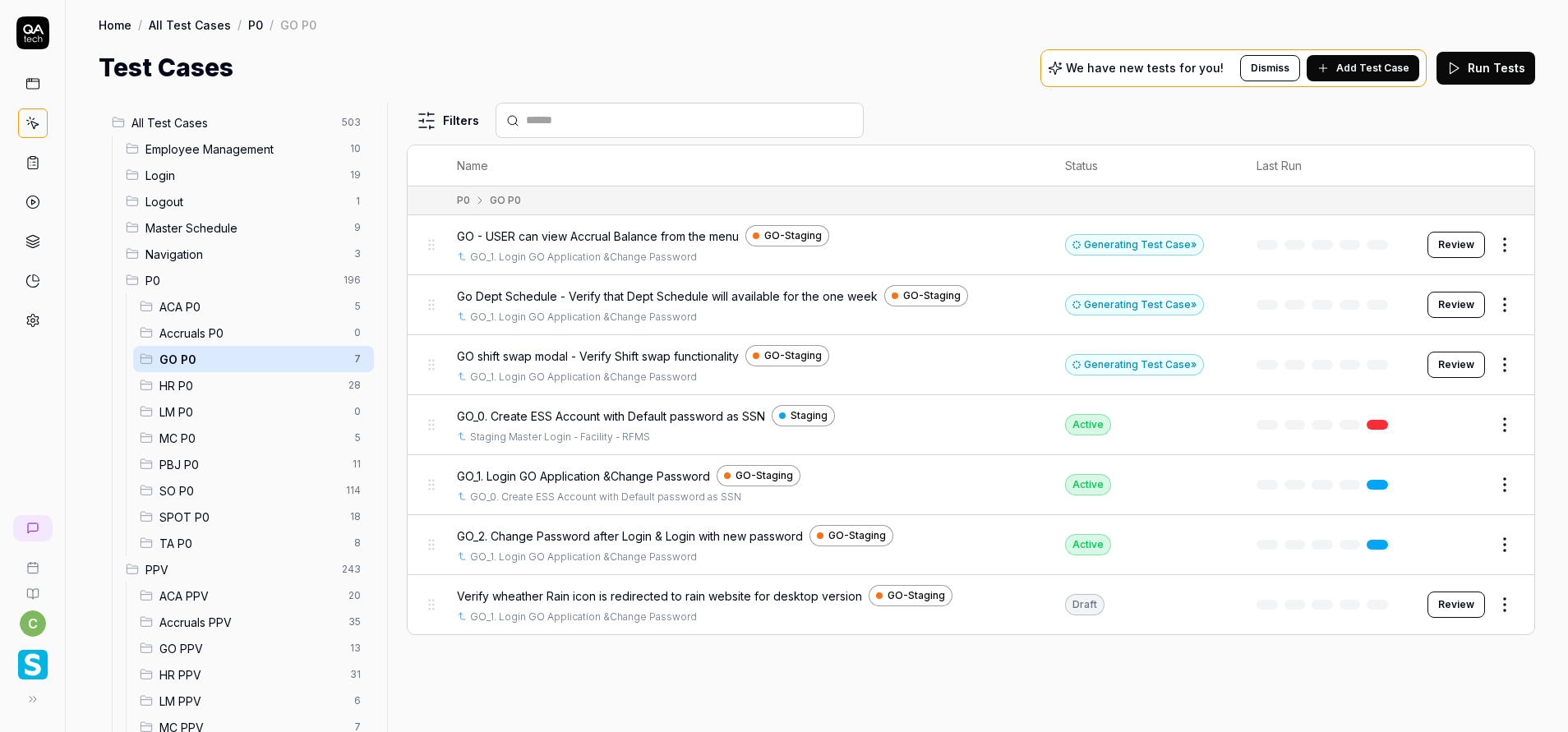
click at [1443, 256] on button "Review" at bounding box center [1455, 244] width 57 height 26
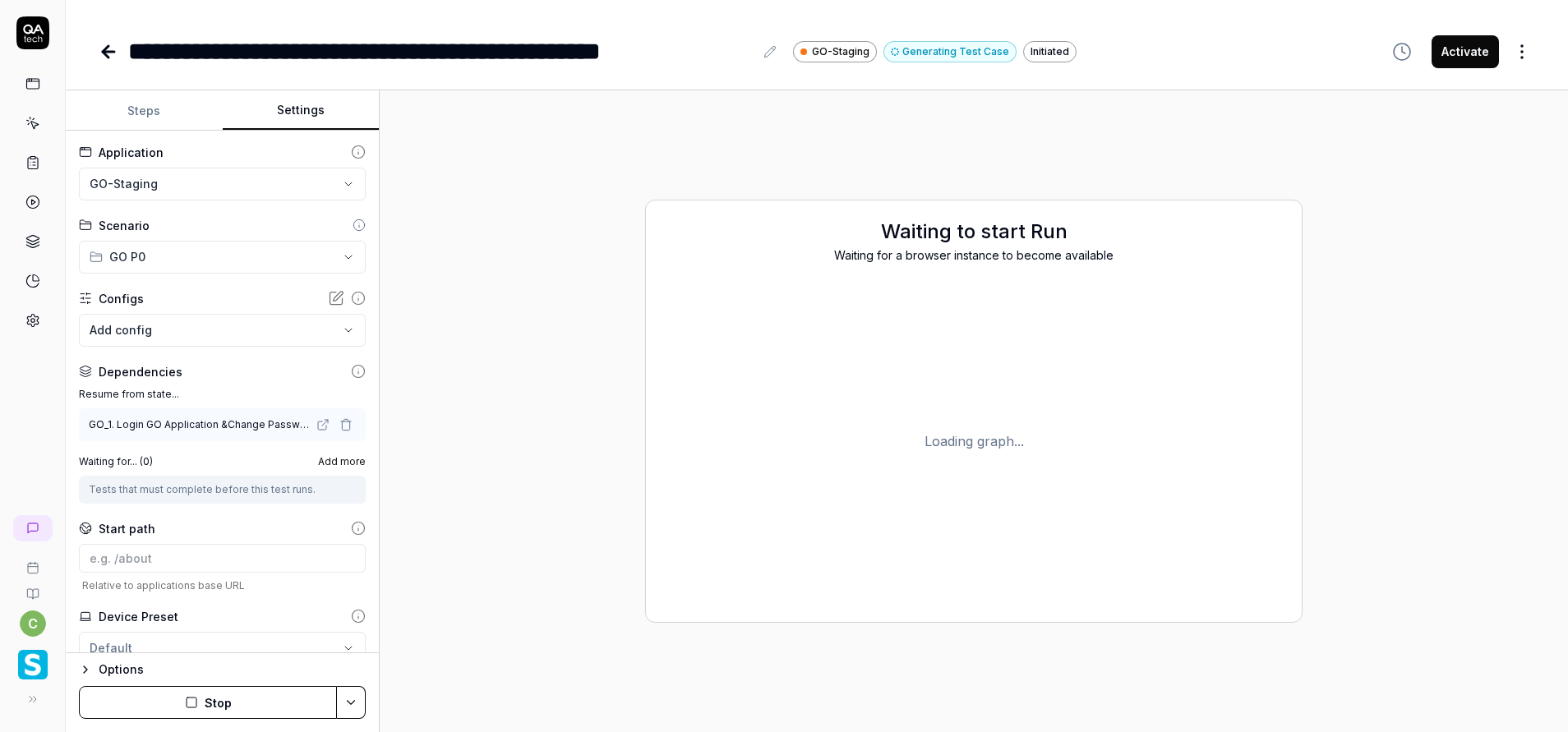
click at [292, 125] on button "Settings" at bounding box center [301, 111] width 157 height 39
drag, startPoint x: 763, startPoint y: 305, endPoint x: 1143, endPoint y: 425, distance: 398.5
click at [1143, 425] on div "G O _ 1 . L o g i n G O A p p l i c a t i o n & C h a n g e P a s s w o r d Wai…" at bounding box center [974, 441] width 621 height 327
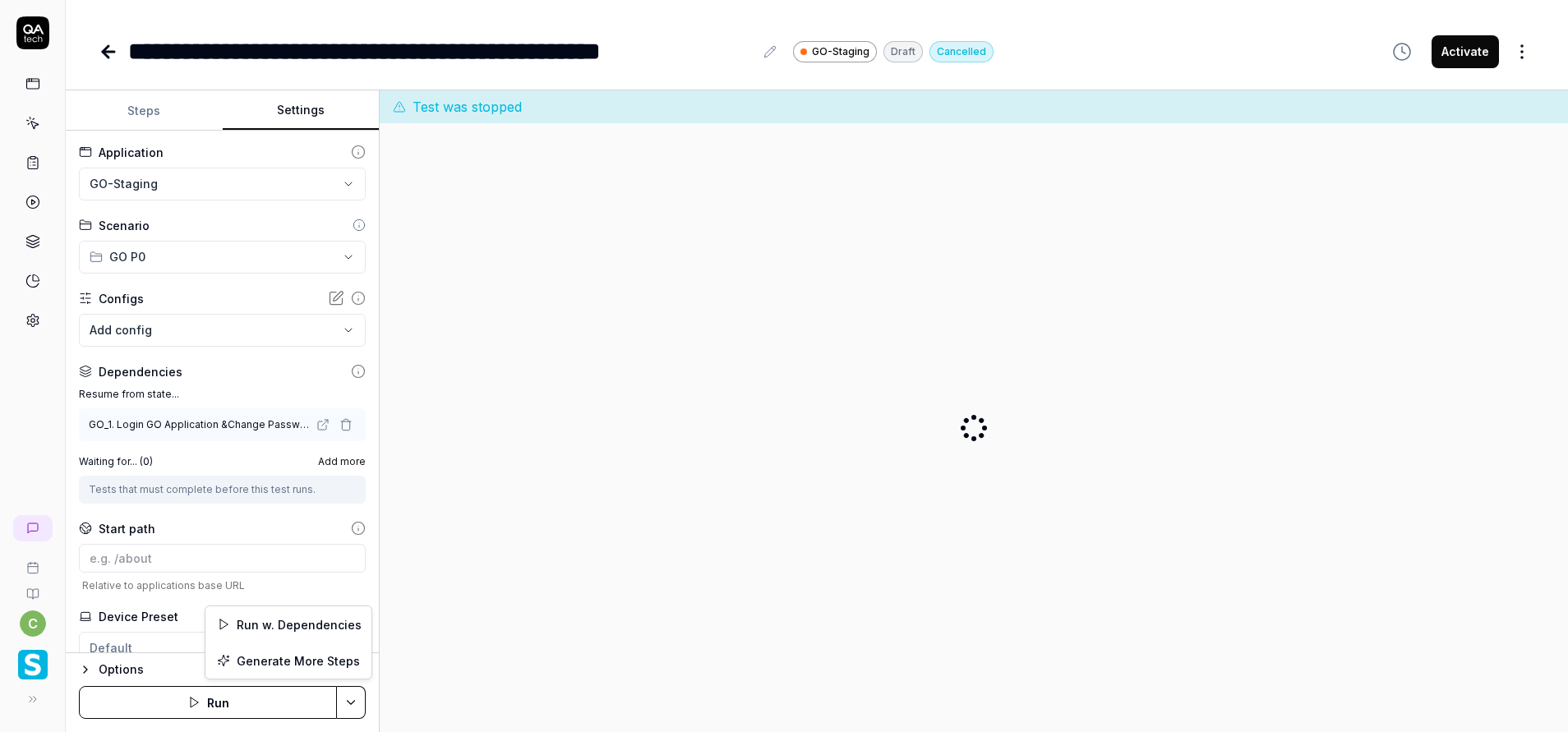
click at [337, 702] on html "**********" at bounding box center [784, 366] width 1568 height 732
click at [289, 646] on div "Generate More Steps" at bounding box center [288, 661] width 166 height 36
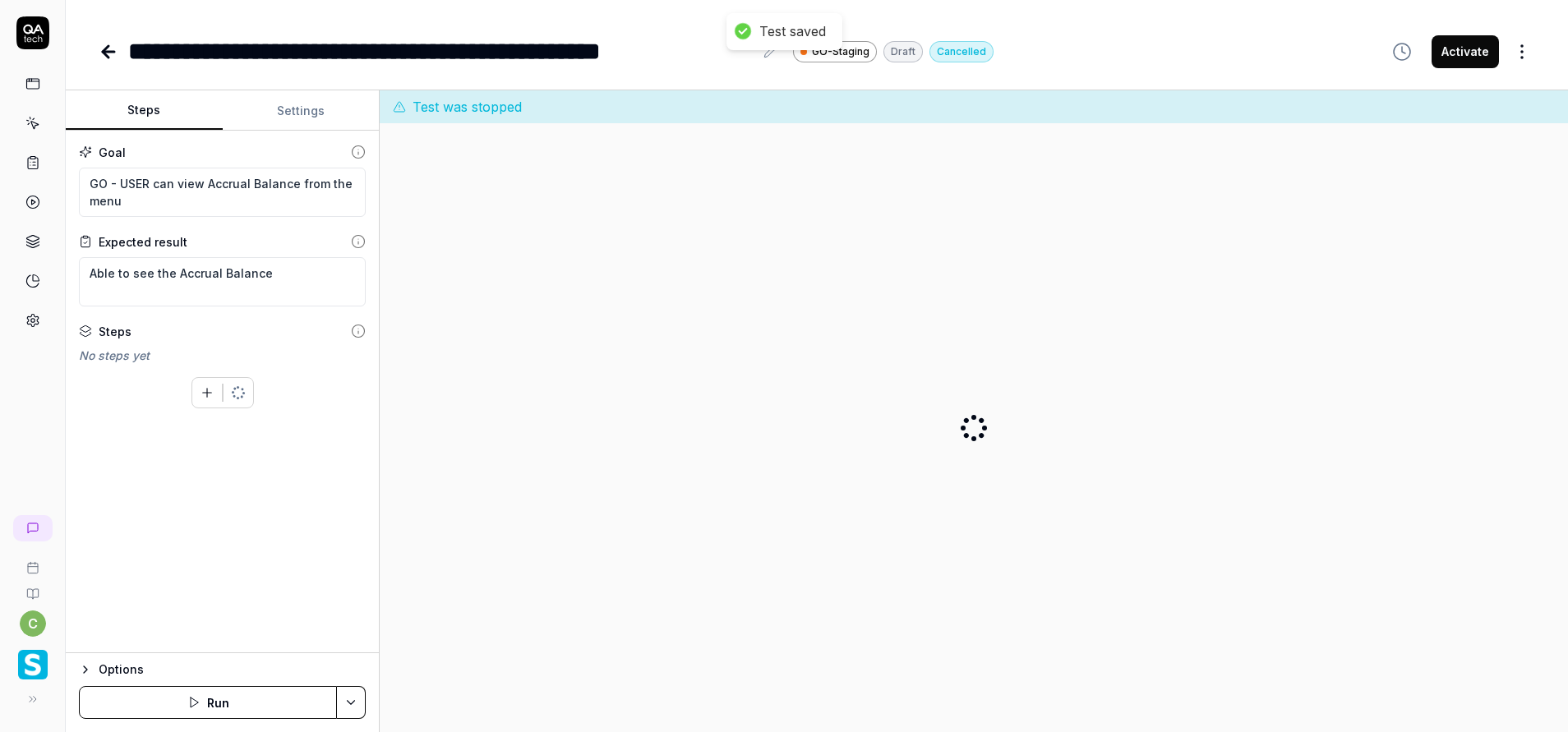
click at [158, 109] on button "Steps" at bounding box center [145, 111] width 157 height 39
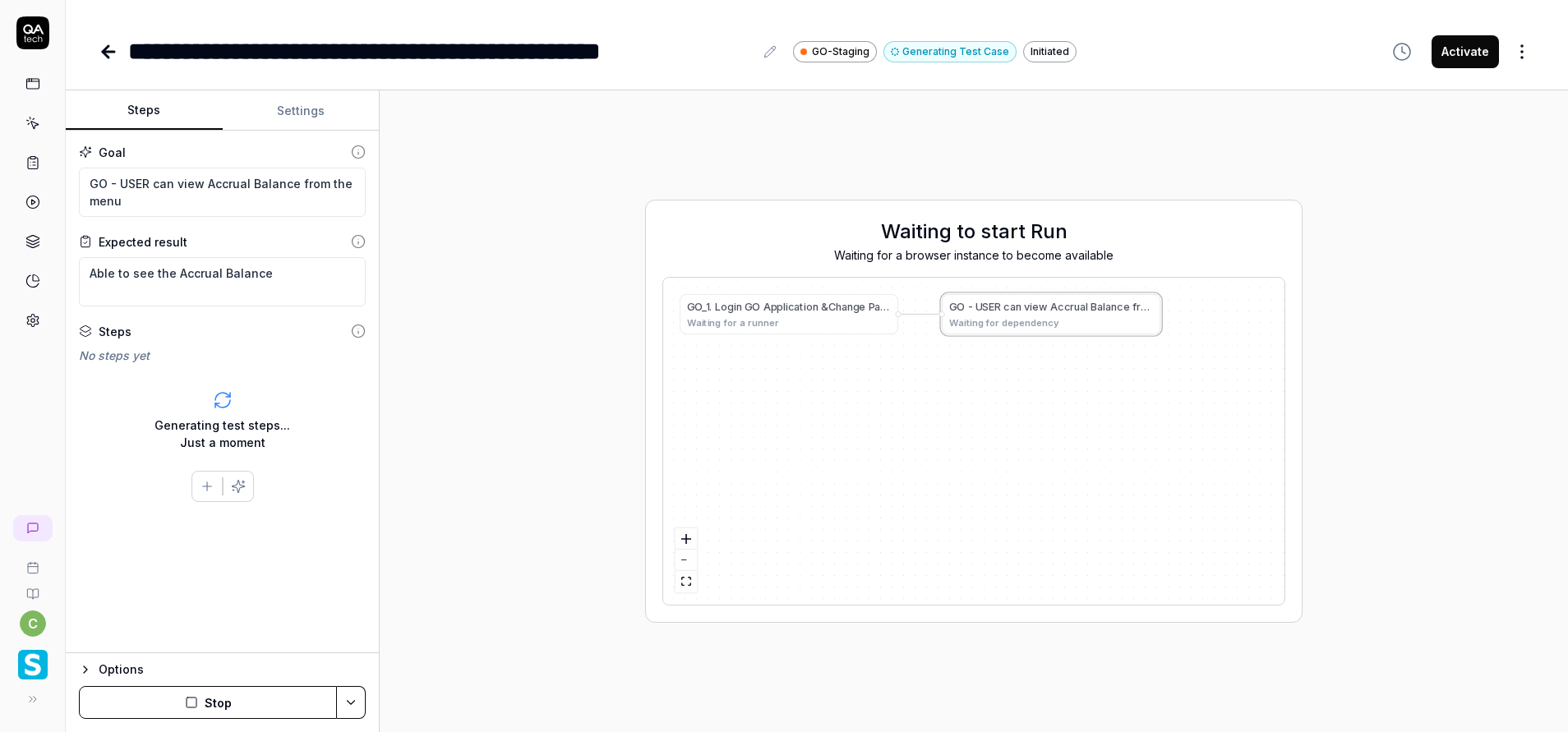
click at [253, 705] on button "Stop" at bounding box center [207, 702] width 258 height 33
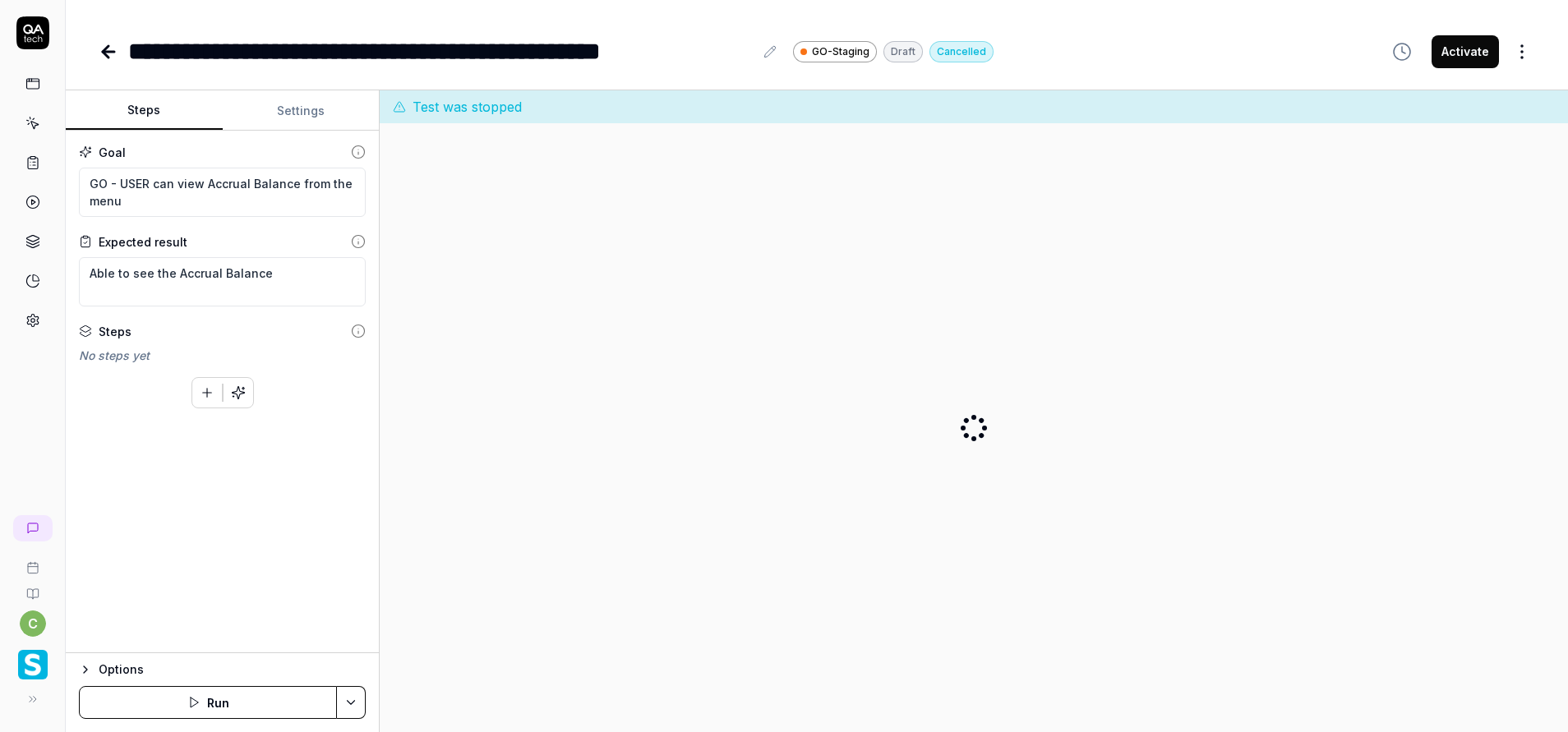
click at [30, 119] on icon at bounding box center [33, 123] width 15 height 15
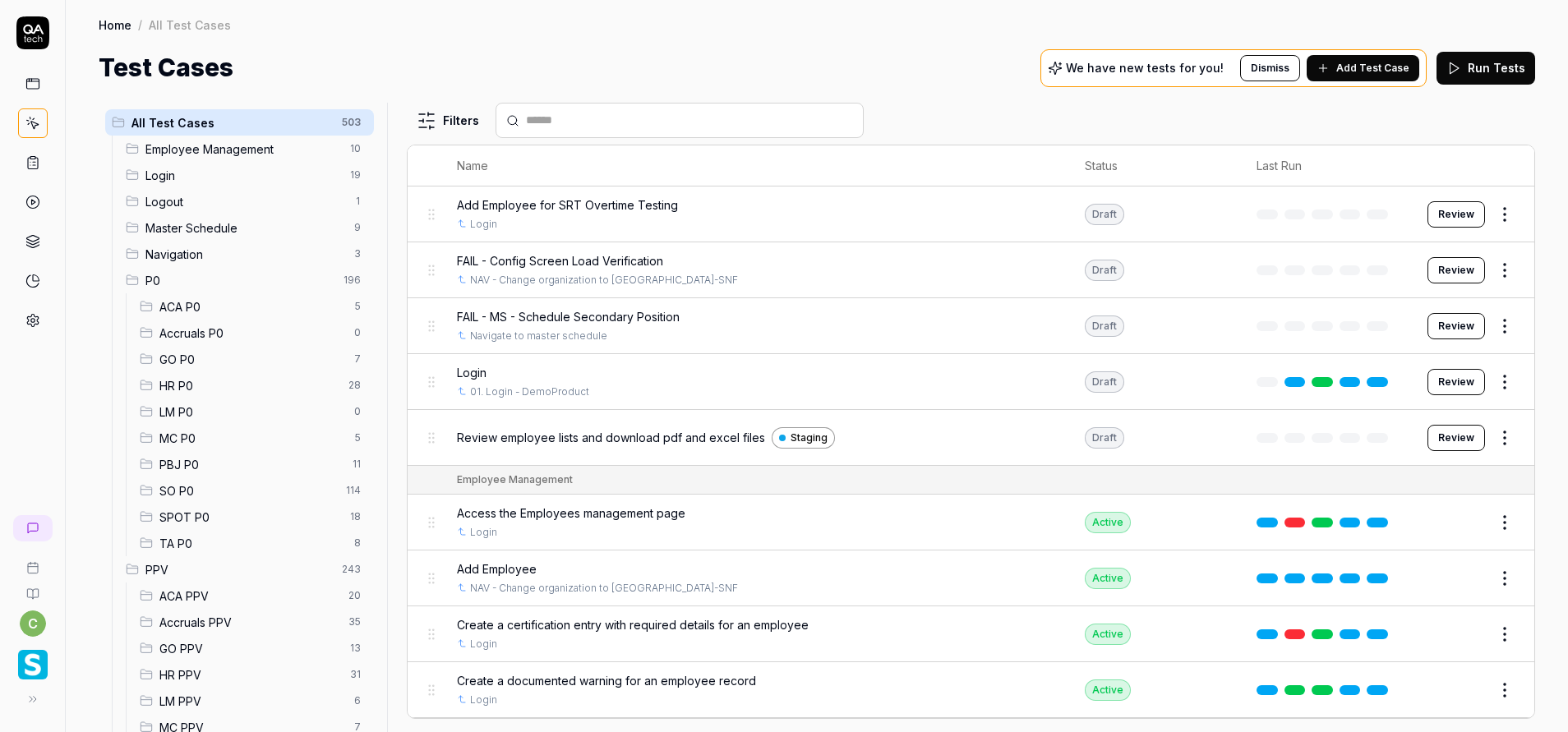
click at [179, 363] on span "GO P0" at bounding box center [252, 359] width 185 height 17
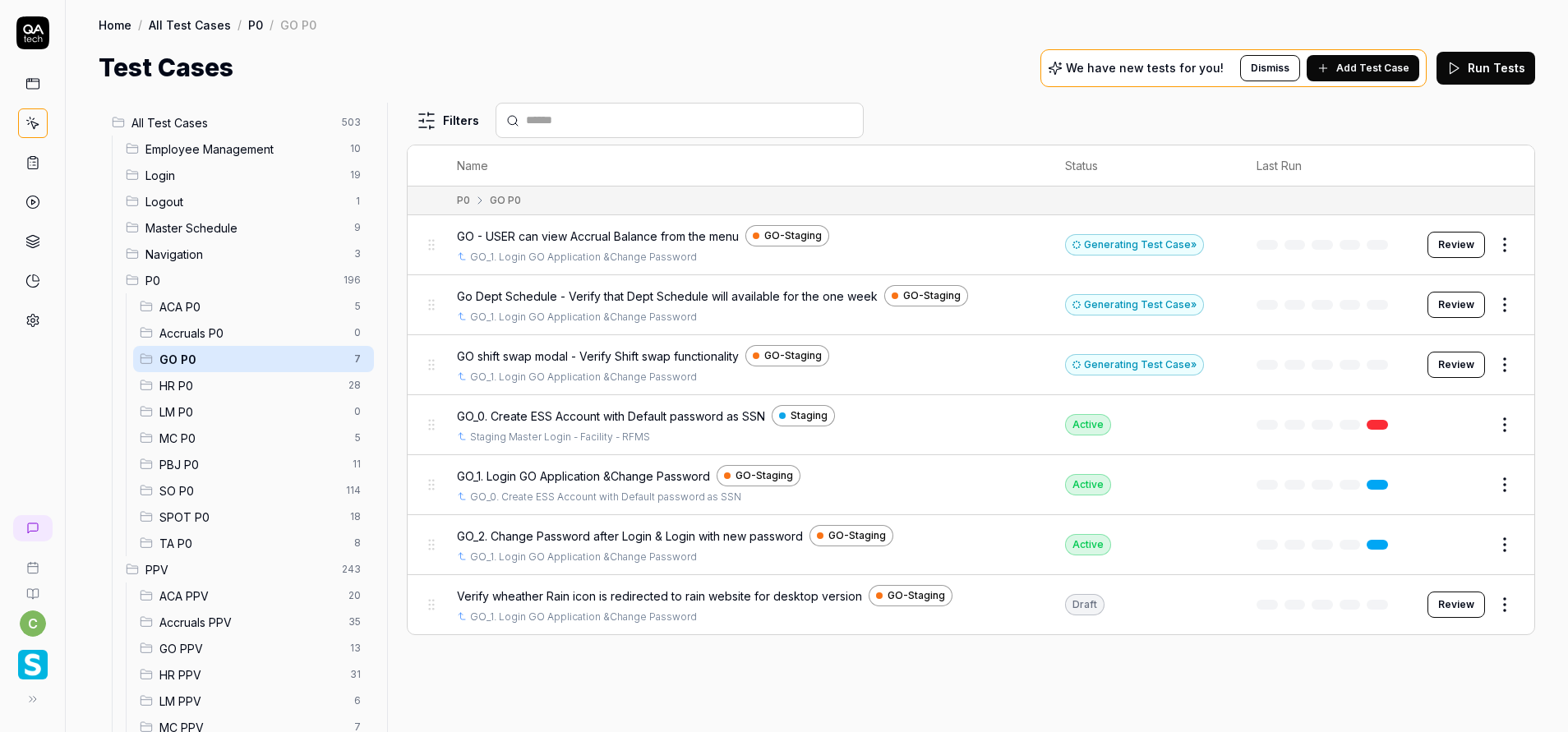
click at [1455, 437] on button "Edit" at bounding box center [1465, 424] width 39 height 26
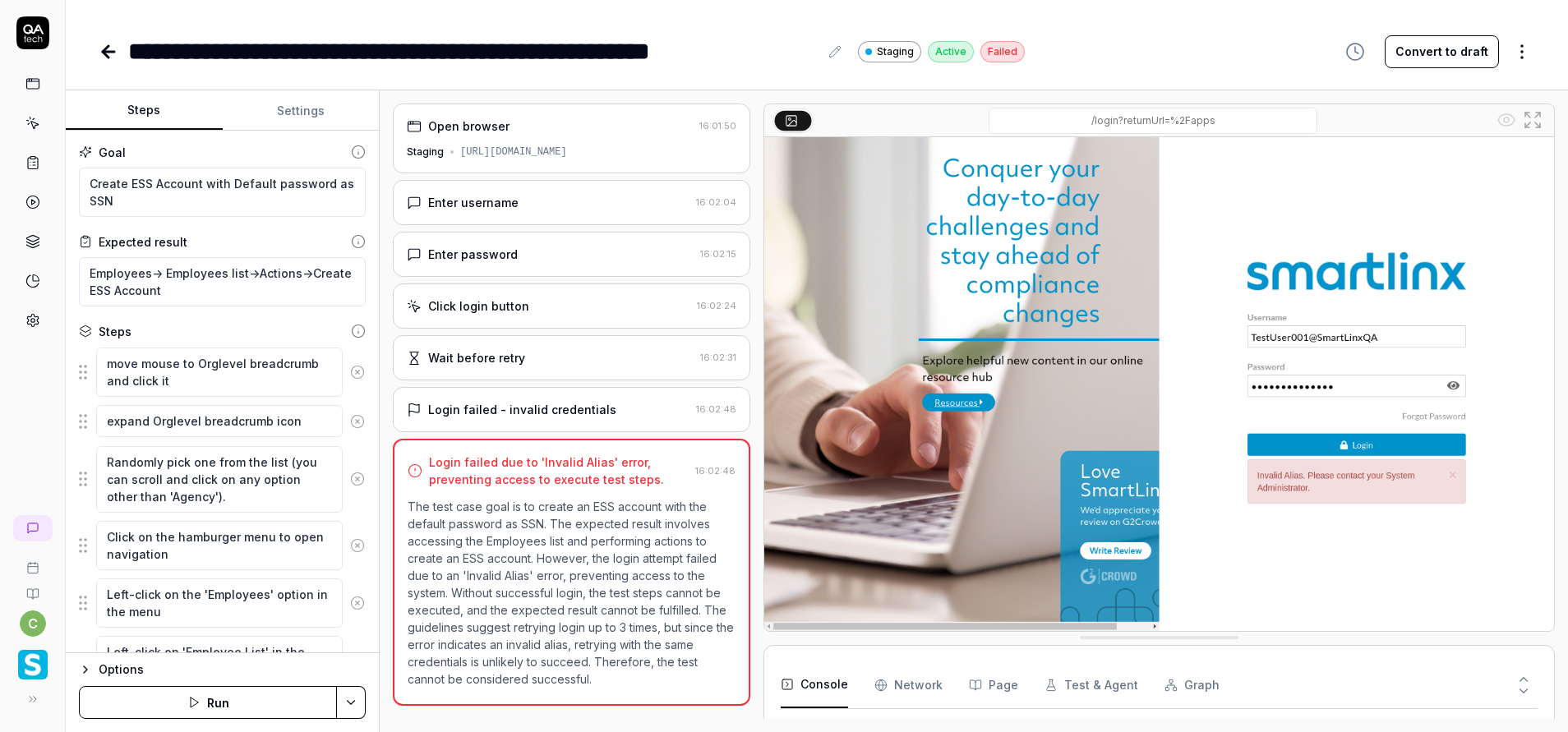
scroll to position [61, 0]
click at [210, 713] on button "Run" at bounding box center [207, 702] width 258 height 33
type textarea "*"
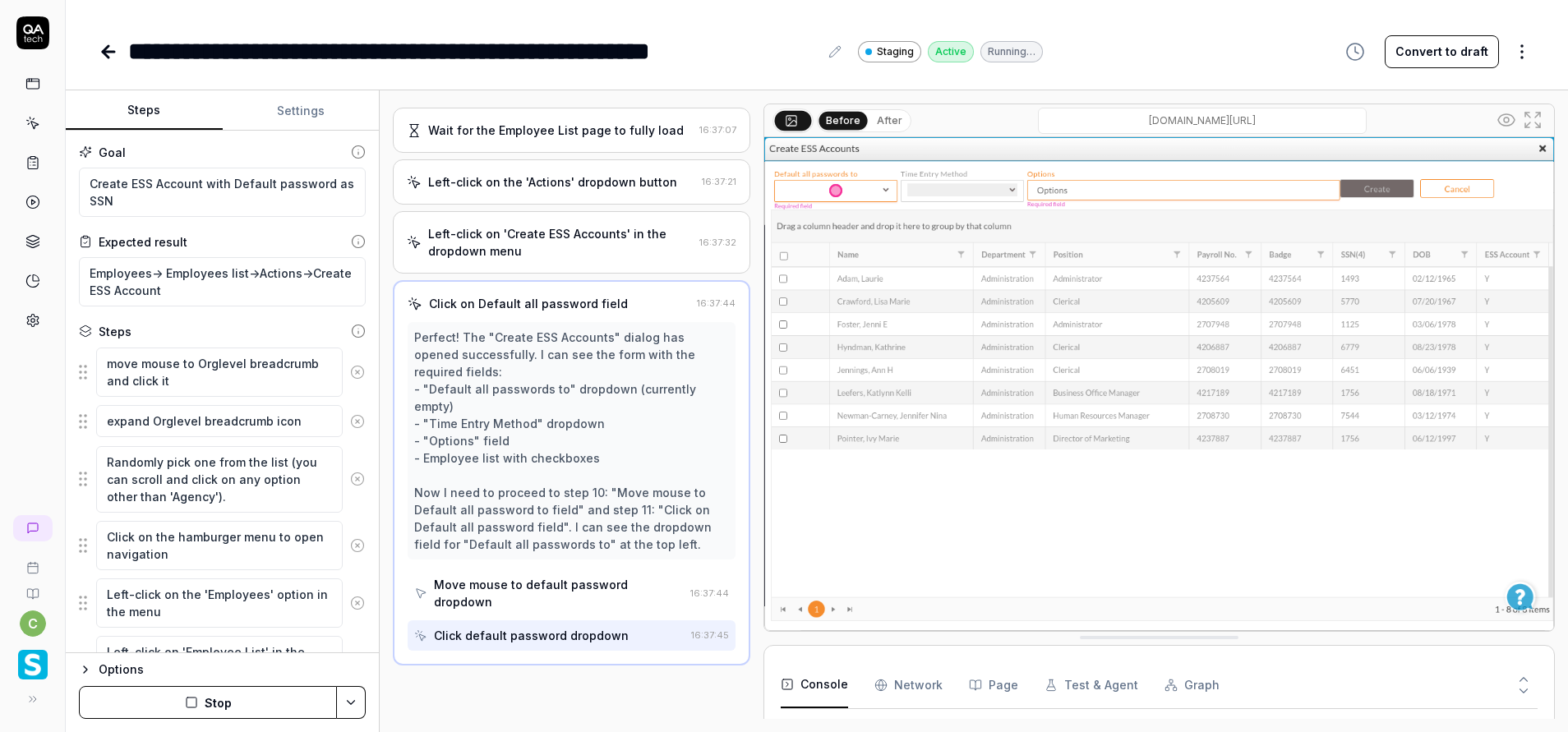
scroll to position [623, 0]
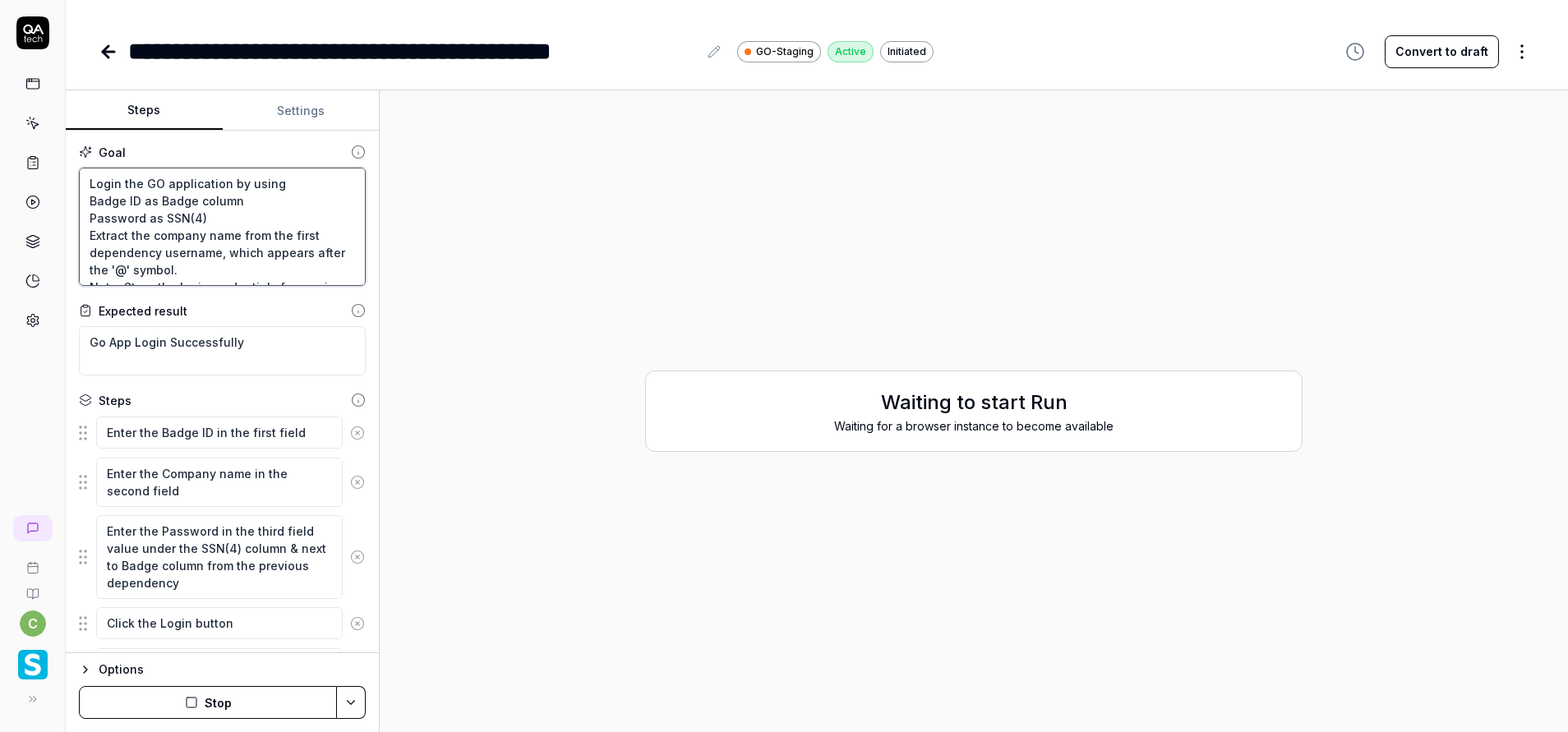
scroll to position [52, 0]
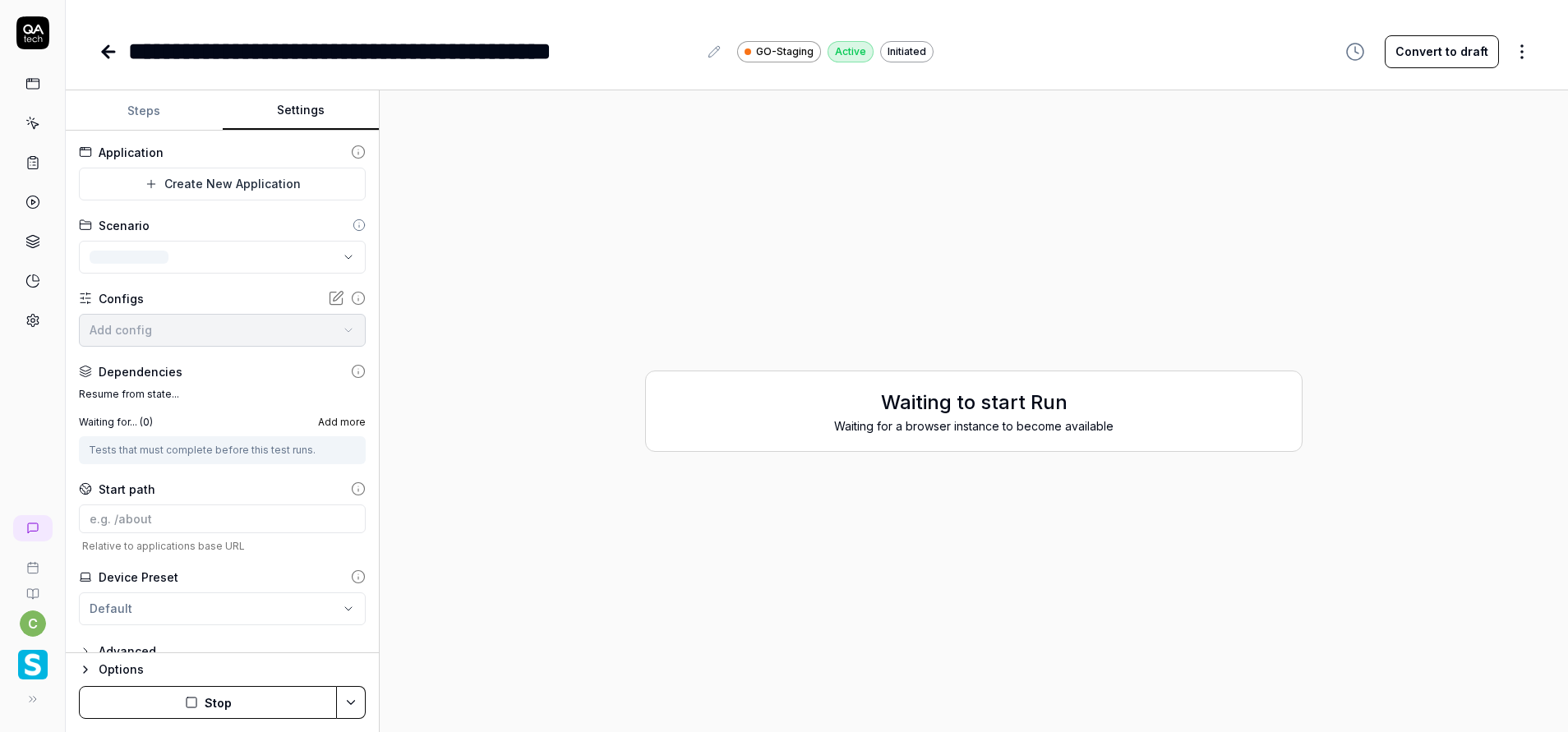
click at [281, 112] on button "Settings" at bounding box center [301, 111] width 157 height 39
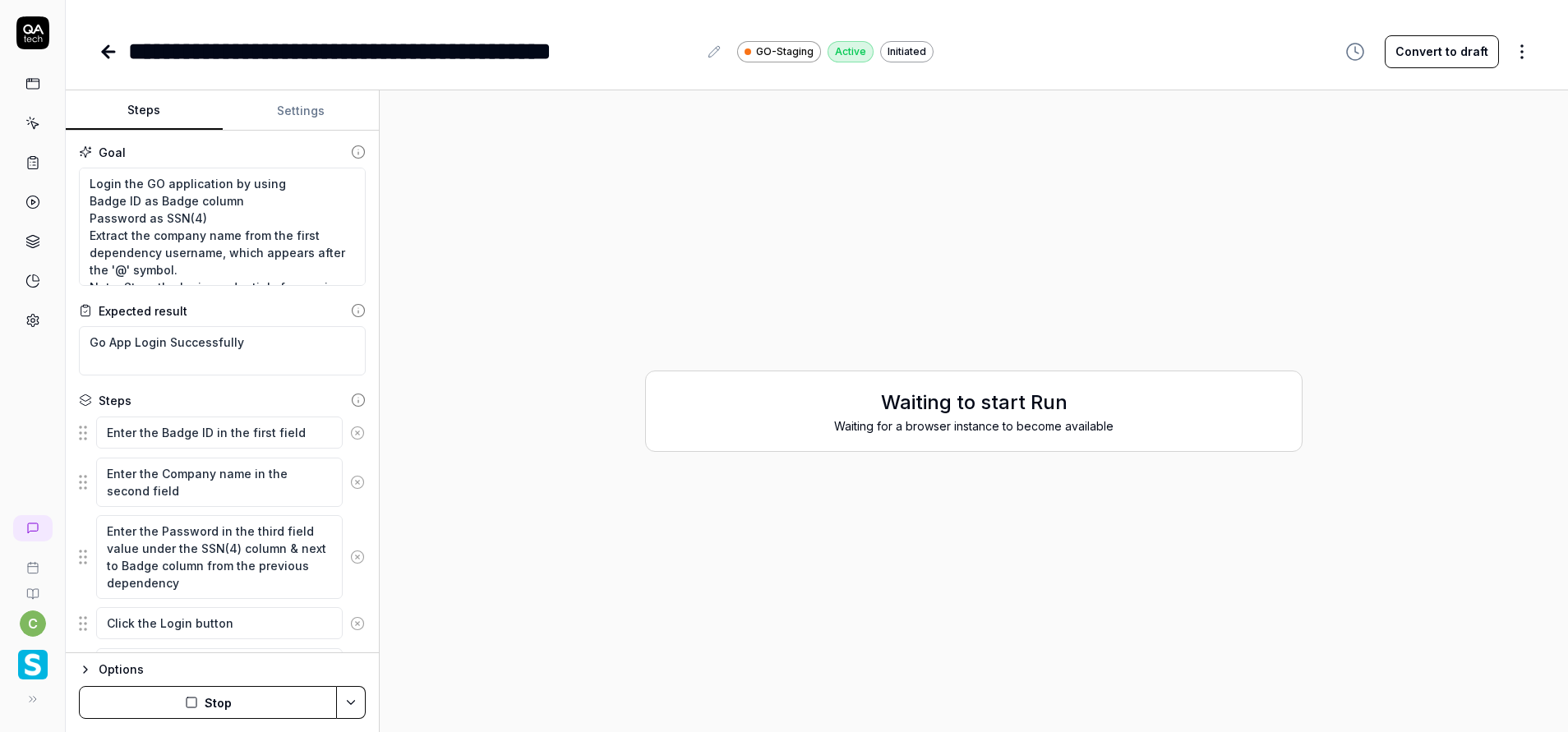
click at [113, 102] on button "Steps" at bounding box center [145, 111] width 157 height 39
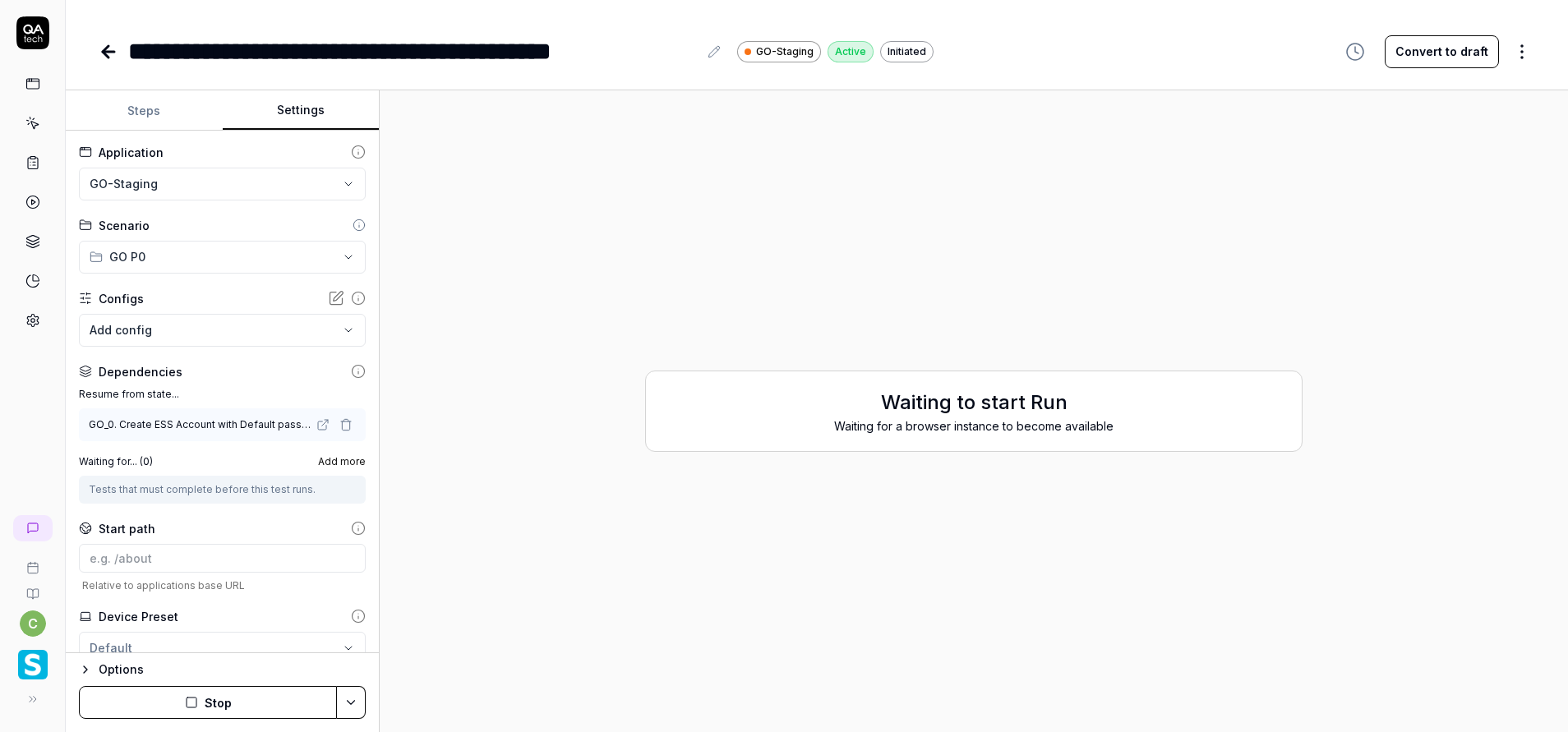
click at [313, 109] on button "Settings" at bounding box center [301, 111] width 157 height 39
click at [251, 695] on button "Stop" at bounding box center [207, 702] width 258 height 33
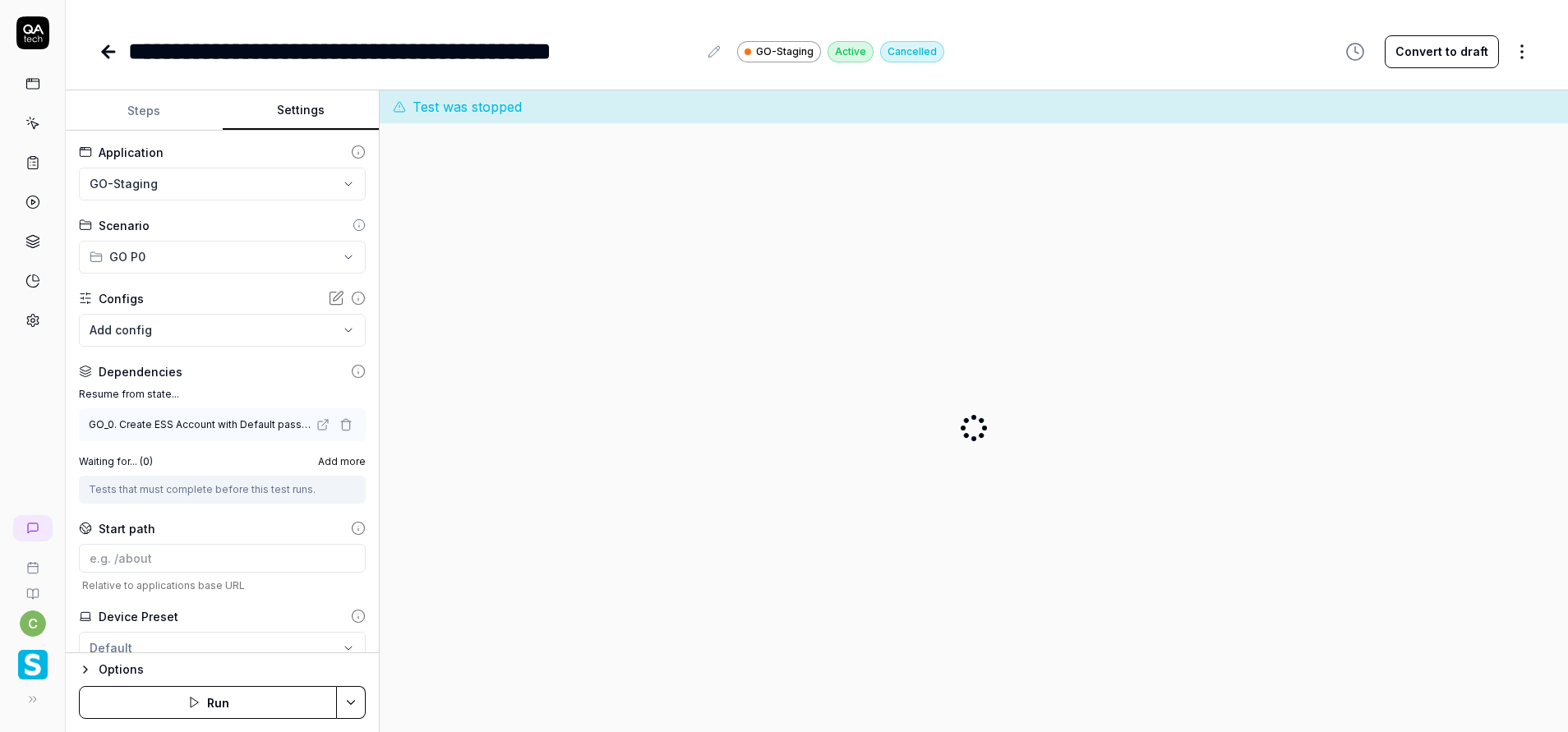
click at [221, 704] on button "Run" at bounding box center [207, 702] width 258 height 33
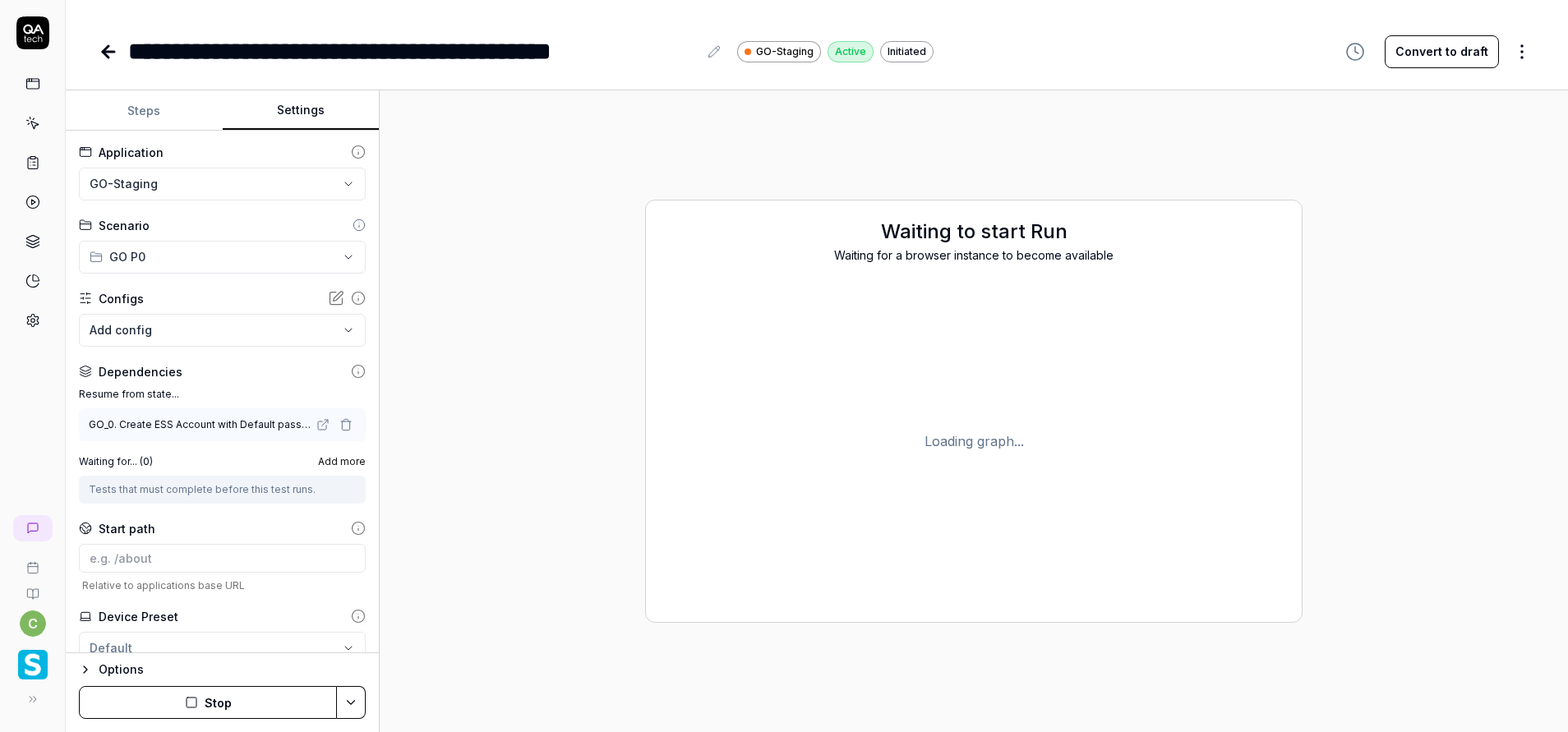
click at [129, 97] on button "Steps" at bounding box center [145, 111] width 157 height 39
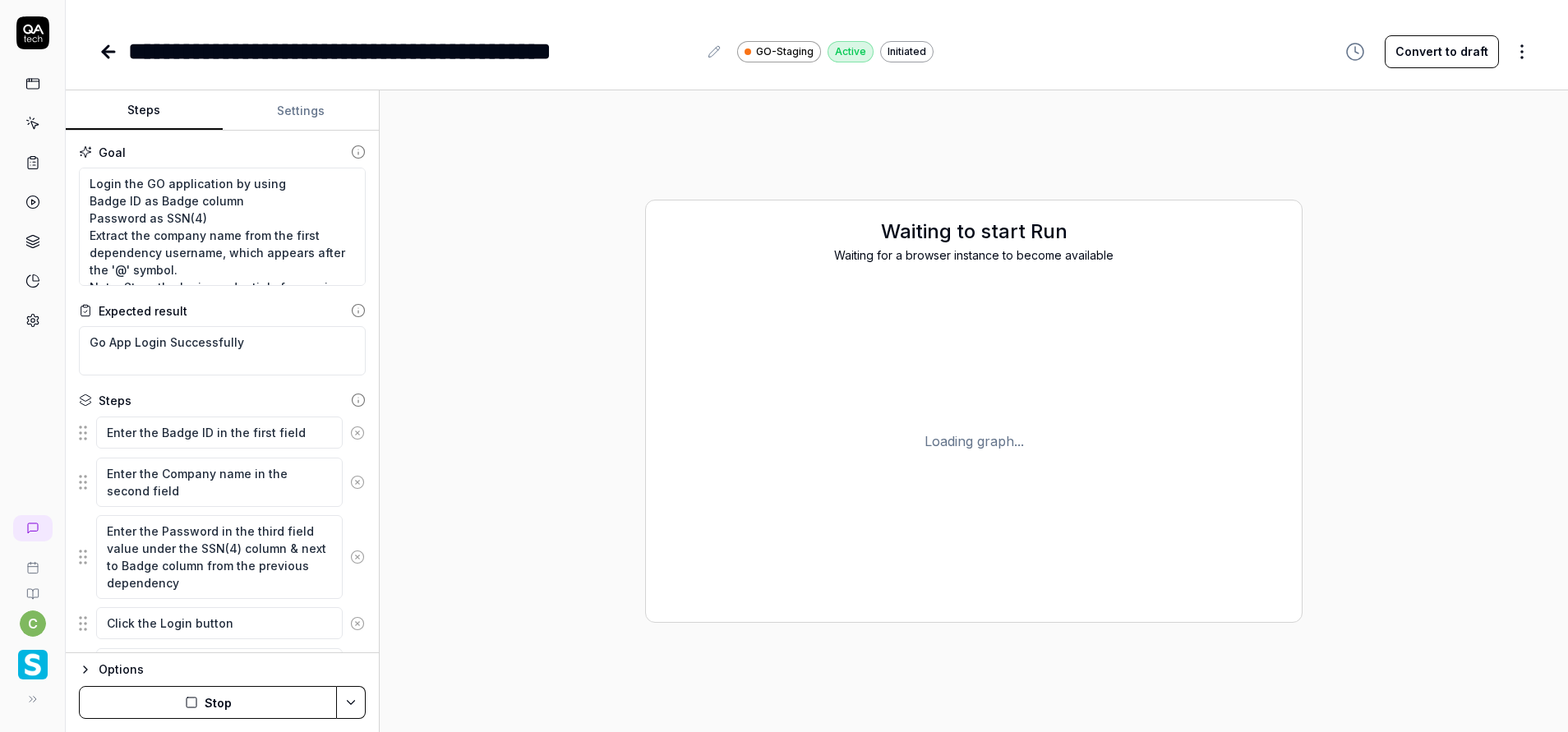
click at [304, 123] on button "Settings" at bounding box center [301, 111] width 157 height 39
click at [148, 113] on button "Steps" at bounding box center [145, 111] width 157 height 39
type textarea "*"
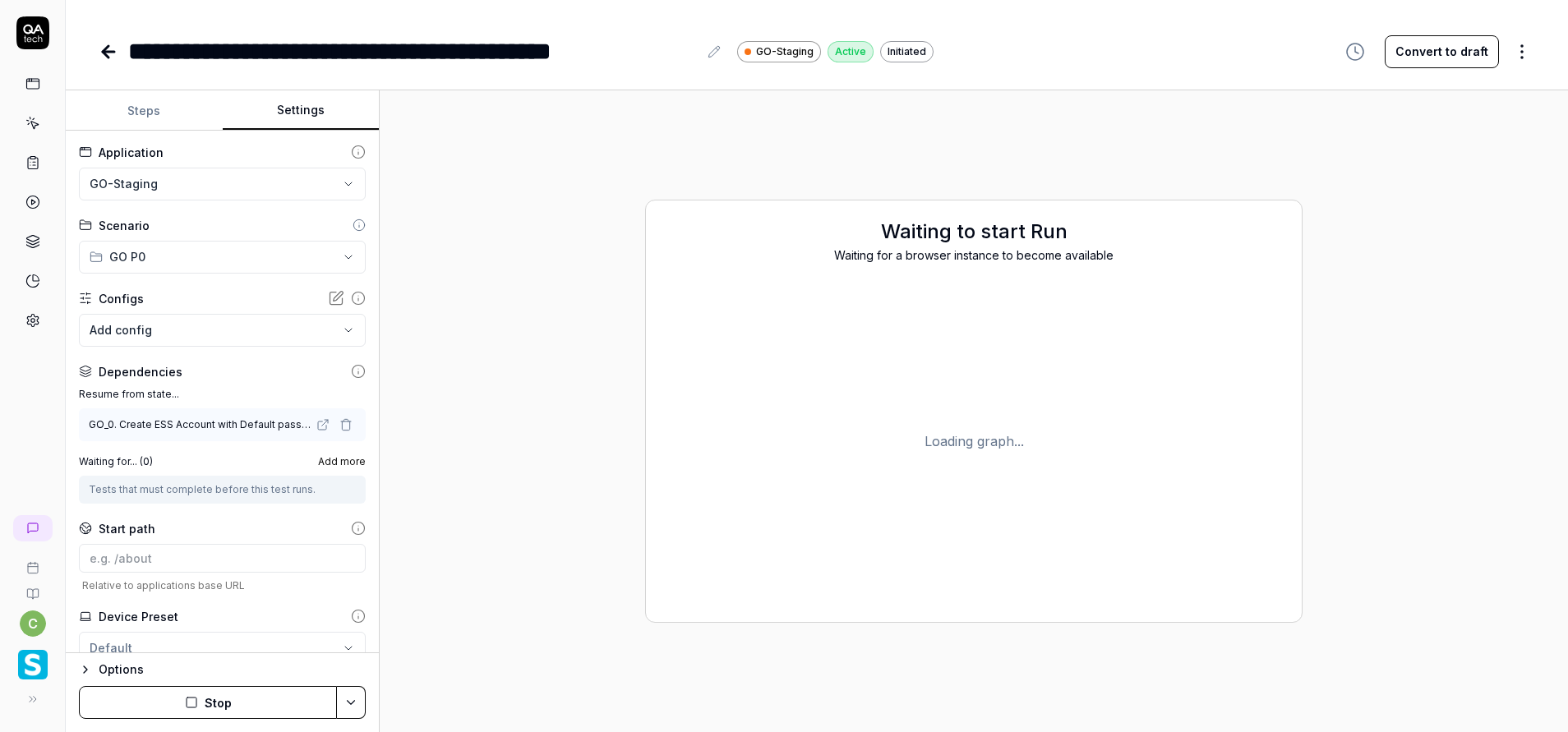
click at [297, 117] on button "Settings" at bounding box center [301, 111] width 157 height 39
click at [859, 254] on div "Waiting for a browser instance to become available" at bounding box center [973, 254] width 622 height 17
click at [233, 715] on button "Stop" at bounding box center [207, 702] width 258 height 33
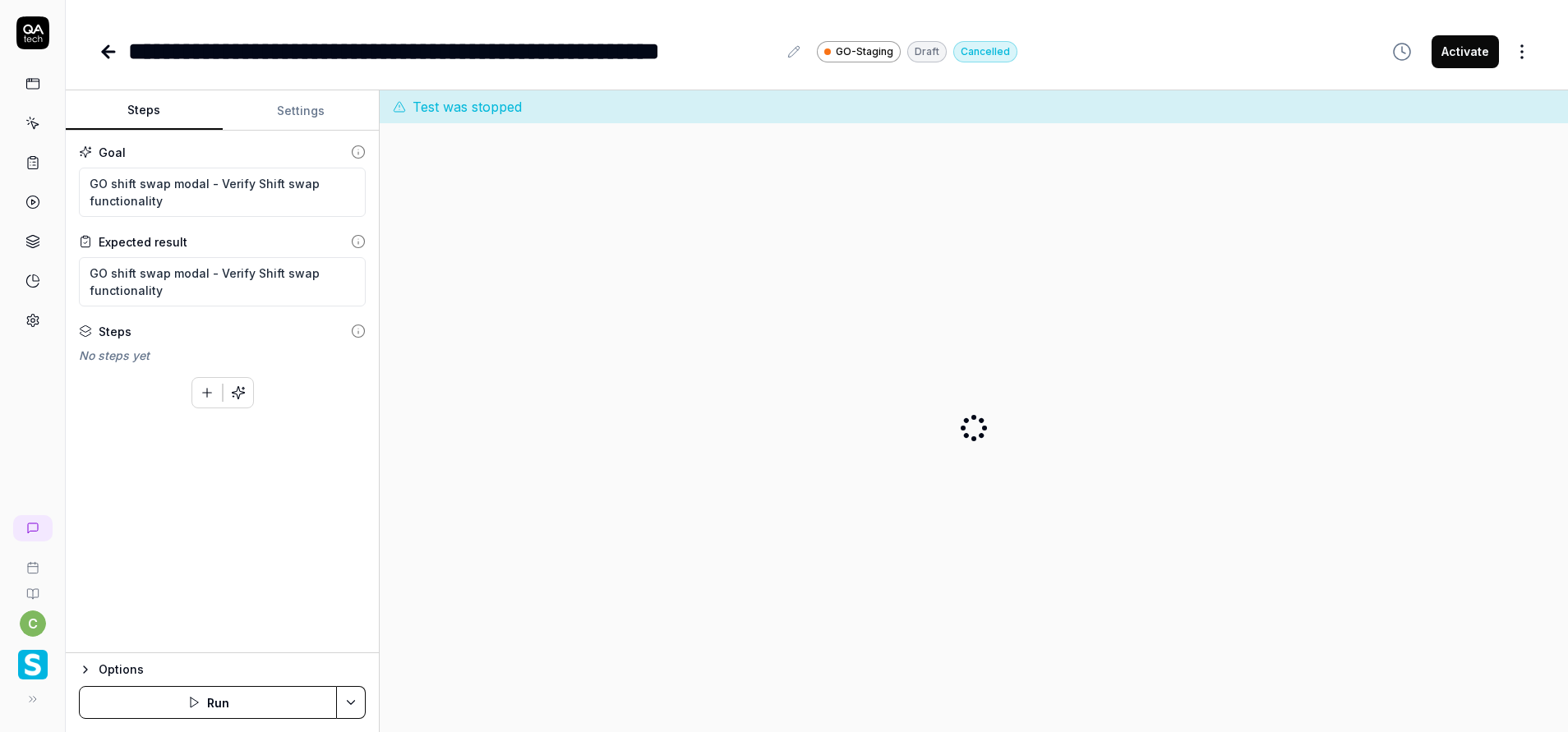
click at [164, 694] on button "Run" at bounding box center [207, 702] width 258 height 33
click at [140, 109] on button "Steps" at bounding box center [145, 111] width 157 height 39
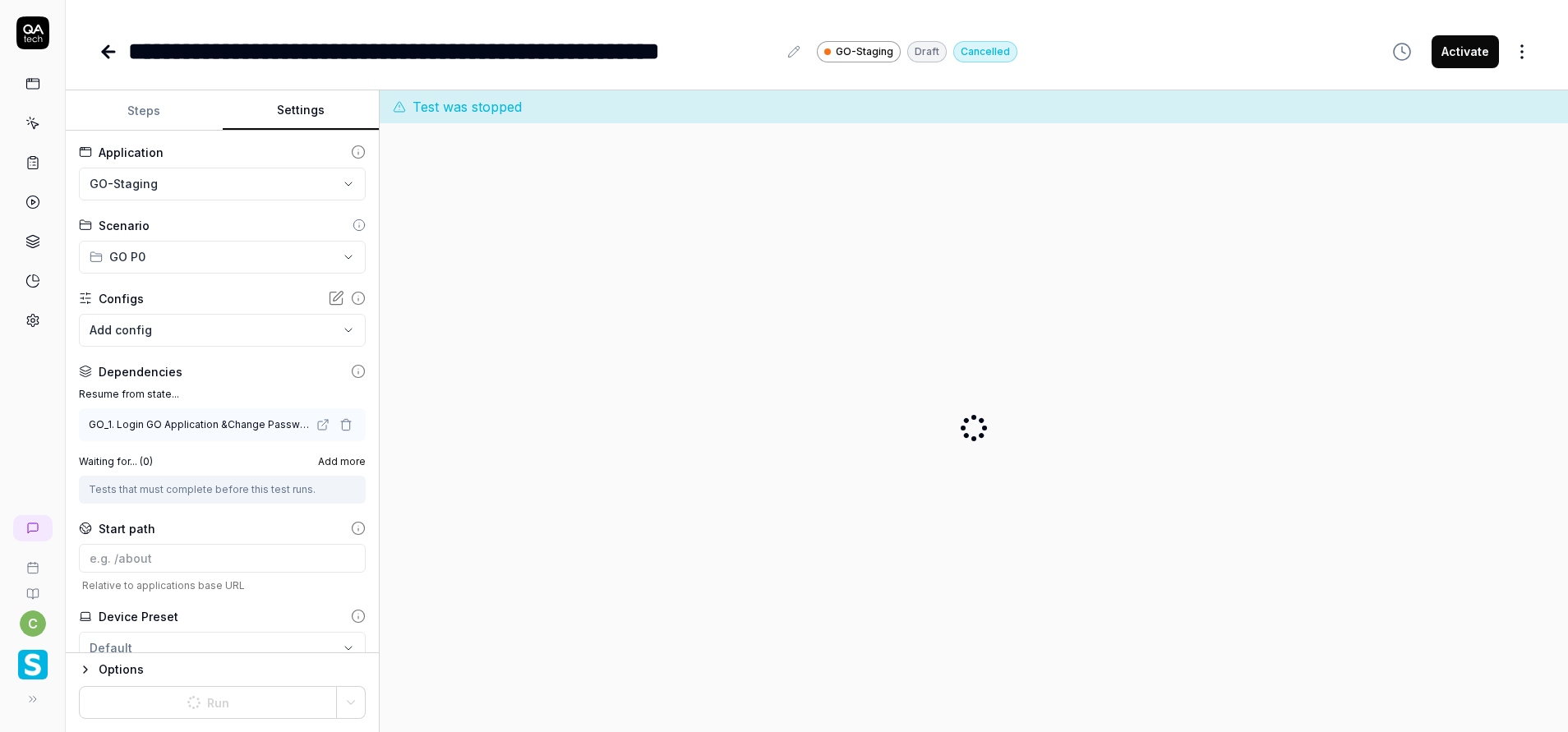
click at [259, 112] on button "Settings" at bounding box center [301, 111] width 157 height 39
click at [181, 110] on button "Steps" at bounding box center [145, 111] width 157 height 39
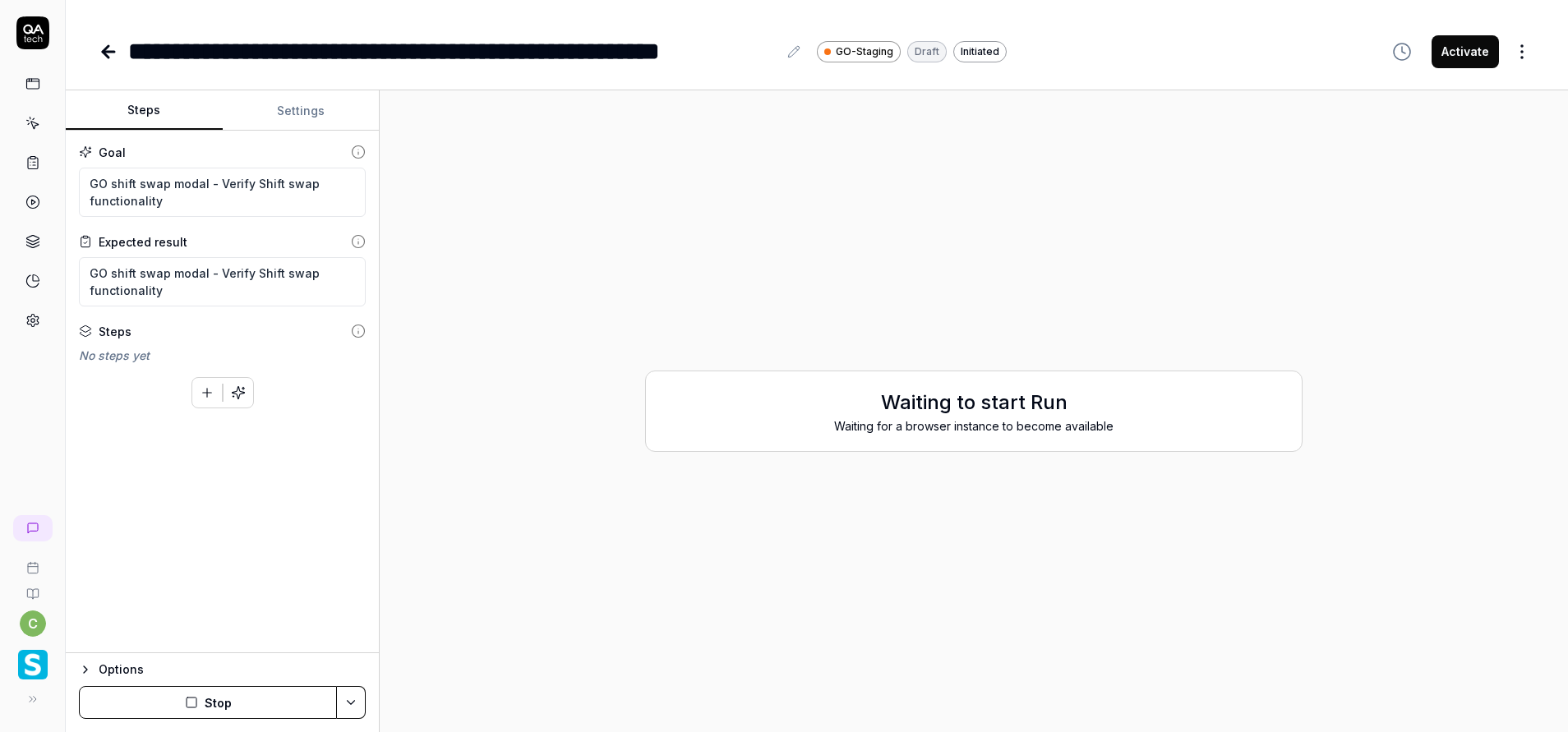
type textarea "*"
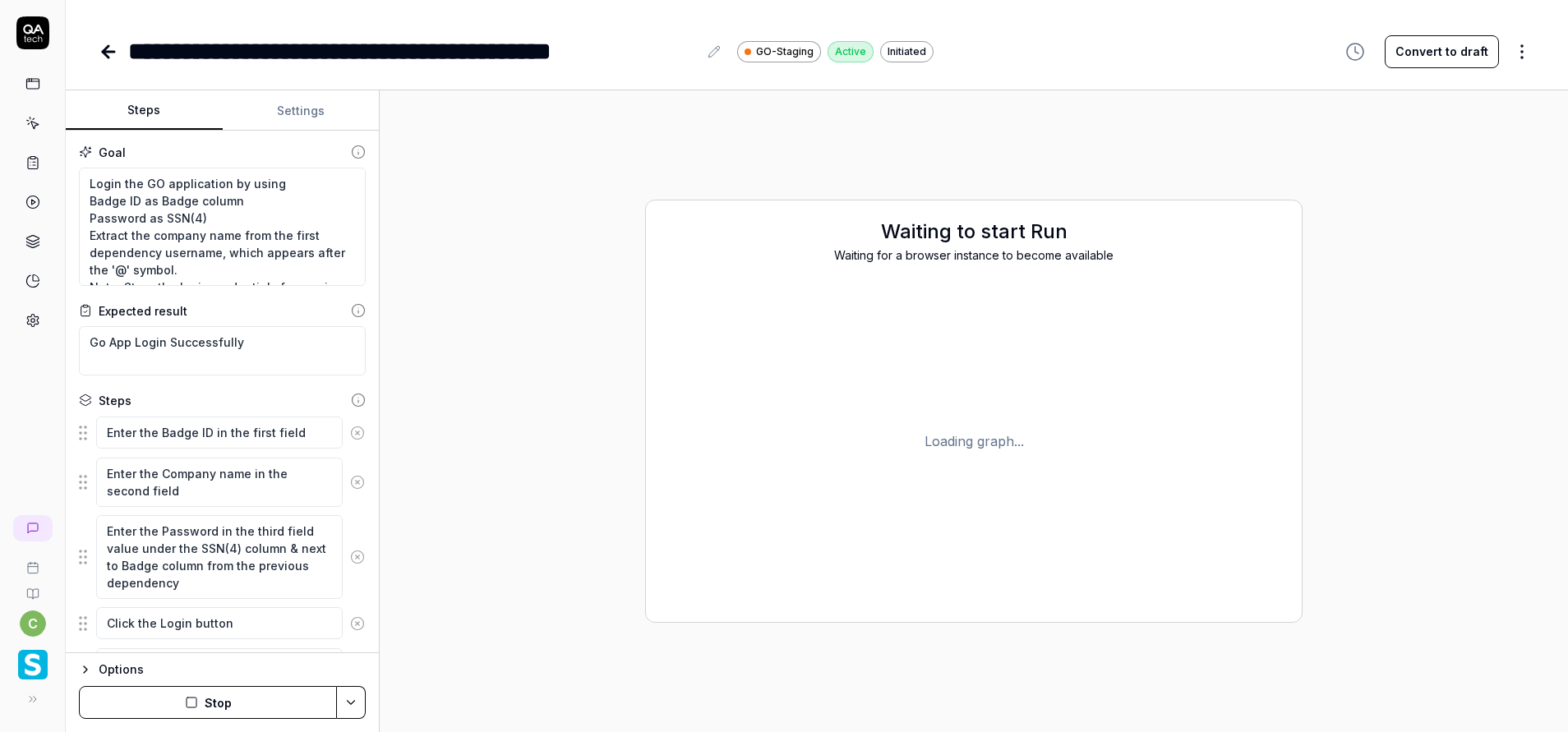
drag, startPoint x: 0, startPoint y: 0, endPoint x: 312, endPoint y: 511, distance: 598.7
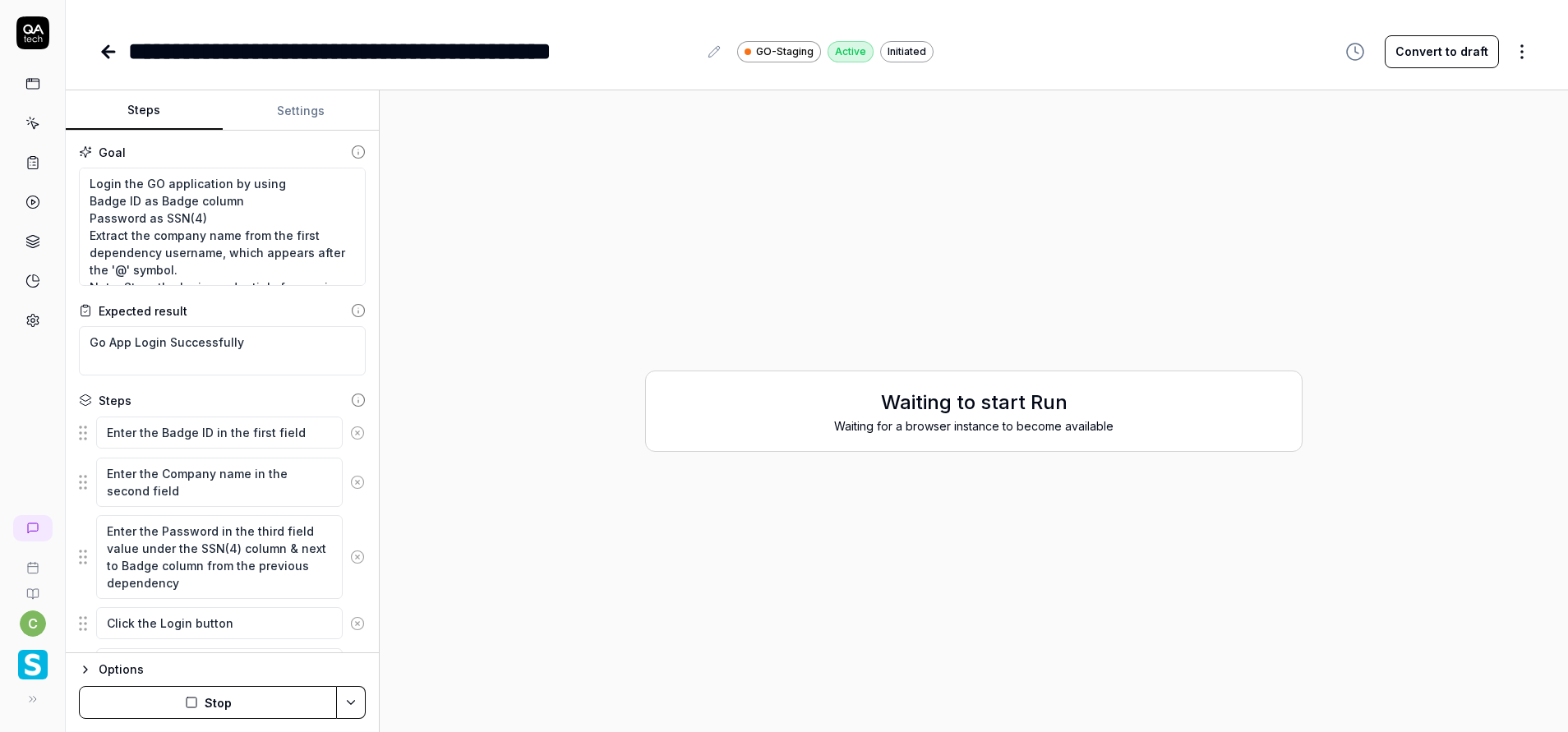
click at [222, 706] on button "Stop" at bounding box center [207, 702] width 258 height 33
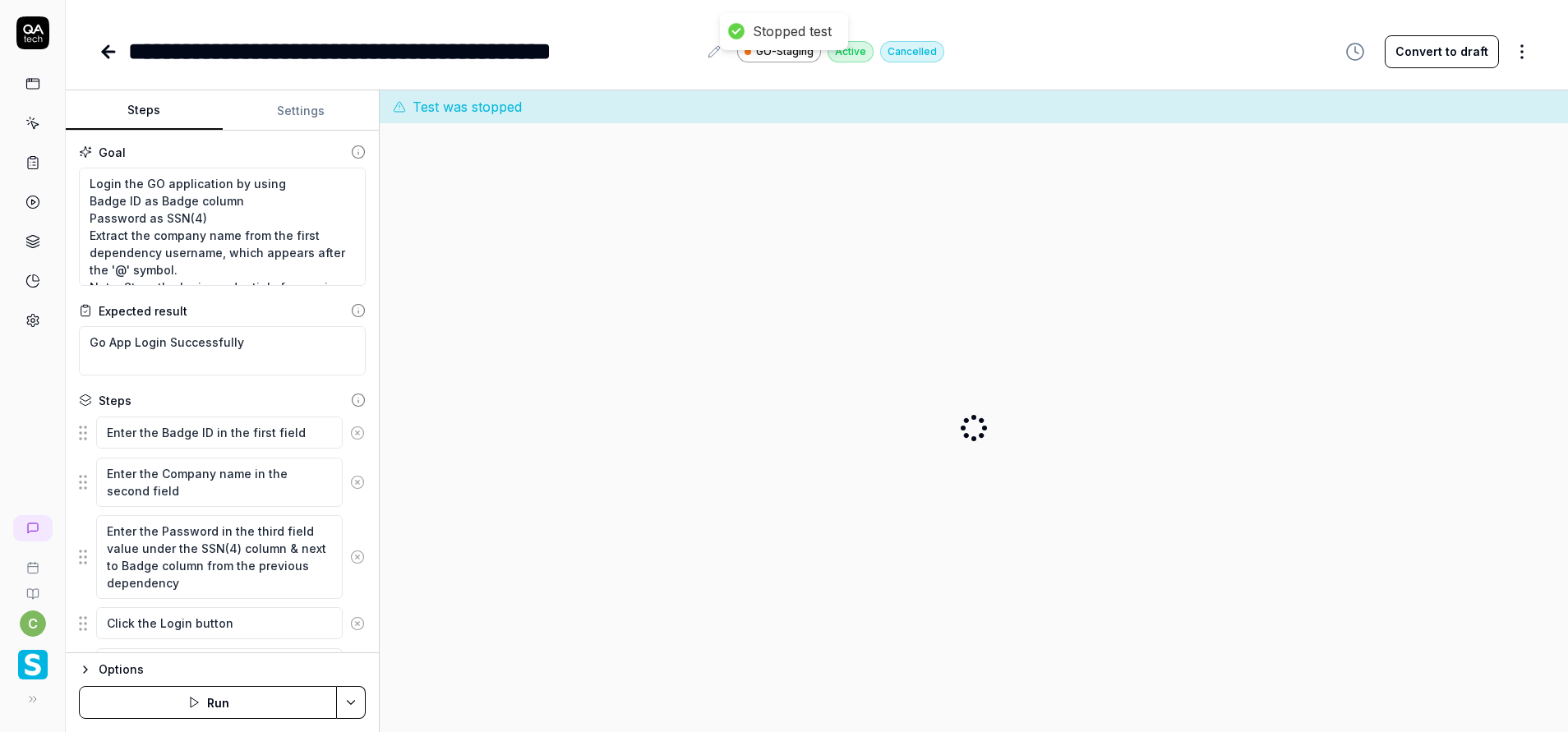
type textarea "*"
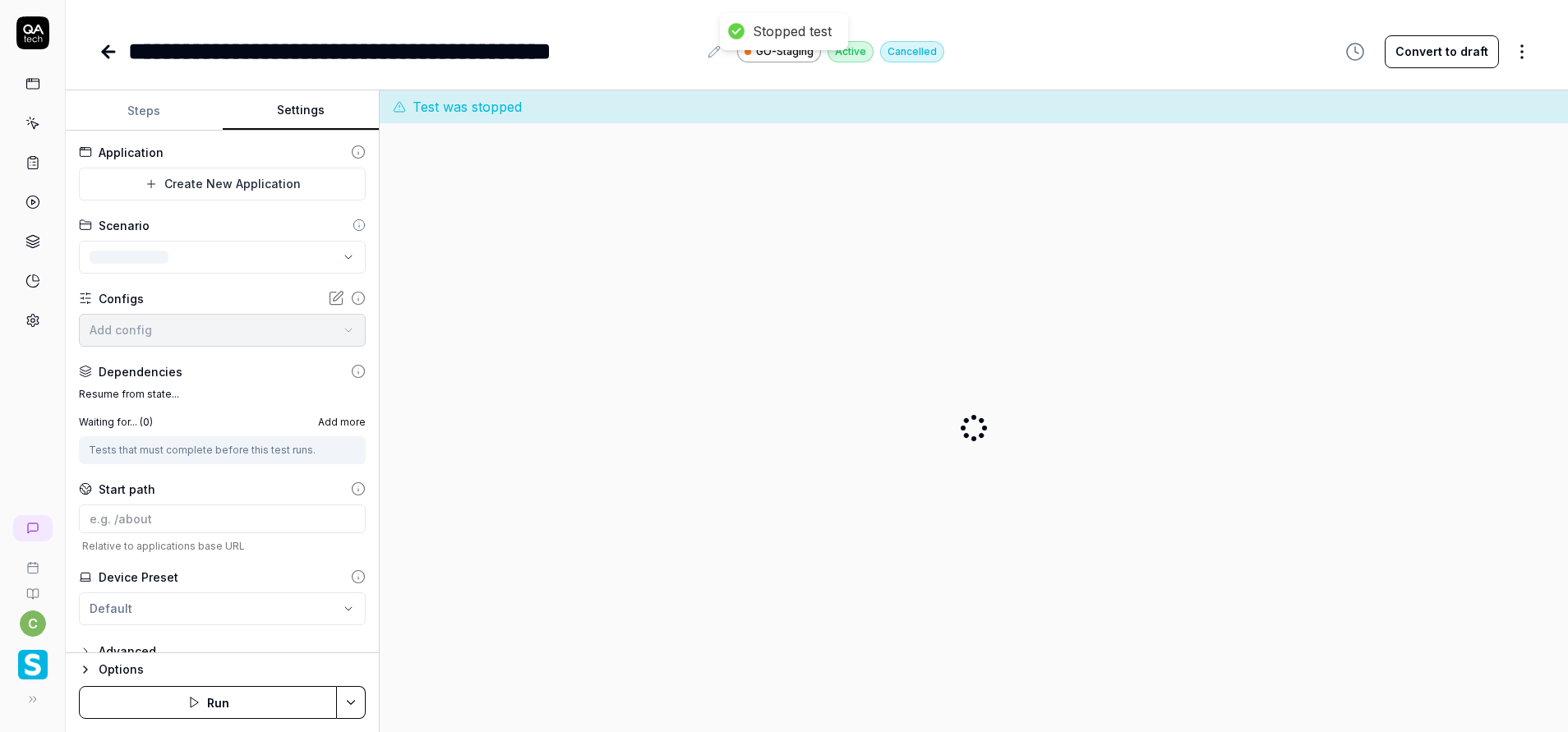
click at [293, 101] on button "Settings" at bounding box center [301, 111] width 157 height 39
click at [208, 453] on div "Tests that must complete before this test runs." at bounding box center [221, 450] width 267 height 15
click at [149, 367] on div "Dependencies" at bounding box center [140, 371] width 84 height 17
click at [125, 427] on label "Waiting for... ( 0 )" at bounding box center [115, 422] width 74 height 15
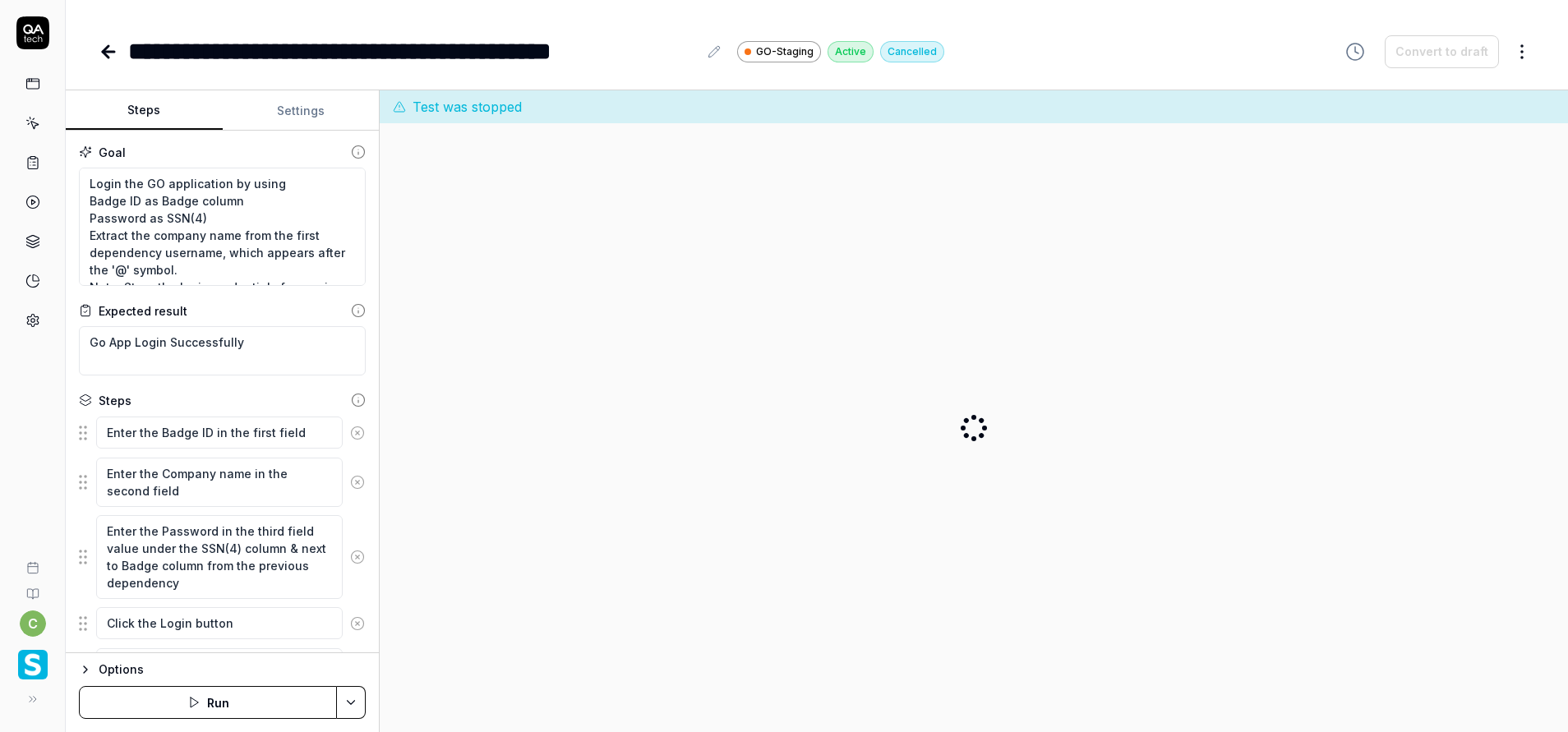
scroll to position [205, 0]
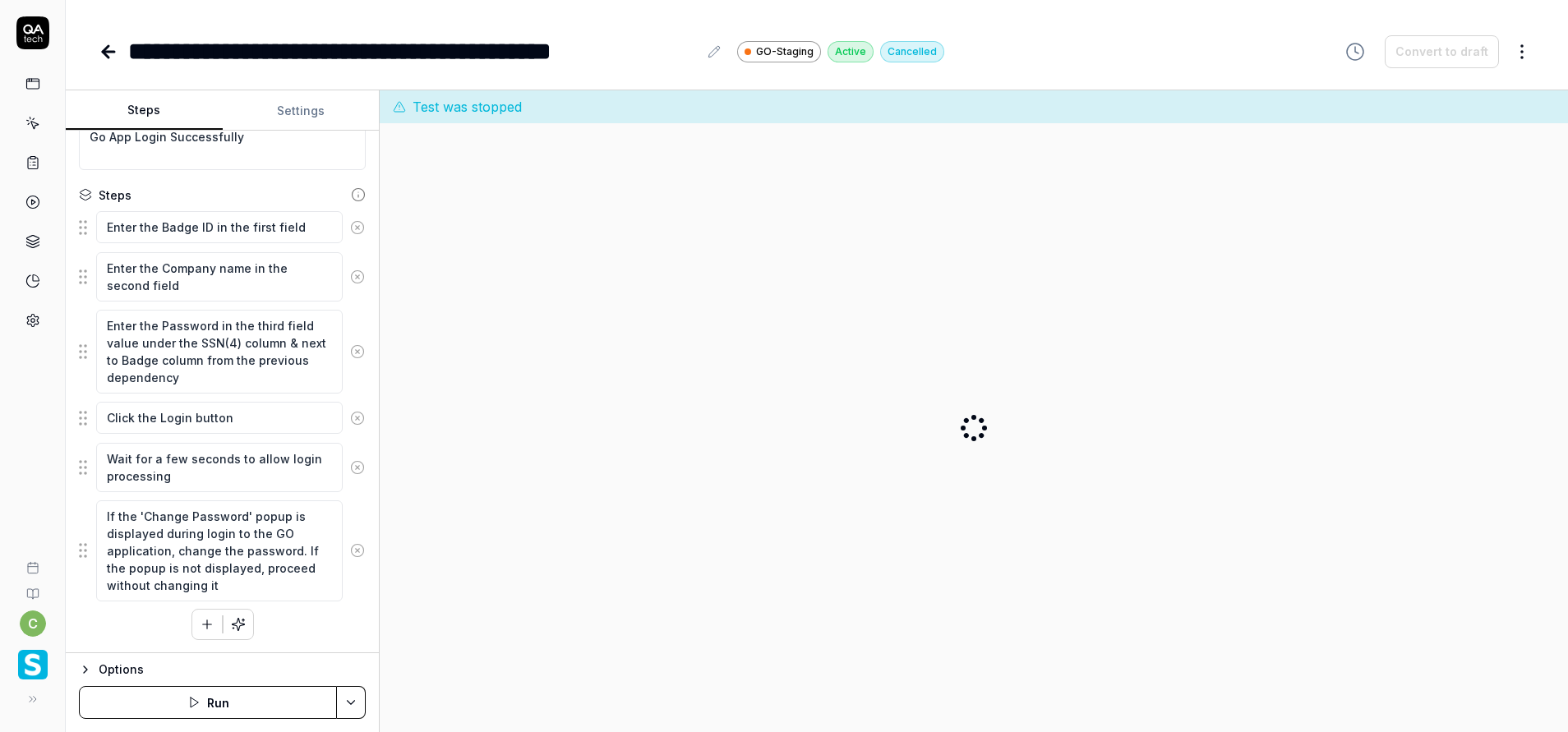
type textarea "*"
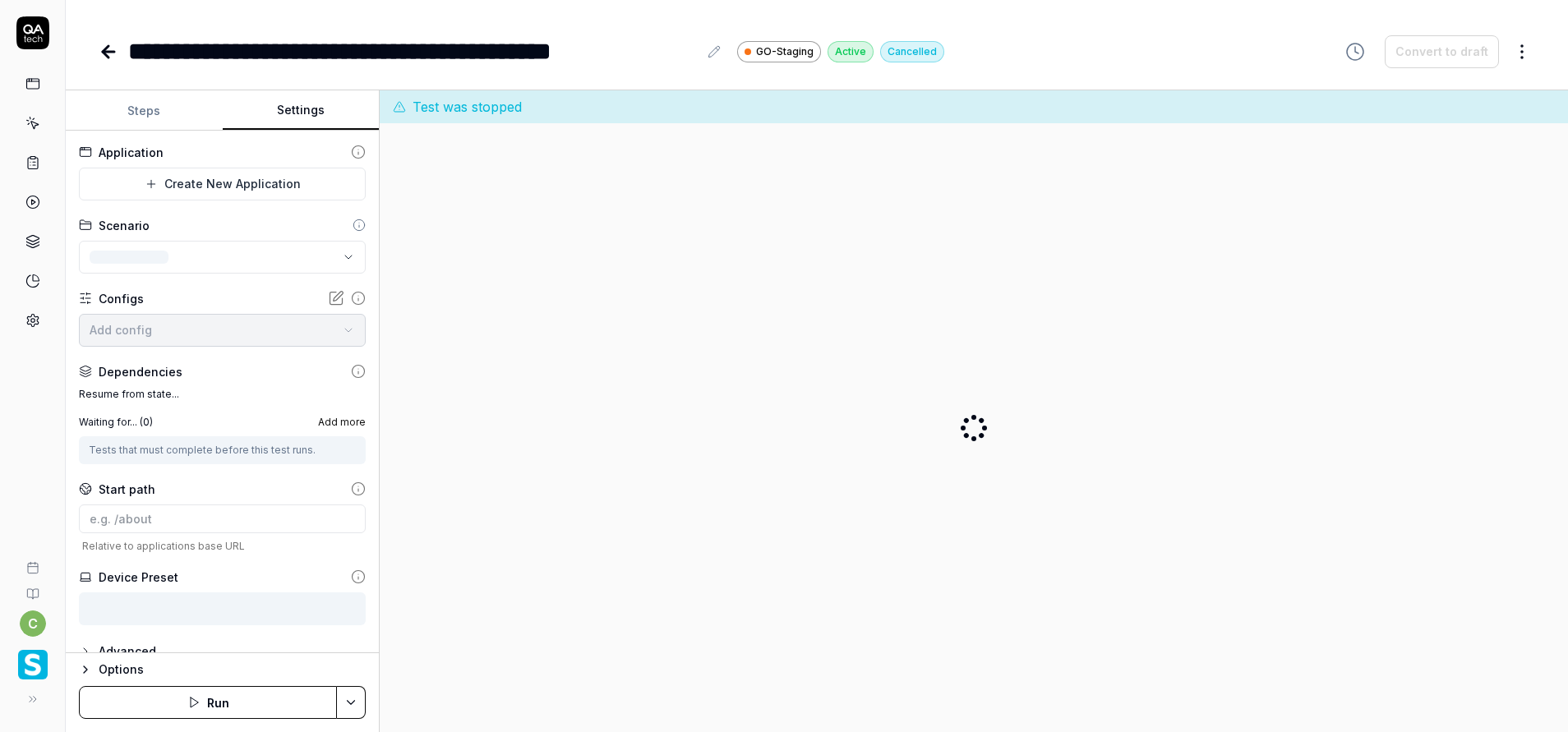
click at [285, 107] on button "Settings" at bounding box center [301, 111] width 157 height 39
click at [216, 698] on button "Run" at bounding box center [207, 702] width 258 height 33
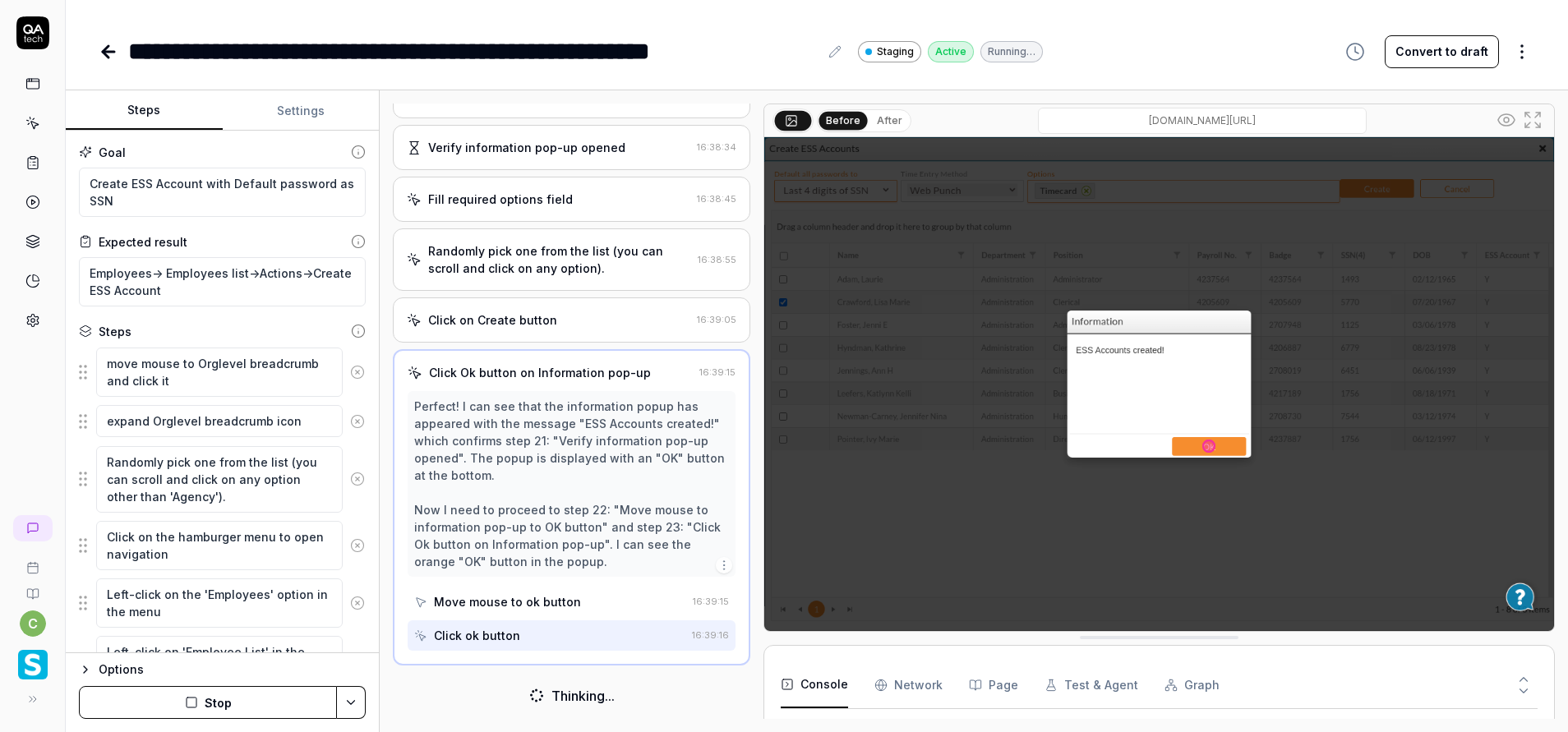
scroll to position [1124, 0]
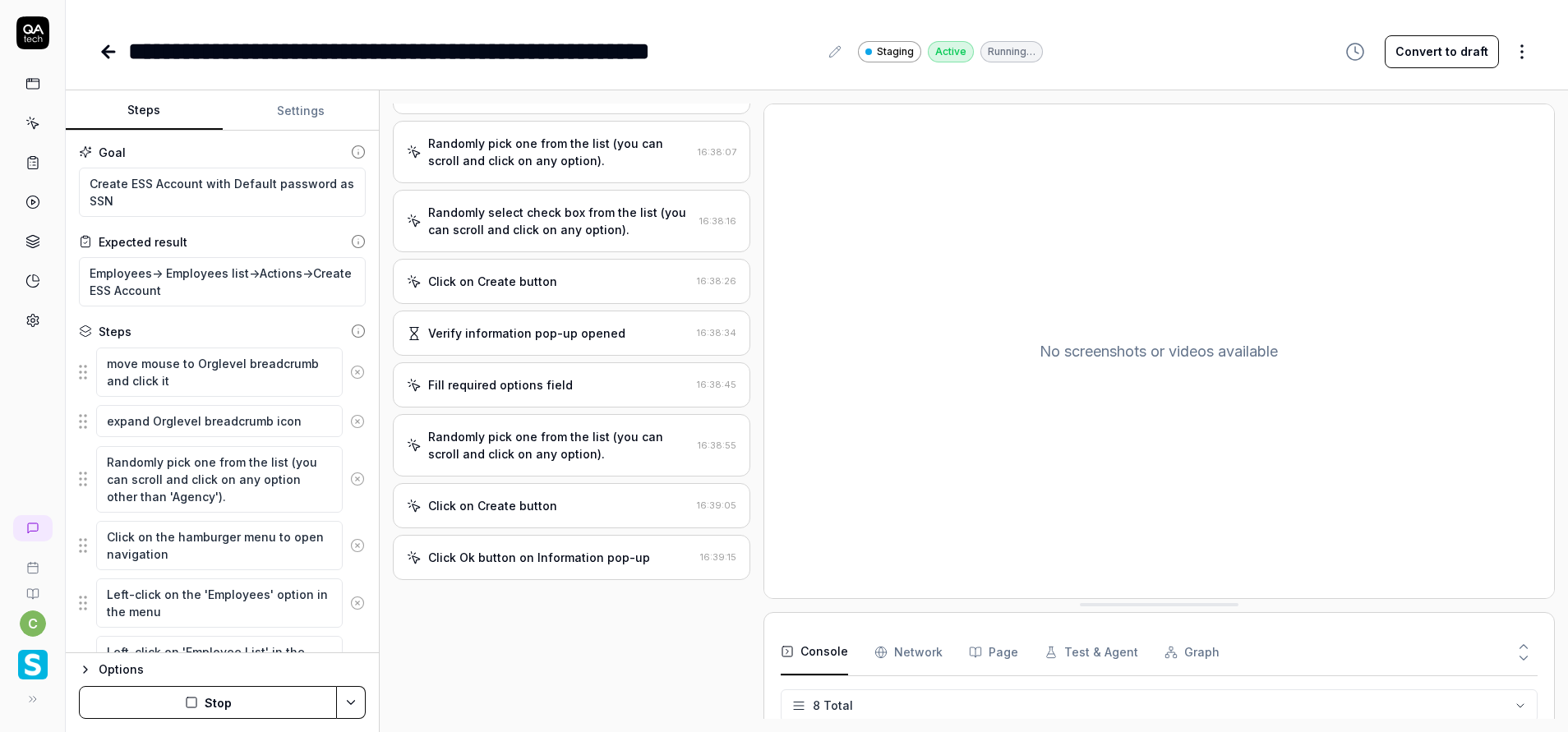
type textarea "*"
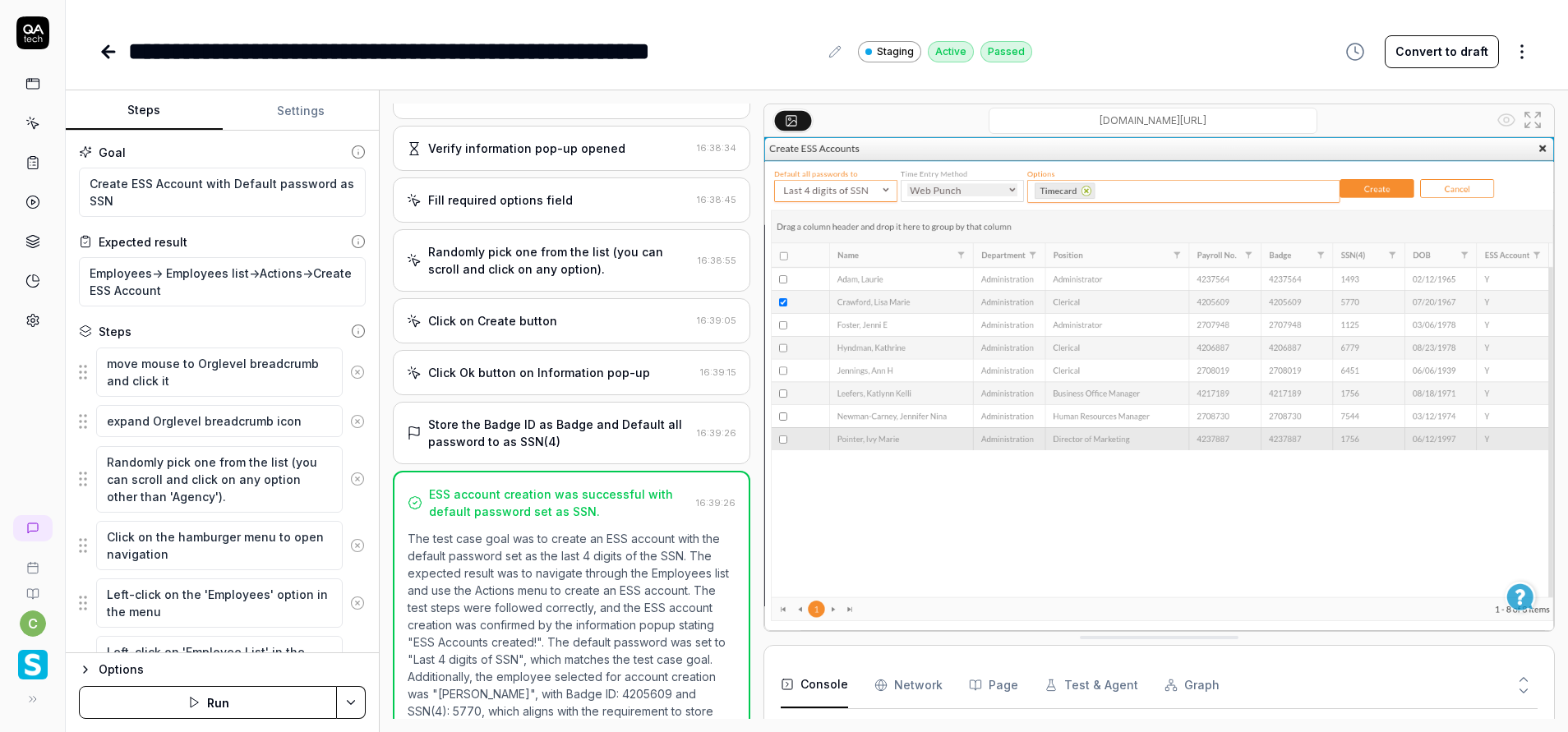
scroll to position [1130, 0]
